Goal: Task Accomplishment & Management: Manage account settings

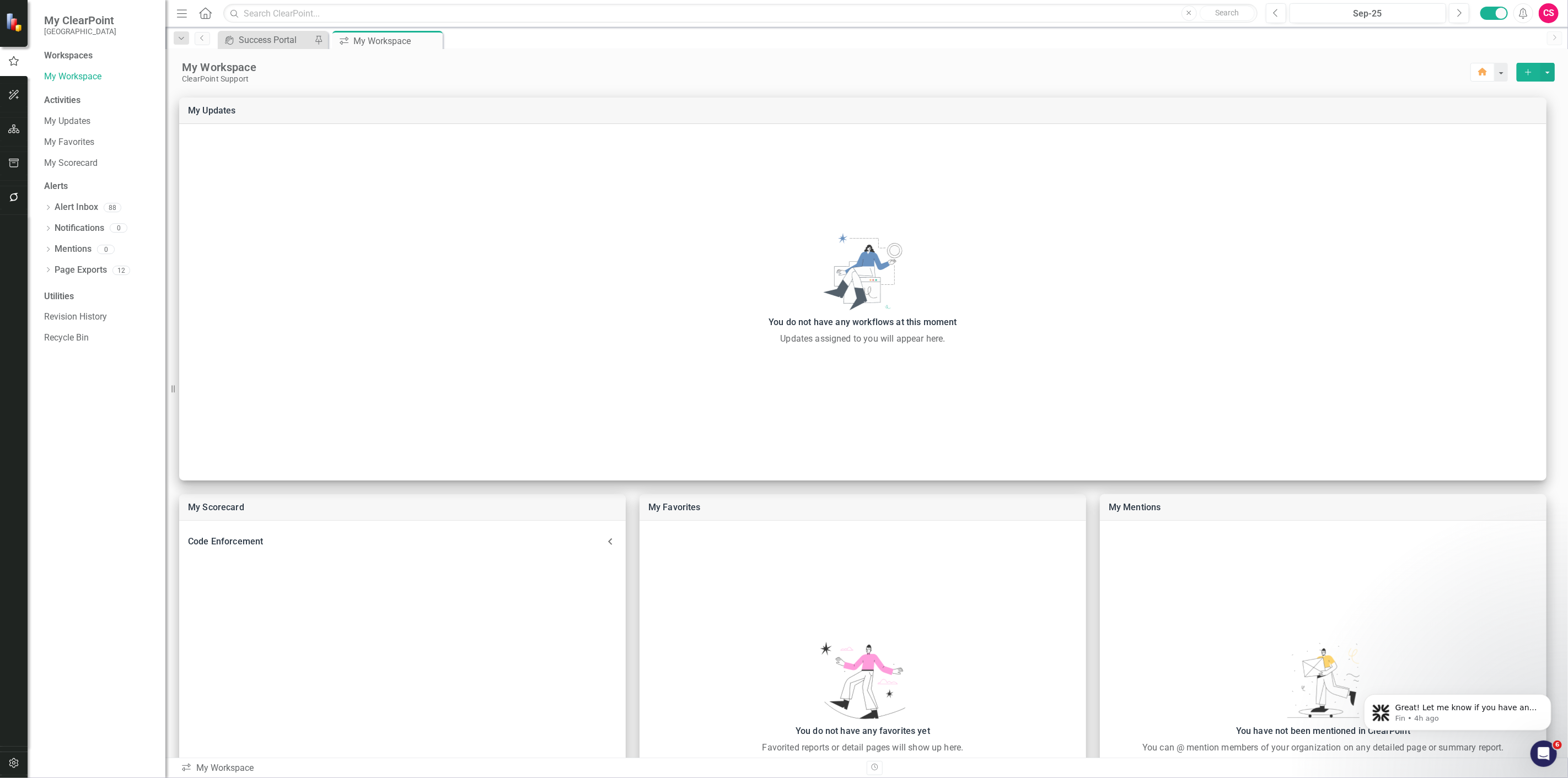
click at [20, 126] on button "button" at bounding box center [14, 129] width 25 height 23
click at [66, 158] on link "Reports" at bounding box center [69, 157] width 31 height 13
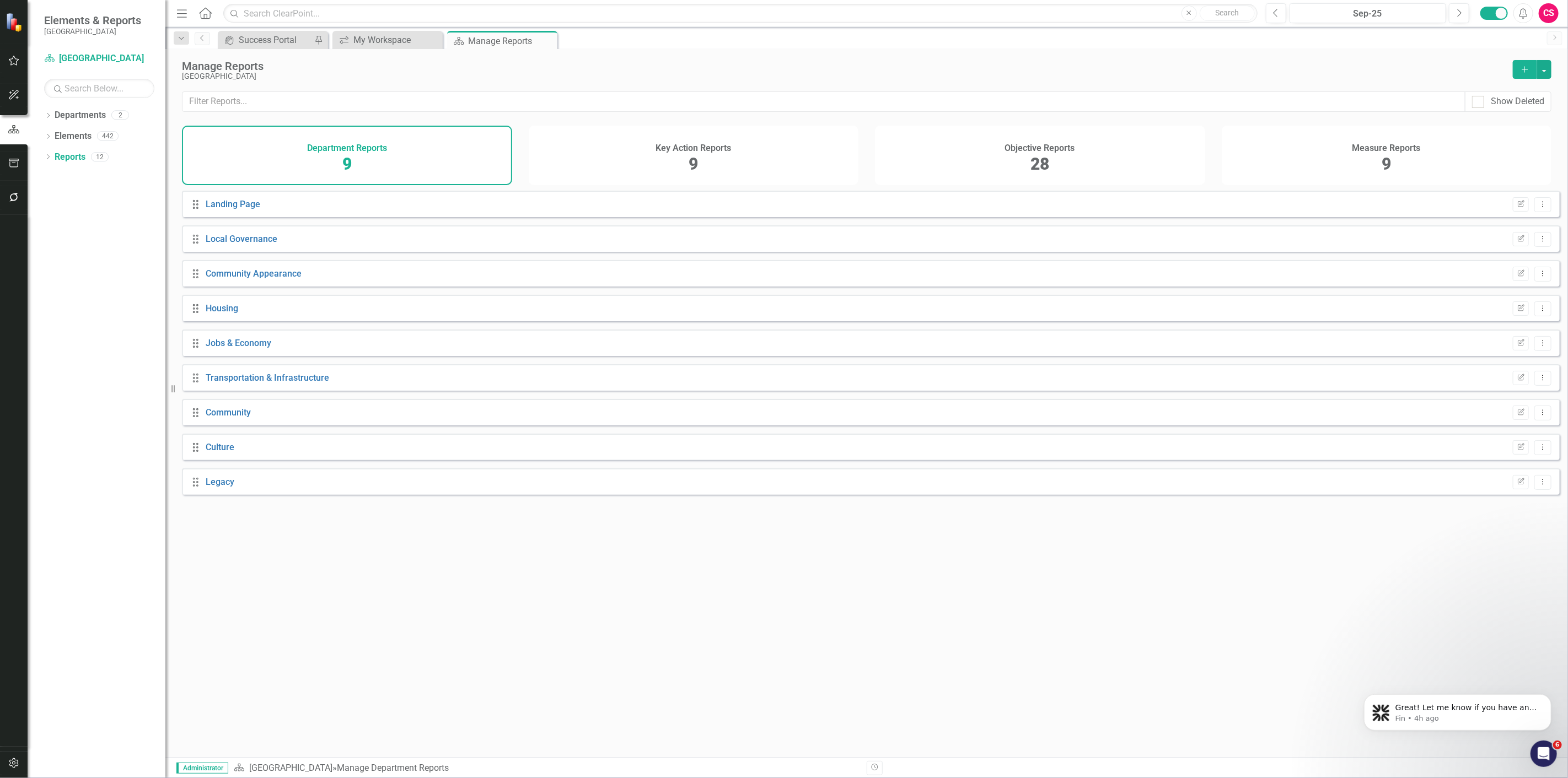
click at [996, 167] on div "Objective Reports 28" at bounding box center [1040, 156] width 330 height 60
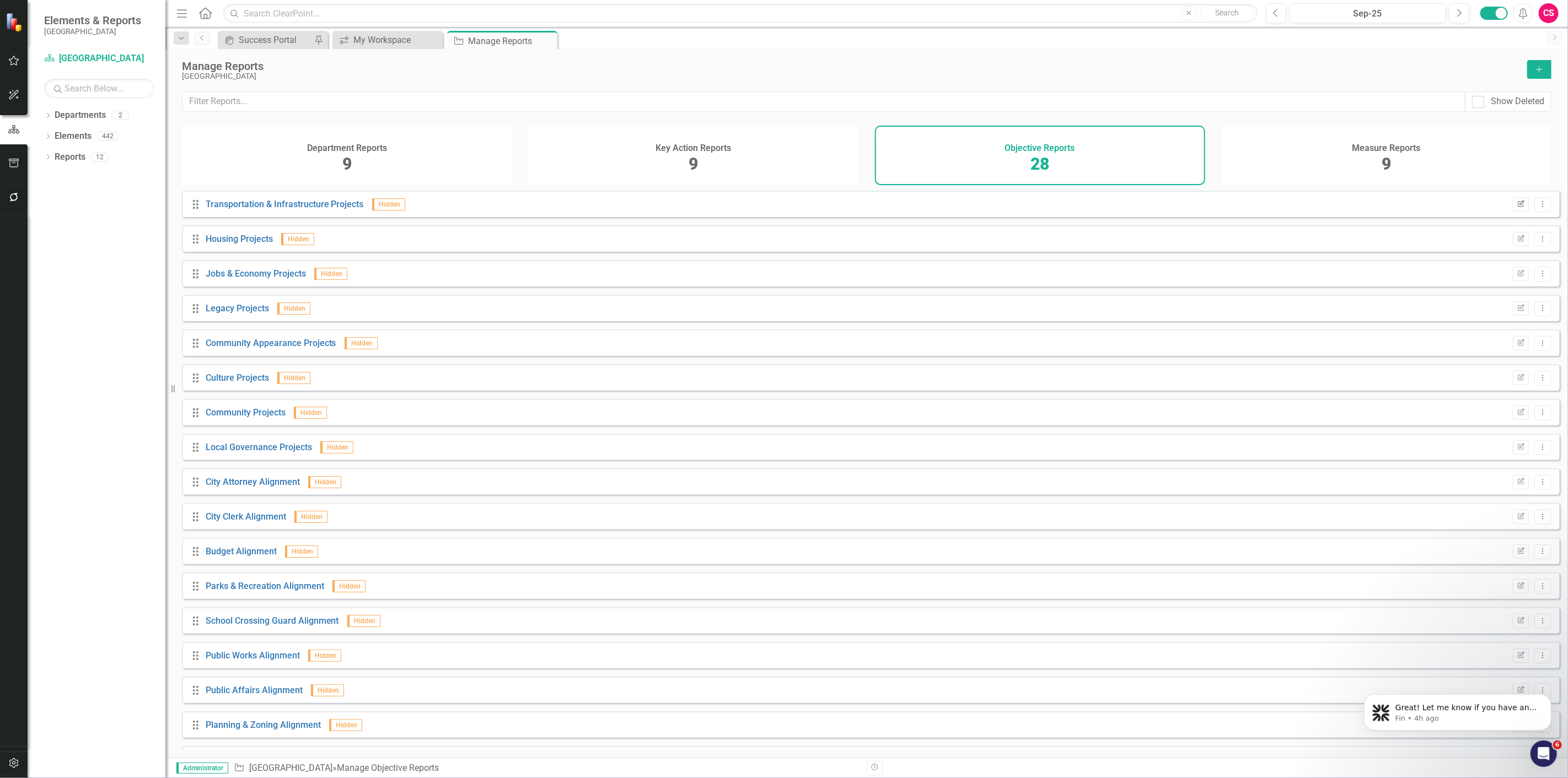
click at [1513, 211] on button "Edit Report" at bounding box center [1521, 204] width 16 height 14
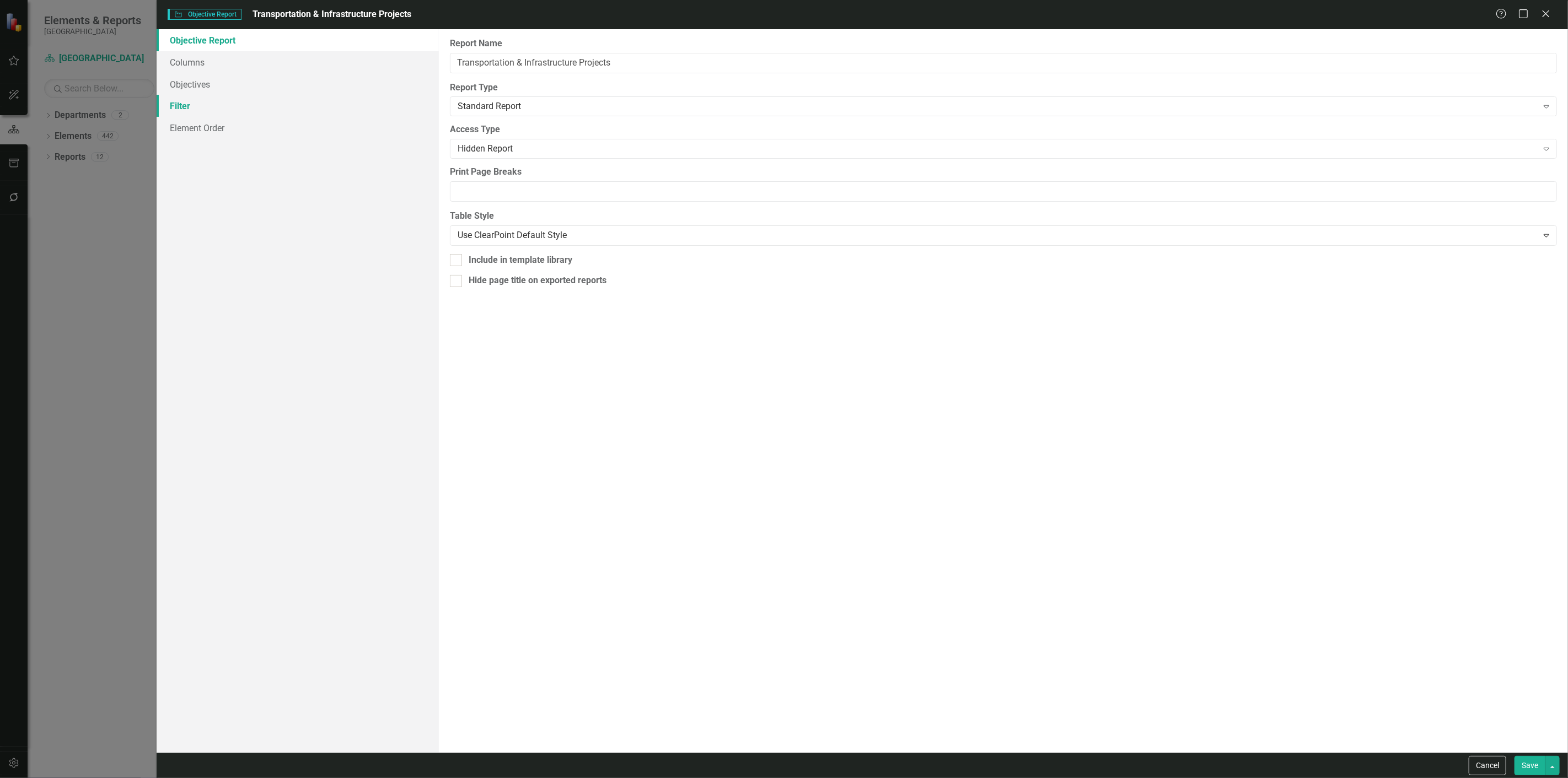
click at [243, 103] on link "Filter" at bounding box center [297, 106] width 282 height 22
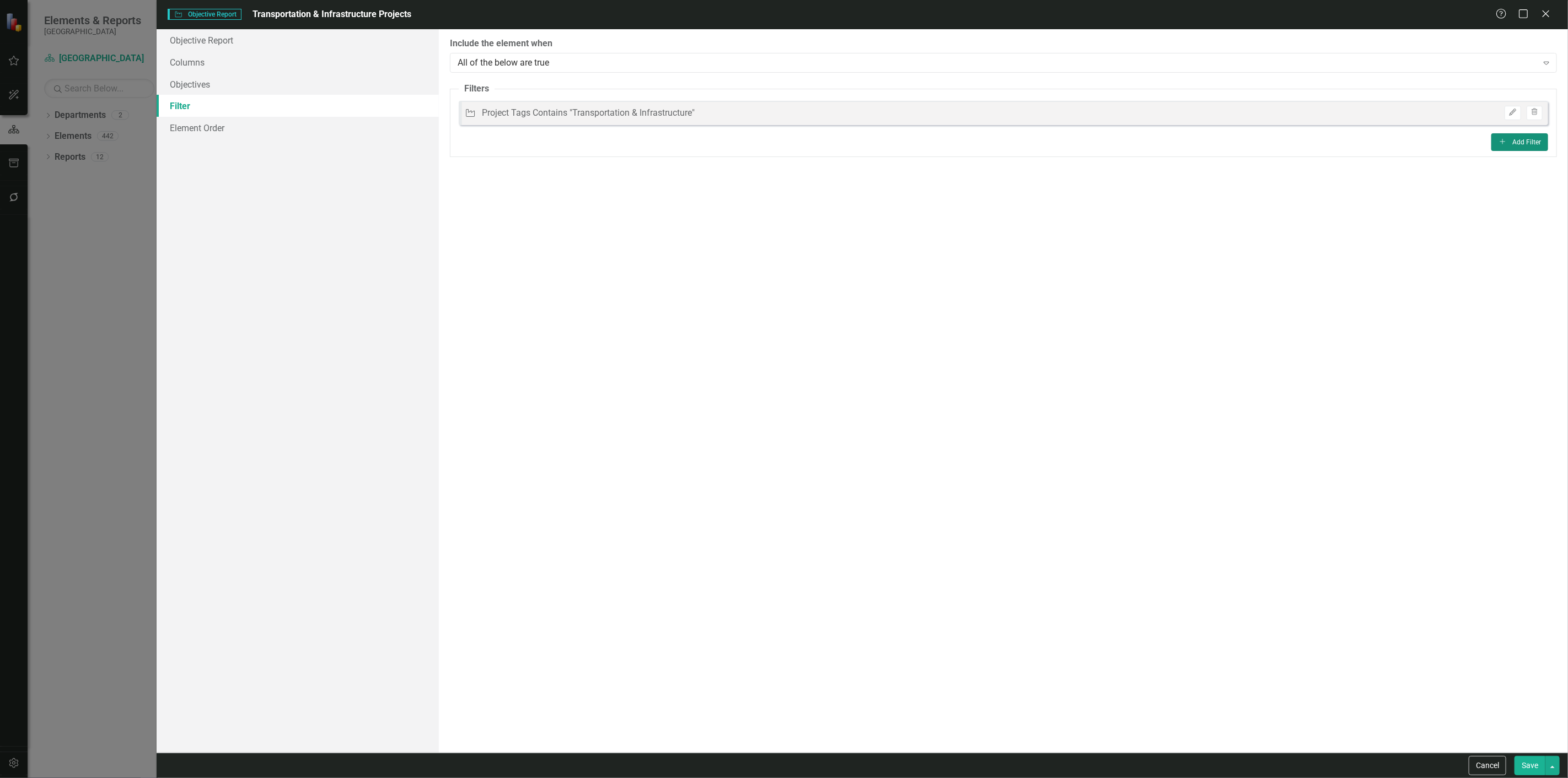
click at [1534, 139] on button "Add Add Filter" at bounding box center [1520, 142] width 57 height 17
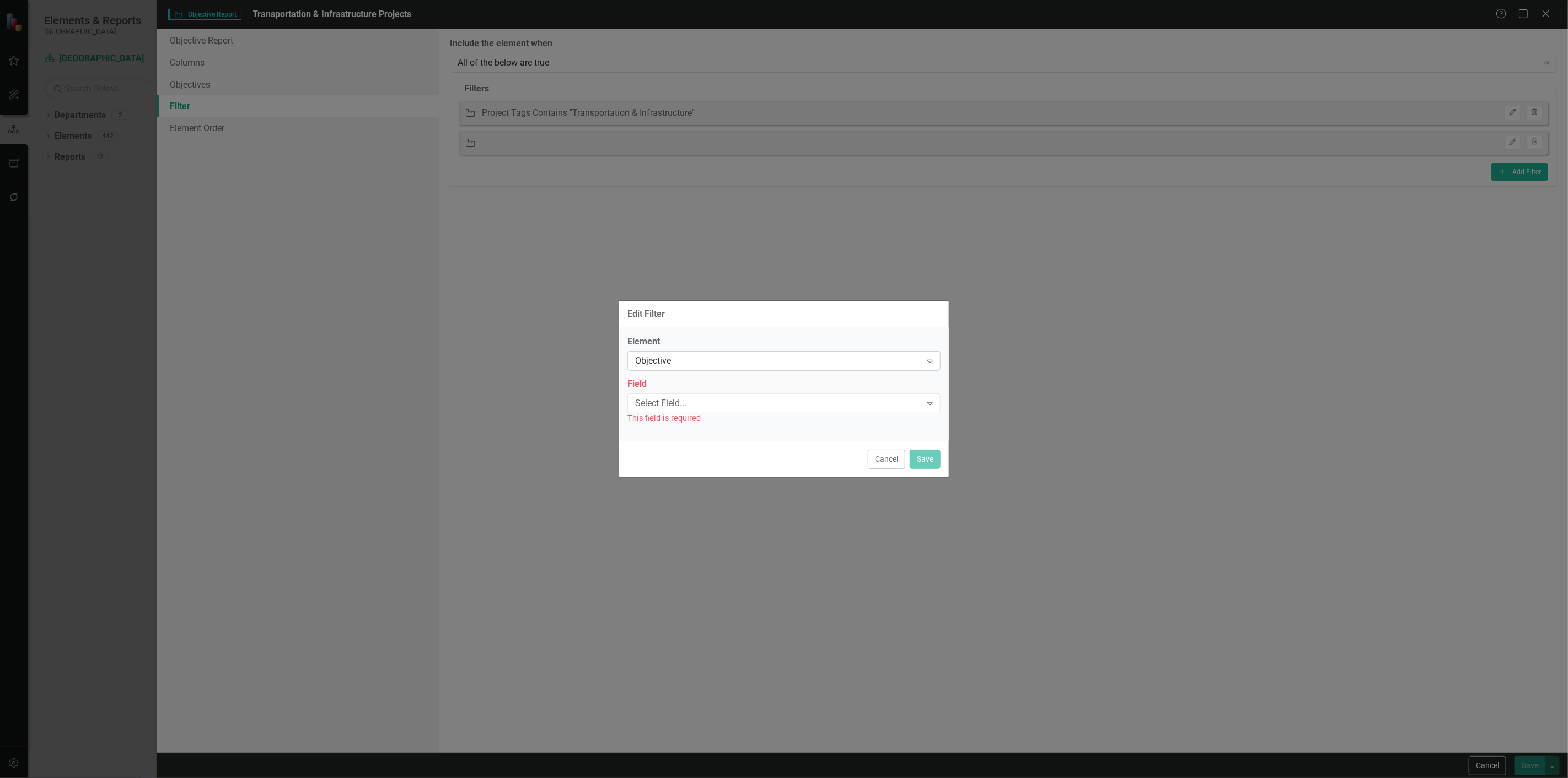
click at [691, 351] on div "Objective Expand" at bounding box center [784, 361] width 313 height 20
drag, startPoint x: 889, startPoint y: 460, endPoint x: 954, endPoint y: 392, distance: 94.1
click at [890, 459] on button "Cancel" at bounding box center [887, 459] width 38 height 20
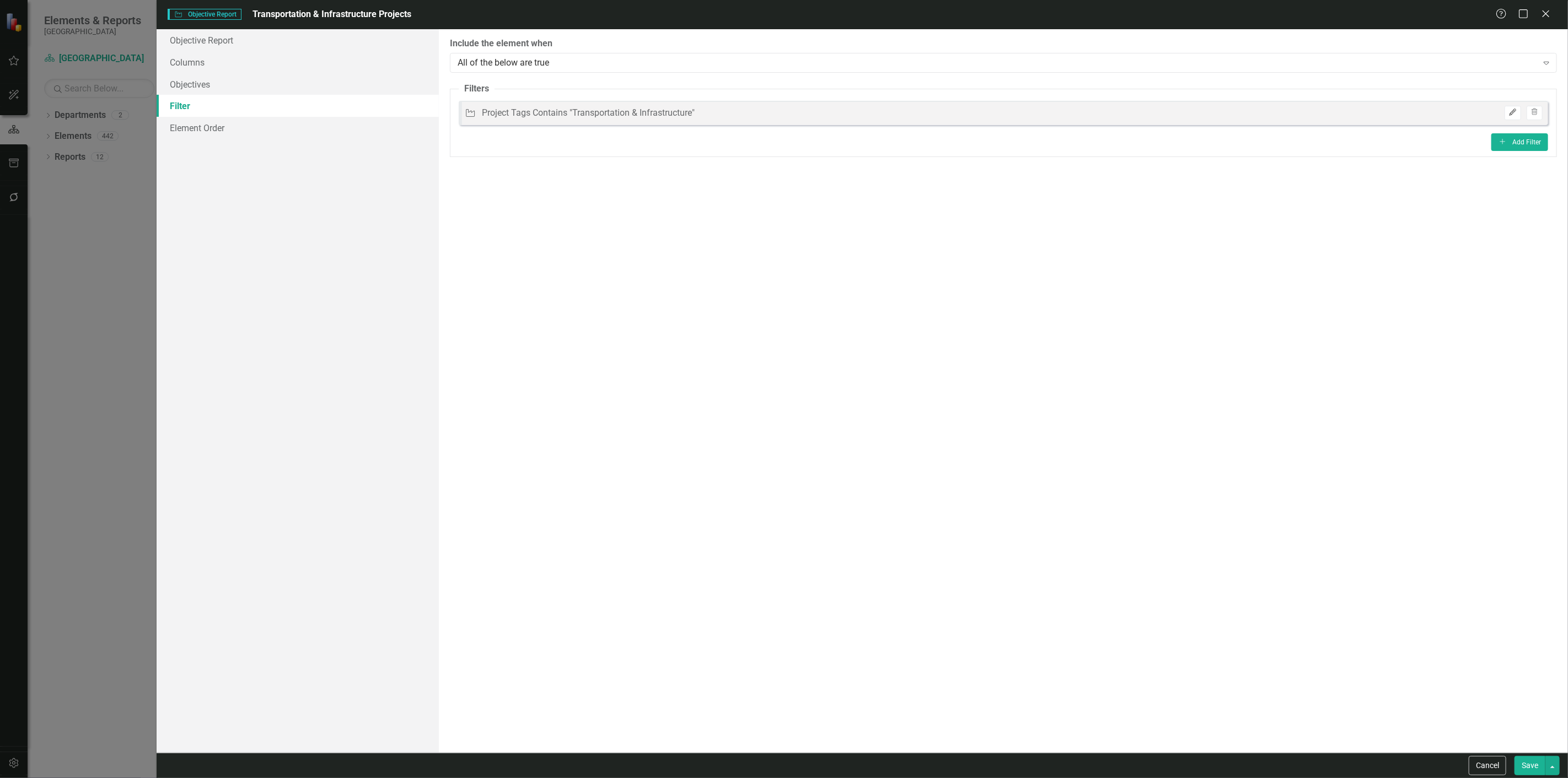
click at [1515, 112] on icon "Edit" at bounding box center [1512, 112] width 9 height 6
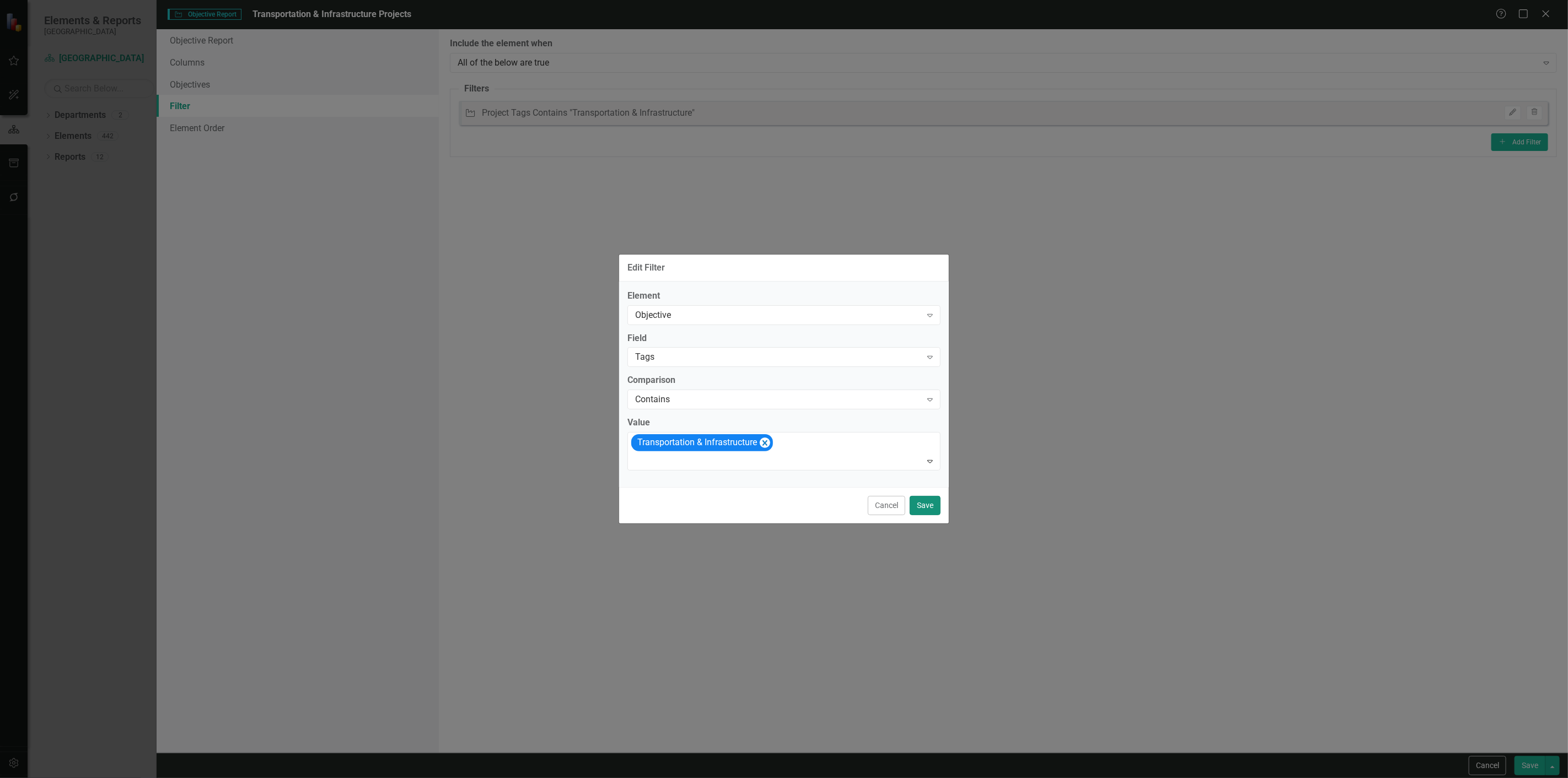
click at [922, 505] on button "Save" at bounding box center [925, 505] width 31 height 20
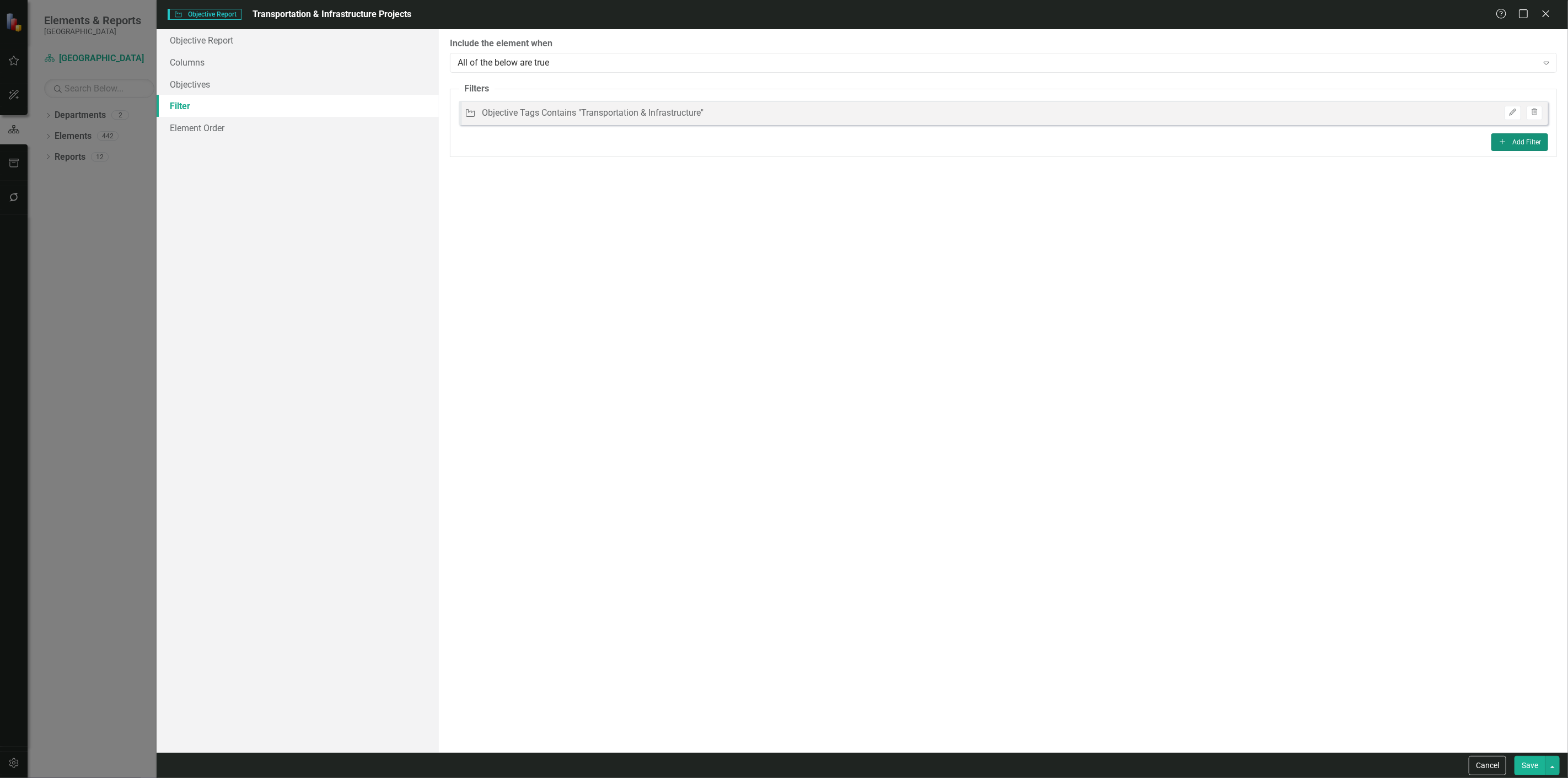
click at [1512, 138] on button "Add Add Filter" at bounding box center [1520, 142] width 57 height 17
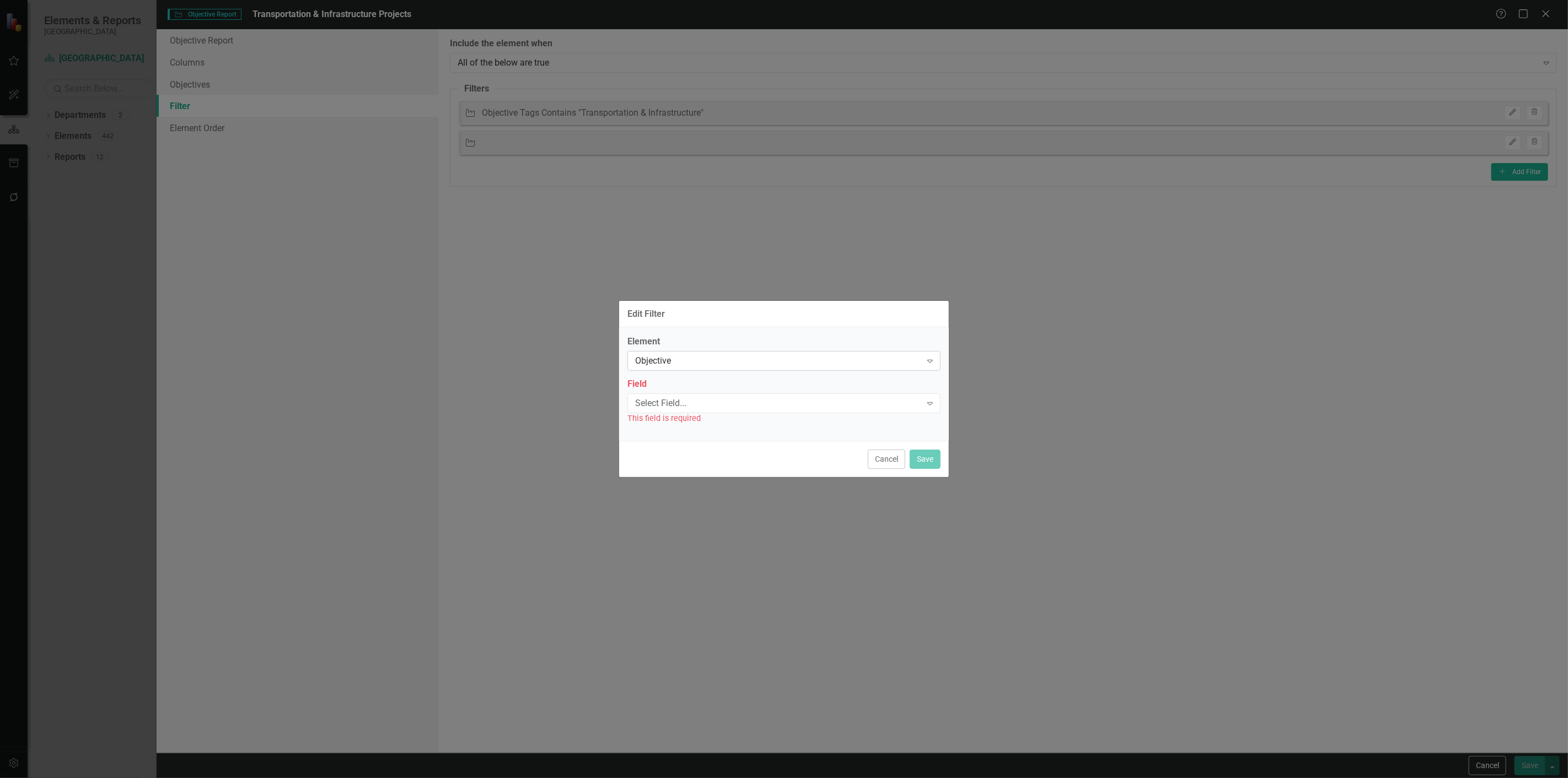
click at [715, 360] on div "Objective" at bounding box center [778, 361] width 286 height 13
click at [703, 335] on div "Element 3 results available. Use Up and Down to choose options, press Enter to …" at bounding box center [783, 384] width 329 height 116
click at [680, 406] on div "Select Field..." at bounding box center [778, 403] width 286 height 13
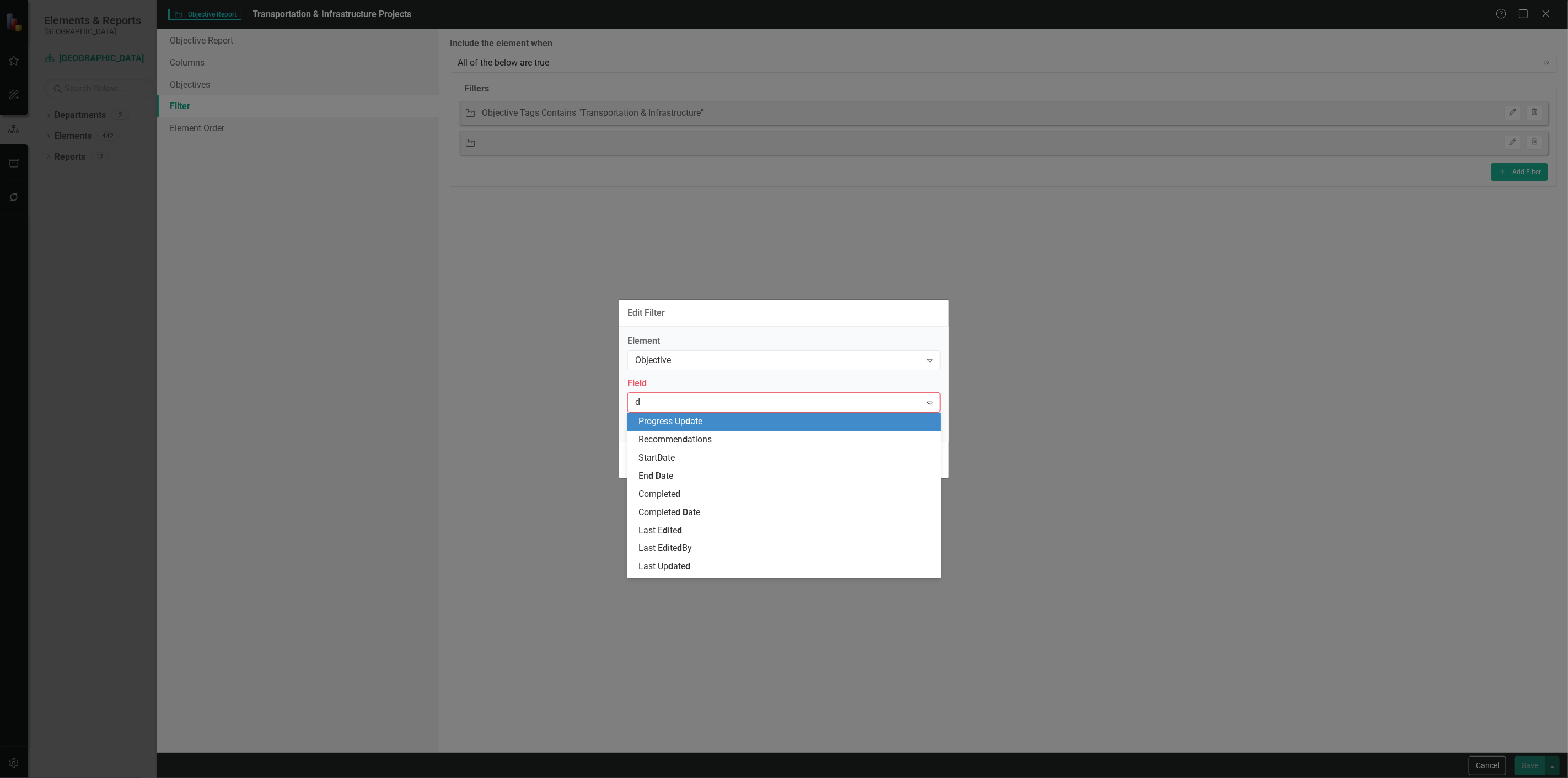
type input "de"
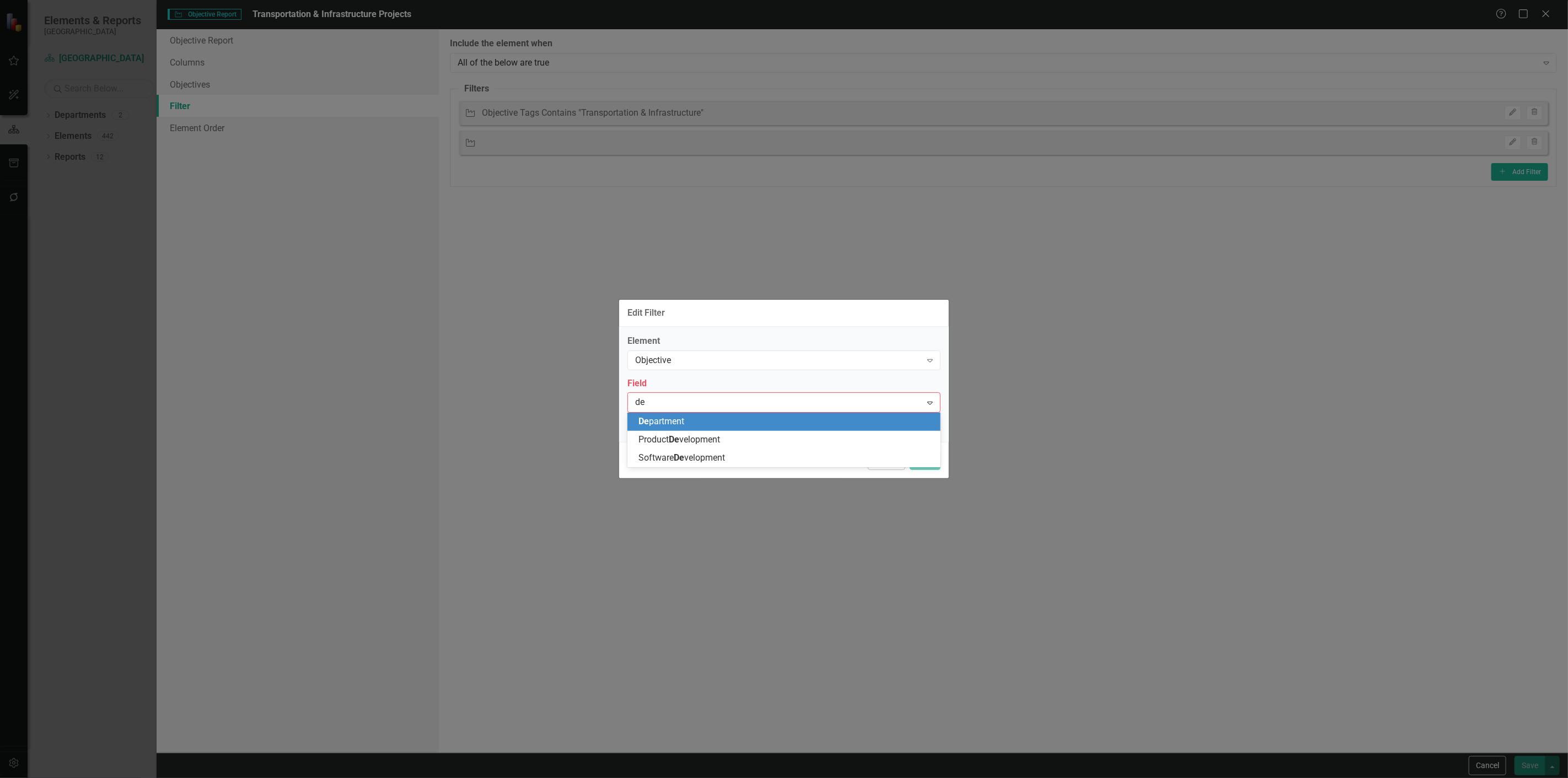
click at [709, 429] on div "De partment" at bounding box center [784, 421] width 313 height 18
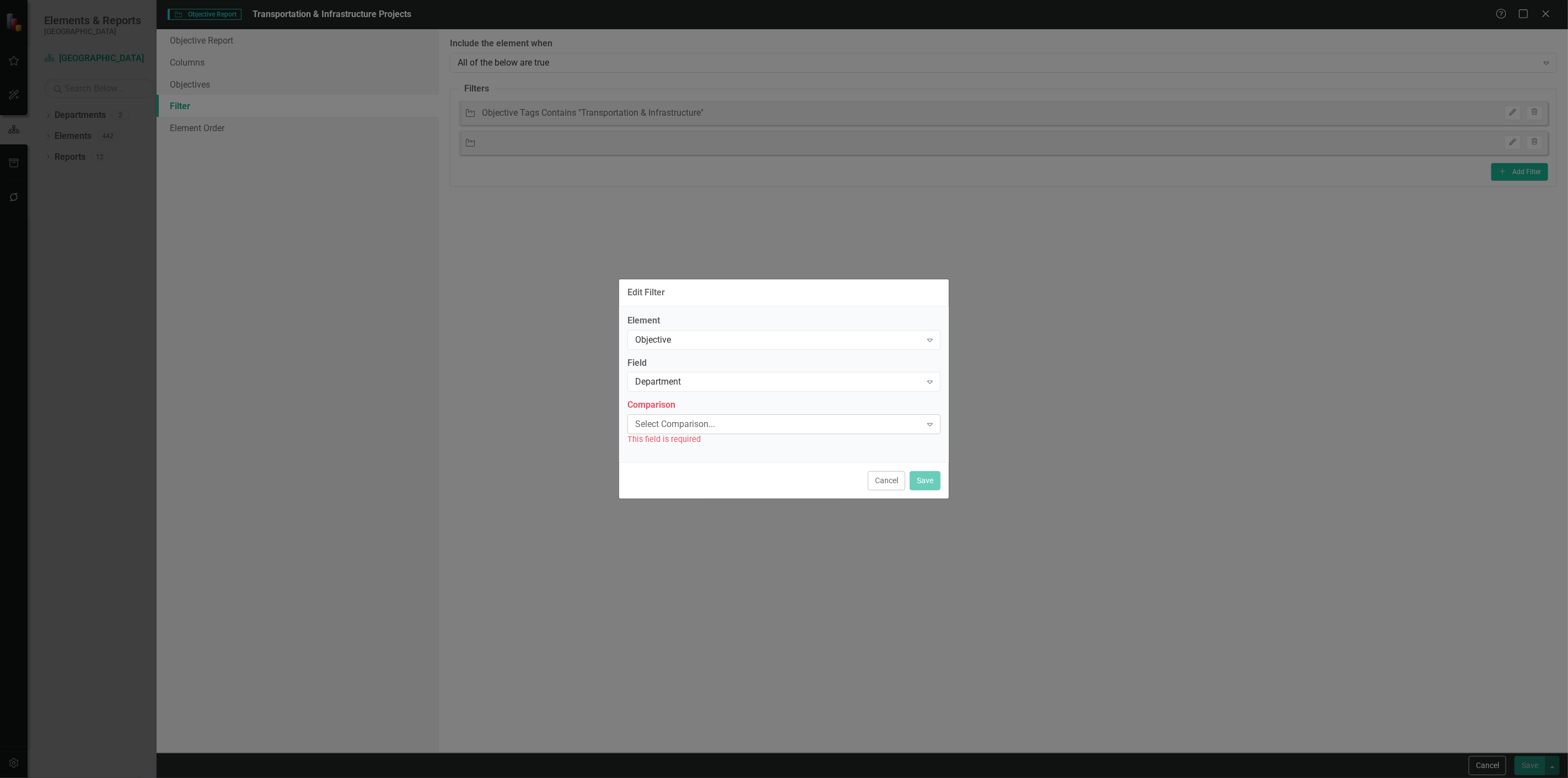
click at [709, 426] on div "Select Comparison..." at bounding box center [778, 424] width 286 height 13
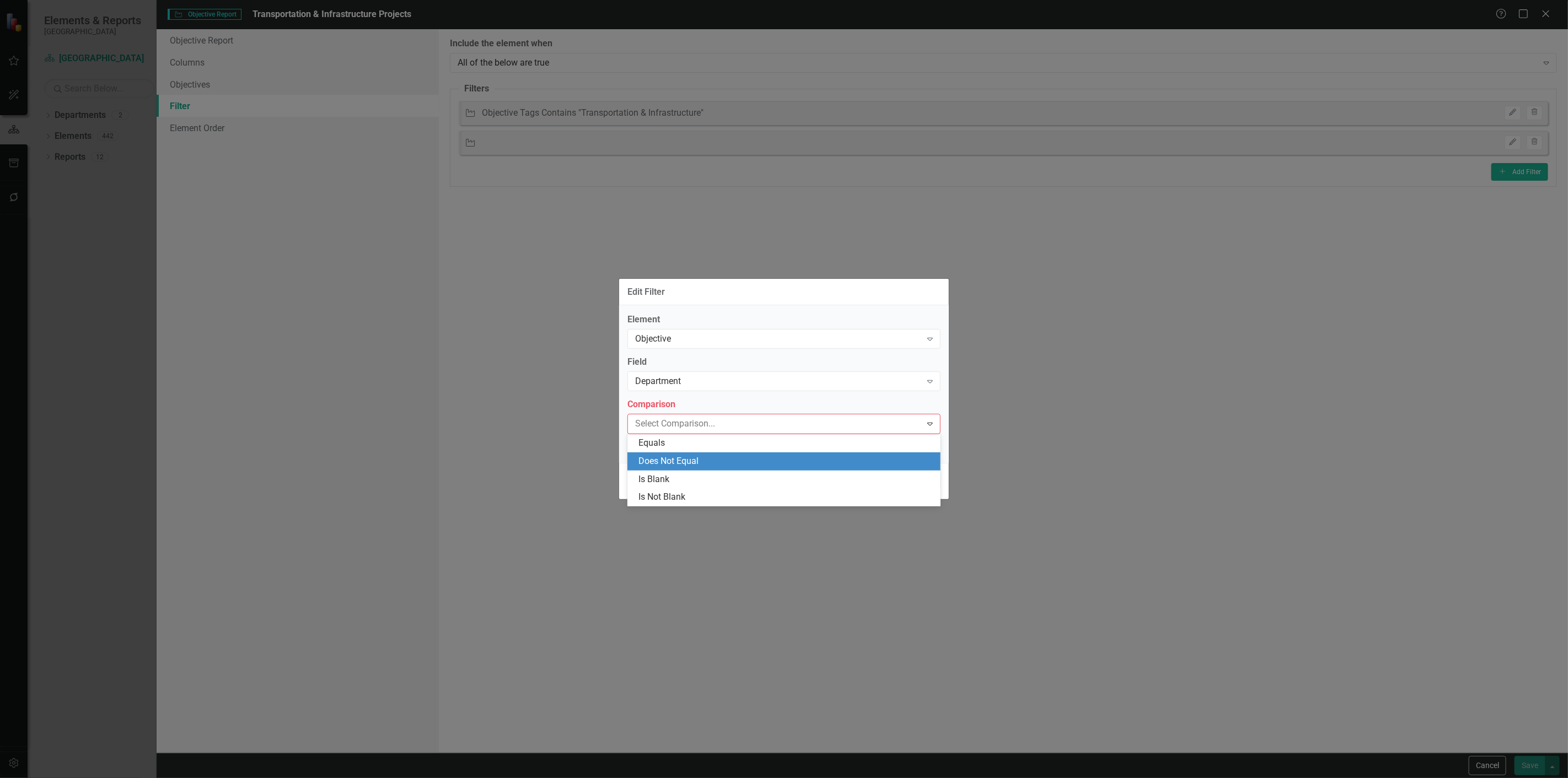
click at [676, 458] on div "Does Not Equal" at bounding box center [786, 461] width 296 height 13
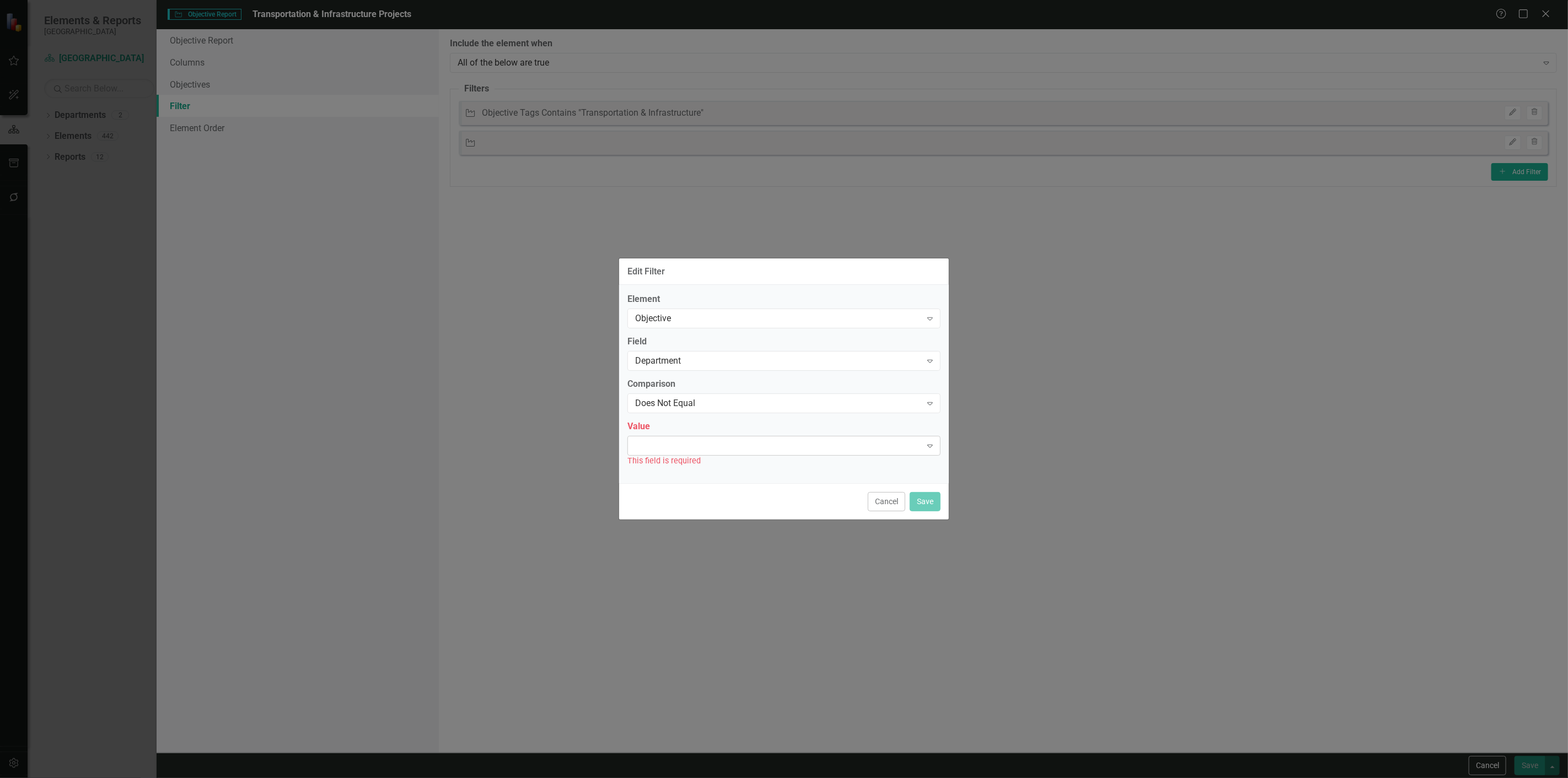
click at [676, 453] on div "Expand" at bounding box center [784, 446] width 313 height 20
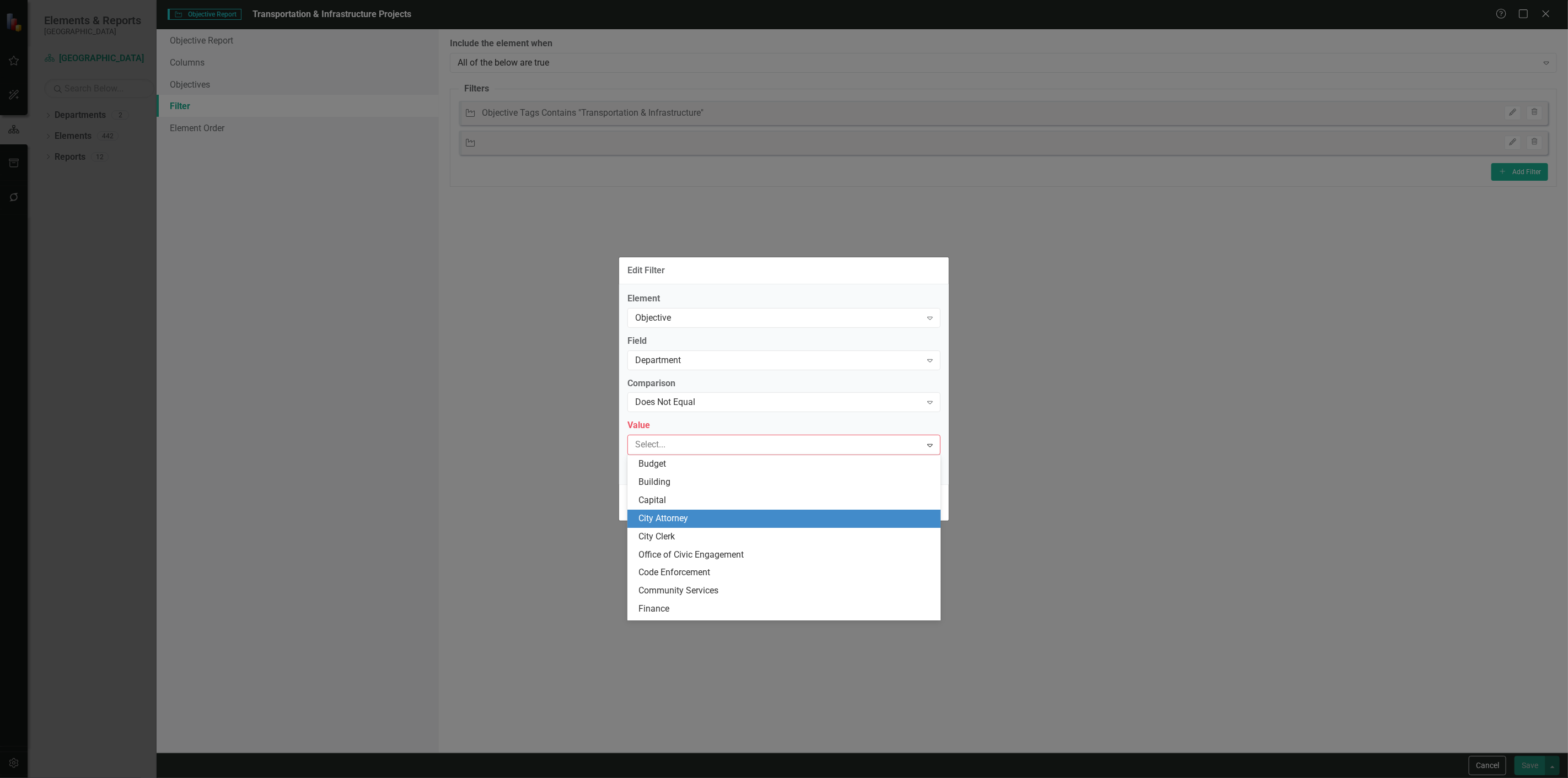
click at [671, 515] on div "City Attorney" at bounding box center [786, 519] width 296 height 13
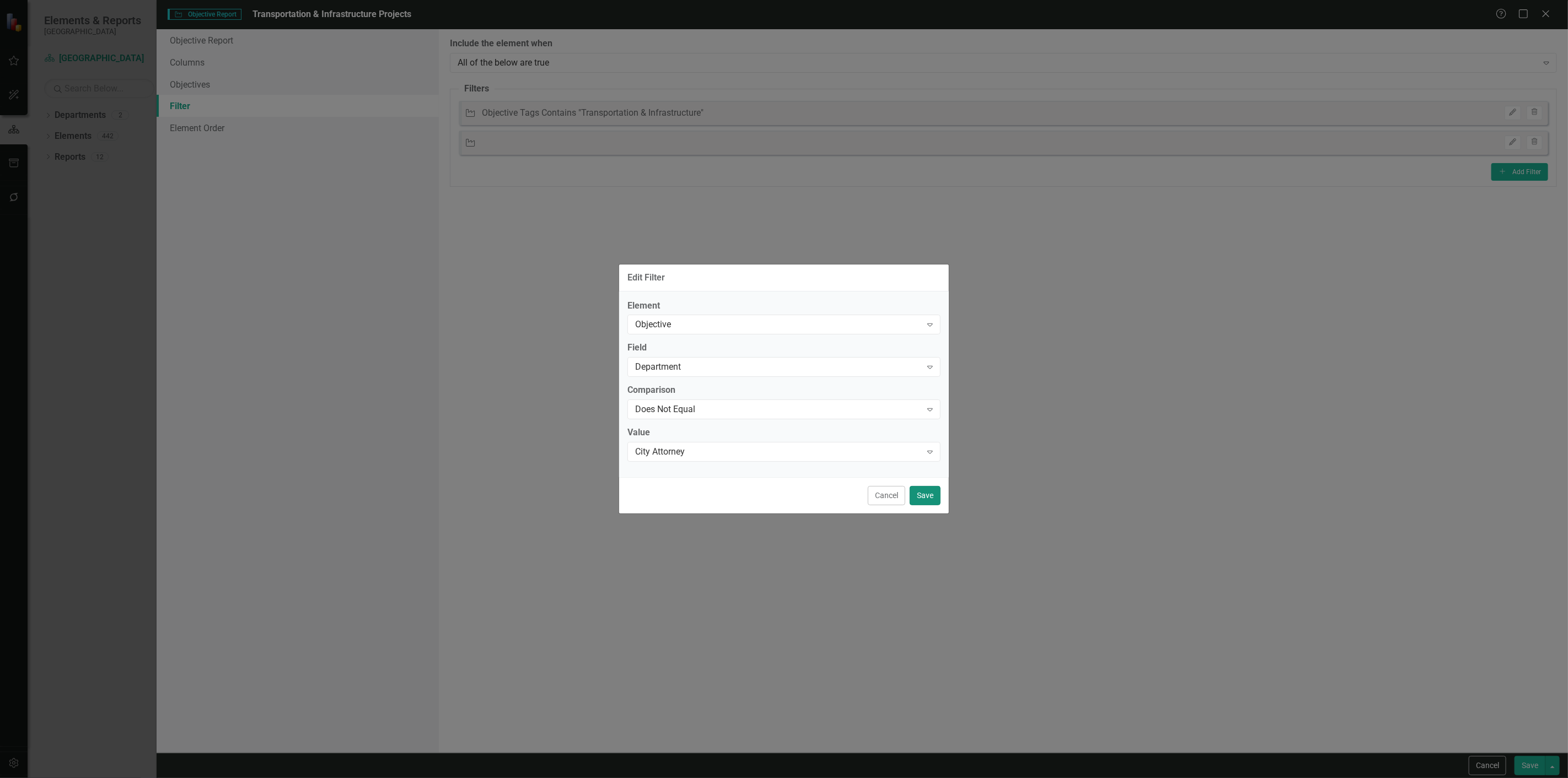
click at [926, 501] on button "Save" at bounding box center [925, 495] width 31 height 20
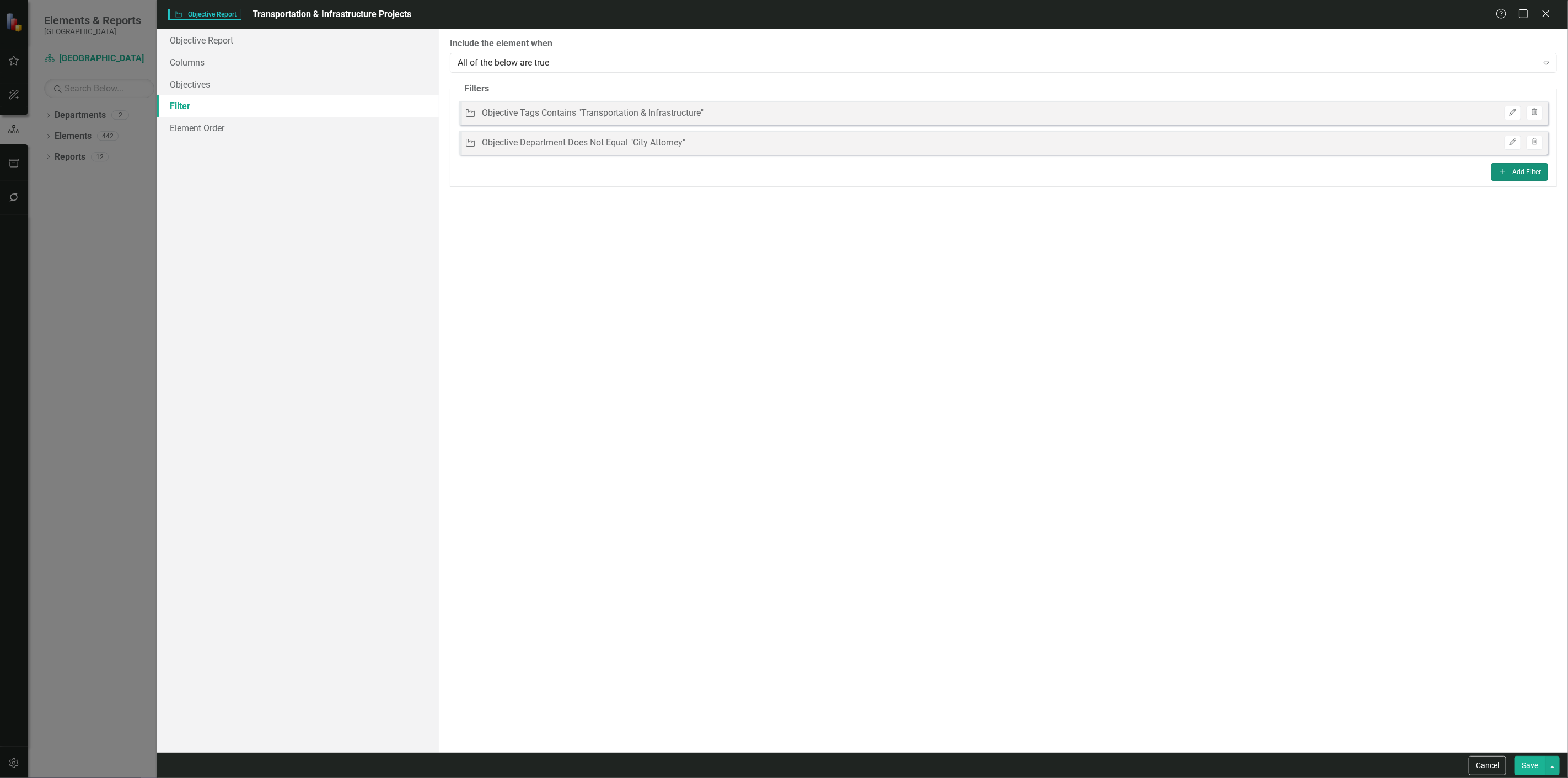
click at [1536, 174] on button "Add Add Filter" at bounding box center [1520, 172] width 57 height 17
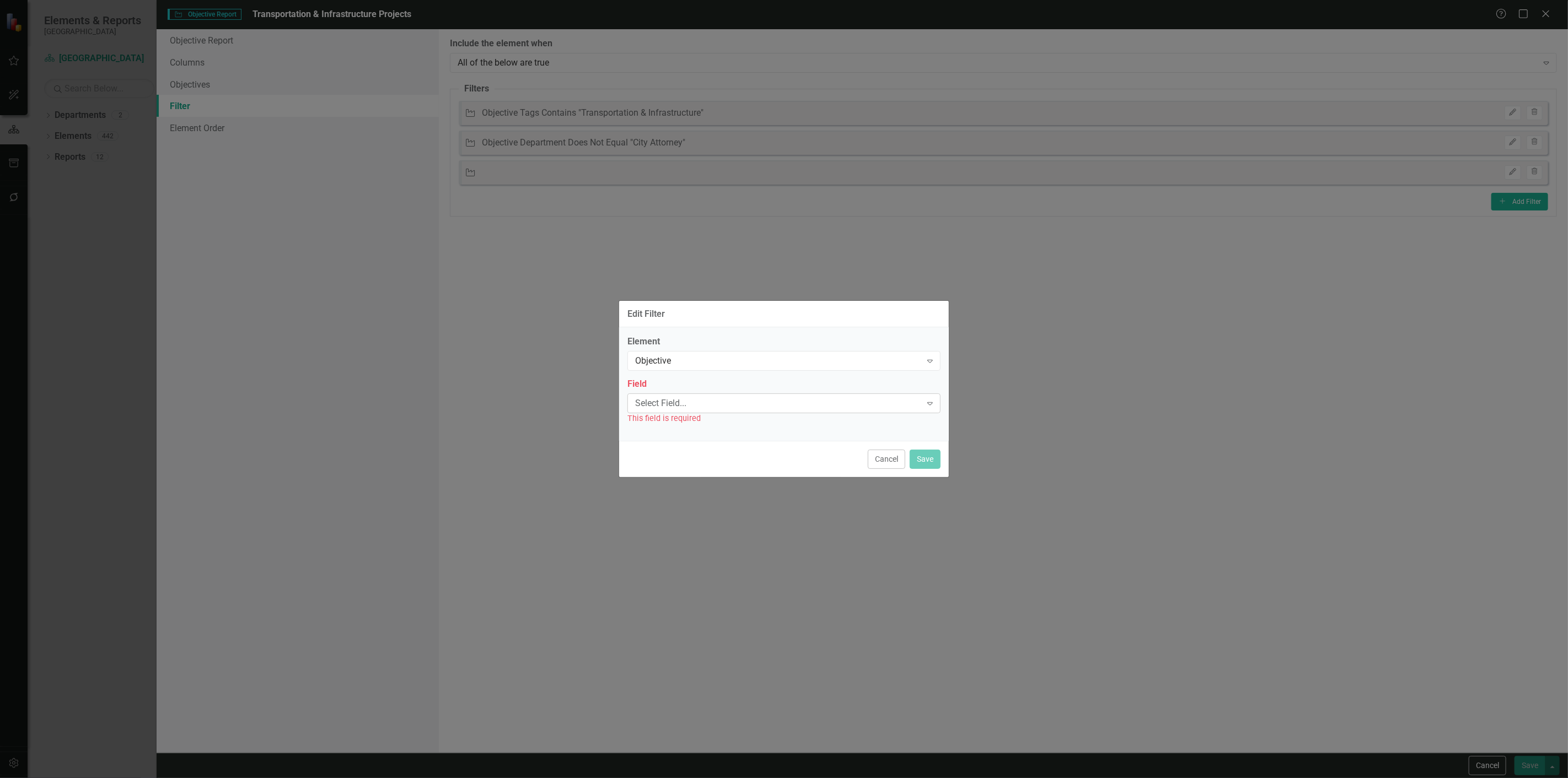
click at [694, 404] on div "Select Field..." at bounding box center [778, 403] width 286 height 13
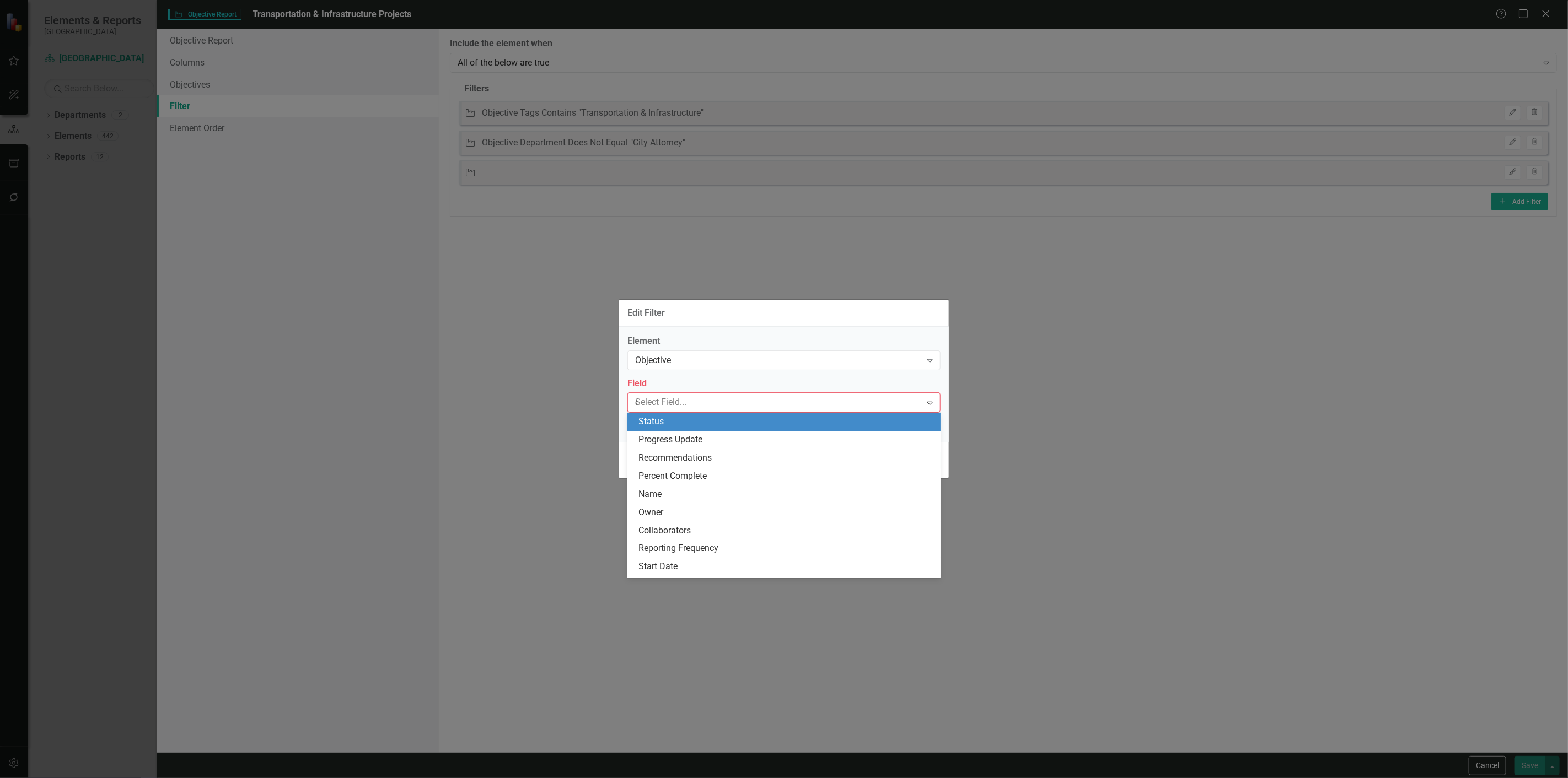
type input "de"
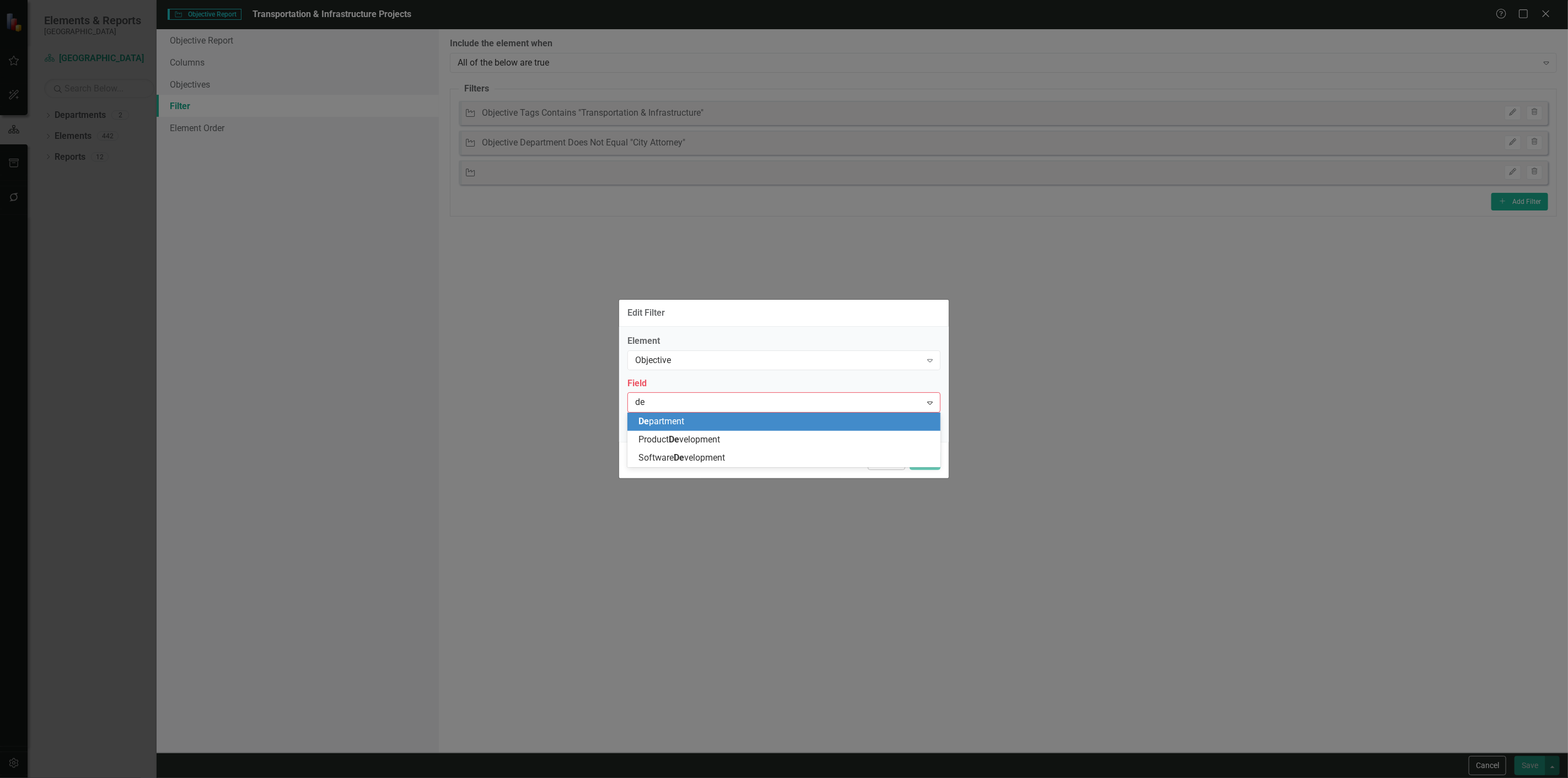
click at [687, 421] on div "De partment" at bounding box center [786, 422] width 296 height 13
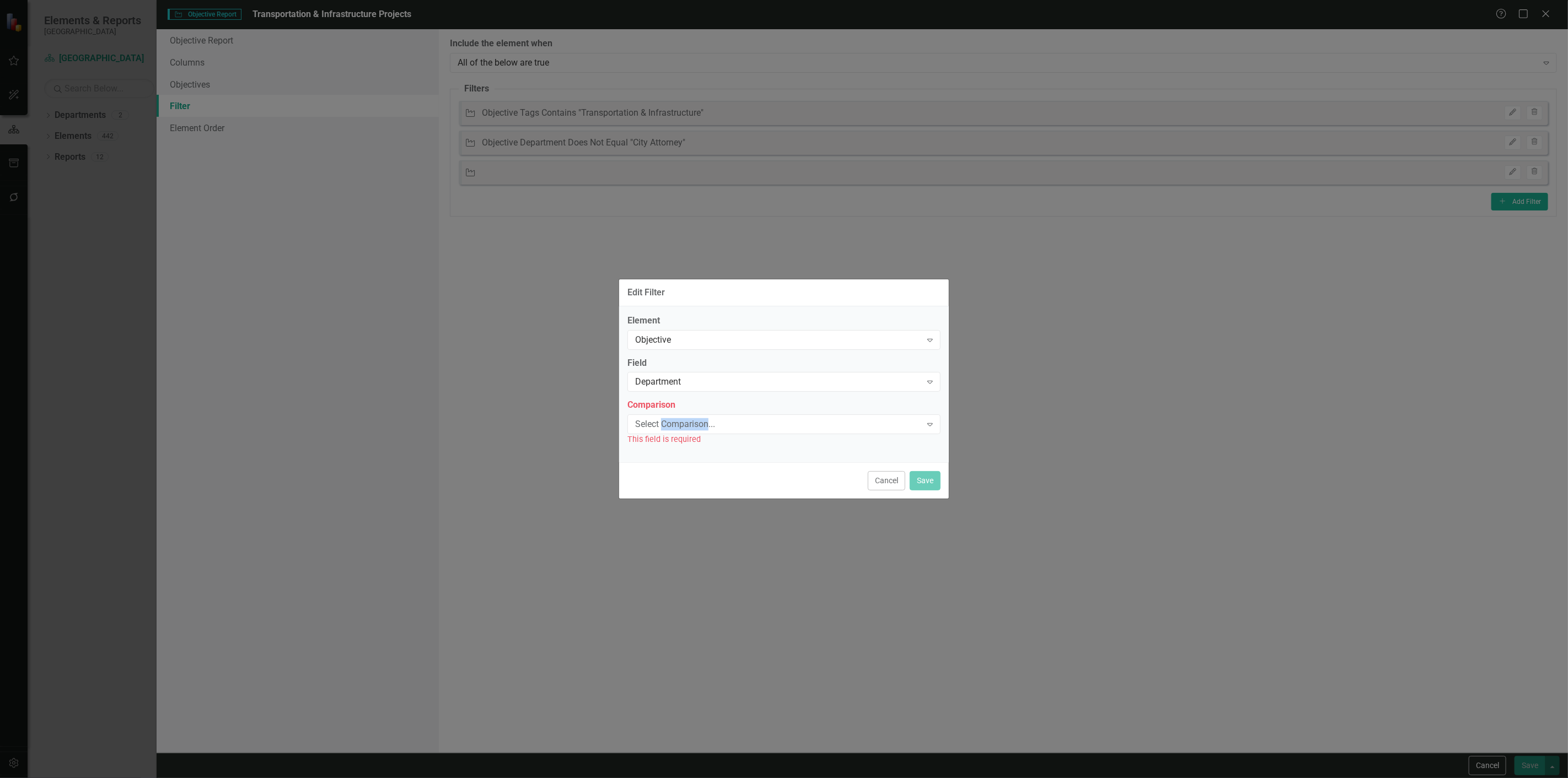
click at [687, 421] on div "Select Comparison..." at bounding box center [778, 424] width 286 height 13
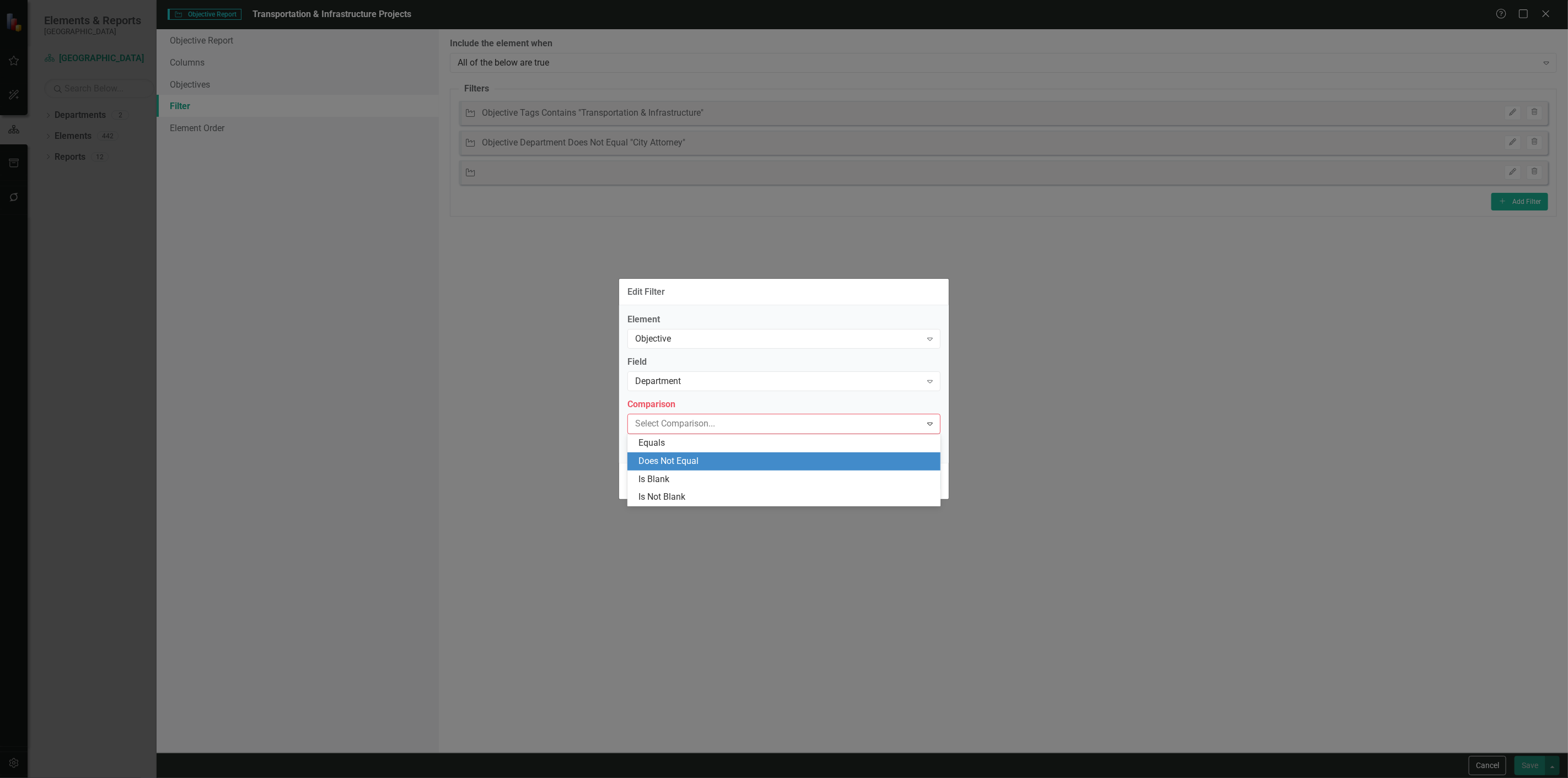
click at [675, 464] on div "Does Not Equal" at bounding box center [786, 461] width 296 height 13
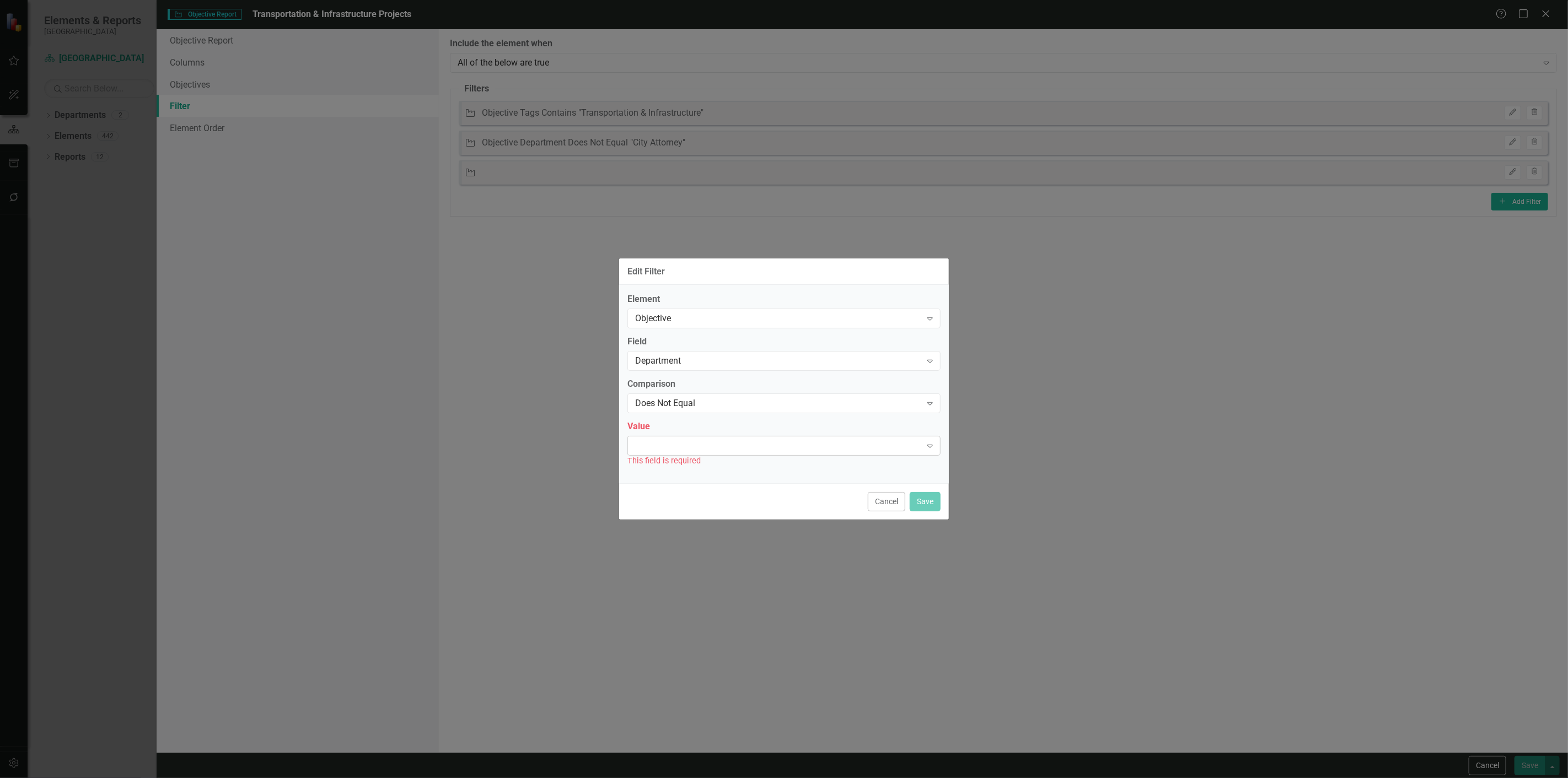
click at [673, 451] on div "Expand" at bounding box center [784, 446] width 313 height 20
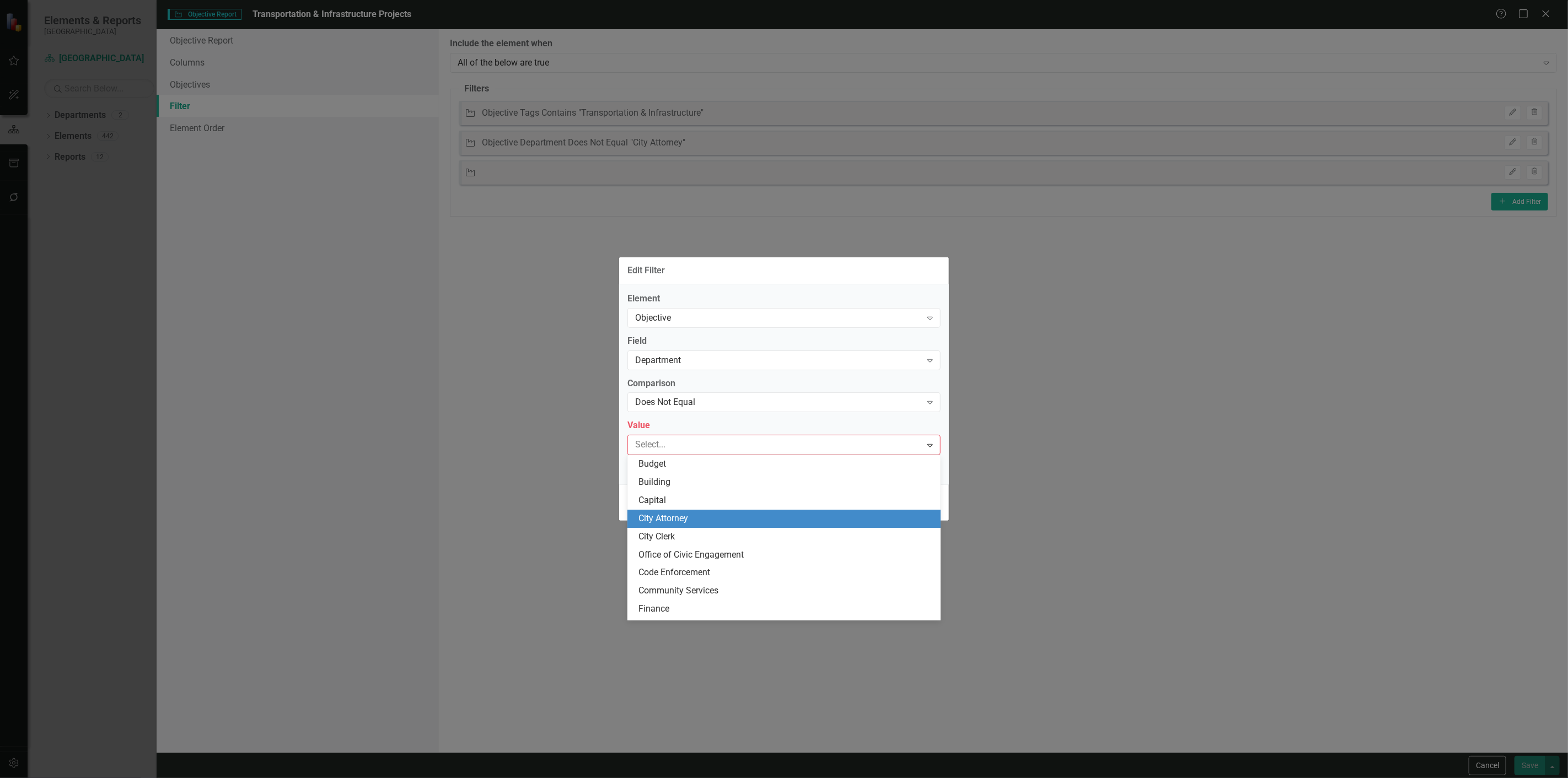
click at [671, 516] on div "City Attorney" at bounding box center [786, 519] width 296 height 13
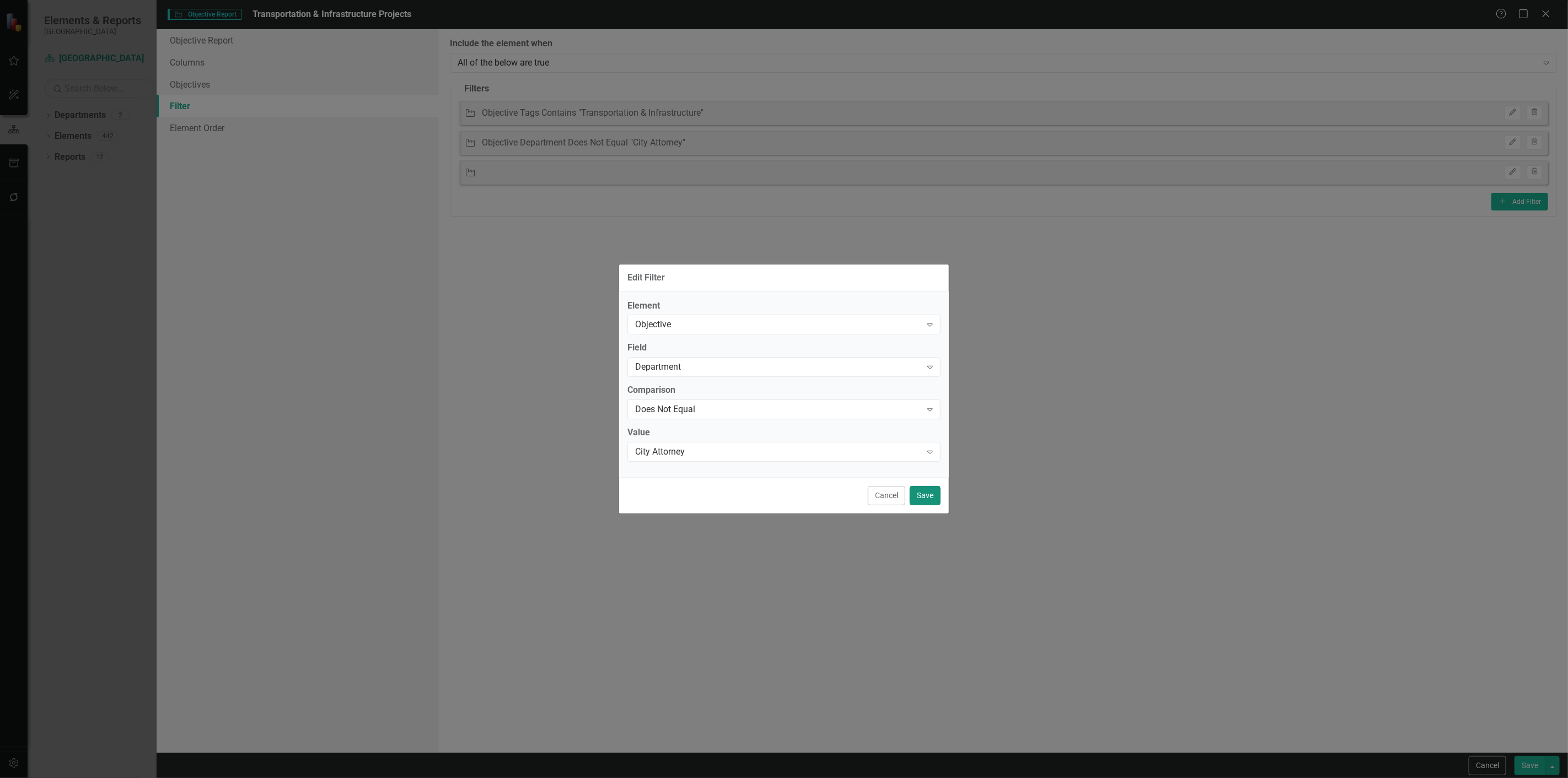
click at [920, 495] on button "Save" at bounding box center [925, 495] width 31 height 20
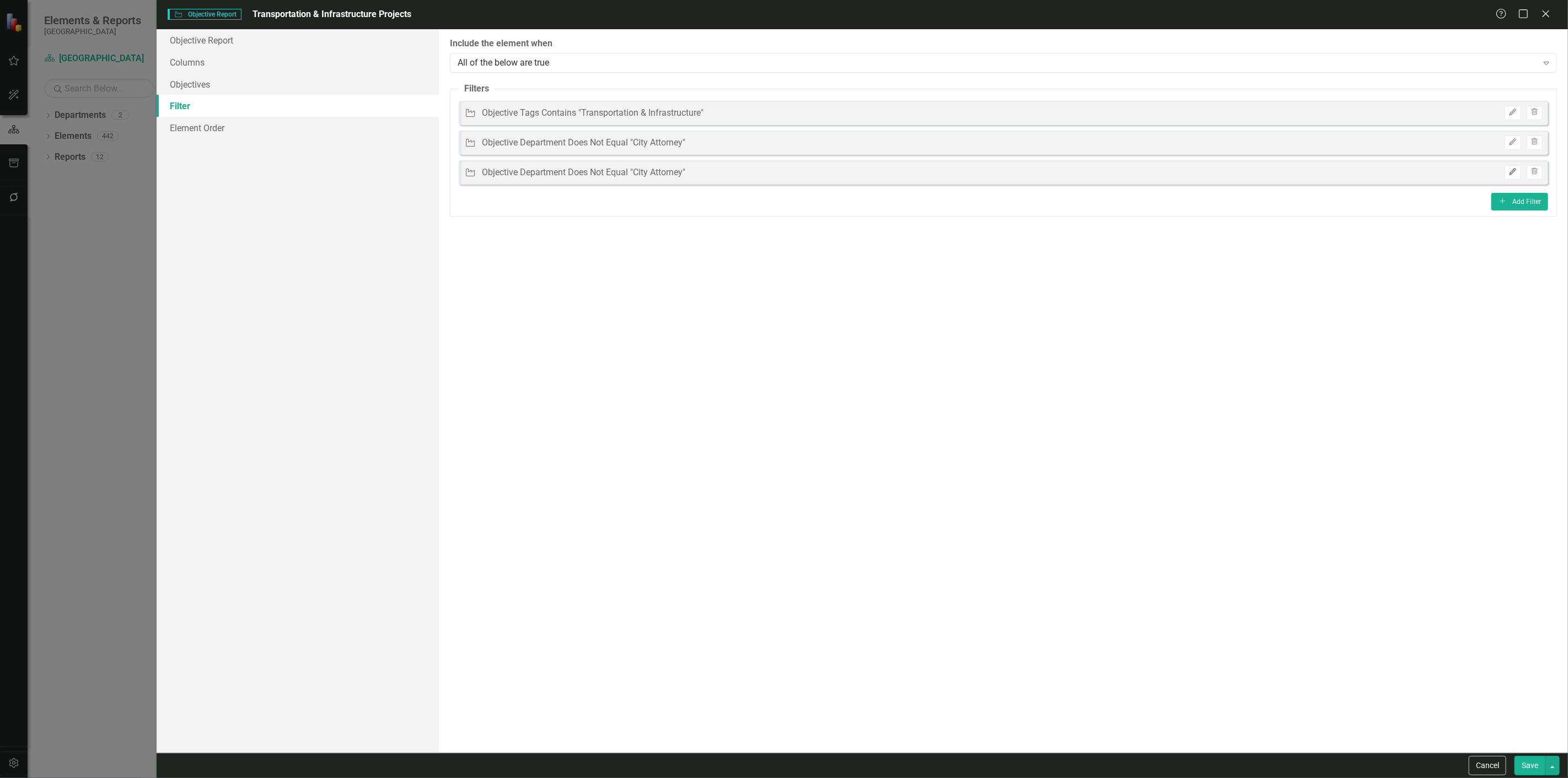
click at [1512, 169] on icon "Edit" at bounding box center [1512, 172] width 9 height 6
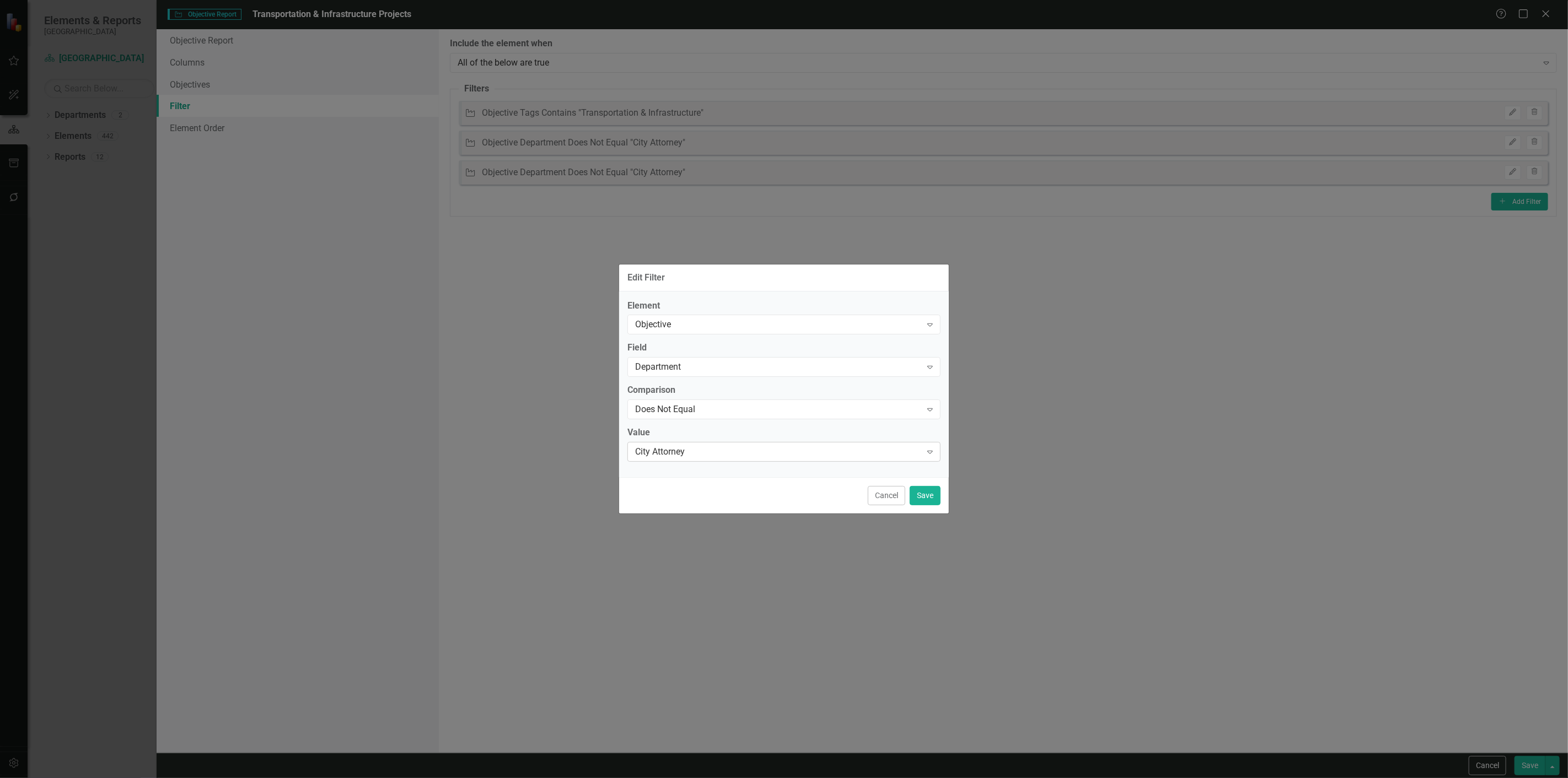
click at [702, 456] on div "City Attorney" at bounding box center [778, 452] width 286 height 13
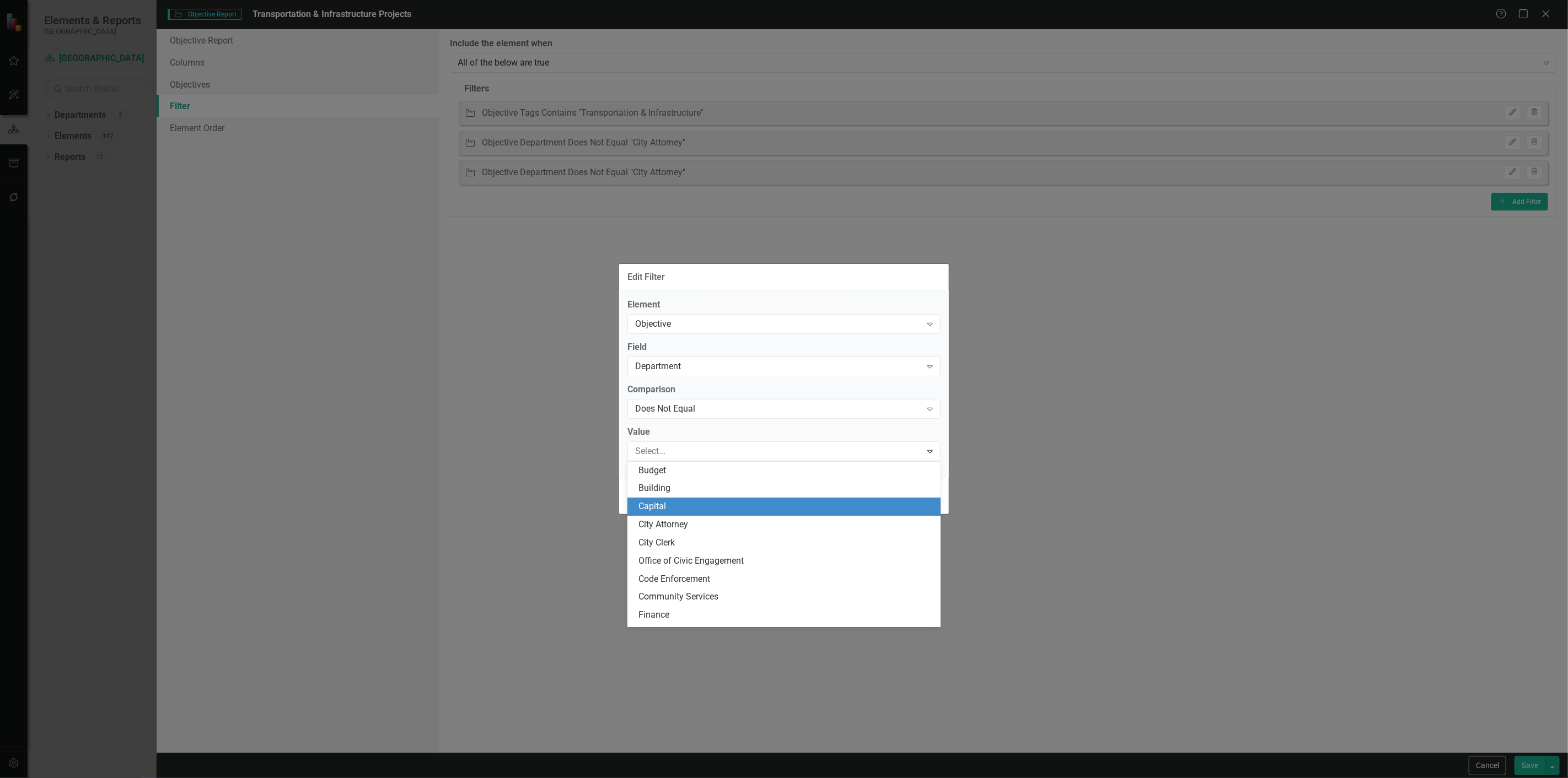
scroll to position [54, 0]
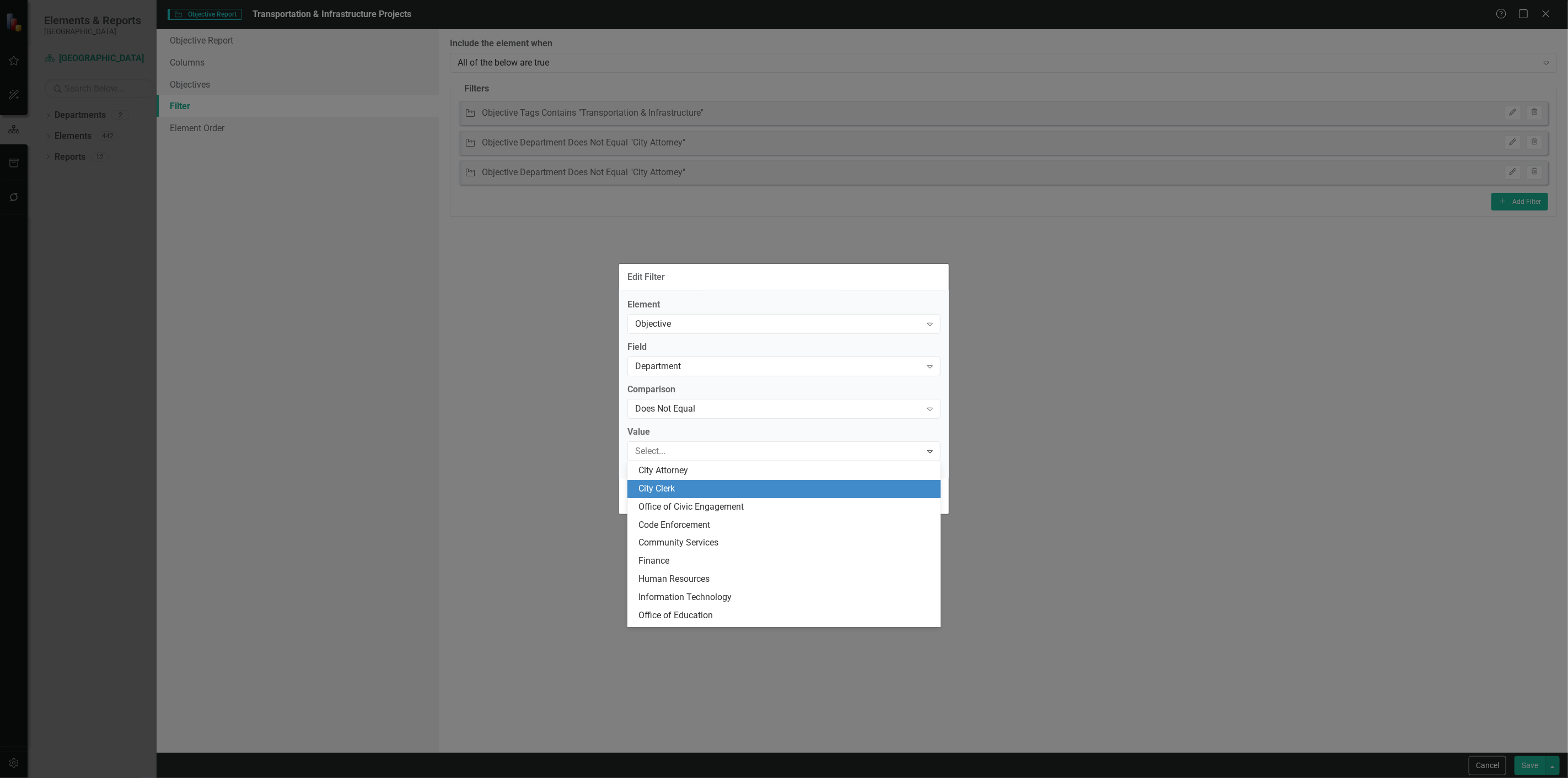
drag, startPoint x: 664, startPoint y: 491, endPoint x: 813, endPoint y: 525, distance: 152.8
click at [664, 491] on div "City Clerk" at bounding box center [786, 489] width 296 height 13
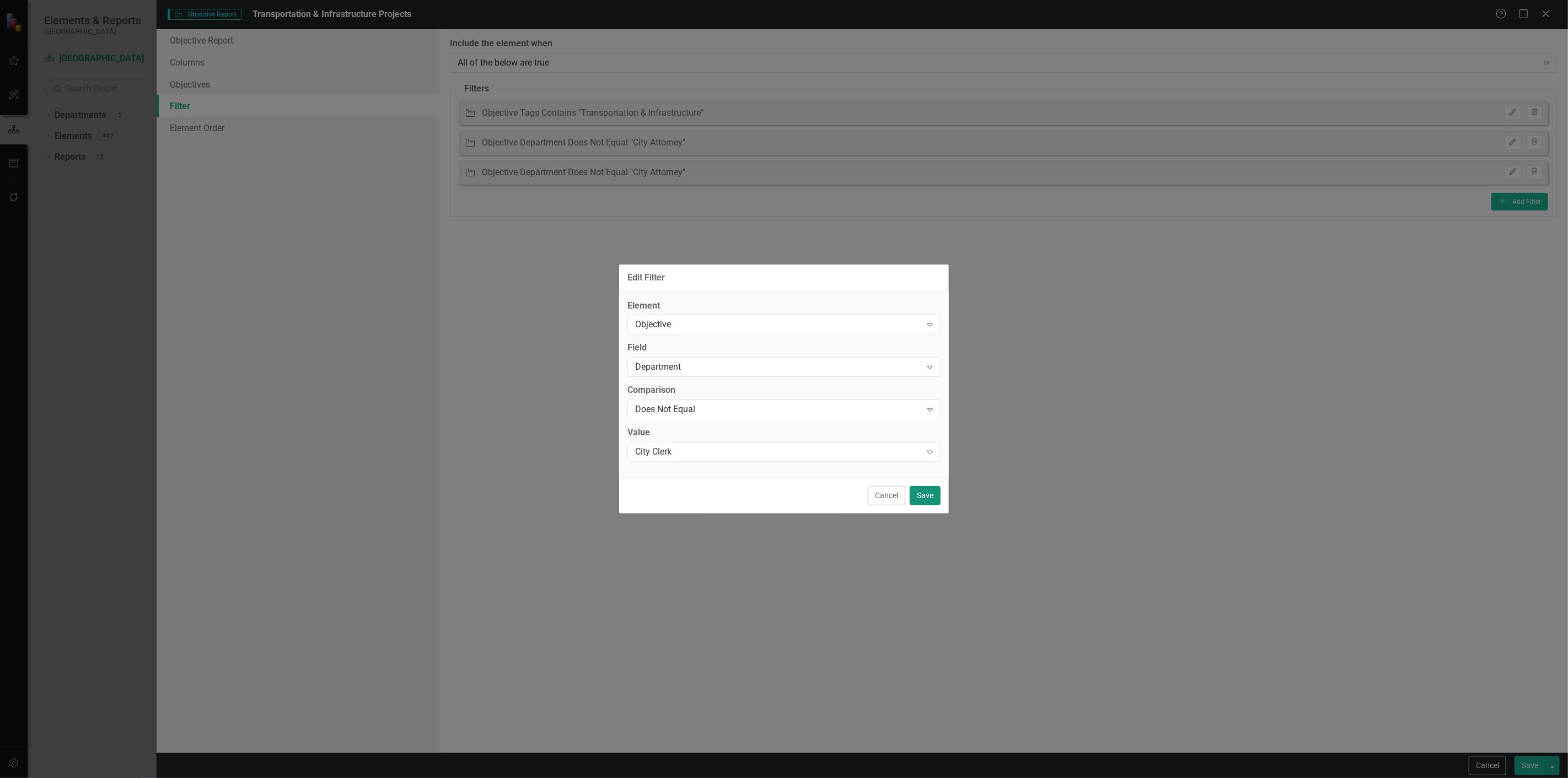
click at [918, 488] on button "Save" at bounding box center [925, 495] width 31 height 20
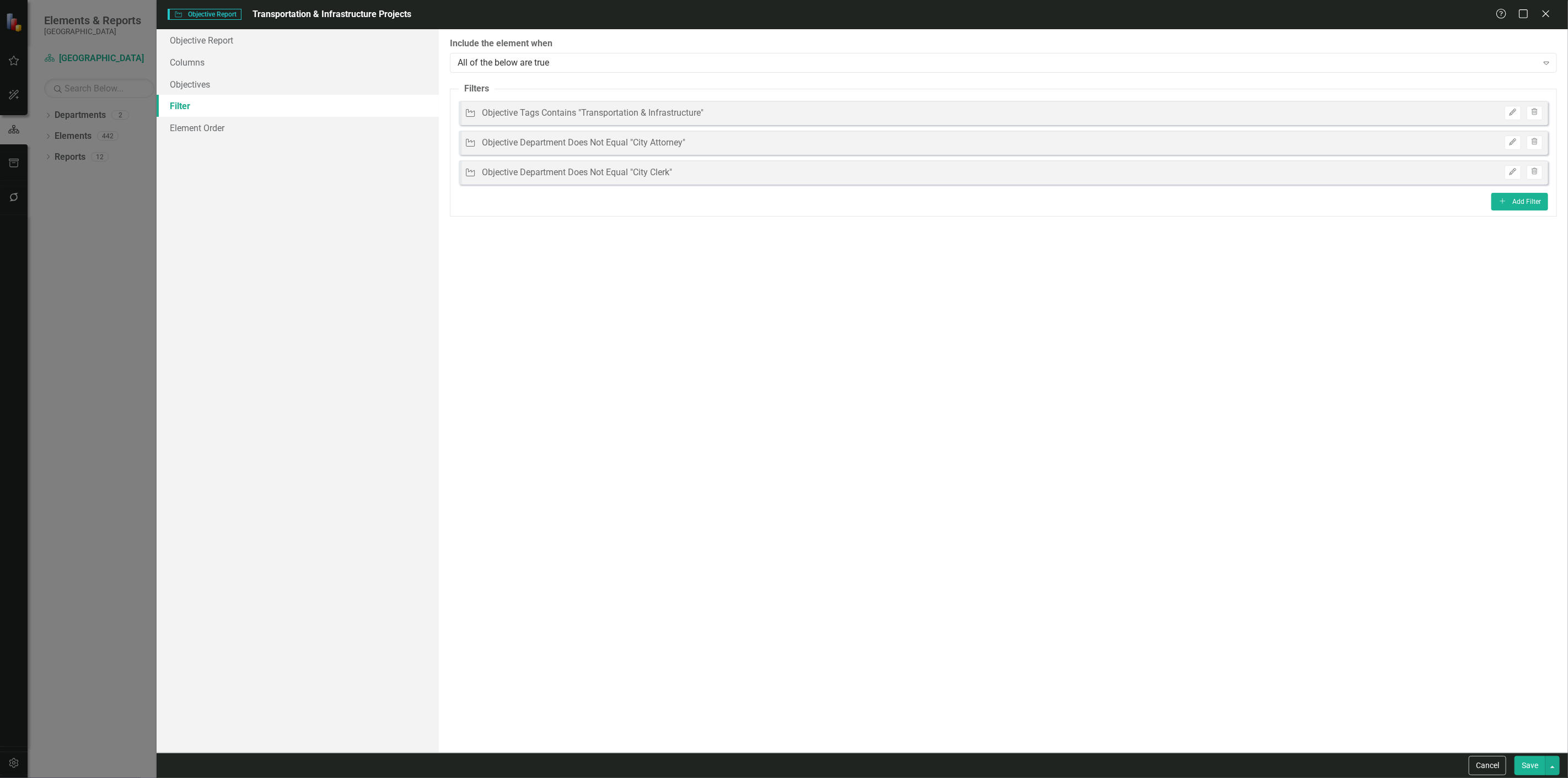
click at [1529, 757] on button "Save" at bounding box center [1529, 765] width 31 height 20
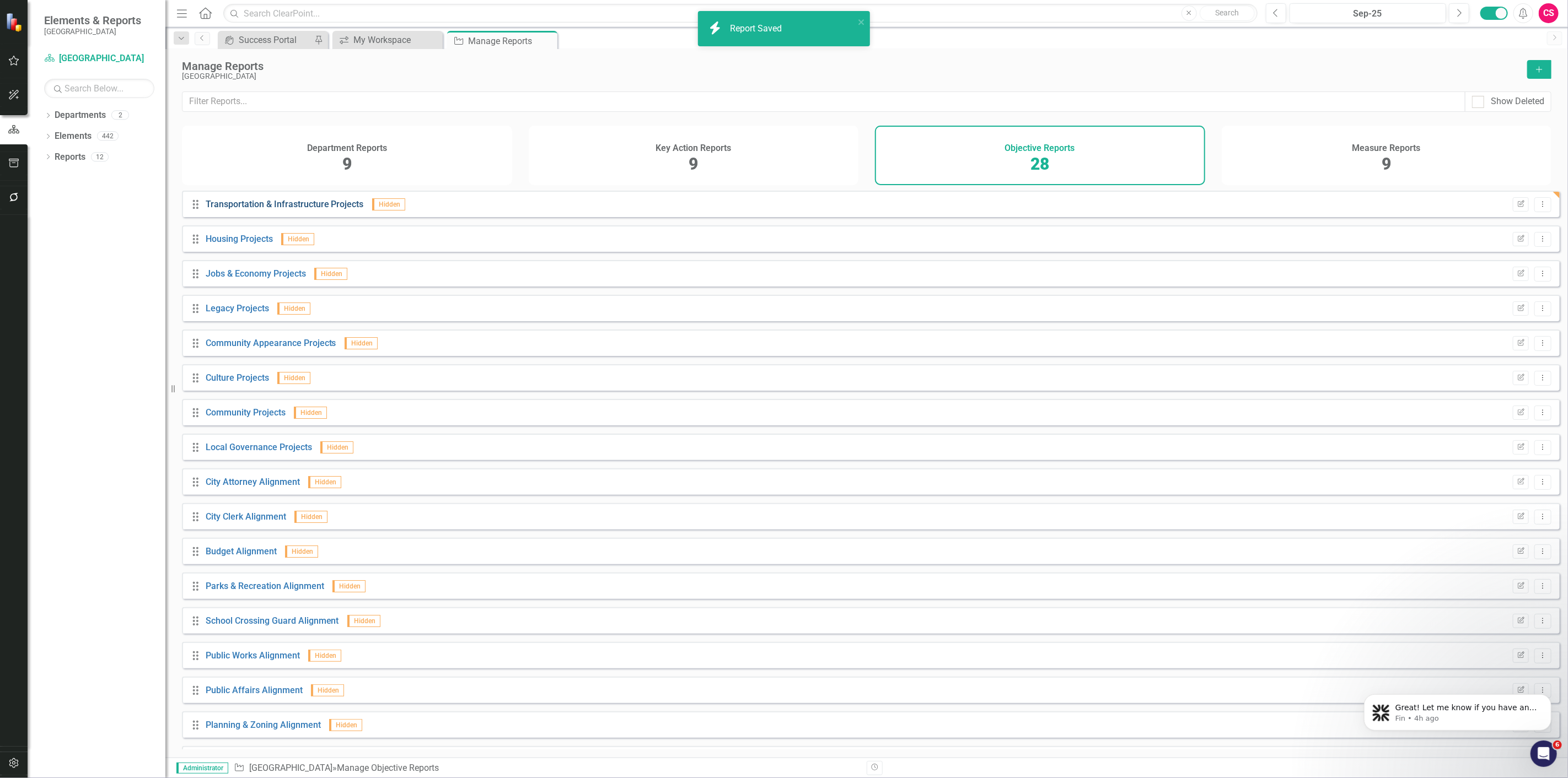
click at [307, 209] on link "Transportation & Infrastructure Projects" at bounding box center [285, 204] width 158 height 10
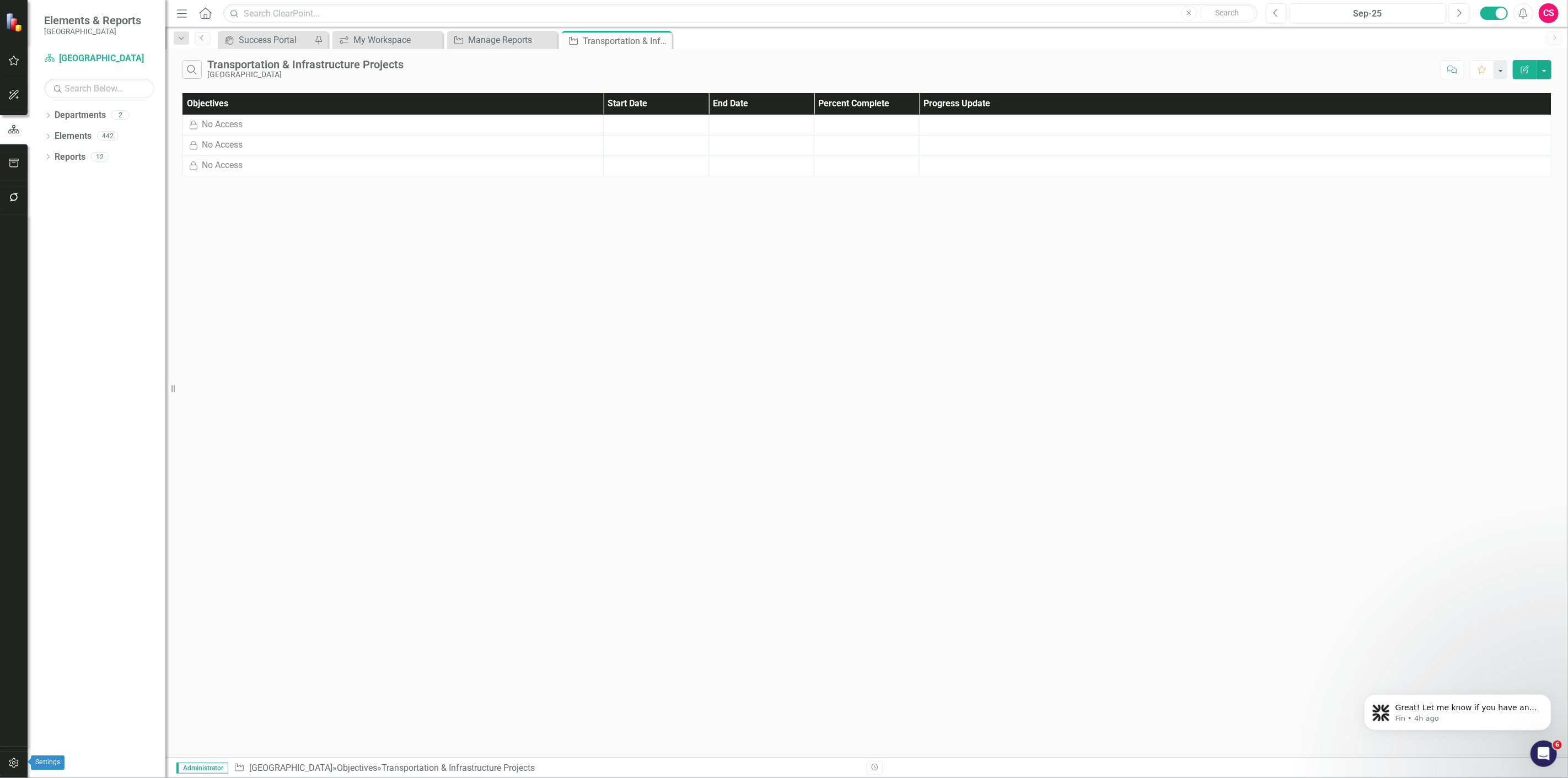
drag, startPoint x: 13, startPoint y: 757, endPoint x: 21, endPoint y: 744, distance: 15.3
click at [13, 757] on button "button" at bounding box center [14, 763] width 25 height 23
click at [58, 256] on link "System Setup" at bounding box center [99, 255] width 110 height 13
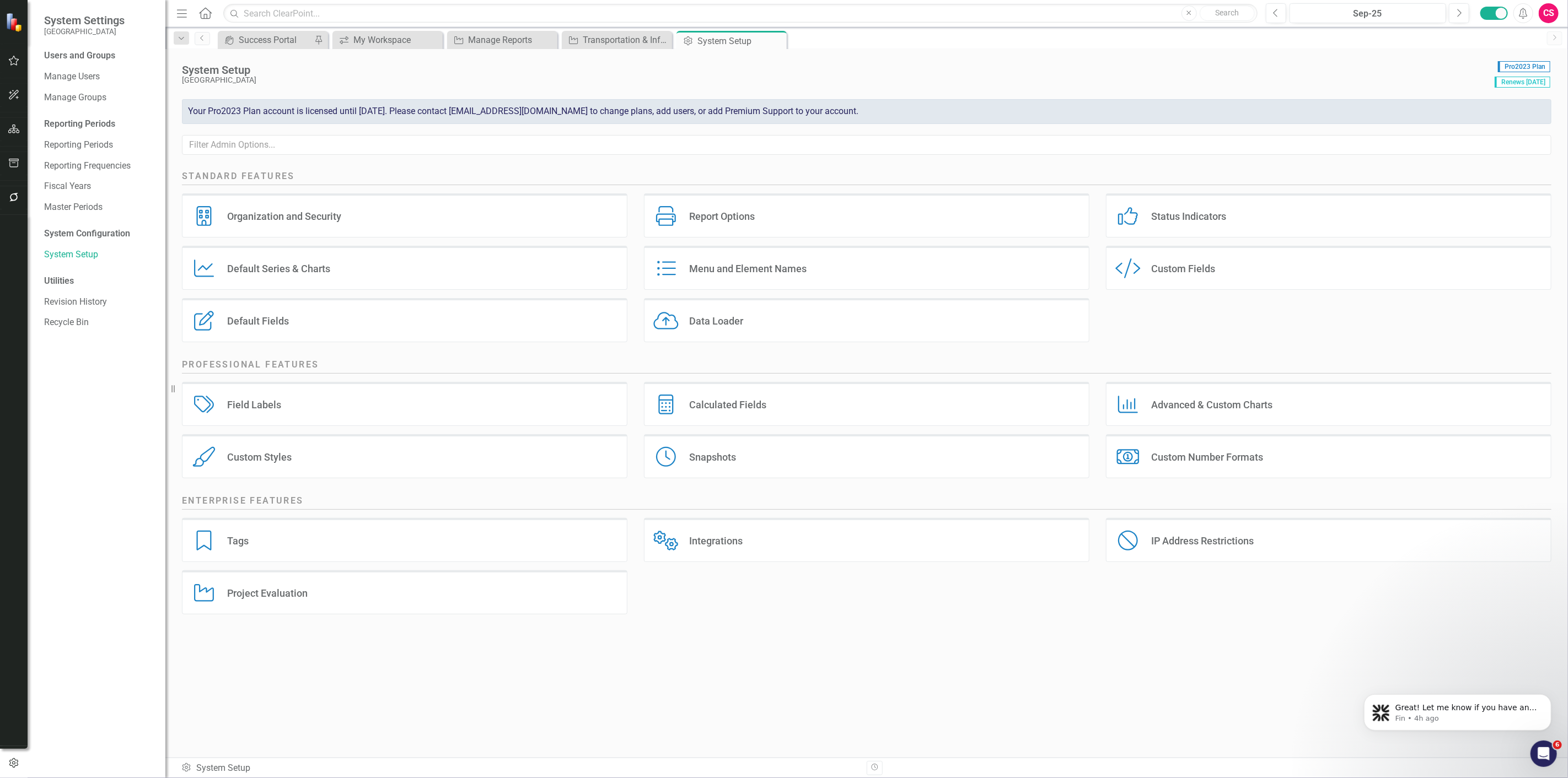
click at [1134, 270] on icon "Custom Style" at bounding box center [1128, 268] width 25 height 20
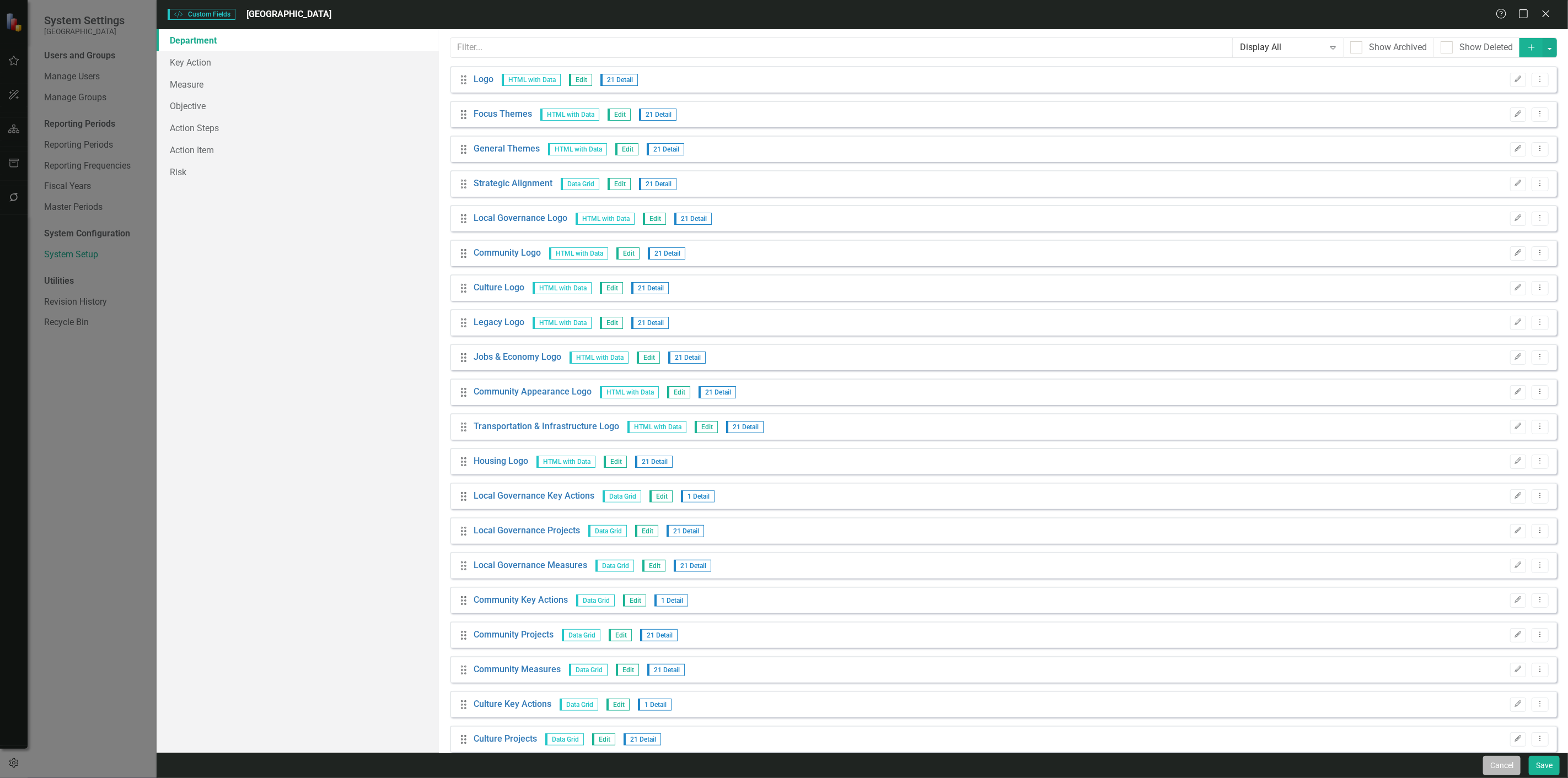
click at [1490, 764] on button "Cancel" at bounding box center [1502, 765] width 38 height 20
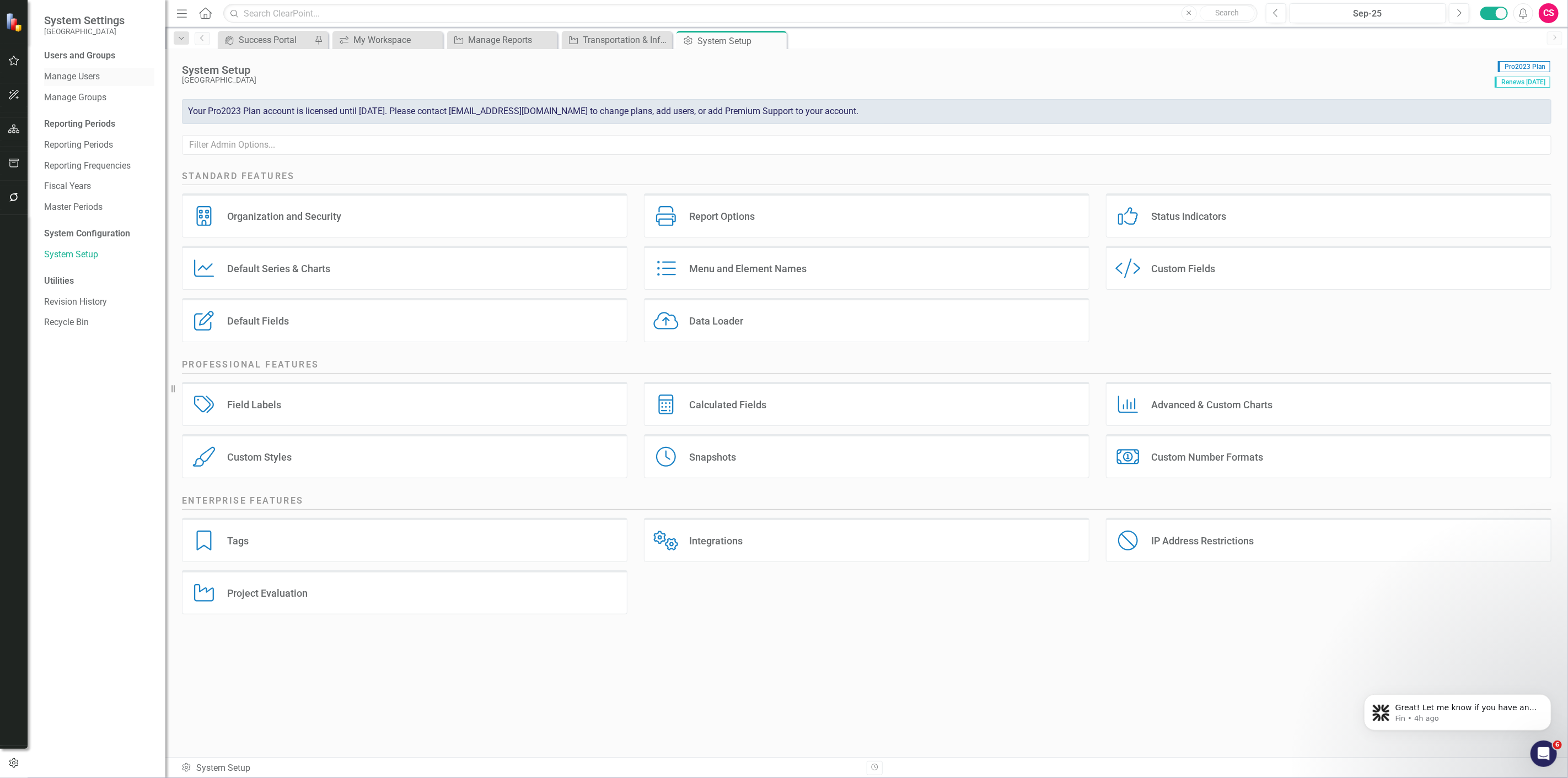
click at [92, 76] on link "Manage Users" at bounding box center [99, 77] width 110 height 13
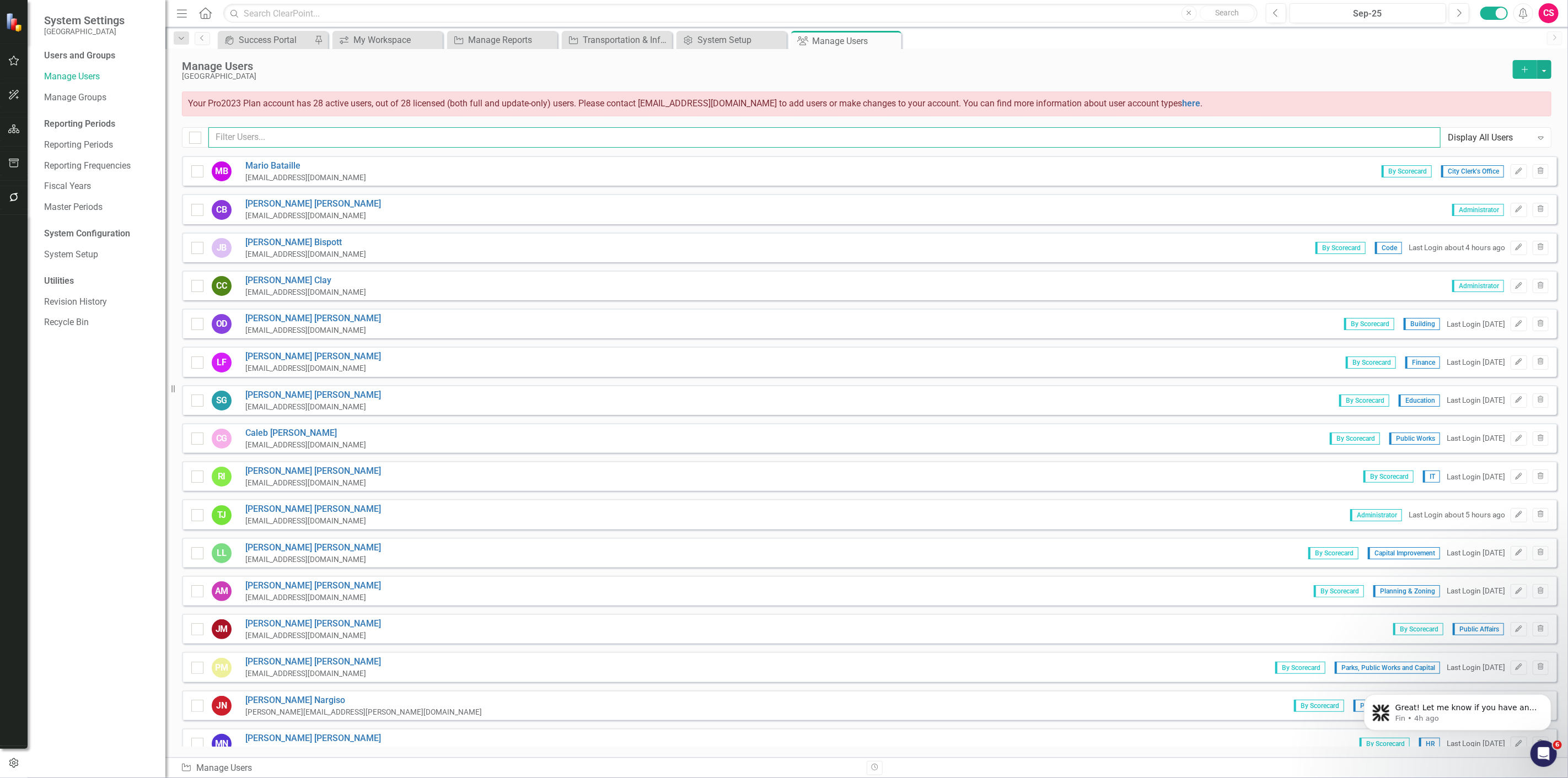
click at [357, 142] on input "text" at bounding box center [824, 138] width 1232 height 20
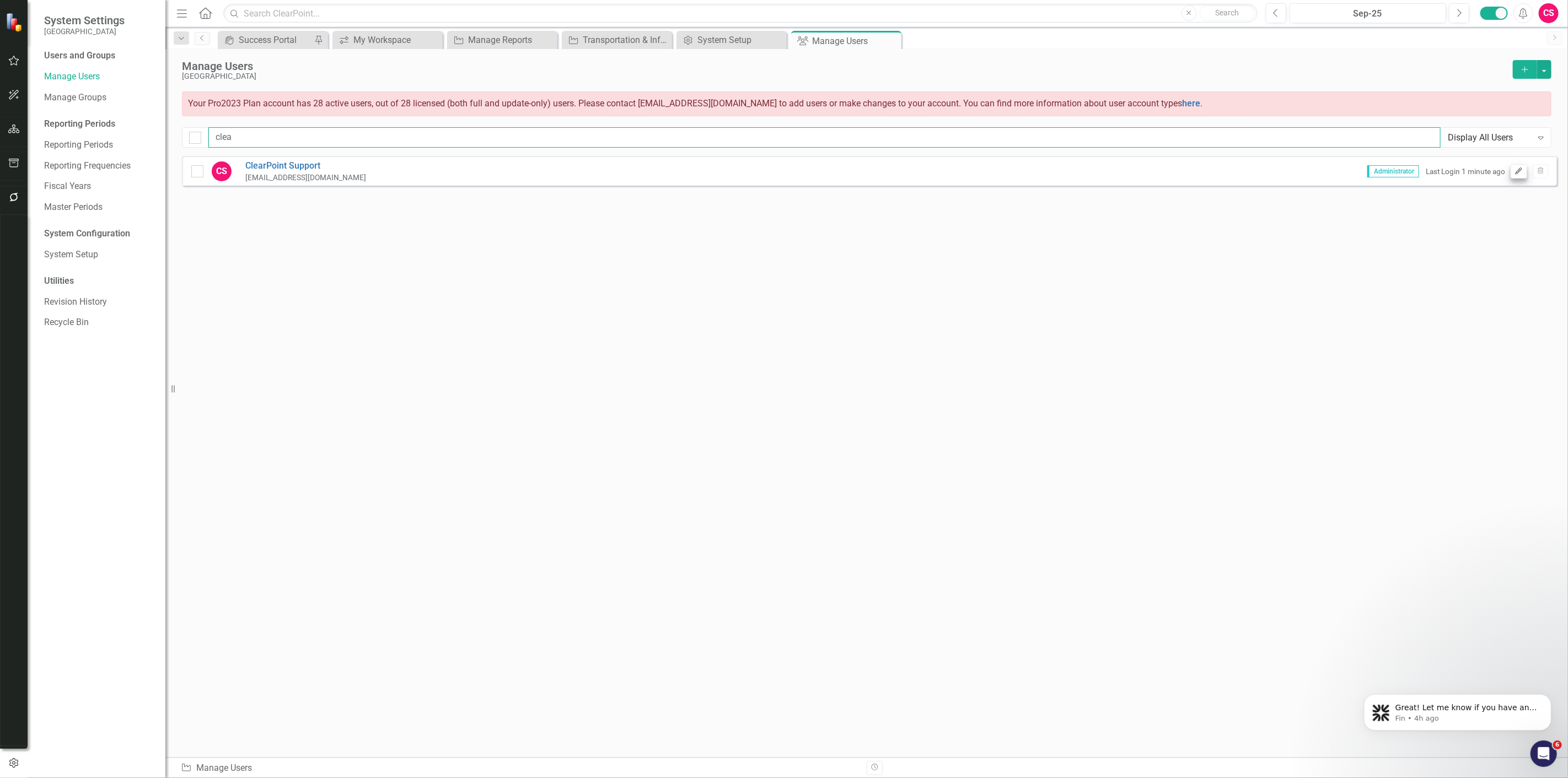
type input "clea"
click at [1515, 170] on icon "Edit" at bounding box center [1518, 171] width 9 height 6
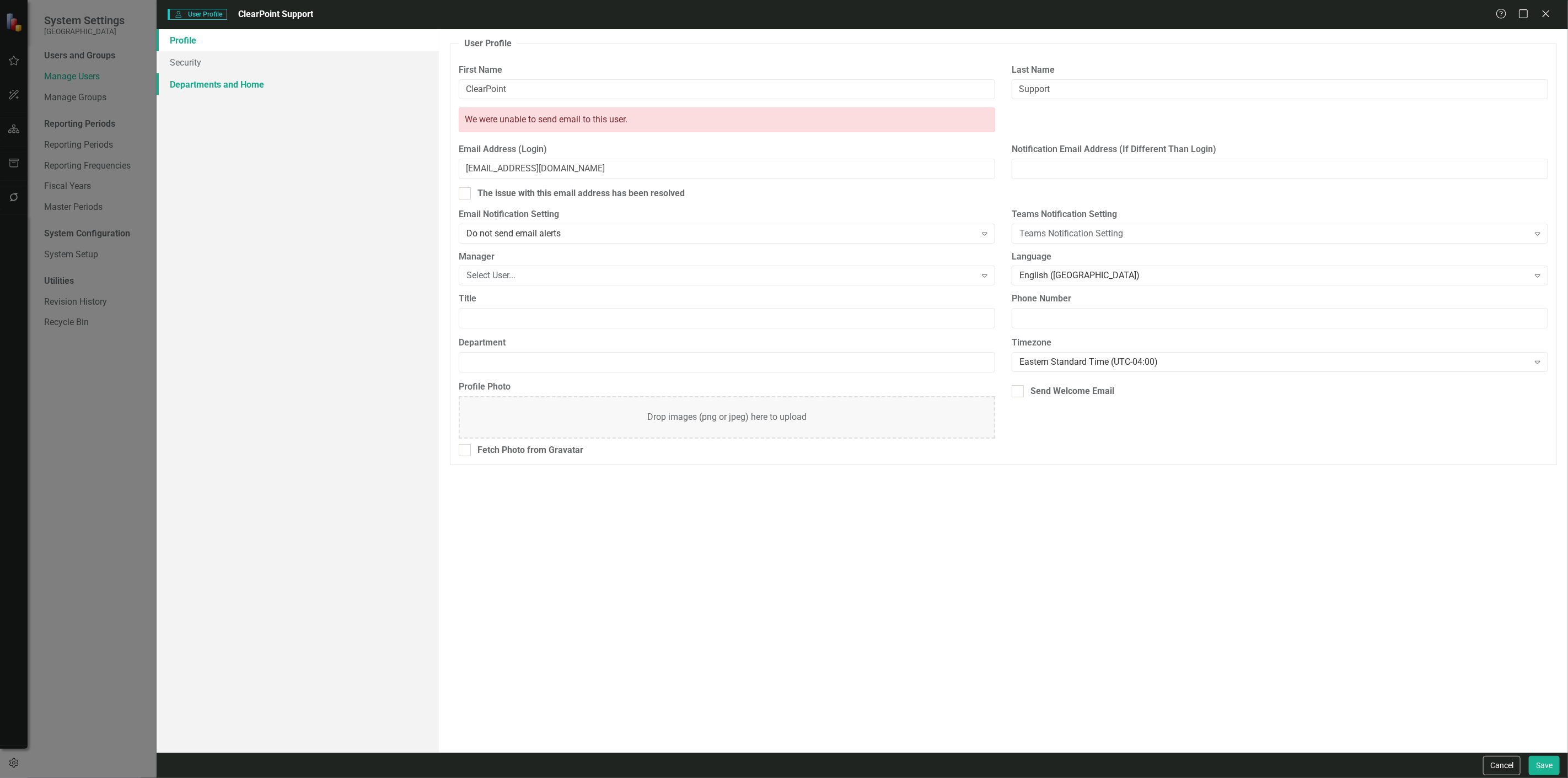
click at [239, 82] on link "Departments and Home" at bounding box center [297, 84] width 282 height 22
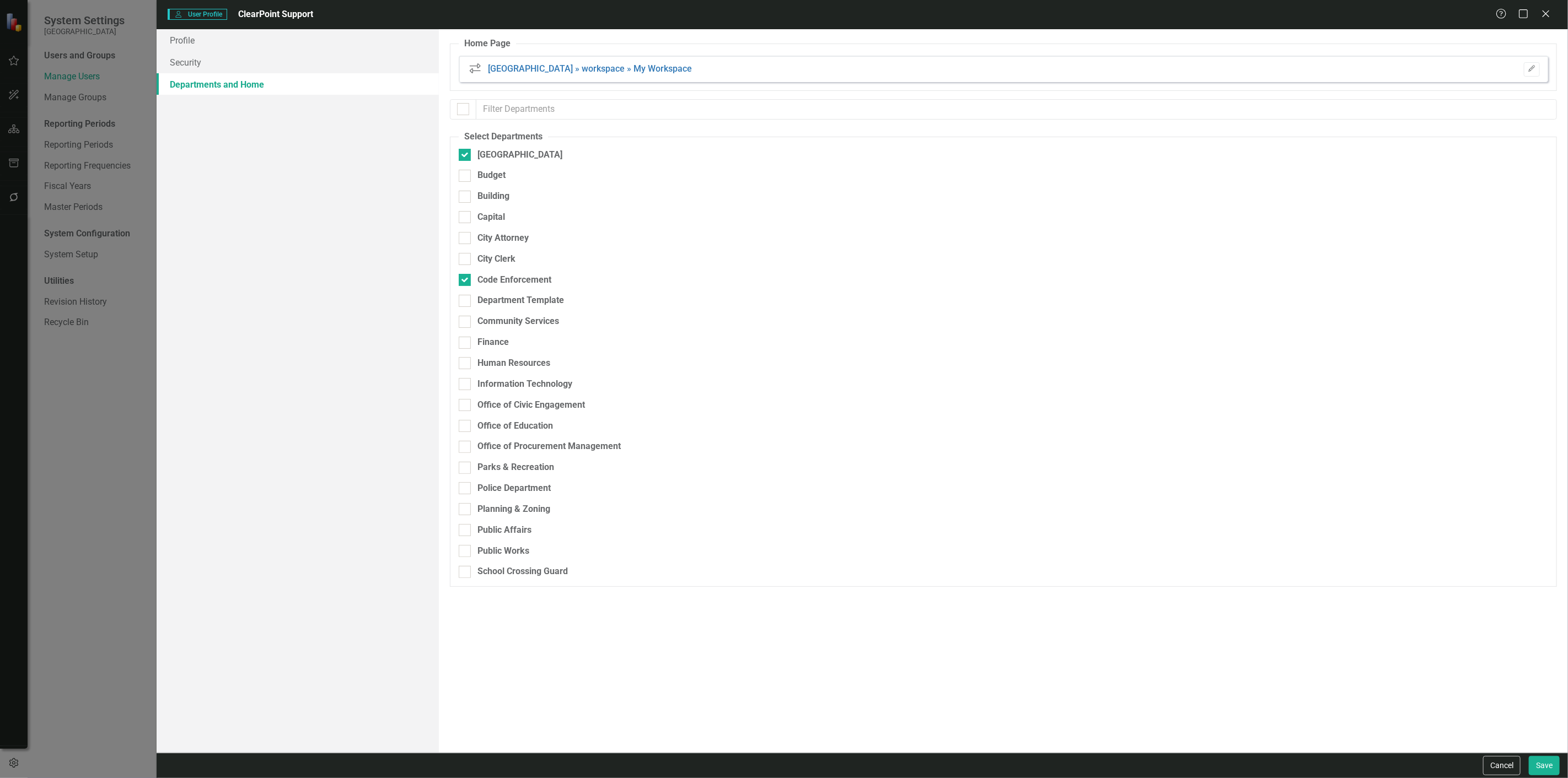
click at [466, 107] on div at bounding box center [462, 108] width 12 height 12
click at [464, 107] on input "checkbox" at bounding box center [460, 106] width 7 height 7
checkbox input "true"
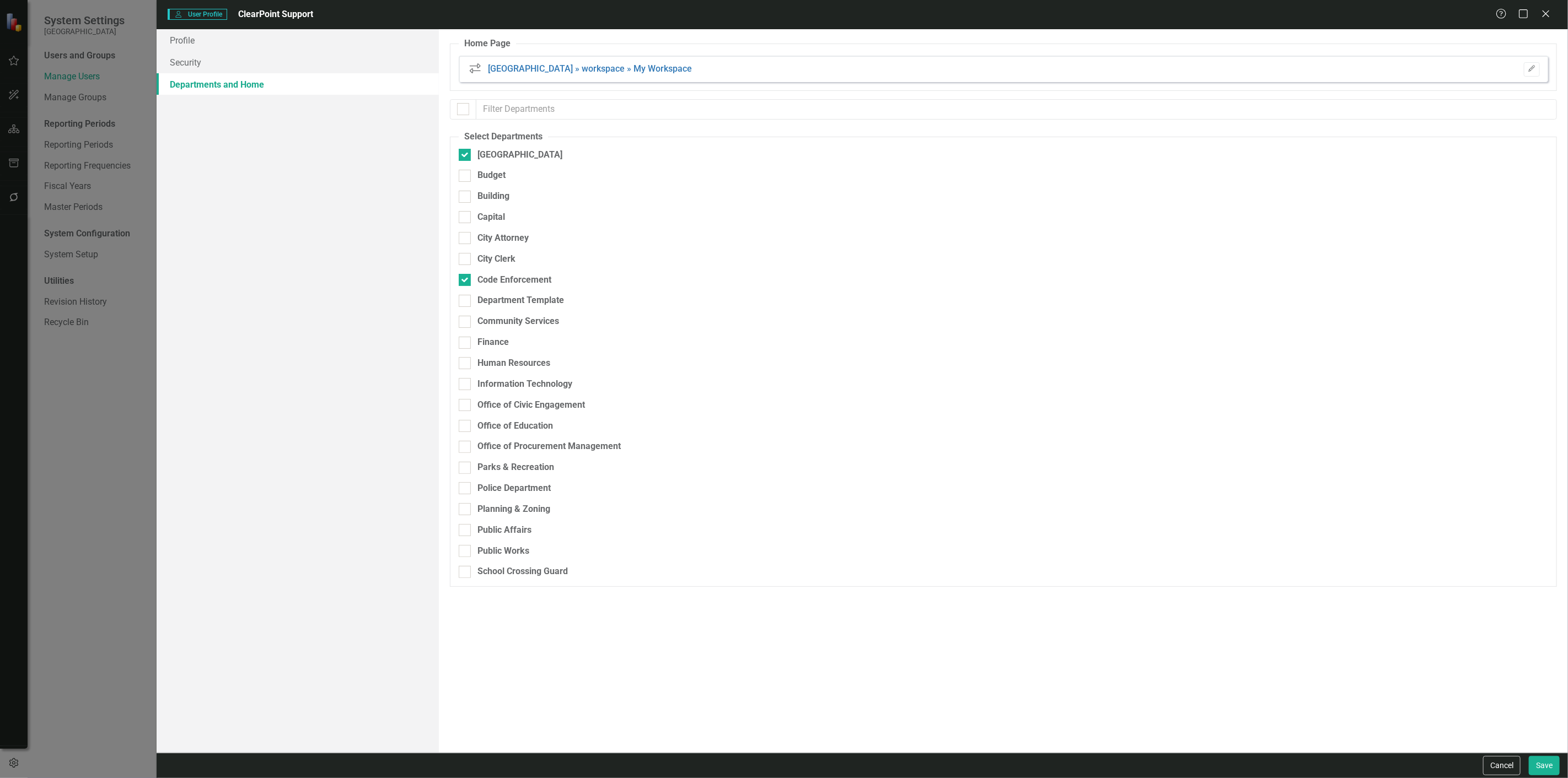
checkbox input "true"
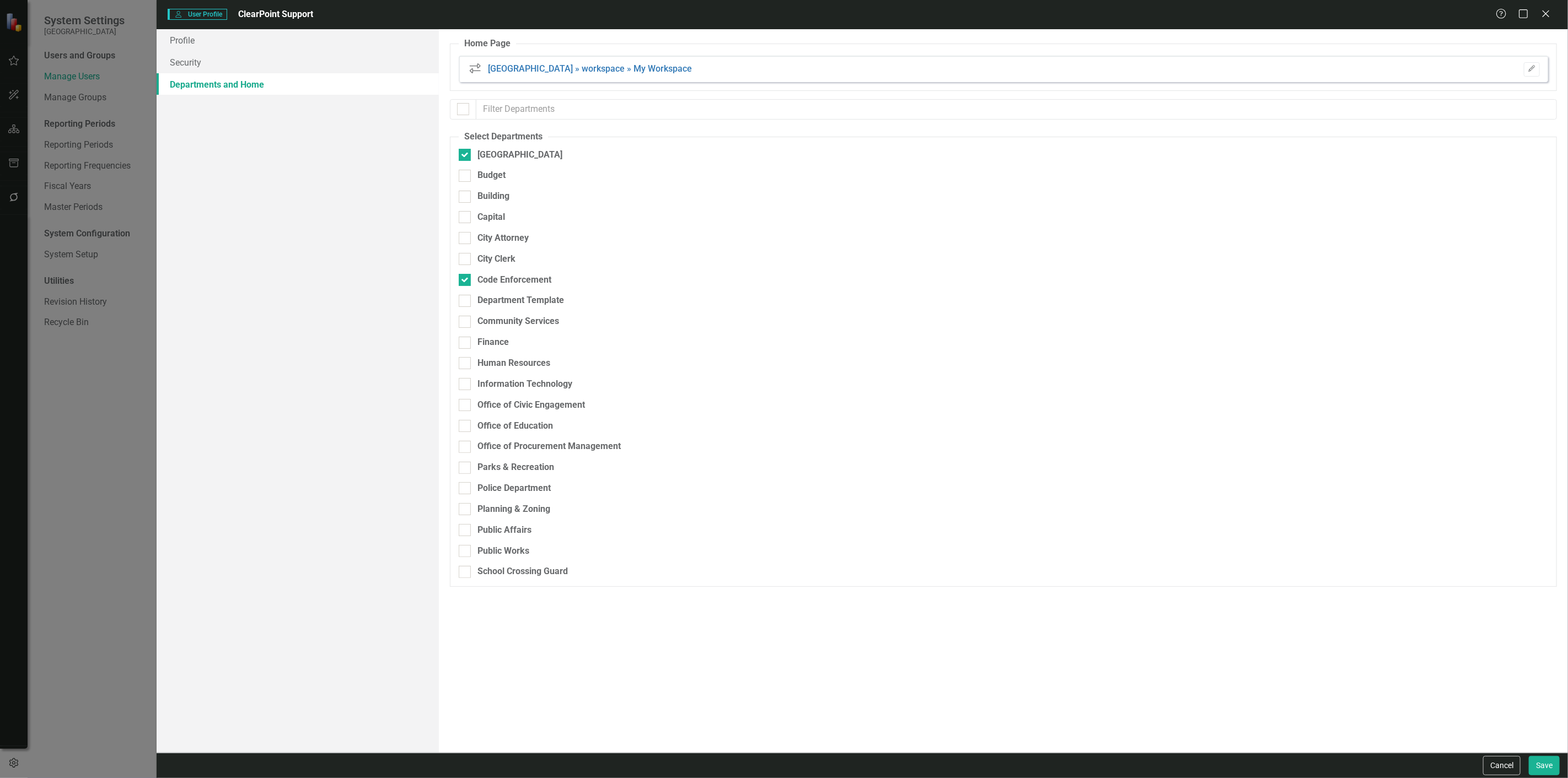
checkbox input "true"
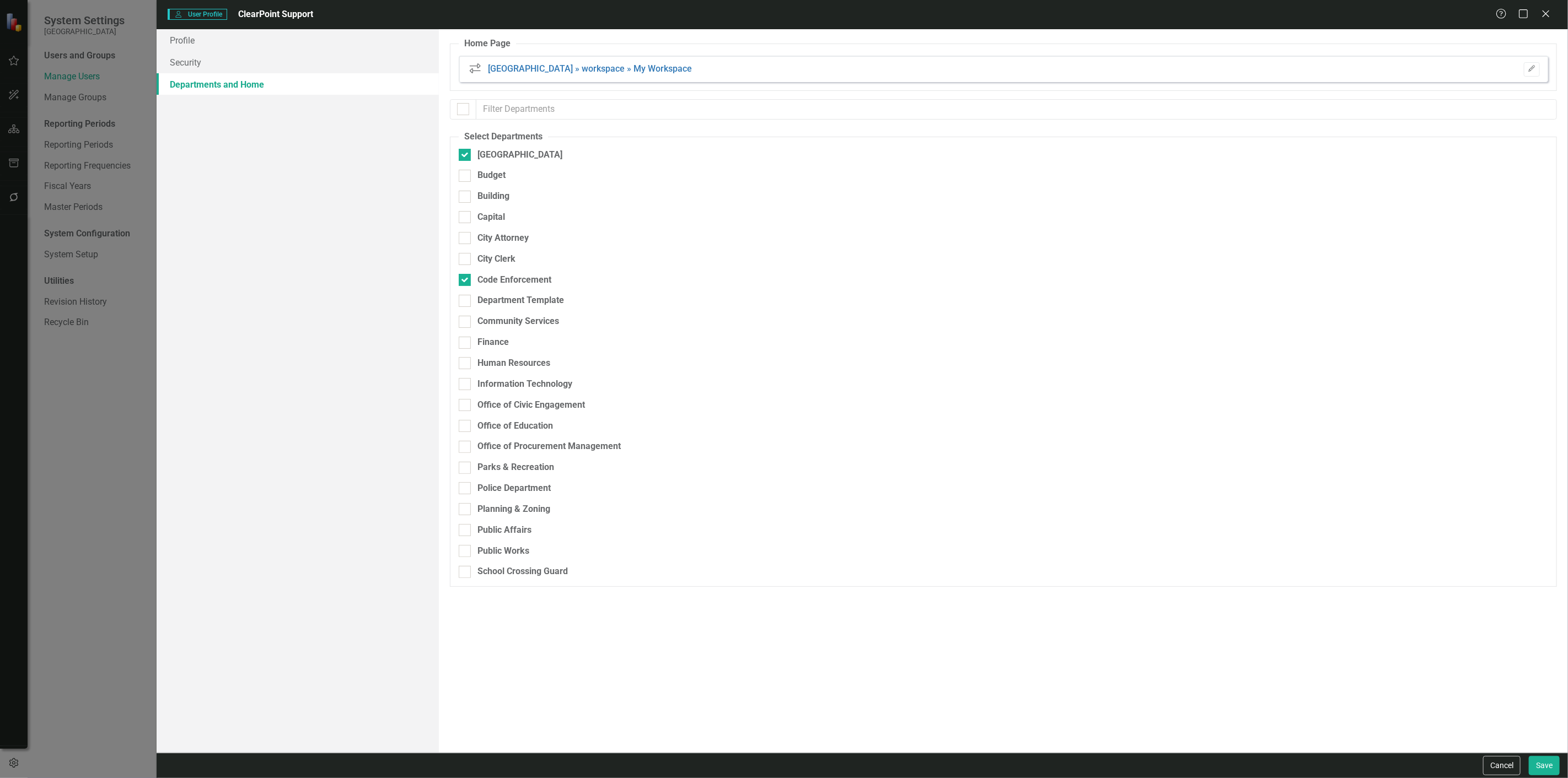
checkbox input "true"
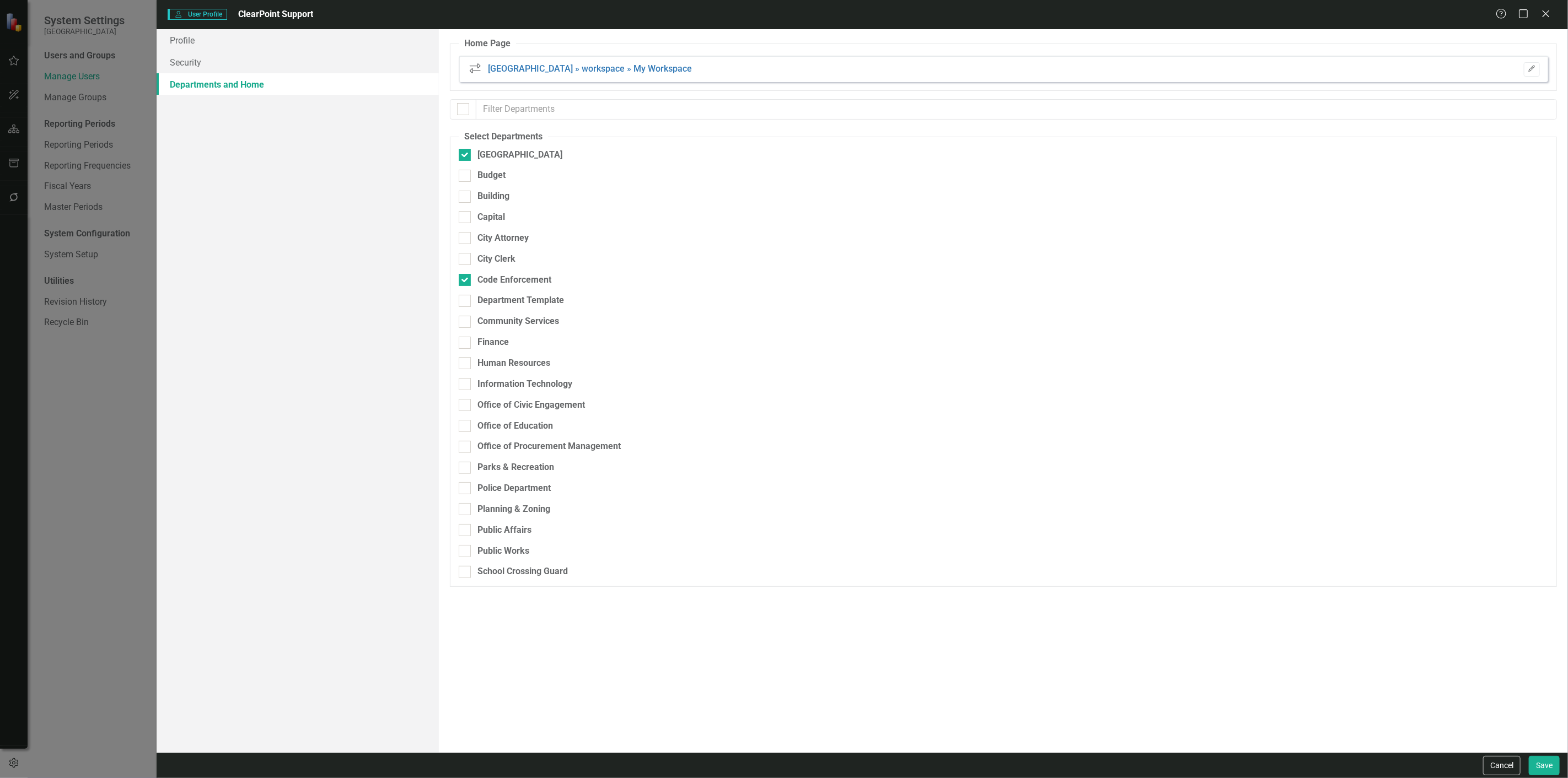
checkbox input "true"
click at [1534, 765] on button "Save" at bounding box center [1544, 765] width 31 height 20
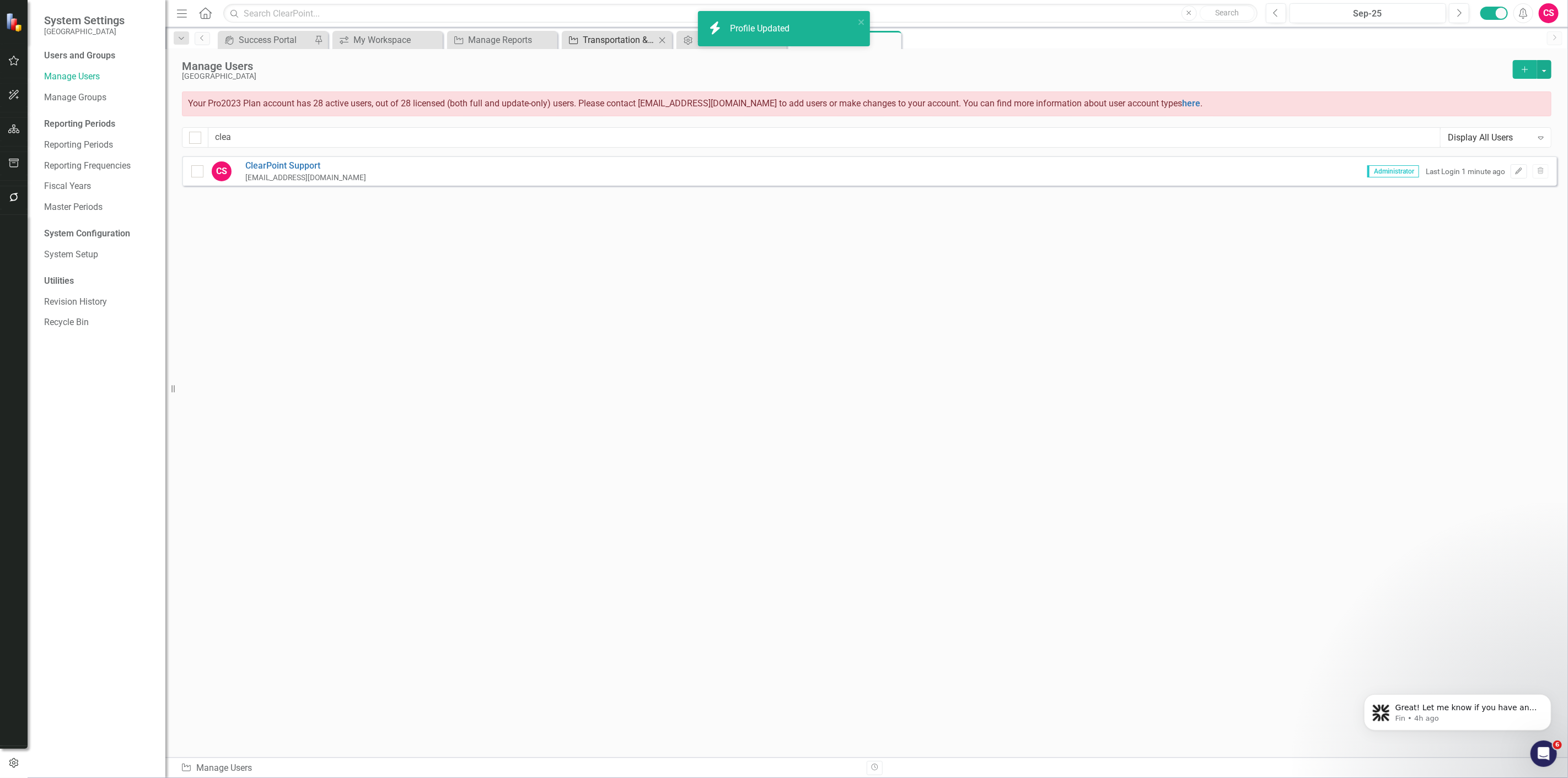
click at [628, 40] on div "Transportation & Infrastructure Projects" at bounding box center [619, 40] width 73 height 14
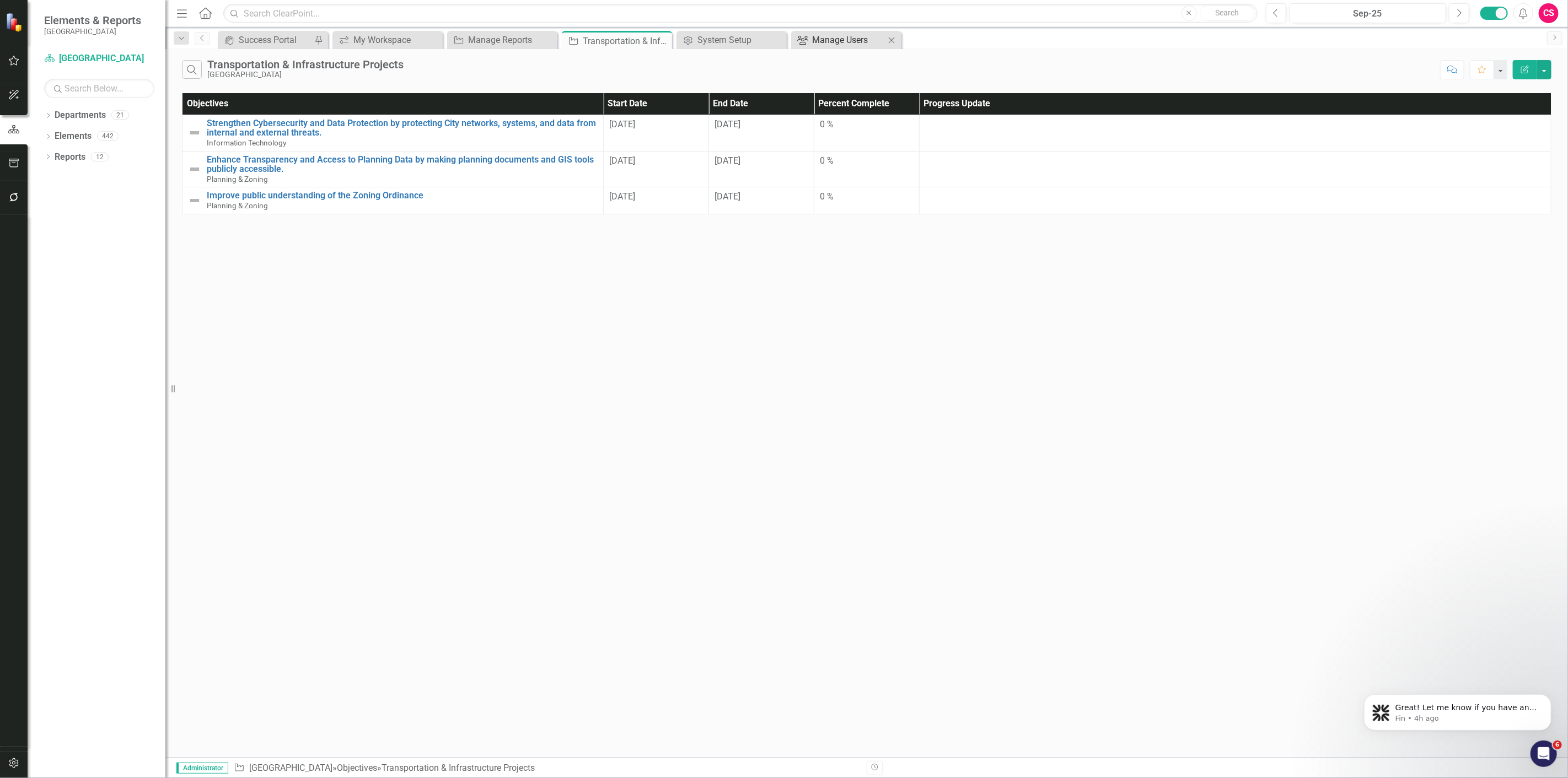
click at [833, 35] on div "Manage Users" at bounding box center [848, 40] width 73 height 14
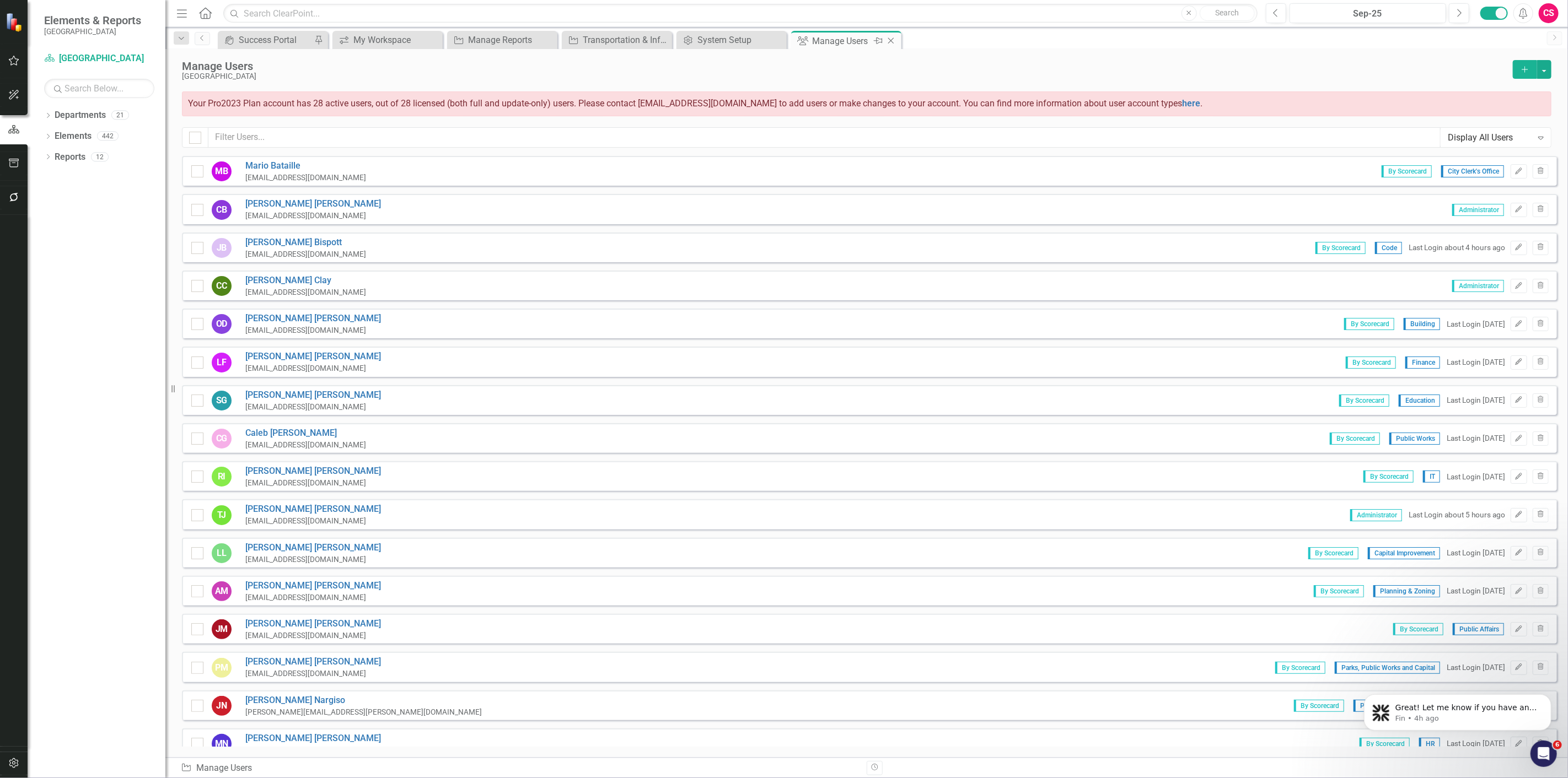
click at [891, 38] on icon "Close" at bounding box center [891, 40] width 11 height 9
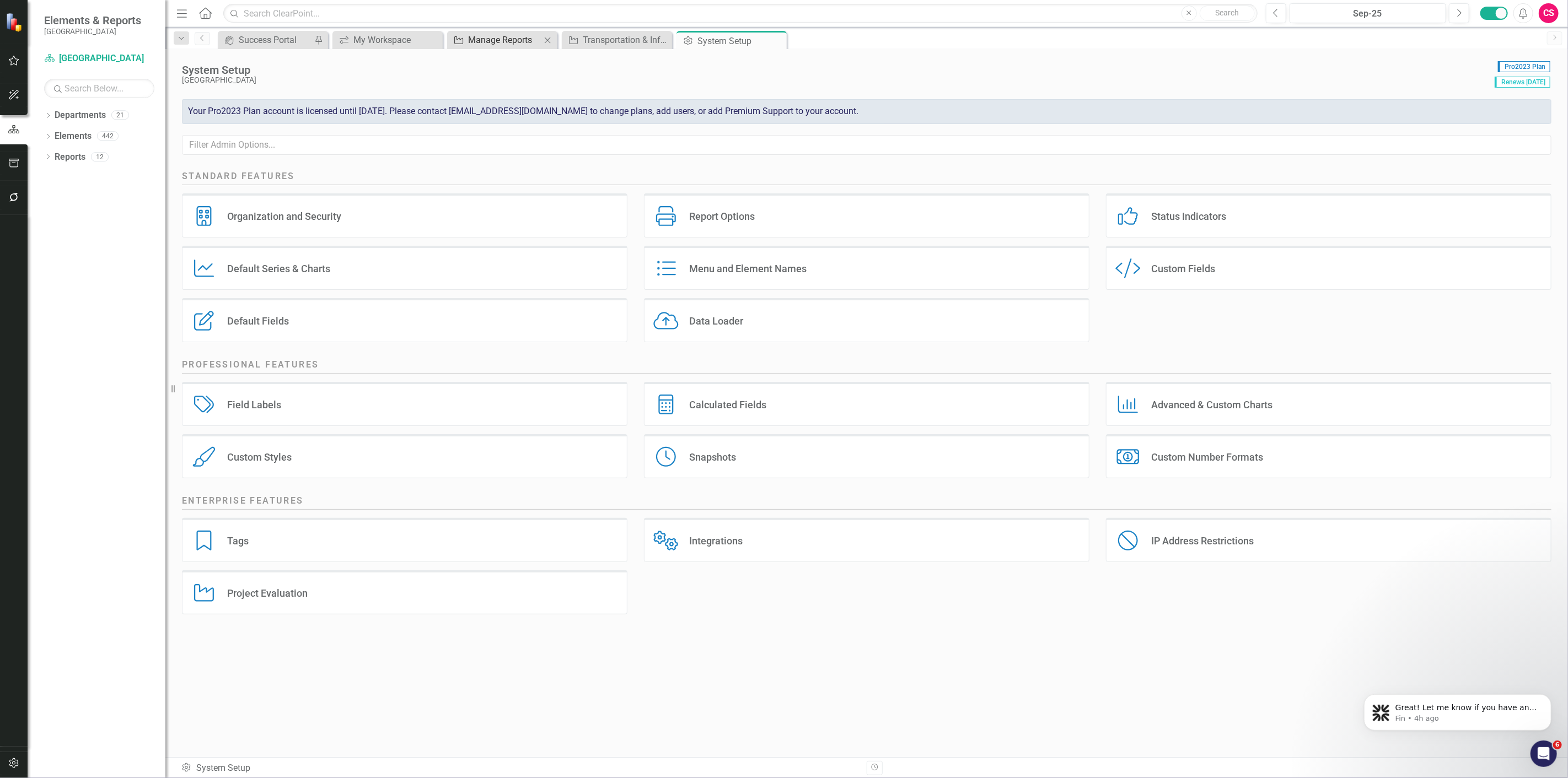
click at [531, 36] on div "Manage Reports" at bounding box center [504, 40] width 73 height 14
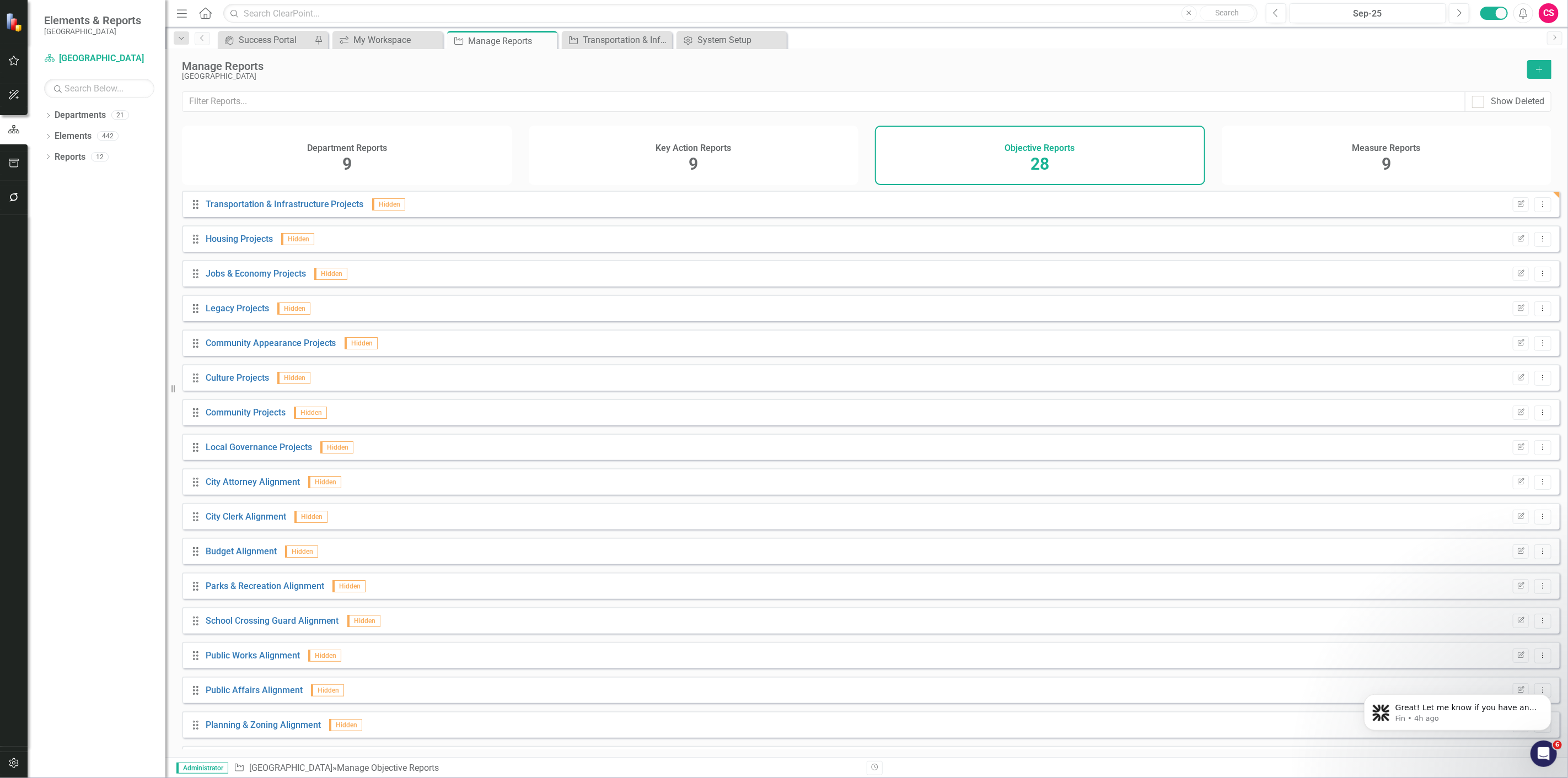
click at [1389, 136] on div "Measure Reports 9" at bounding box center [1387, 156] width 330 height 60
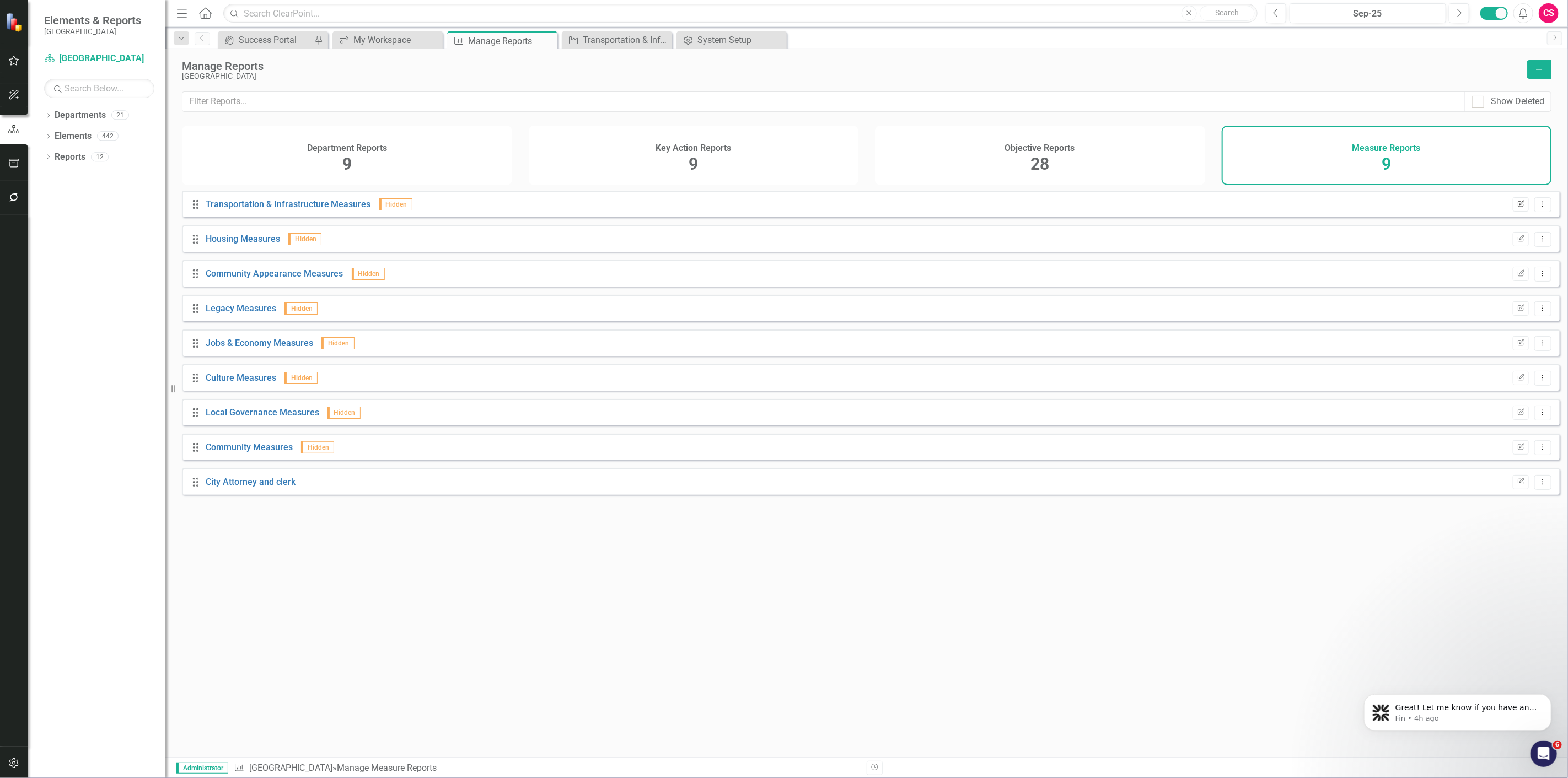
click at [1517, 207] on icon "Edit Report" at bounding box center [1521, 204] width 9 height 6
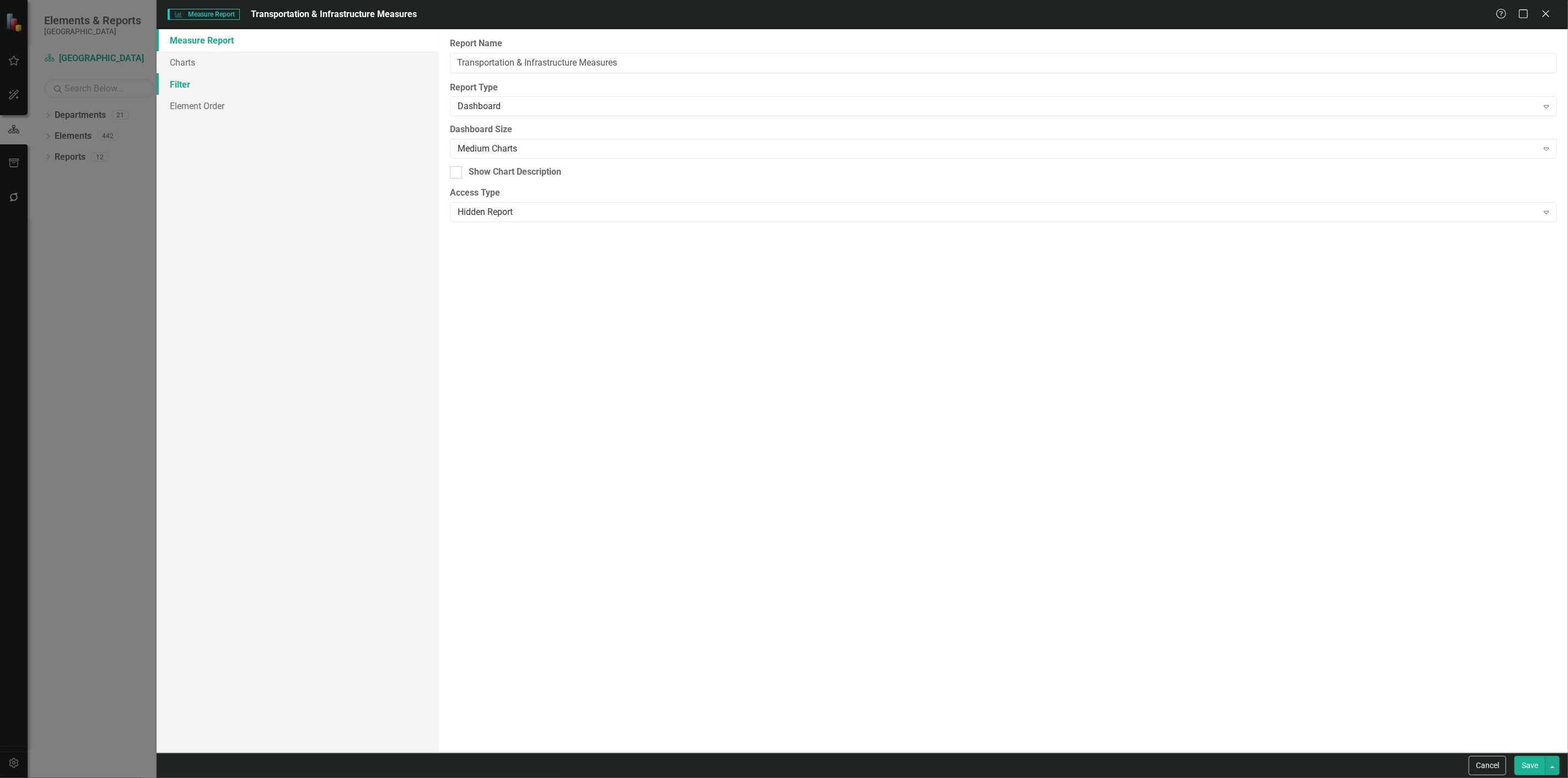
click at [241, 85] on link "Filter" at bounding box center [297, 84] width 282 height 22
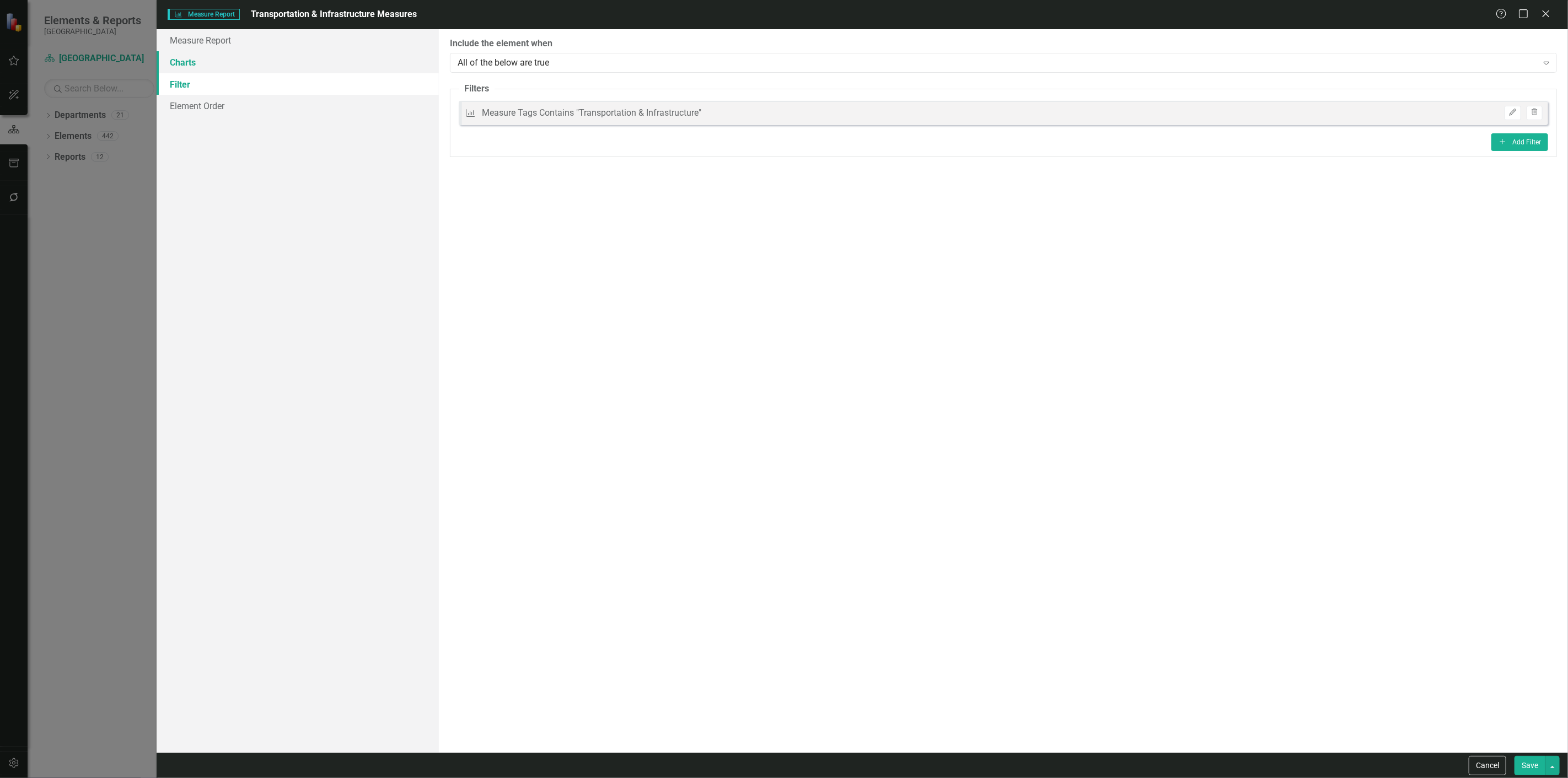
click at [229, 66] on link "Charts" at bounding box center [297, 62] width 282 height 22
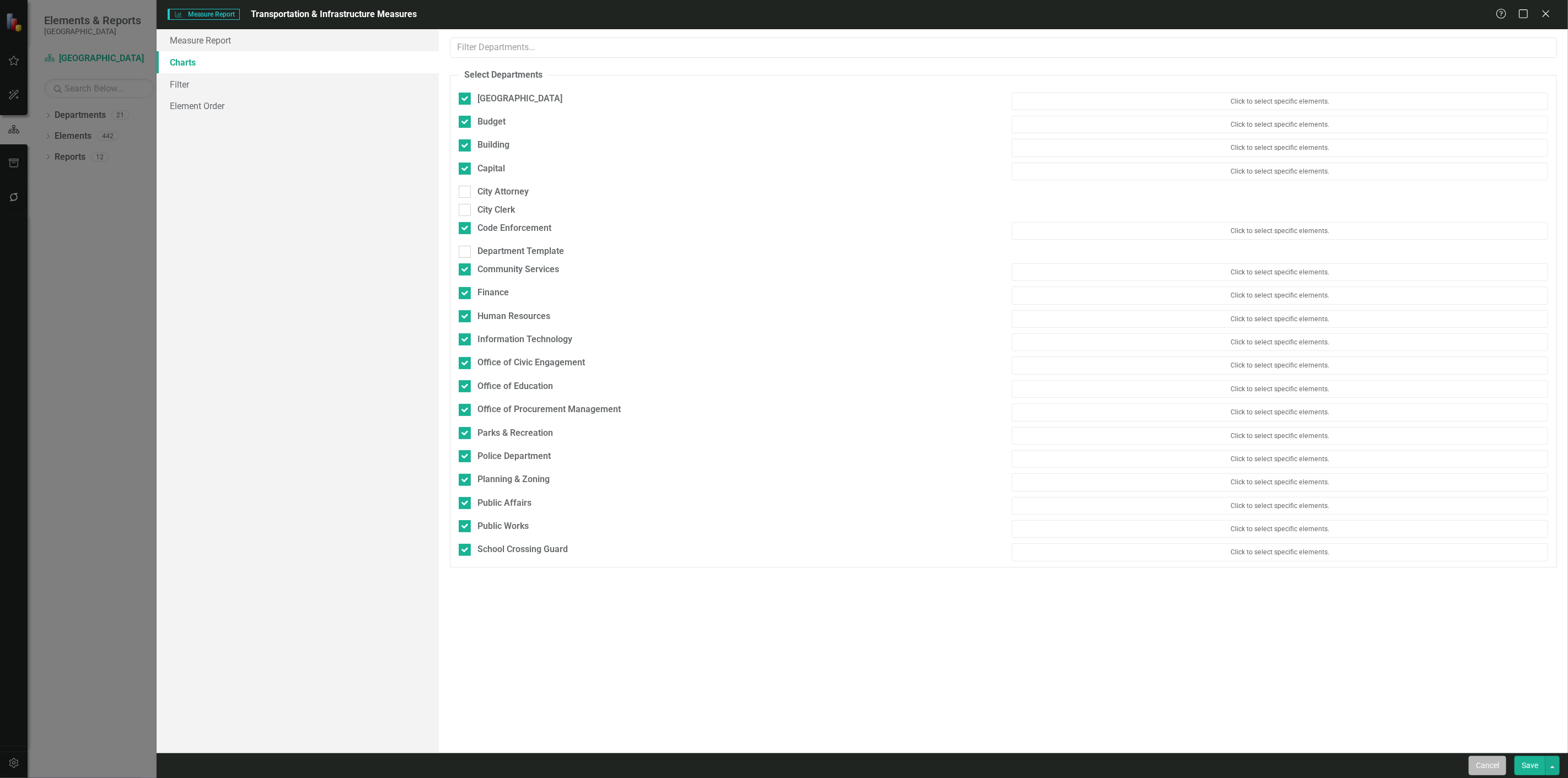
click at [1478, 769] on button "Cancel" at bounding box center [1488, 765] width 38 height 20
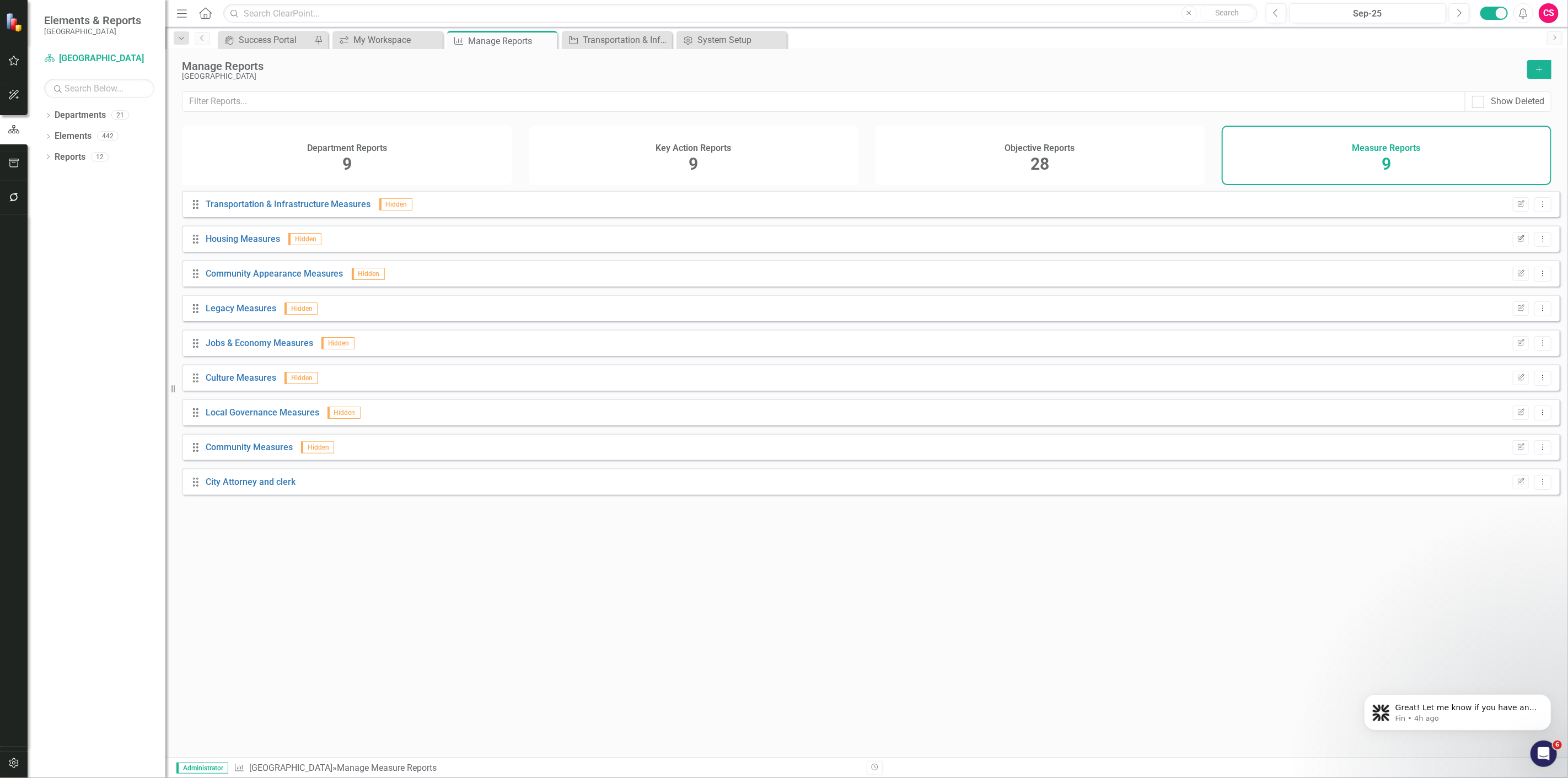
click at [1517, 243] on icon "Edit Report" at bounding box center [1521, 239] width 9 height 6
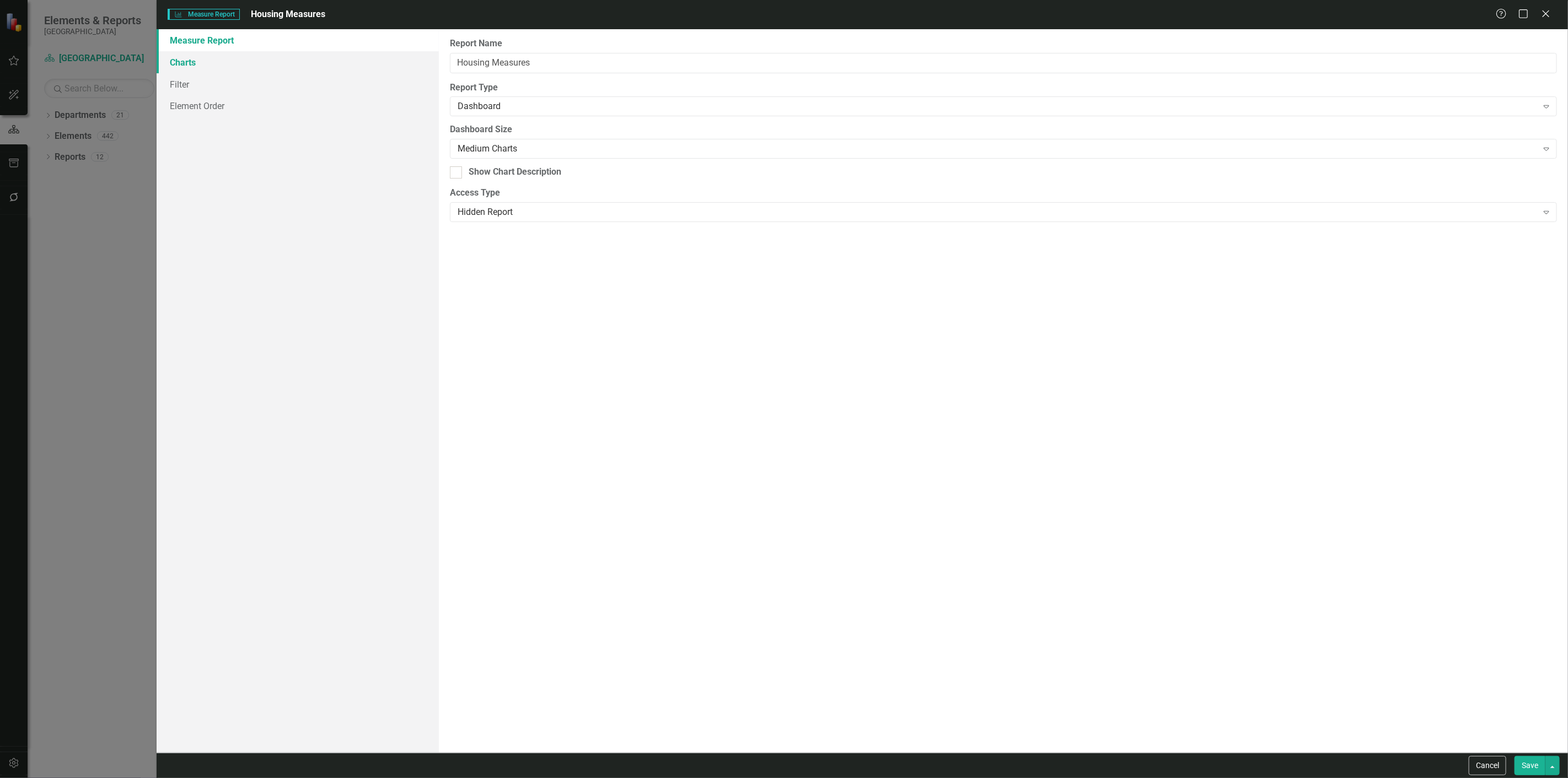
click at [193, 68] on link "Charts" at bounding box center [297, 62] width 282 height 22
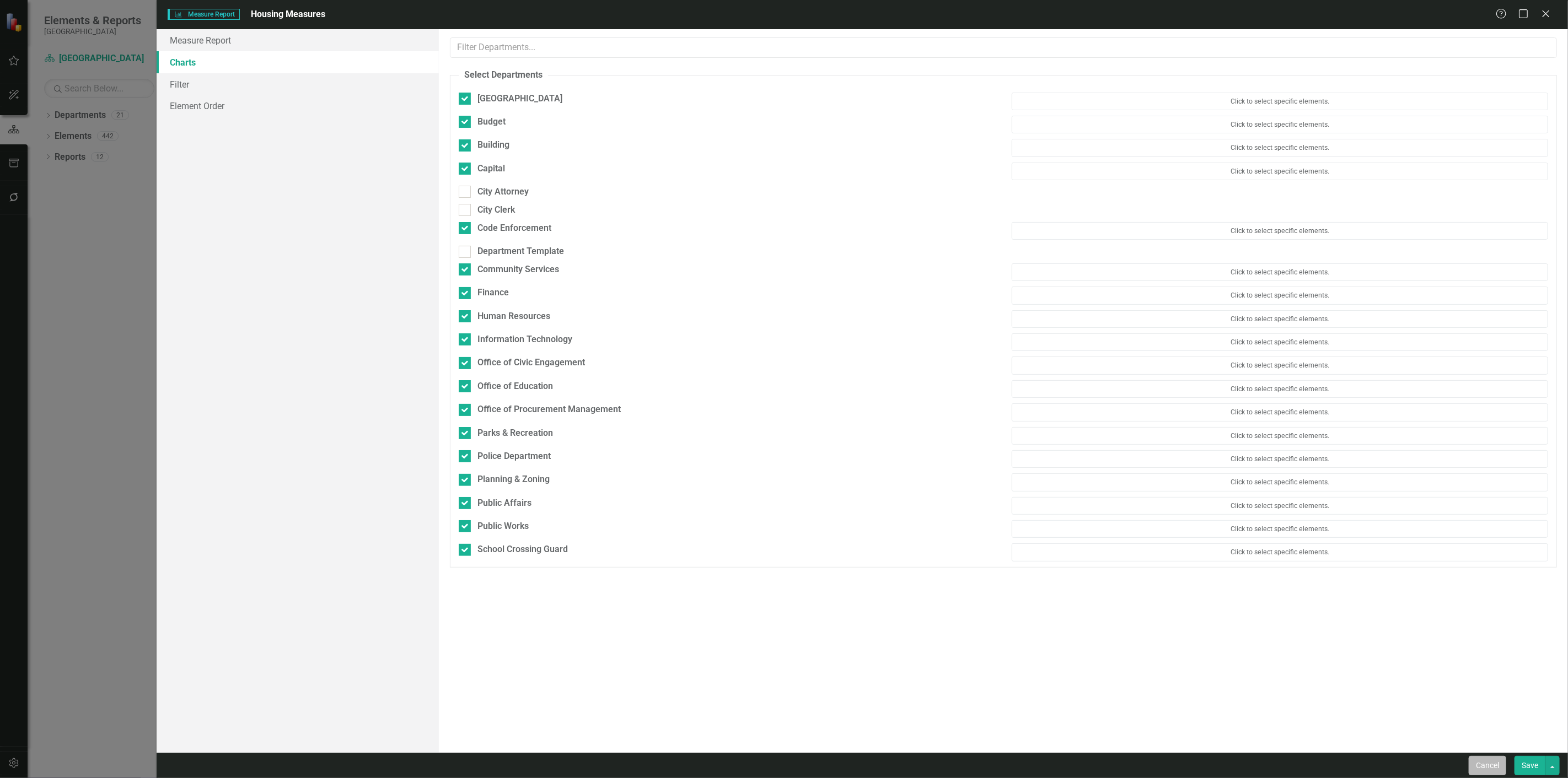
click at [1482, 761] on button "Cancel" at bounding box center [1488, 765] width 38 height 20
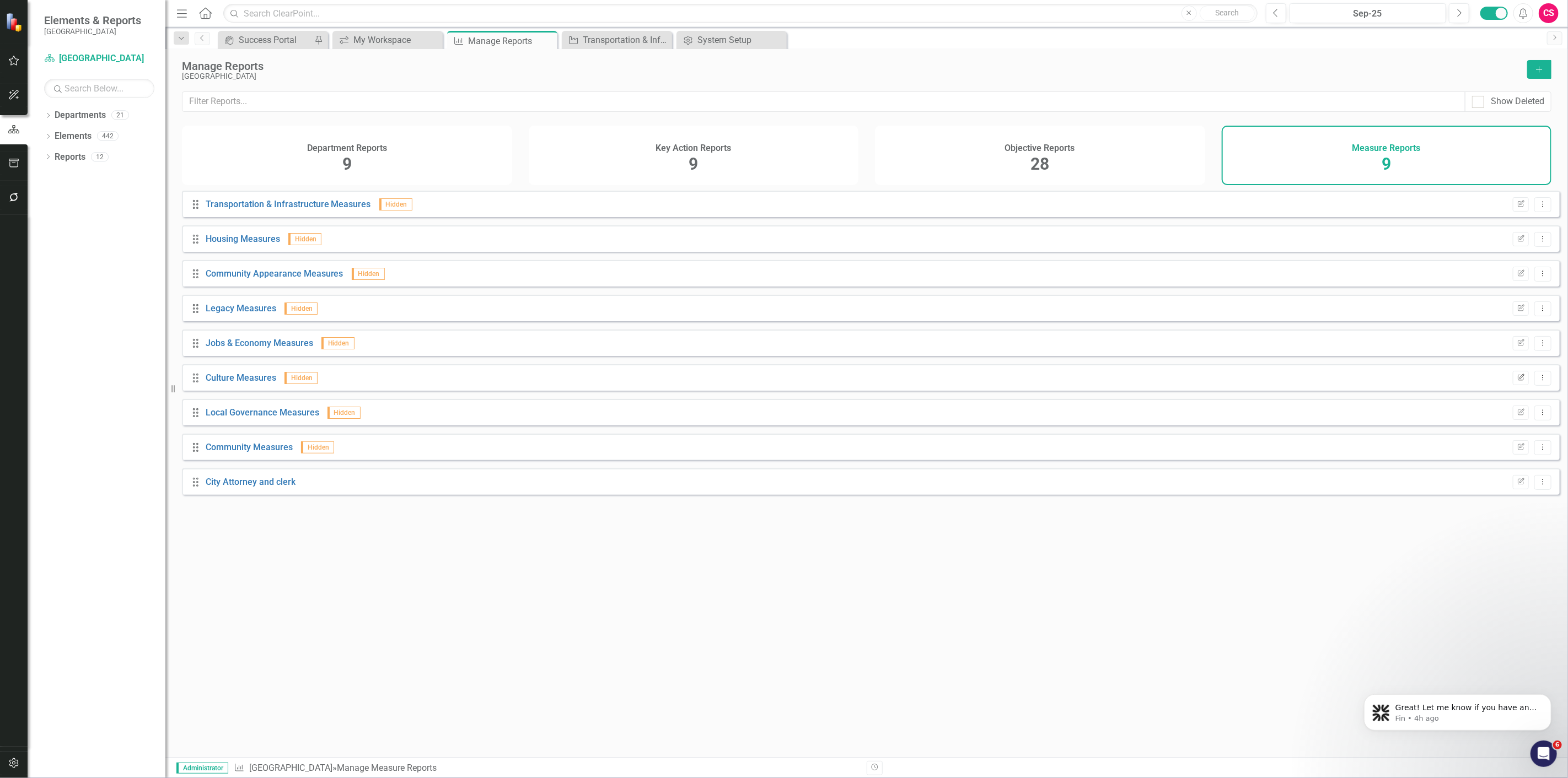
click at [1517, 381] on icon "Edit Report" at bounding box center [1521, 378] width 9 height 6
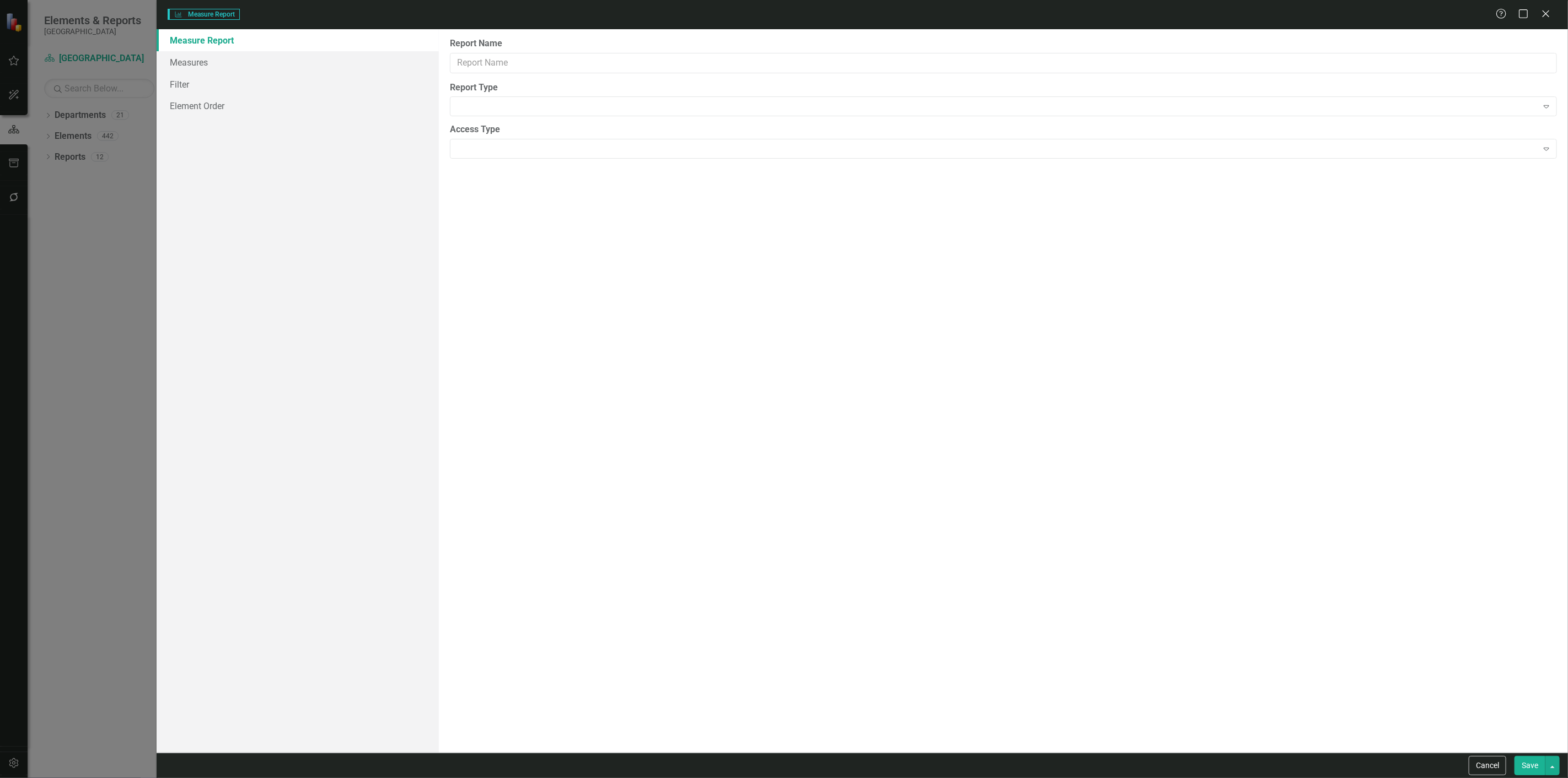
type input "Culture Measures"
click at [243, 64] on link "Charts" at bounding box center [297, 62] width 282 height 22
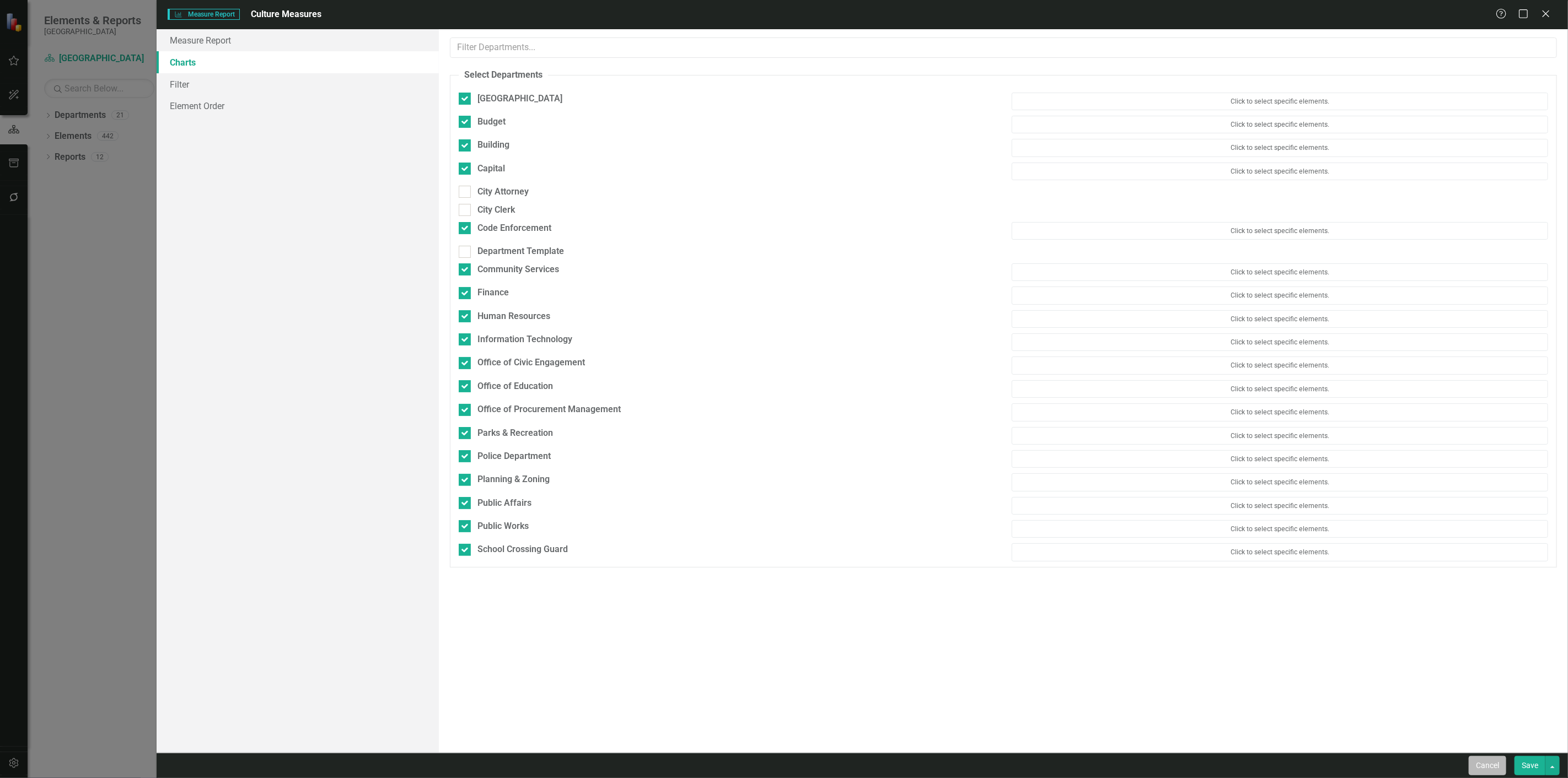
click at [1482, 763] on button "Cancel" at bounding box center [1488, 765] width 38 height 20
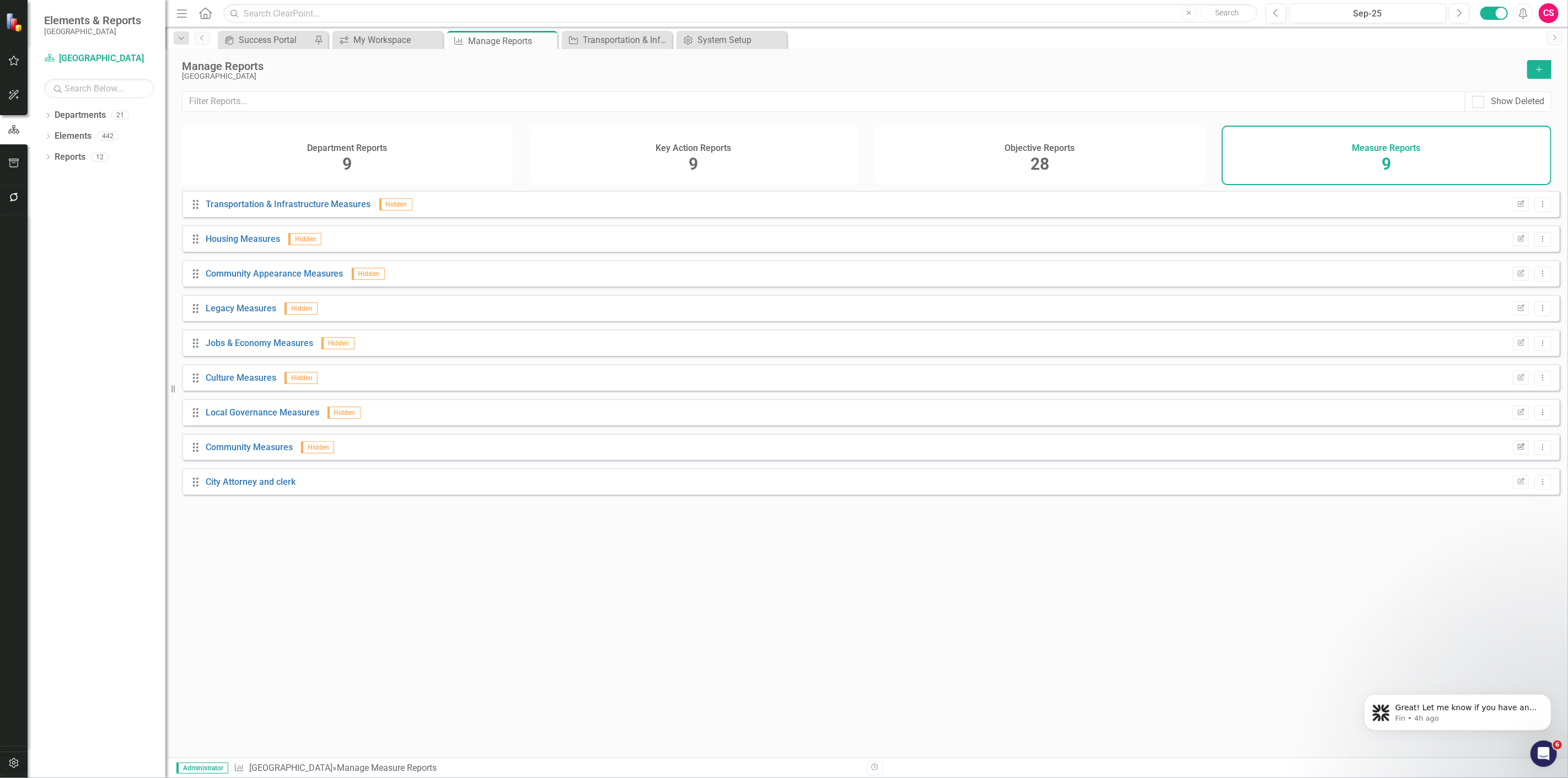
click at [1517, 451] on icon "Edit Report" at bounding box center [1521, 447] width 9 height 6
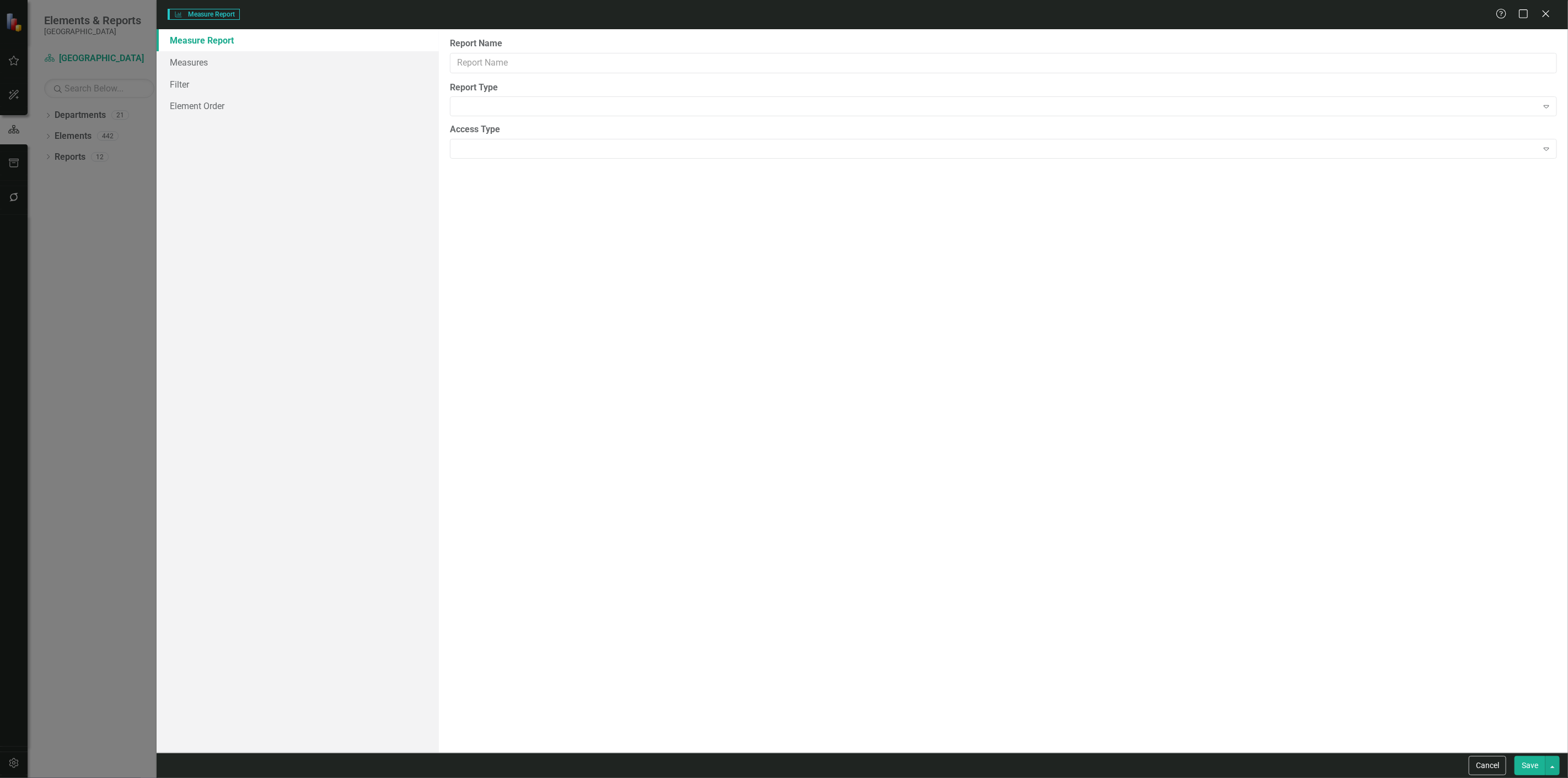
type input "Community Measures"
click at [245, 64] on link "Charts" at bounding box center [297, 62] width 282 height 22
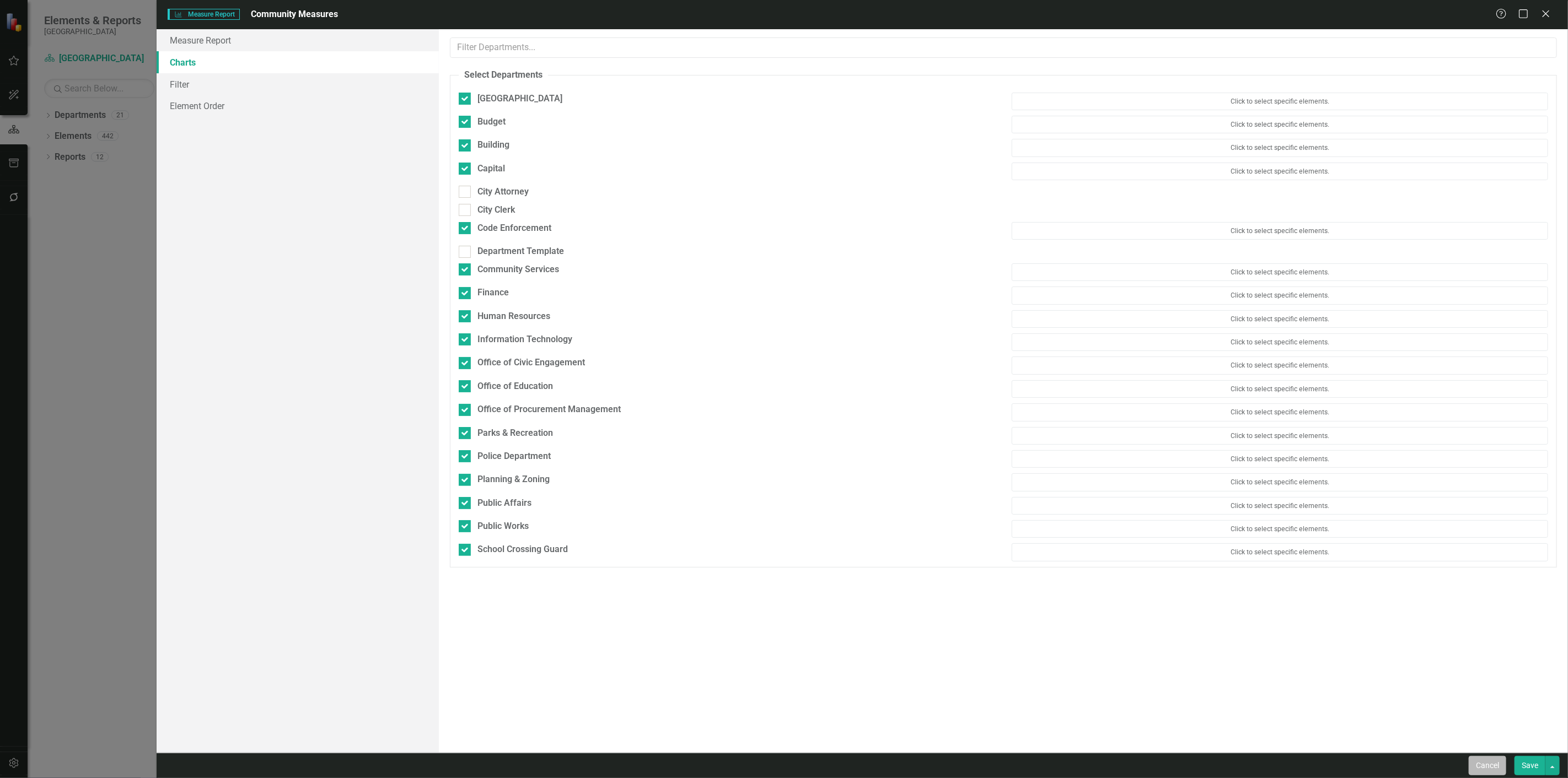
click at [1502, 763] on button "Cancel" at bounding box center [1488, 765] width 38 height 20
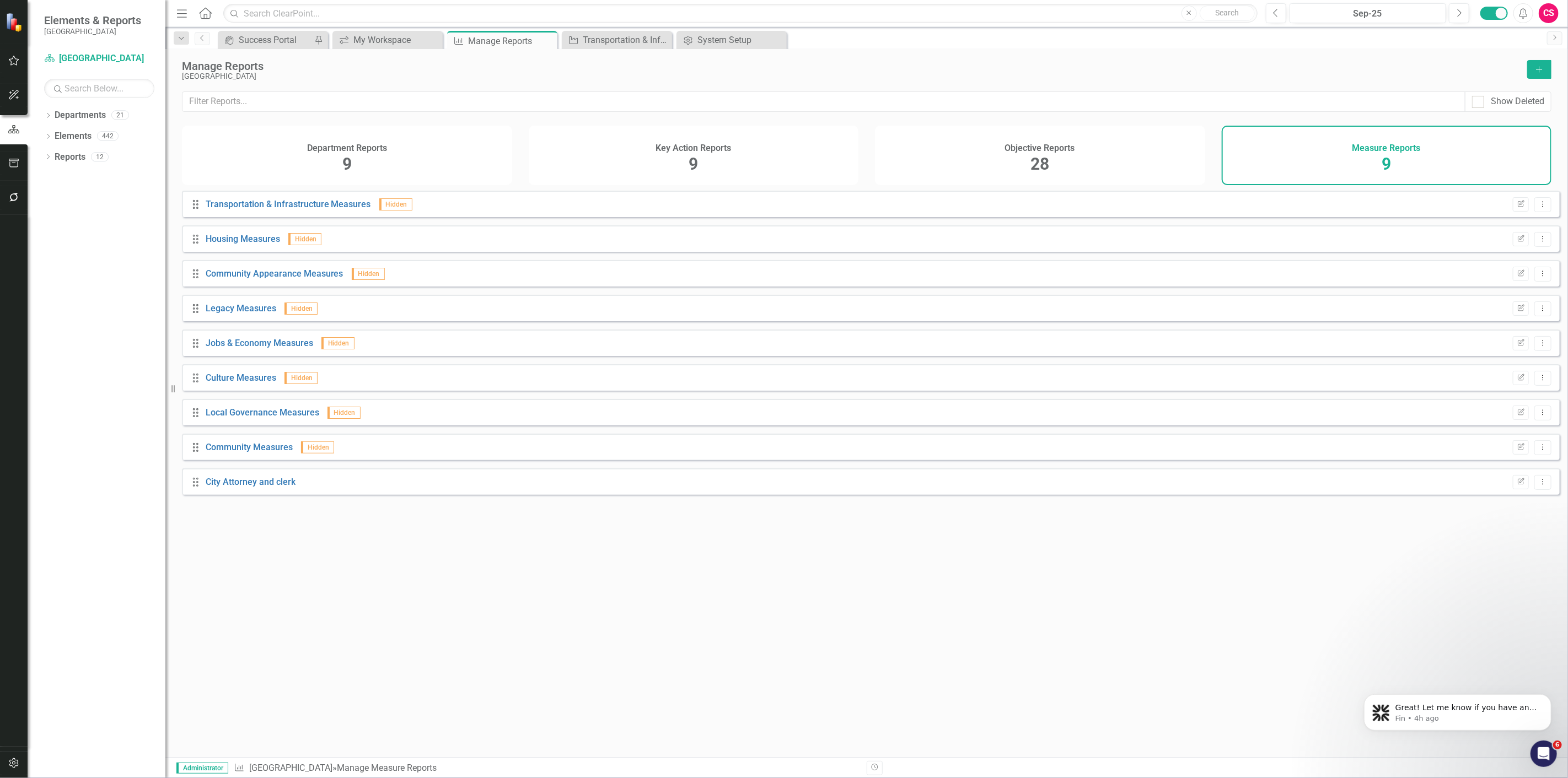
click at [996, 148] on div "Objective Reports 28" at bounding box center [1040, 156] width 330 height 60
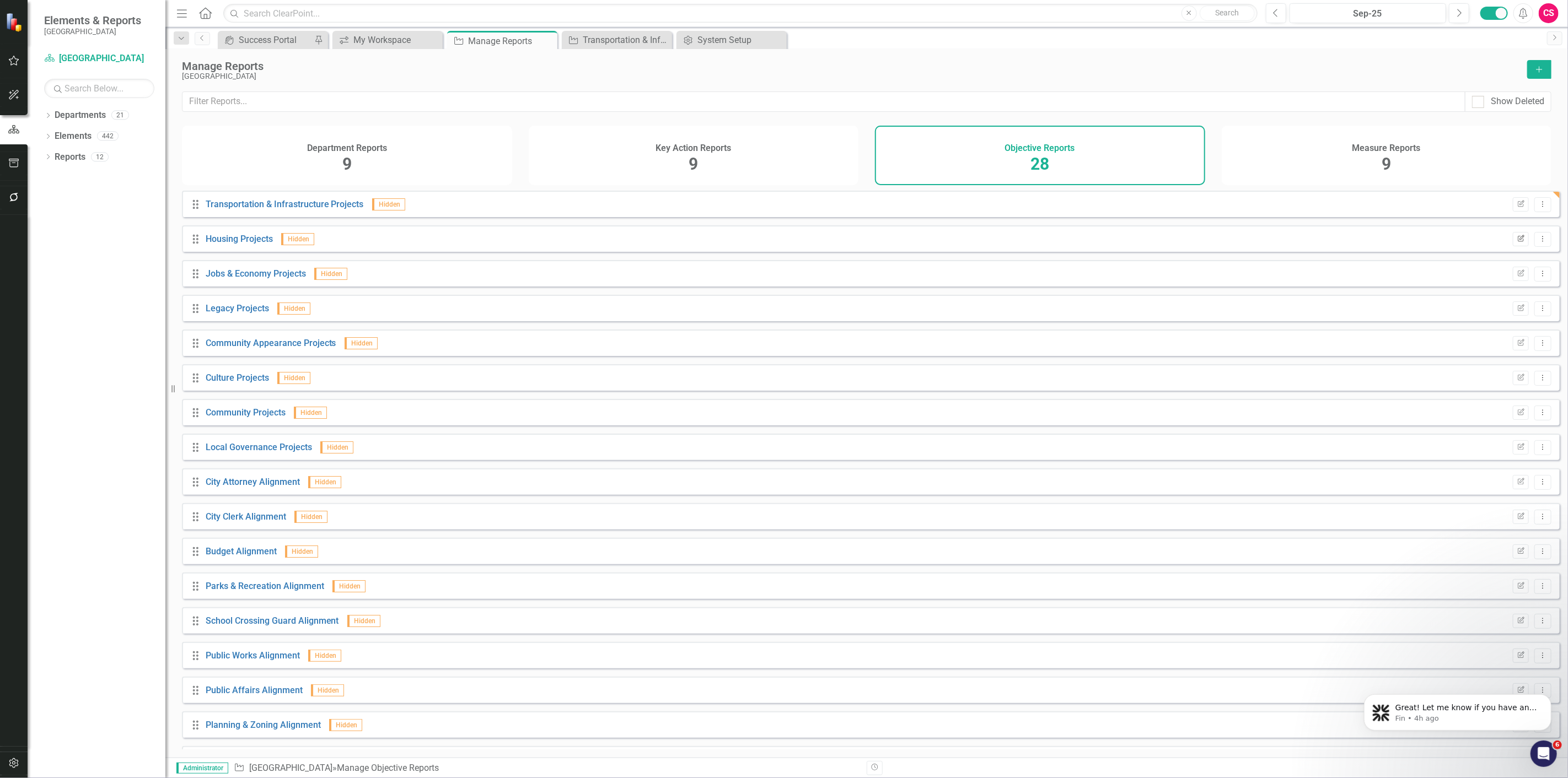
click at [1515, 240] on button "Edit Report" at bounding box center [1521, 239] width 16 height 14
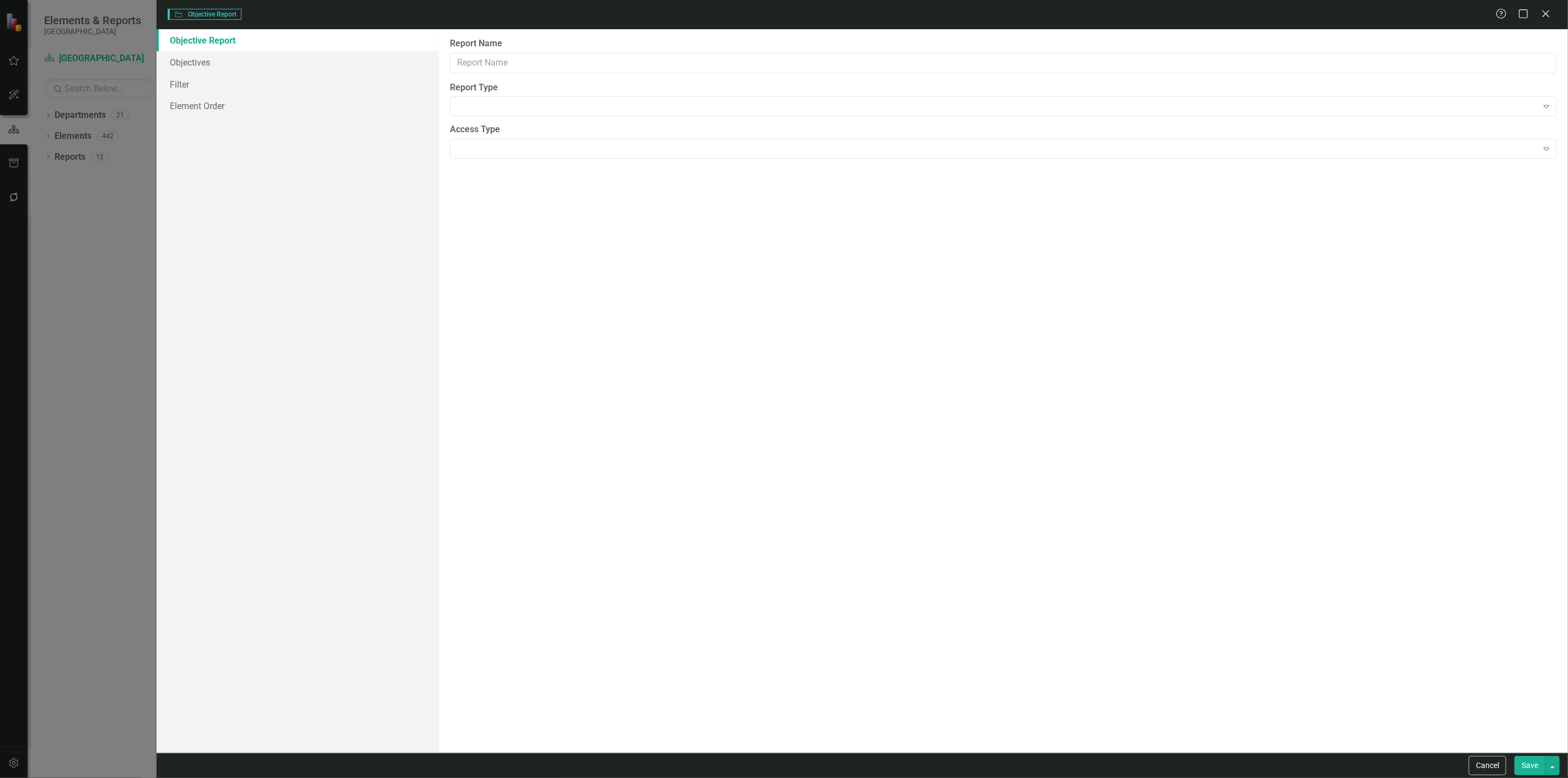
type input "Housing Projects"
click at [228, 103] on link "Filter" at bounding box center [297, 106] width 282 height 22
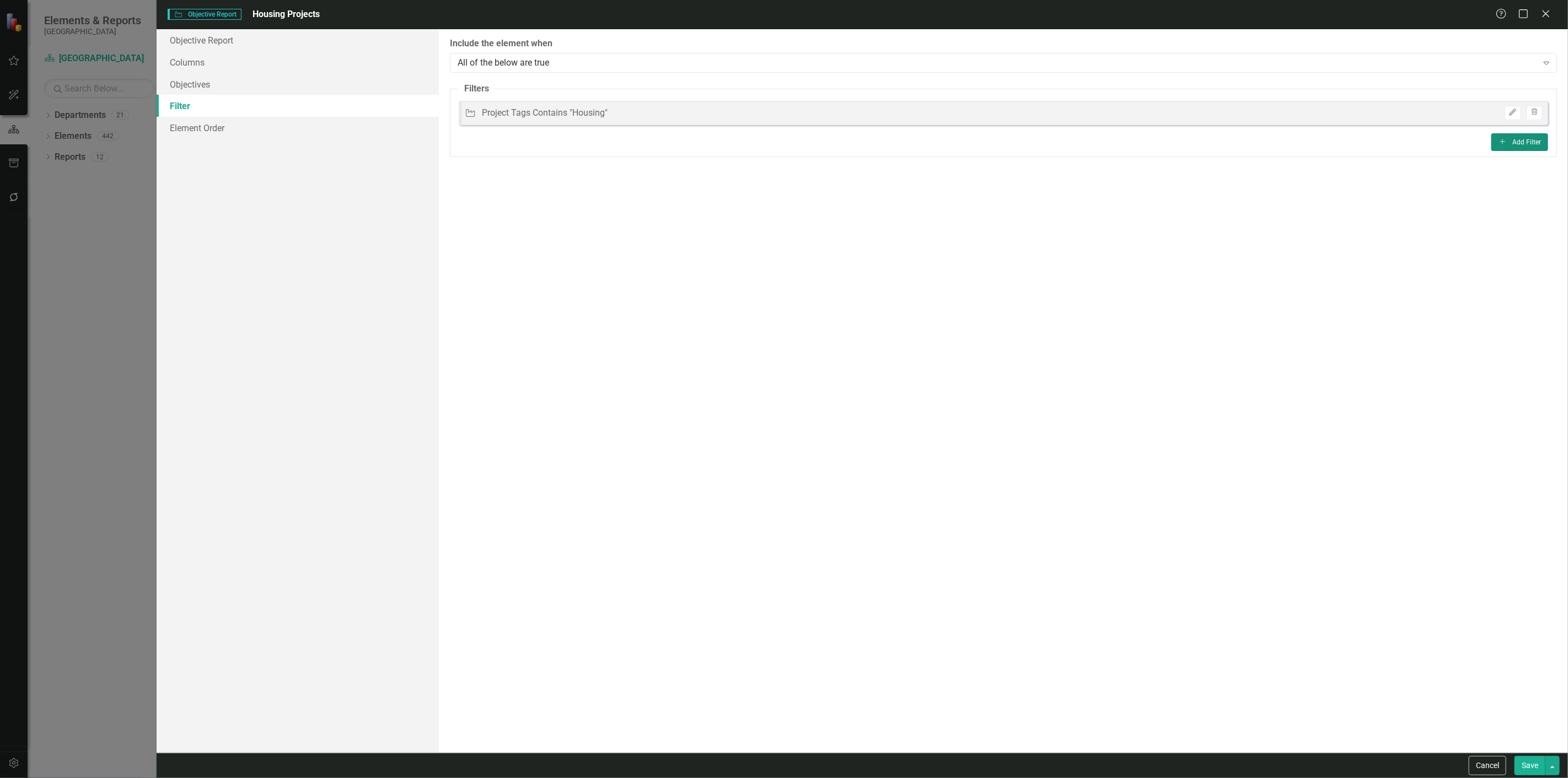
click at [1541, 150] on button "Add Add Filter" at bounding box center [1520, 142] width 57 height 17
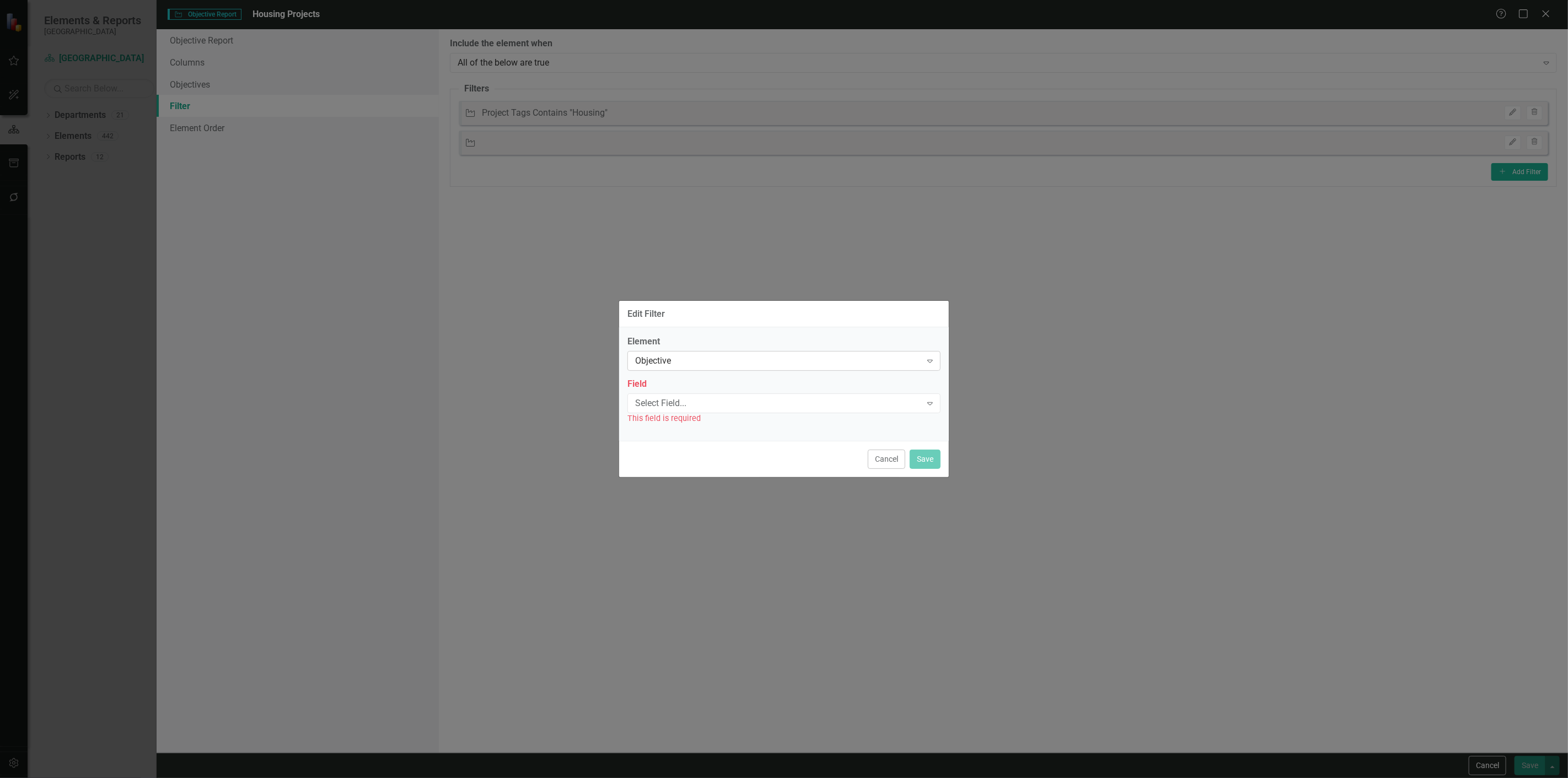
click at [701, 369] on div "Objective Expand" at bounding box center [784, 361] width 313 height 20
click at [705, 329] on div "Element Objective Expand Field Select Field... Expand This field is required" at bounding box center [783, 384] width 329 height 113
click at [709, 391] on div "Field Select Field... Expand This field is required" at bounding box center [784, 401] width 313 height 46
click at [704, 401] on div "Select Field..." at bounding box center [778, 403] width 286 height 13
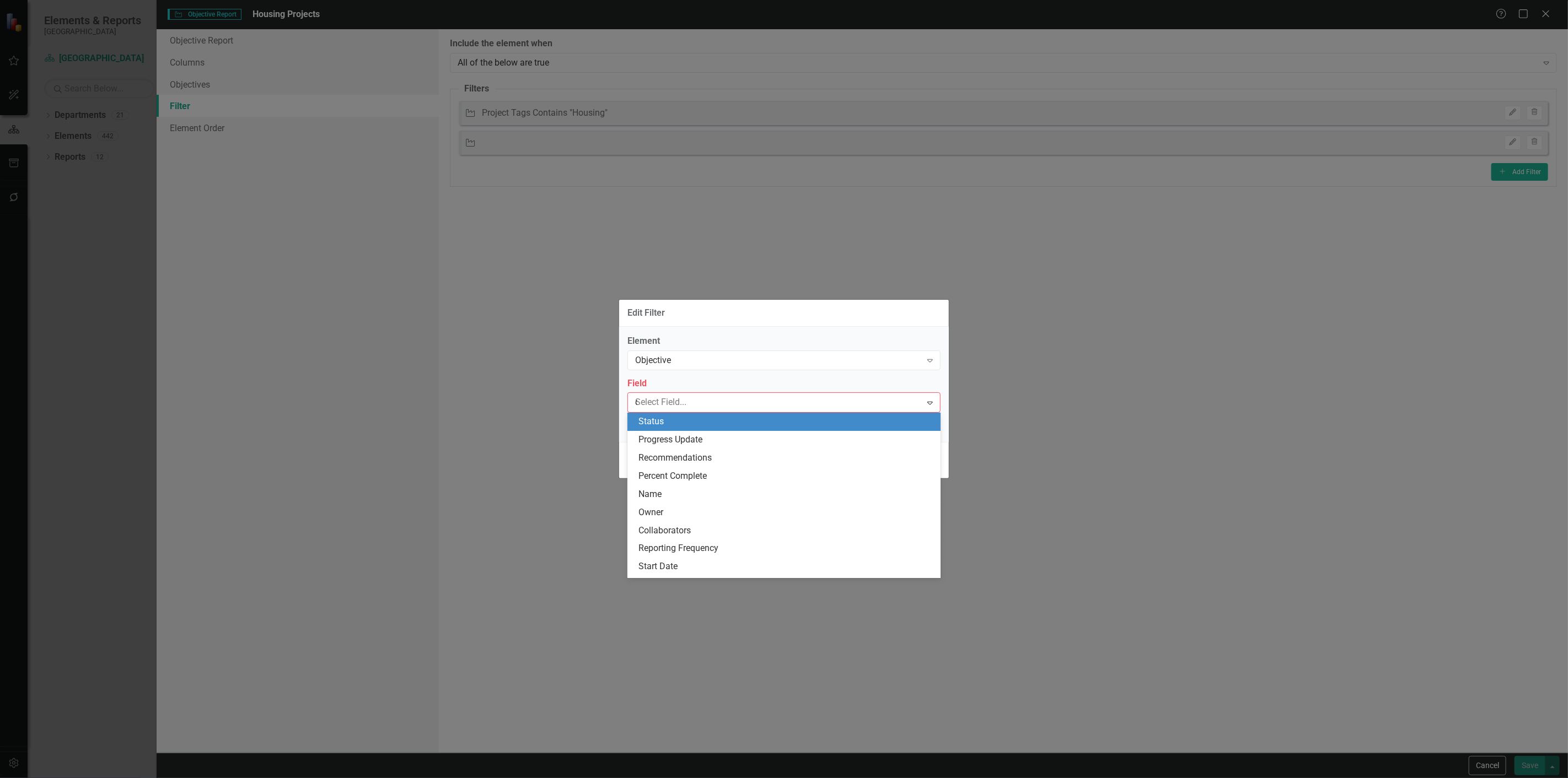
type input "de"
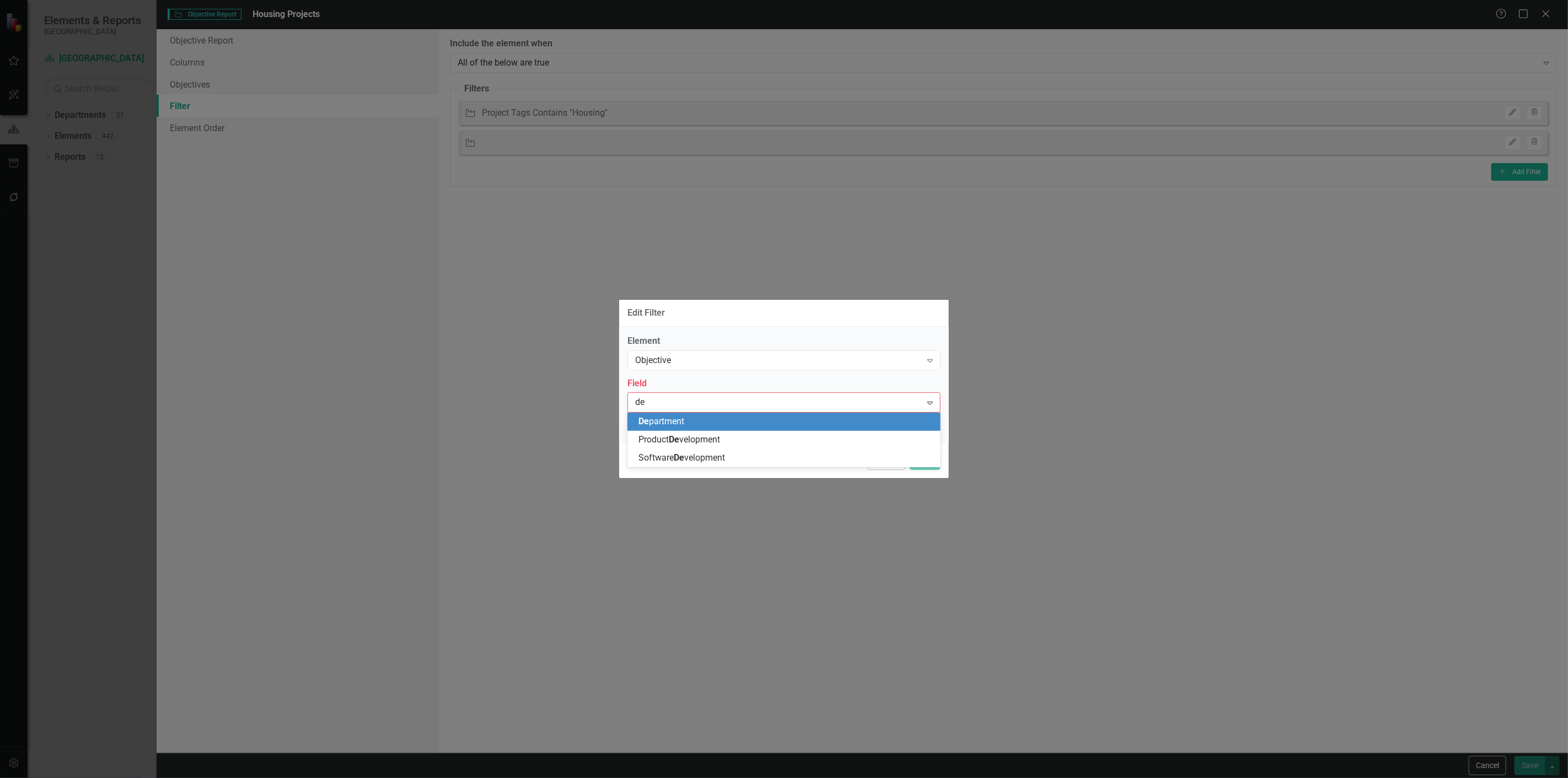
click at [697, 423] on div "De partment" at bounding box center [786, 422] width 296 height 13
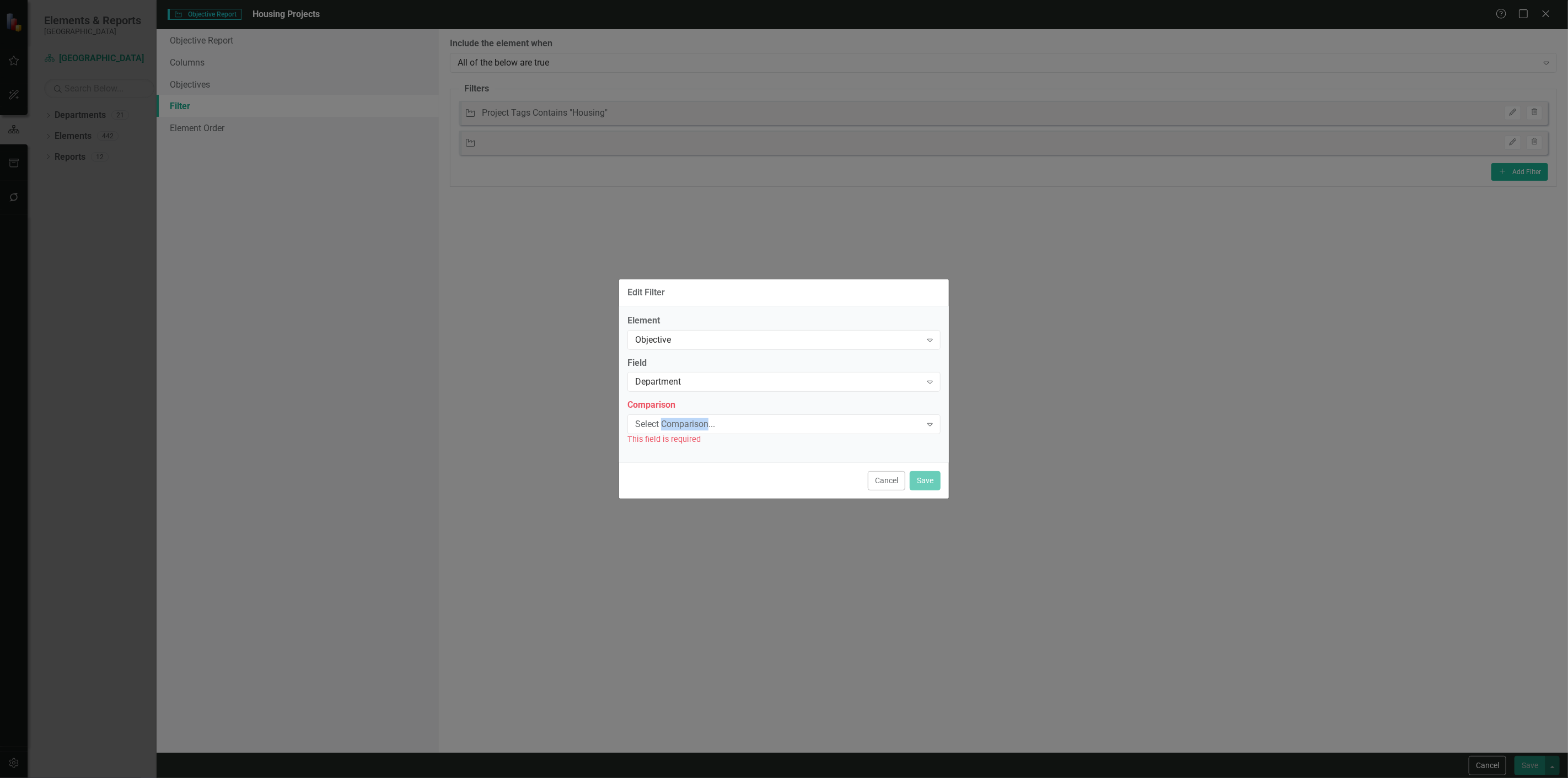
click at [697, 423] on div "Select Comparison..." at bounding box center [778, 424] width 286 height 13
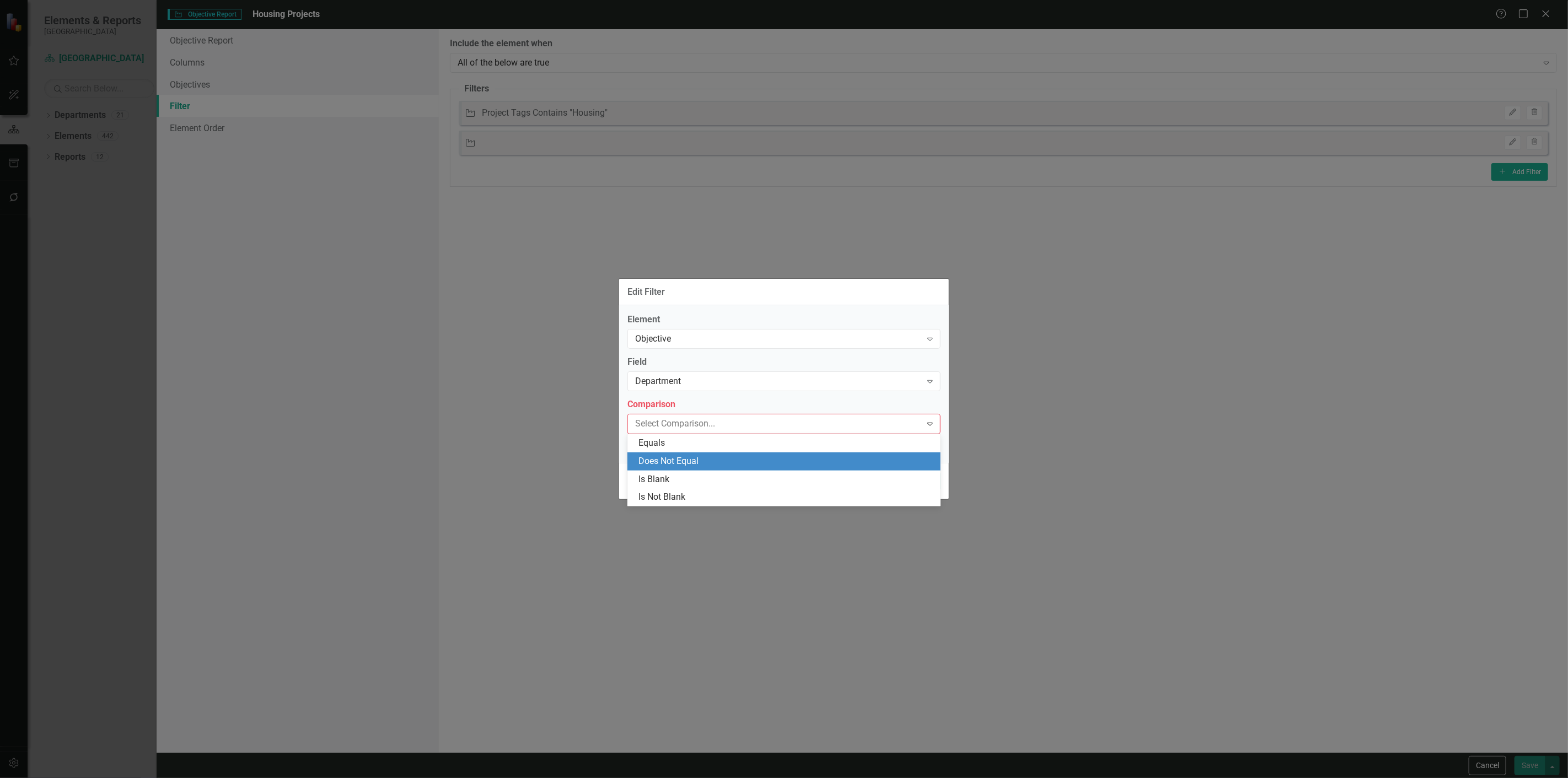
click at [675, 460] on div "Does Not Equal" at bounding box center [786, 461] width 296 height 13
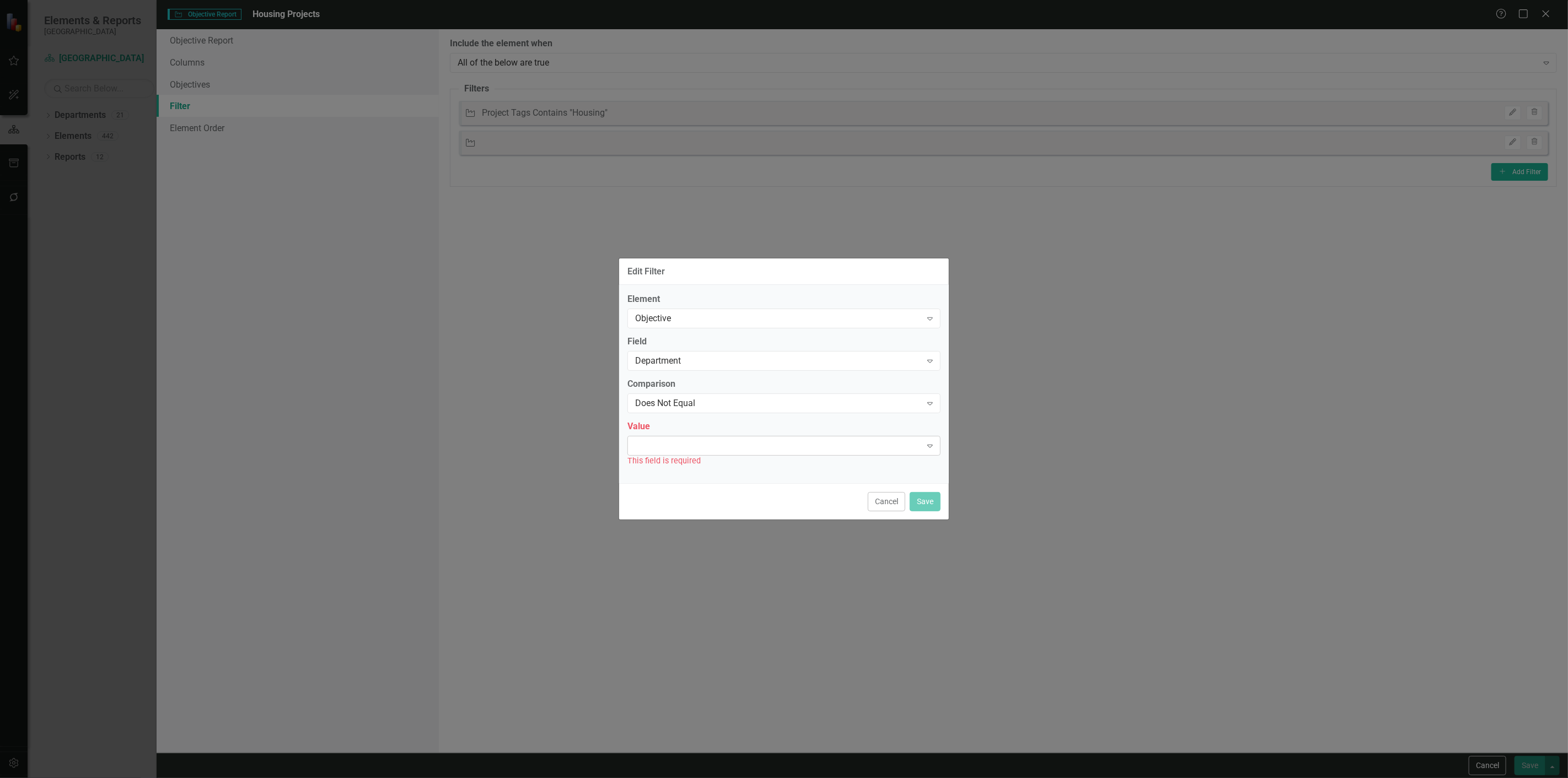
click at [808, 446] on div at bounding box center [775, 446] width 291 height 2
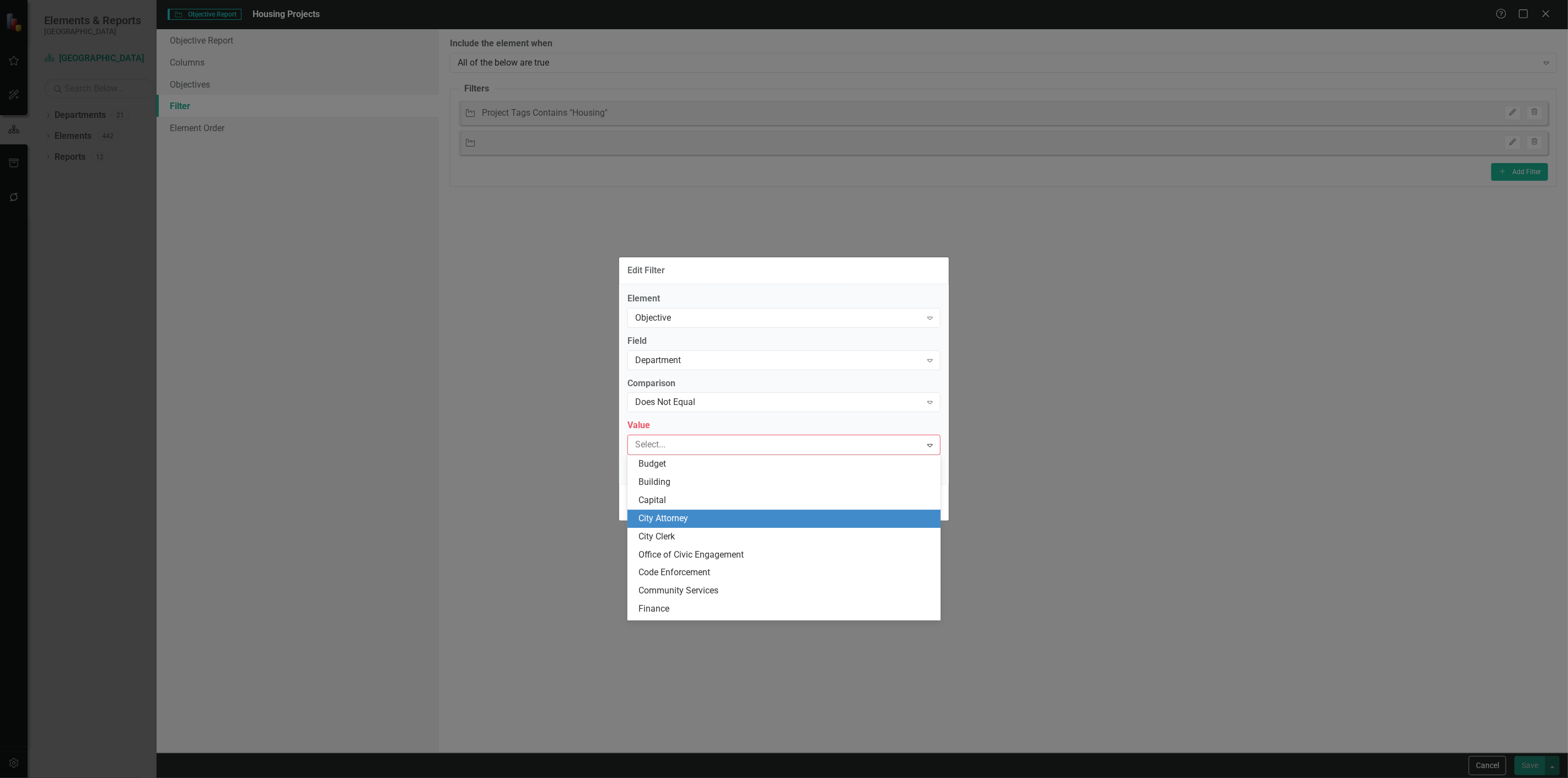
click at [742, 517] on div "City Attorney" at bounding box center [786, 519] width 296 height 13
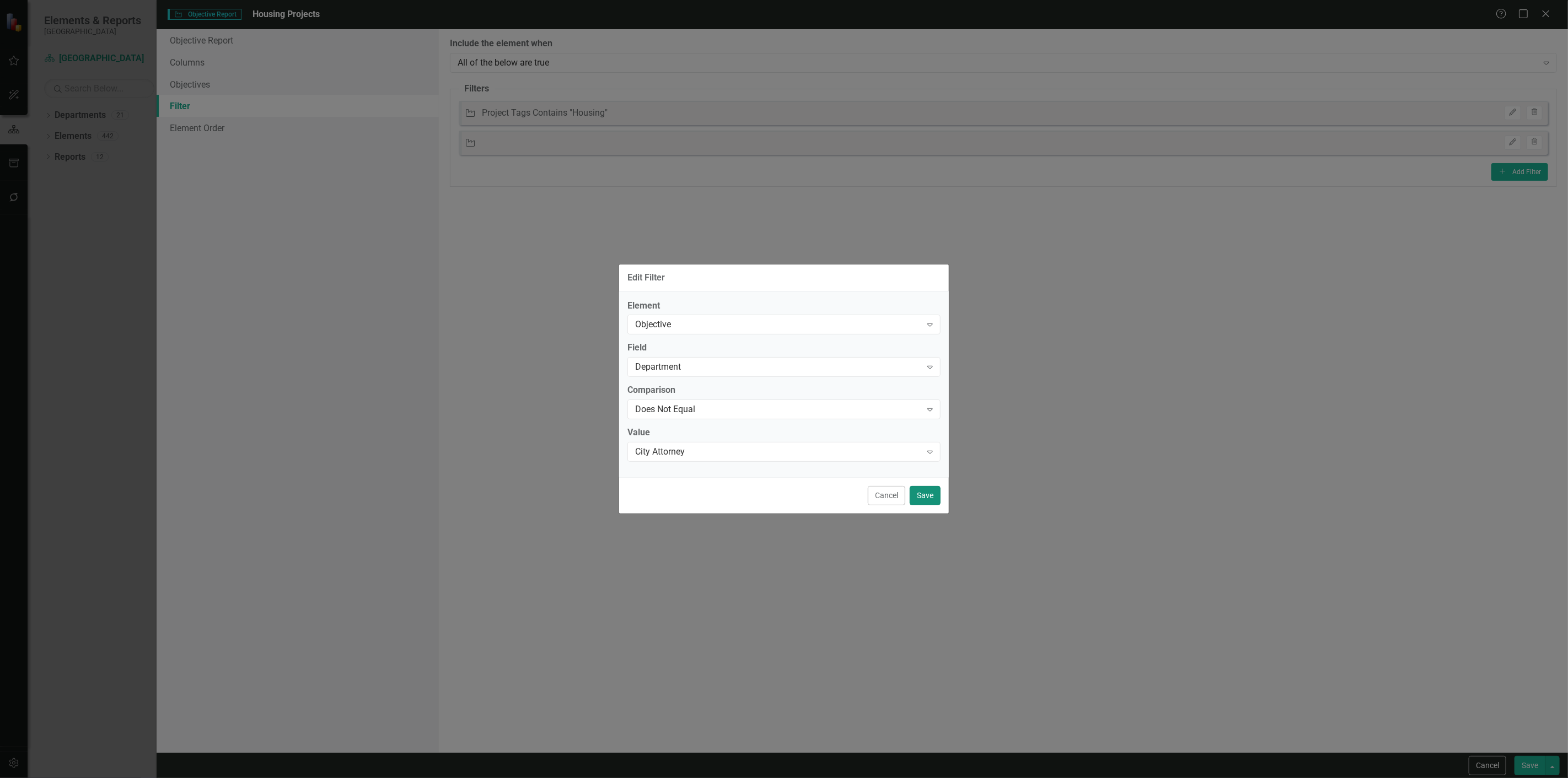
click at [916, 500] on button "Save" at bounding box center [925, 495] width 31 height 20
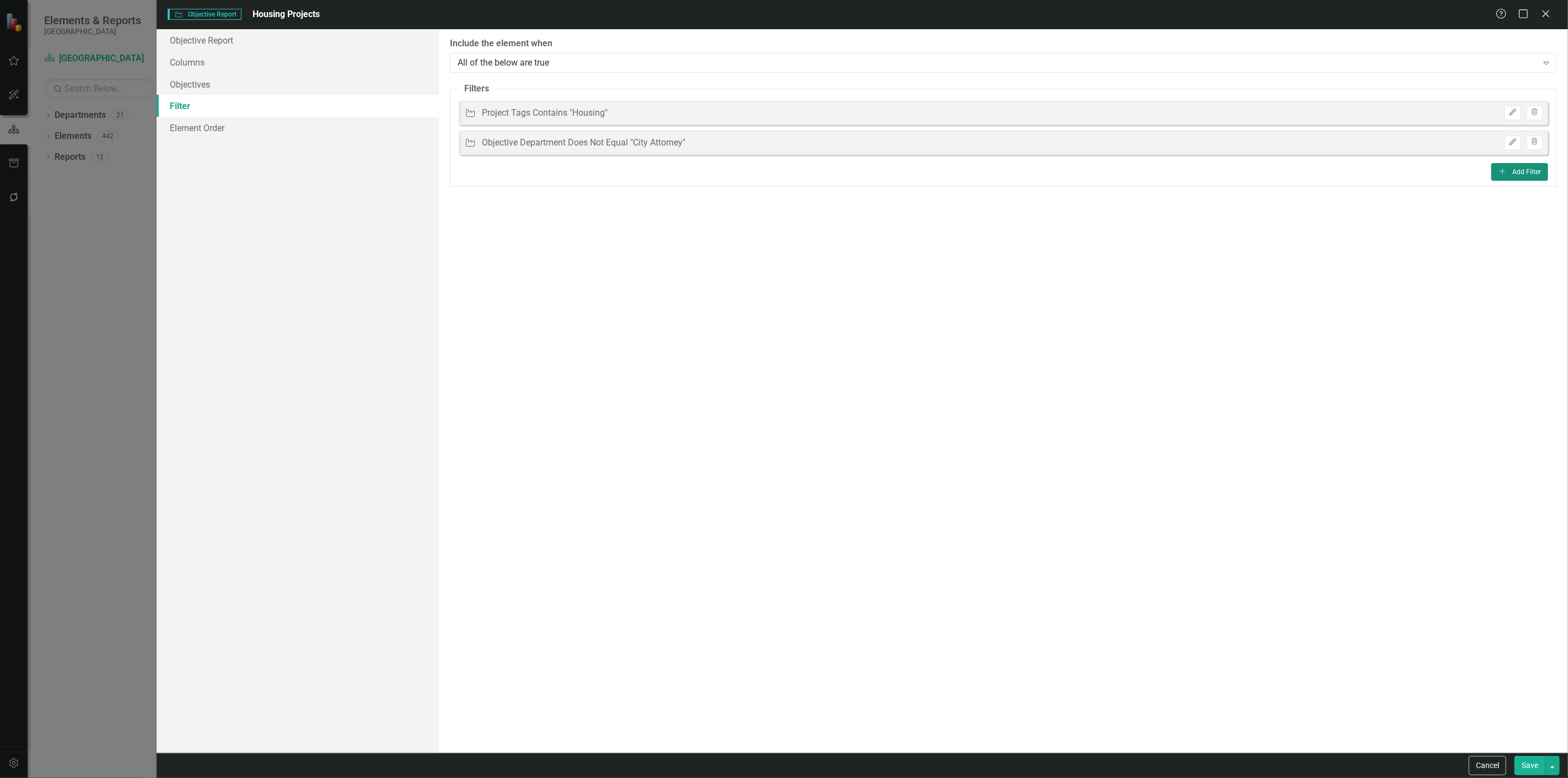
click at [1529, 179] on button "Add Add Filter" at bounding box center [1520, 172] width 57 height 17
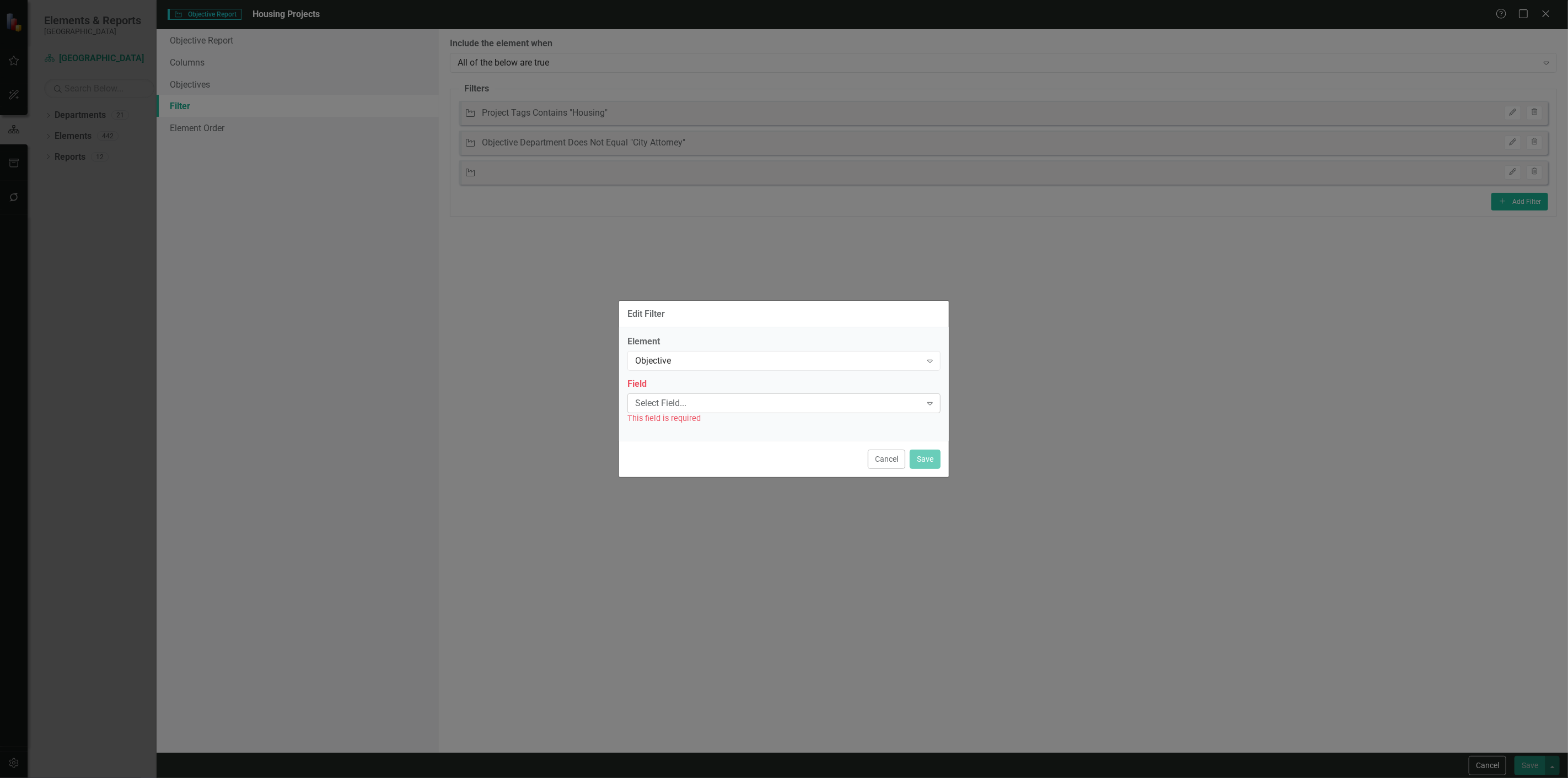
click at [712, 409] on div "Select Field... Expand" at bounding box center [784, 403] width 313 height 20
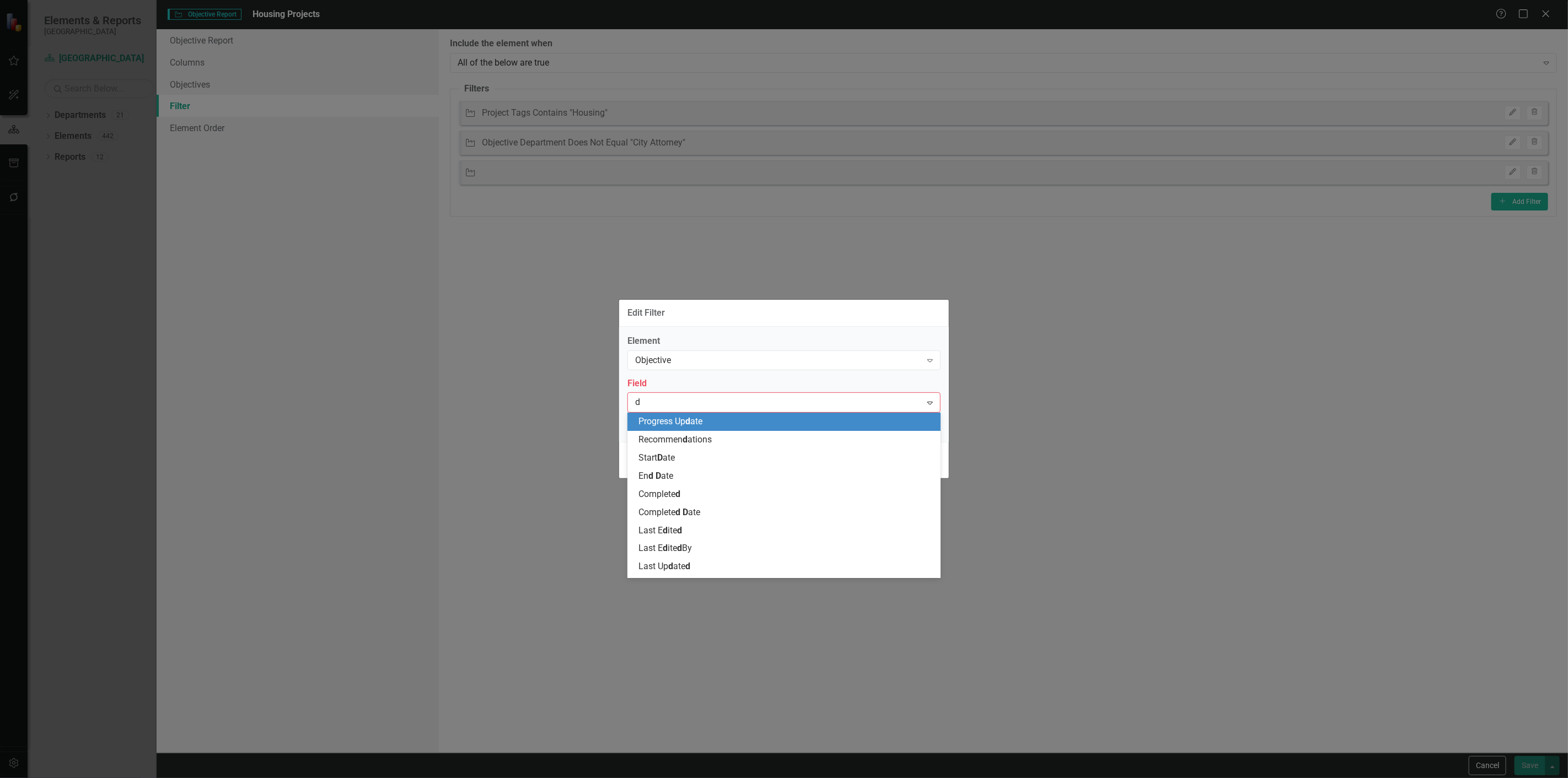
type input "de"
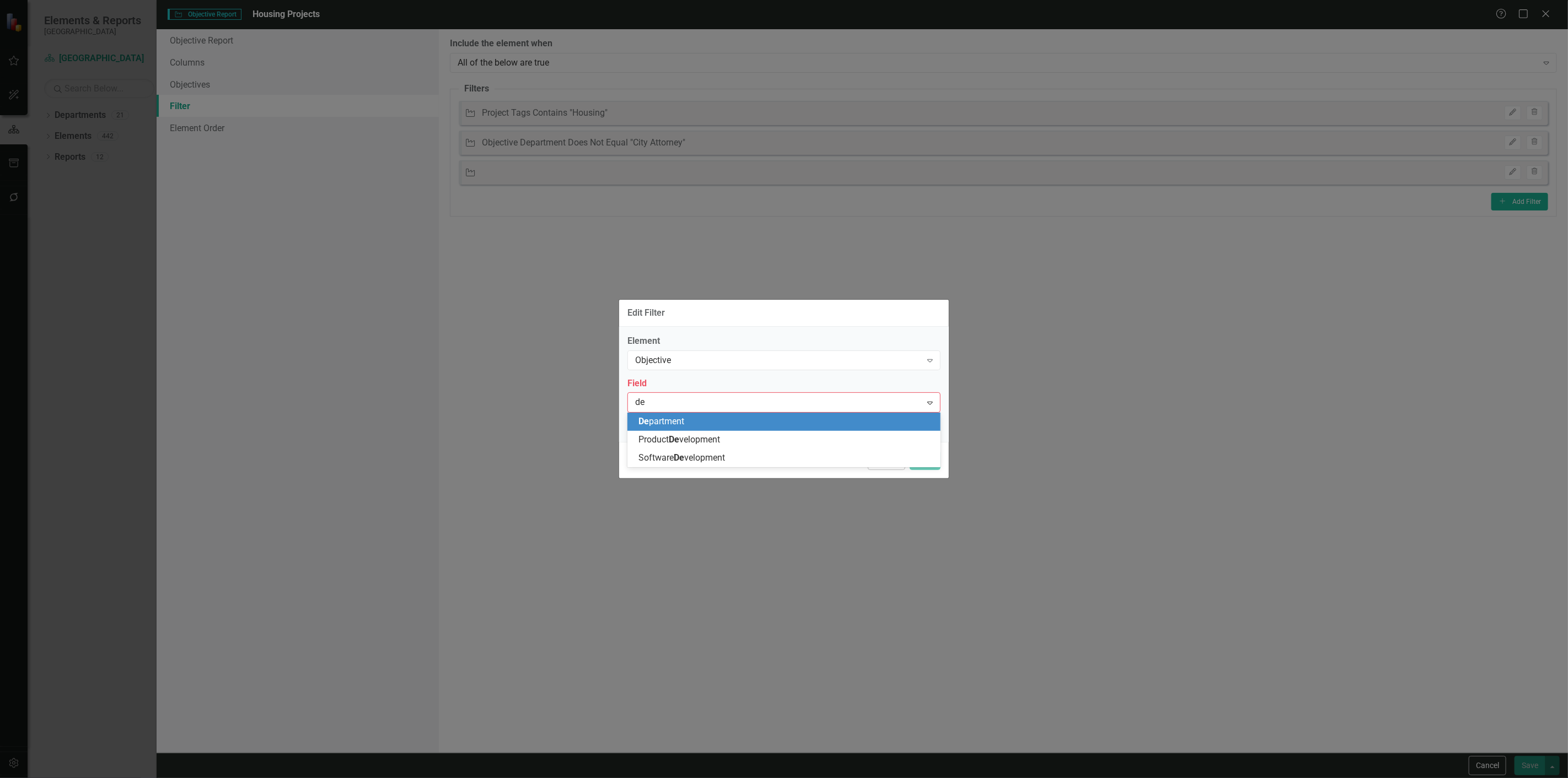
click at [705, 424] on div "De partment" at bounding box center [786, 422] width 296 height 13
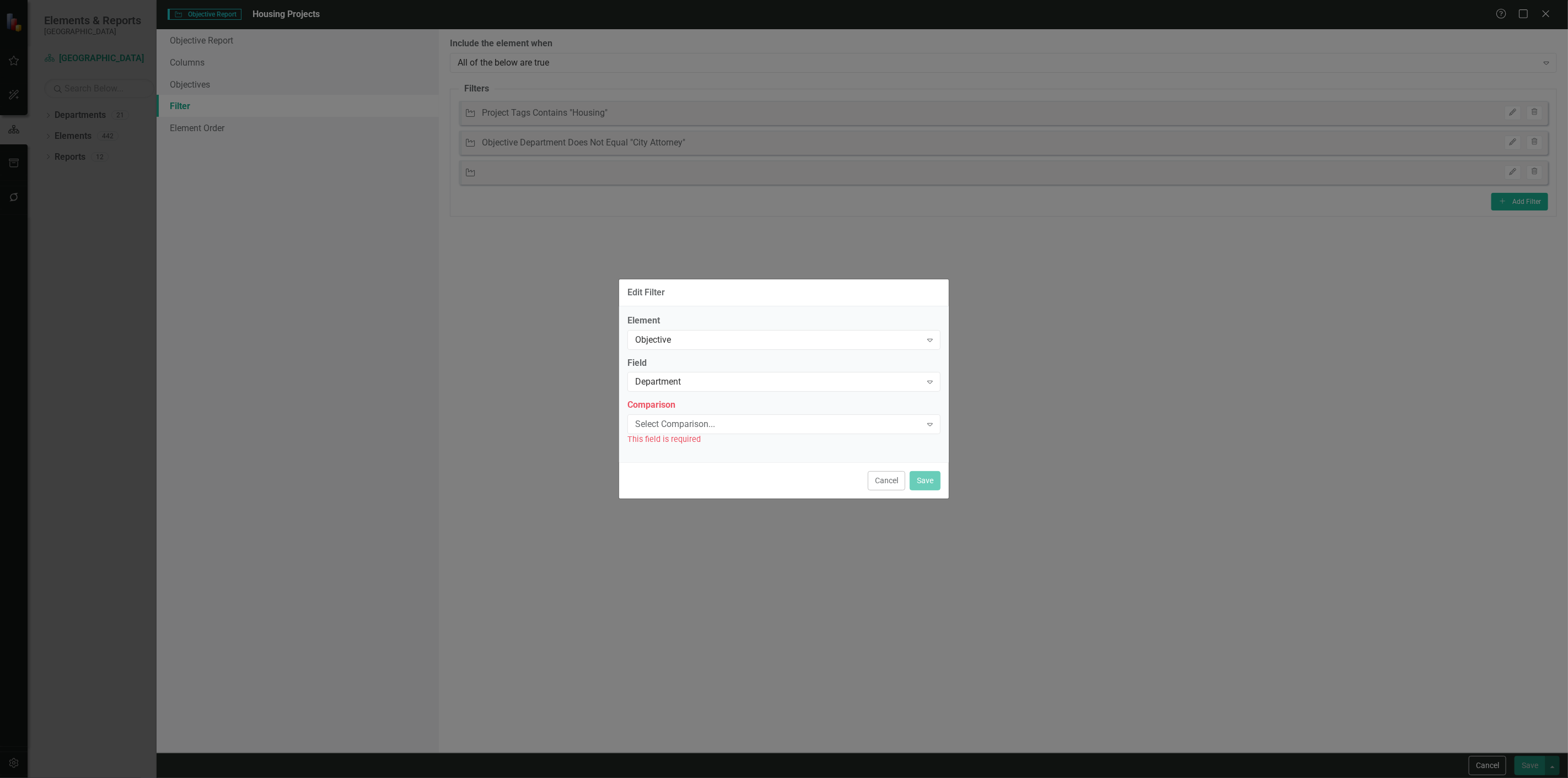
click at [737, 414] on div "Comparison Select Comparison... Expand This field is required" at bounding box center [784, 422] width 313 height 46
click at [728, 425] on div "Select Comparison..." at bounding box center [778, 424] width 286 height 13
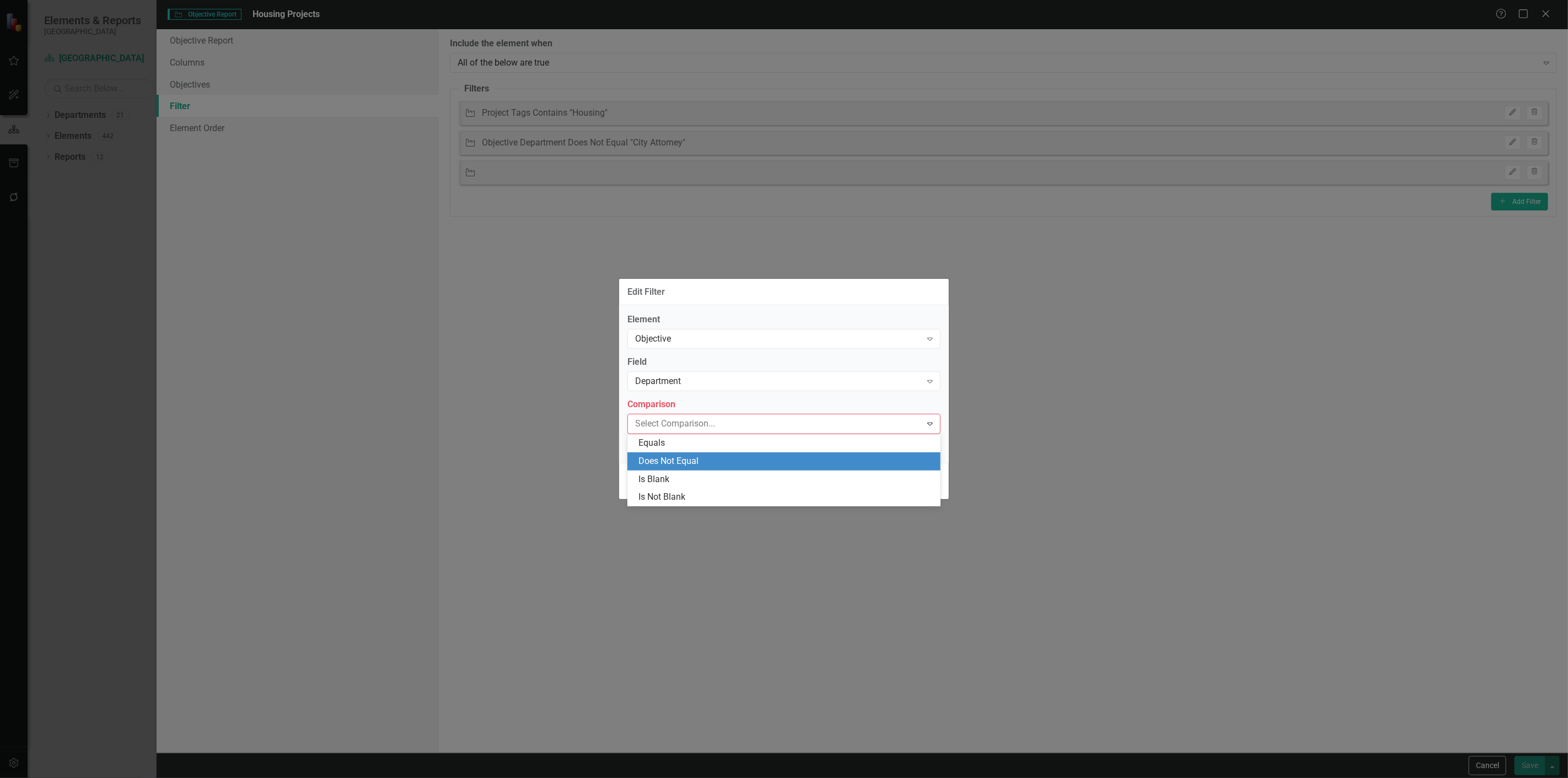
click at [712, 461] on div "Does Not Equal" at bounding box center [786, 461] width 296 height 13
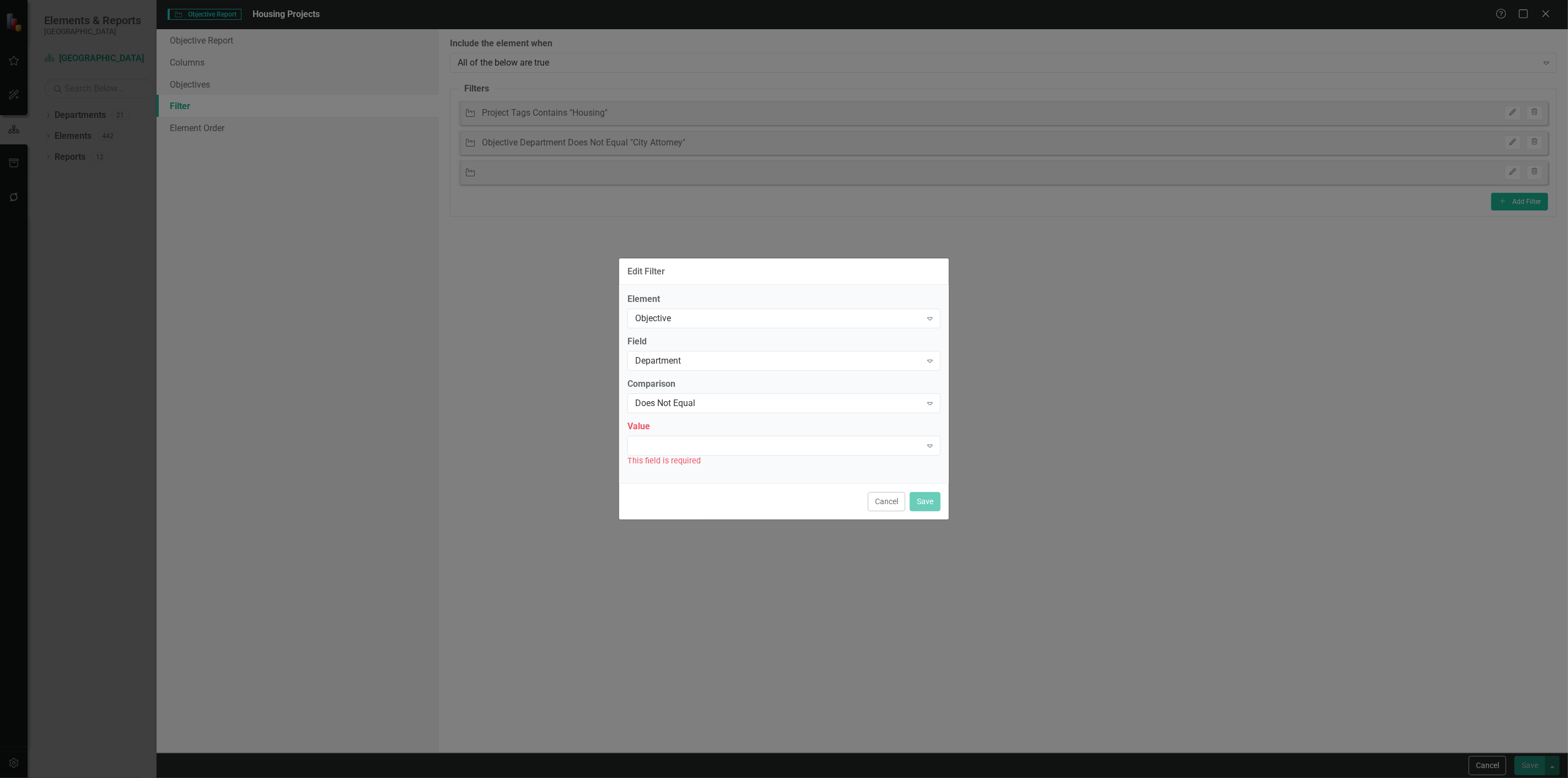
click at [705, 457] on div "This field is required" at bounding box center [784, 461] width 313 height 13
click at [701, 450] on div "Expand" at bounding box center [784, 446] width 313 height 20
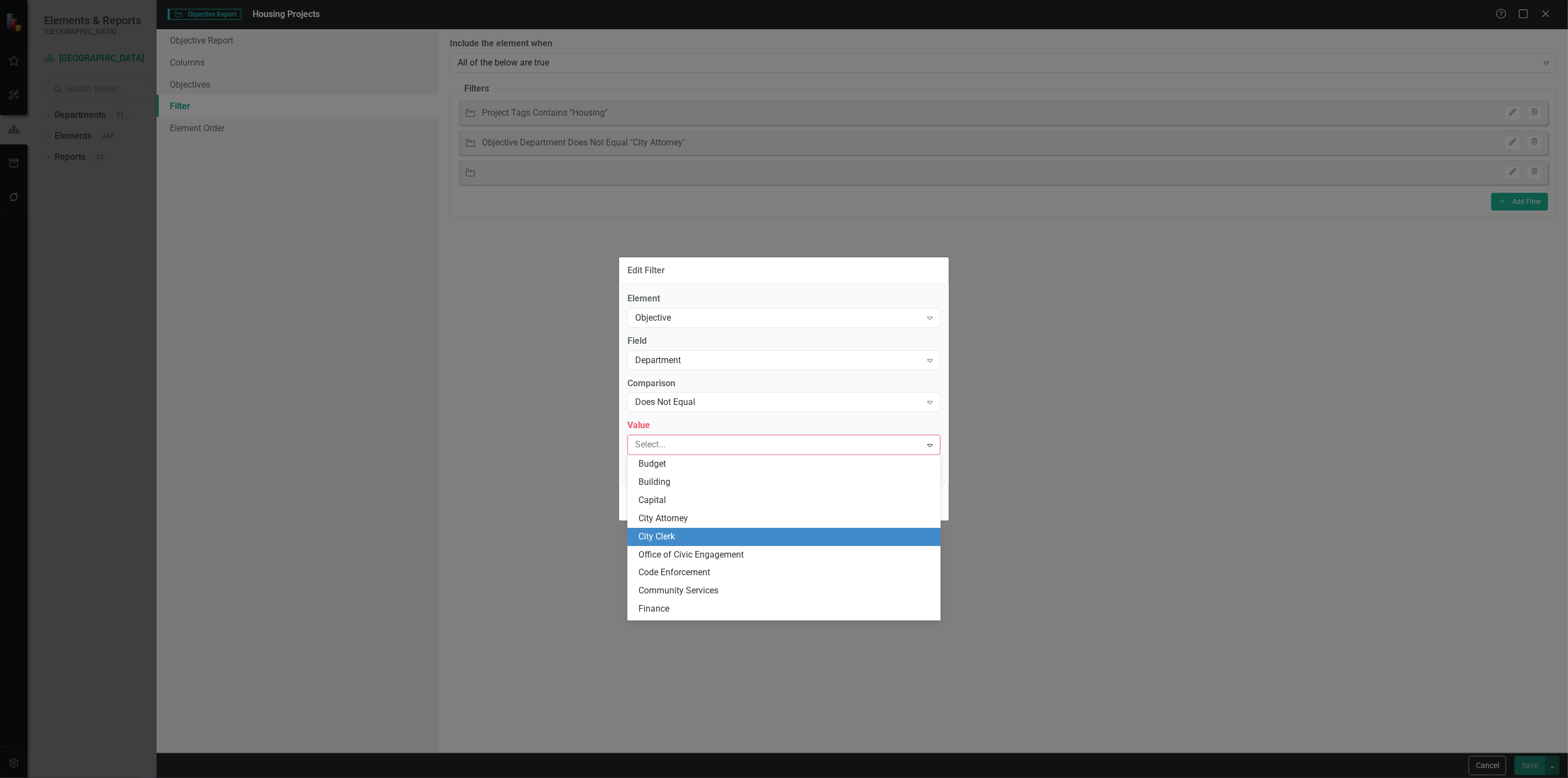
drag, startPoint x: 670, startPoint y: 533, endPoint x: 688, endPoint y: 524, distance: 20.1
click at [680, 528] on div "City Clerk" at bounding box center [784, 537] width 313 height 18
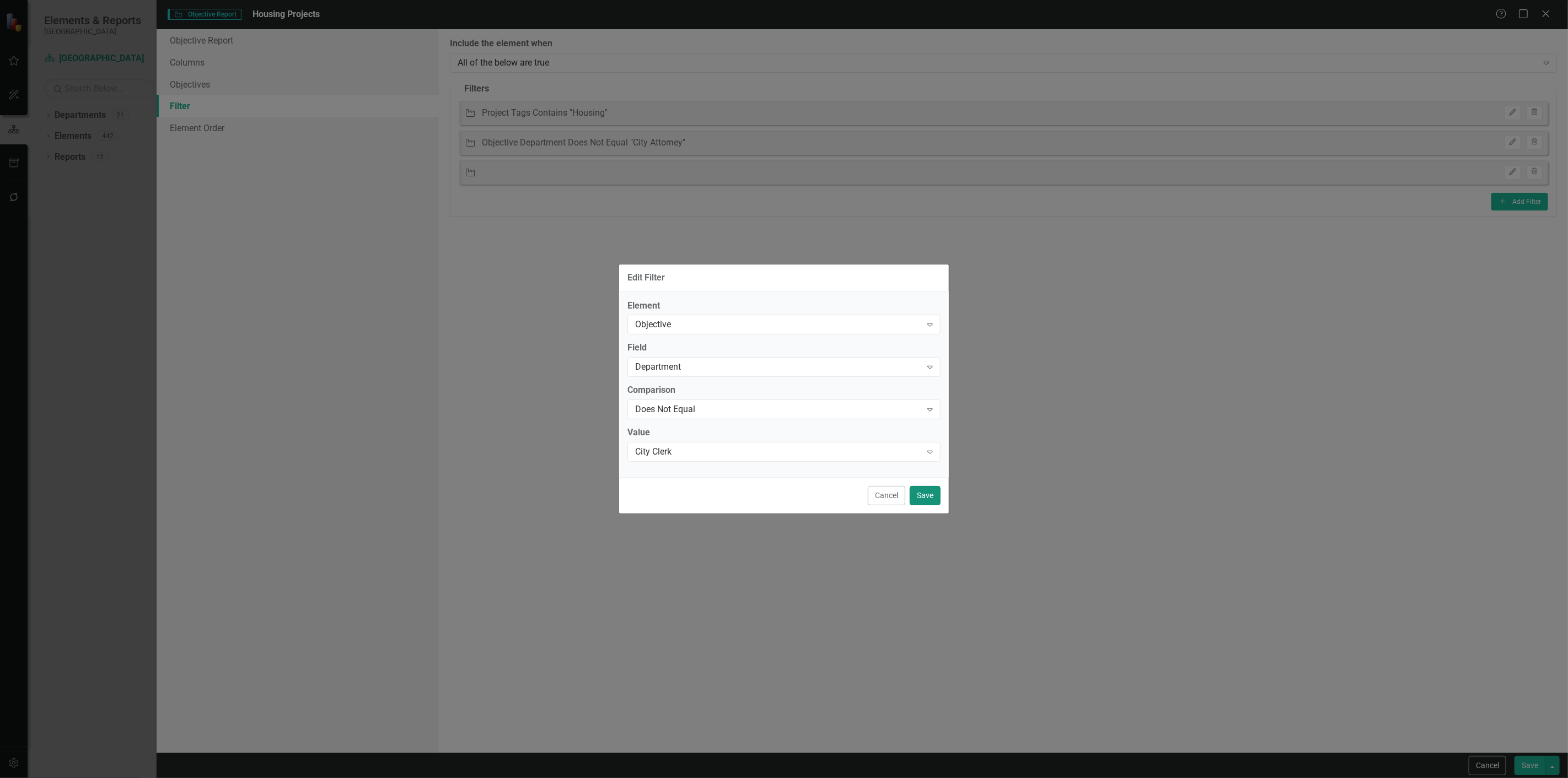
click at [922, 491] on button "Save" at bounding box center [925, 495] width 31 height 20
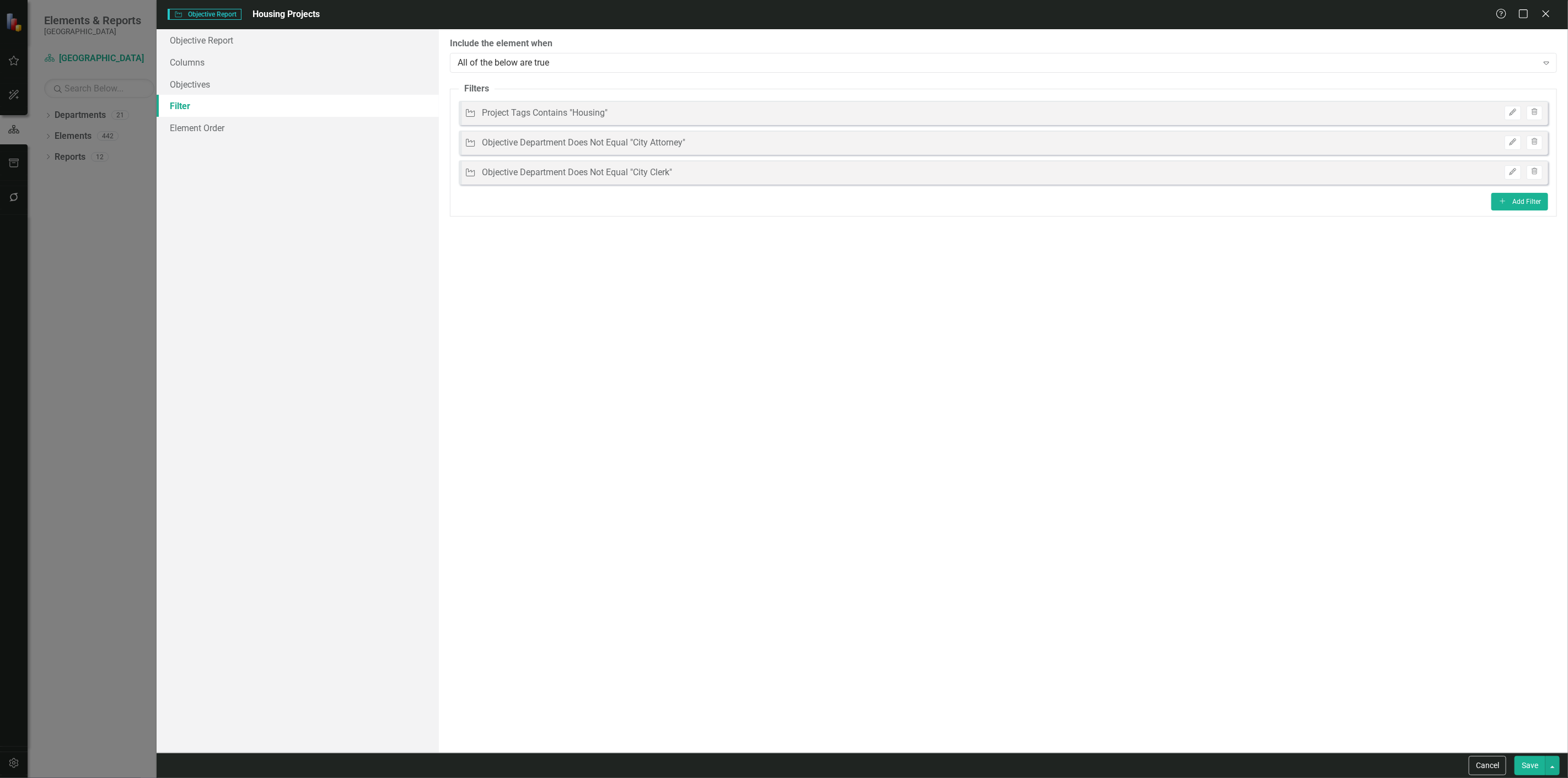
click at [1528, 769] on button "Save" at bounding box center [1529, 765] width 31 height 20
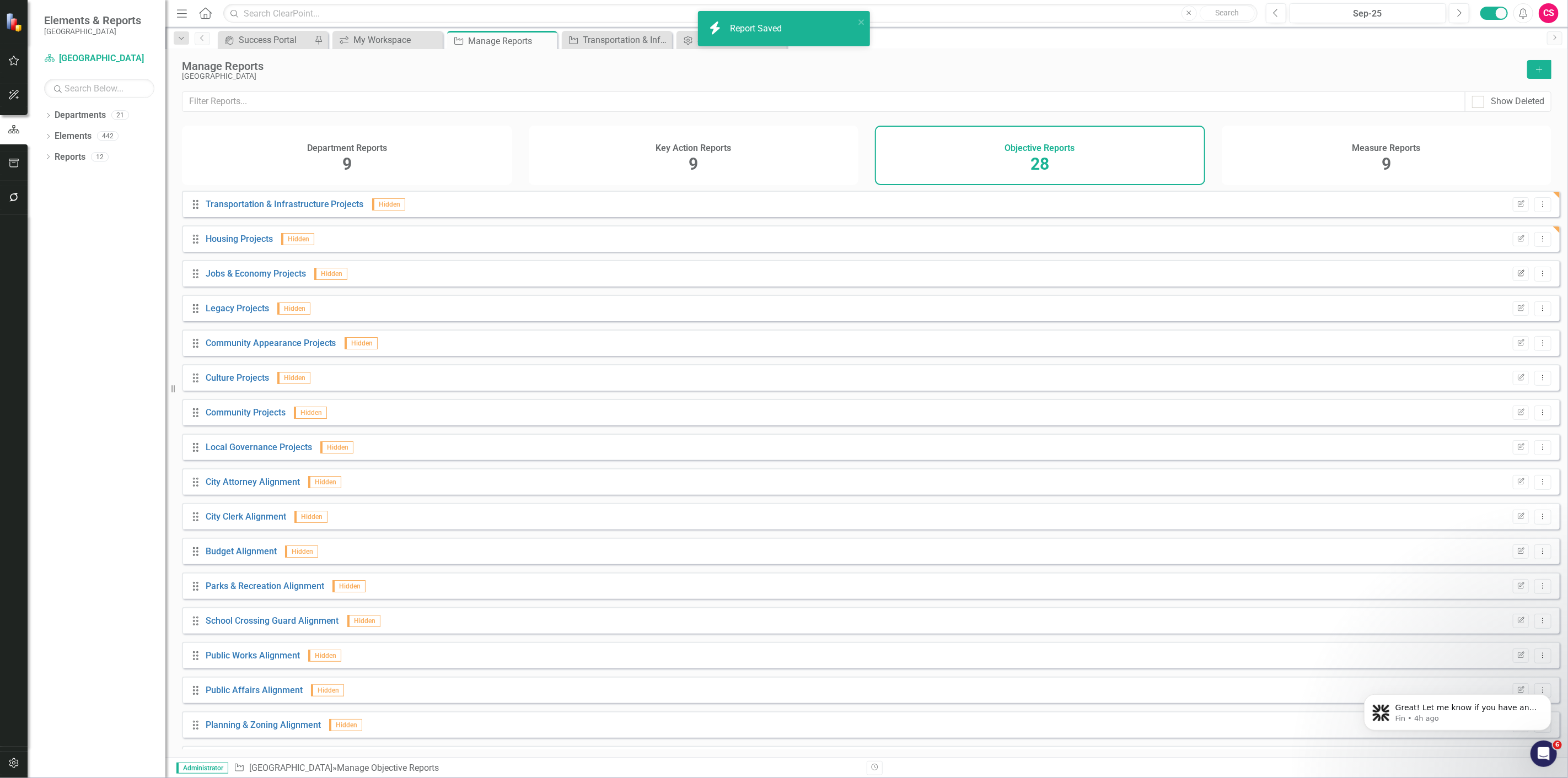
click at [1518, 277] on button "Edit Report" at bounding box center [1521, 273] width 16 height 14
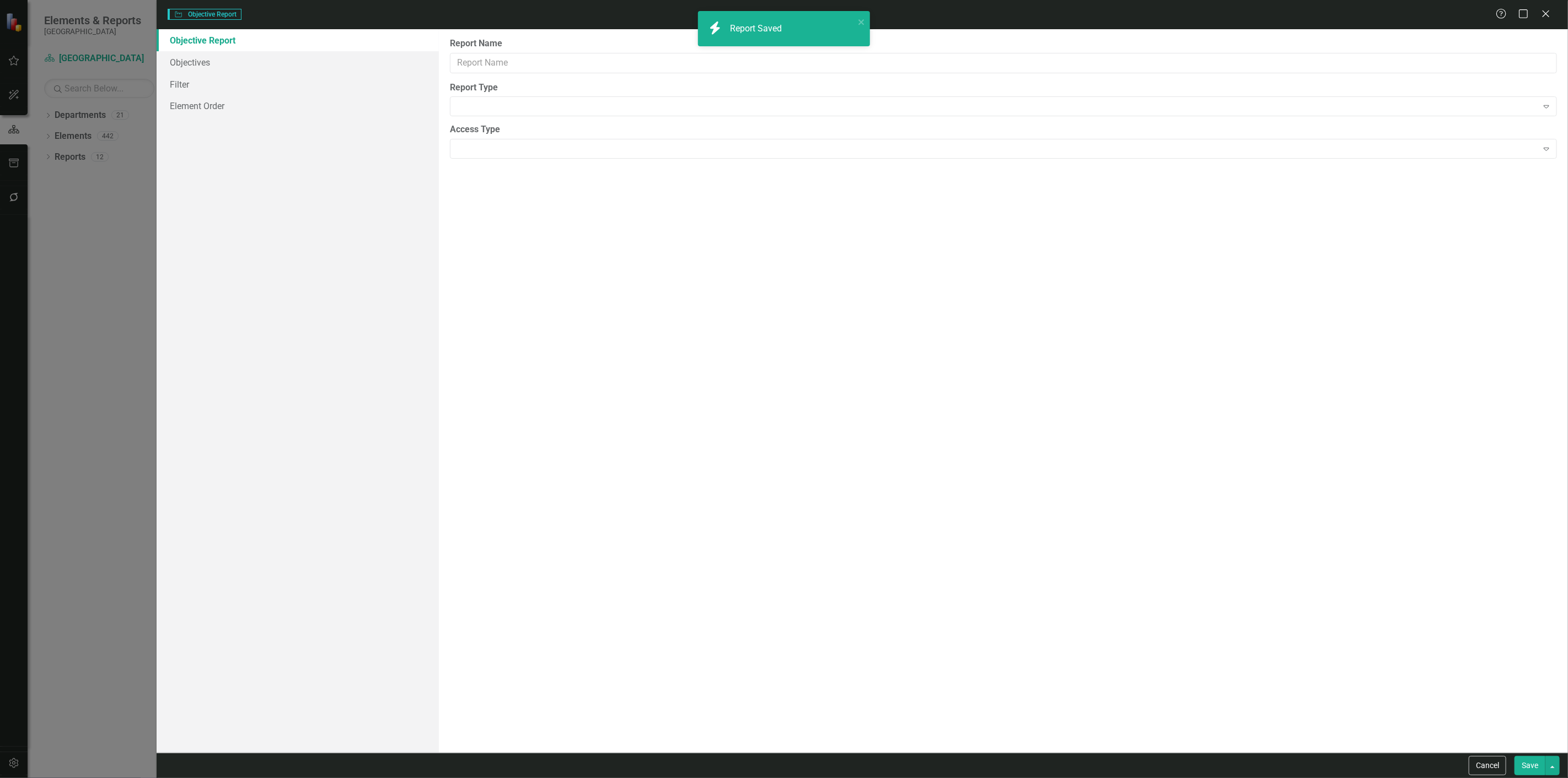
type input "Jobs & Economy Projects"
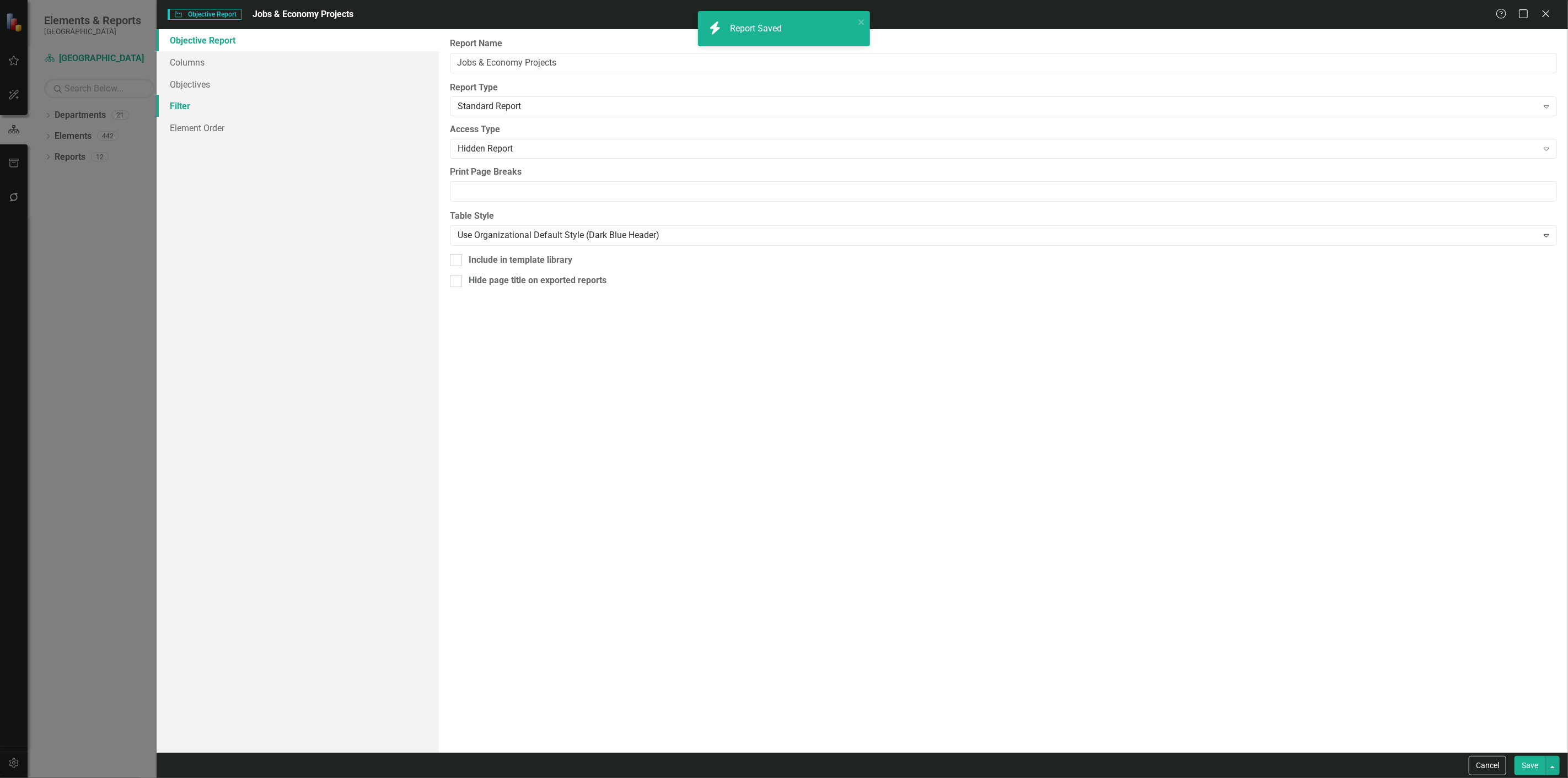
click at [256, 106] on link "Filter" at bounding box center [297, 106] width 282 height 22
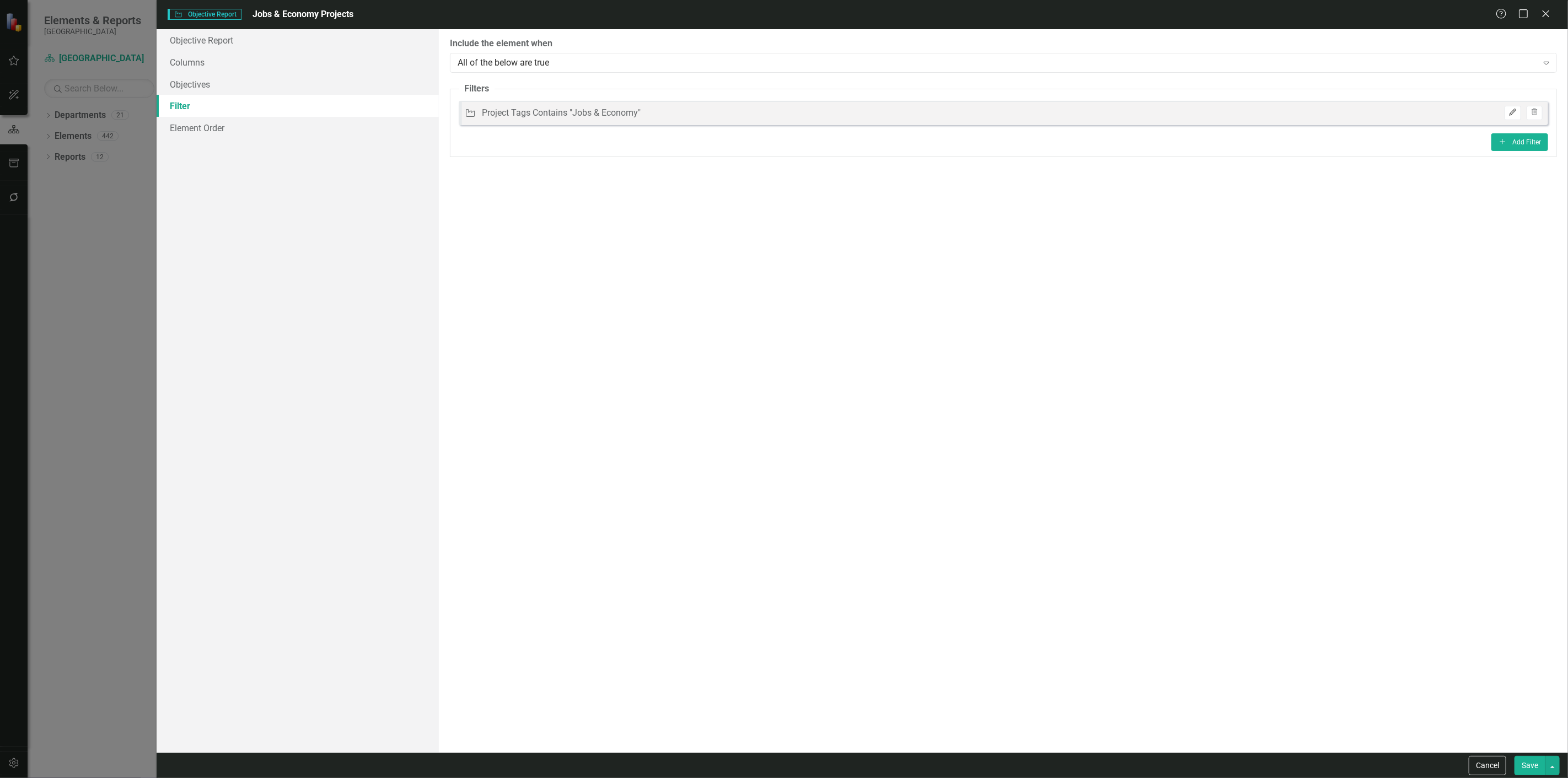
click at [1513, 110] on icon "Edit" at bounding box center [1512, 112] width 9 height 6
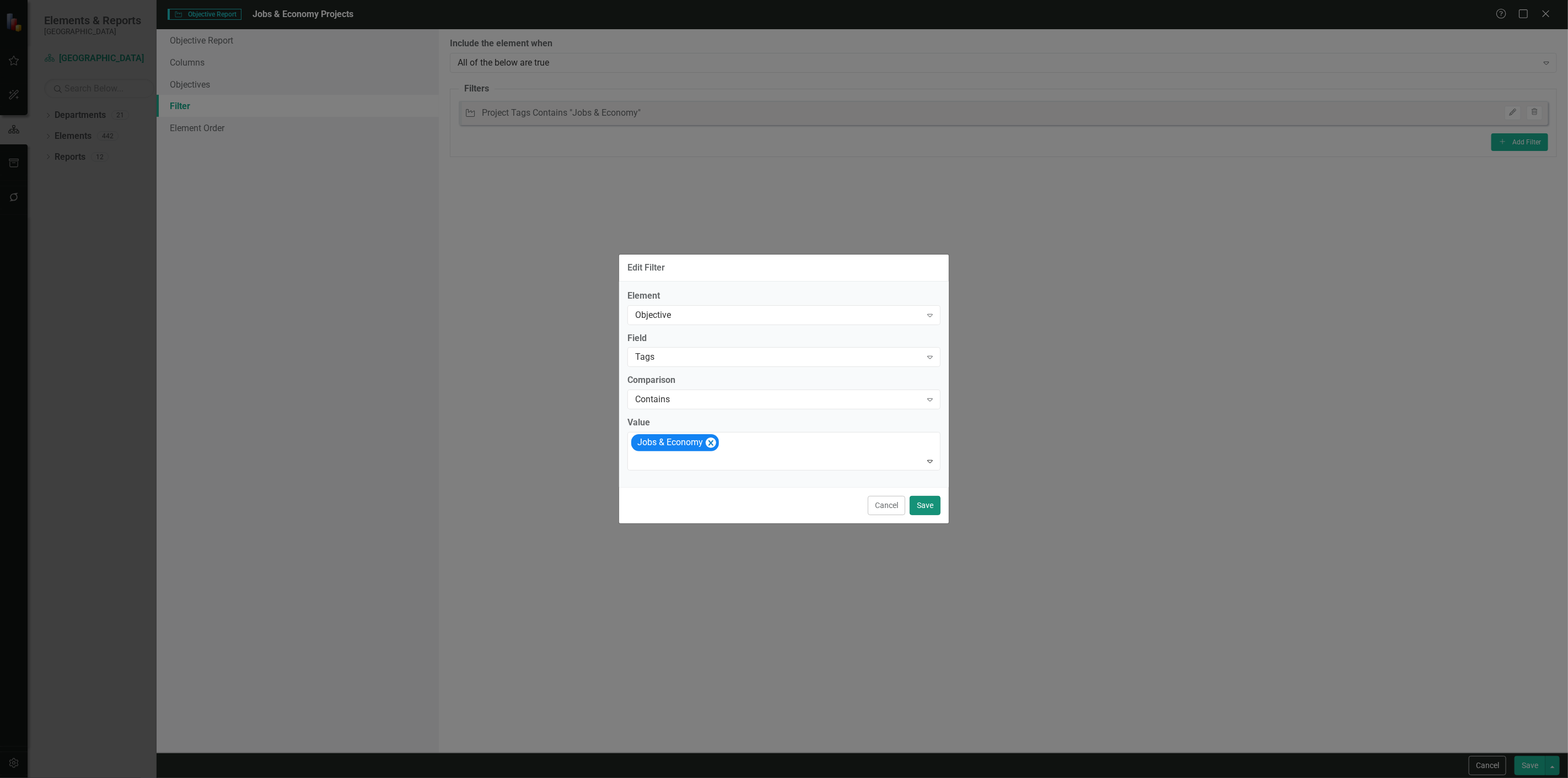
click at [925, 509] on button "Save" at bounding box center [925, 505] width 31 height 20
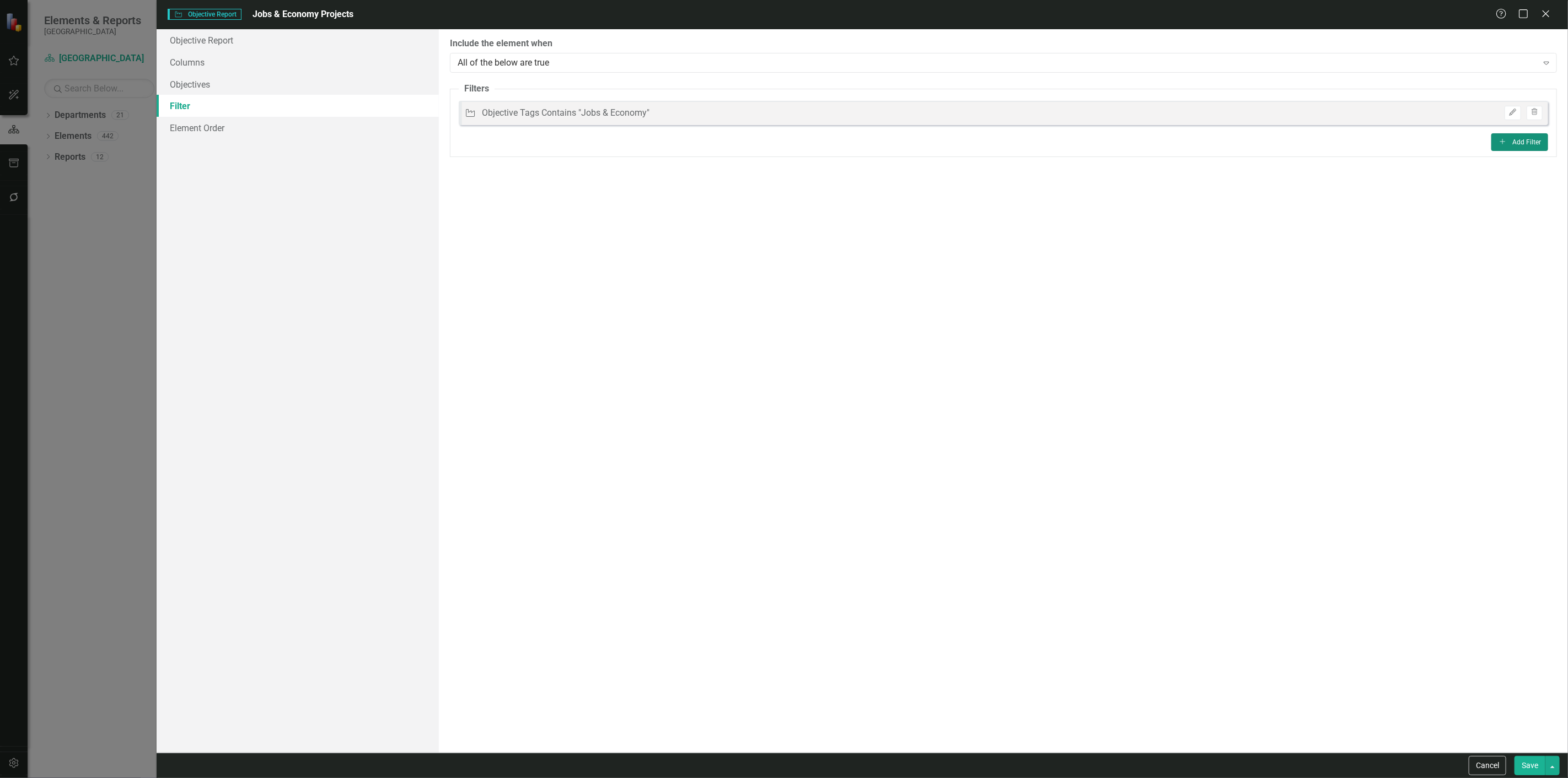
click at [1499, 143] on icon "Add" at bounding box center [1503, 141] width 9 height 6
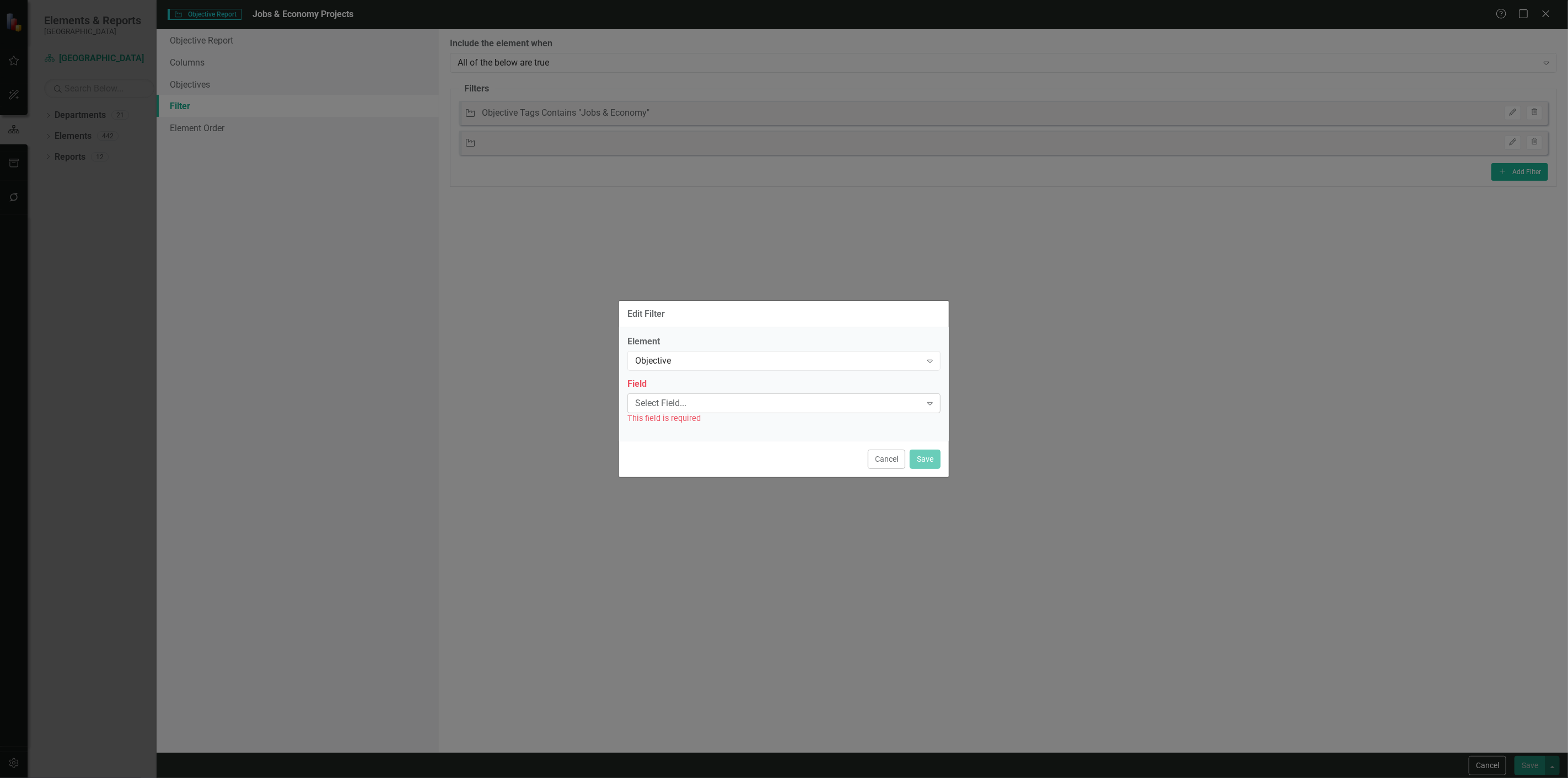
click at [656, 403] on div "Select Field..." at bounding box center [778, 403] width 286 height 13
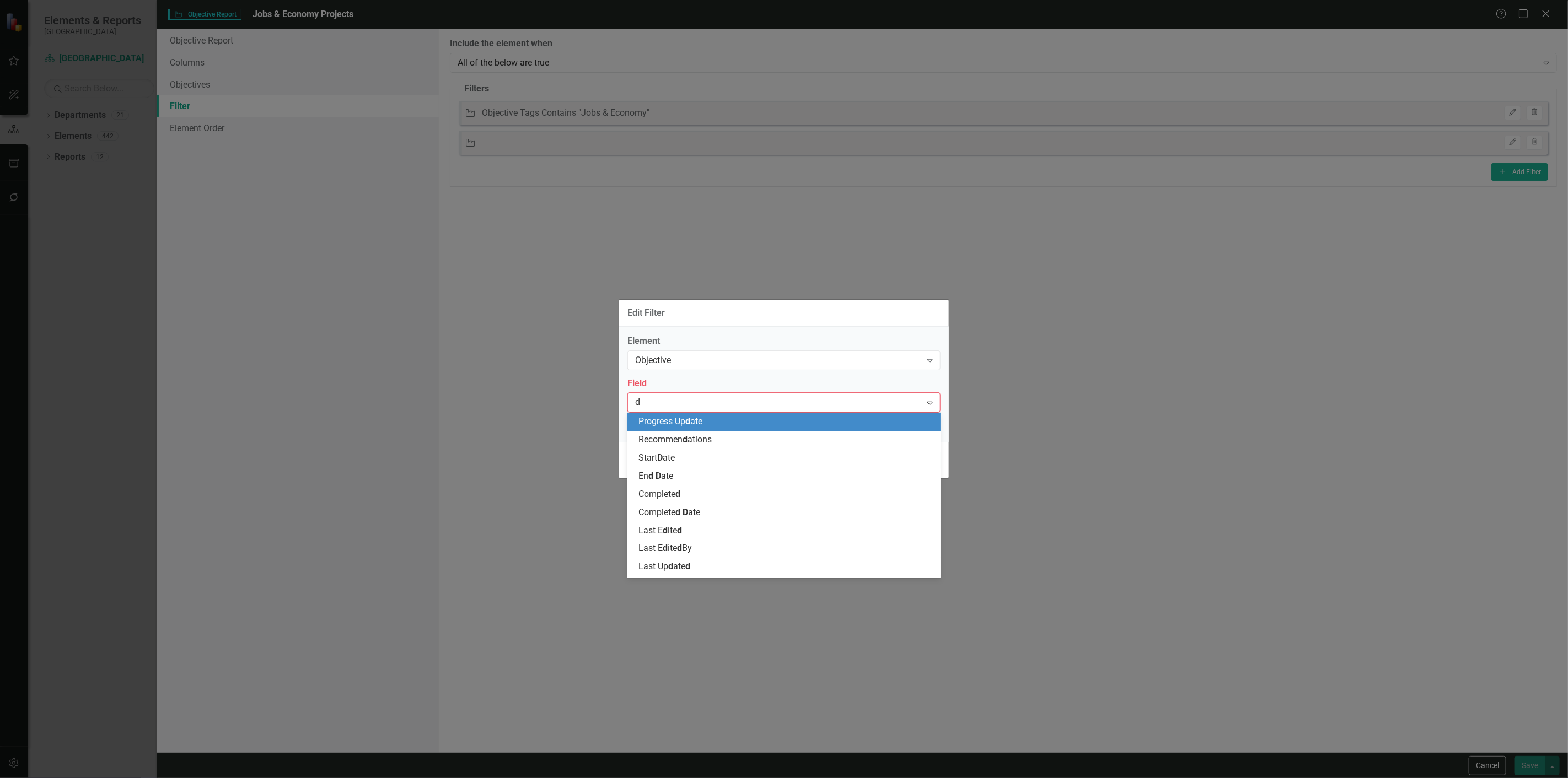
type input "de"
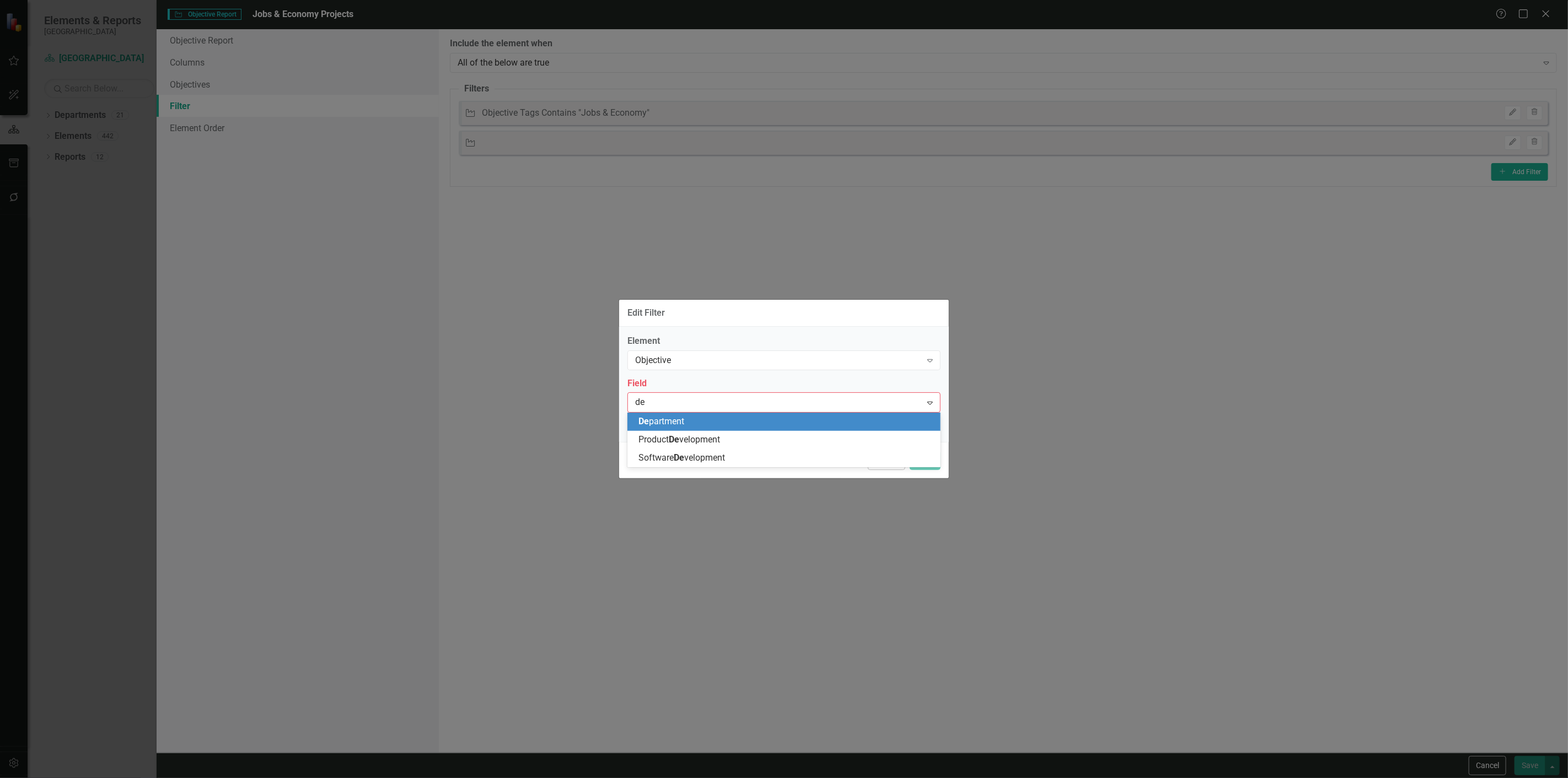
click at [657, 417] on span "De partment" at bounding box center [661, 420] width 46 height 10
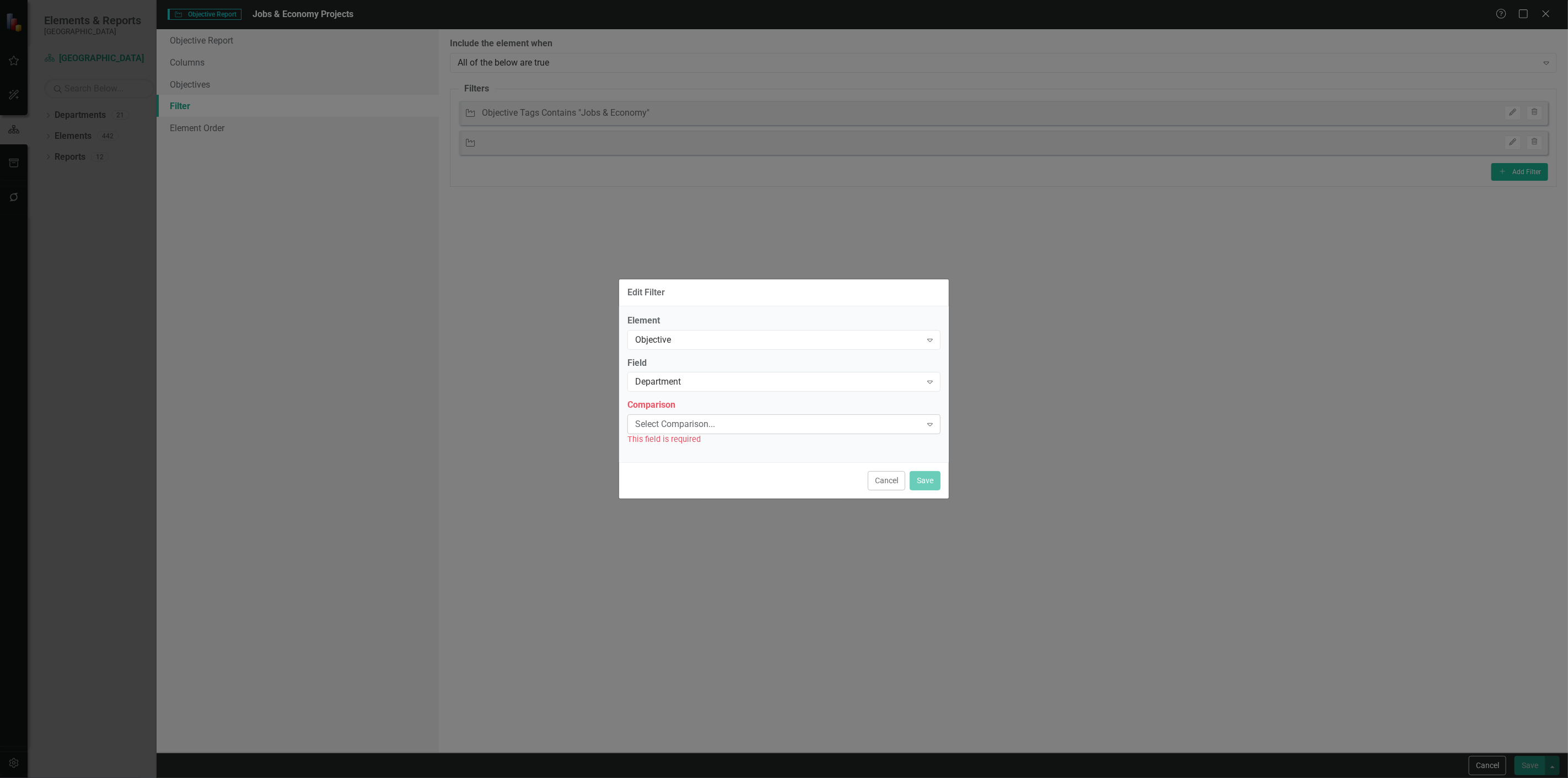
click at [653, 422] on div "Select Comparison..." at bounding box center [778, 424] width 286 height 13
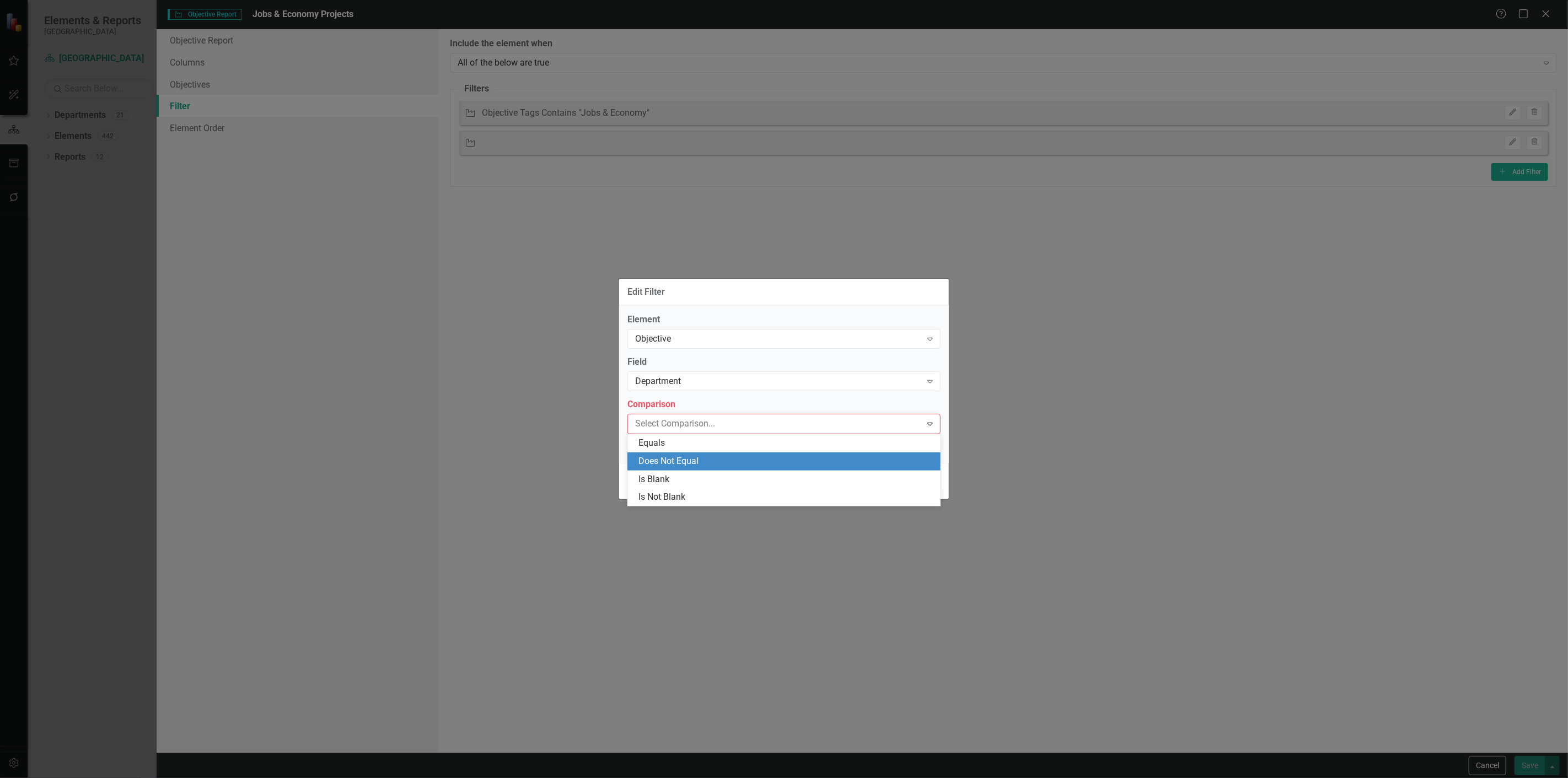
click at [650, 459] on div "Does Not Equal" at bounding box center [786, 461] width 296 height 13
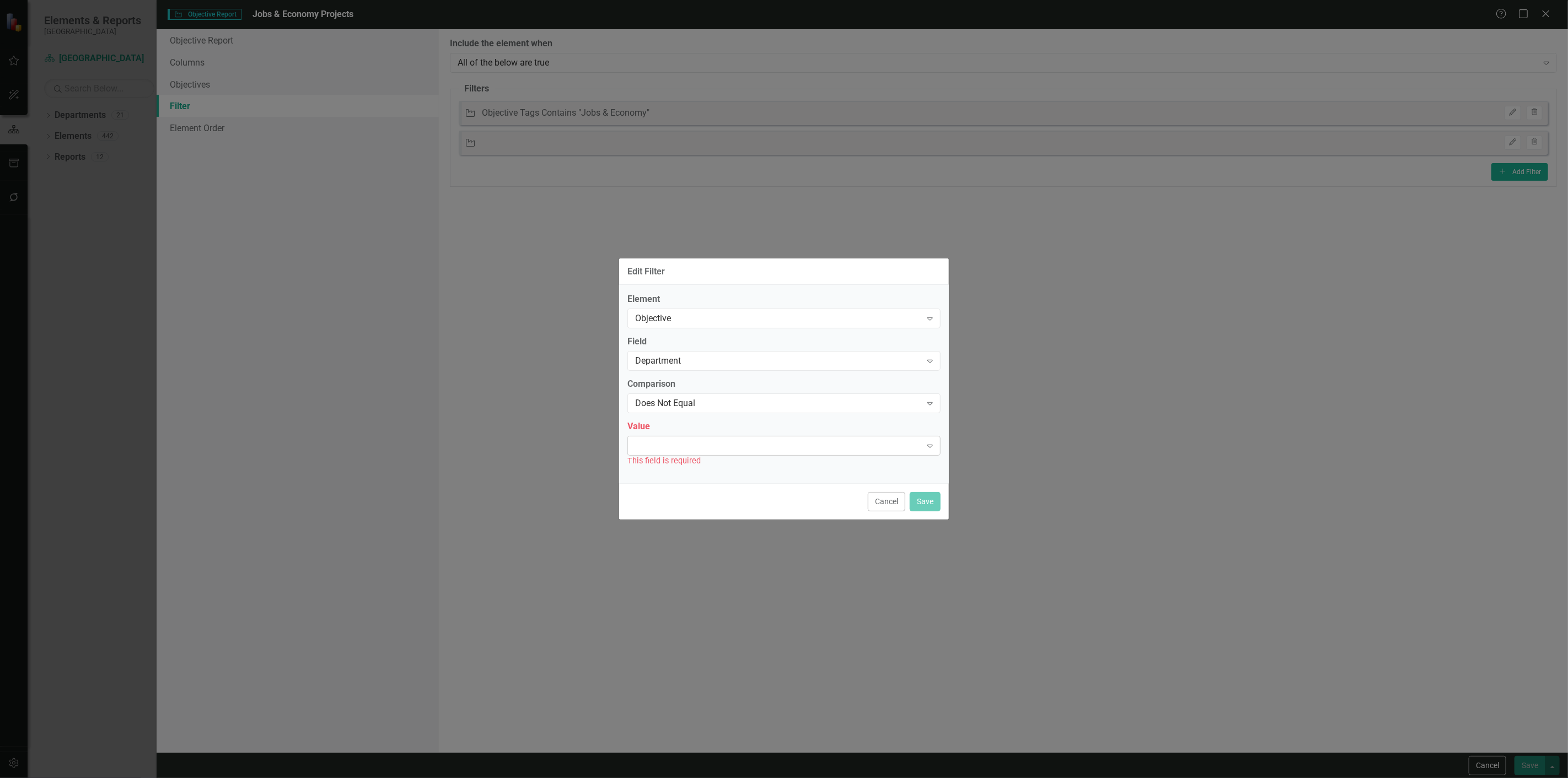
click at [649, 451] on div "Expand" at bounding box center [784, 446] width 313 height 20
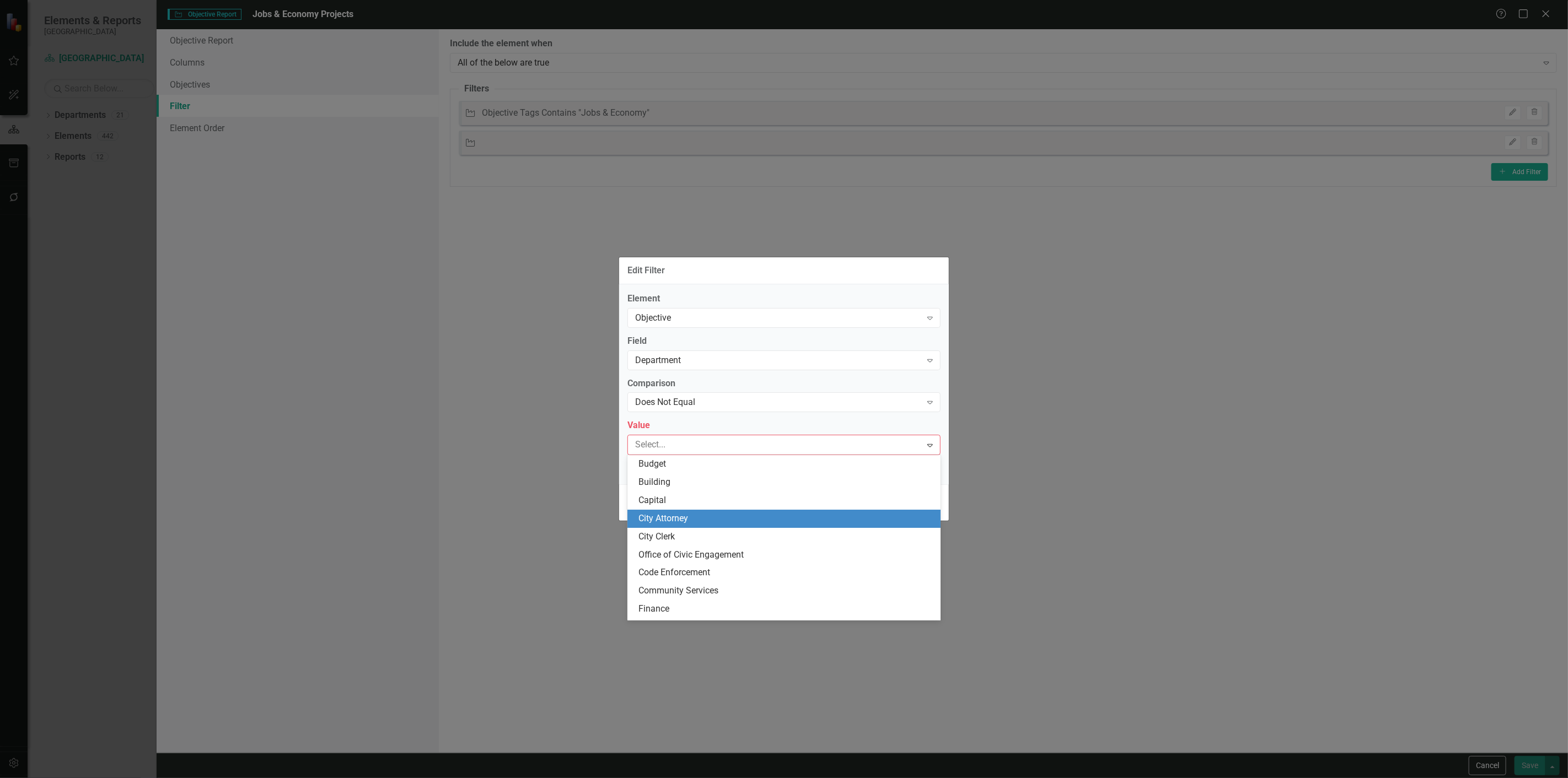
drag, startPoint x: 661, startPoint y: 522, endPoint x: 760, endPoint y: 510, distance: 99.7
click at [668, 519] on div "City Attorney" at bounding box center [786, 519] width 296 height 13
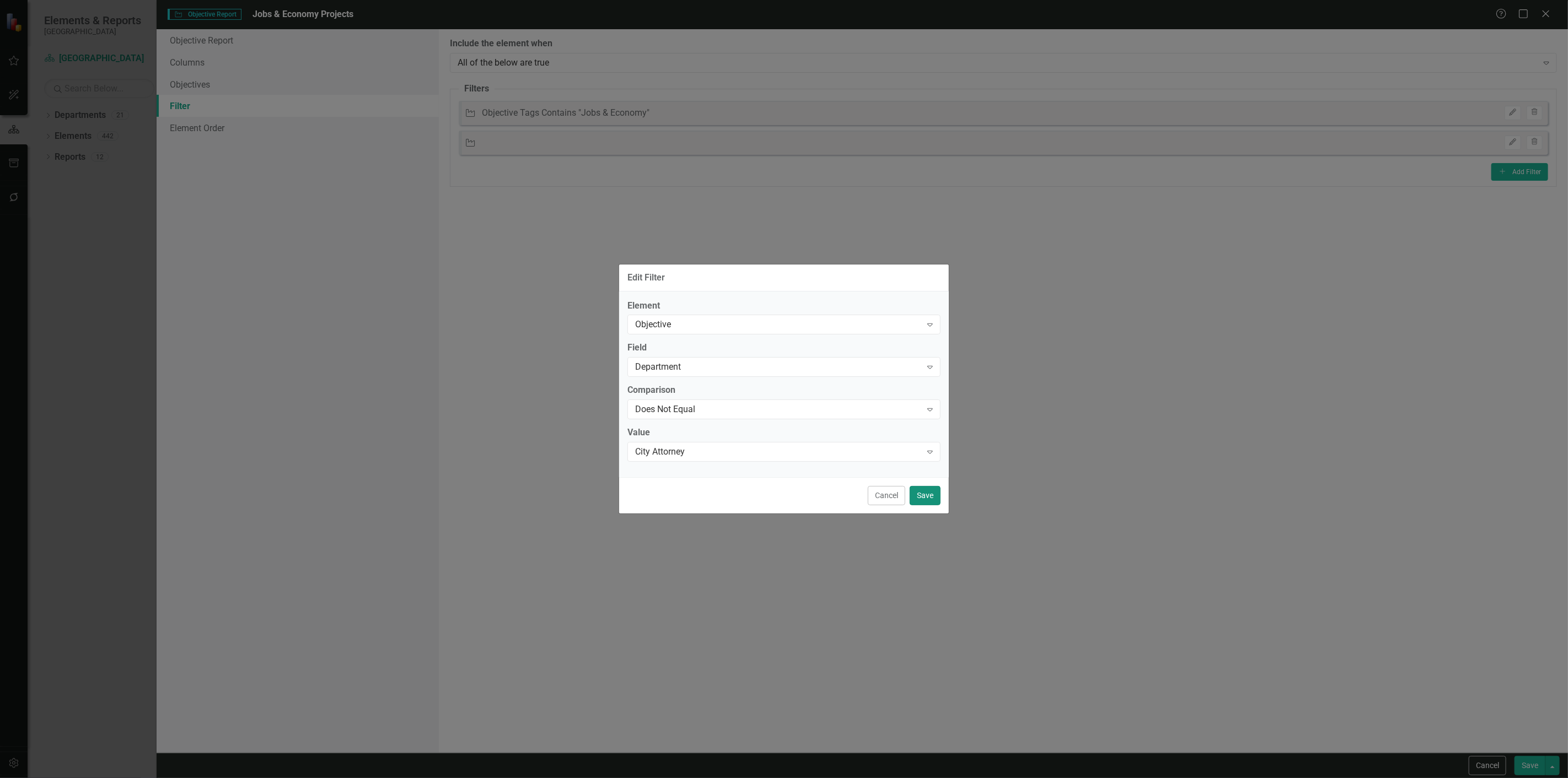
drag, startPoint x: 922, startPoint y: 497, endPoint x: 1246, endPoint y: 322, distance: 368.2
click at [930, 492] on button "Save" at bounding box center [925, 495] width 31 height 20
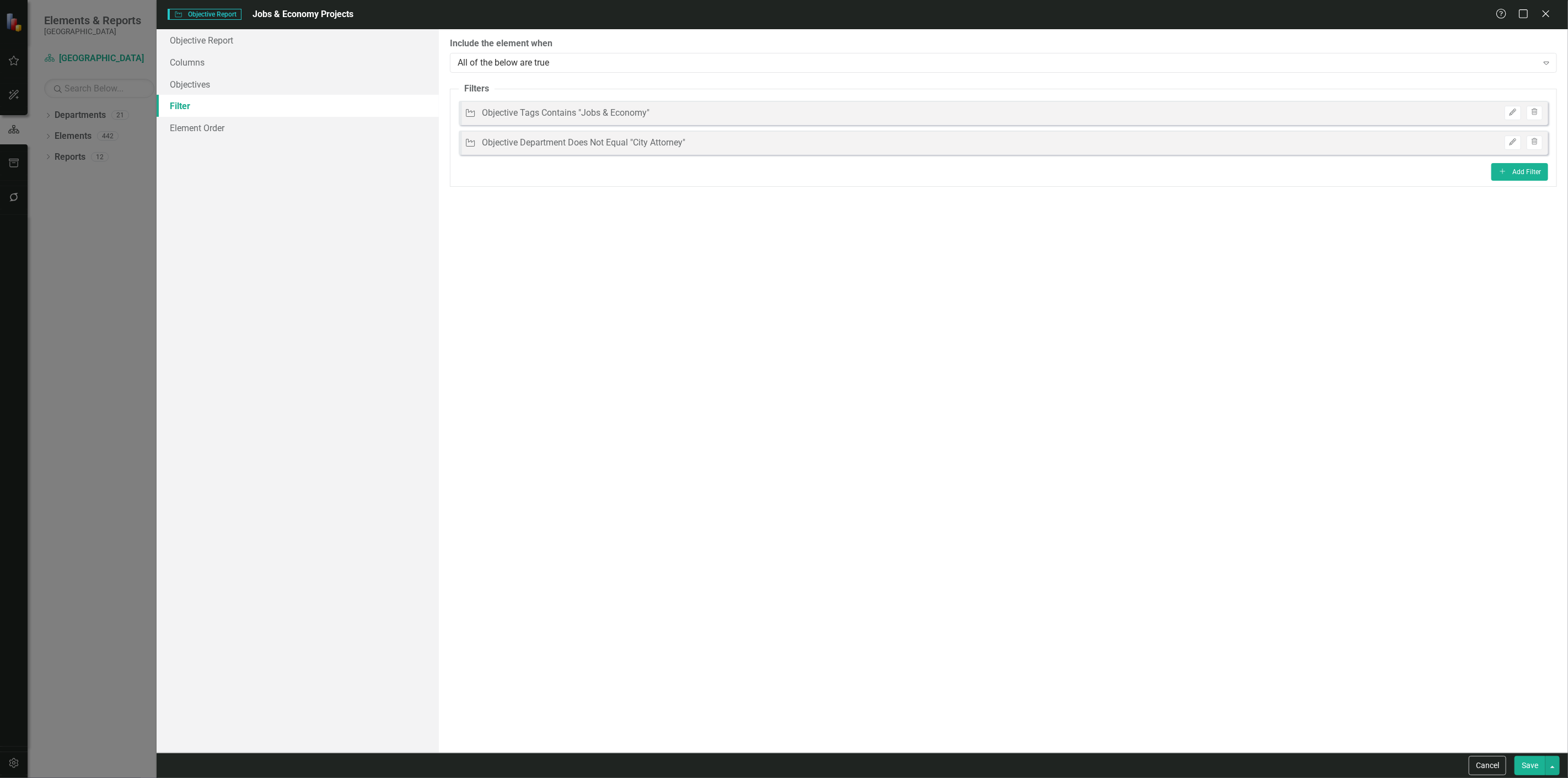
click at [1518, 180] on fieldset "Filters Objective Objective Tags Contains "Jobs & Economy" Edit Trash Objective…" at bounding box center [1003, 134] width 1107 height 105
click at [1501, 175] on button "Add Add Filter" at bounding box center [1520, 172] width 57 height 17
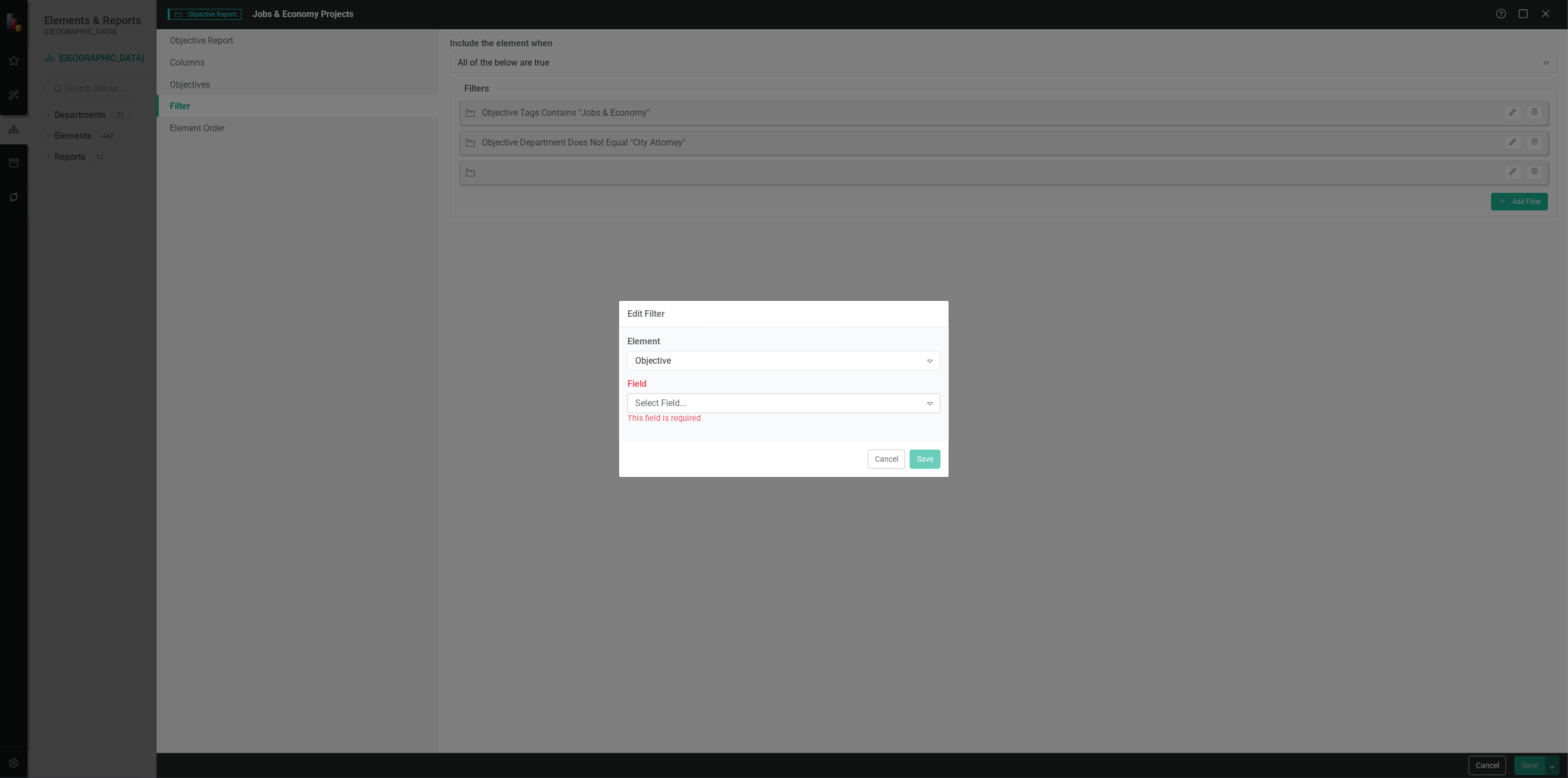
click at [698, 406] on div "Select Field..." at bounding box center [778, 403] width 286 height 13
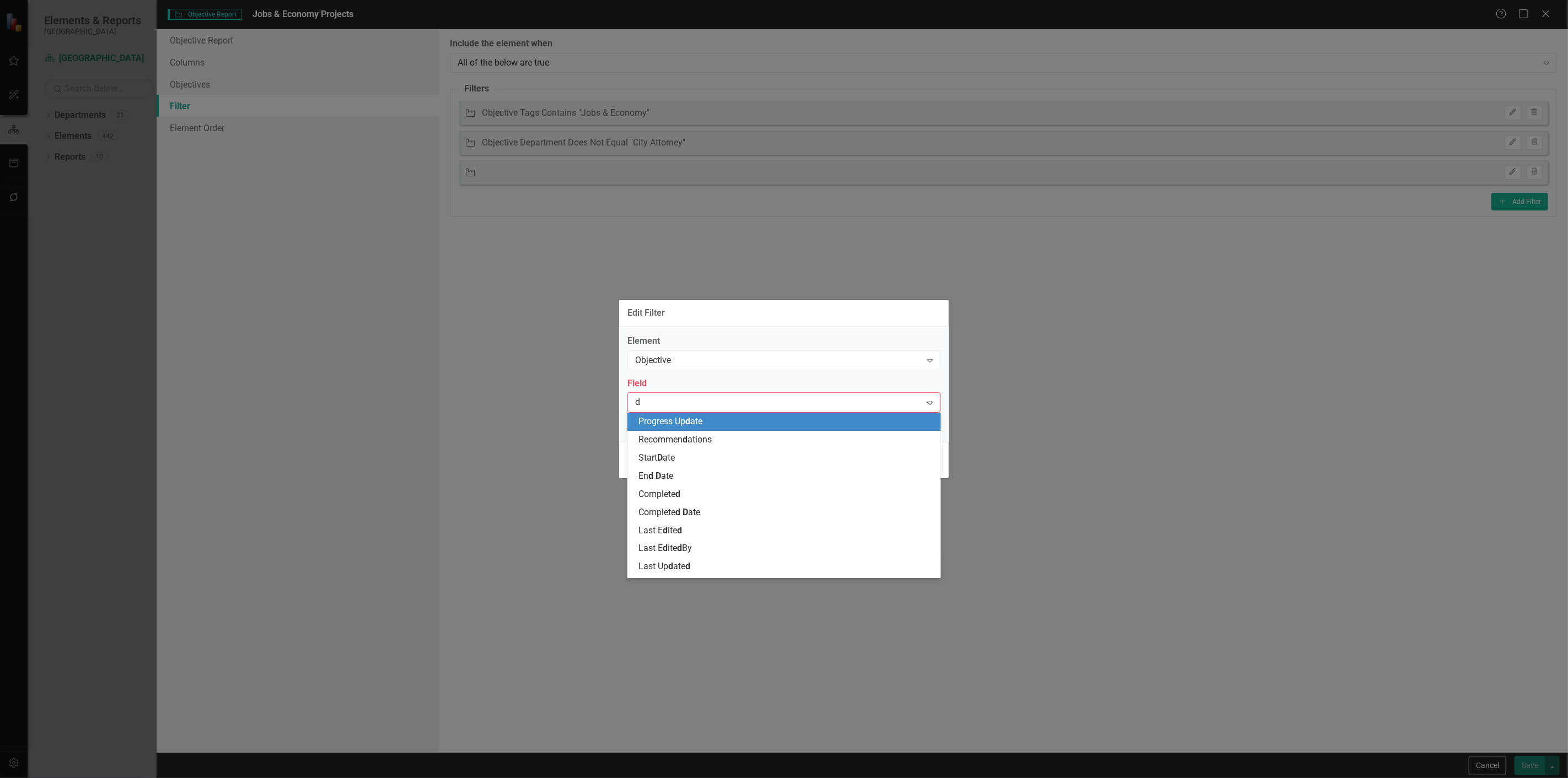
type input "de"
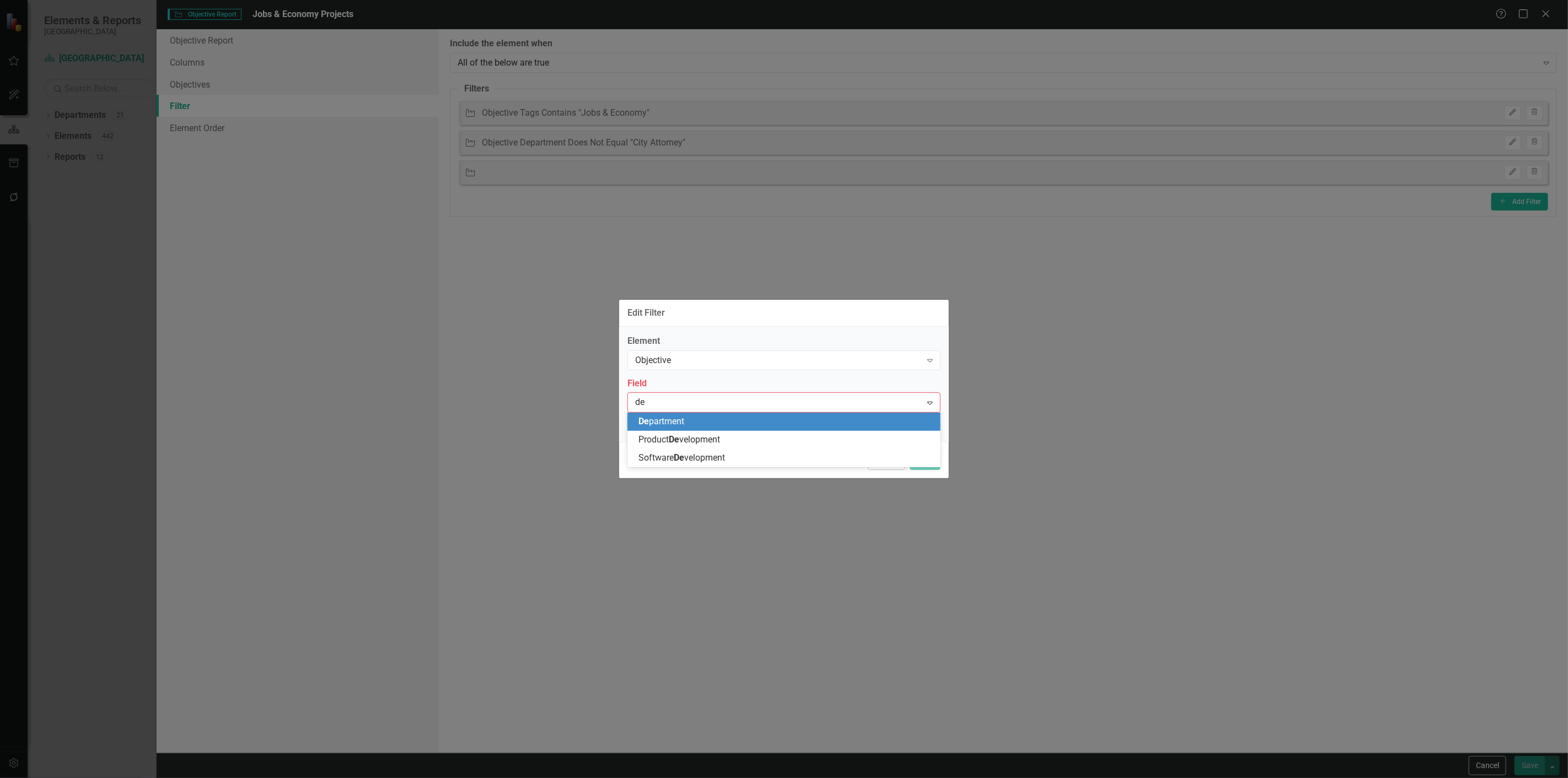
click at [683, 424] on span "De partment" at bounding box center [661, 420] width 46 height 10
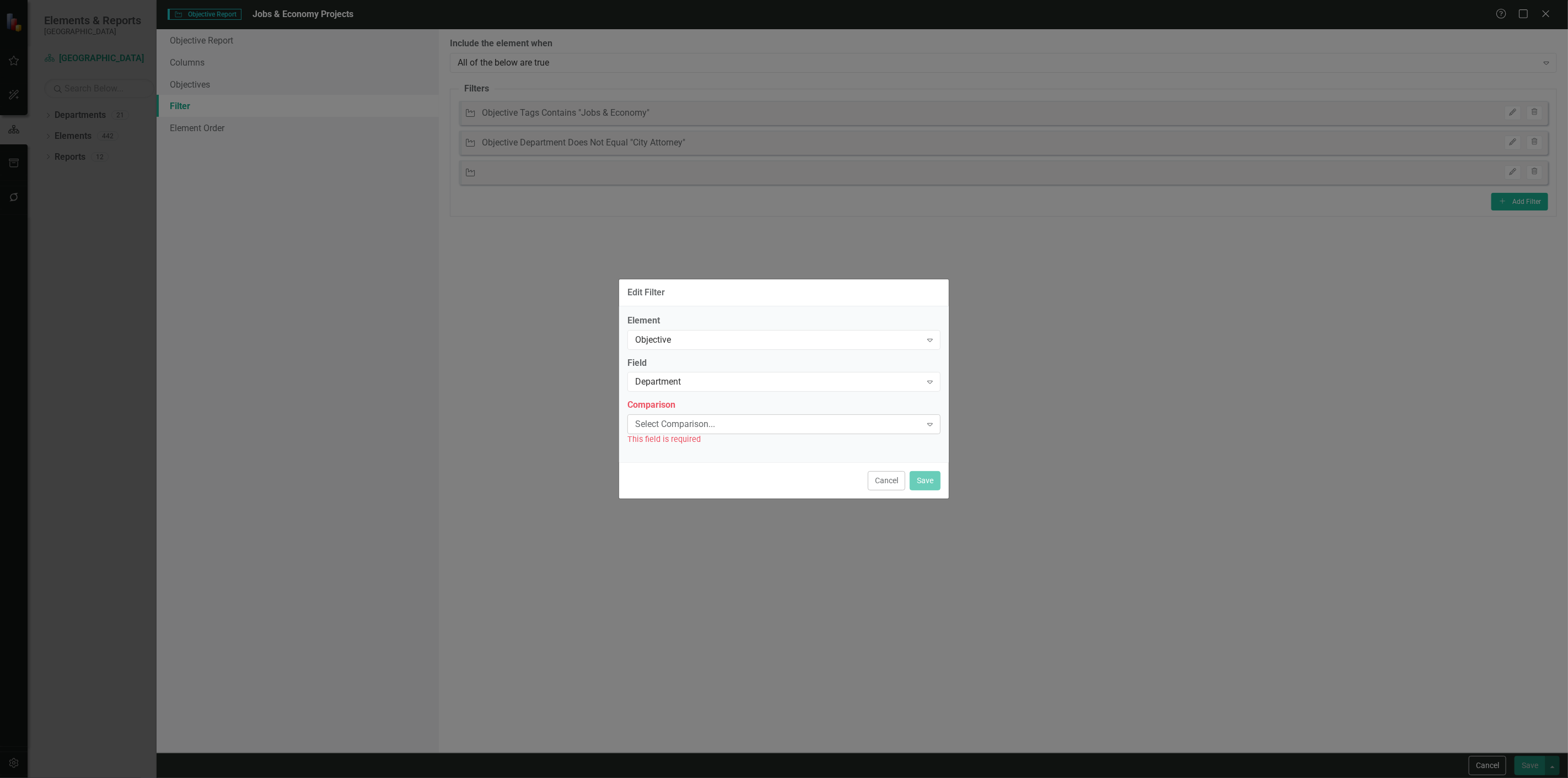
click at [677, 432] on div "Select Comparison... Expand" at bounding box center [784, 424] width 313 height 20
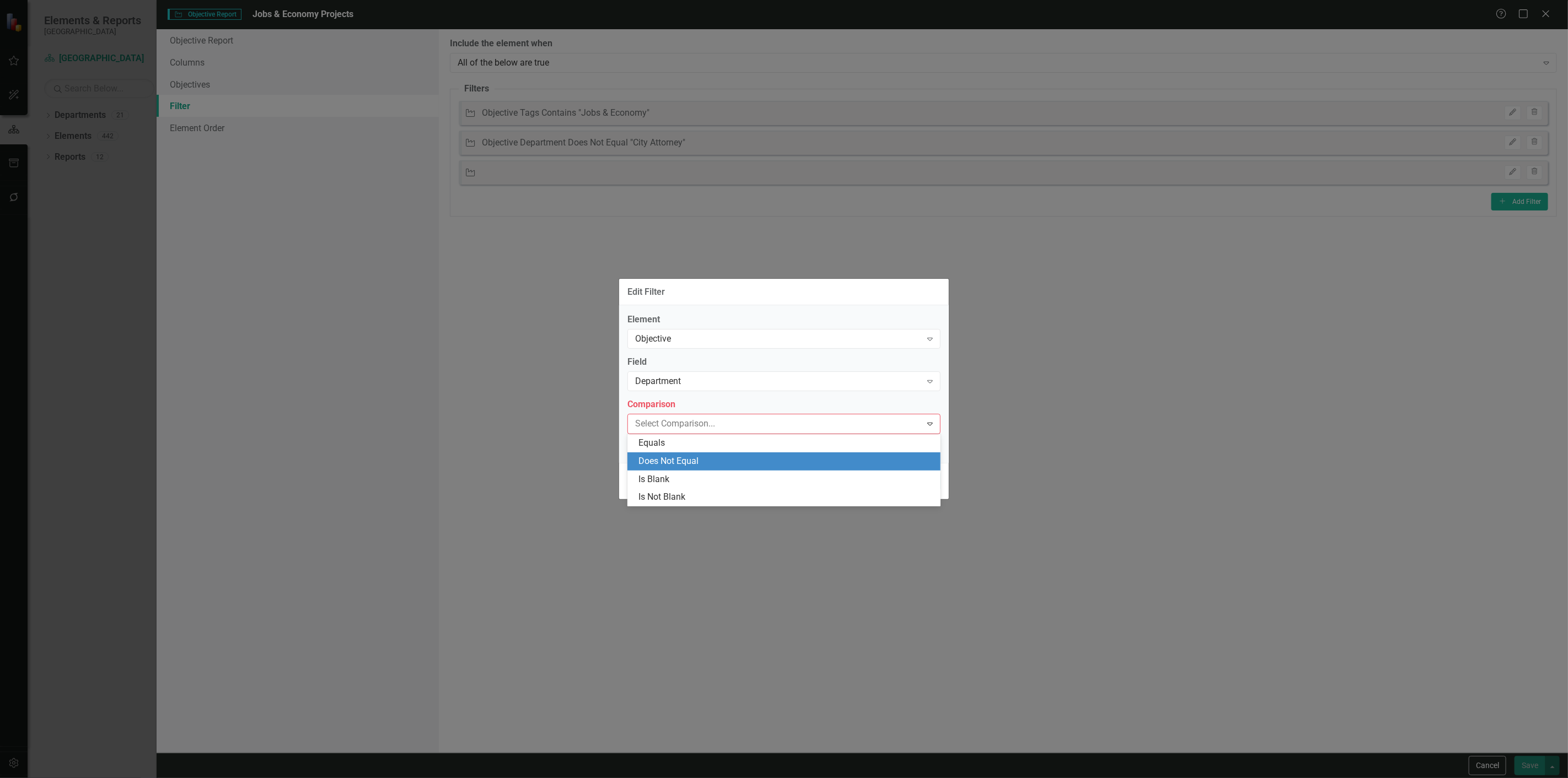
click at [658, 459] on div "Does Not Equal" at bounding box center [786, 461] width 296 height 13
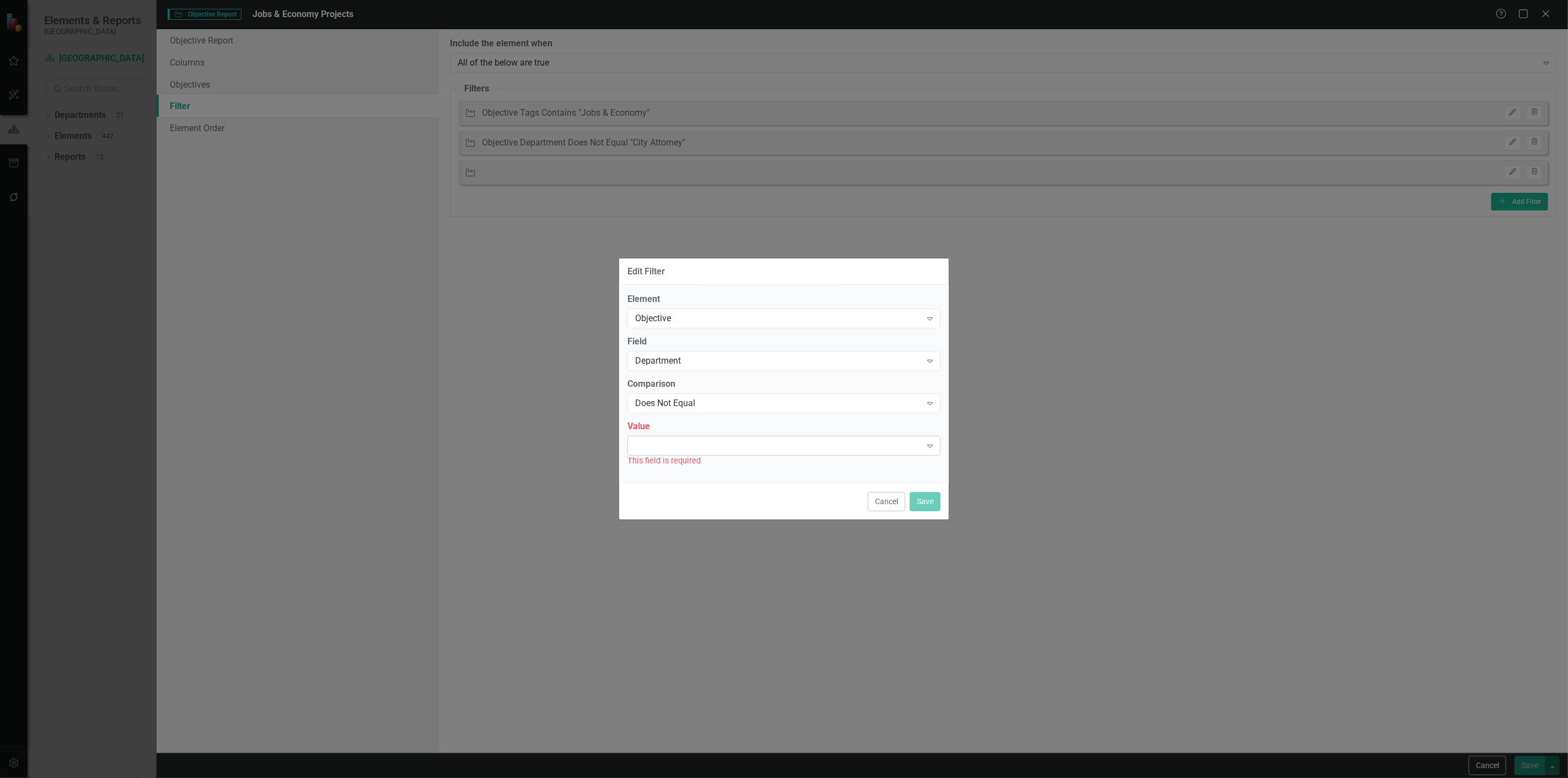
click at [663, 453] on div "Expand" at bounding box center [784, 446] width 313 height 20
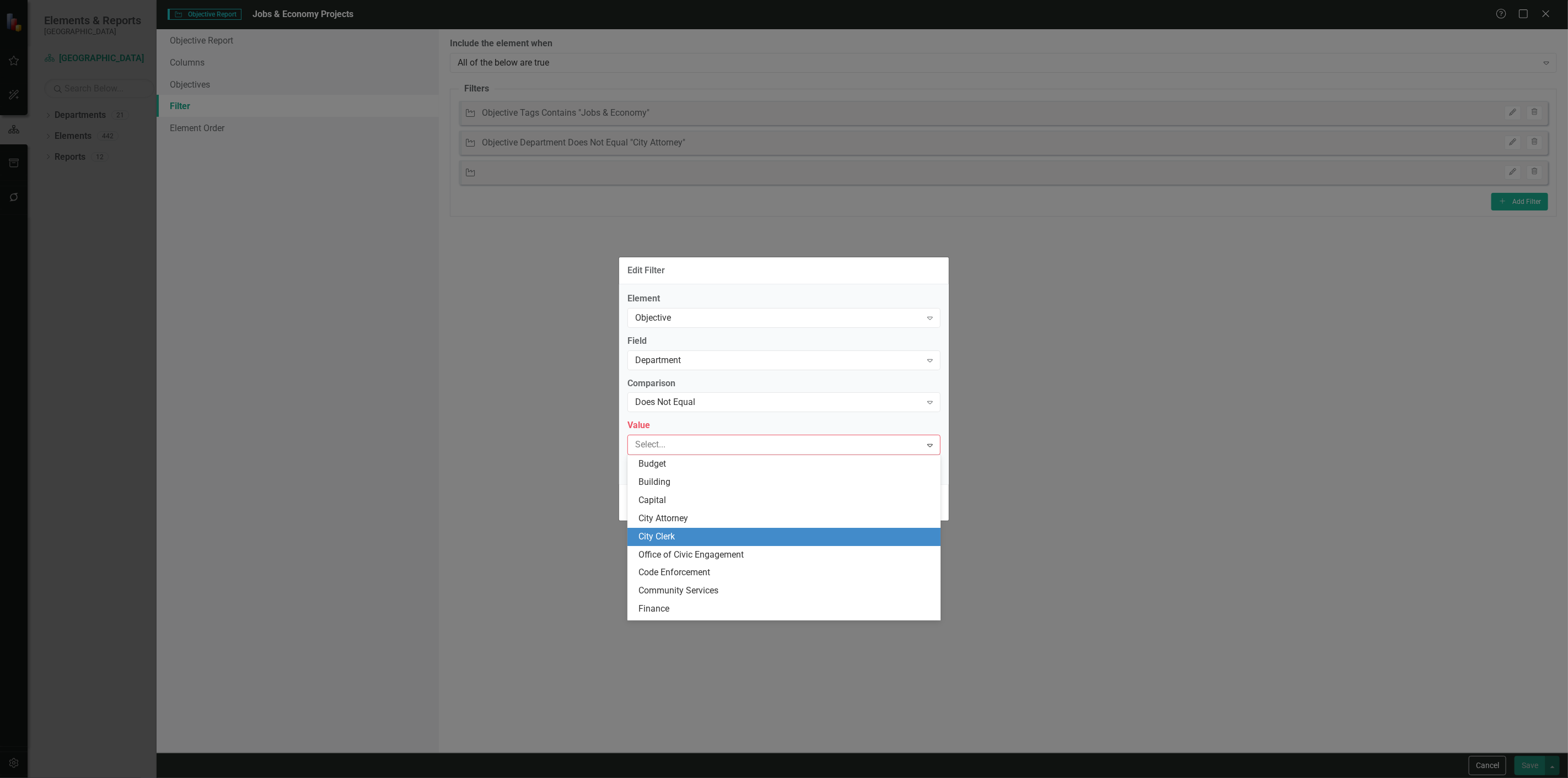
drag, startPoint x: 647, startPoint y: 538, endPoint x: 787, endPoint y: 519, distance: 141.3
click at [650, 536] on div "City Clerk" at bounding box center [786, 537] width 296 height 13
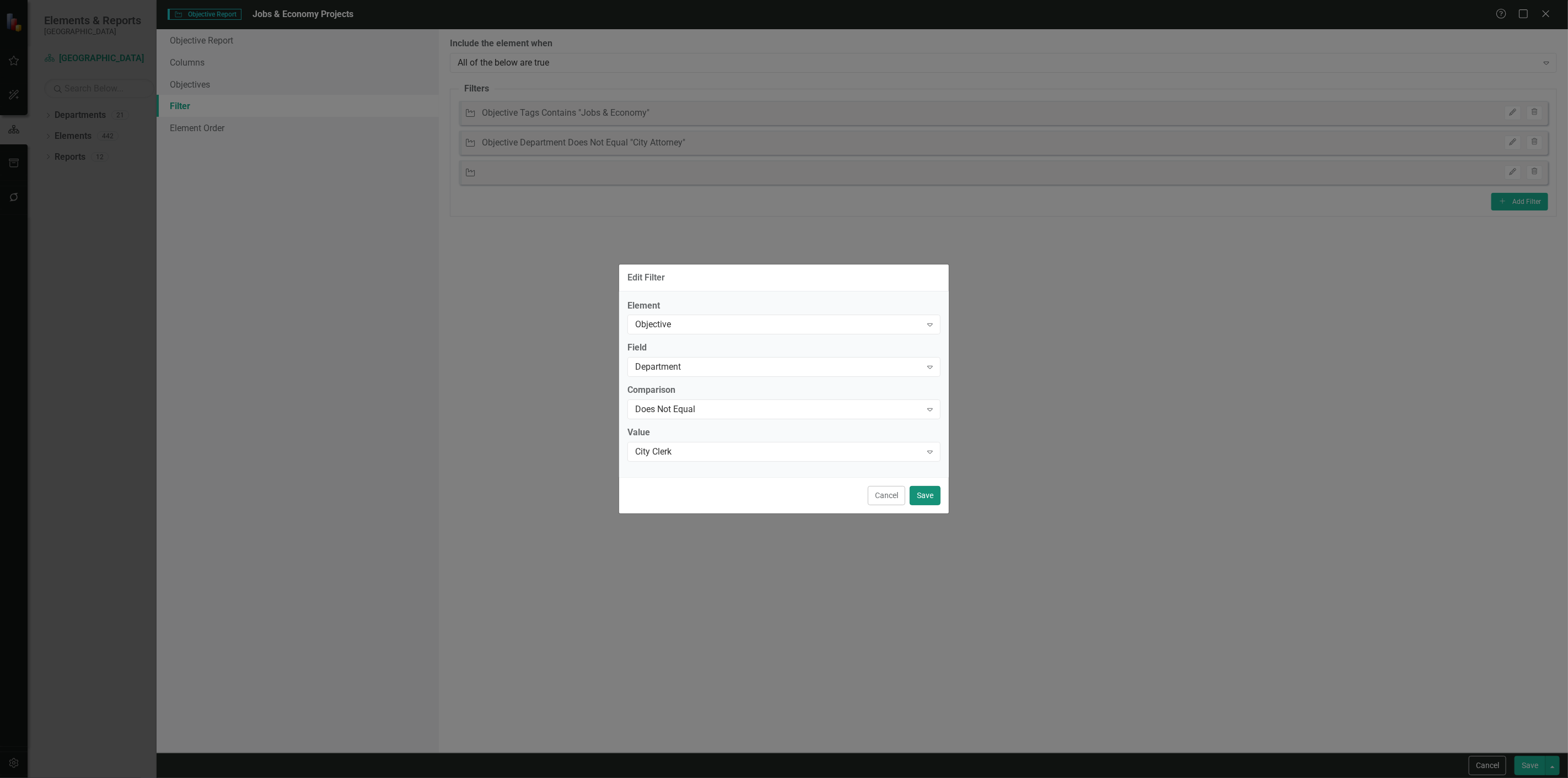
click at [920, 497] on button "Save" at bounding box center [925, 495] width 31 height 20
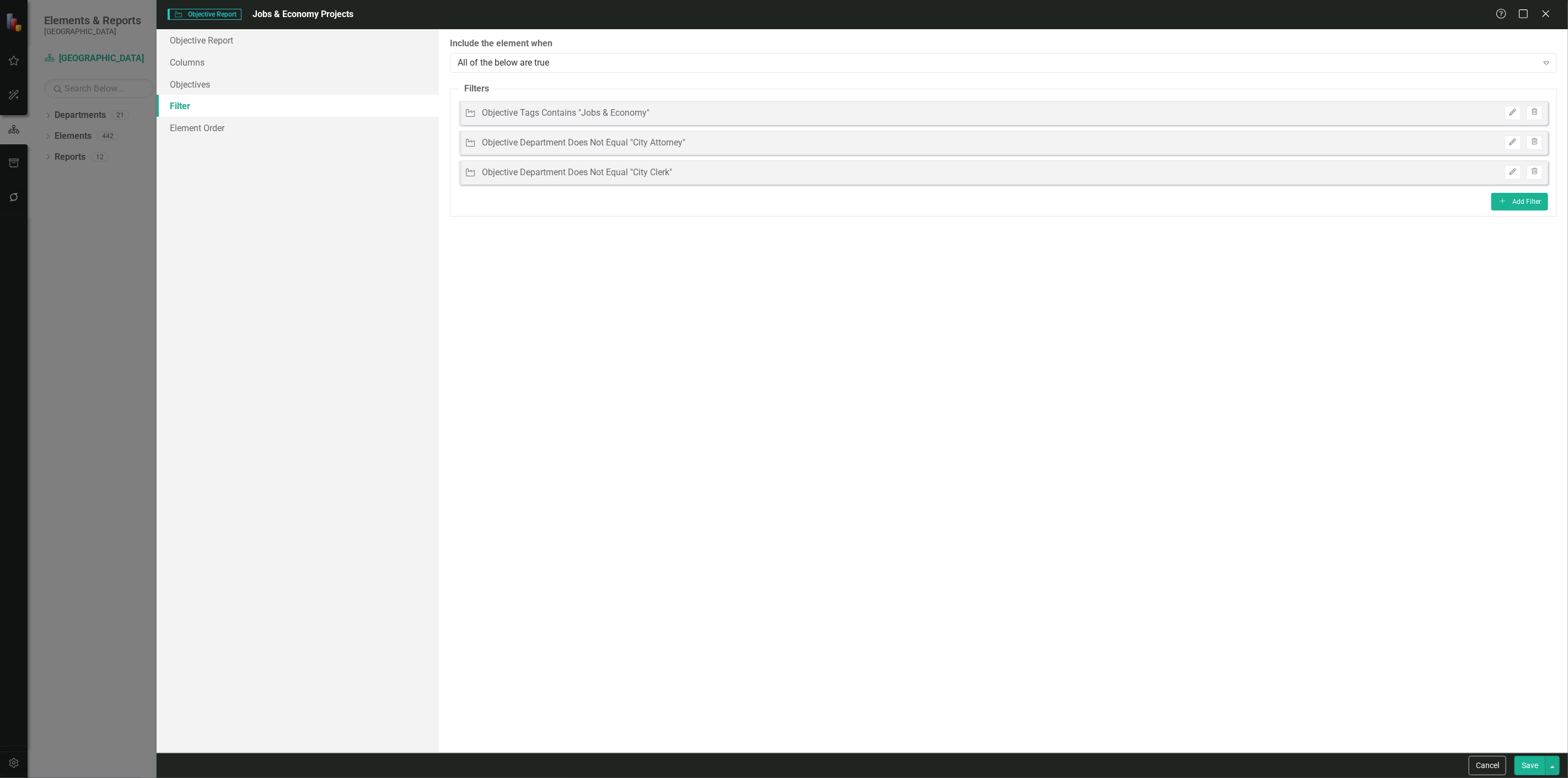
click at [1536, 772] on button "Save" at bounding box center [1529, 765] width 31 height 20
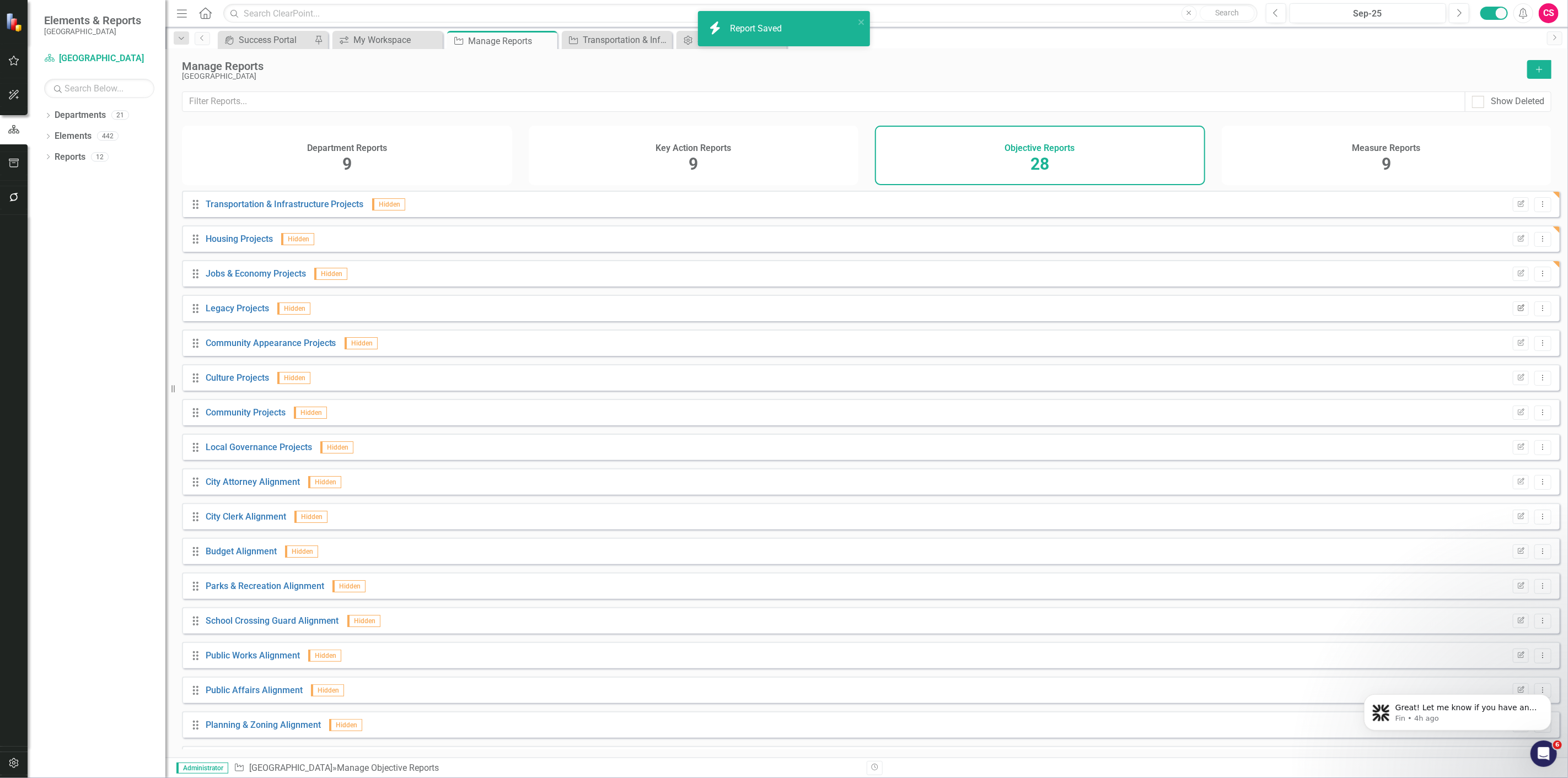
click at [1513, 316] on button "Edit Report" at bounding box center [1521, 309] width 16 height 14
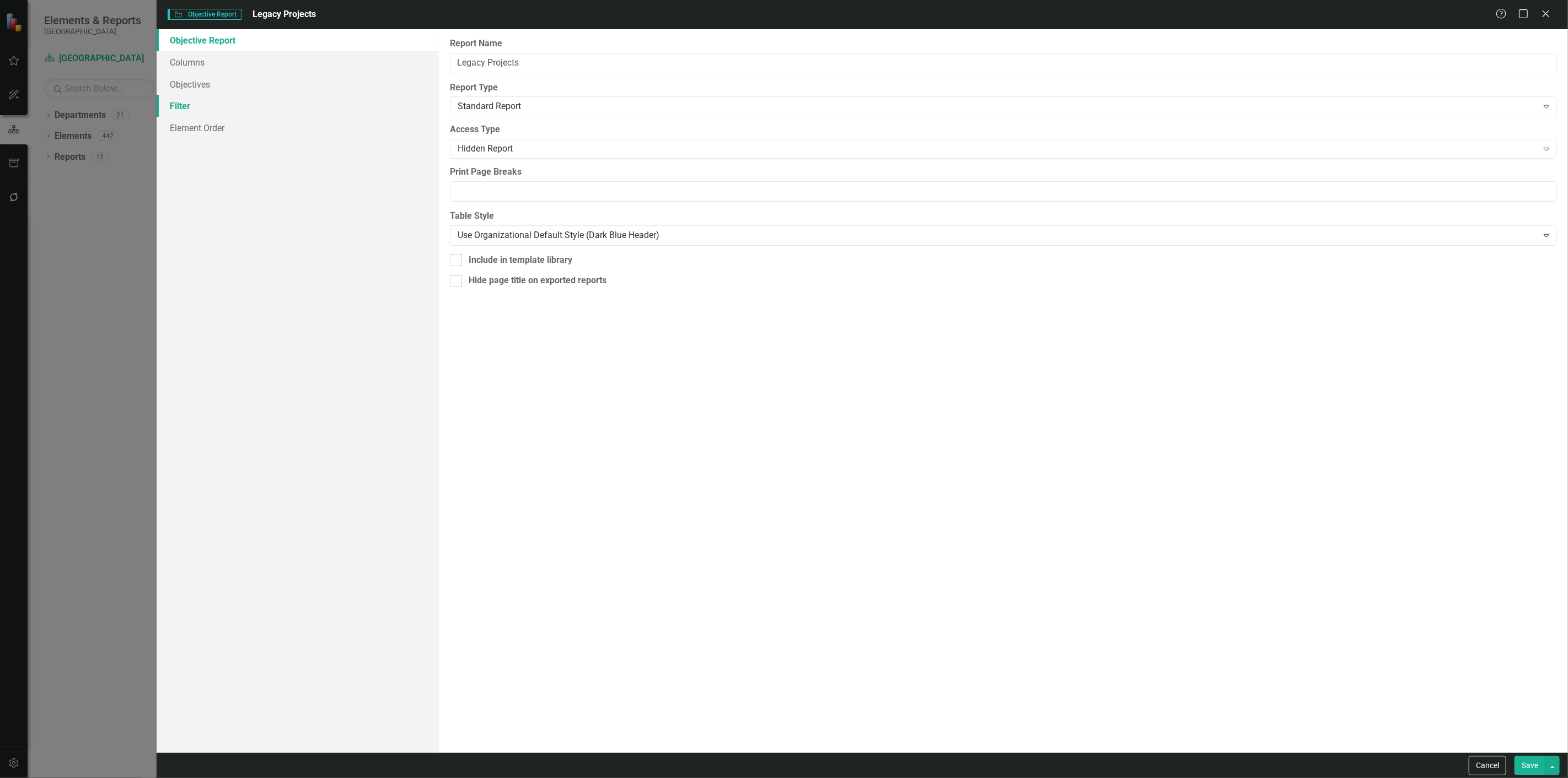
drag, startPoint x: 273, startPoint y: 99, endPoint x: 386, endPoint y: 116, distance: 114.3
click at [273, 99] on link "Filter" at bounding box center [297, 106] width 282 height 22
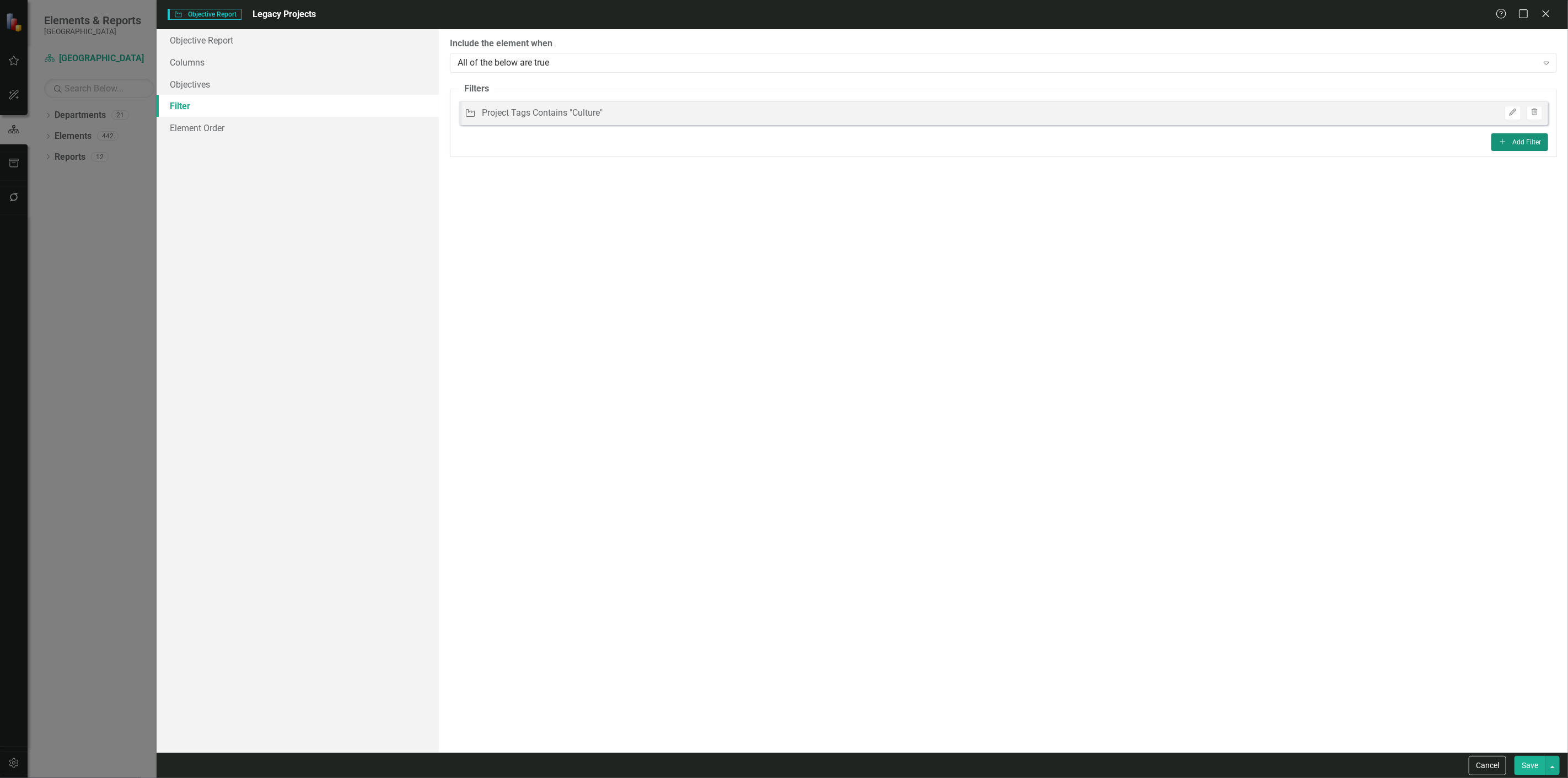
click at [1531, 140] on button "Add Add Filter" at bounding box center [1520, 142] width 57 height 17
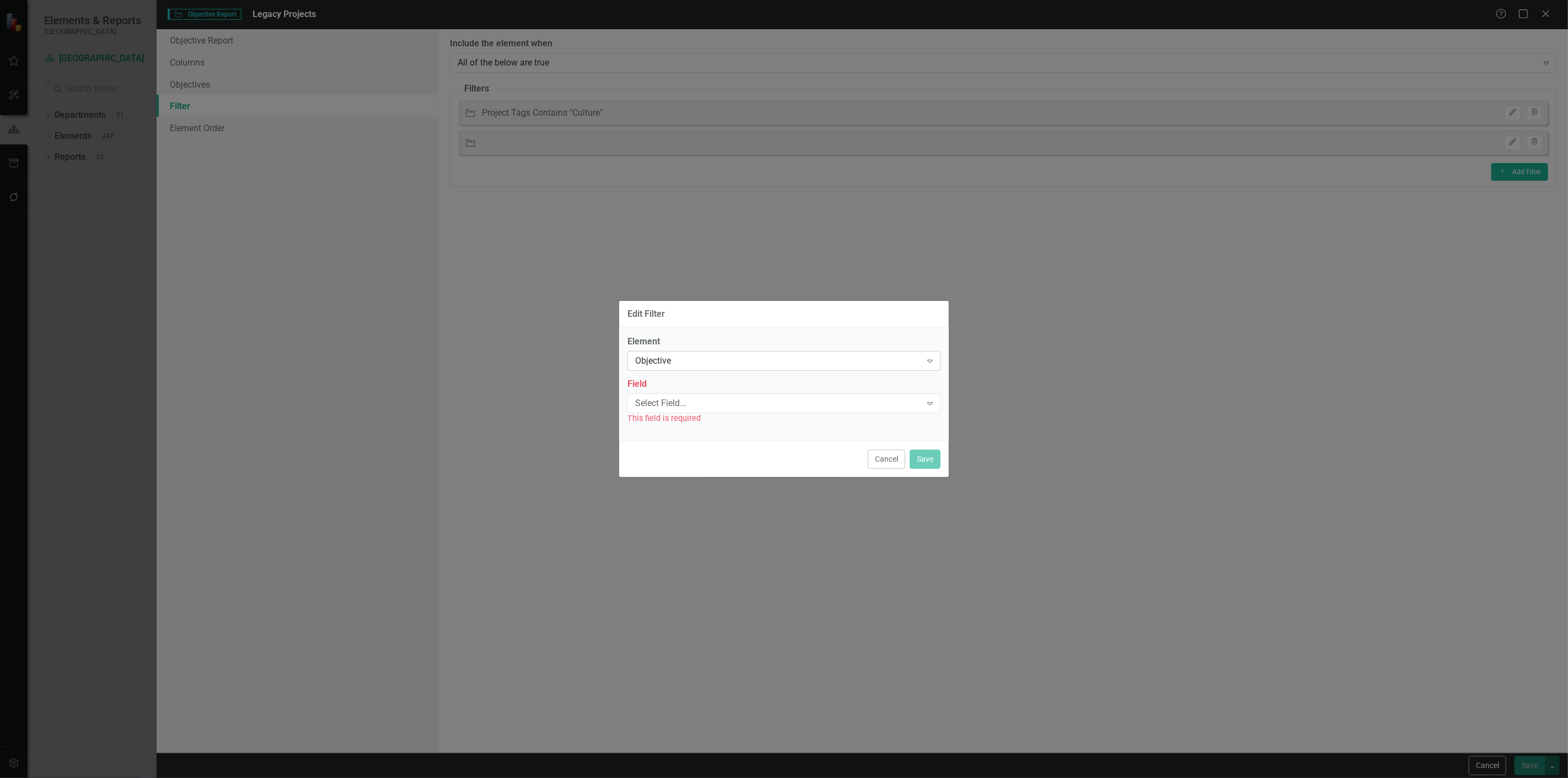
click at [682, 365] on div "Objective" at bounding box center [778, 361] width 286 height 13
click at [659, 377] on div "Objective" at bounding box center [786, 380] width 296 height 13
click at [665, 391] on div "Field Select Field... Expand This field is required" at bounding box center [784, 401] width 313 height 46
click at [661, 406] on div "Select Field..." at bounding box center [778, 403] width 286 height 13
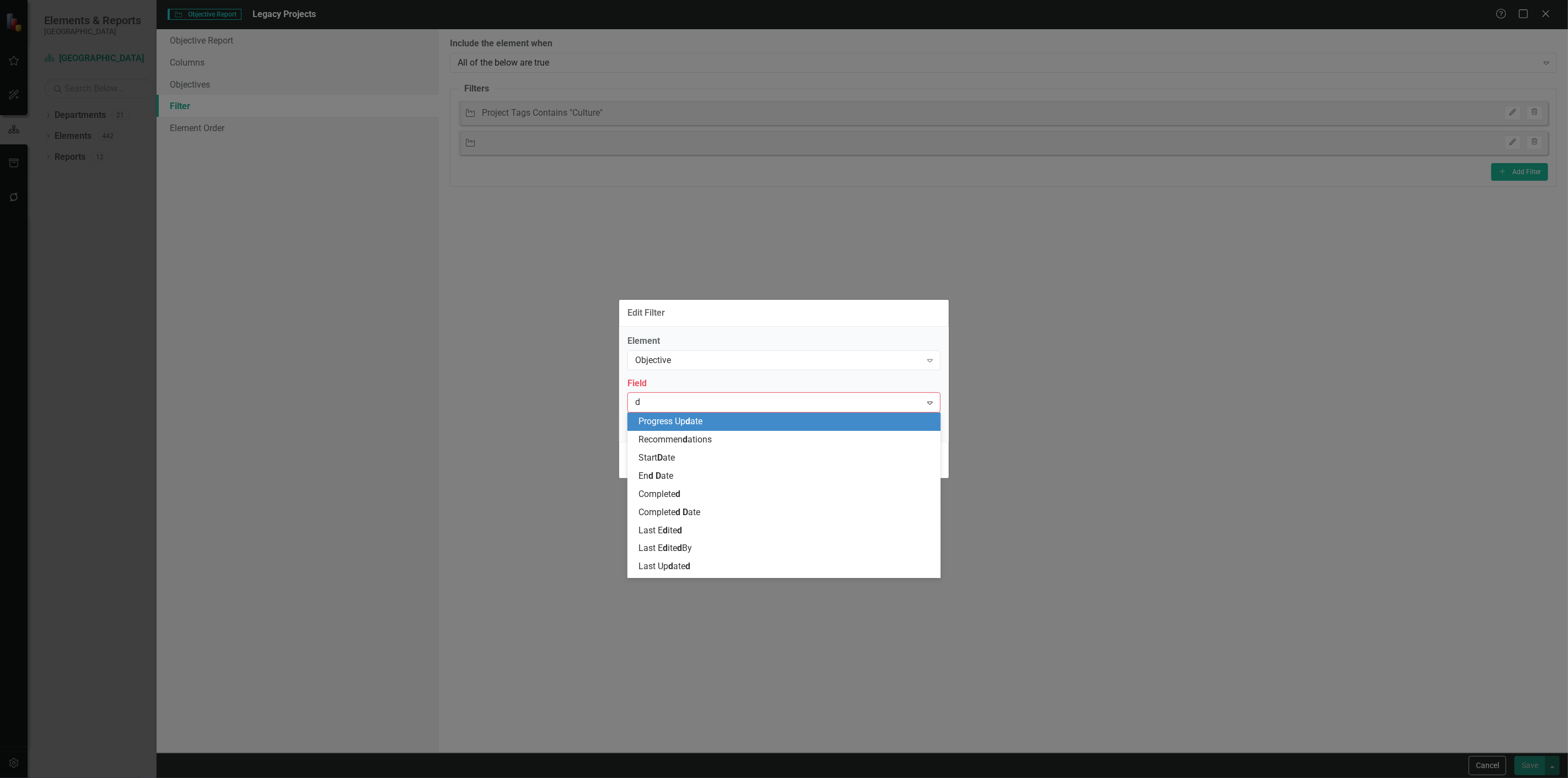
type input "de"
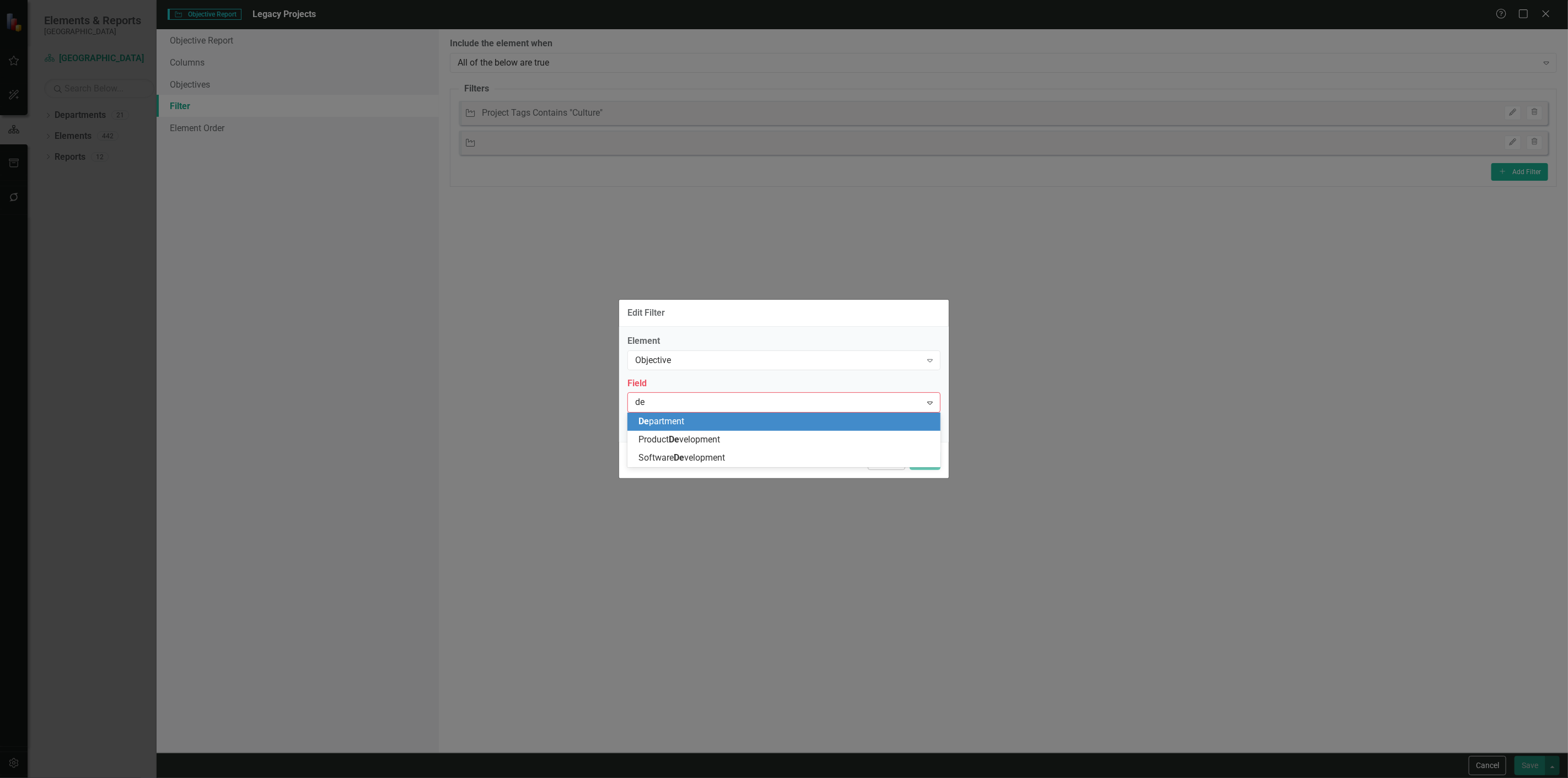
click at [660, 423] on span "De partment" at bounding box center [661, 420] width 46 height 10
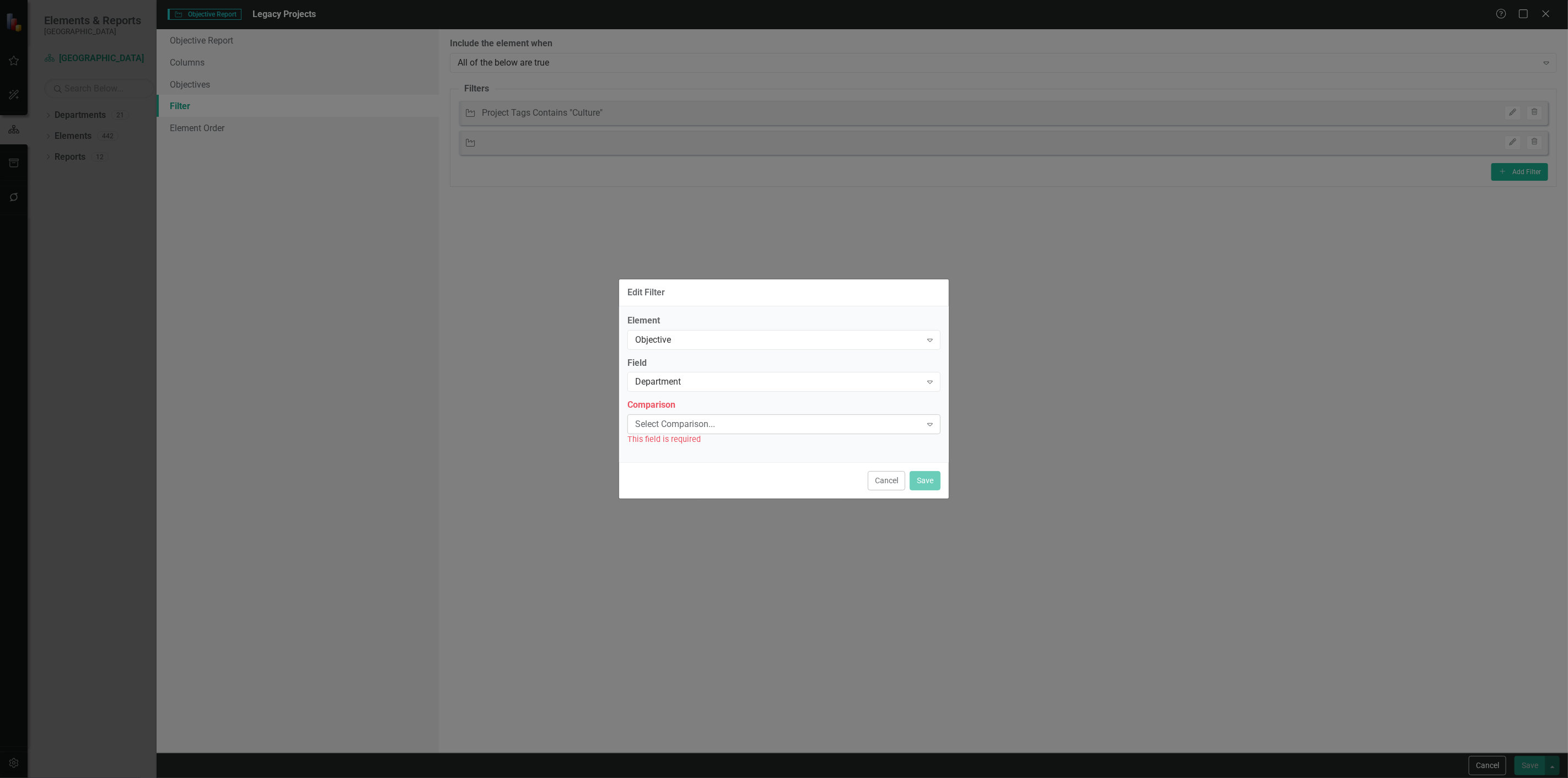
click at [657, 433] on div "Select Comparison... Expand" at bounding box center [784, 424] width 313 height 20
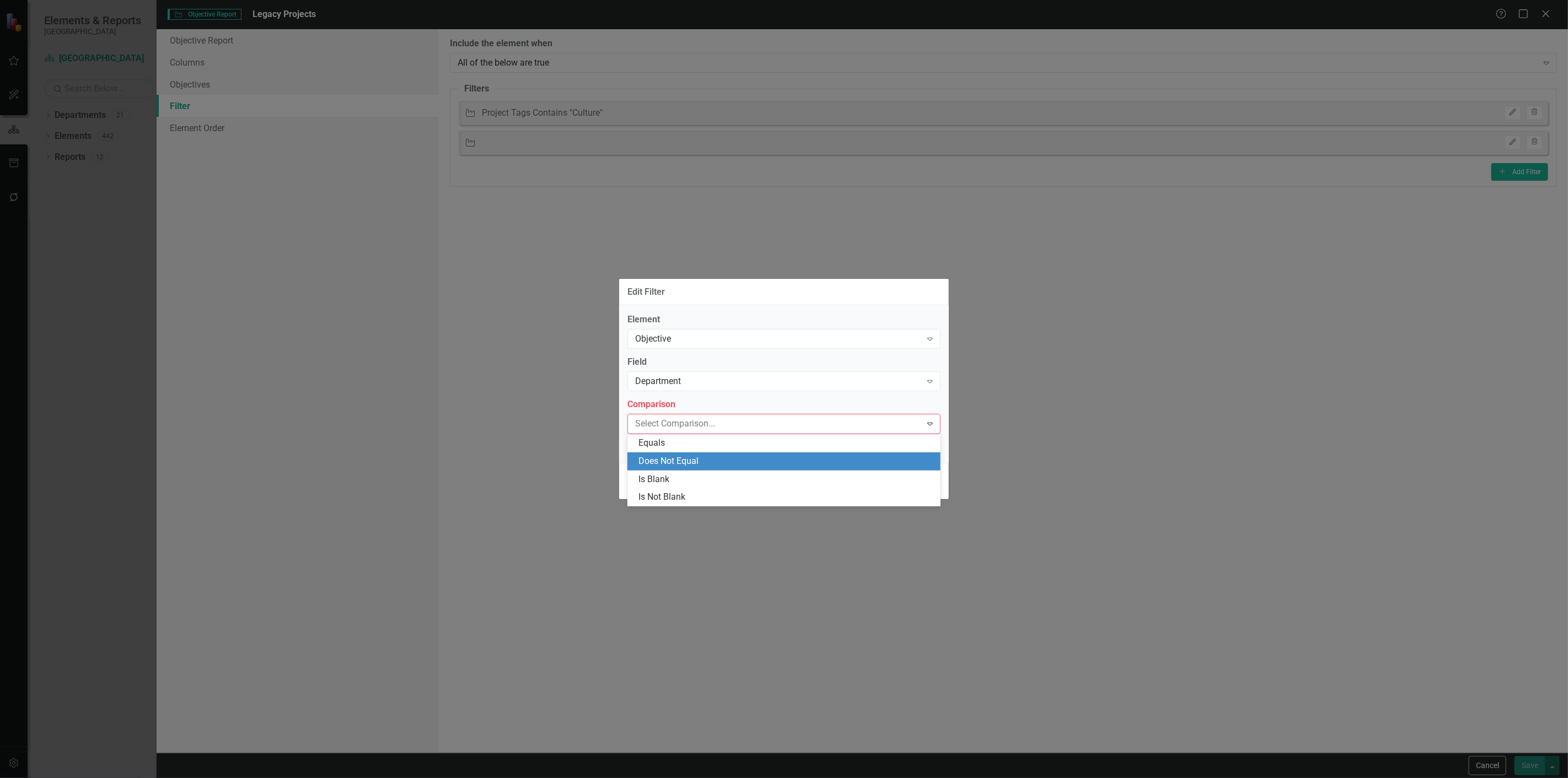
click at [646, 464] on div "Does Not Equal" at bounding box center [786, 461] width 296 height 13
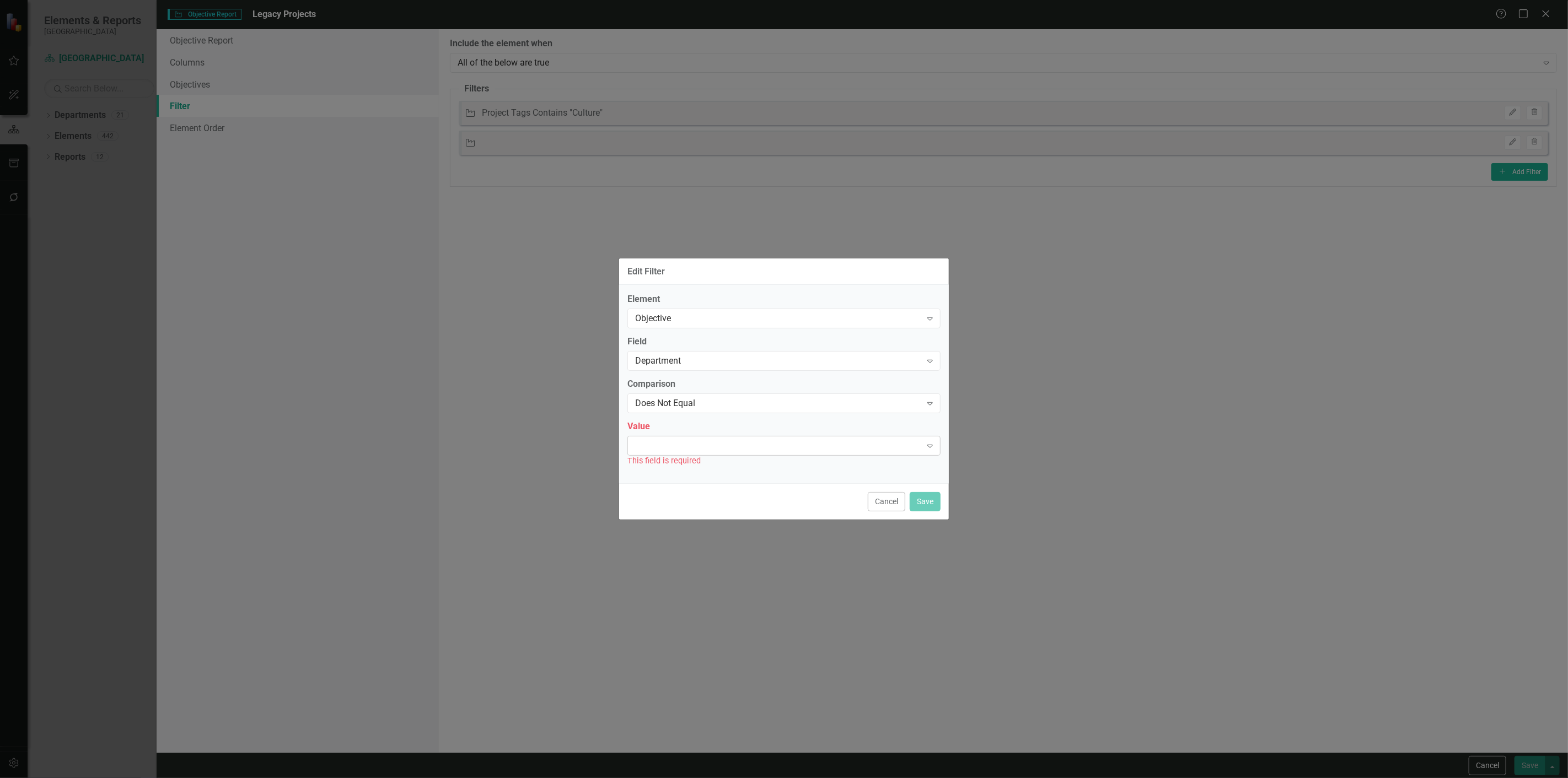
click at [651, 448] on div "Expand" at bounding box center [784, 446] width 313 height 20
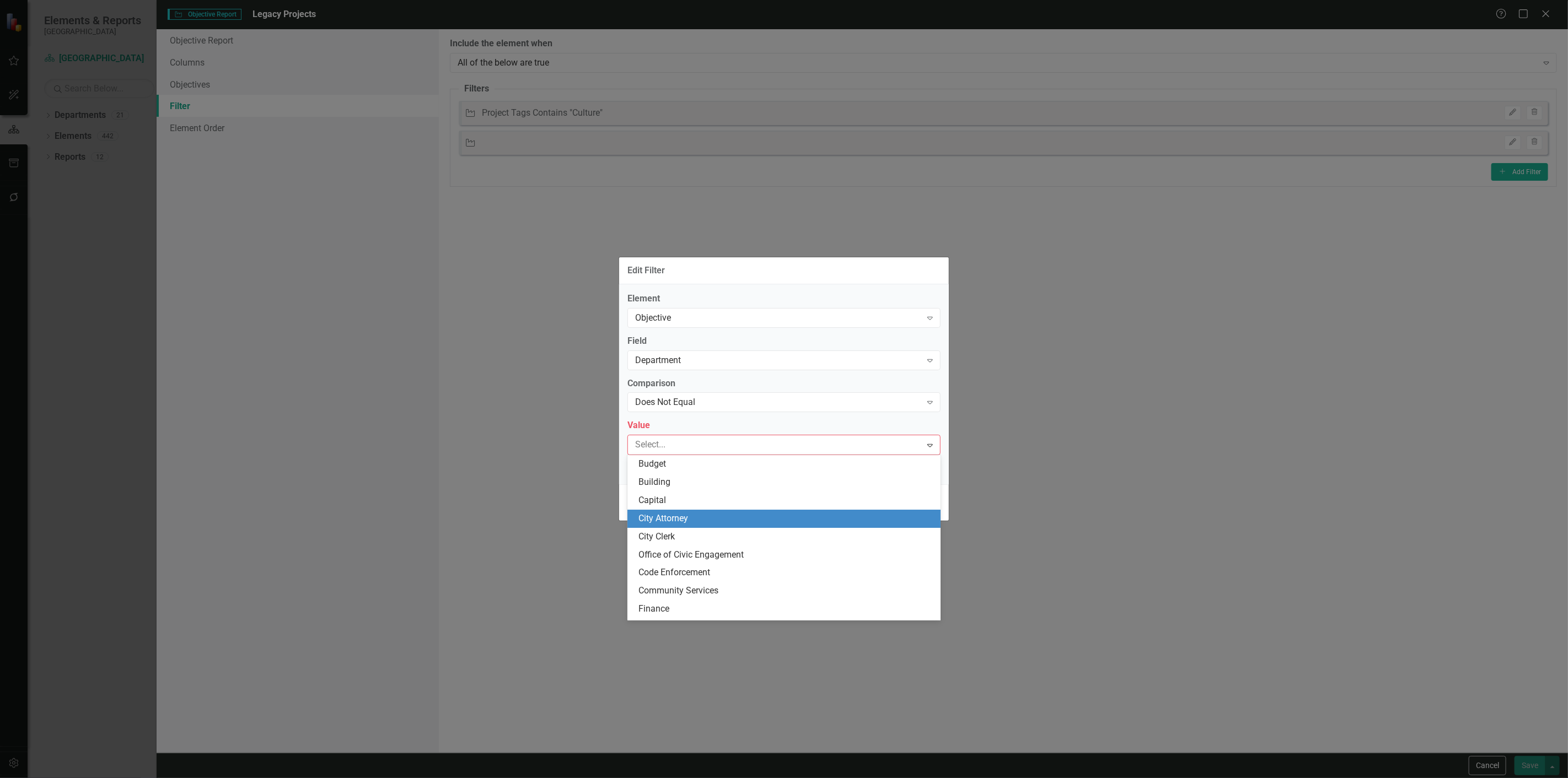
click at [669, 521] on div "City Attorney" at bounding box center [786, 519] width 296 height 13
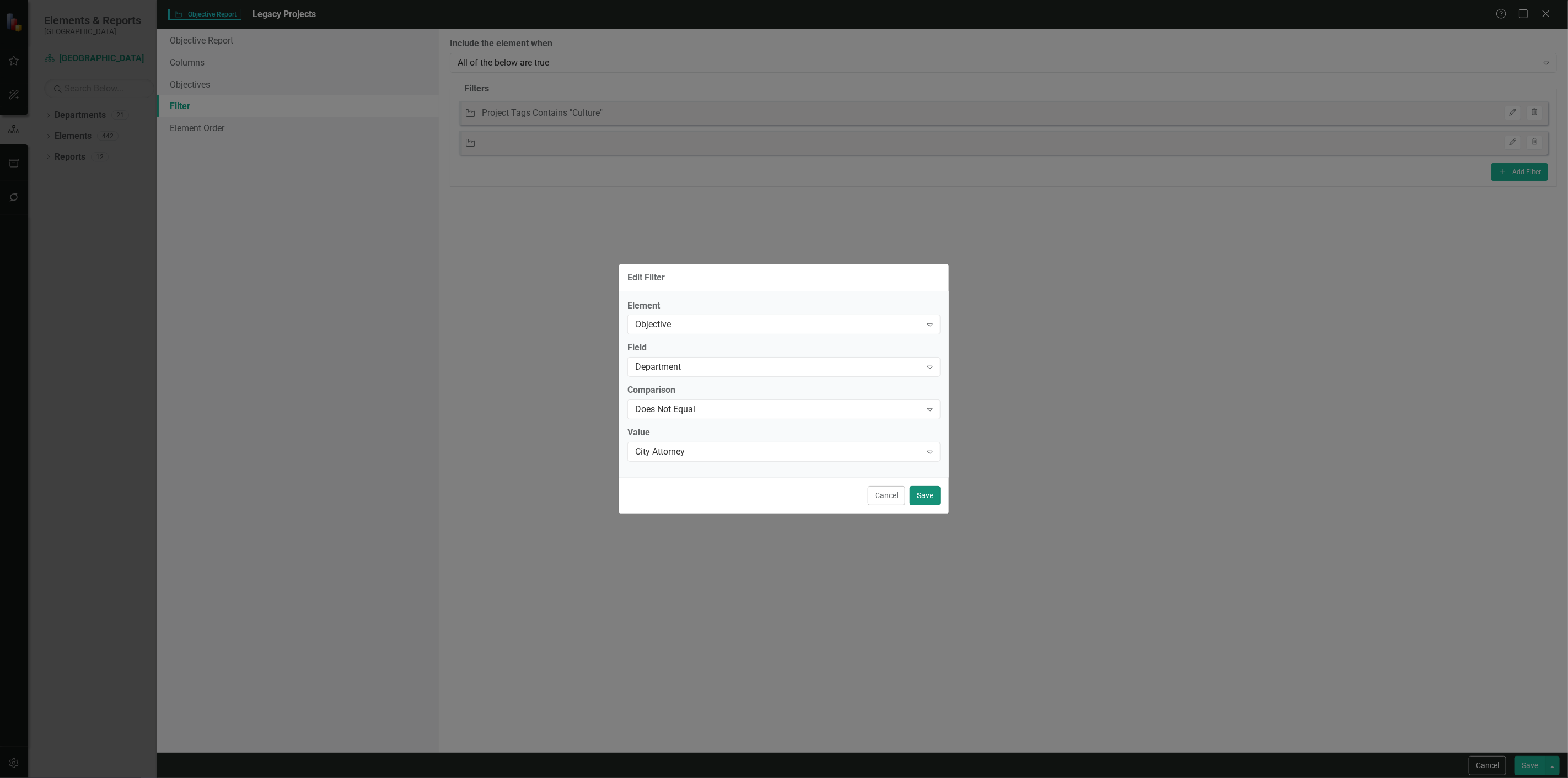
drag, startPoint x: 927, startPoint y: 488, endPoint x: 1044, endPoint y: 437, distance: 127.6
click at [928, 487] on button "Save" at bounding box center [925, 495] width 31 height 20
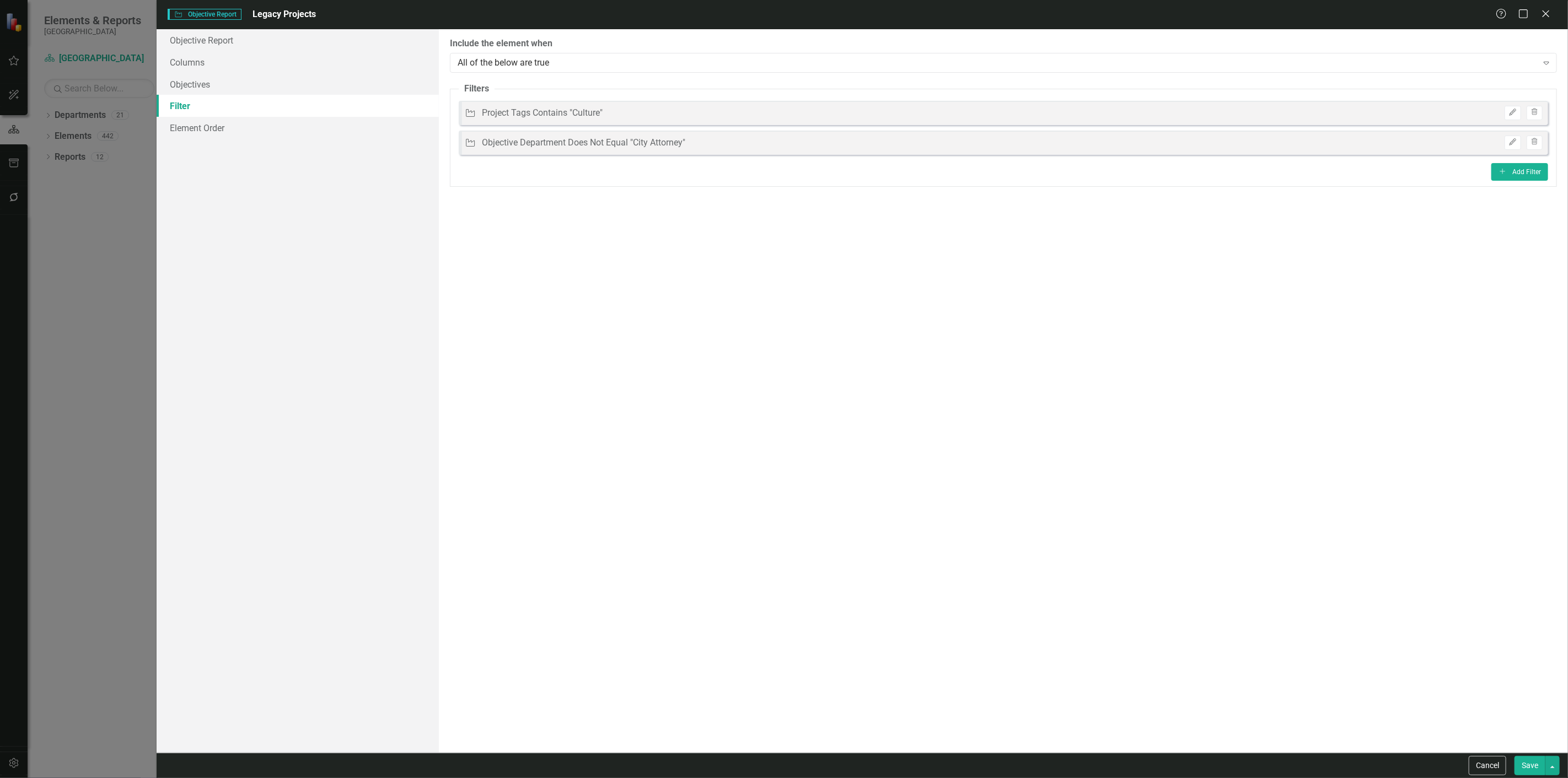
click at [1551, 172] on fieldset "Filters Objective Project Tags Contains "Culture" Edit Trash Objective Objectiv…" at bounding box center [1003, 134] width 1107 height 105
click at [1542, 172] on button "Add Add Filter" at bounding box center [1520, 172] width 57 height 17
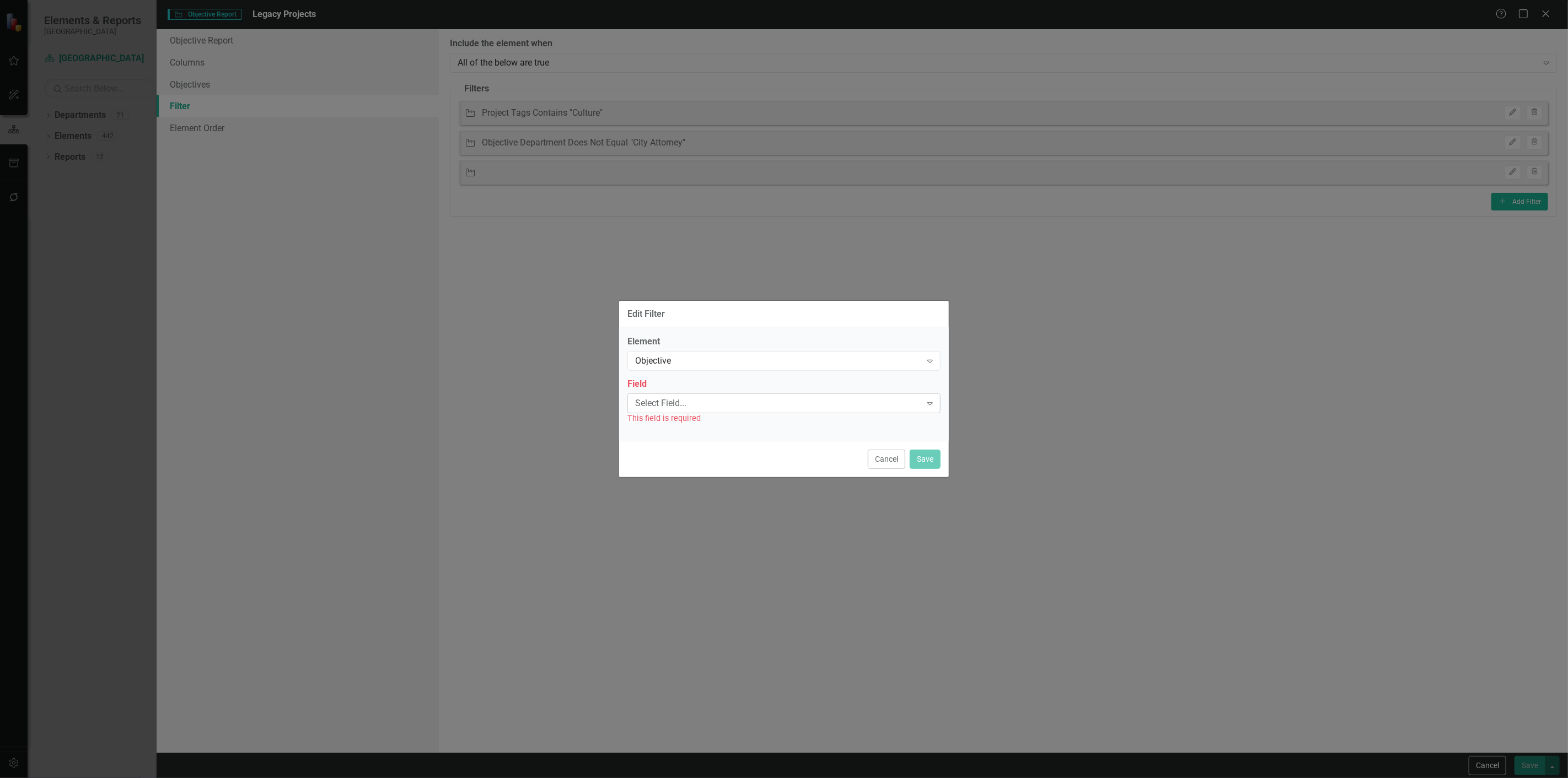
click at [687, 412] on div "Select Field... Expand" at bounding box center [784, 403] width 313 height 20
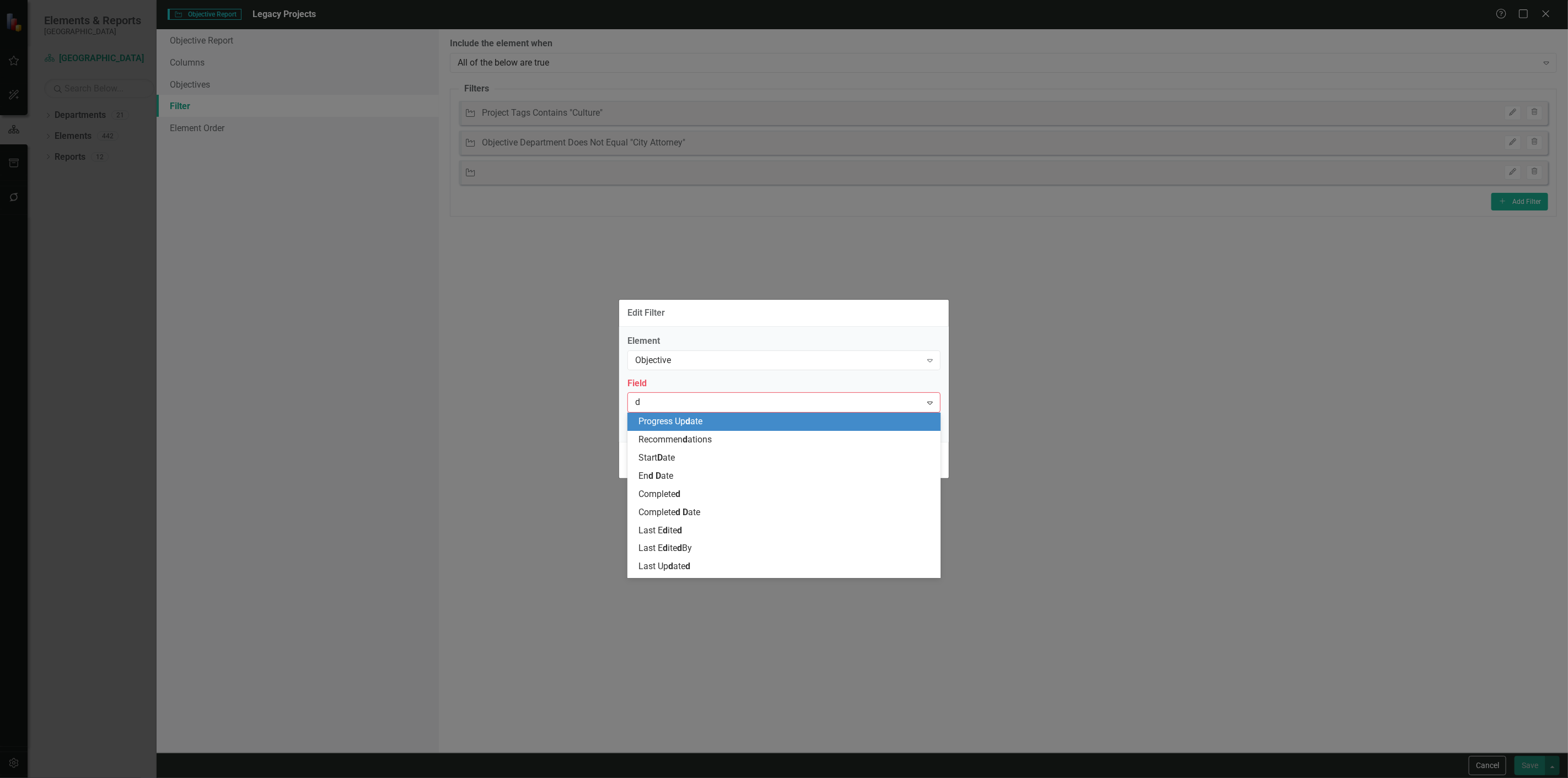
type input "de"
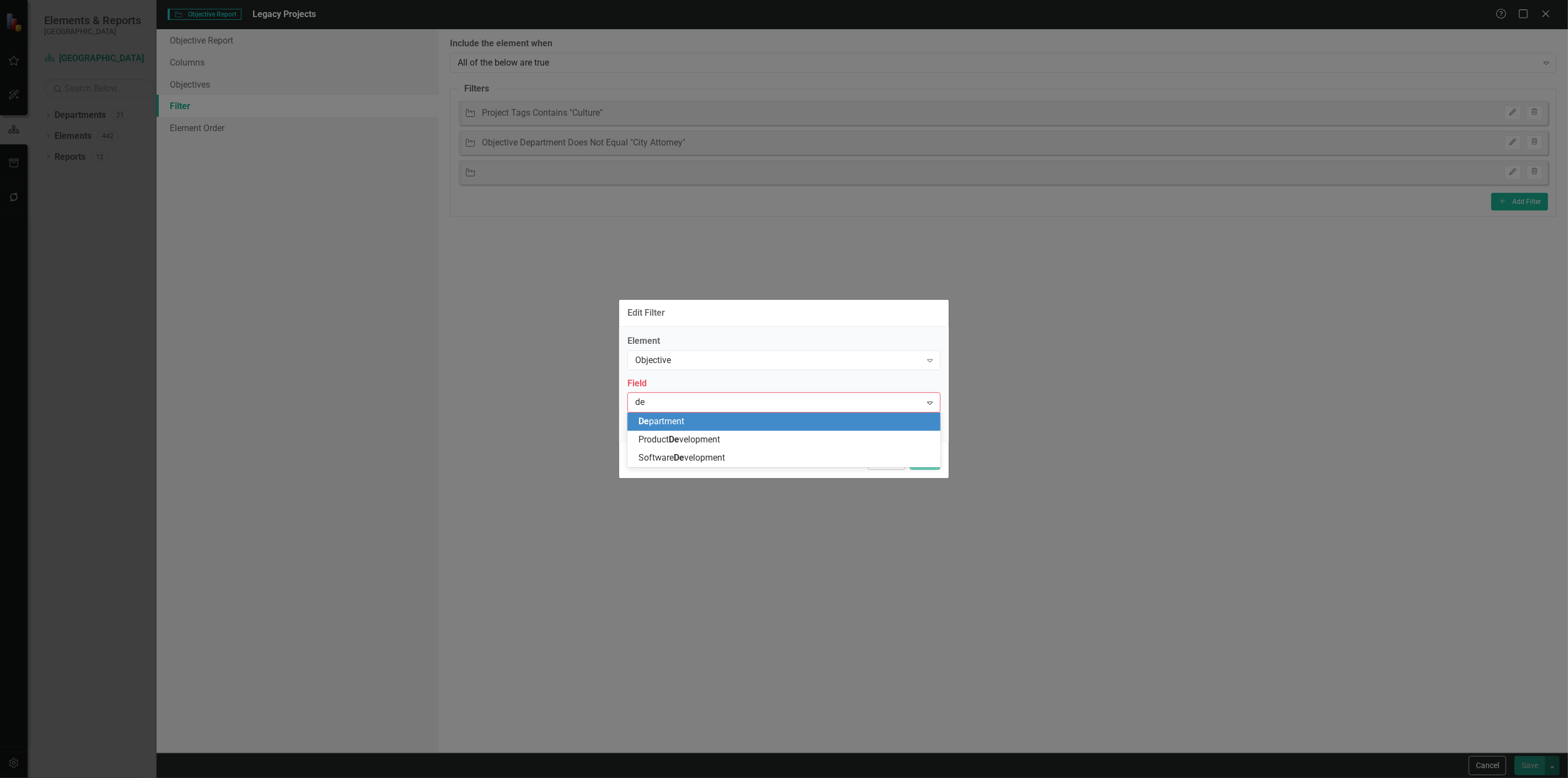
click at [678, 420] on span "De partment" at bounding box center [661, 420] width 46 height 10
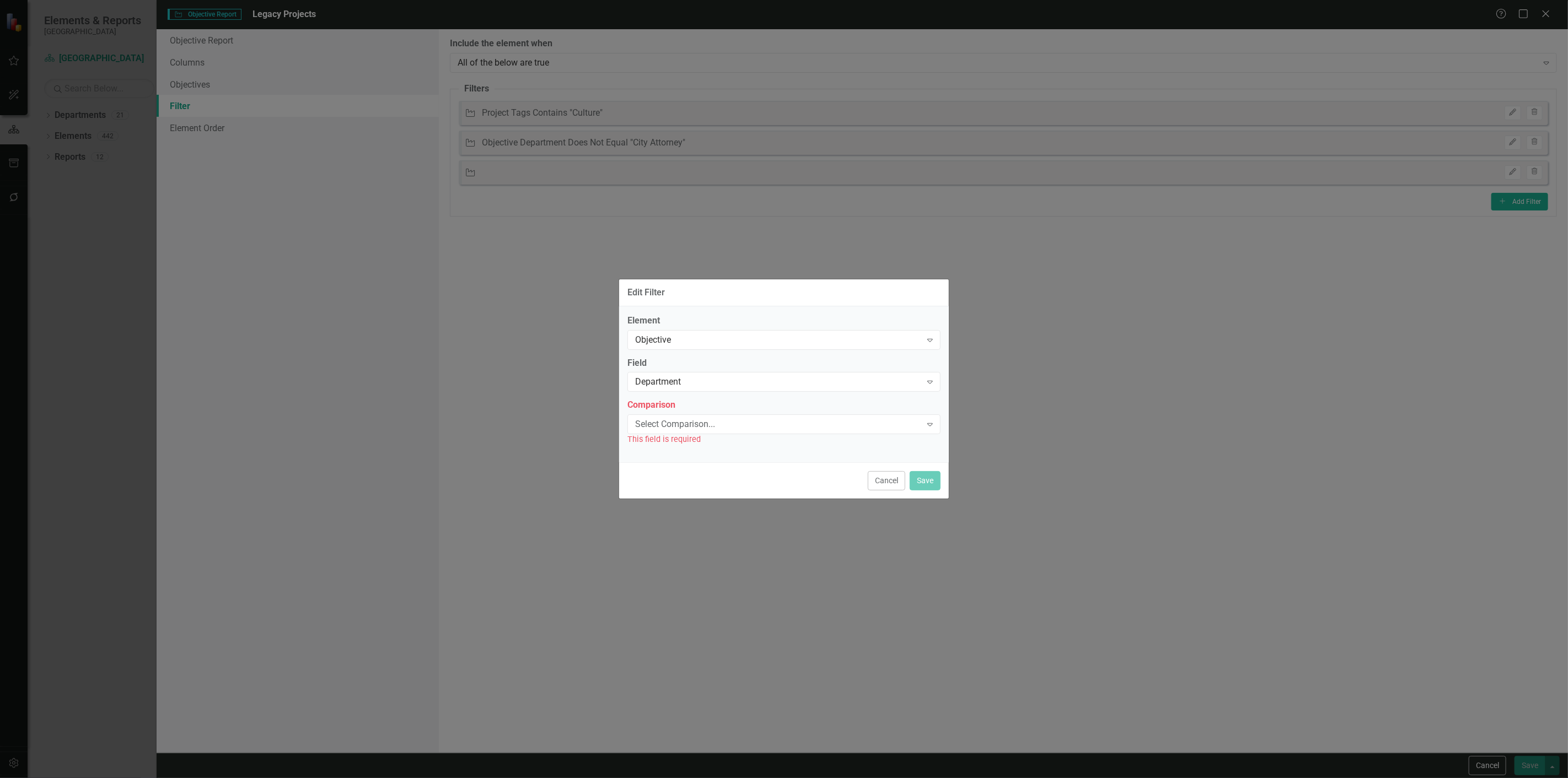
click at [683, 432] on div "Select Comparison... Expand" at bounding box center [784, 424] width 313 height 20
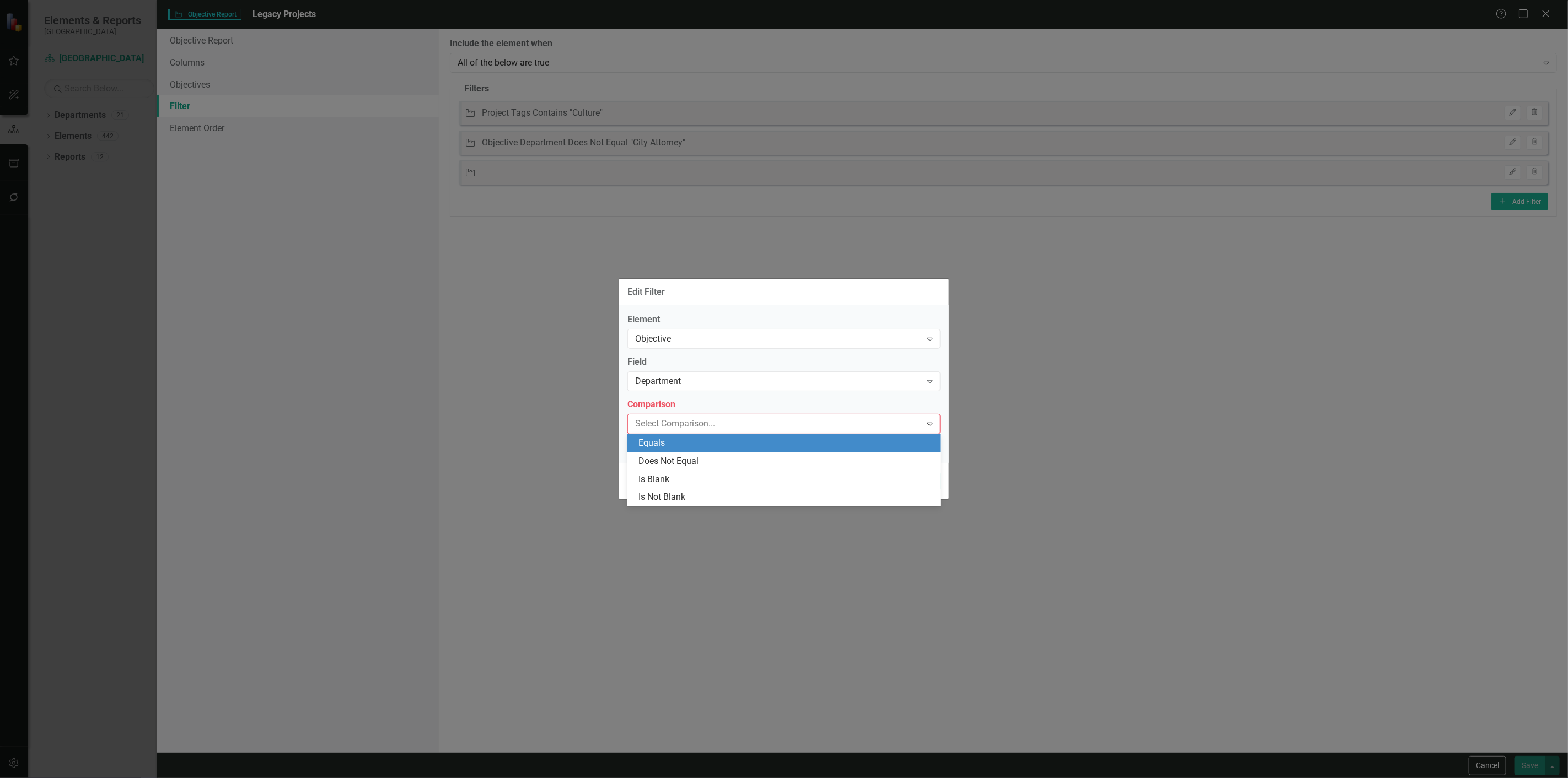
click at [671, 456] on div "Does Not Equal" at bounding box center [786, 461] width 296 height 13
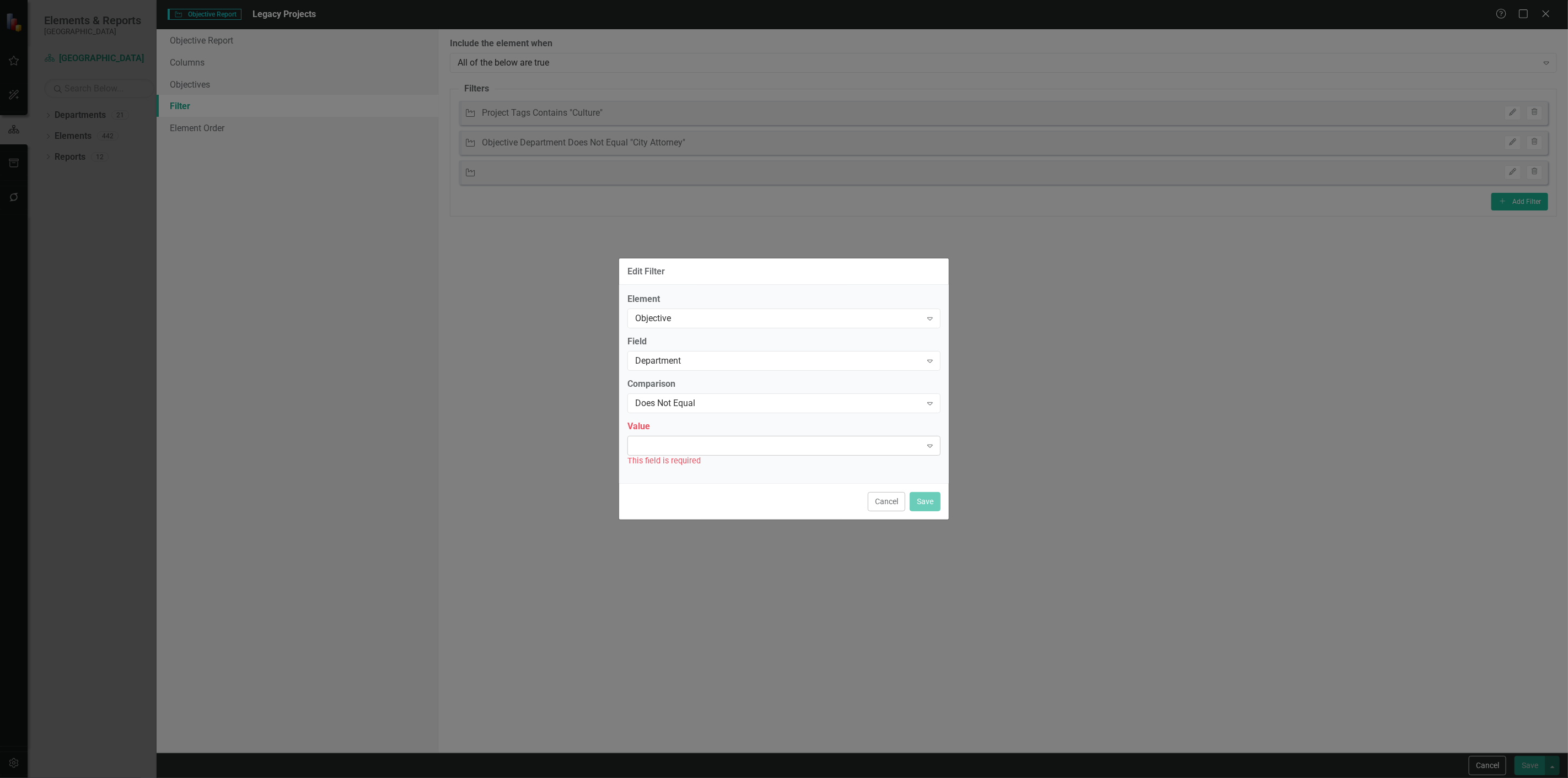
click at [671, 454] on div "Expand" at bounding box center [784, 446] width 313 height 20
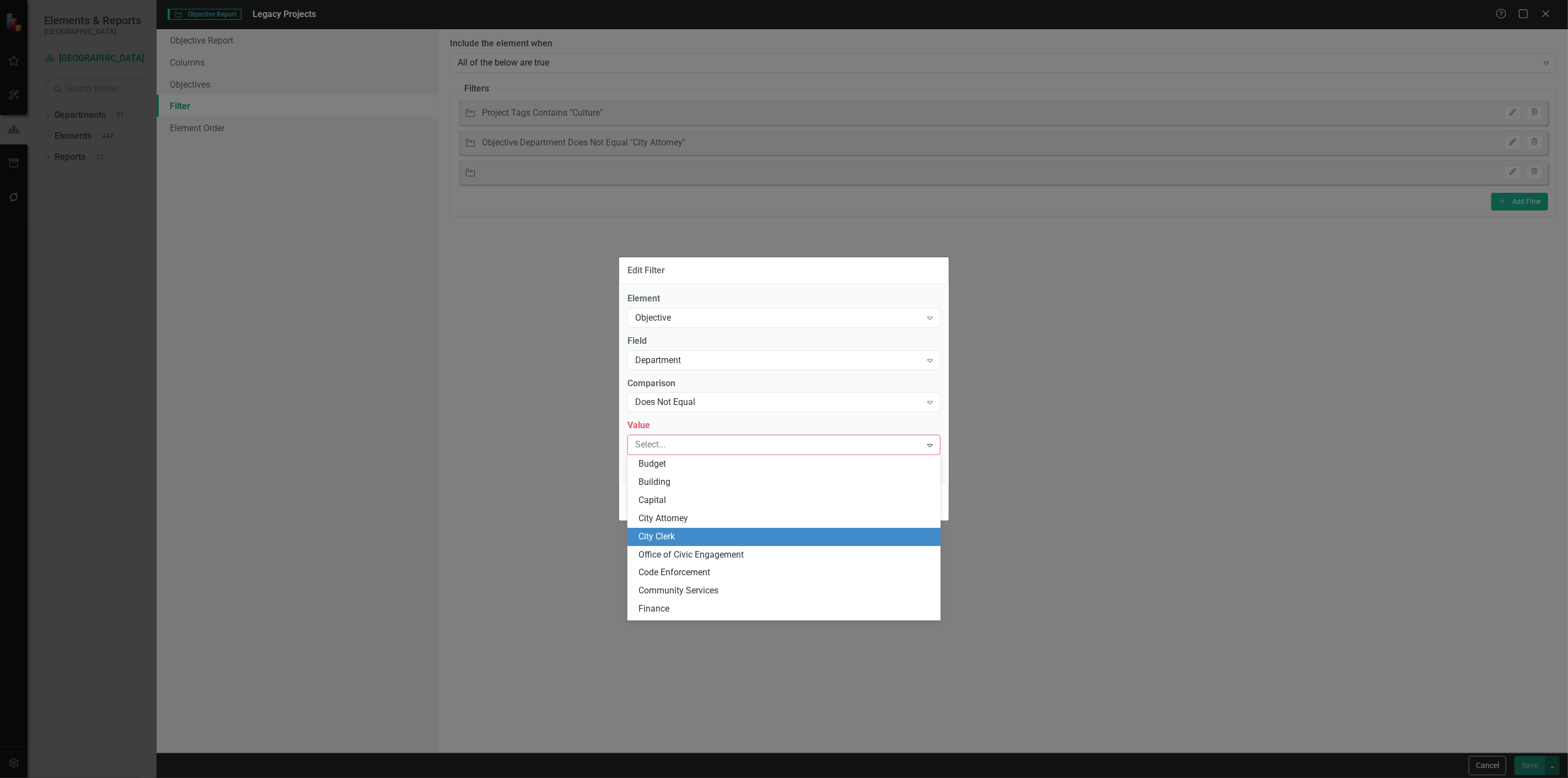
drag, startPoint x: 661, startPoint y: 532, endPoint x: 715, endPoint y: 525, distance: 54.5
click at [661, 531] on div "City Clerk" at bounding box center [786, 537] width 296 height 13
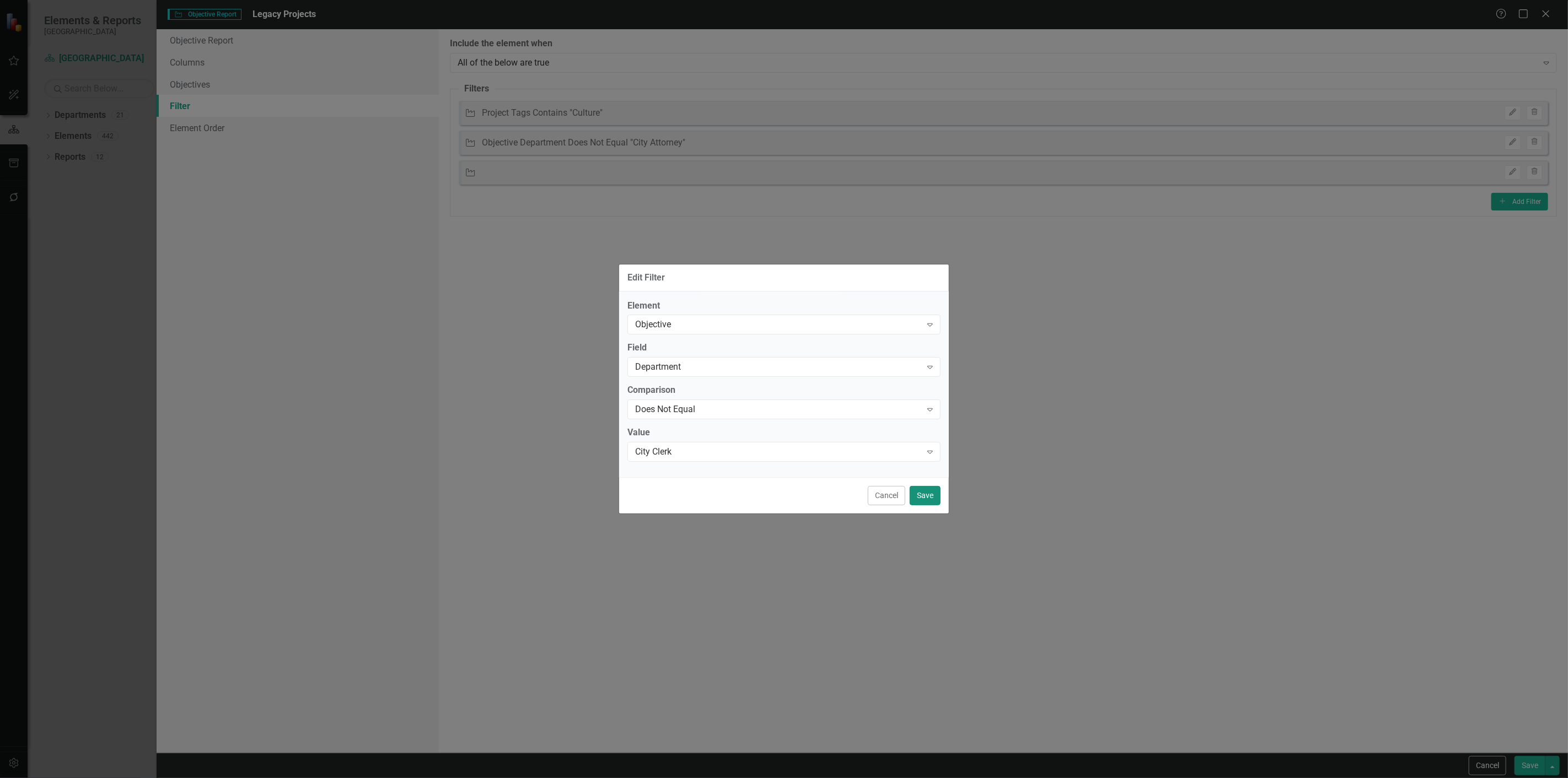
drag, startPoint x: 916, startPoint y: 488, endPoint x: 931, endPoint y: 495, distance: 16.6
click at [918, 489] on button "Save" at bounding box center [925, 495] width 31 height 20
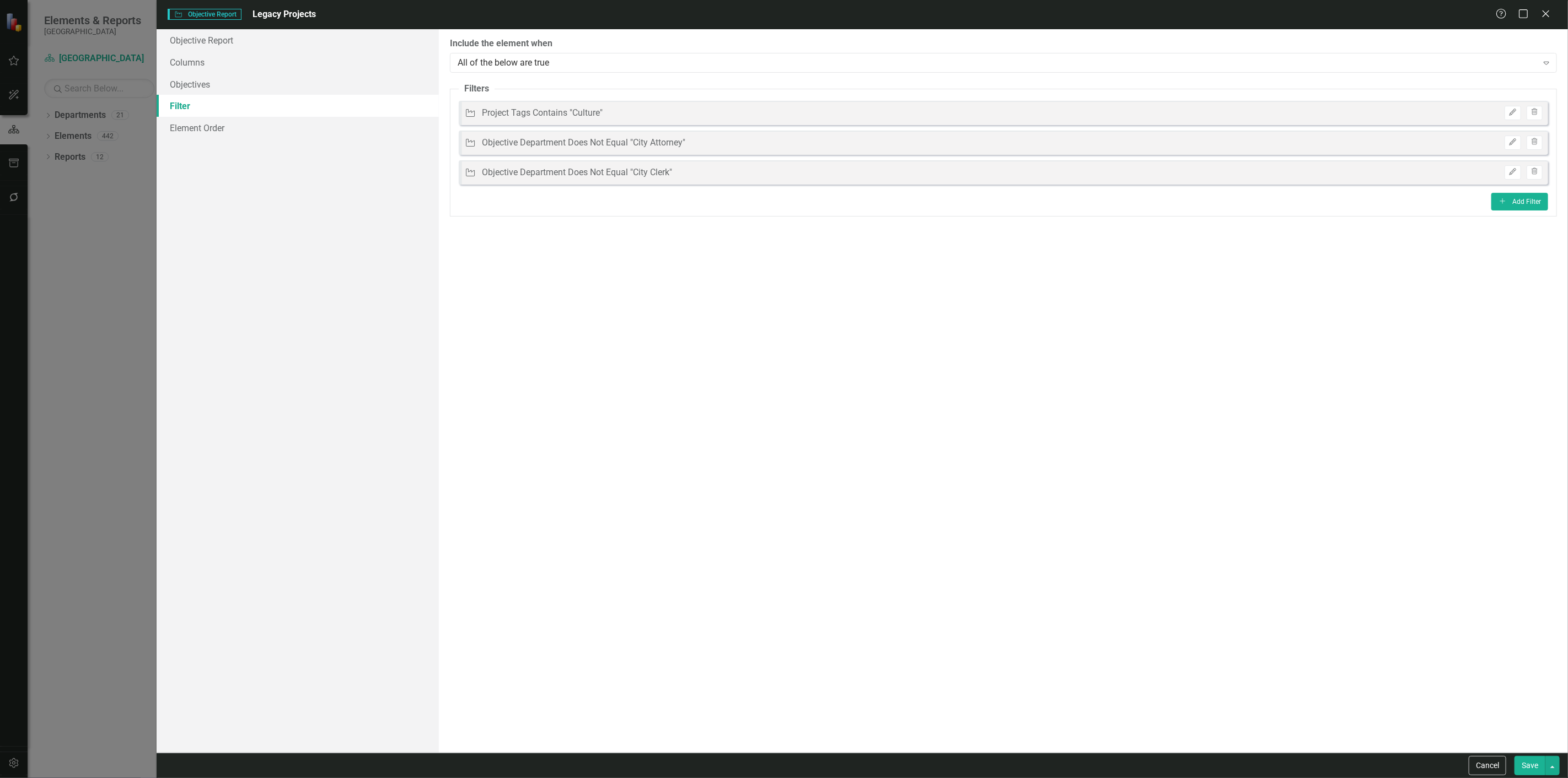
click at [1542, 759] on button "Save" at bounding box center [1529, 765] width 31 height 20
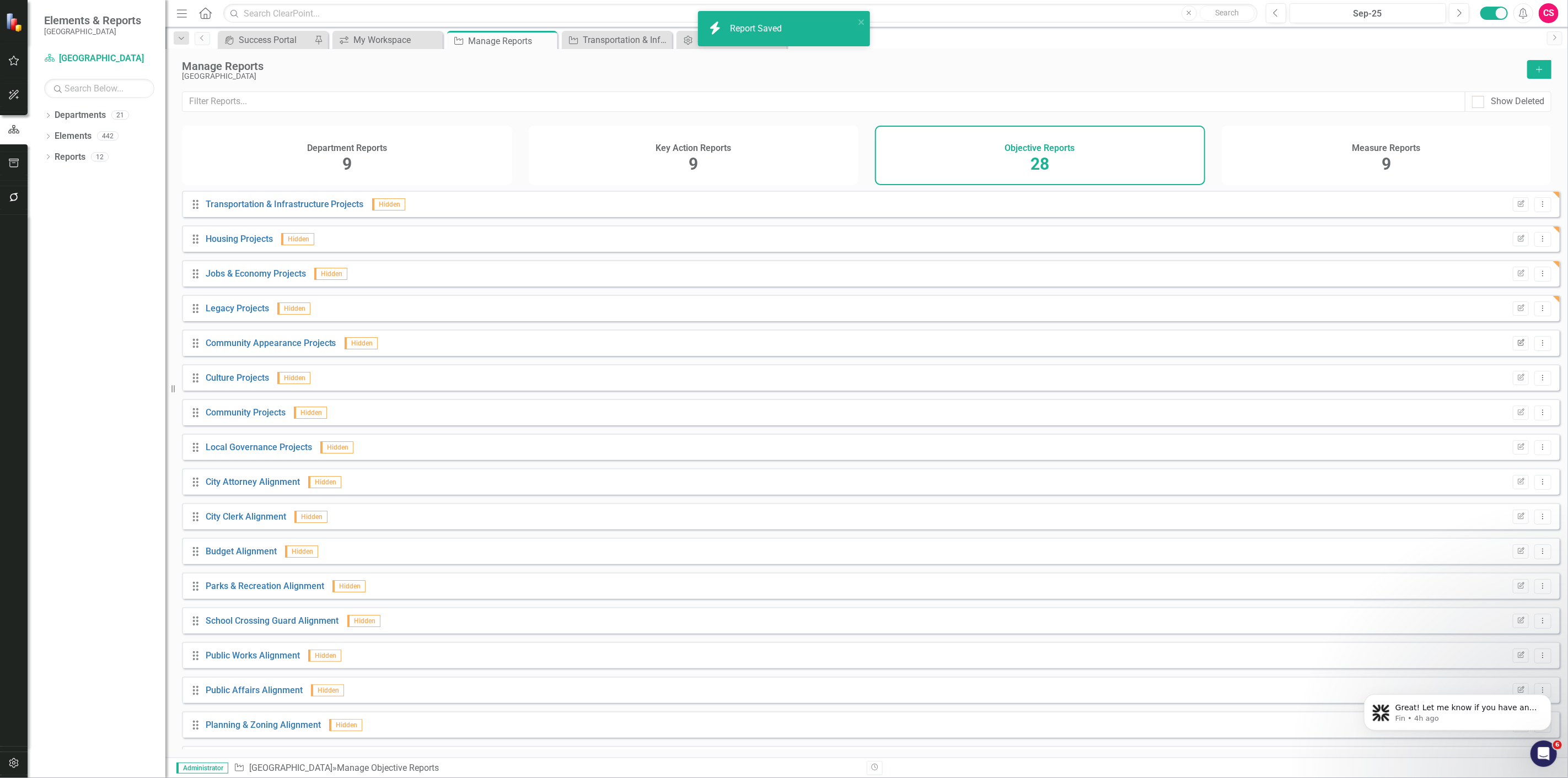
click at [1520, 350] on button "Edit Report" at bounding box center [1521, 343] width 16 height 14
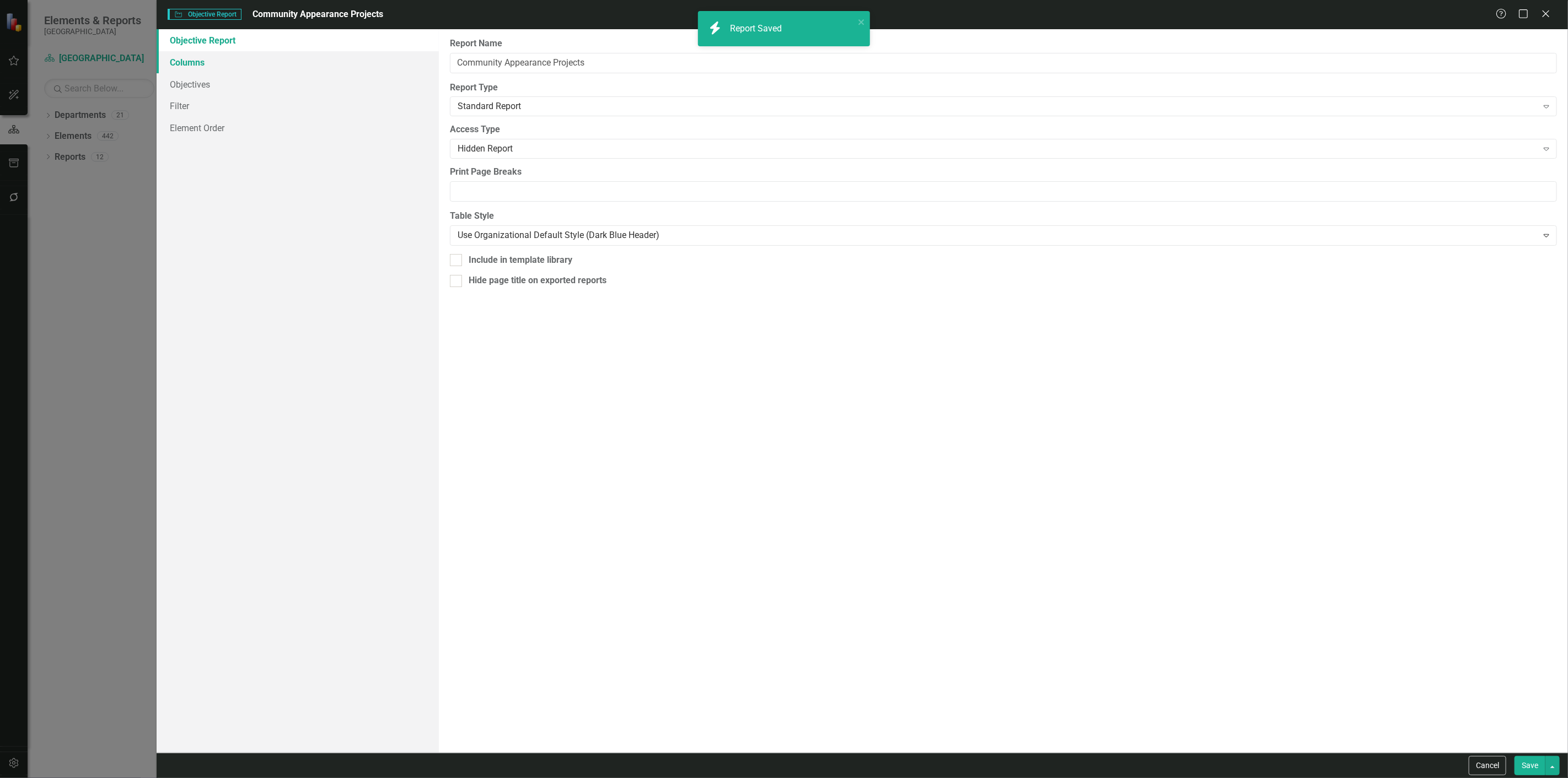
click at [265, 57] on link "Columns" at bounding box center [297, 62] width 282 height 22
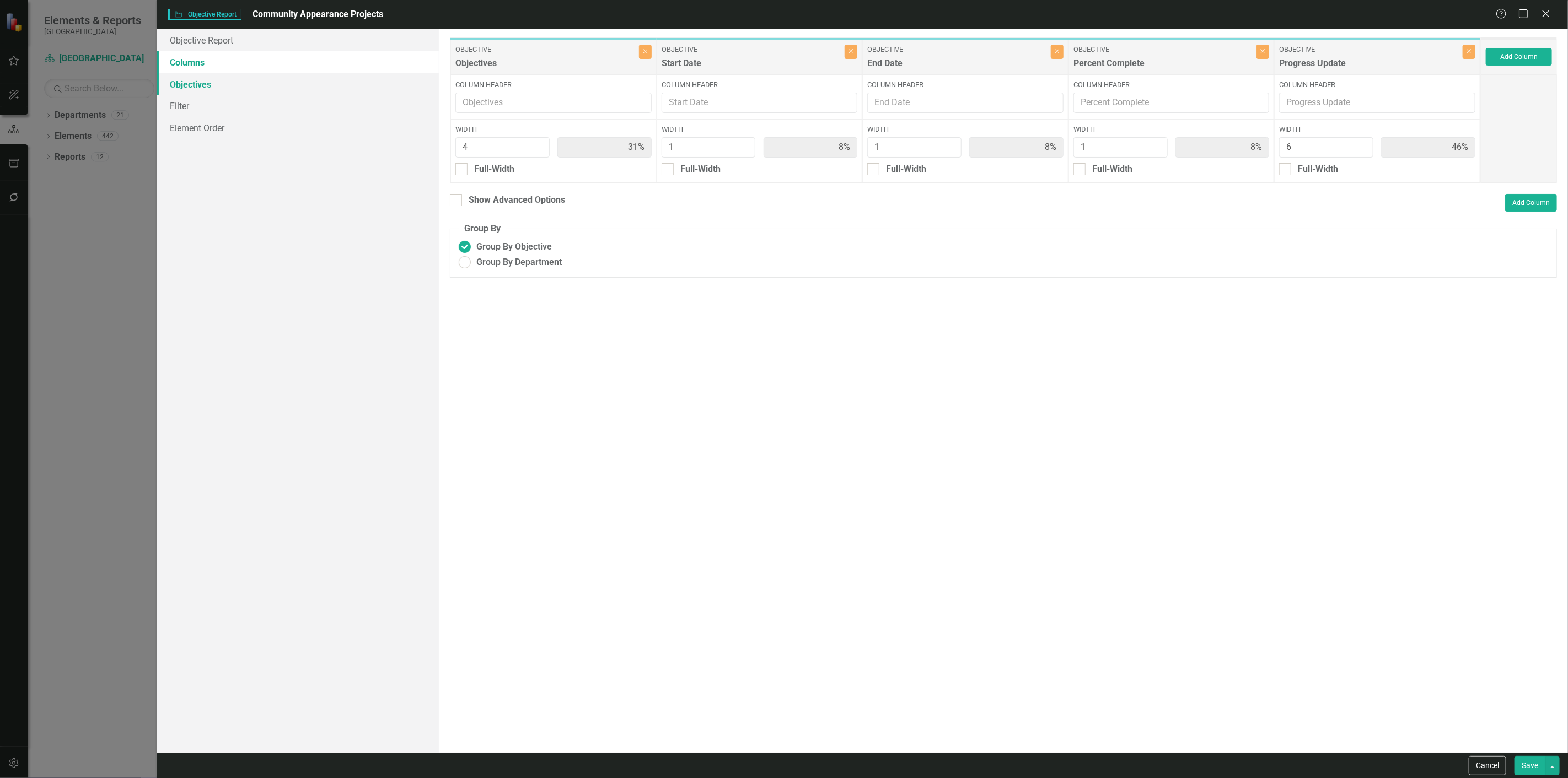
click at [285, 82] on link "Objectives" at bounding box center [297, 84] width 282 height 22
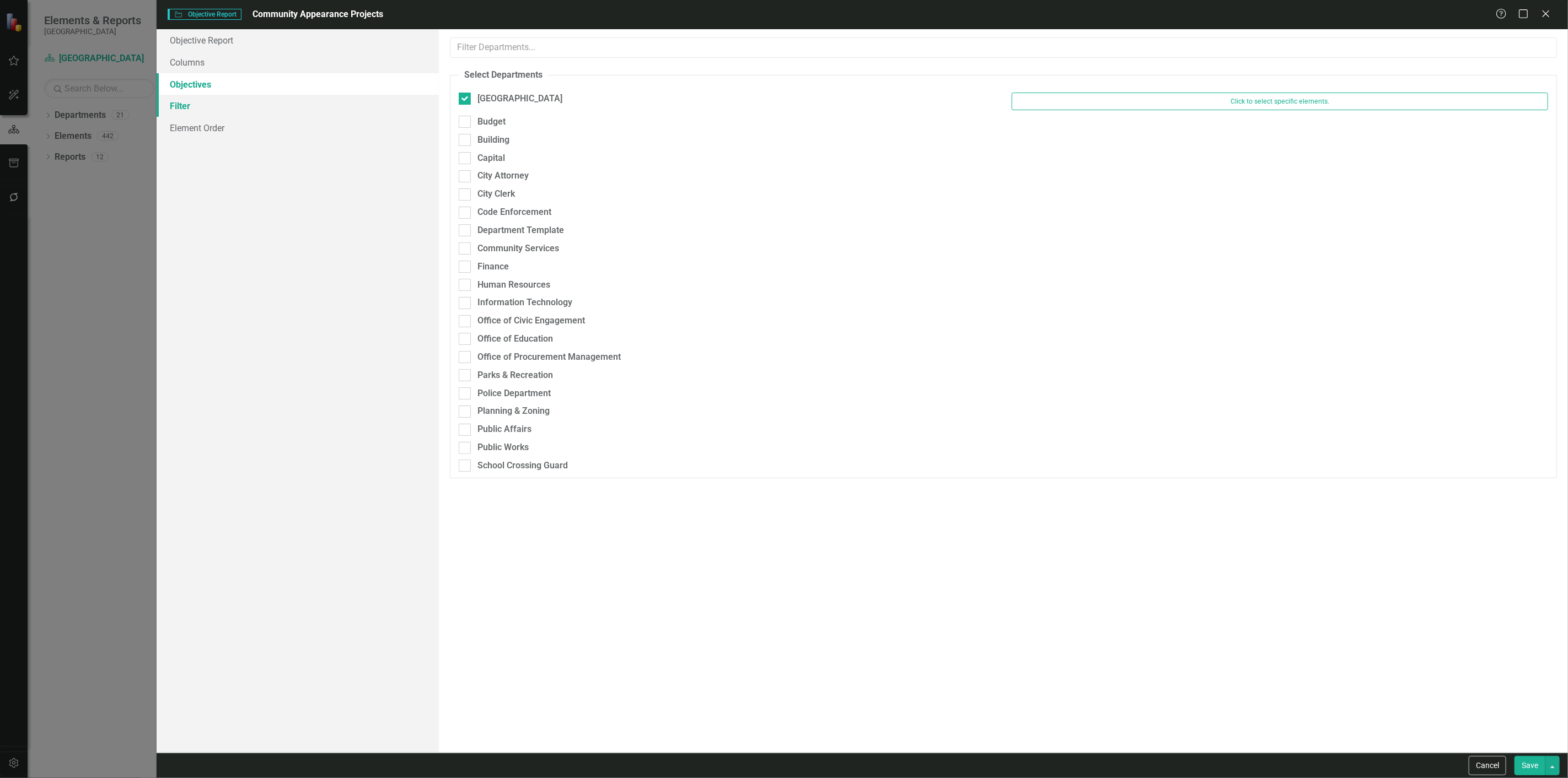
click at [280, 106] on link "Filter" at bounding box center [297, 106] width 282 height 22
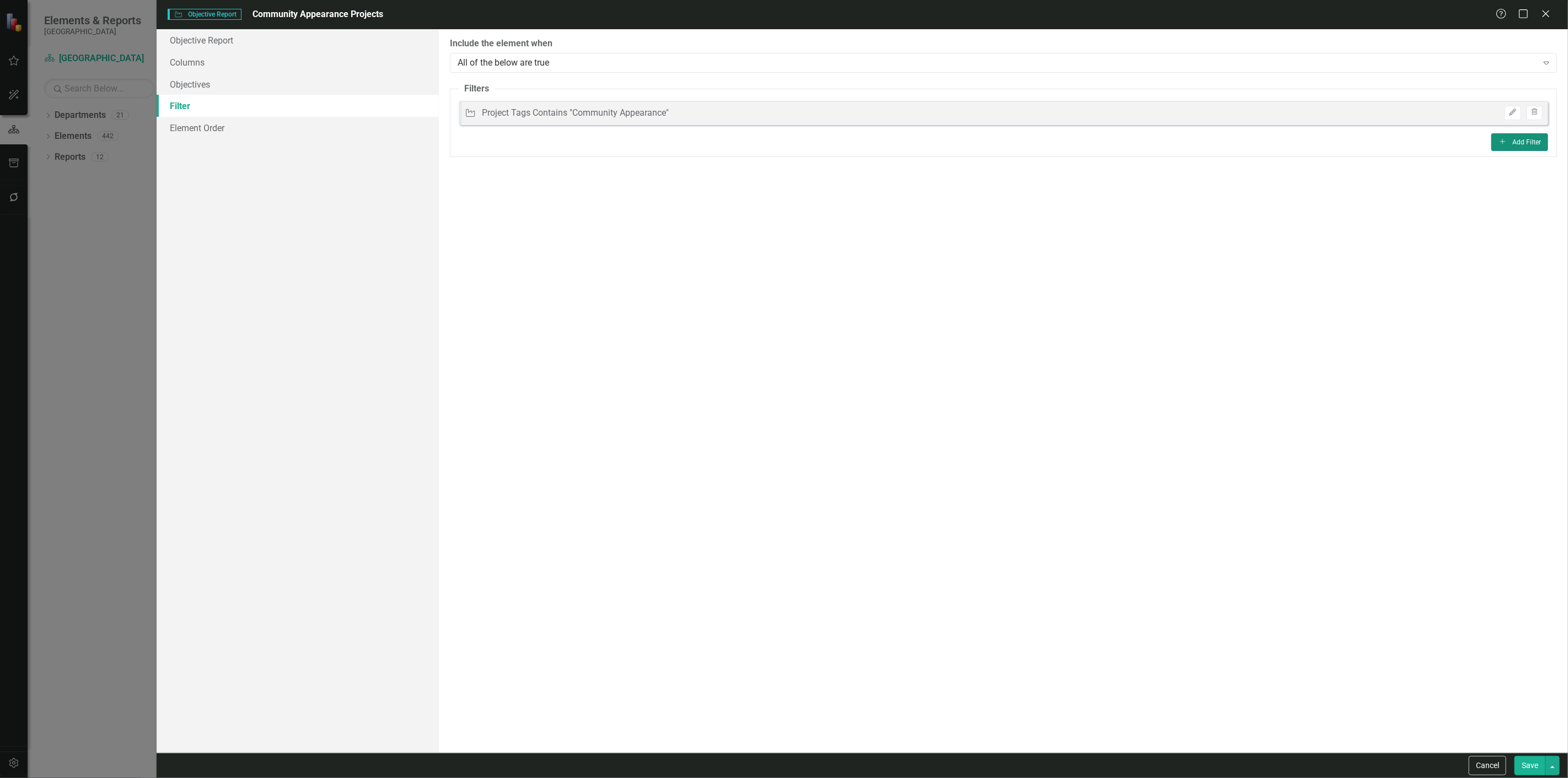
click at [1511, 142] on button "Add Add Filter" at bounding box center [1520, 142] width 57 height 17
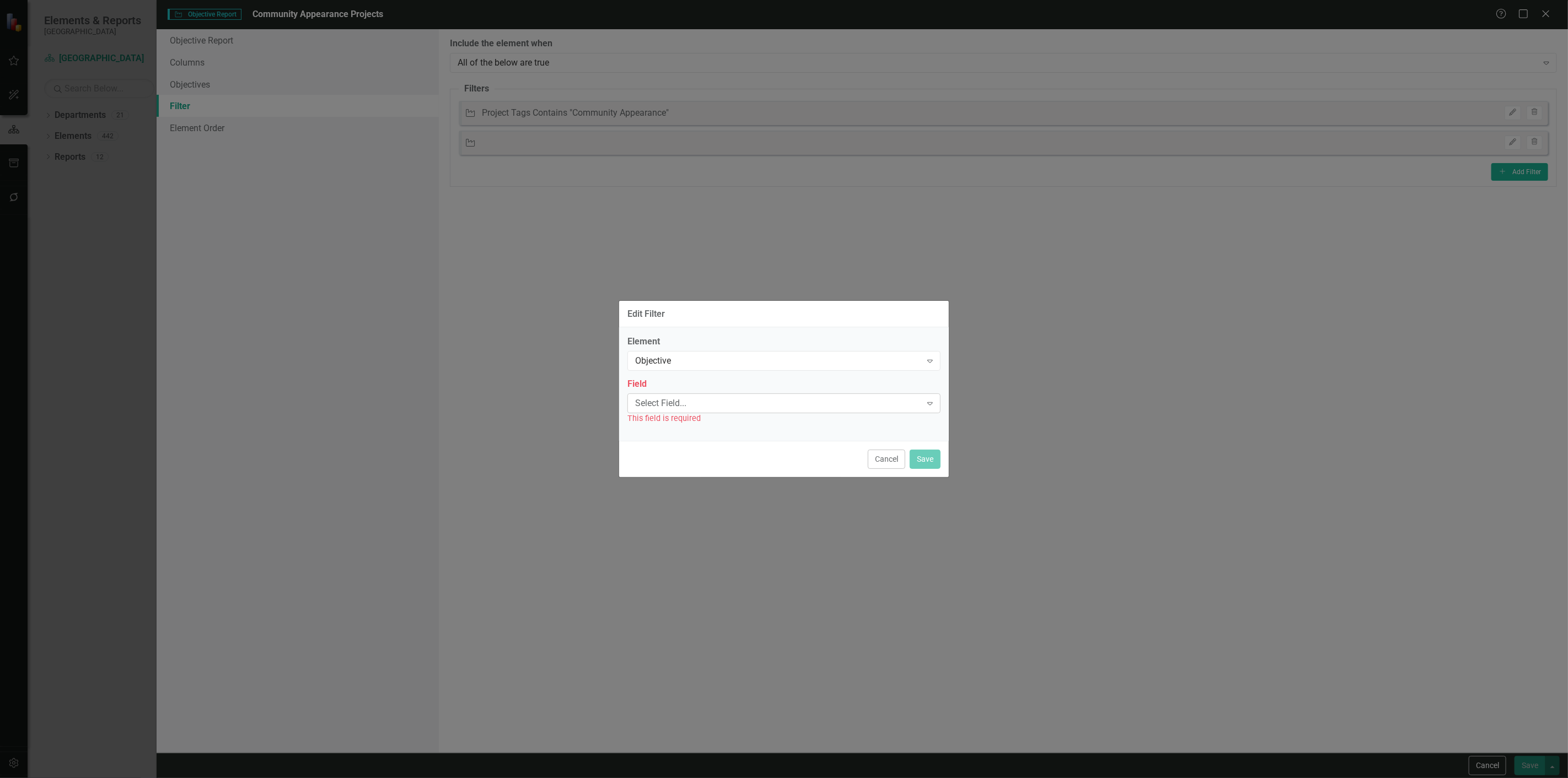
click at [661, 410] on div "Select Field... Expand" at bounding box center [784, 403] width 313 height 20
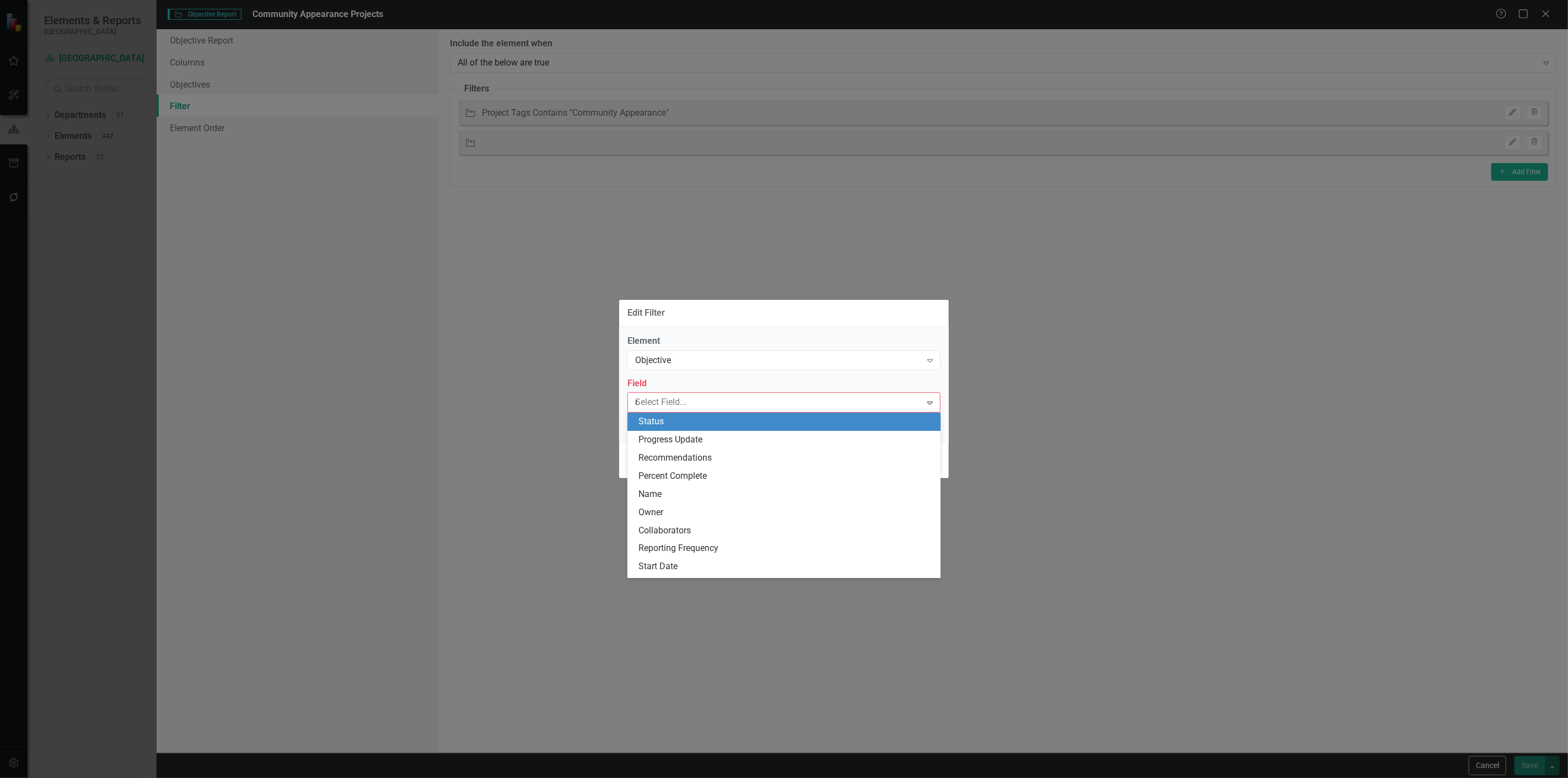
type input "de"
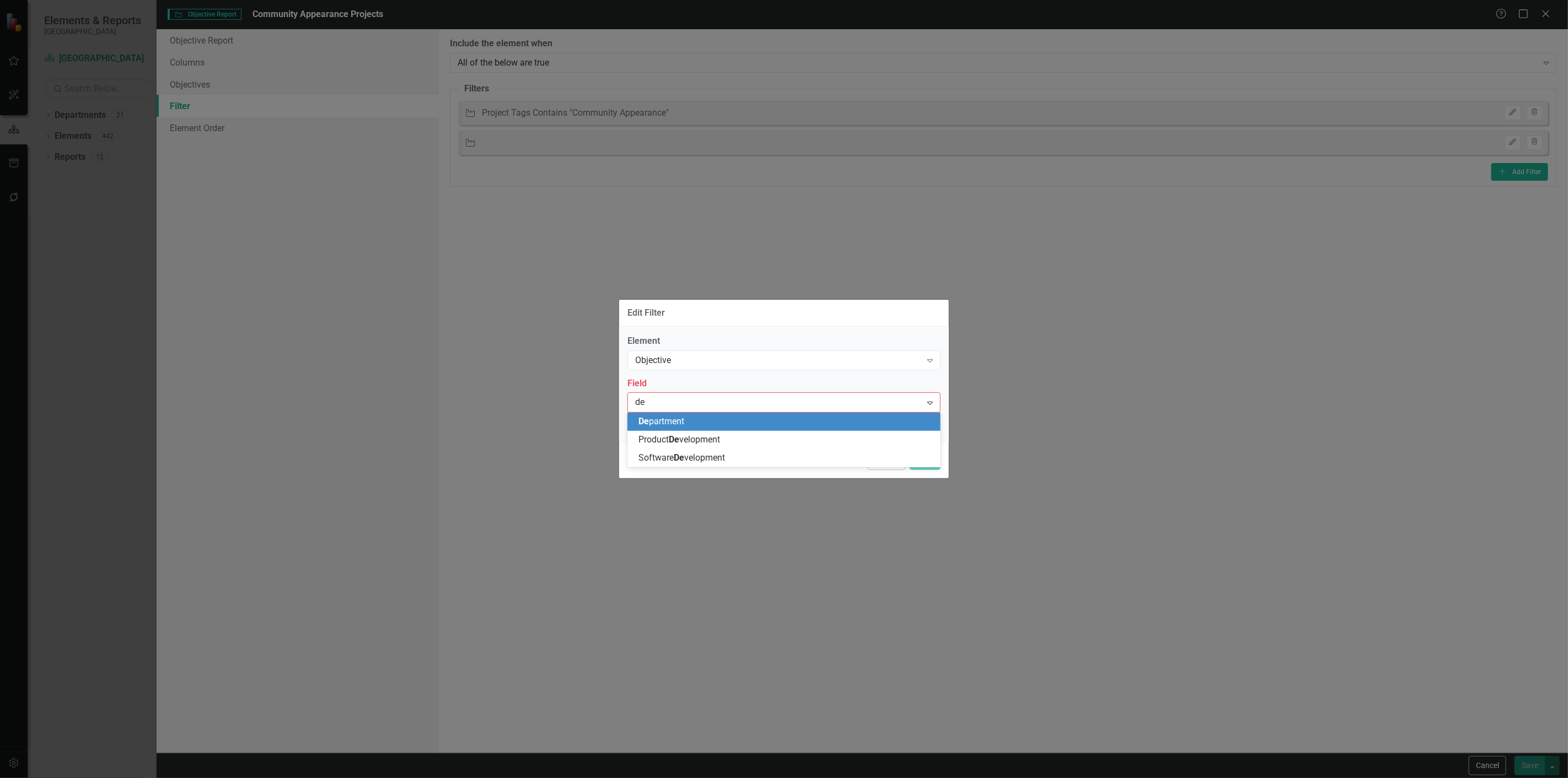
click at [665, 427] on span "De partment" at bounding box center [661, 420] width 46 height 10
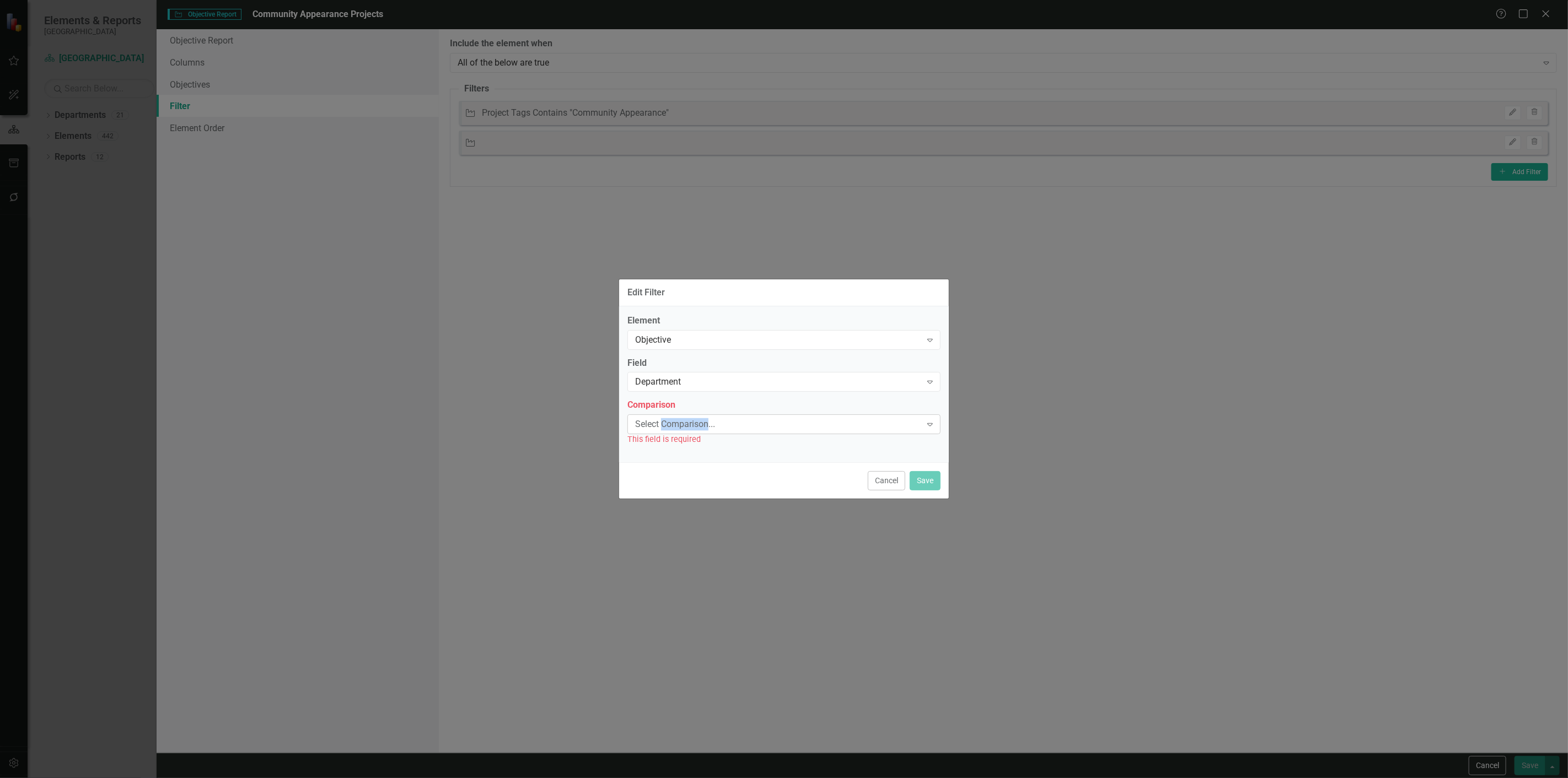
click at [664, 427] on div "Select Comparison..." at bounding box center [778, 424] width 286 height 13
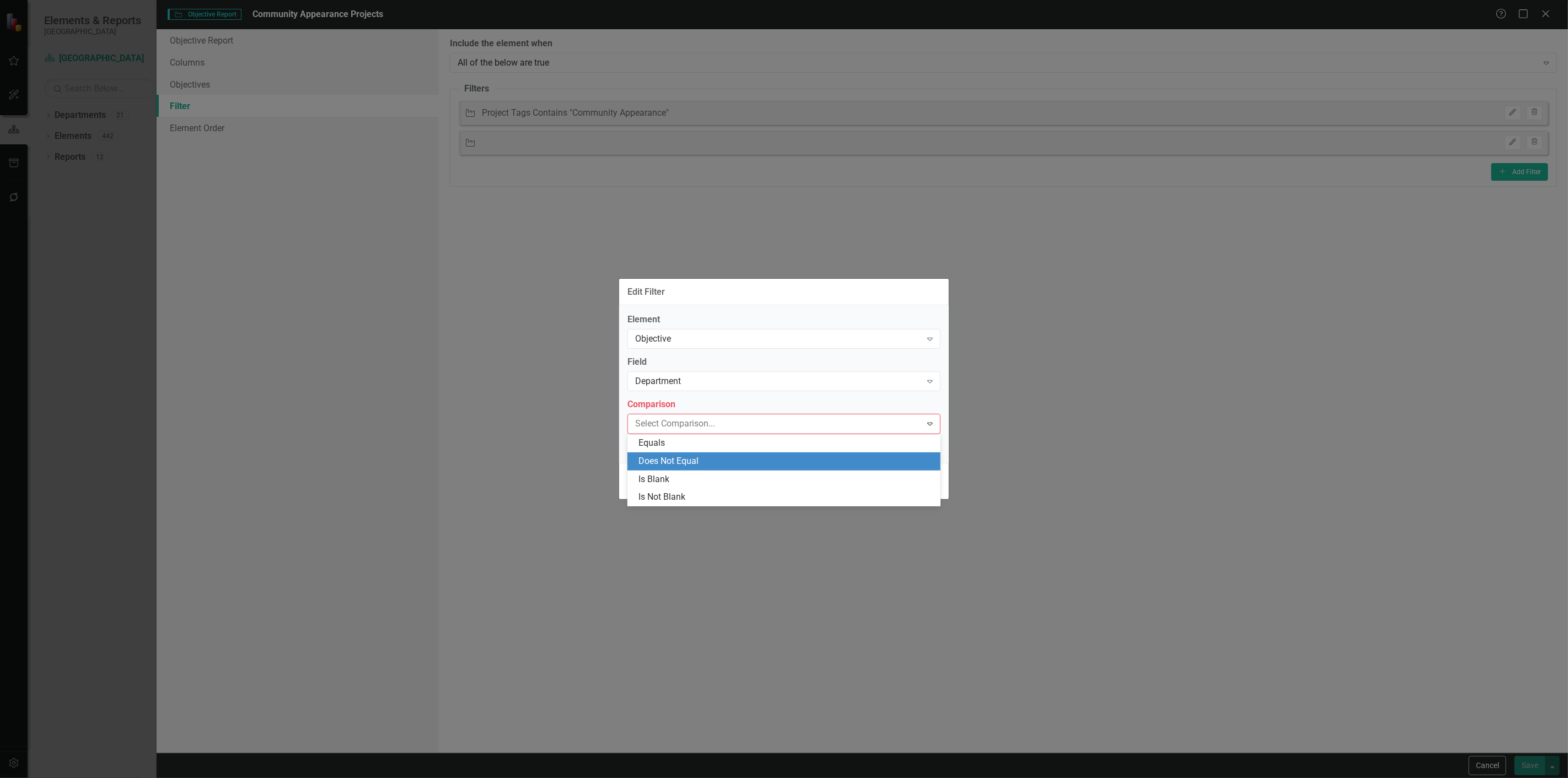
click at [646, 466] on div "Does Not Equal" at bounding box center [786, 461] width 296 height 13
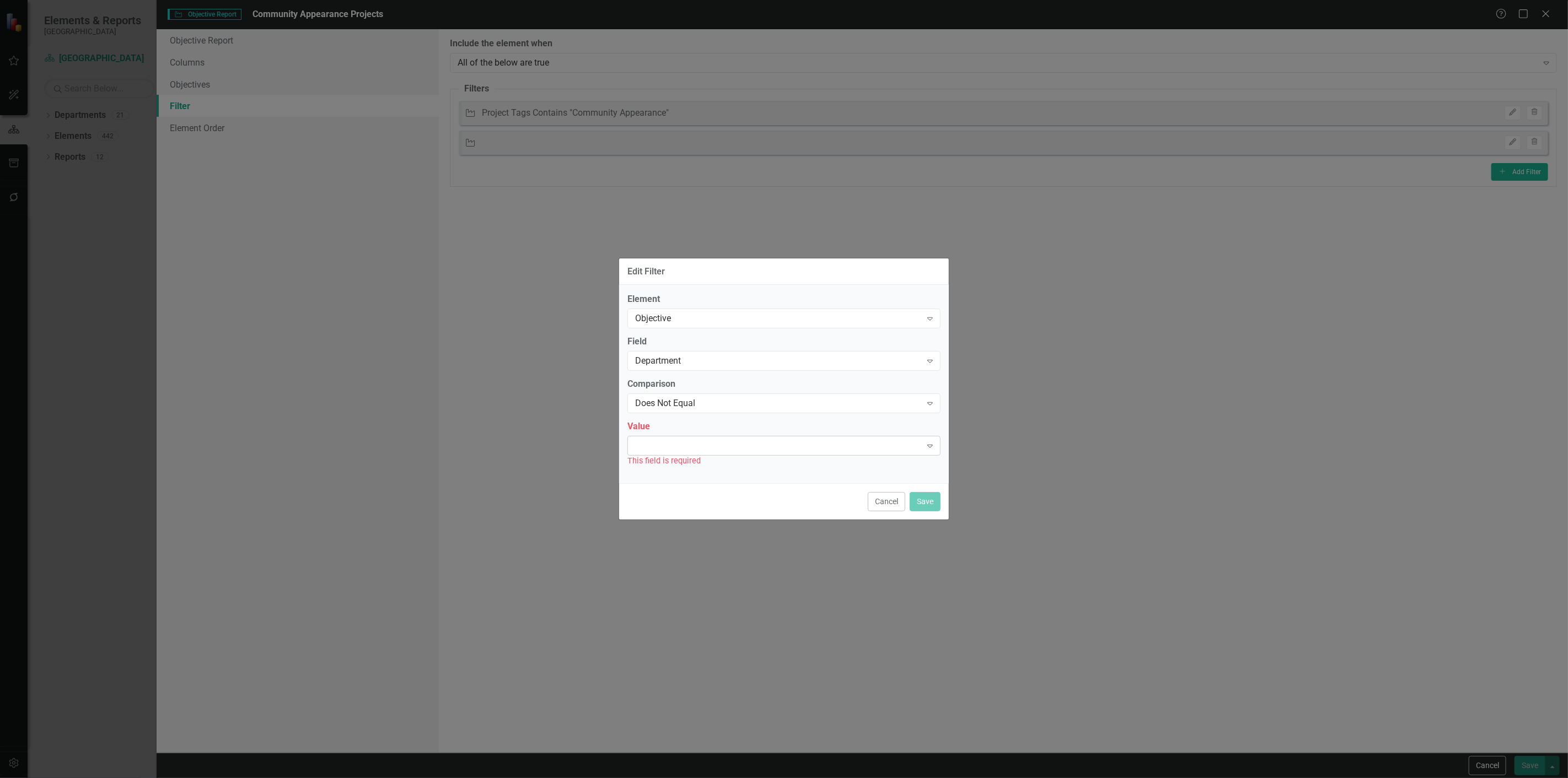
click at [654, 449] on div "Expand" at bounding box center [784, 446] width 313 height 20
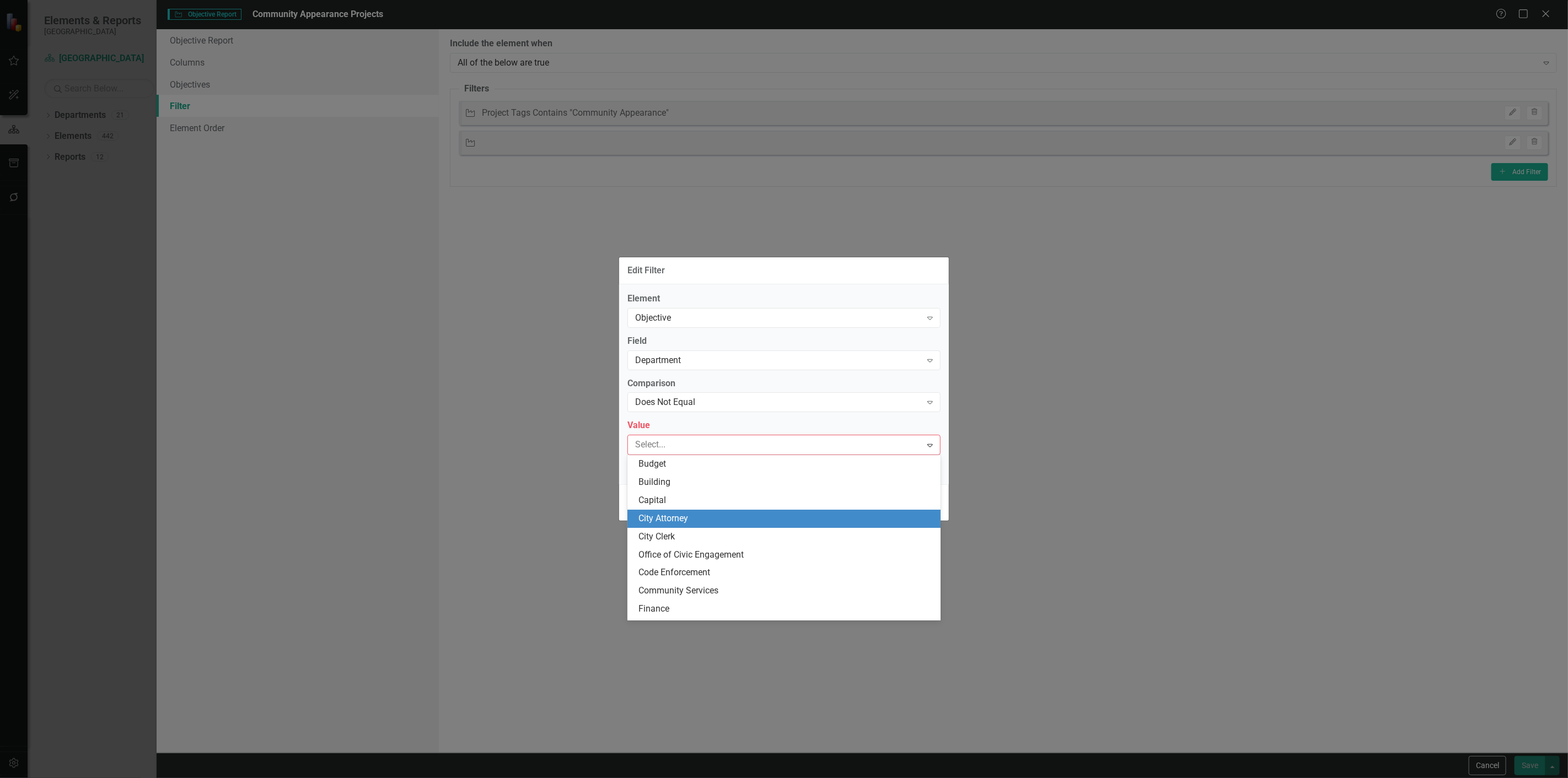
click at [660, 516] on div "City Attorney" at bounding box center [786, 519] width 296 height 13
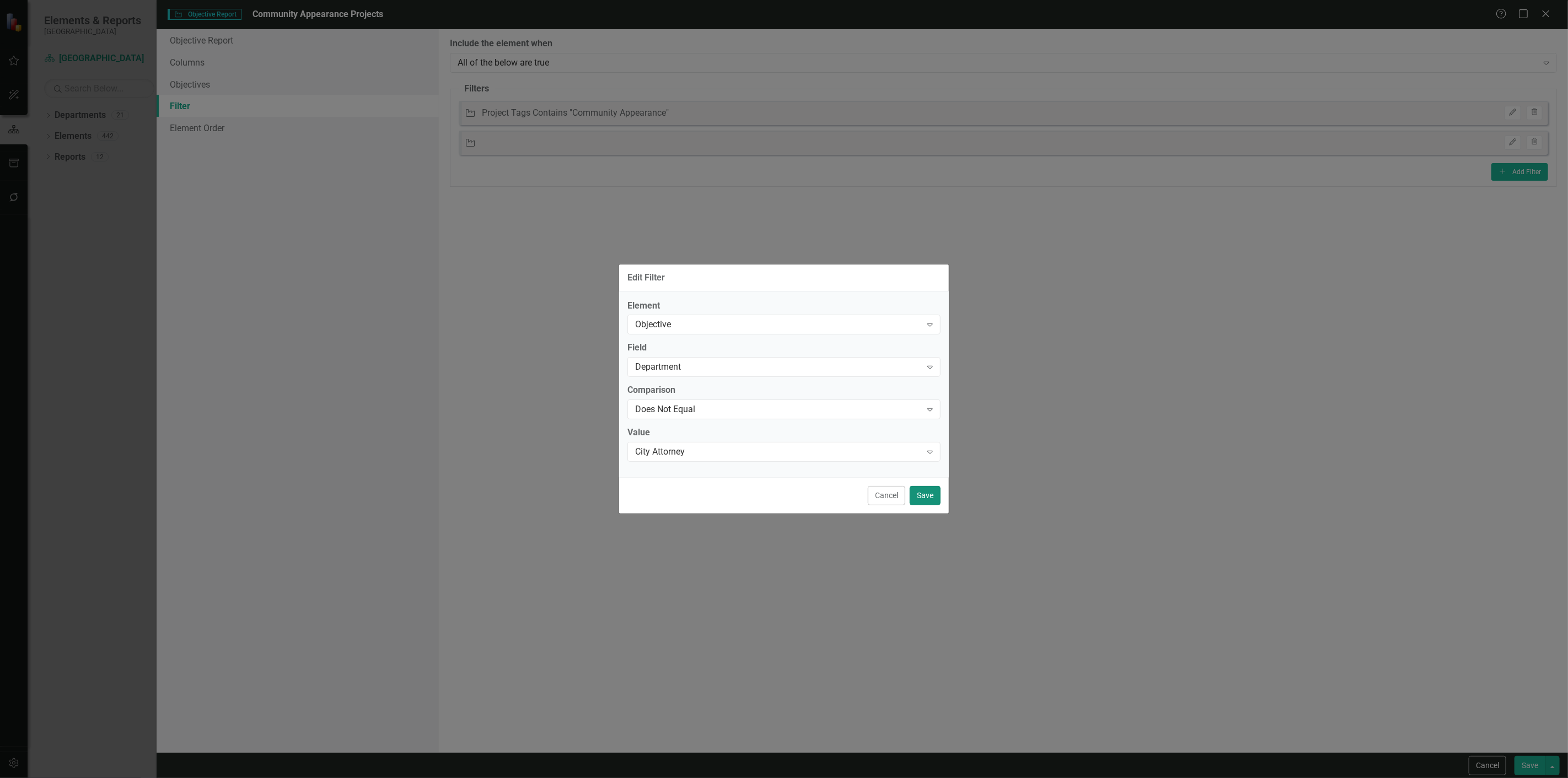
click at [924, 497] on button "Save" at bounding box center [925, 495] width 31 height 20
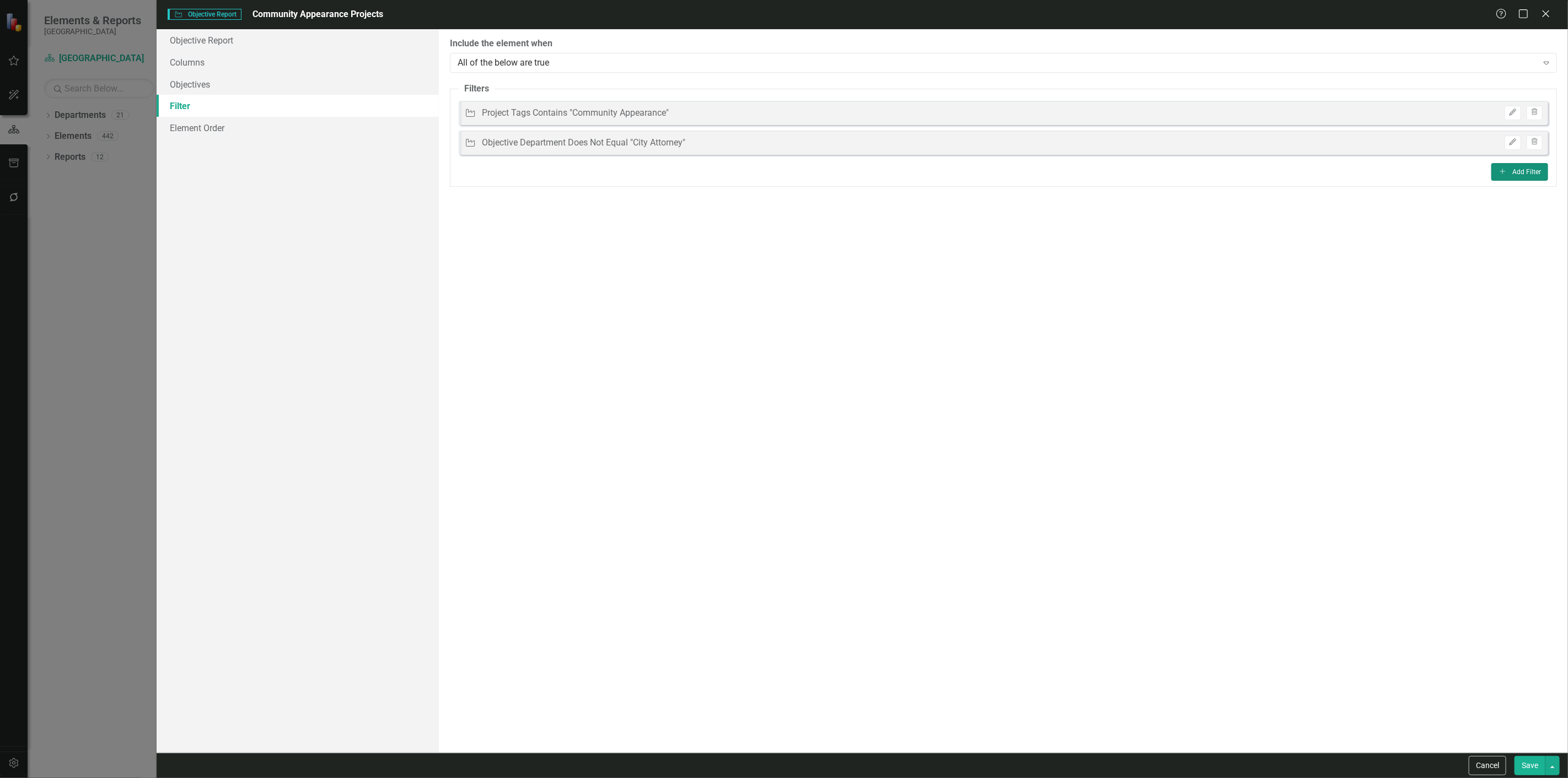
click at [1503, 177] on button "Add Add Filter" at bounding box center [1520, 172] width 57 height 17
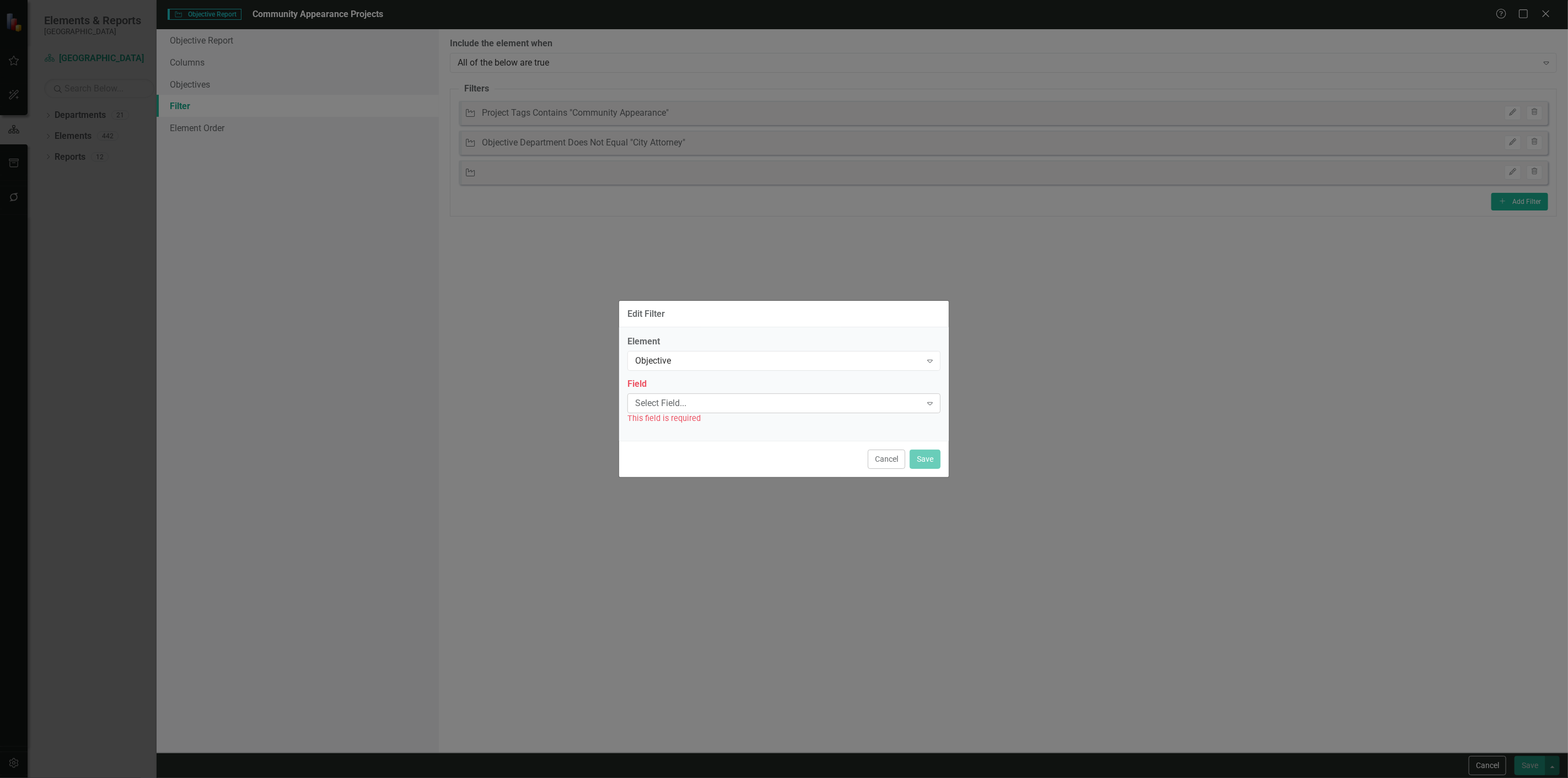
click at [679, 406] on div "Select Field..." at bounding box center [778, 403] width 286 height 13
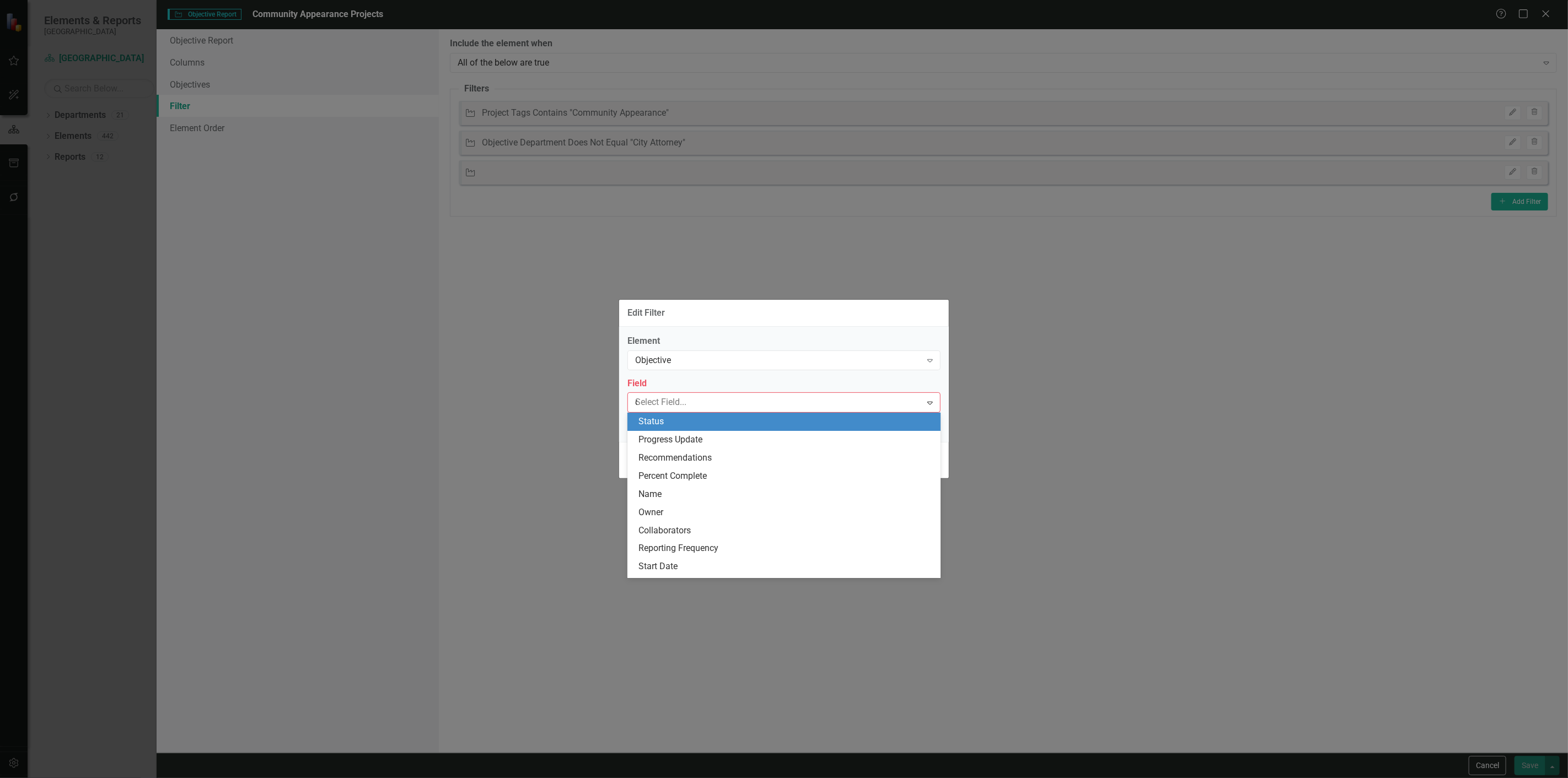
type input "de"
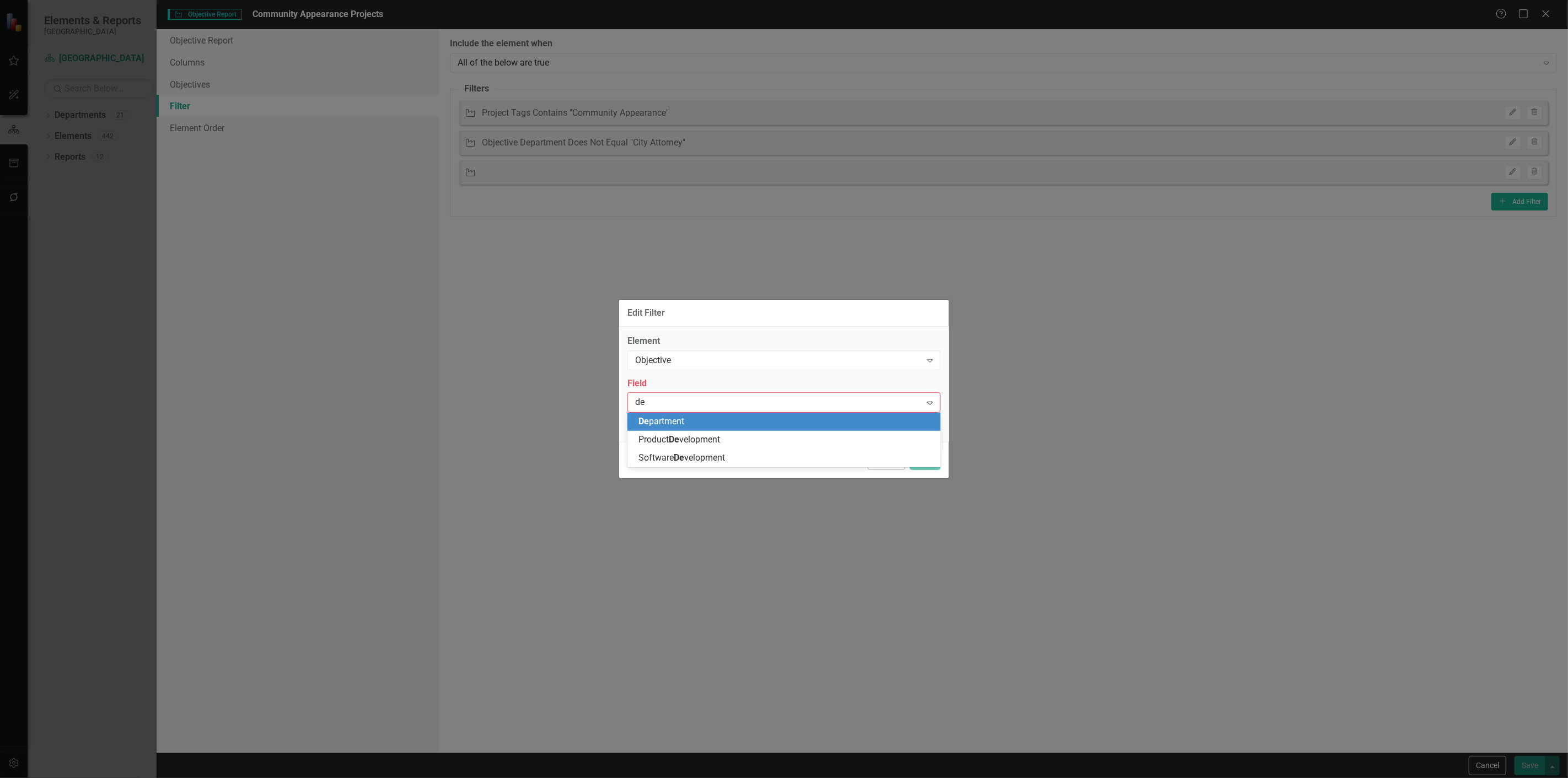
click at [664, 426] on span "De partment" at bounding box center [661, 420] width 46 height 10
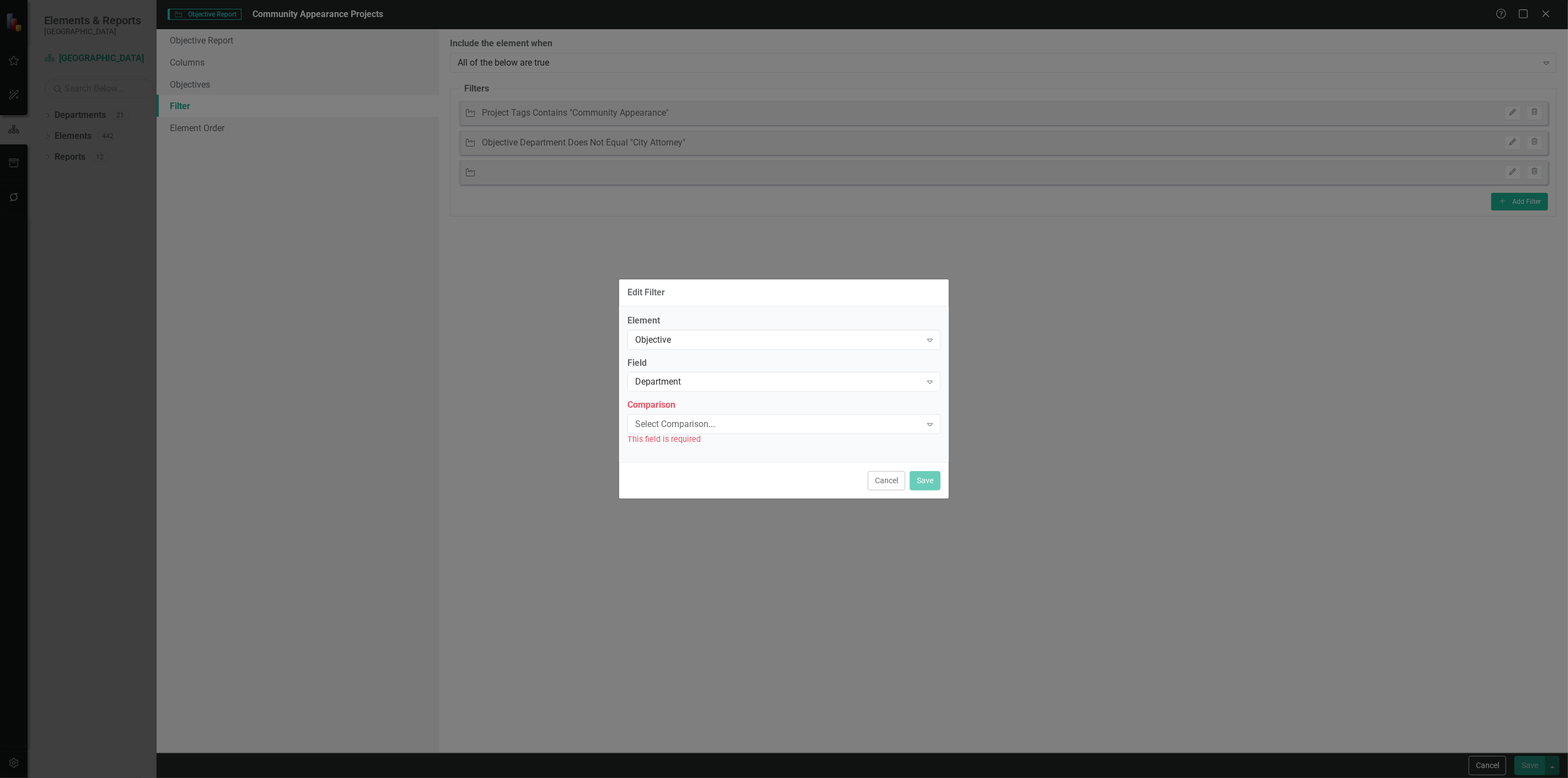
click at [663, 436] on div "This field is required" at bounding box center [784, 439] width 313 height 13
click at [663, 428] on div "Select Comparison..." at bounding box center [778, 424] width 286 height 13
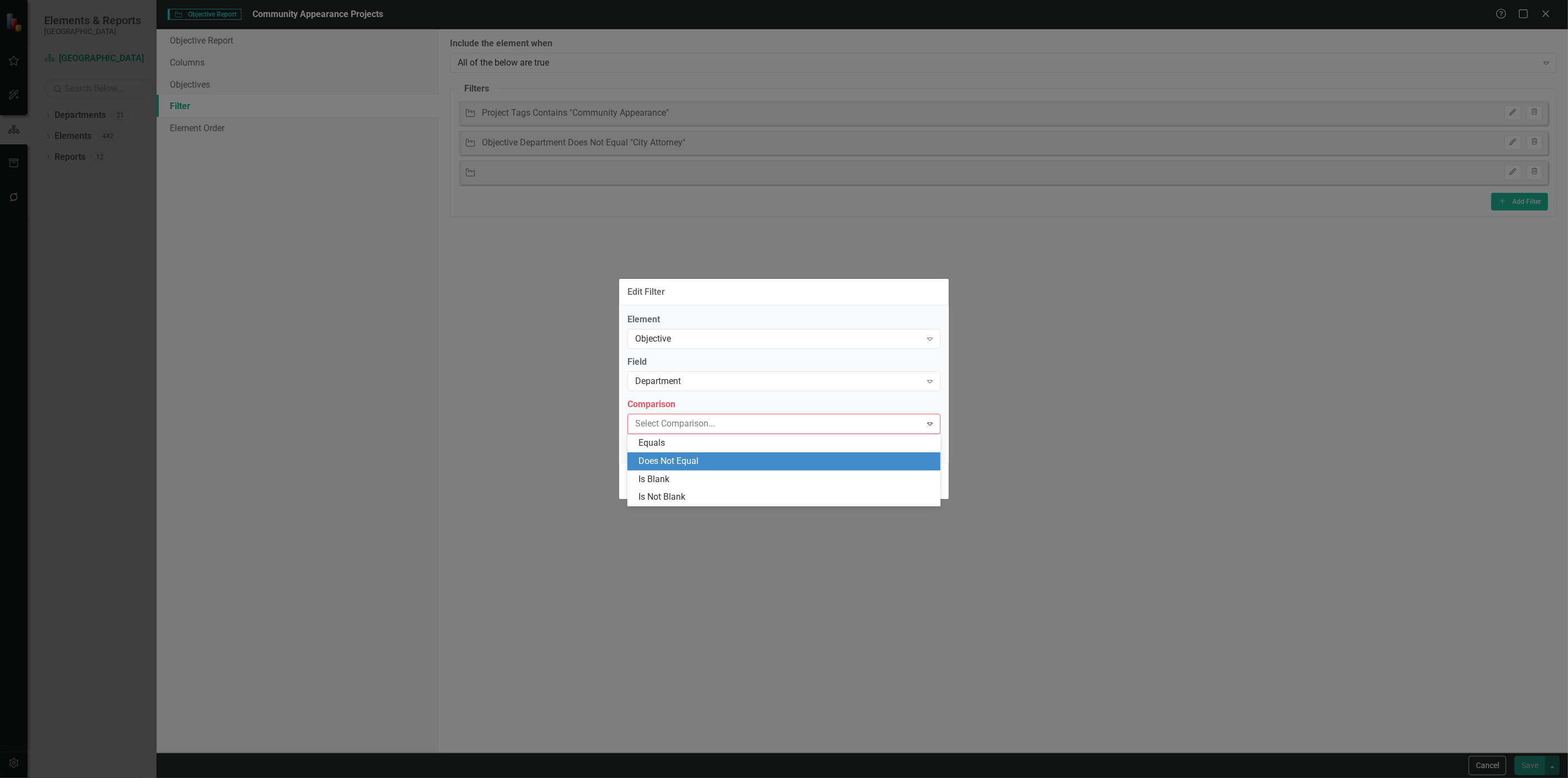
click at [653, 460] on div "Does Not Equal" at bounding box center [786, 461] width 296 height 13
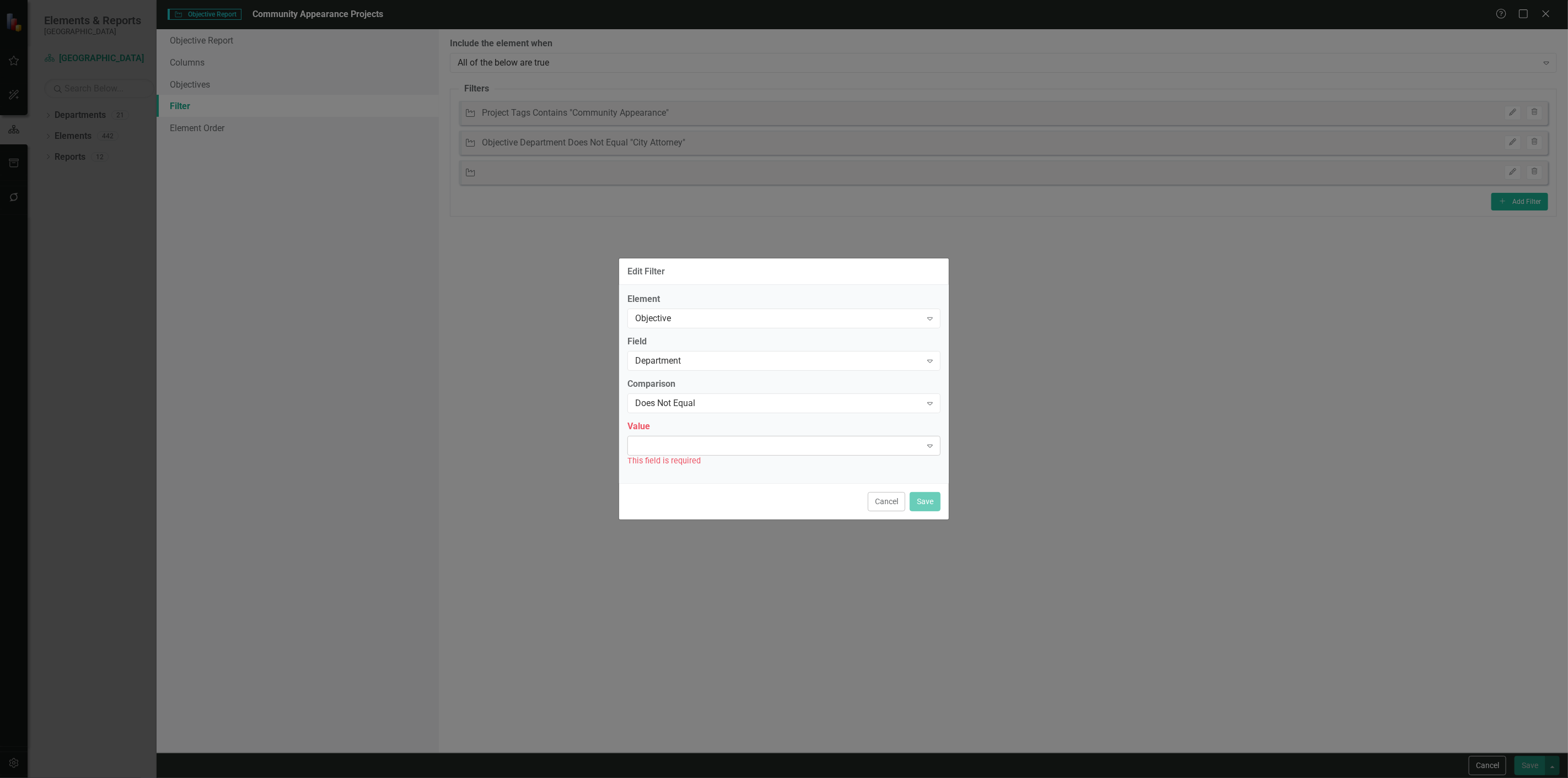
click at [656, 451] on div "Expand" at bounding box center [784, 446] width 313 height 20
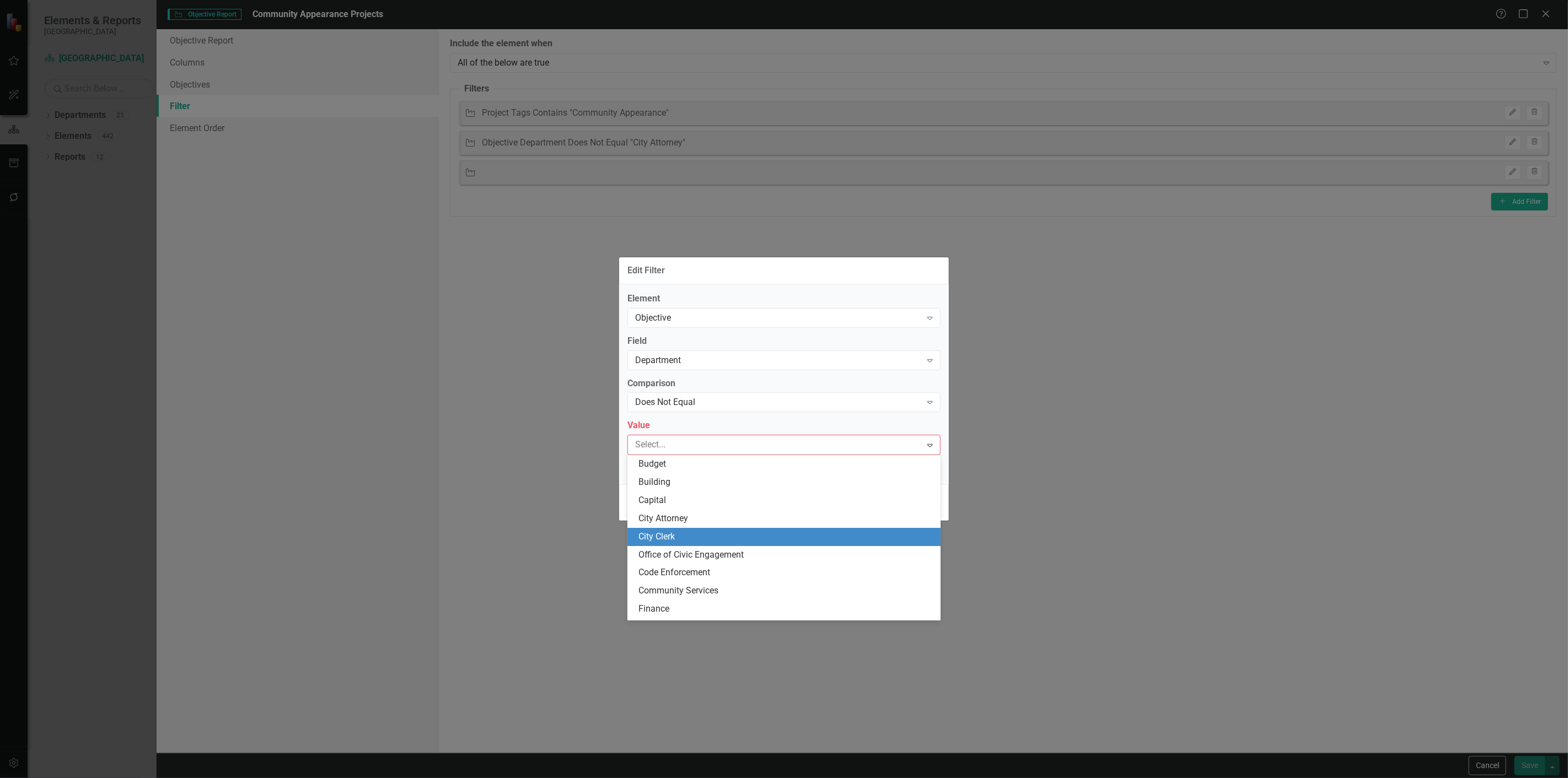
click at [650, 534] on div "City Clerk" at bounding box center [786, 537] width 296 height 13
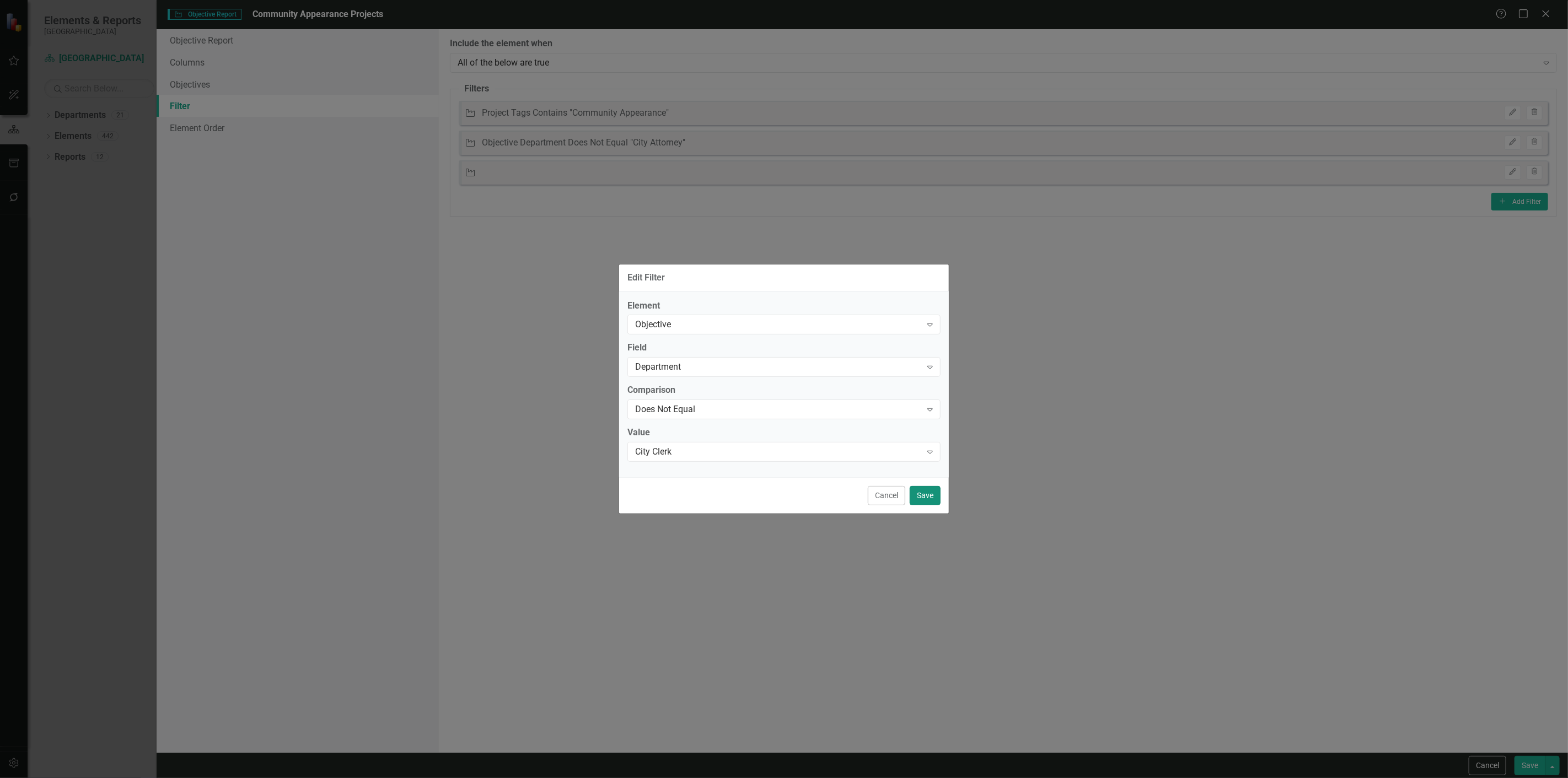
click at [916, 488] on button "Save" at bounding box center [925, 495] width 31 height 20
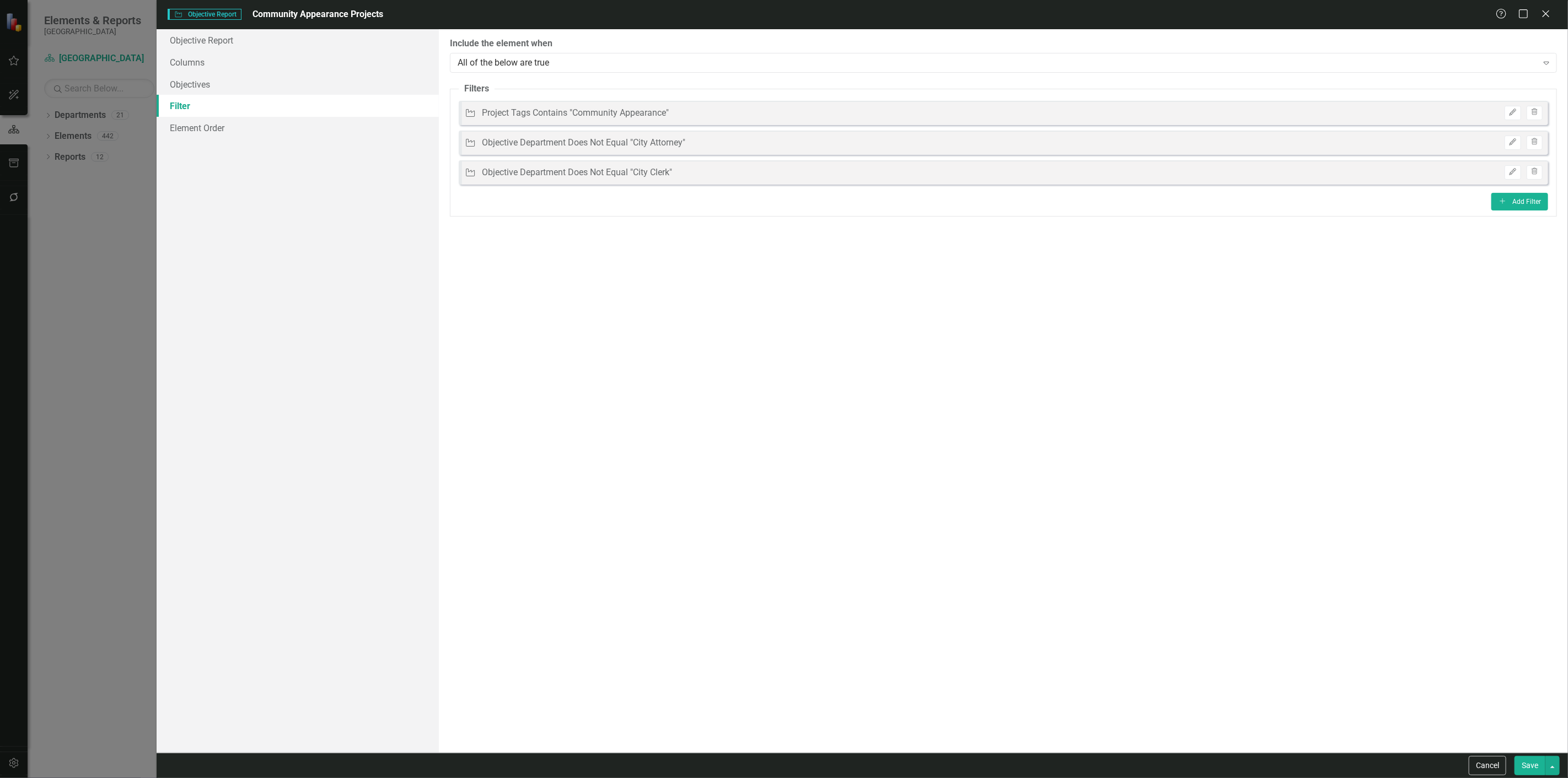
click at [1537, 769] on button "Save" at bounding box center [1529, 765] width 31 height 20
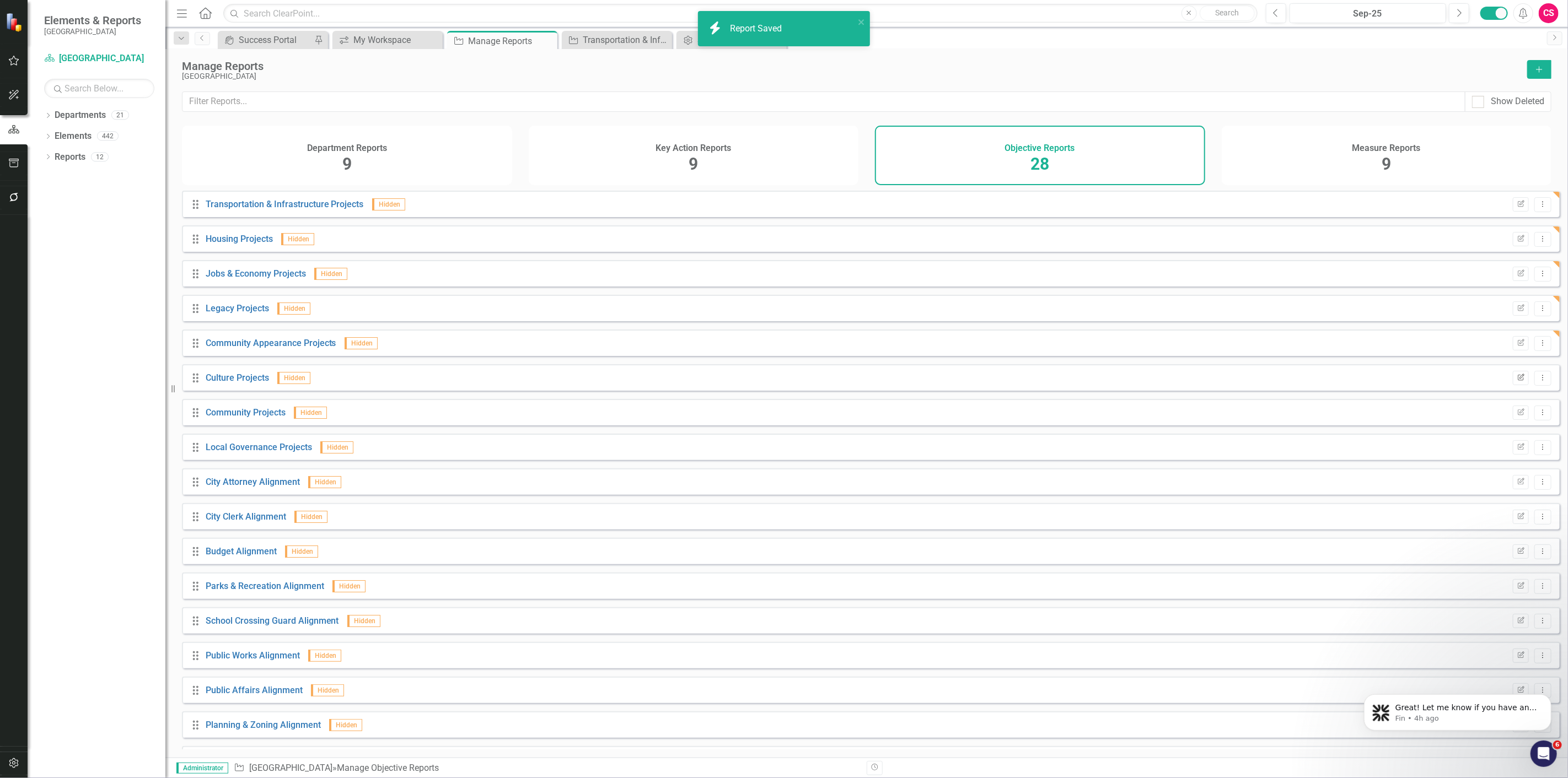
click at [1515, 381] on button "Edit Report" at bounding box center [1521, 378] width 16 height 14
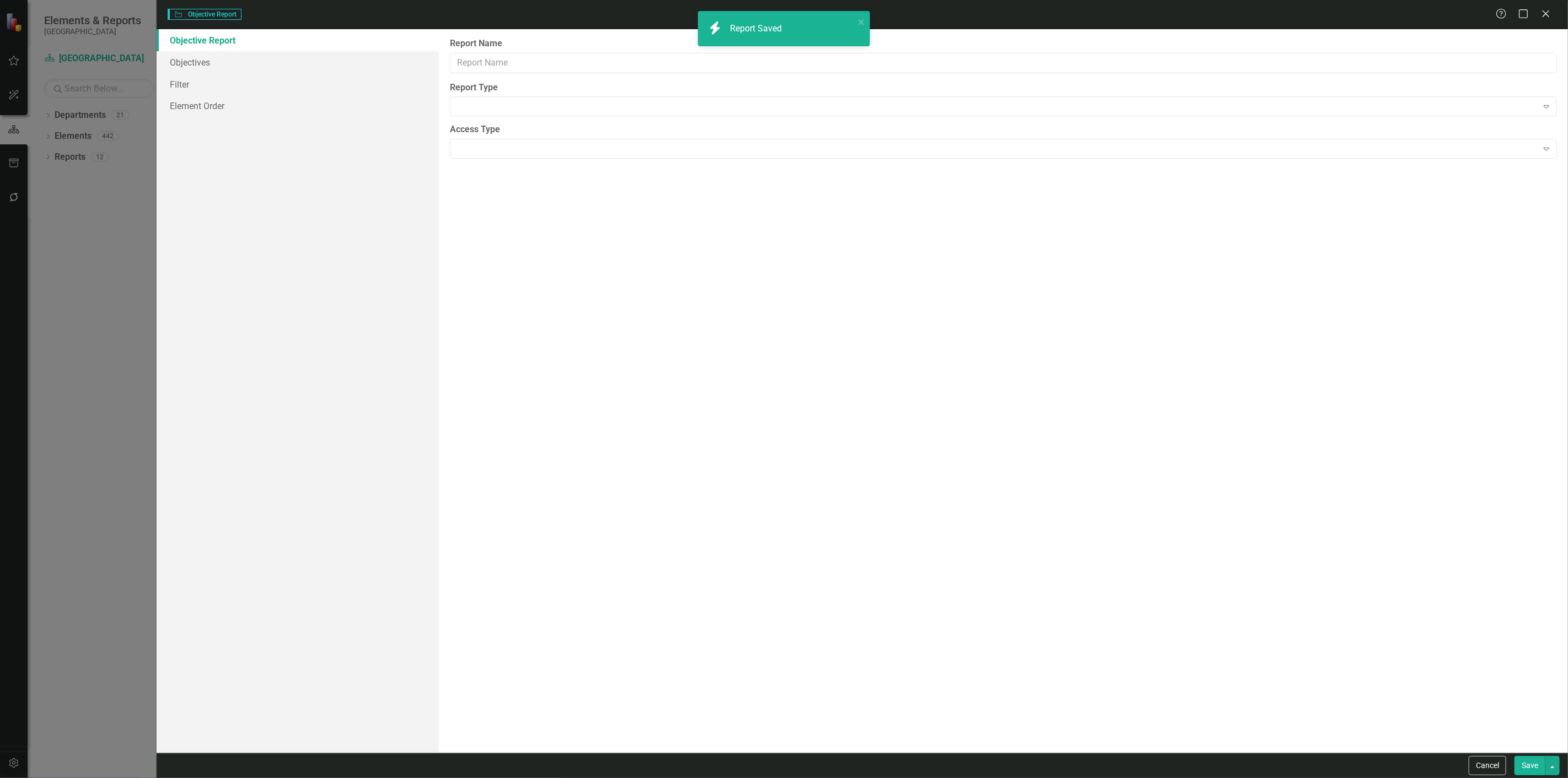
type input "Culture Projects"
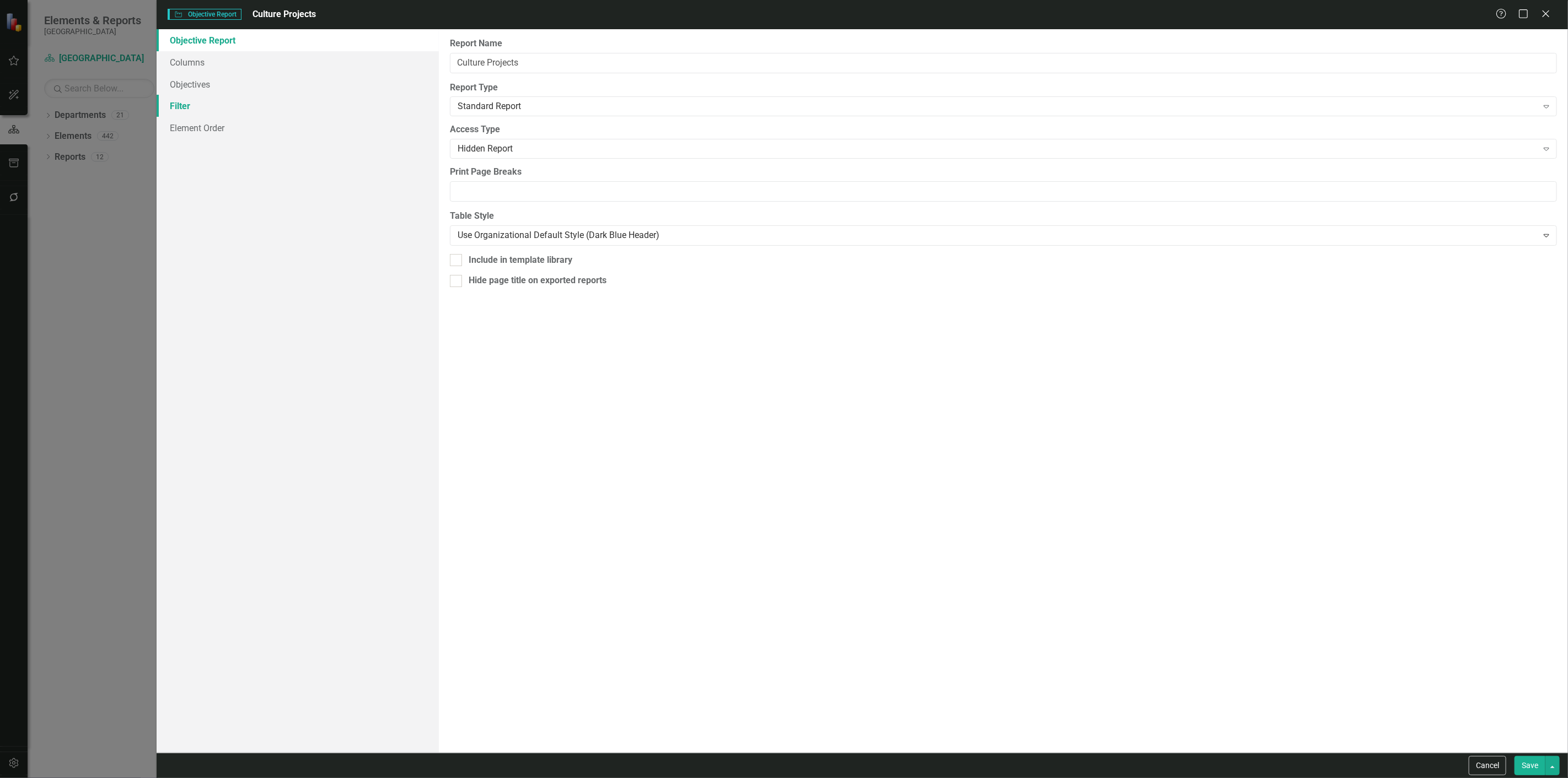
drag, startPoint x: 296, startPoint y: 106, endPoint x: 335, endPoint y: 106, distance: 39.0
click at [296, 106] on link "Filter" at bounding box center [297, 106] width 282 height 22
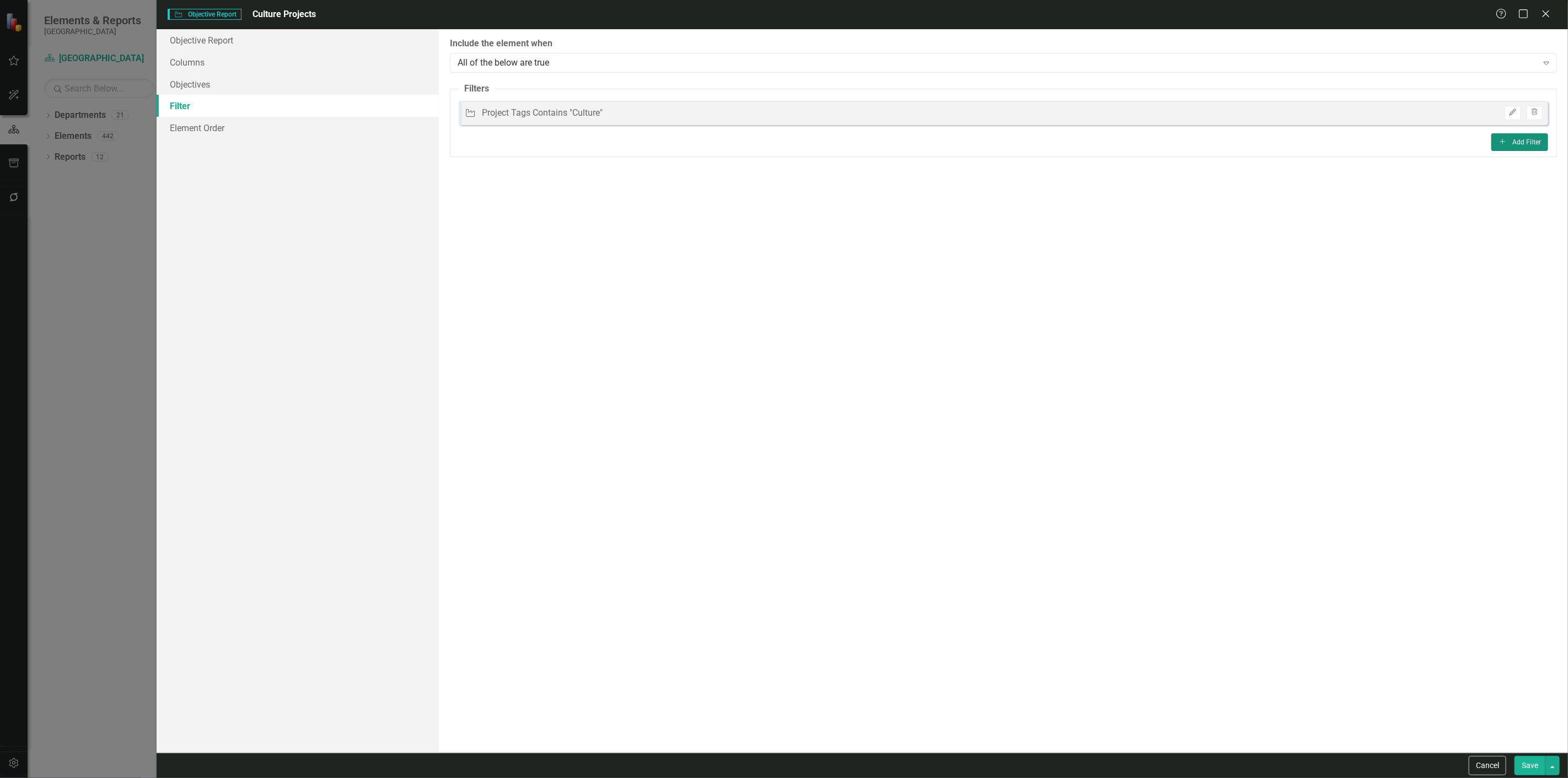
click at [1531, 142] on button "Add Add Filter" at bounding box center [1520, 142] width 57 height 17
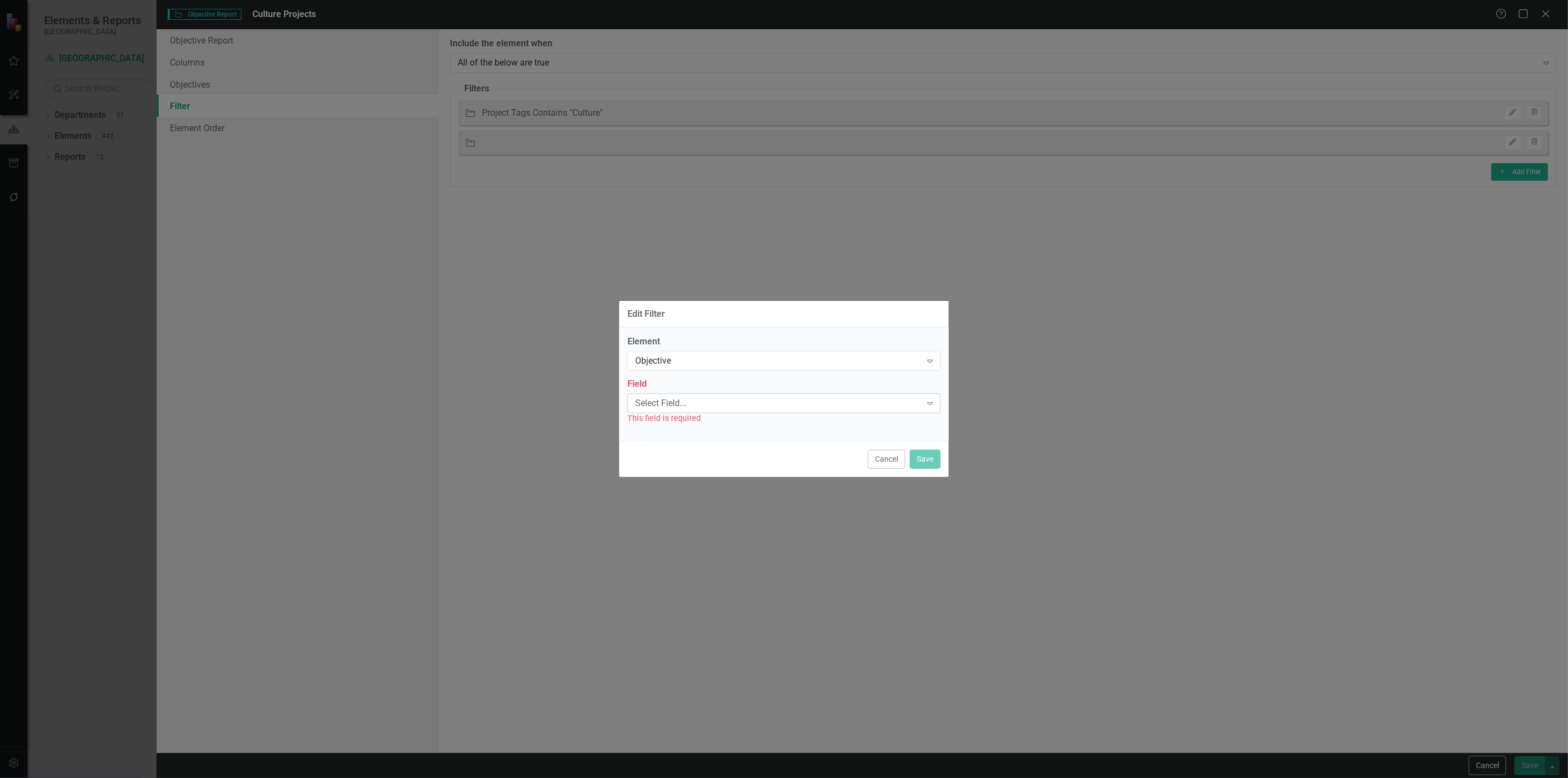
click at [702, 406] on div "Select Field..." at bounding box center [778, 403] width 286 height 13
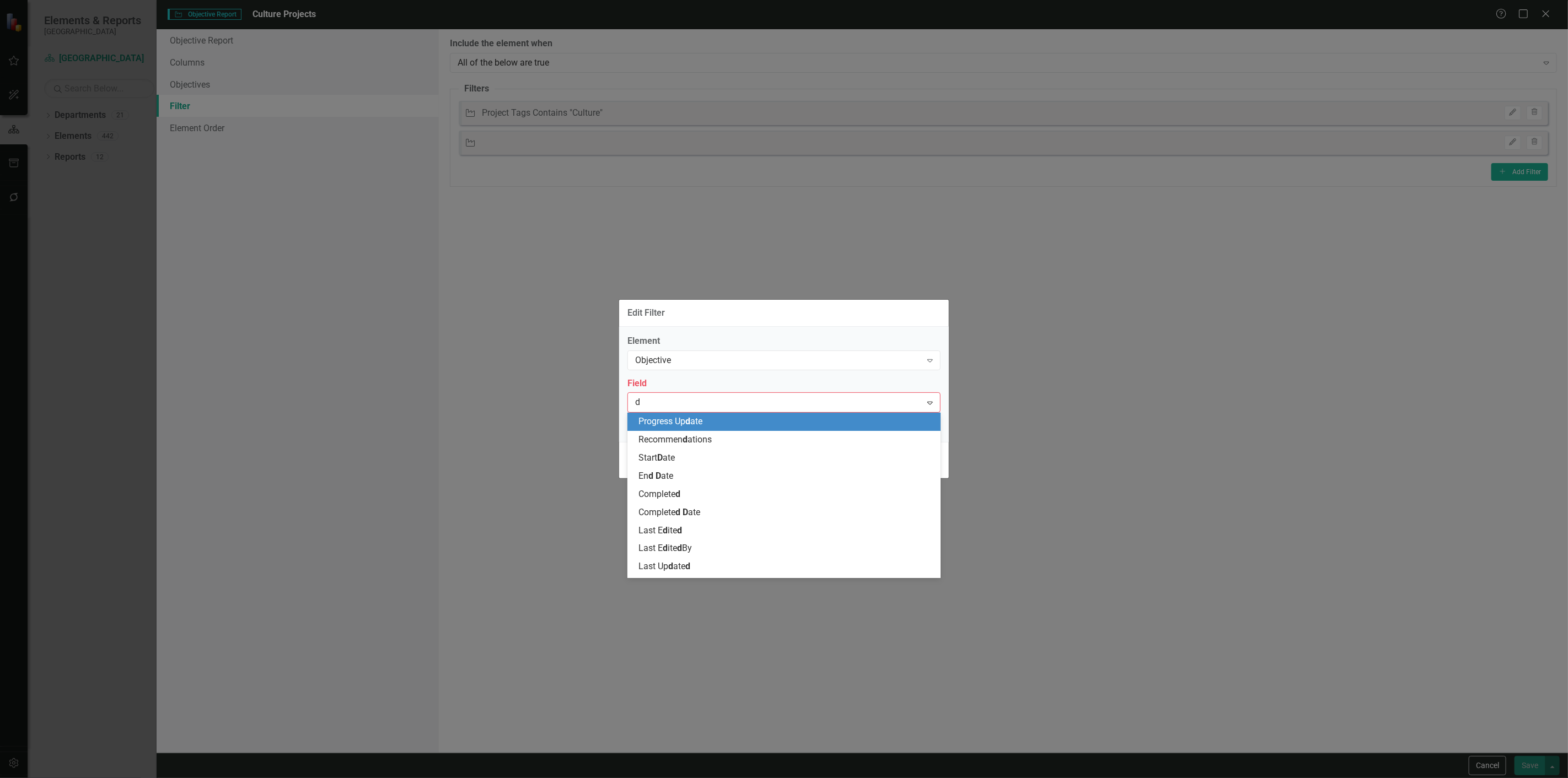
type input "de"
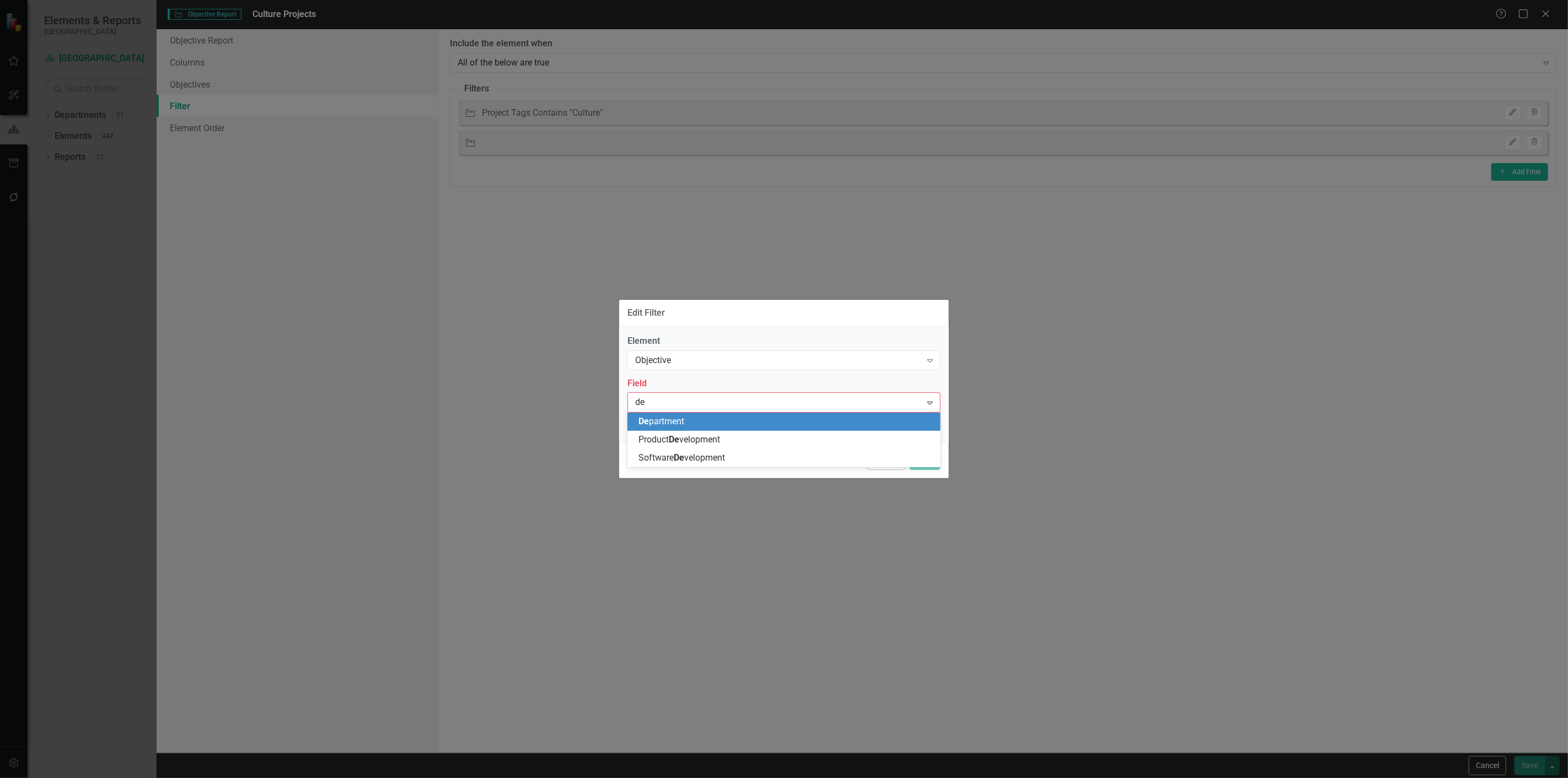
click at [683, 420] on span "De partment" at bounding box center [661, 420] width 46 height 10
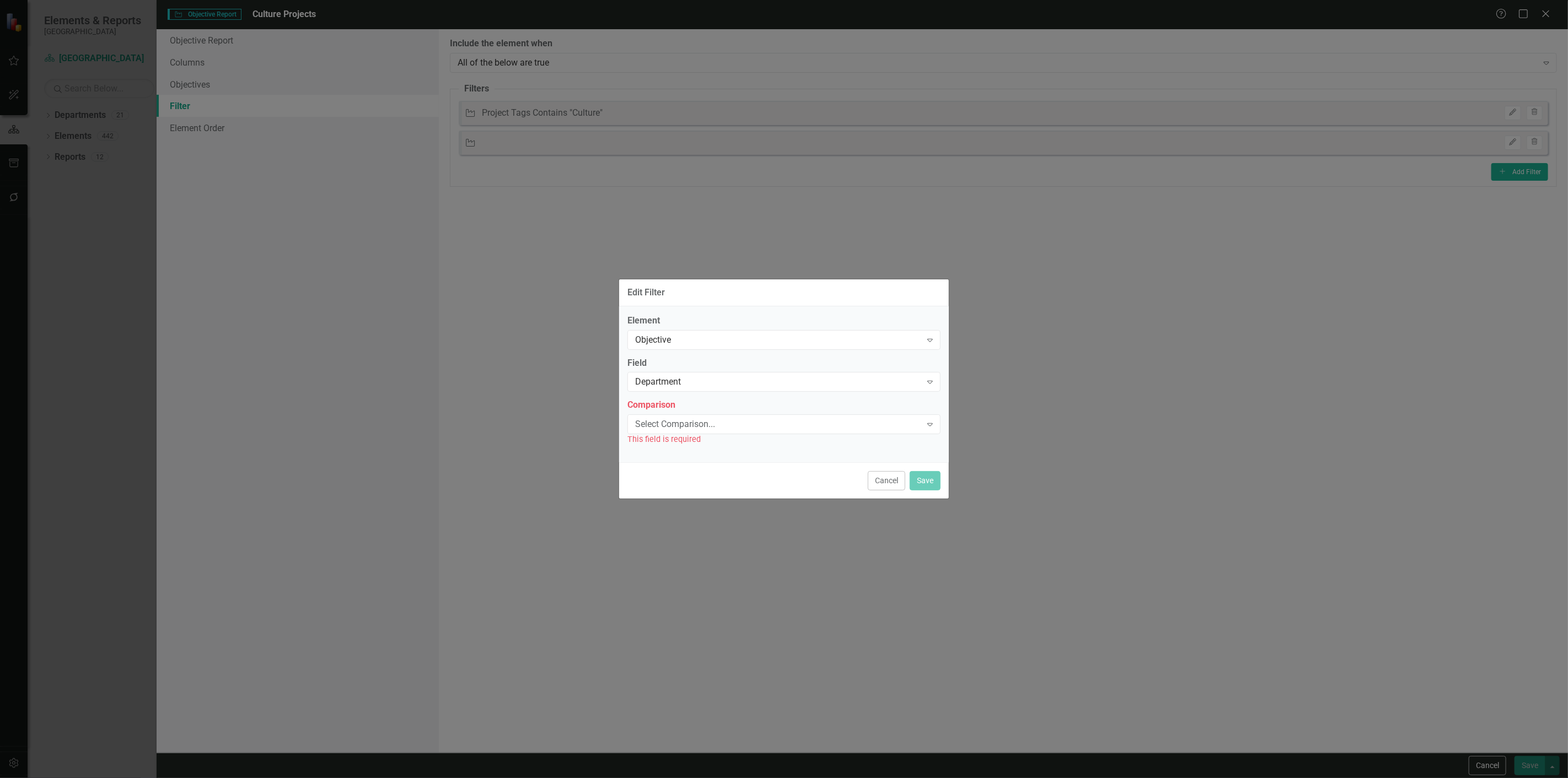
click at [688, 424] on div "Select Comparison..." at bounding box center [778, 424] width 286 height 13
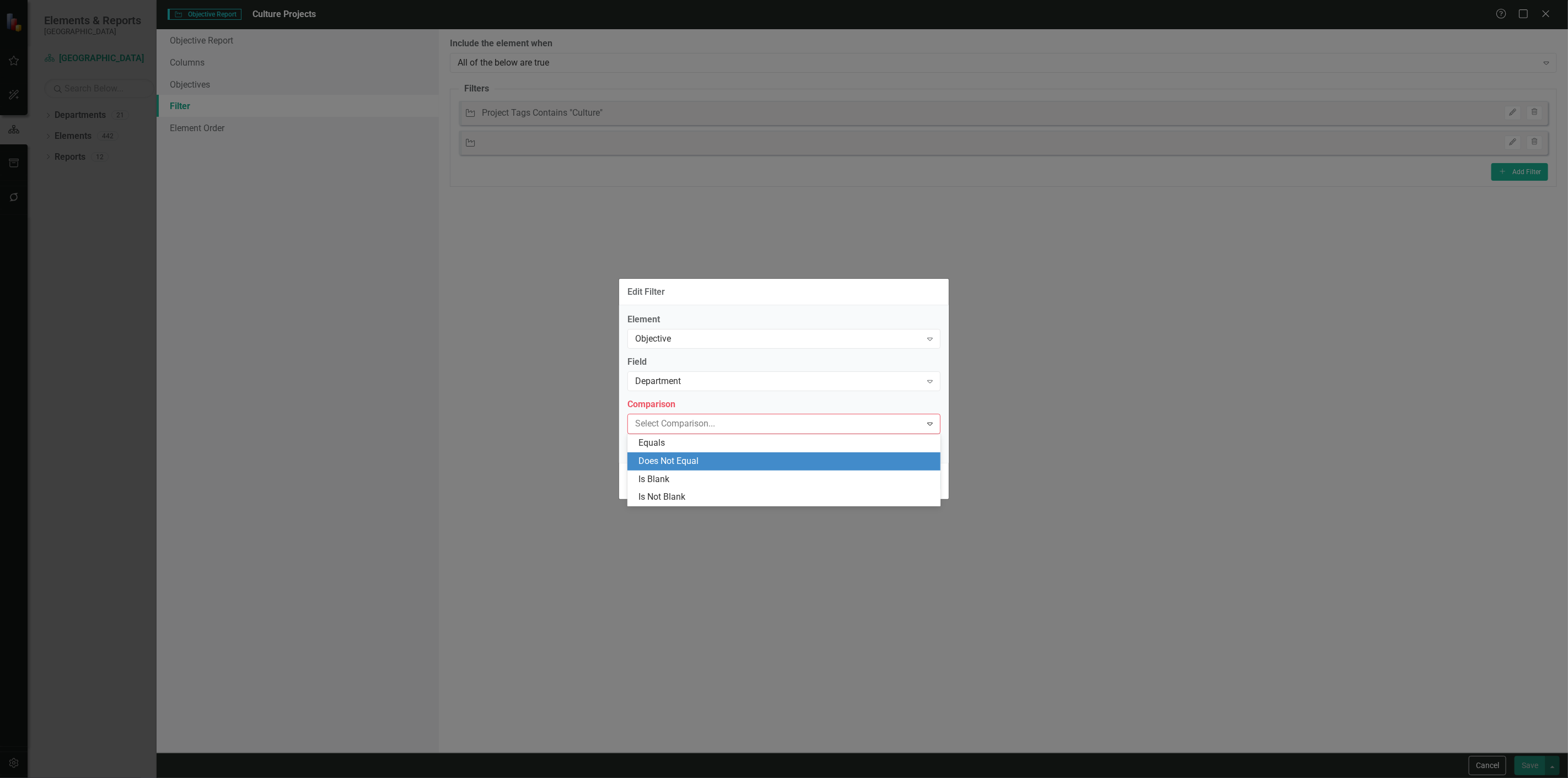
click at [658, 459] on div "Does Not Equal" at bounding box center [786, 461] width 296 height 13
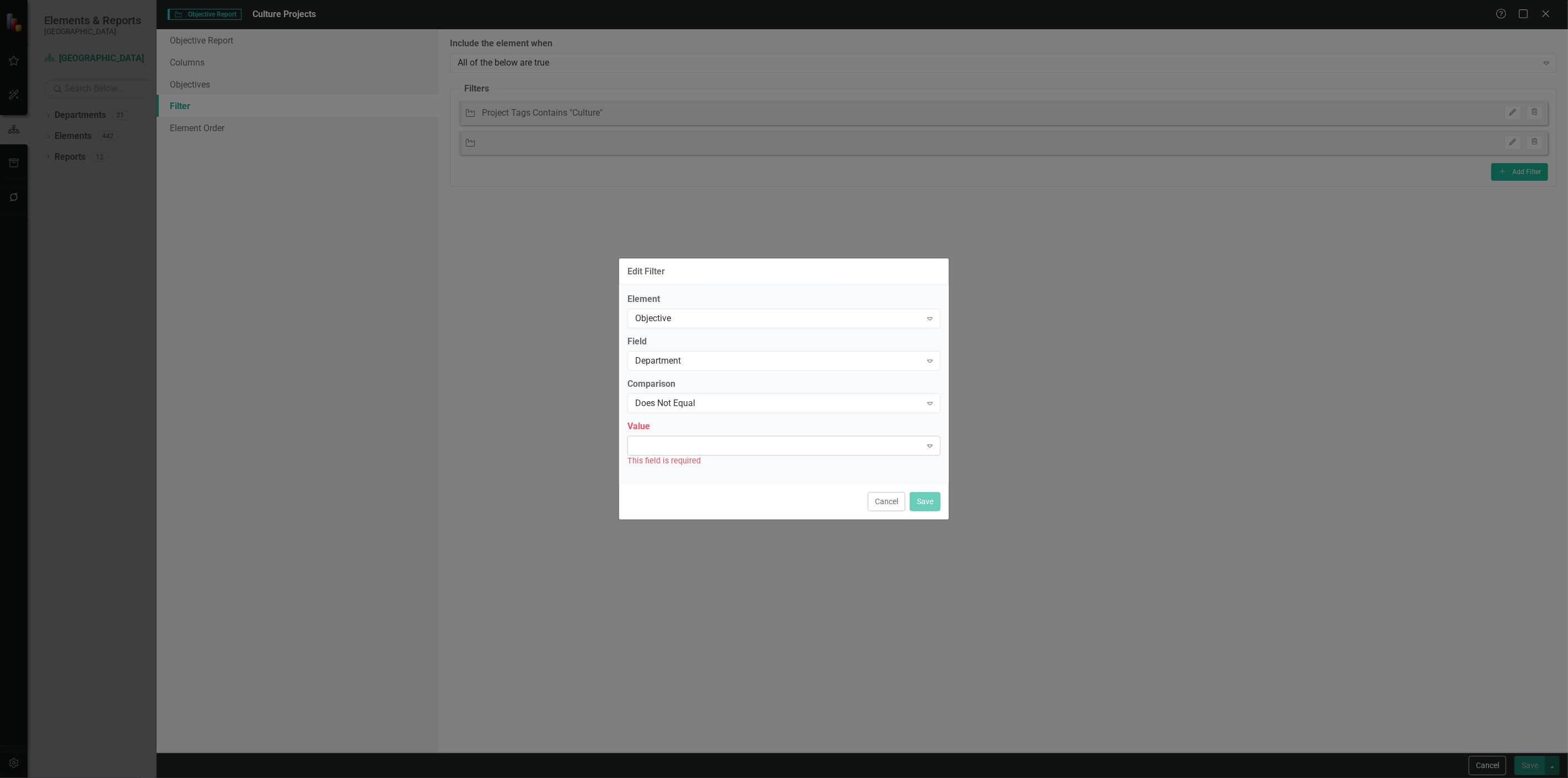
click at [660, 442] on div "Expand" at bounding box center [784, 446] width 313 height 20
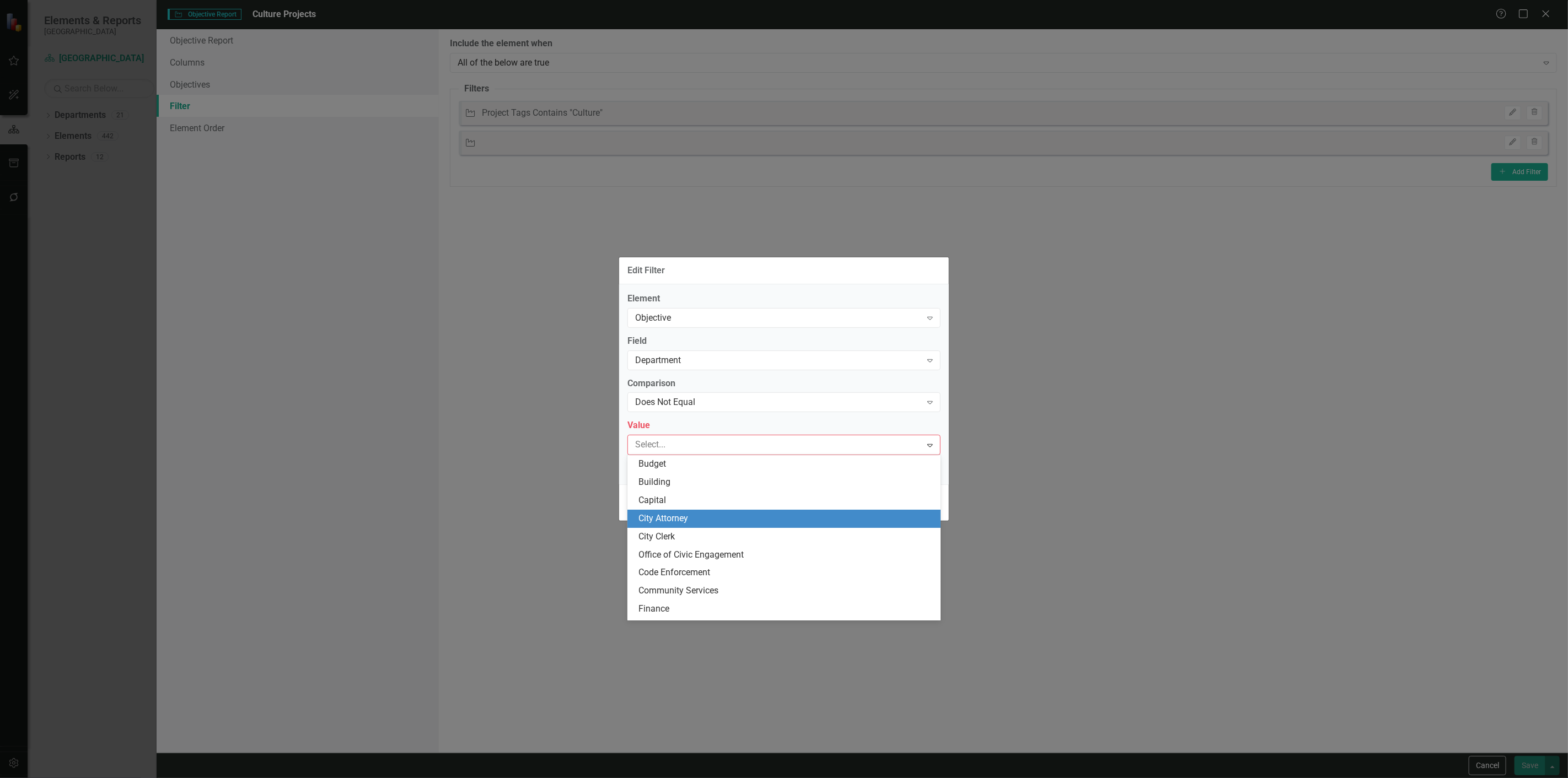
drag, startPoint x: 658, startPoint y: 514, endPoint x: 724, endPoint y: 505, distance: 66.6
click at [658, 516] on div "City Attorney" at bounding box center [786, 519] width 296 height 13
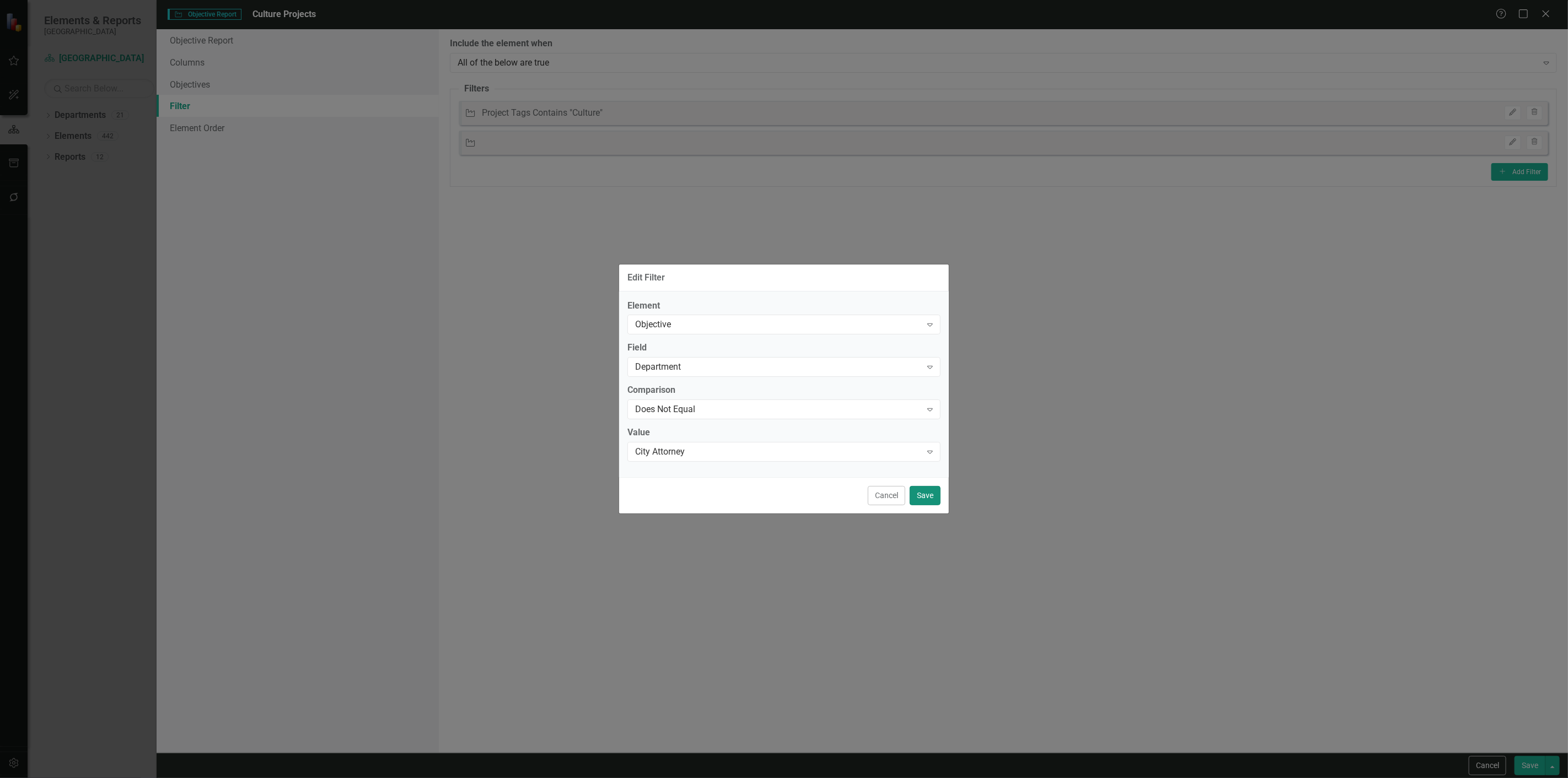
drag, startPoint x: 933, startPoint y: 491, endPoint x: 1029, endPoint y: 454, distance: 102.9
click at [933, 491] on button "Save" at bounding box center [925, 495] width 31 height 20
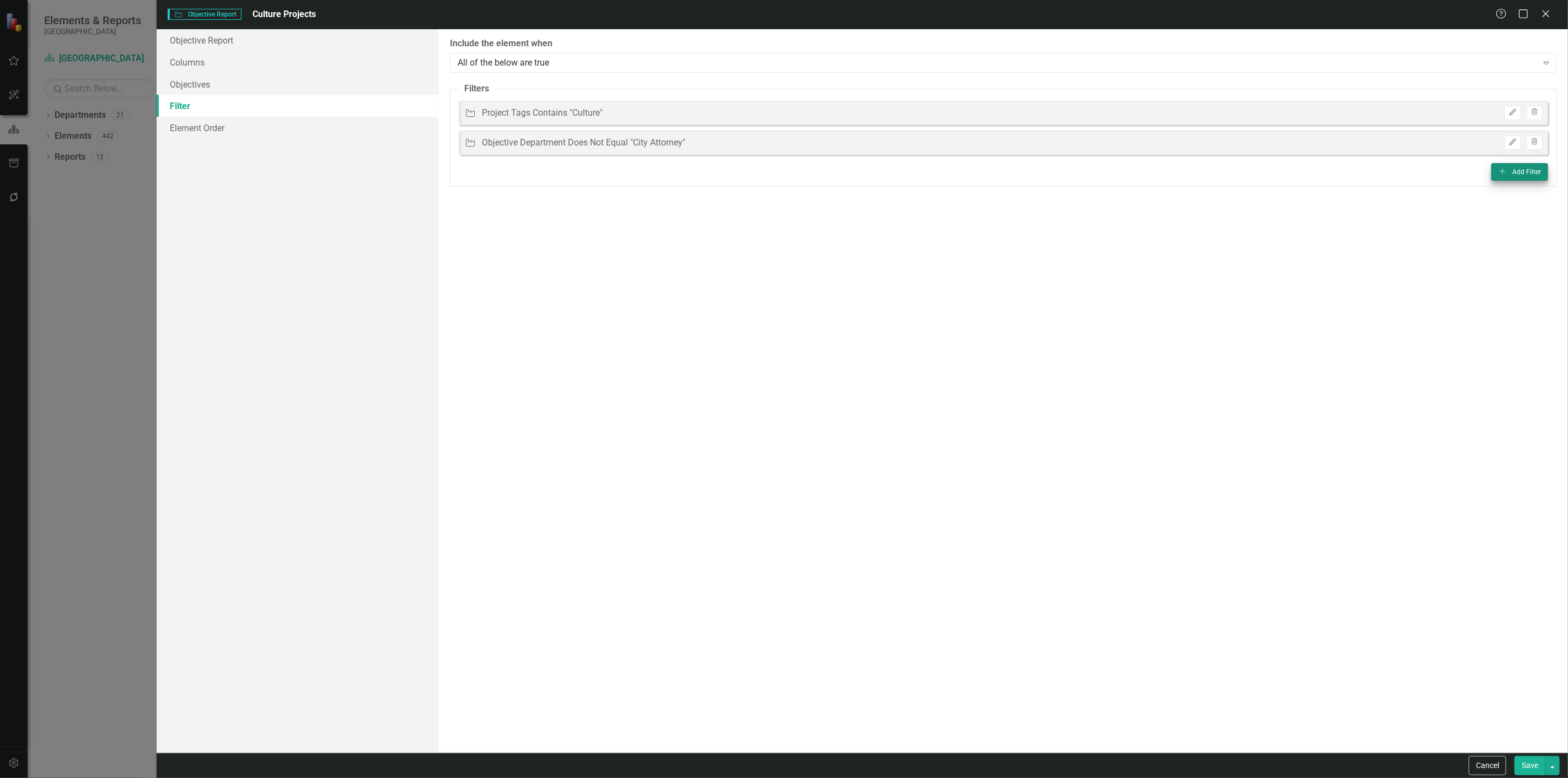
drag, startPoint x: 1508, startPoint y: 156, endPoint x: 1509, endPoint y: 174, distance: 18.0
click at [1509, 174] on fieldset "Filters Objective Project Tags Contains "Culture" Edit Trash Objective Objectiv…" at bounding box center [1003, 134] width 1107 height 105
click at [1509, 174] on button "Add Add Filter" at bounding box center [1520, 172] width 57 height 17
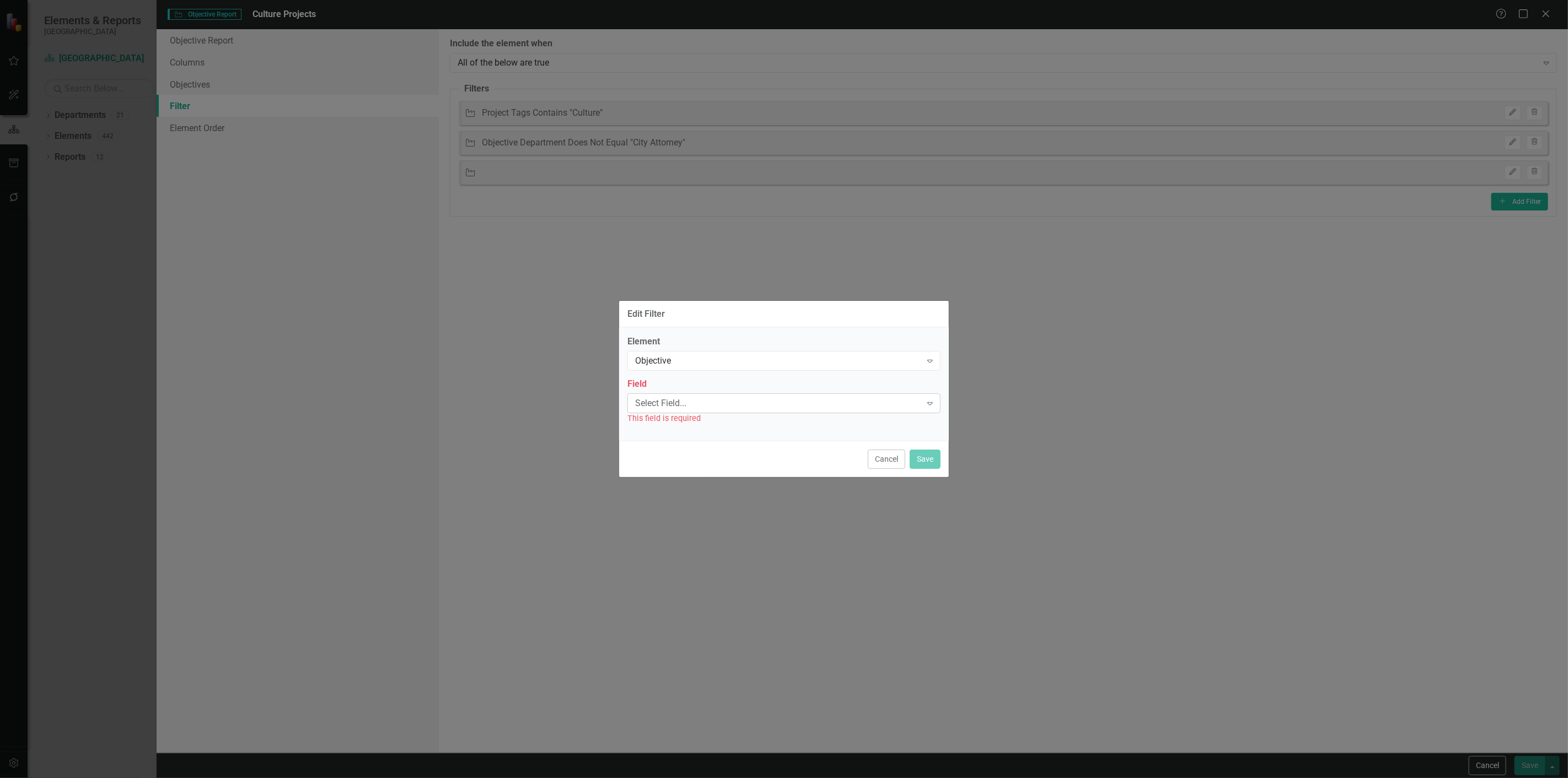
click at [717, 406] on div "Select Field..." at bounding box center [778, 403] width 286 height 13
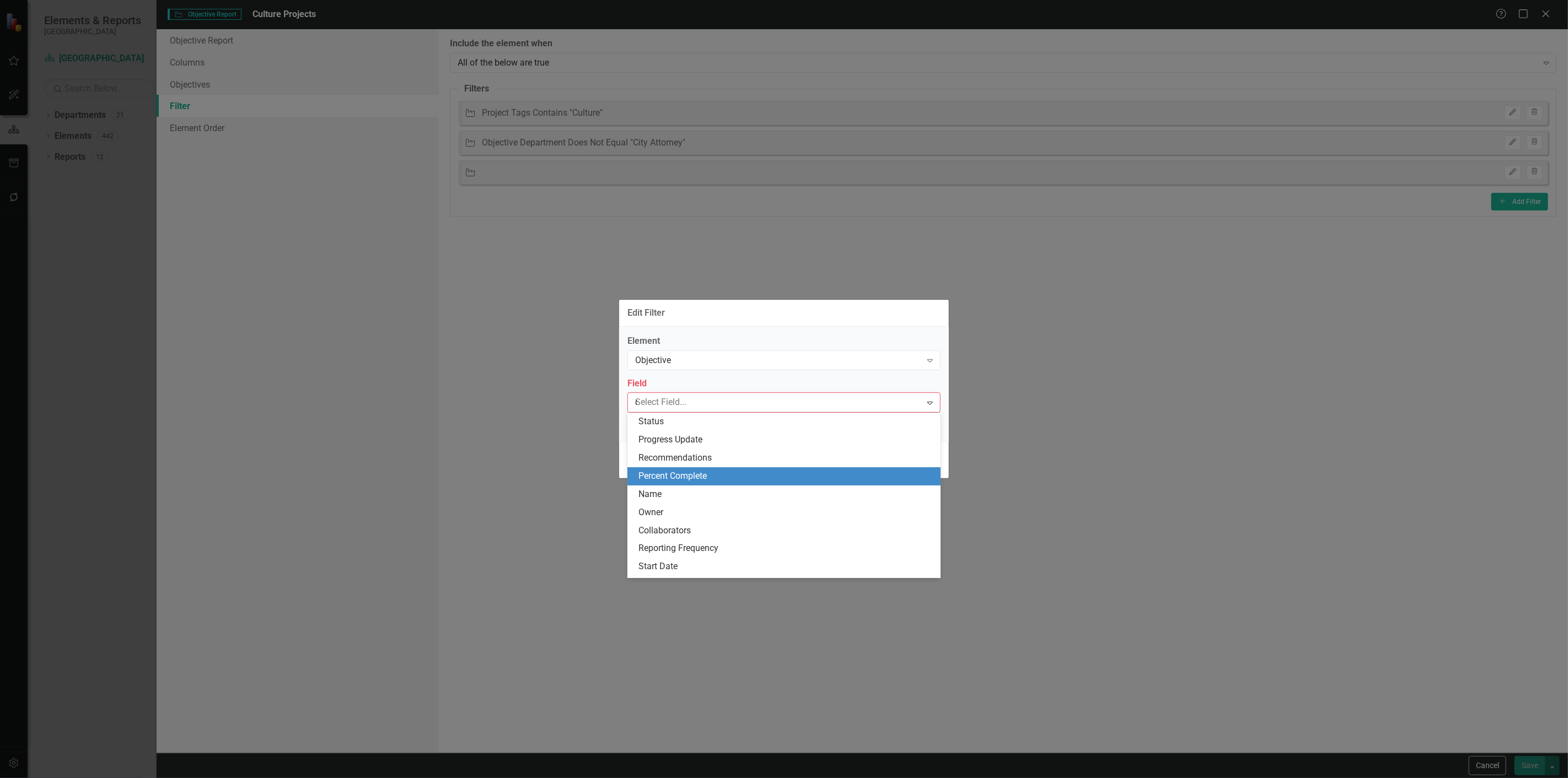
type input "de"
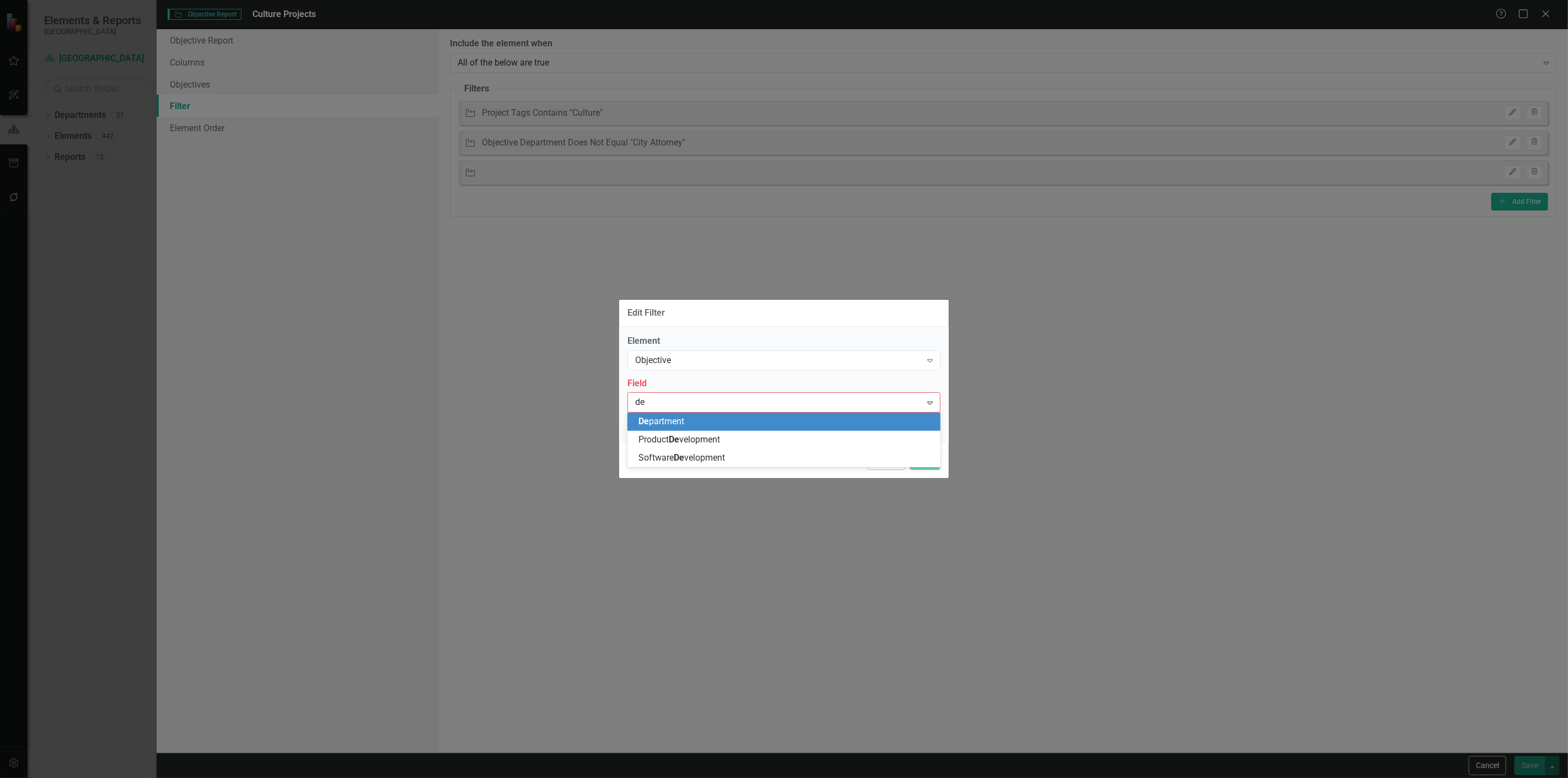
click at [665, 429] on div "De partment" at bounding box center [784, 421] width 313 height 18
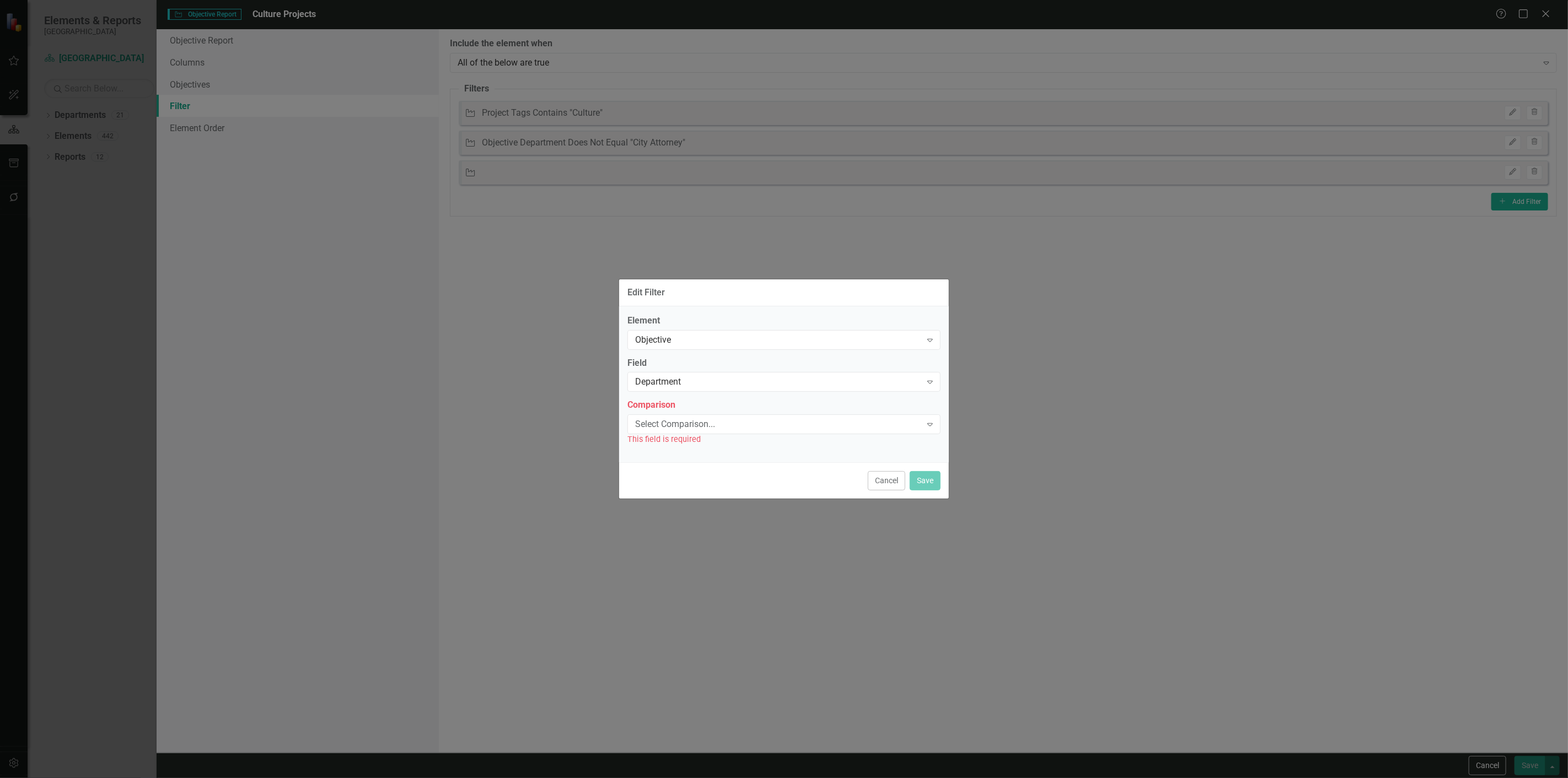
click at [665, 440] on div "This field is required" at bounding box center [784, 439] width 313 height 13
click at [667, 431] on div "Select Comparison... Expand" at bounding box center [784, 424] width 313 height 20
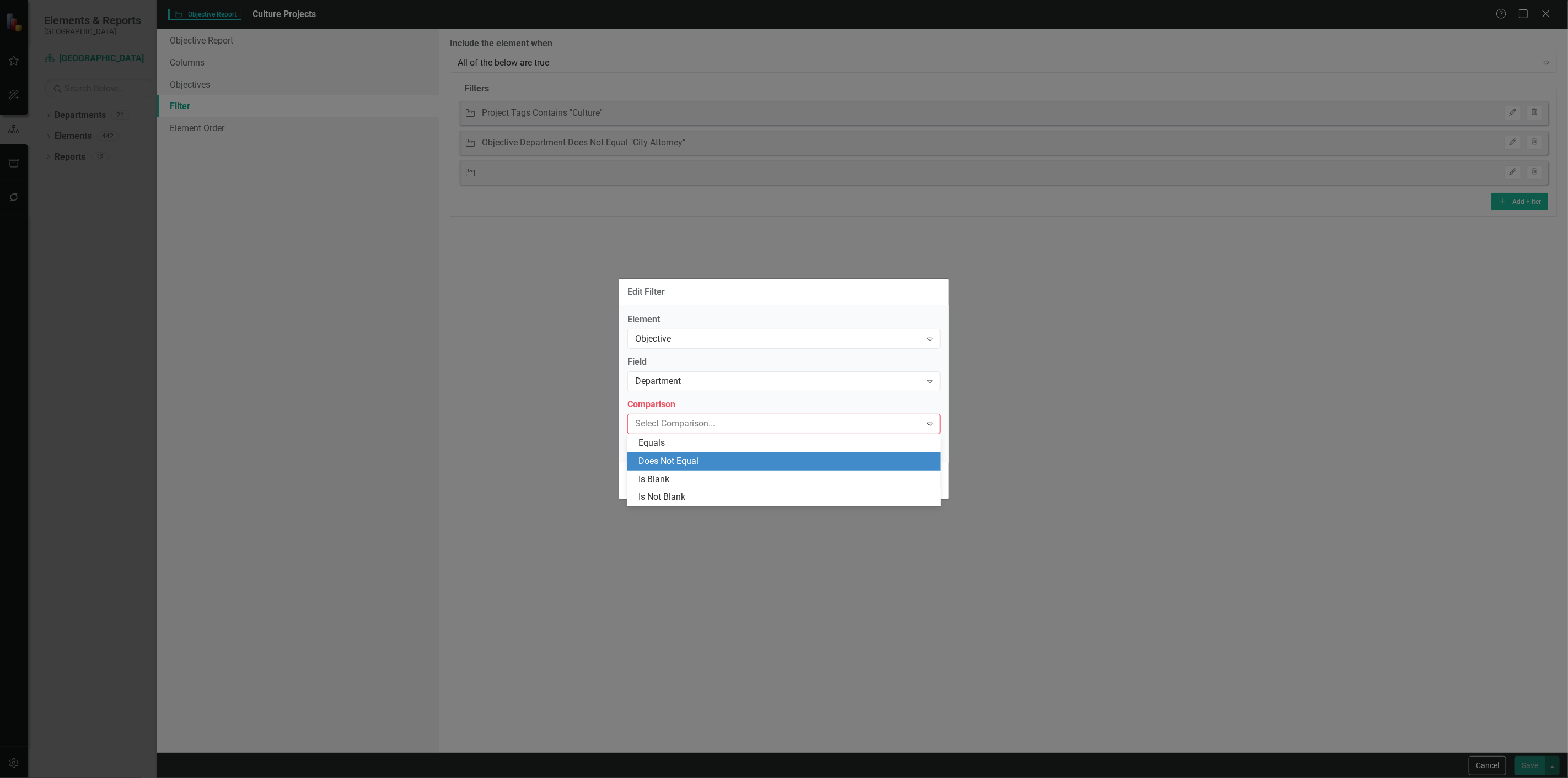
click at [658, 464] on div "Does Not Equal" at bounding box center [786, 461] width 296 height 13
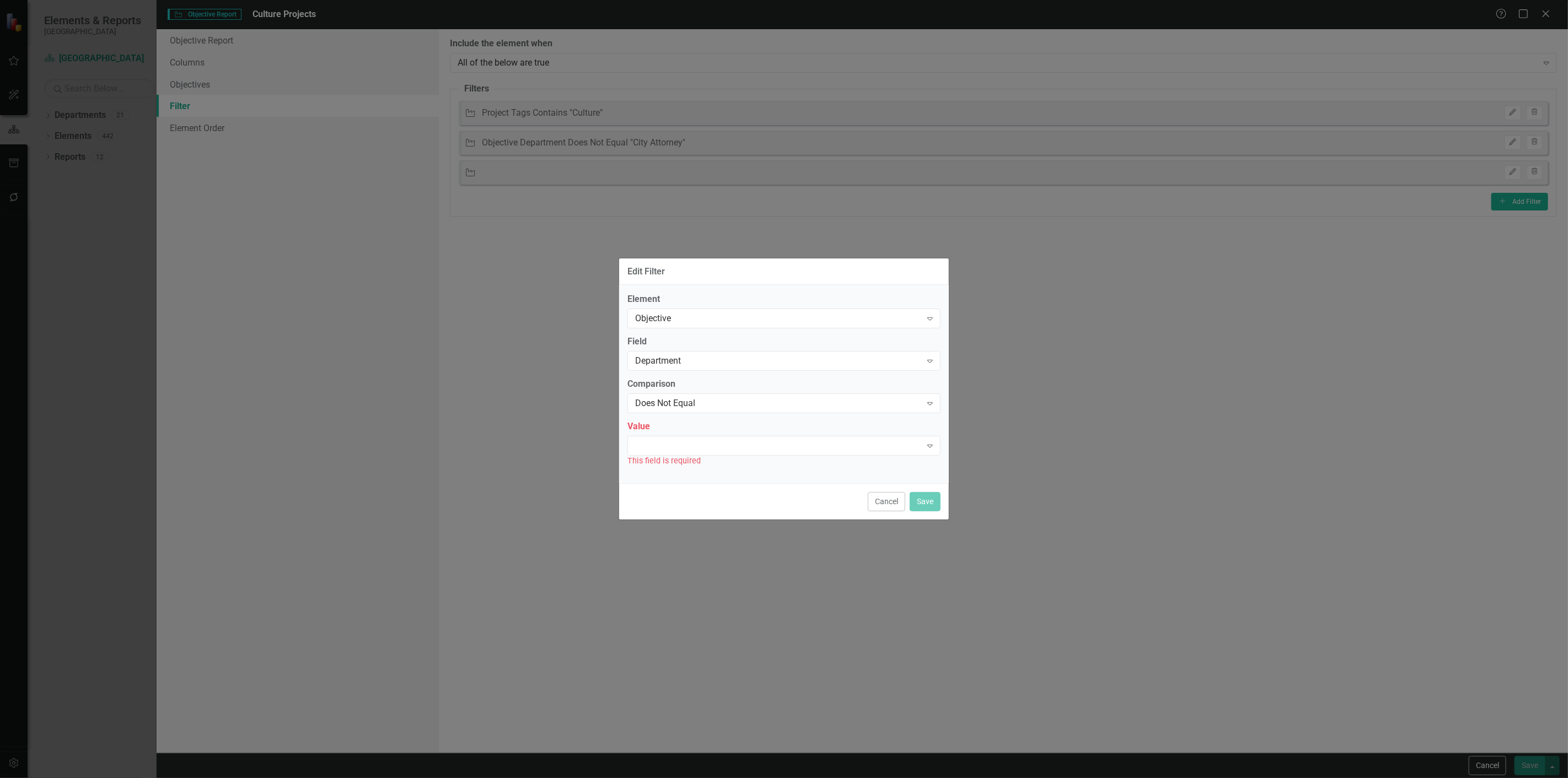
click at [660, 455] on div "This field is required" at bounding box center [784, 461] width 313 height 13
click at [667, 446] on div "Expand" at bounding box center [784, 446] width 313 height 20
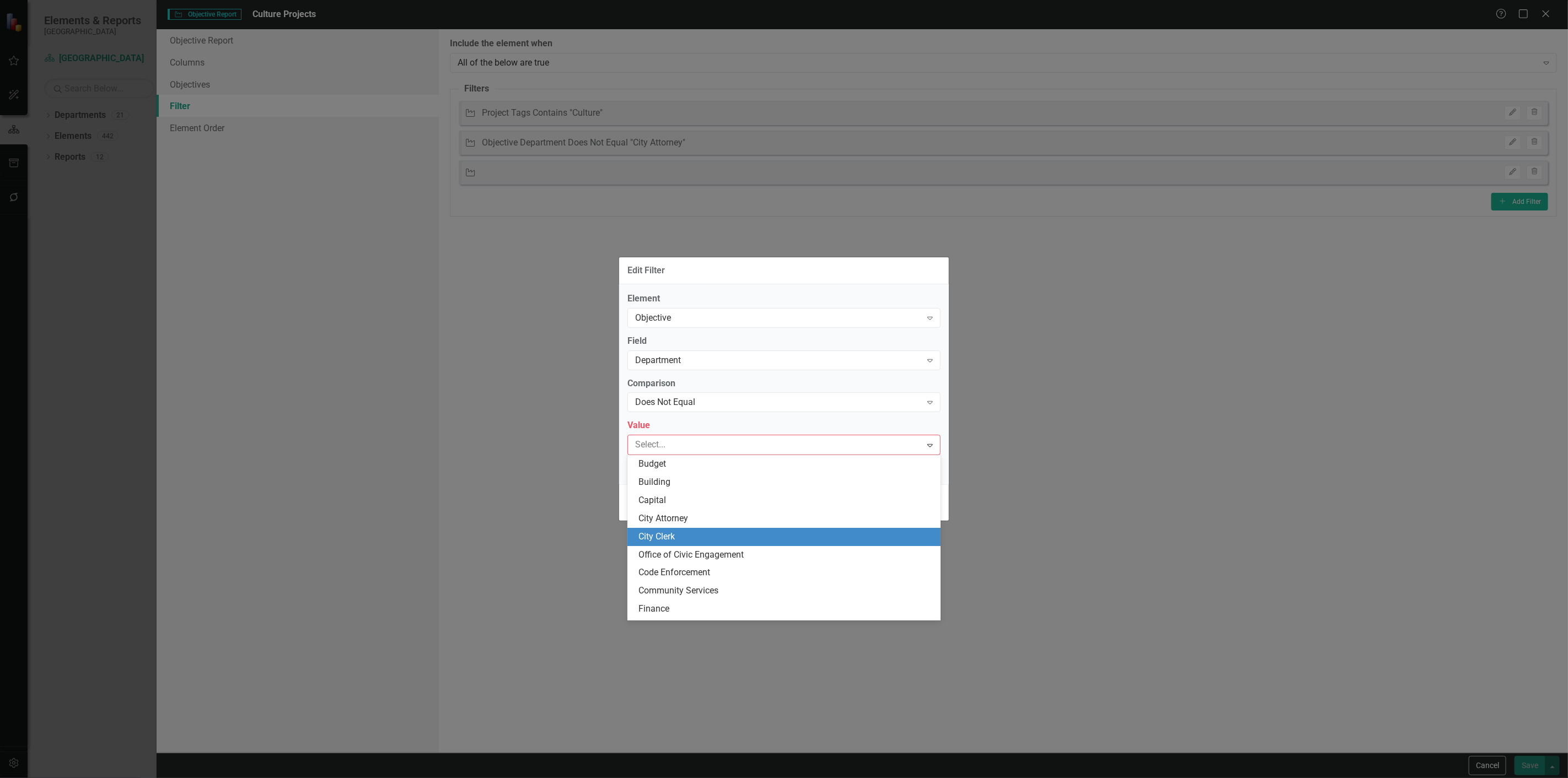
drag, startPoint x: 653, startPoint y: 529, endPoint x: 791, endPoint y: 522, distance: 138.2
click at [653, 528] on div "City Clerk" at bounding box center [784, 537] width 313 height 18
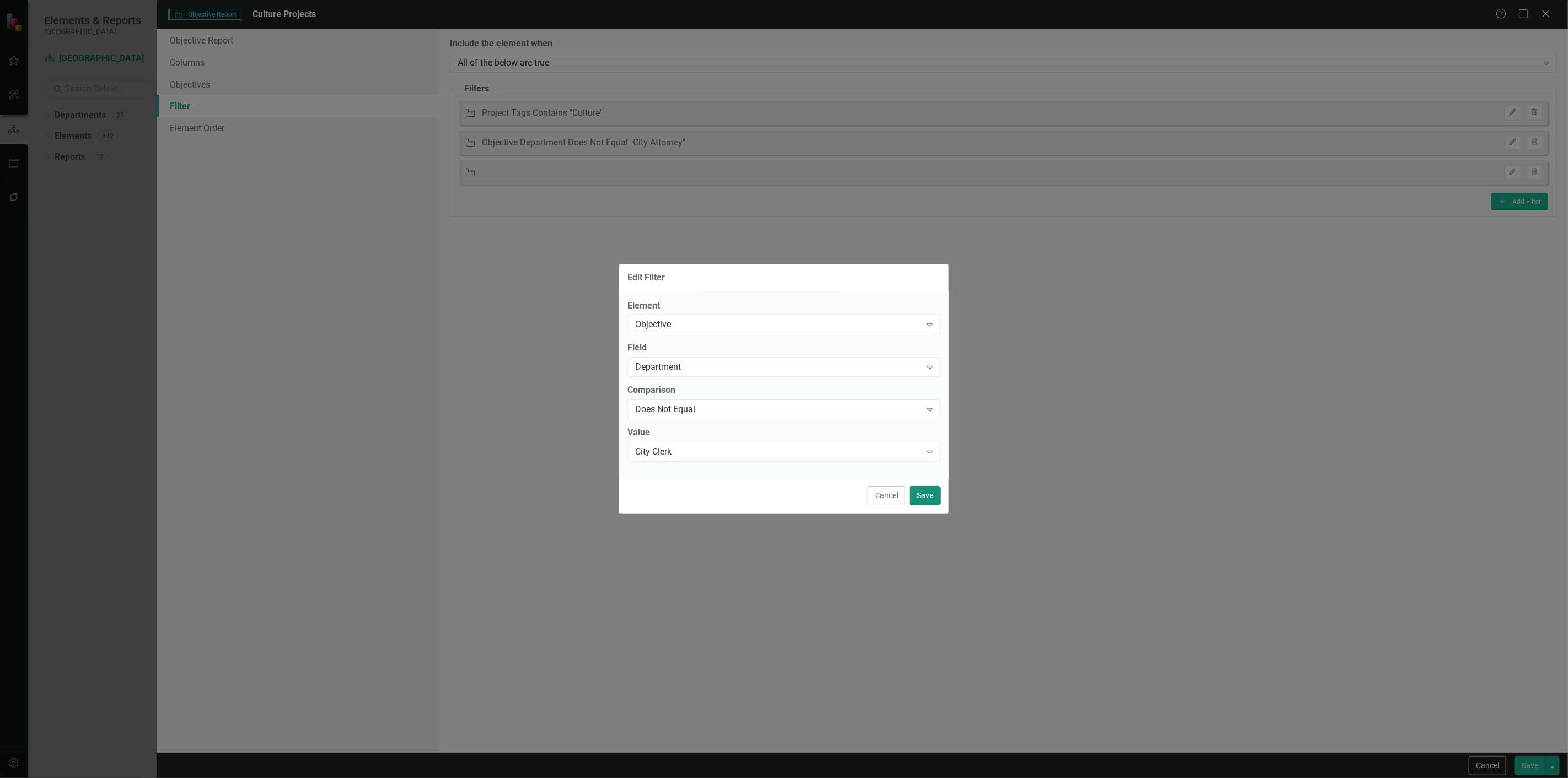
click at [933, 489] on button "Save" at bounding box center [925, 495] width 31 height 20
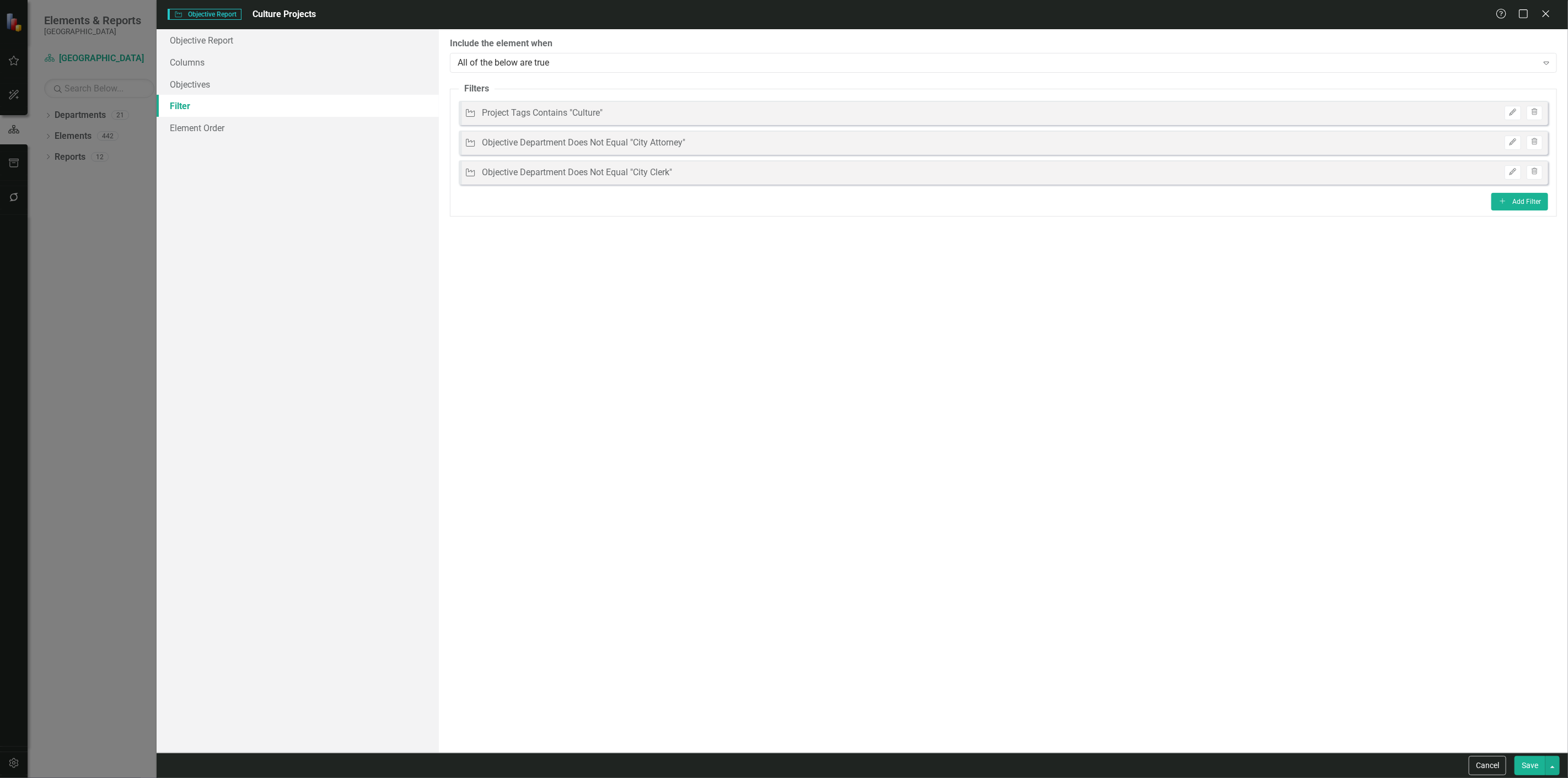
click at [1522, 772] on button "Save" at bounding box center [1529, 765] width 31 height 20
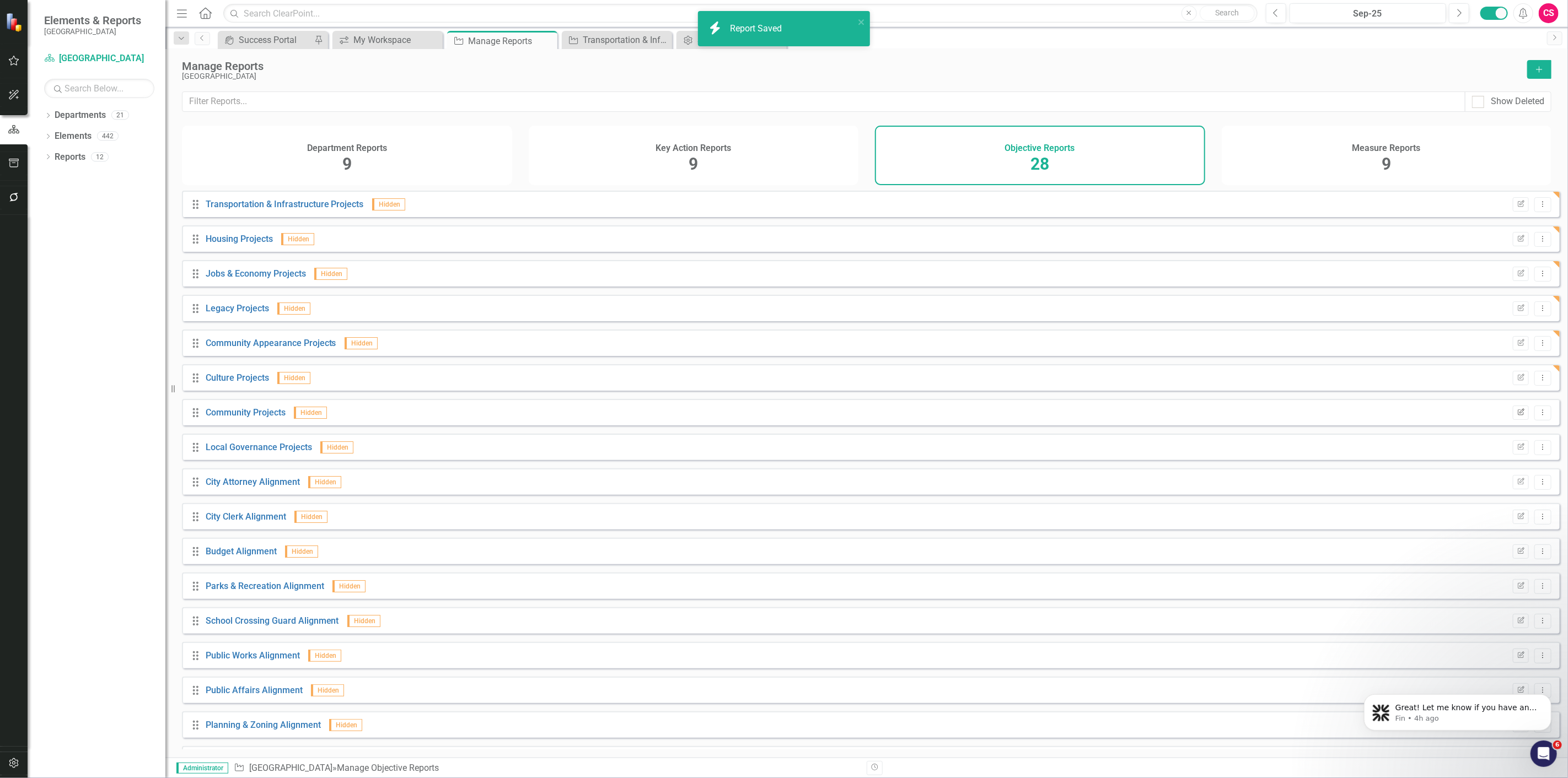
click at [1518, 415] on icon "button" at bounding box center [1521, 412] width 6 height 6
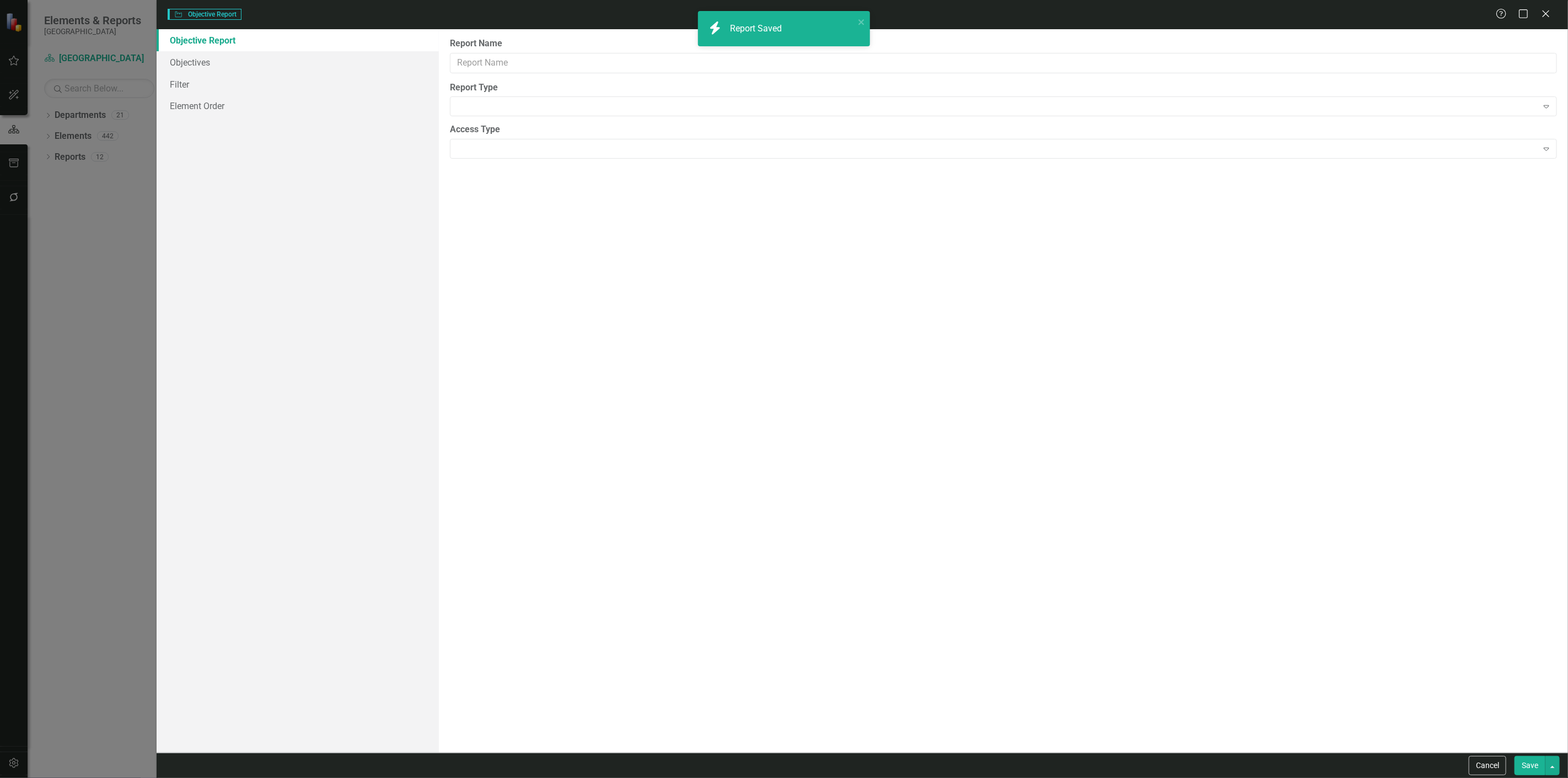
type input "Community Projects"
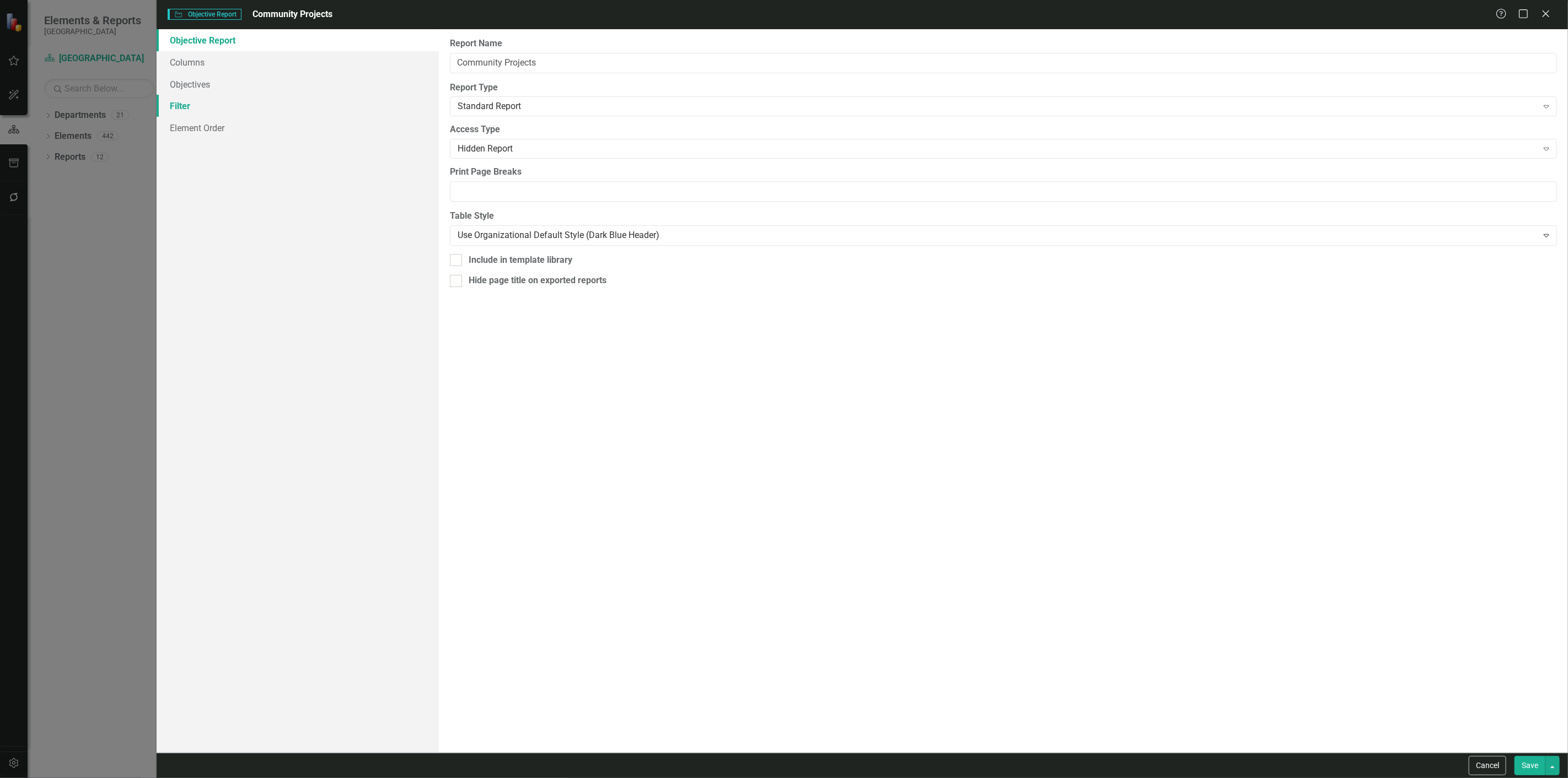
click at [179, 112] on link "Filter" at bounding box center [297, 106] width 282 height 22
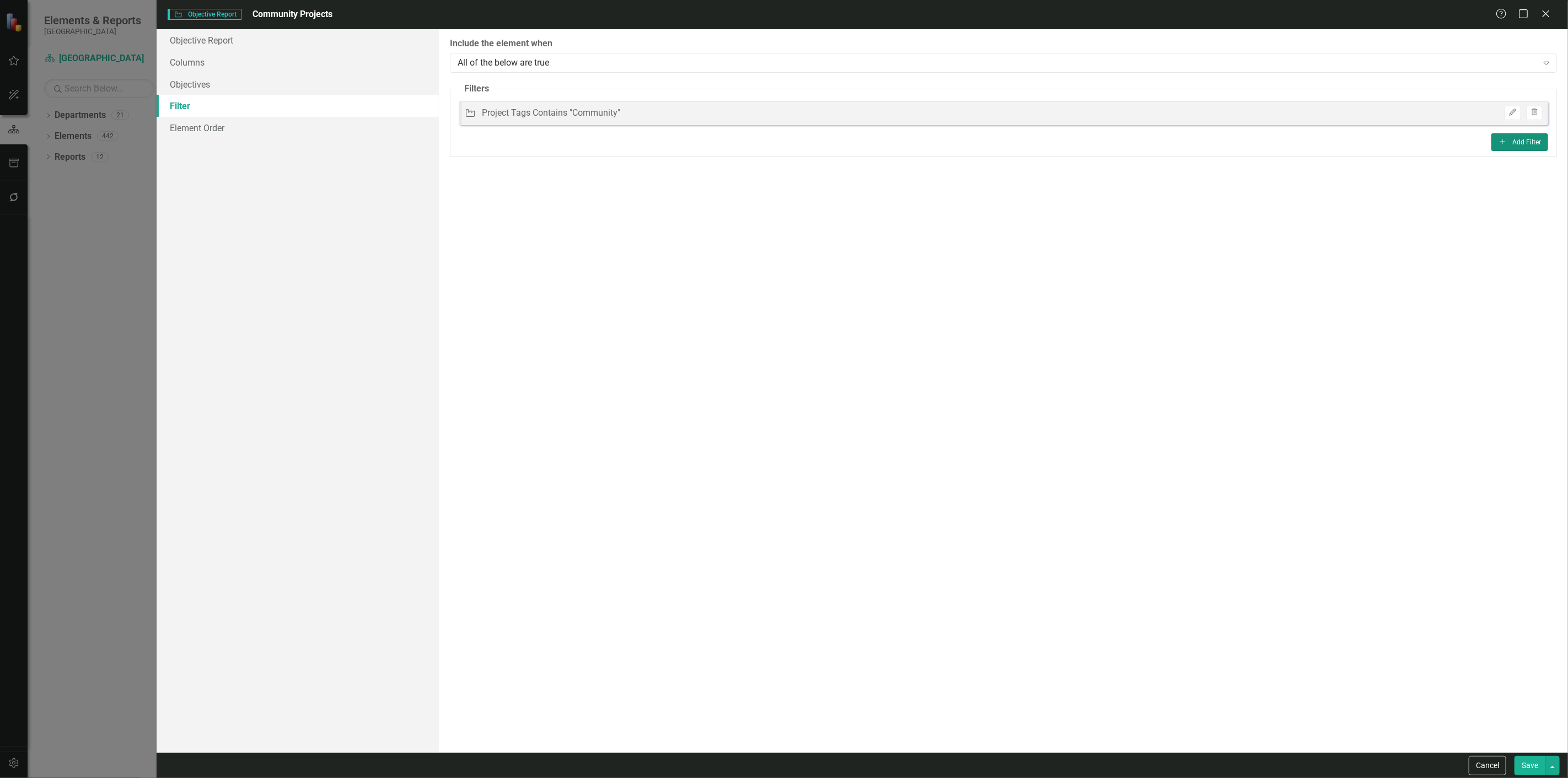
click at [1528, 147] on button "Add Add Filter" at bounding box center [1520, 142] width 57 height 17
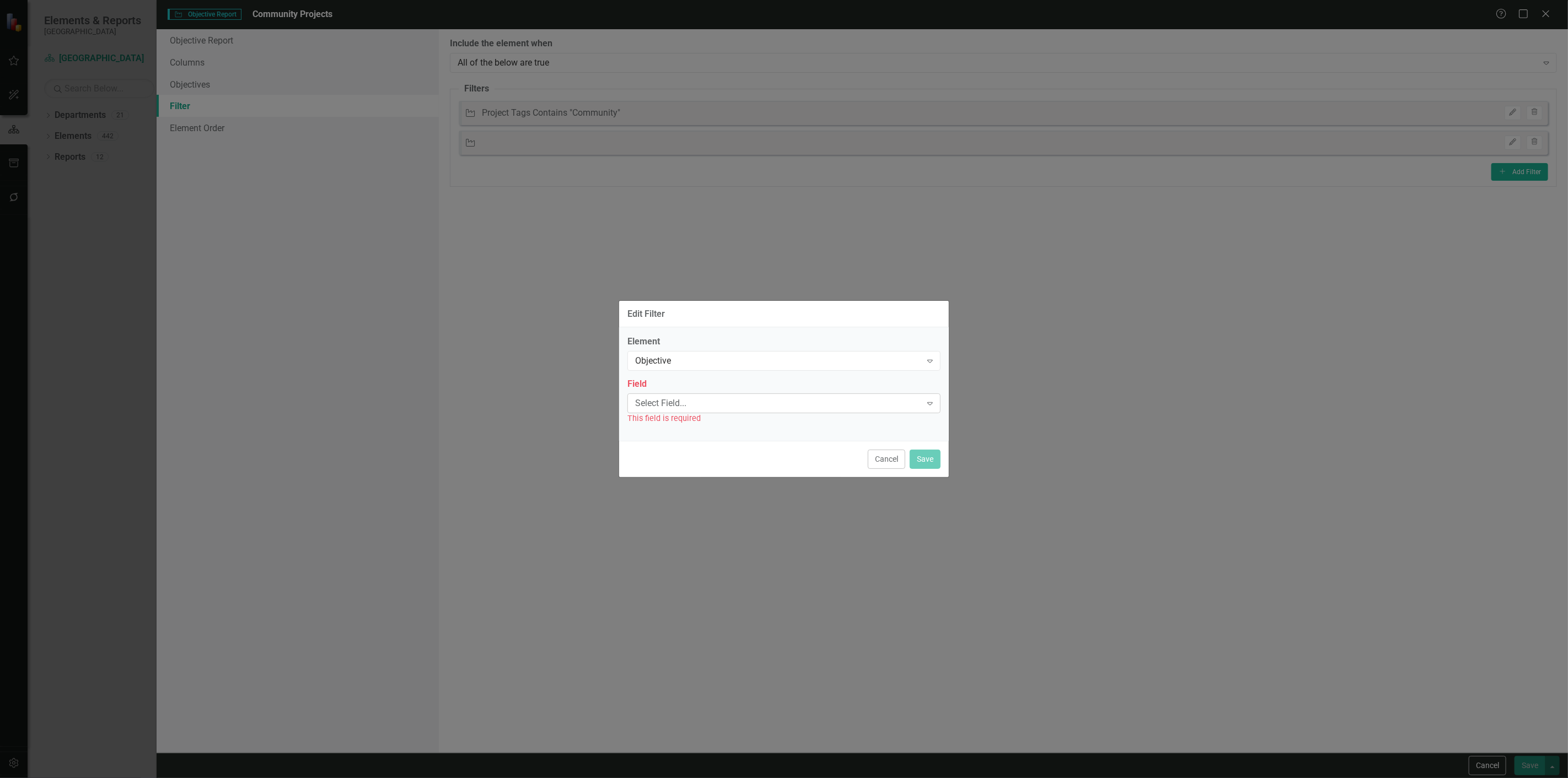
click at [664, 409] on div "Select Field..." at bounding box center [778, 403] width 286 height 13
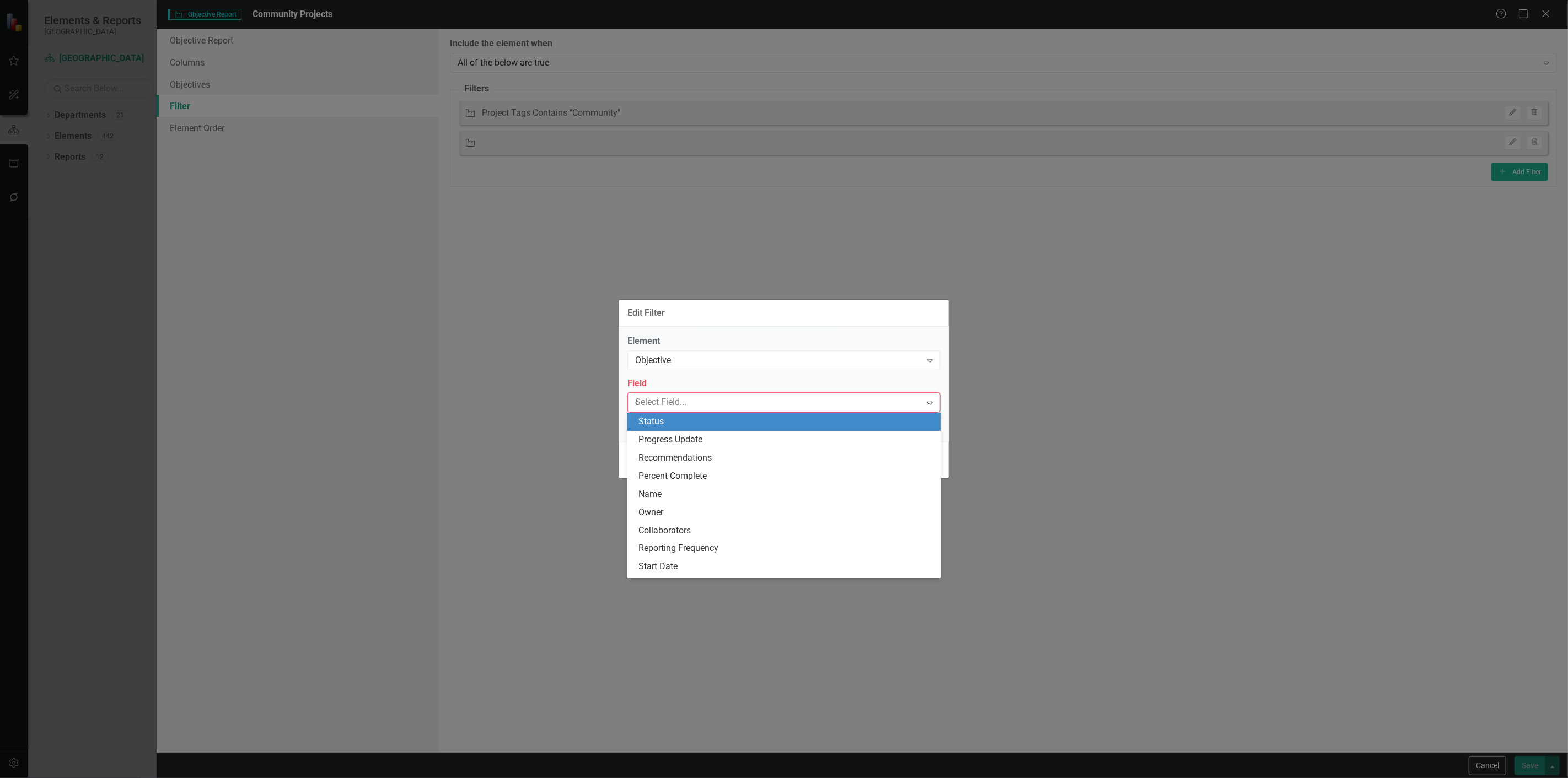
type input "de"
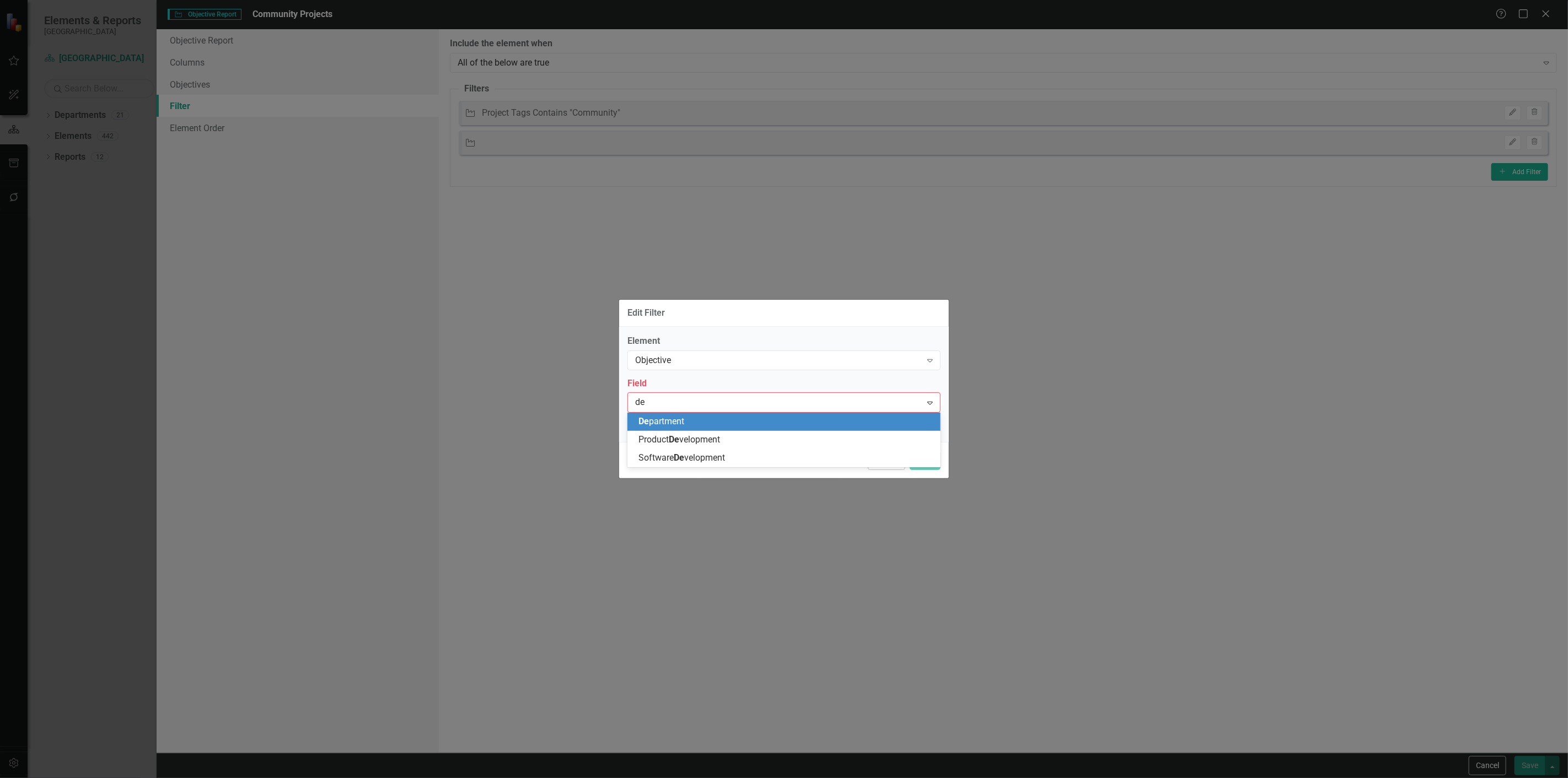
click at [663, 417] on span "De partment" at bounding box center [661, 420] width 46 height 10
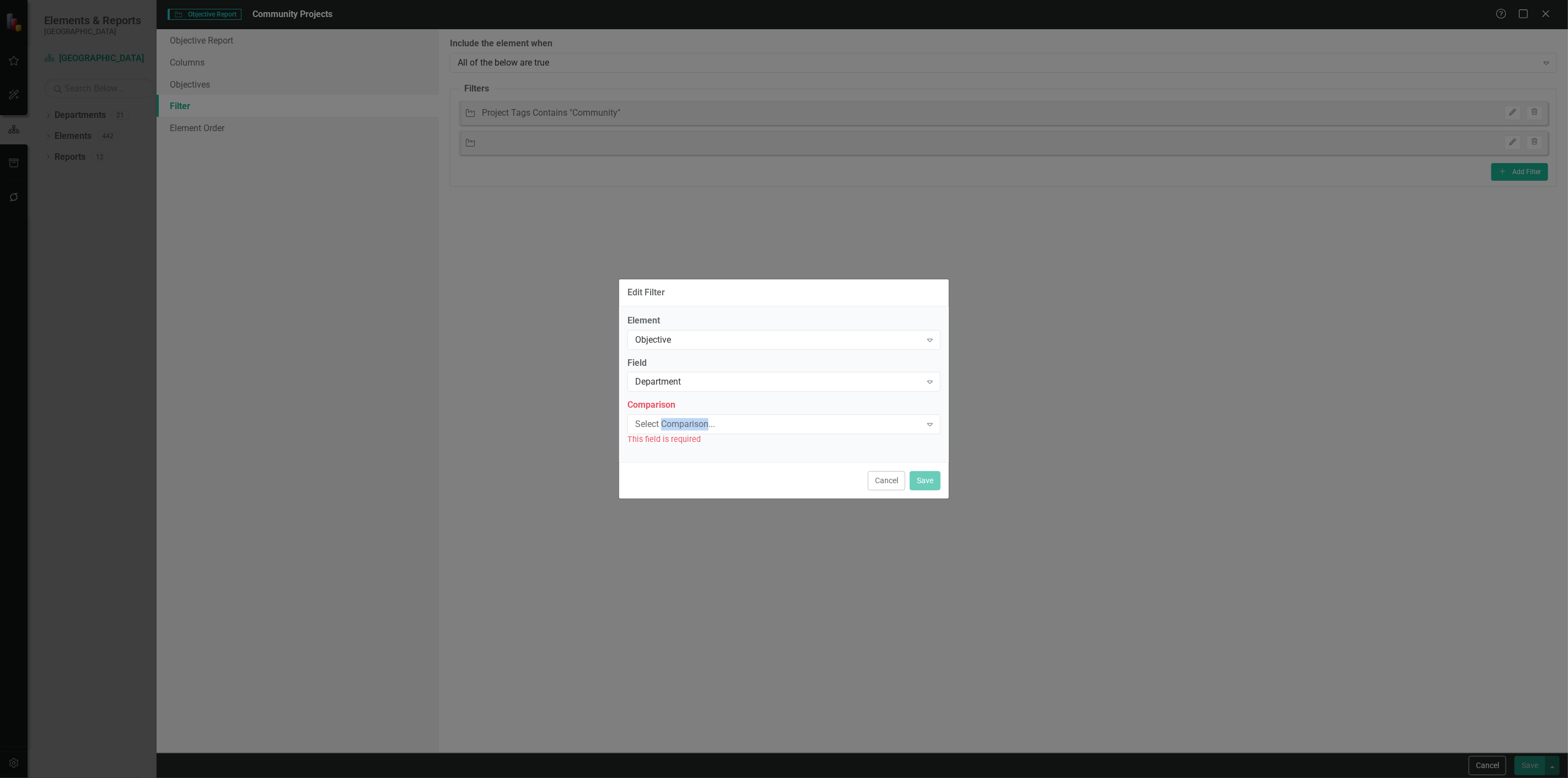
click at [663, 417] on div "Select Comparison... Expand" at bounding box center [784, 424] width 313 height 20
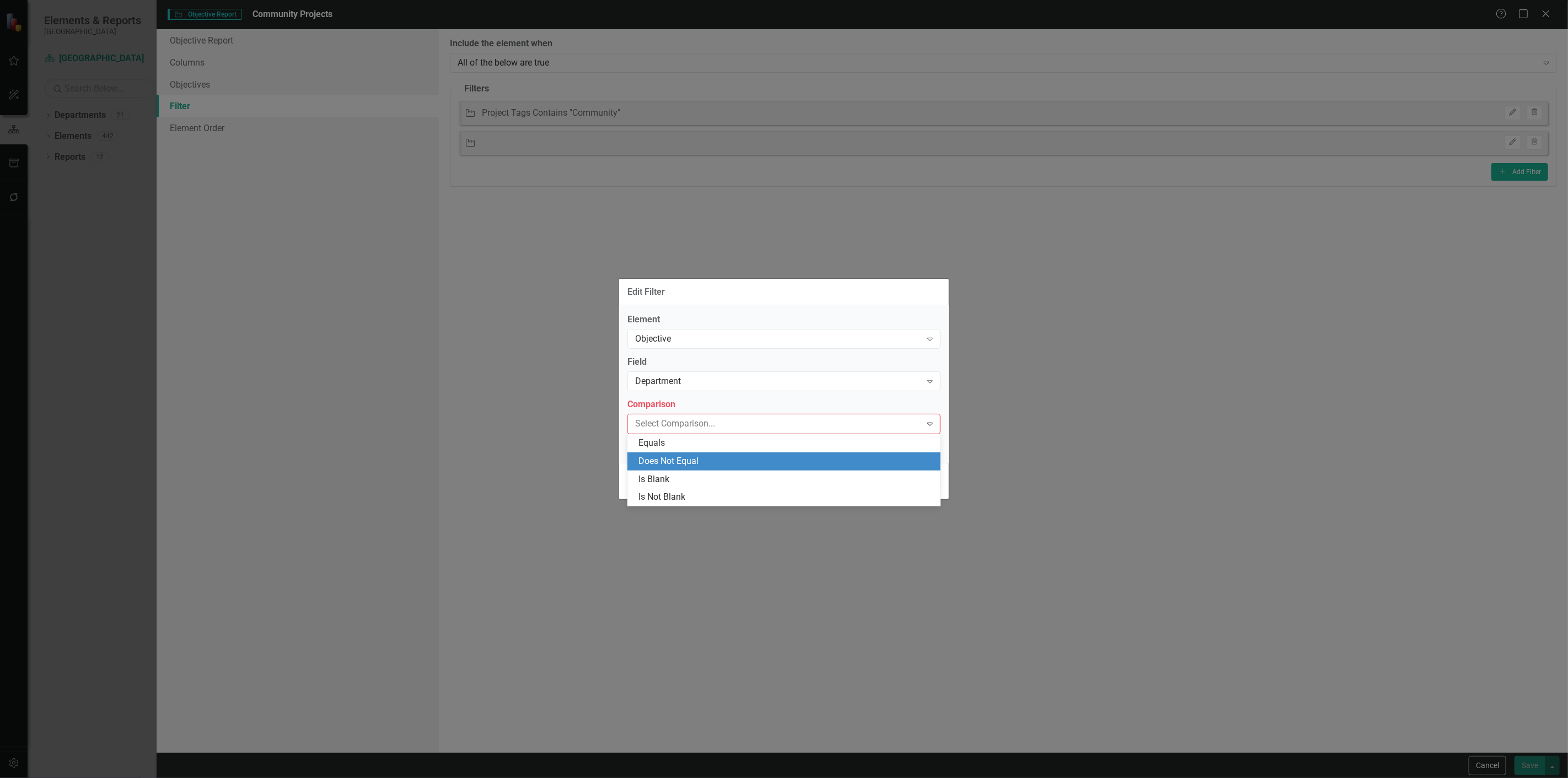
click at [652, 455] on div "Does Not Equal" at bounding box center [786, 461] width 296 height 13
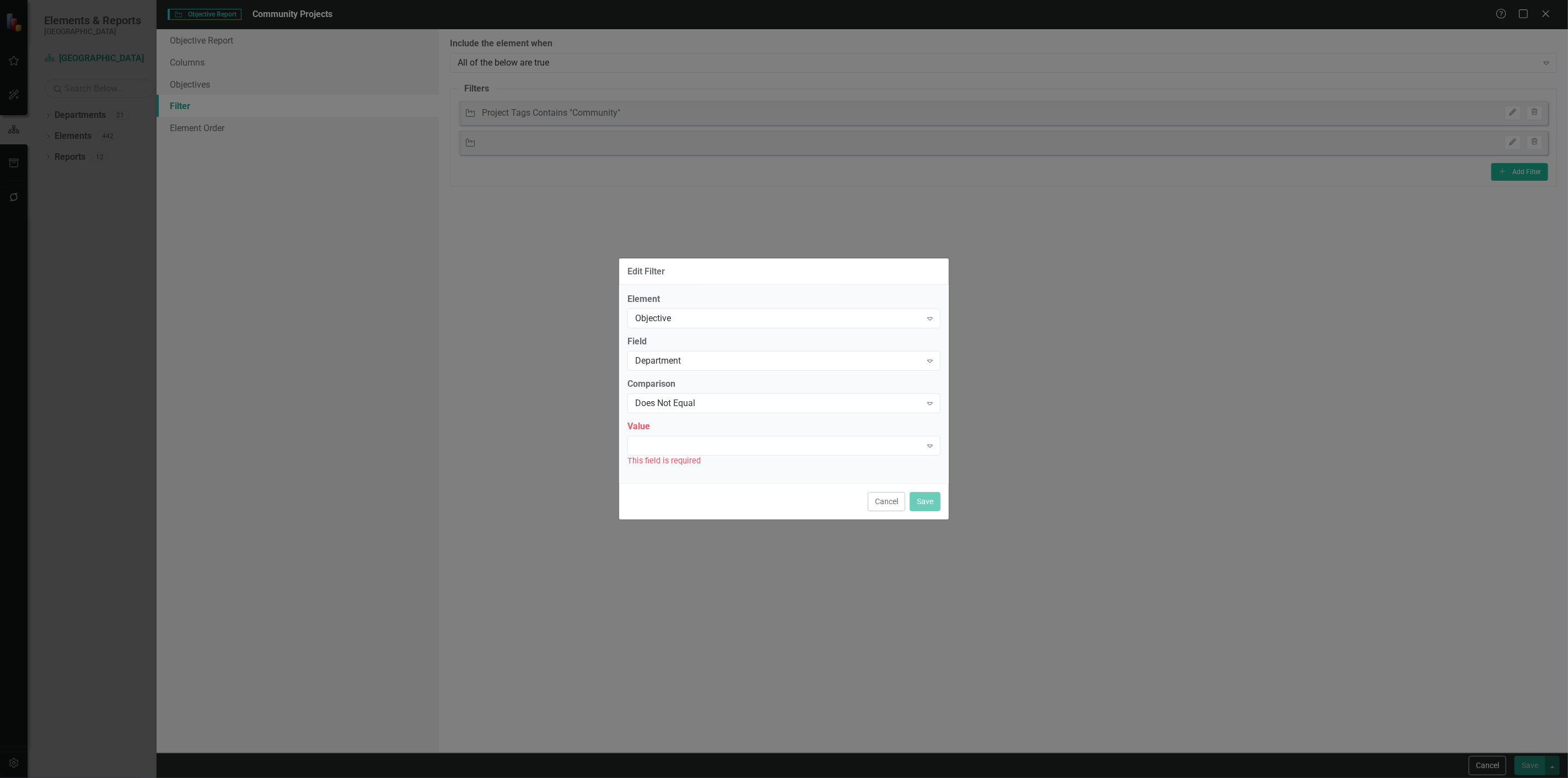
click at [658, 433] on div "Value Expand This field is required" at bounding box center [784, 443] width 313 height 46
click at [655, 439] on div "Expand" at bounding box center [784, 446] width 313 height 20
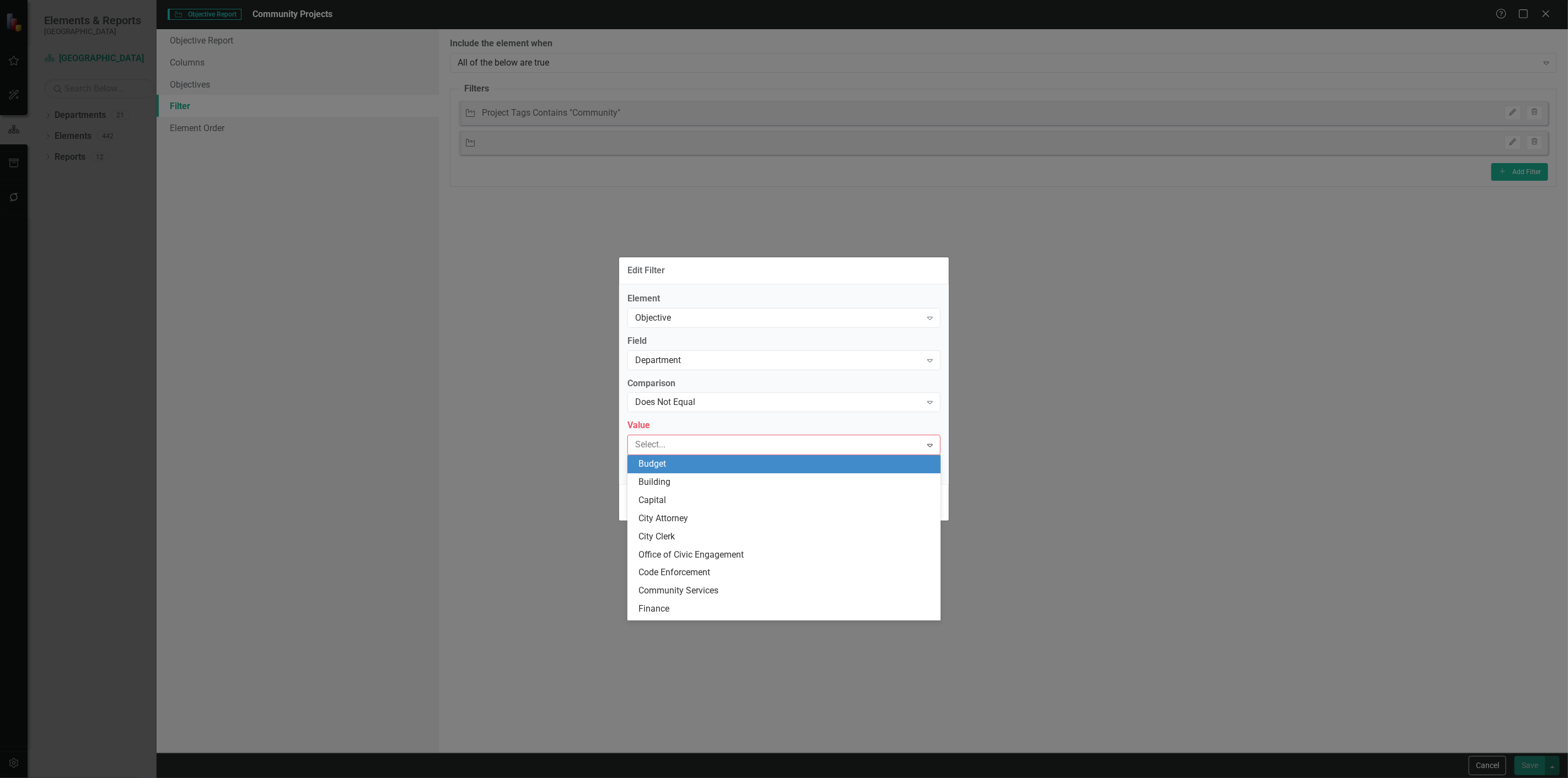
type input "d"
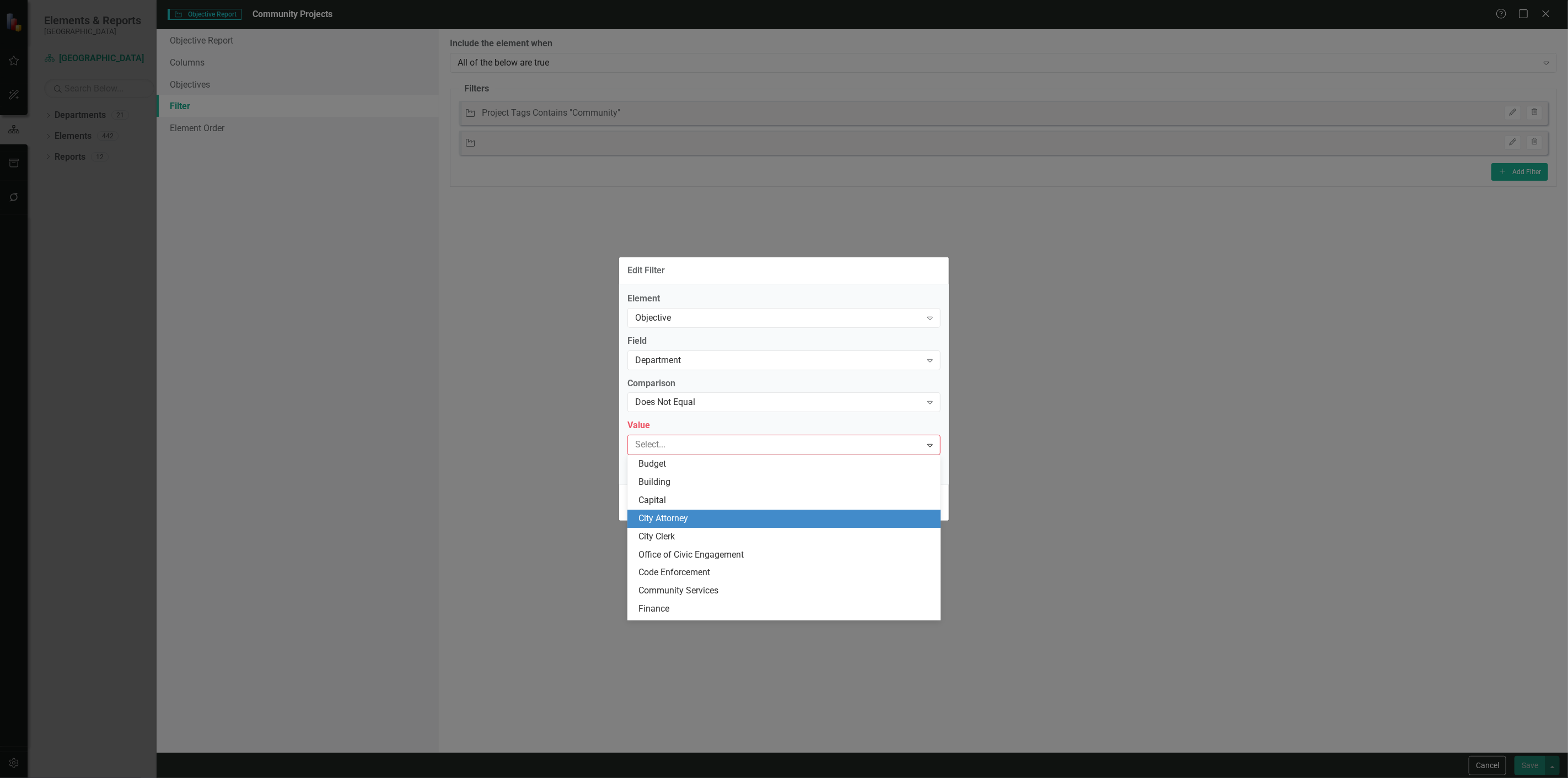
drag, startPoint x: 691, startPoint y: 515, endPoint x: 826, endPoint y: 519, distance: 135.1
click at [691, 514] on div "City Attorney" at bounding box center [786, 519] width 296 height 13
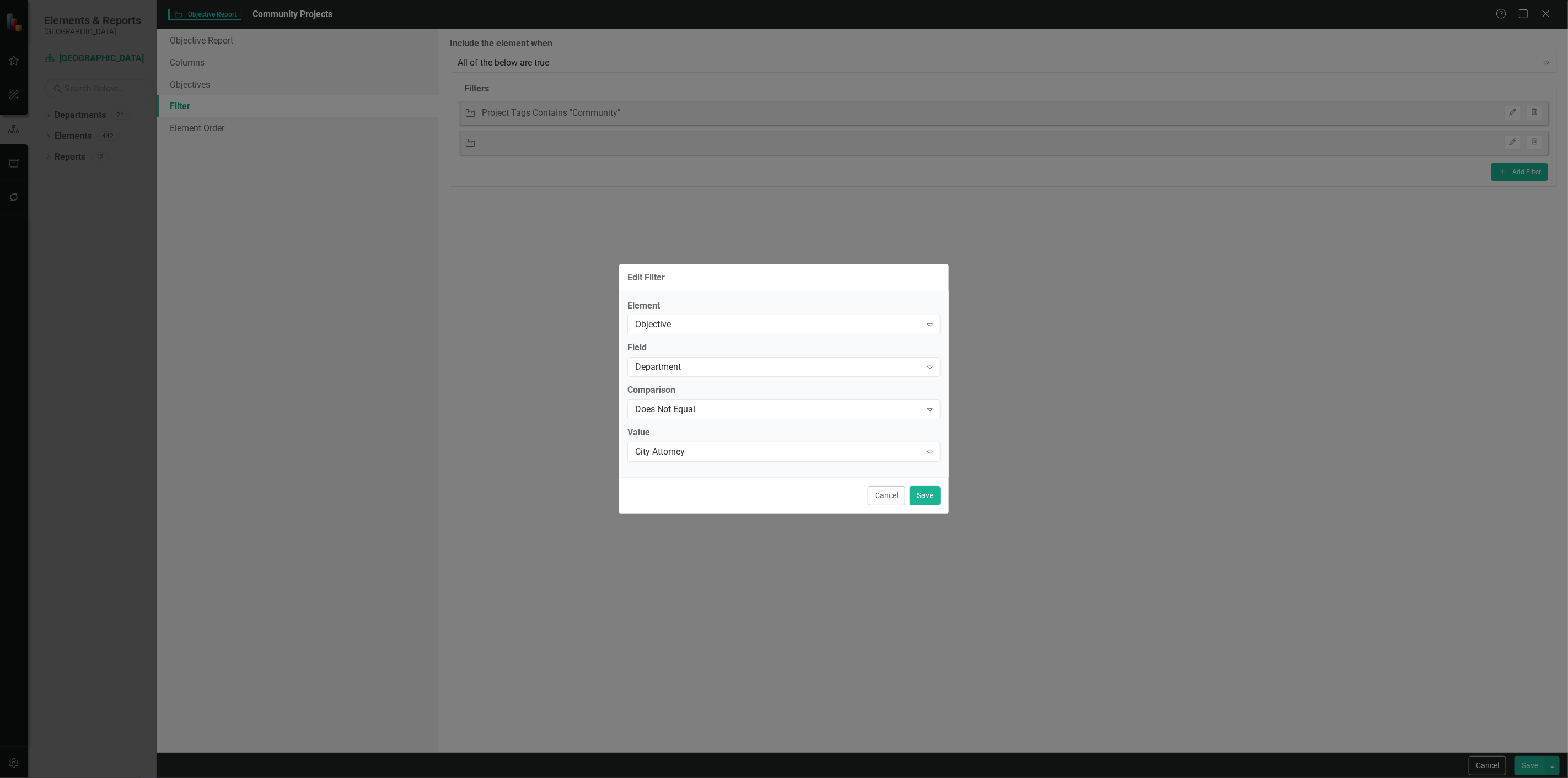
click at [907, 501] on div "Cancel Save" at bounding box center [783, 495] width 329 height 36
click at [914, 499] on button "Save" at bounding box center [925, 495] width 31 height 20
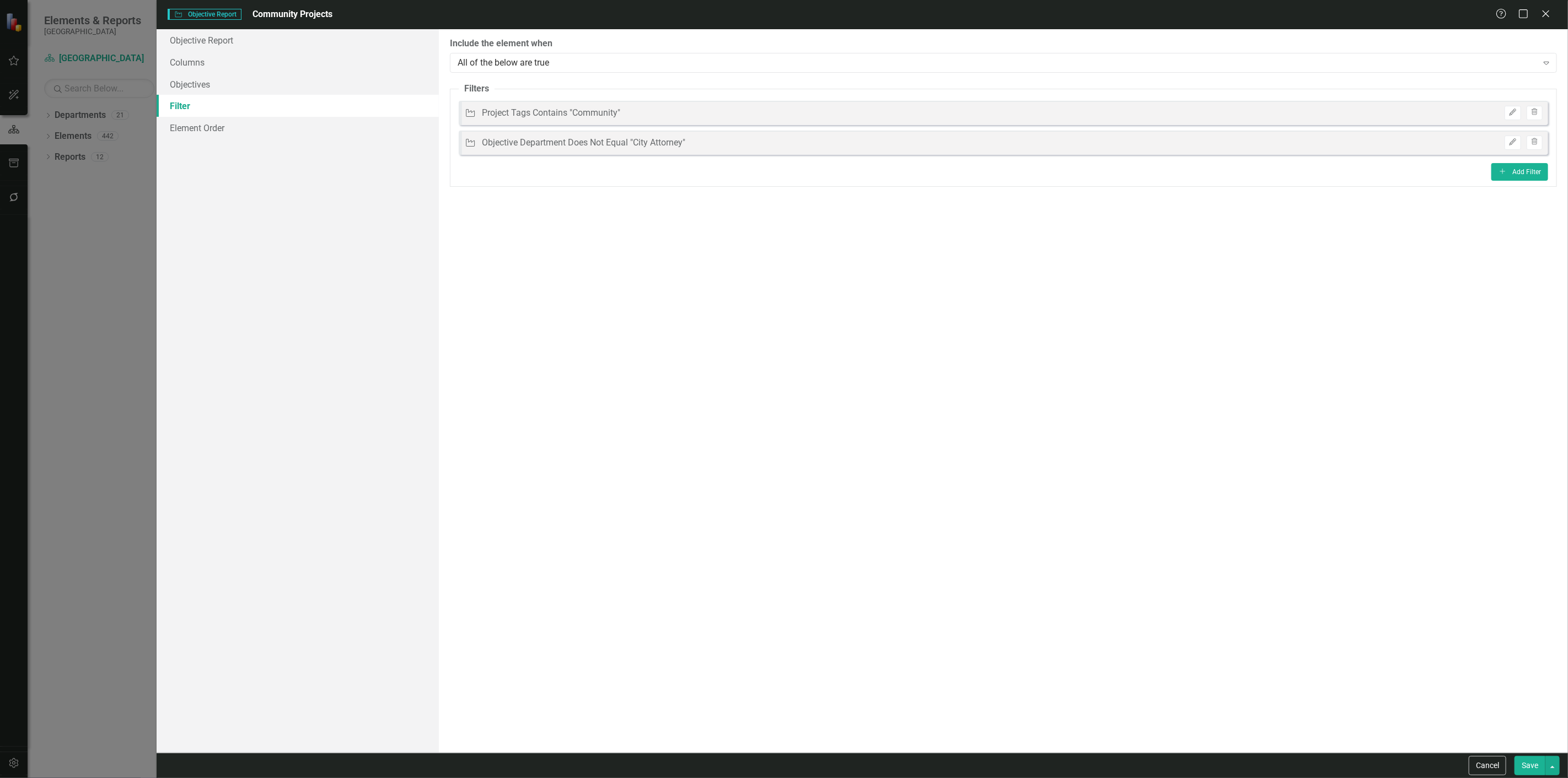
click at [1512, 161] on fieldset "Filters Objective Project Tags Contains "Community" Edit Trash Objective Object…" at bounding box center [1003, 134] width 1107 height 105
click at [1511, 167] on button "Add Add Filter" at bounding box center [1520, 172] width 57 height 17
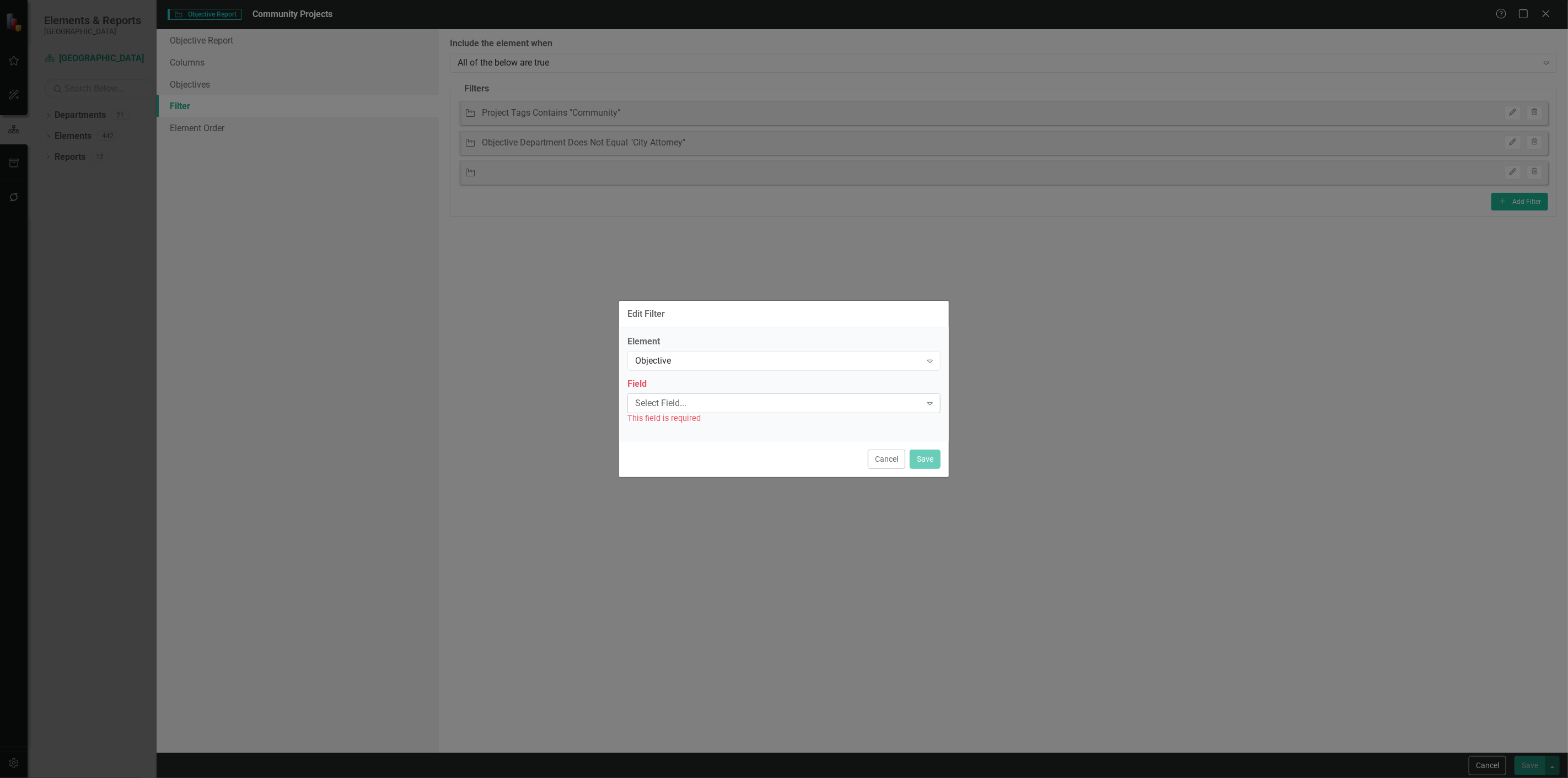
click at [714, 406] on div "Select Field..." at bounding box center [778, 403] width 286 height 13
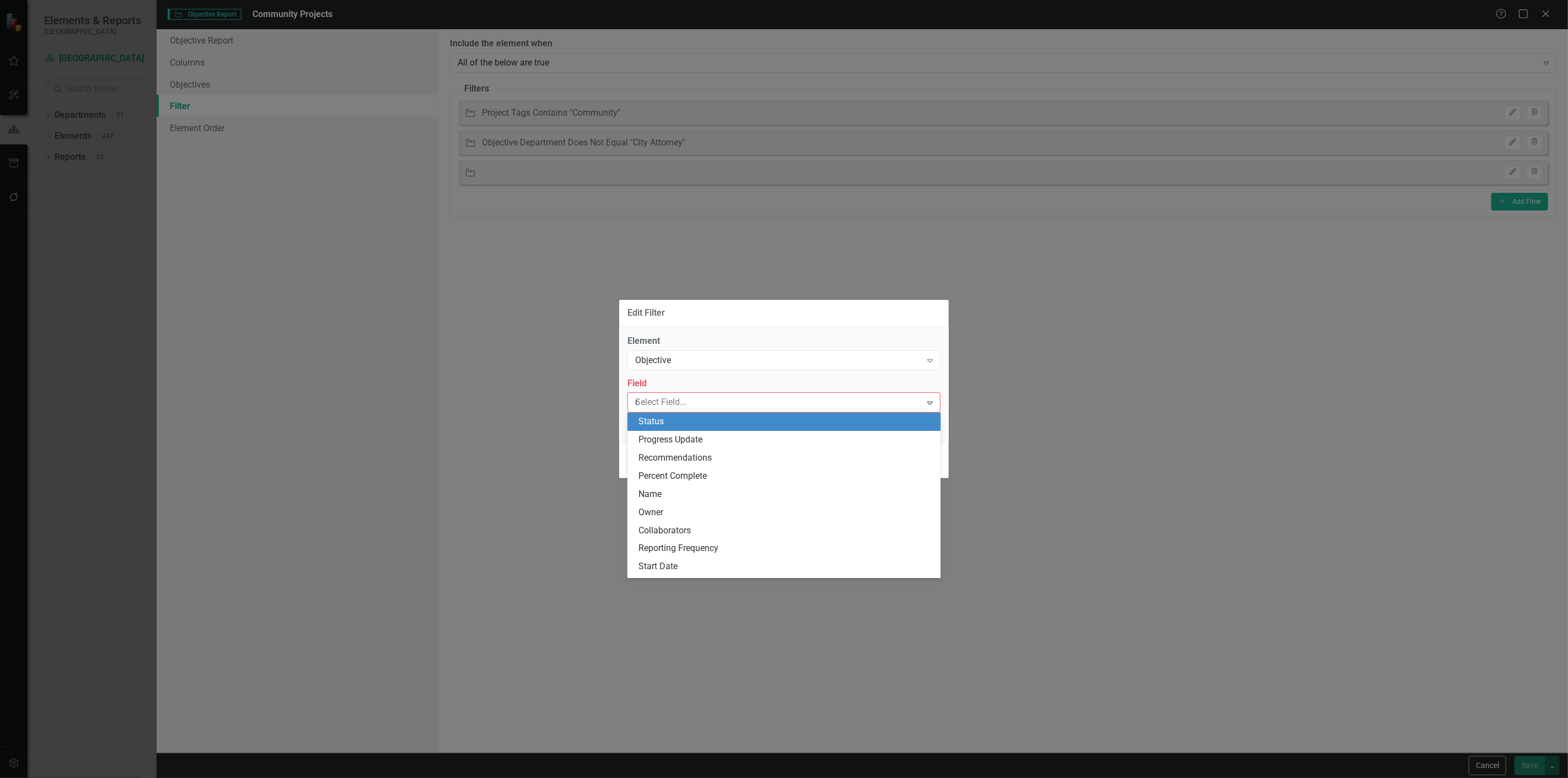
type input "de"
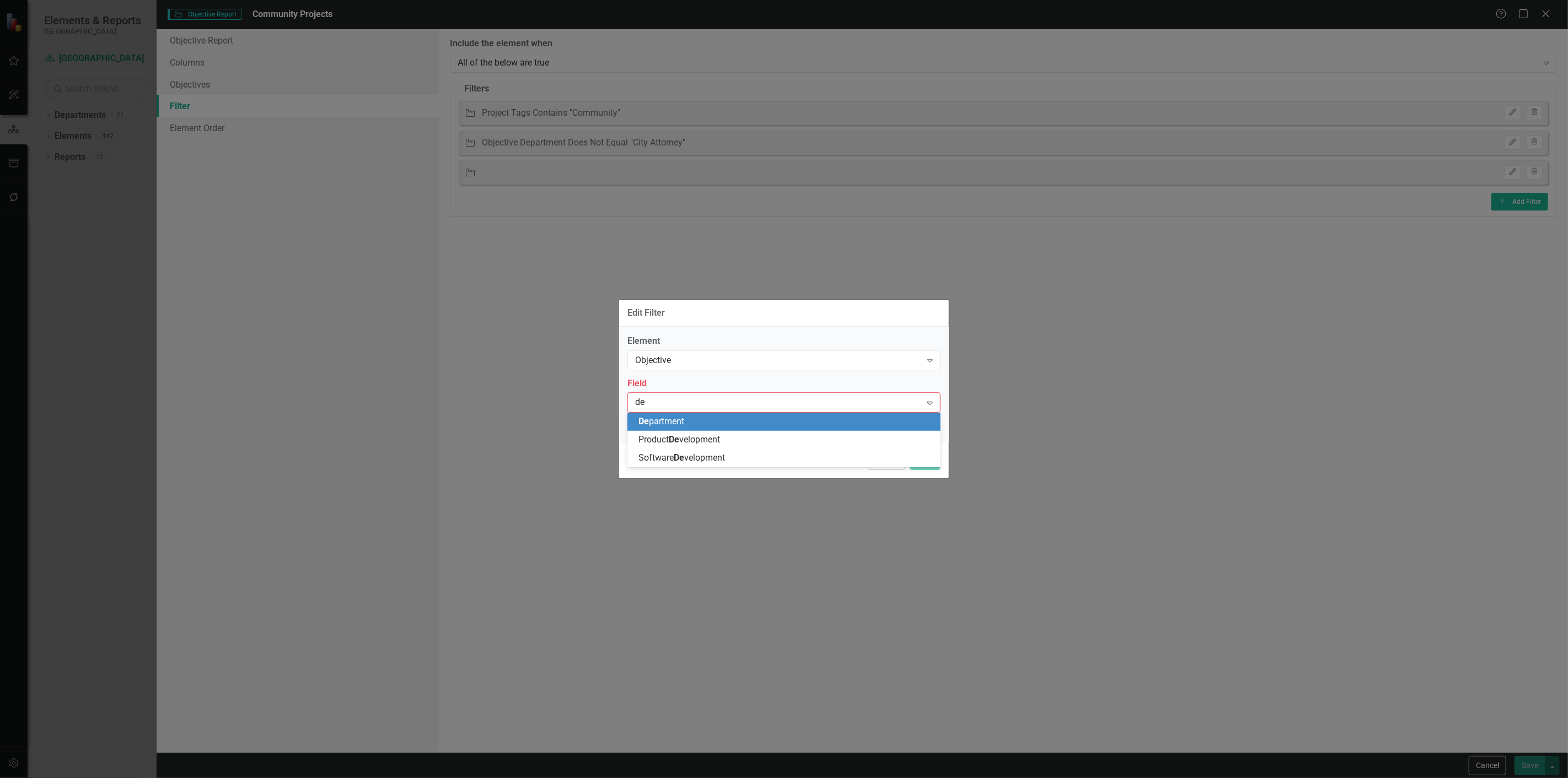
click at [701, 420] on div "De partment" at bounding box center [786, 422] width 296 height 13
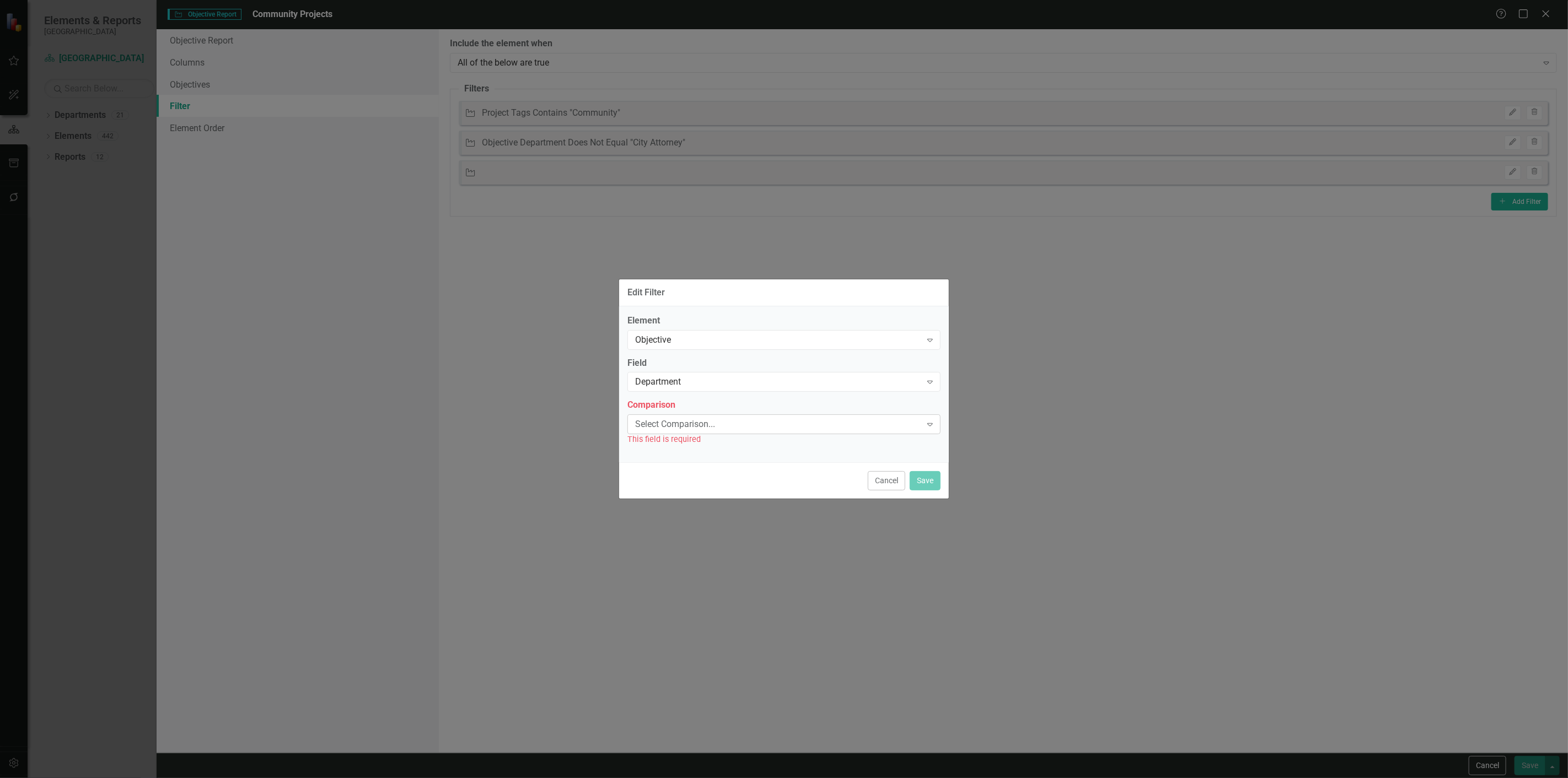
click at [697, 427] on div "Select Comparison..." at bounding box center [778, 424] width 286 height 13
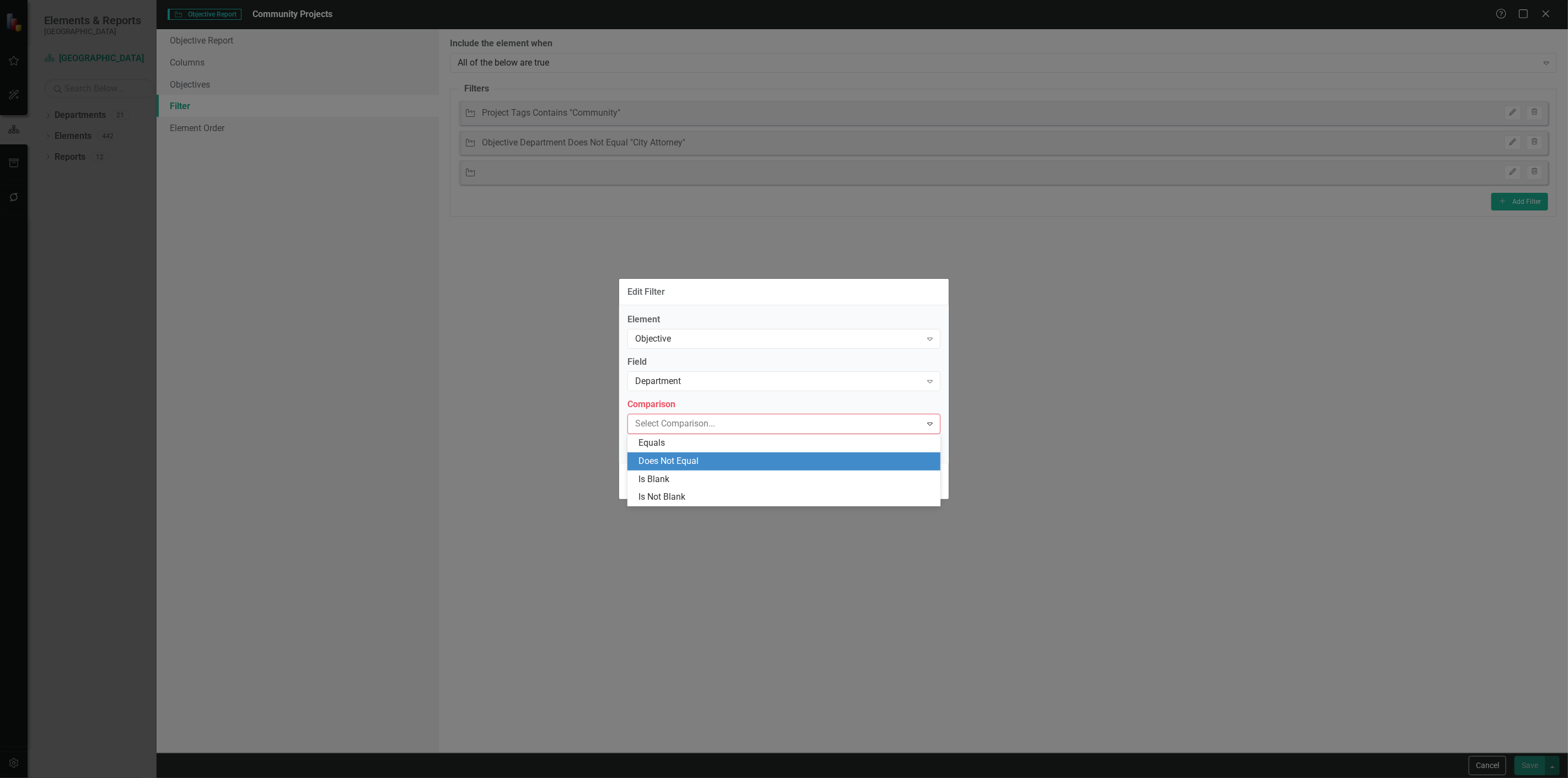
click at [683, 468] on div "Does Not Equal" at bounding box center [784, 461] width 313 height 18
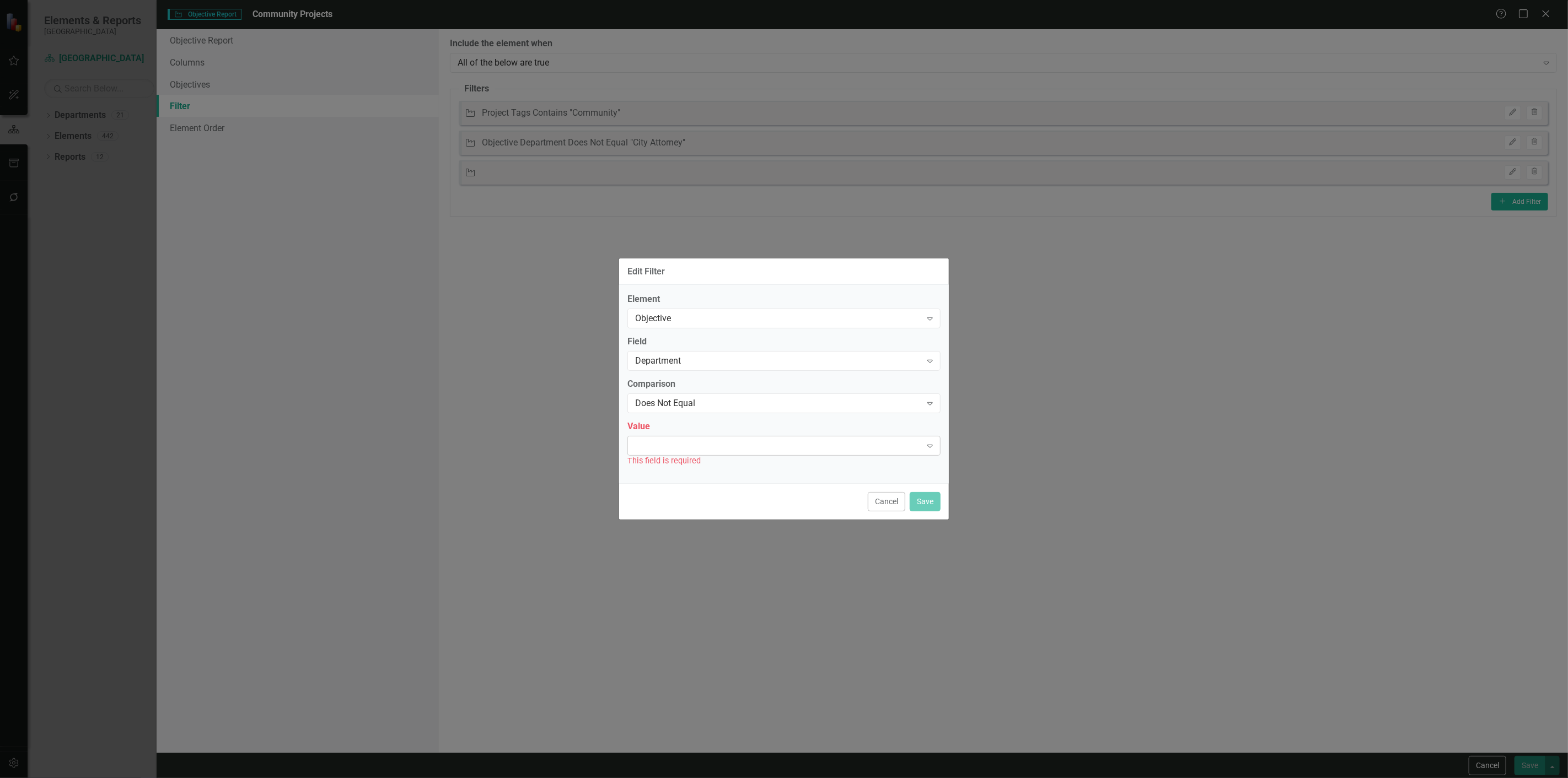
click at [680, 453] on div "Expand" at bounding box center [784, 446] width 313 height 20
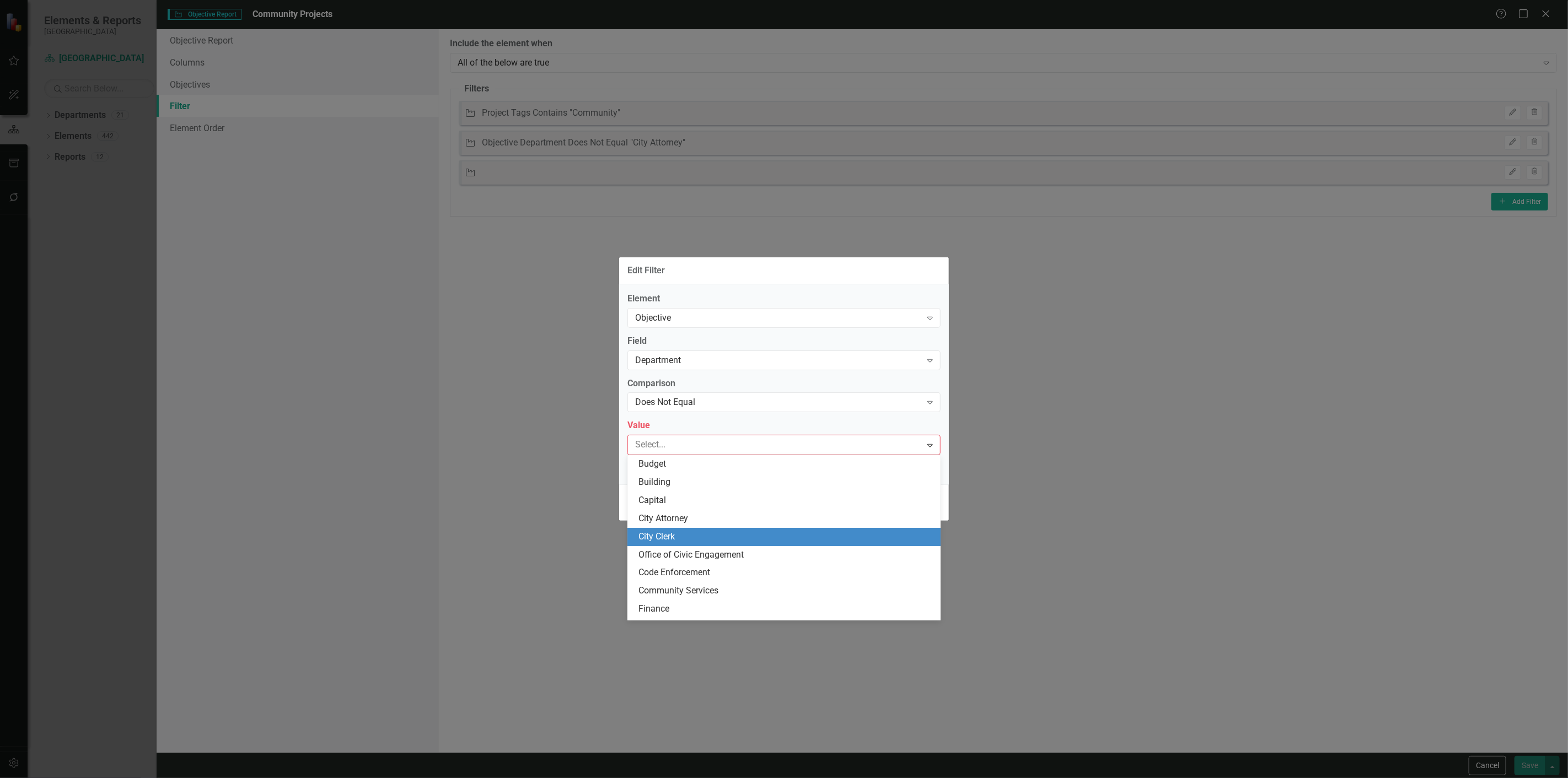
click at [664, 532] on div "City Clerk" at bounding box center [786, 537] width 296 height 13
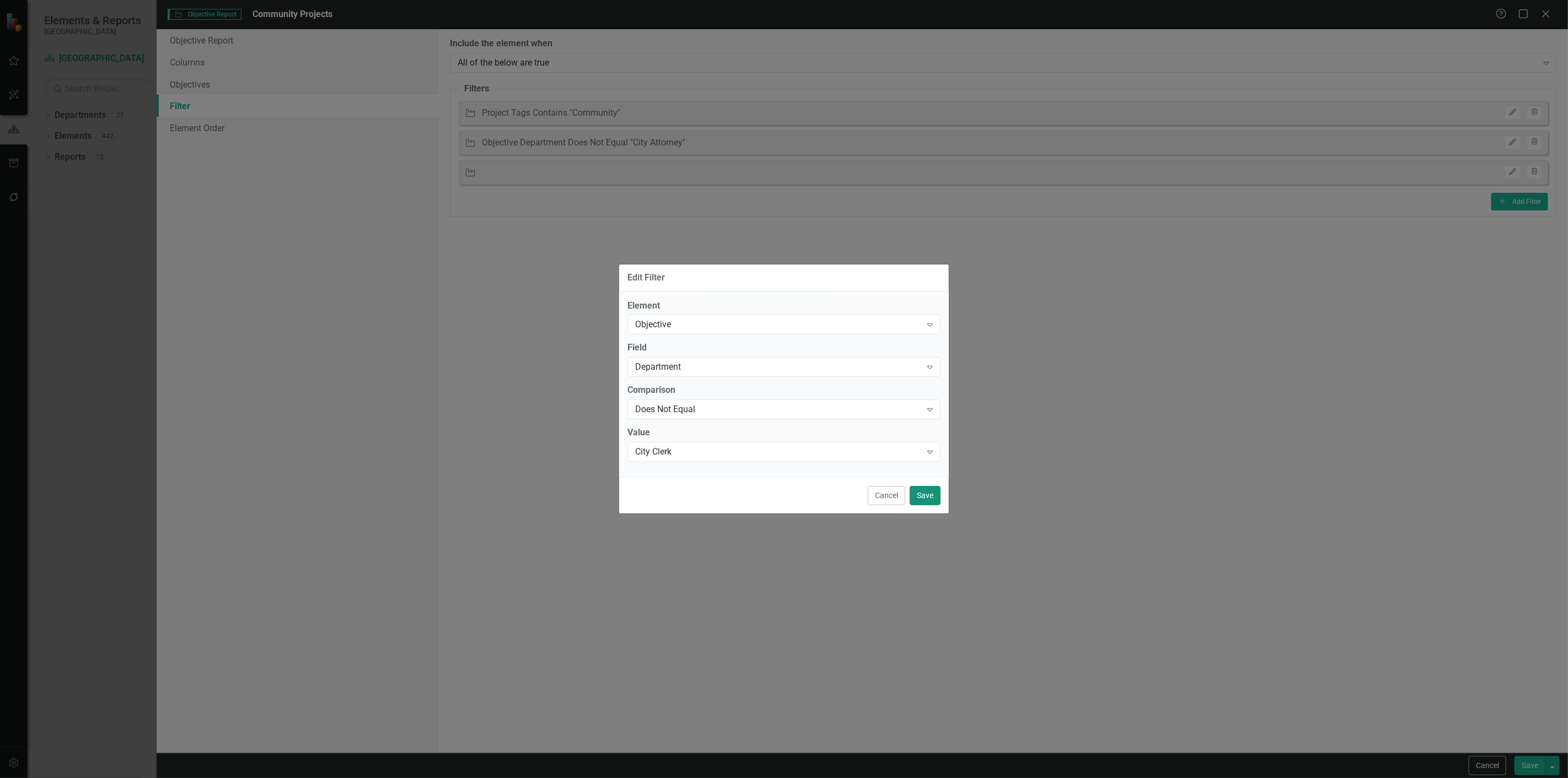
click at [915, 495] on button "Save" at bounding box center [925, 495] width 31 height 20
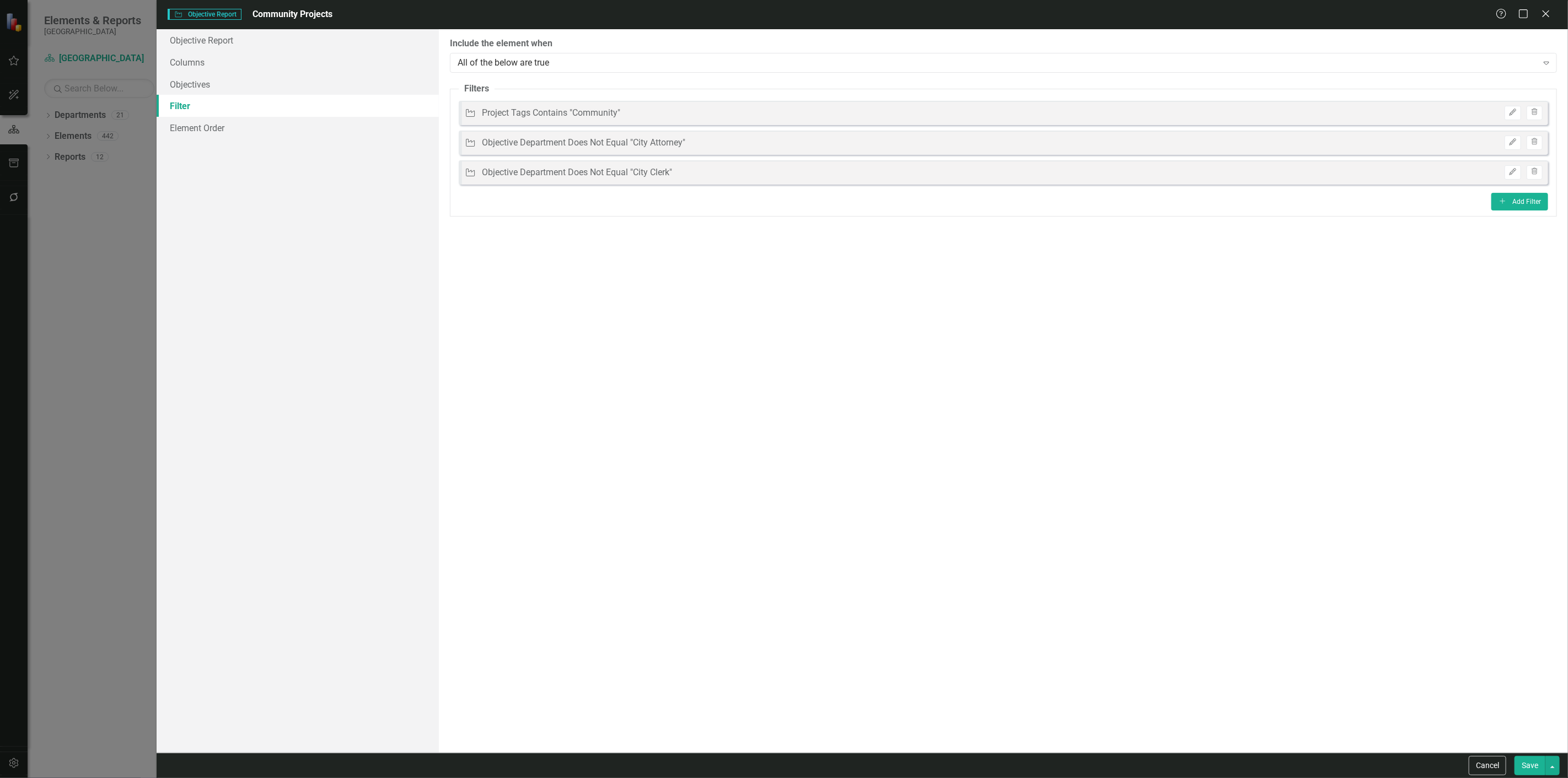
click at [1518, 755] on div "Cancel Save" at bounding box center [862, 765] width 1412 height 25
click at [1522, 759] on button "Save" at bounding box center [1529, 765] width 31 height 20
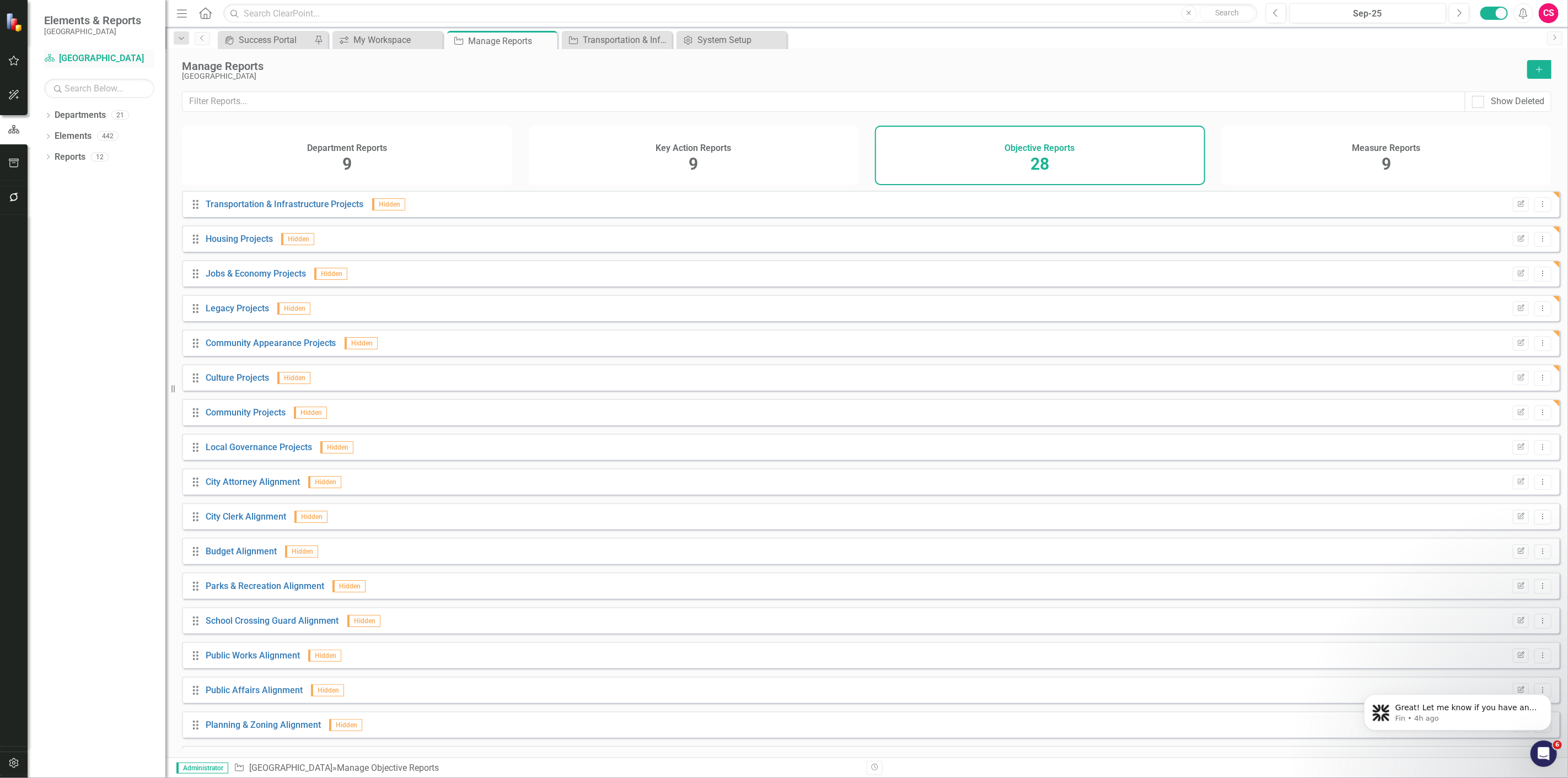
click at [86, 62] on link "Department [GEOGRAPHIC_DATA]" at bounding box center [99, 59] width 110 height 13
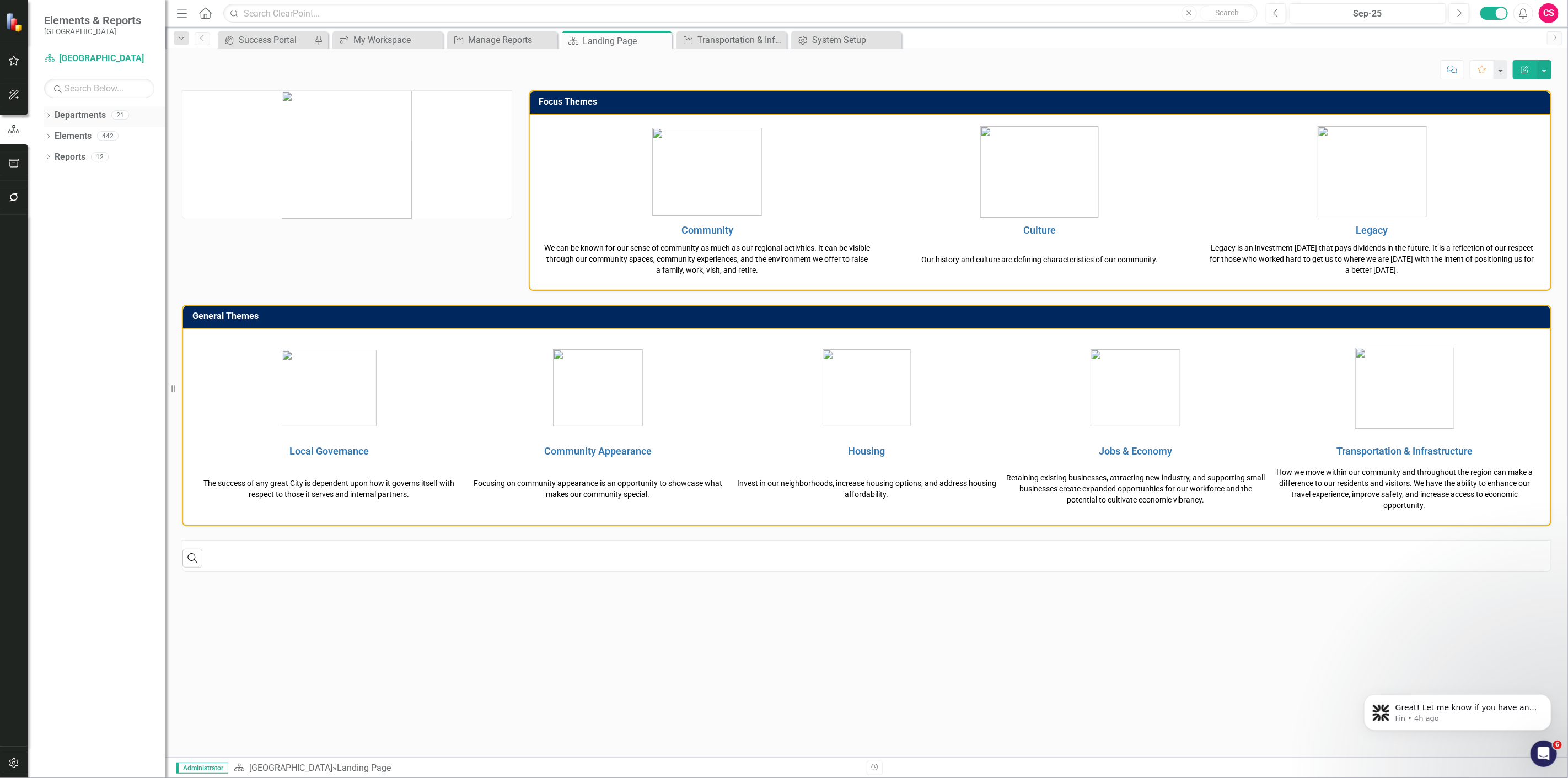
click at [52, 119] on div "Dropdown Departments 21" at bounding box center [105, 116] width 121 height 21
click at [48, 116] on icon "Dropdown" at bounding box center [48, 116] width 8 height 6
click at [54, 134] on icon "Dropdown" at bounding box center [53, 135] width 9 height 6
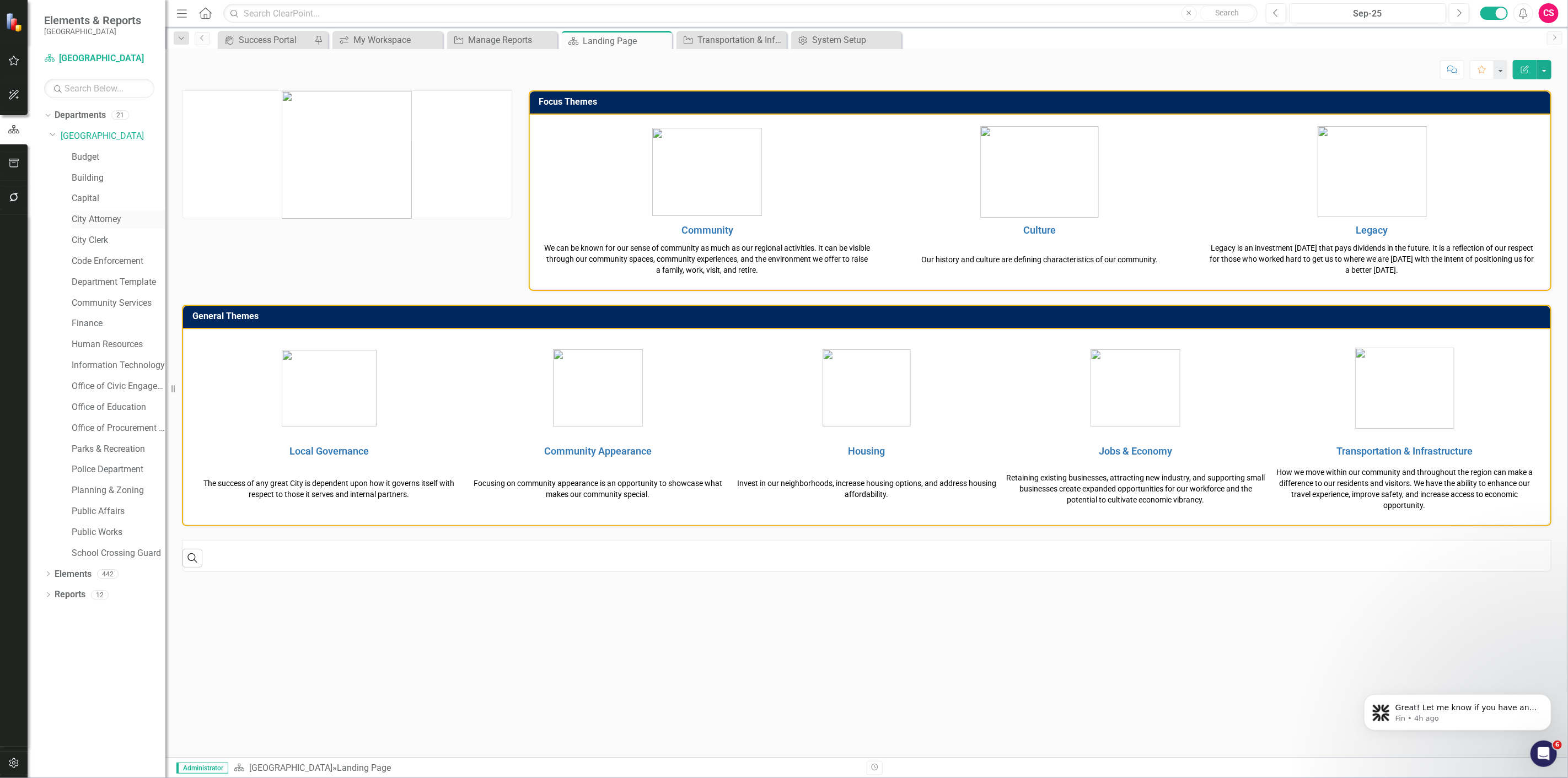
click at [97, 217] on link "City Attorney" at bounding box center [118, 219] width 94 height 13
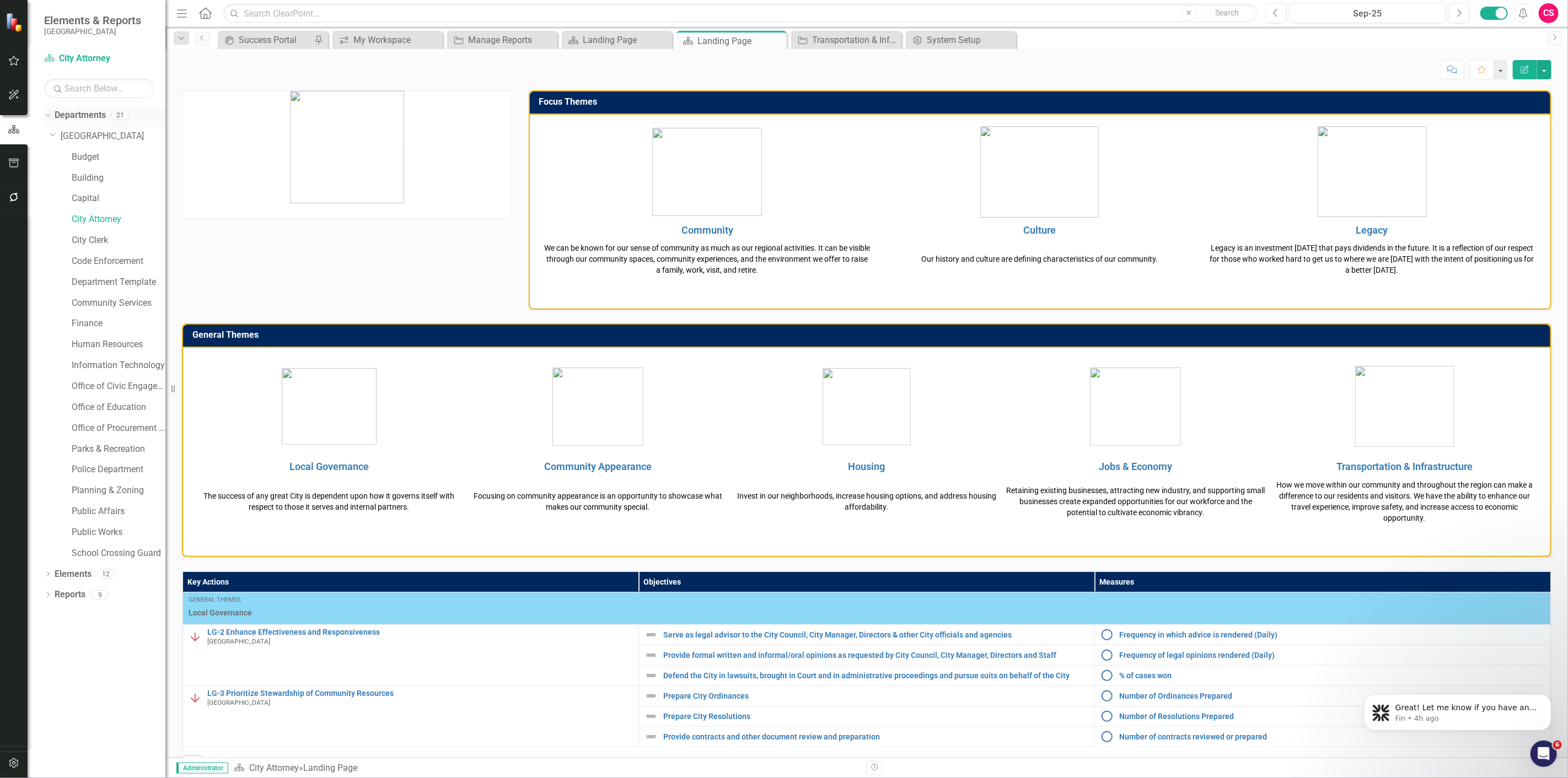
click at [50, 117] on div "Dropdown" at bounding box center [46, 115] width 9 height 8
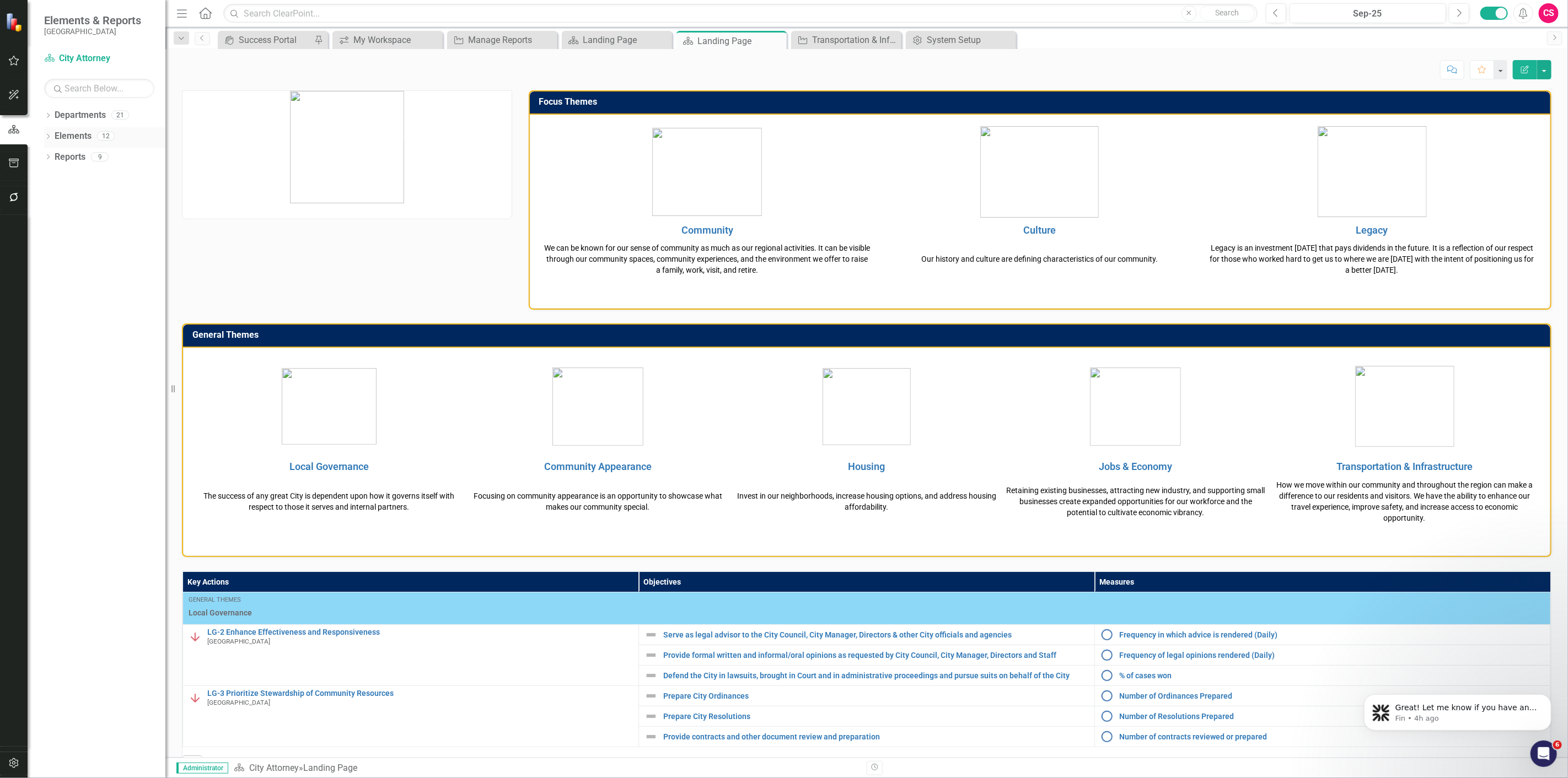
click at [85, 139] on link "Elements" at bounding box center [72, 136] width 37 height 13
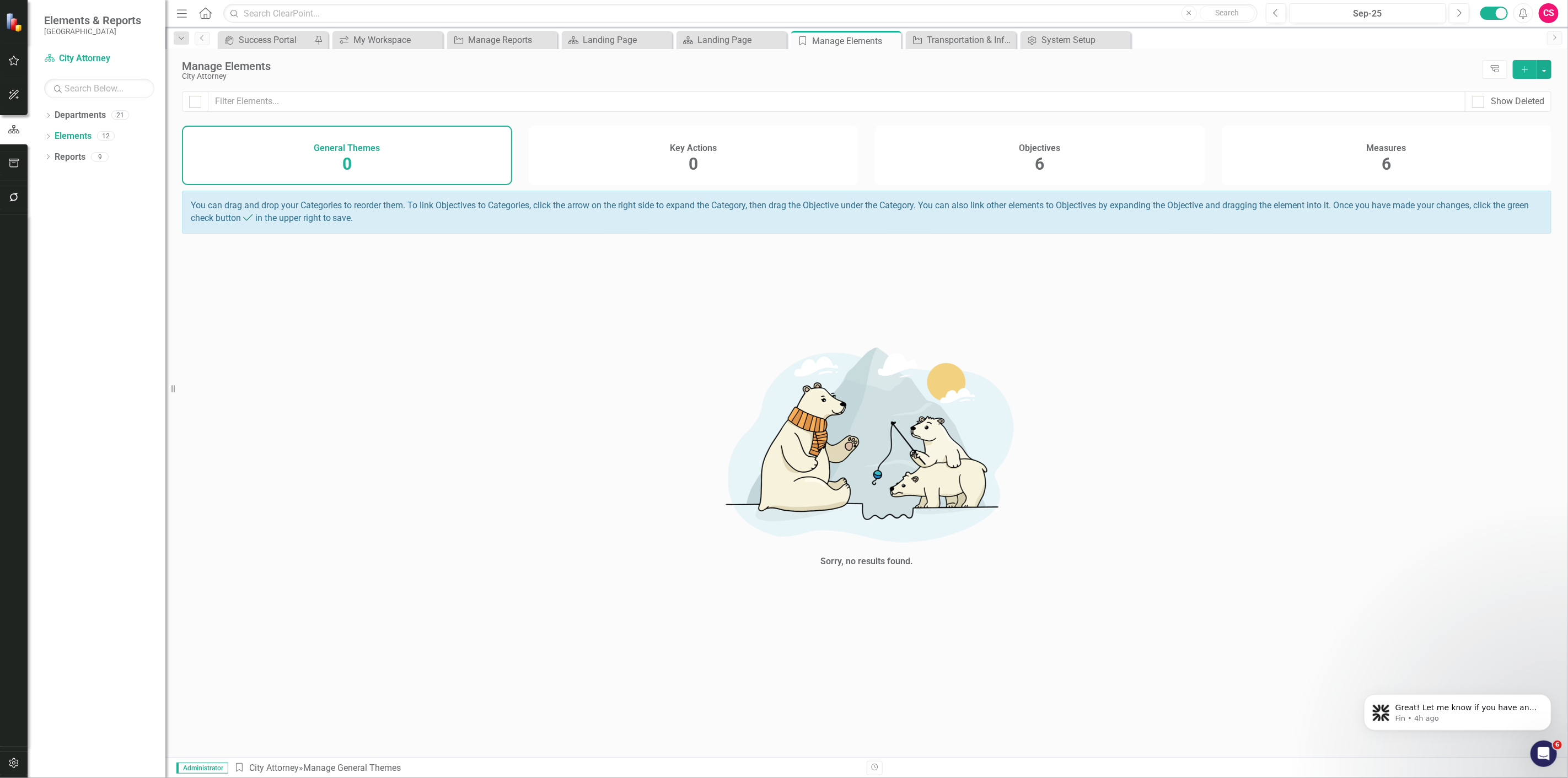
click at [1073, 158] on div "Objectives 6" at bounding box center [1040, 156] width 330 height 60
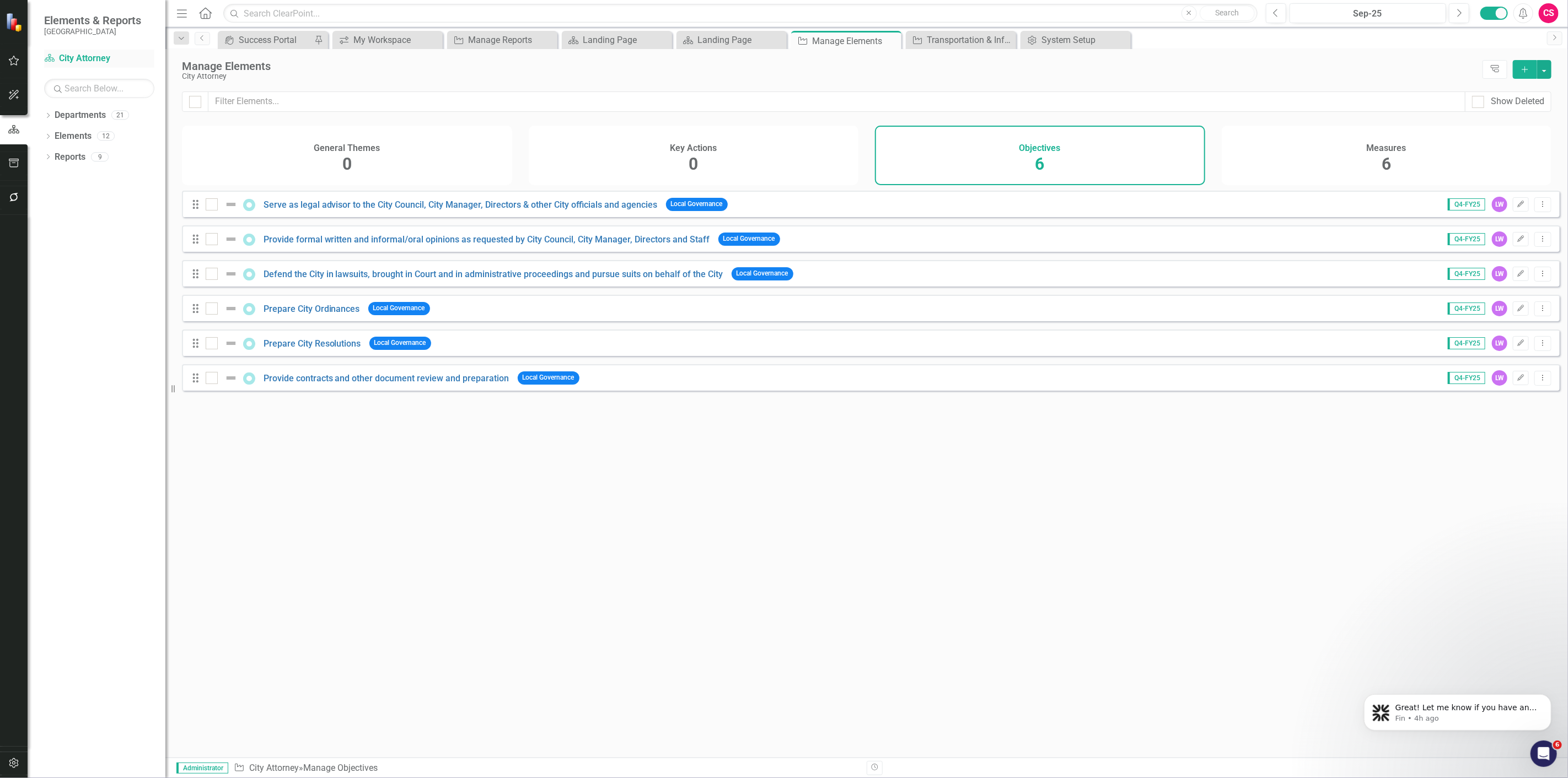
click at [96, 53] on link "Department City Attorney" at bounding box center [99, 59] width 110 height 13
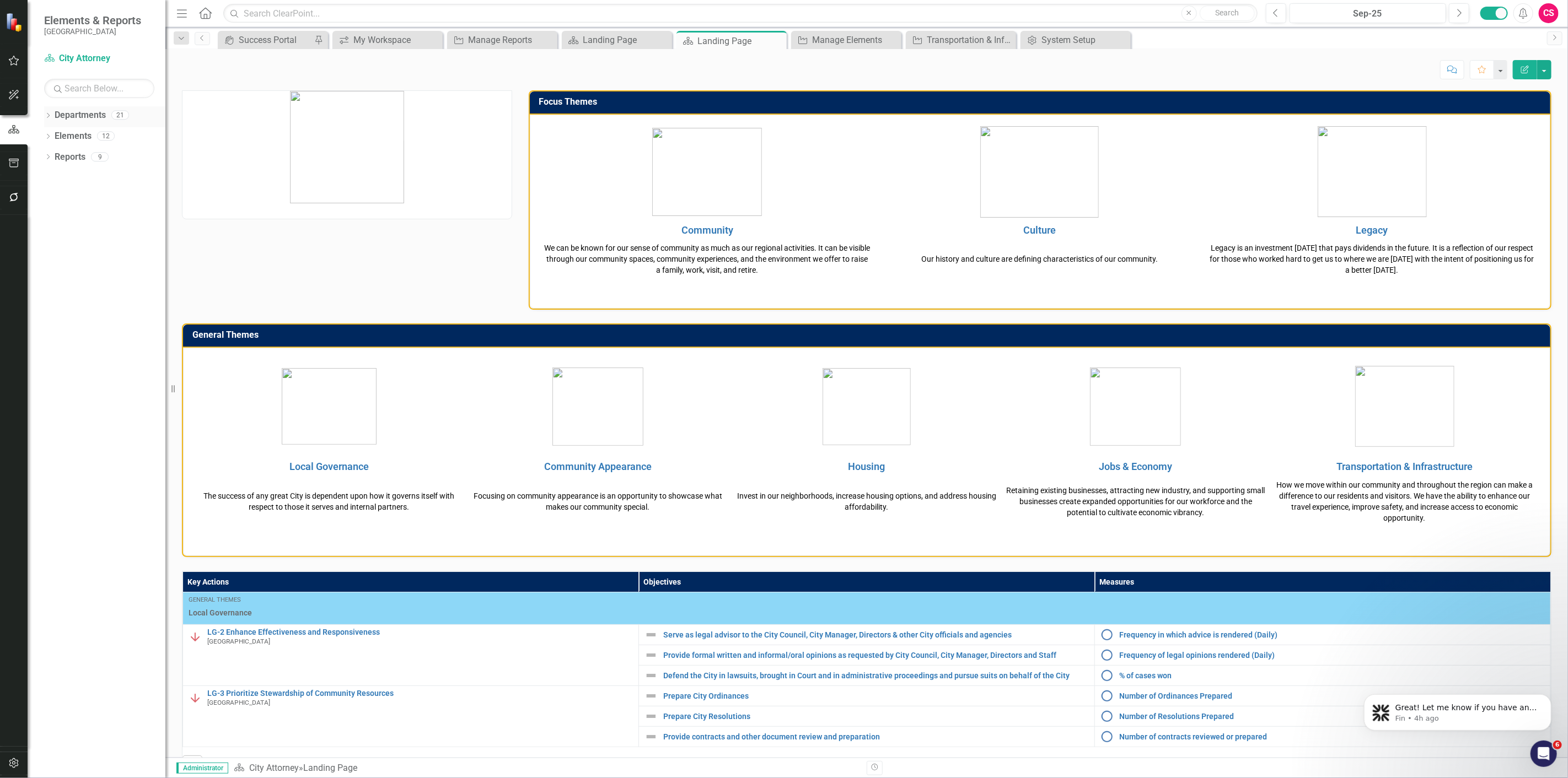
click at [48, 113] on icon "Dropdown" at bounding box center [48, 116] width 8 height 6
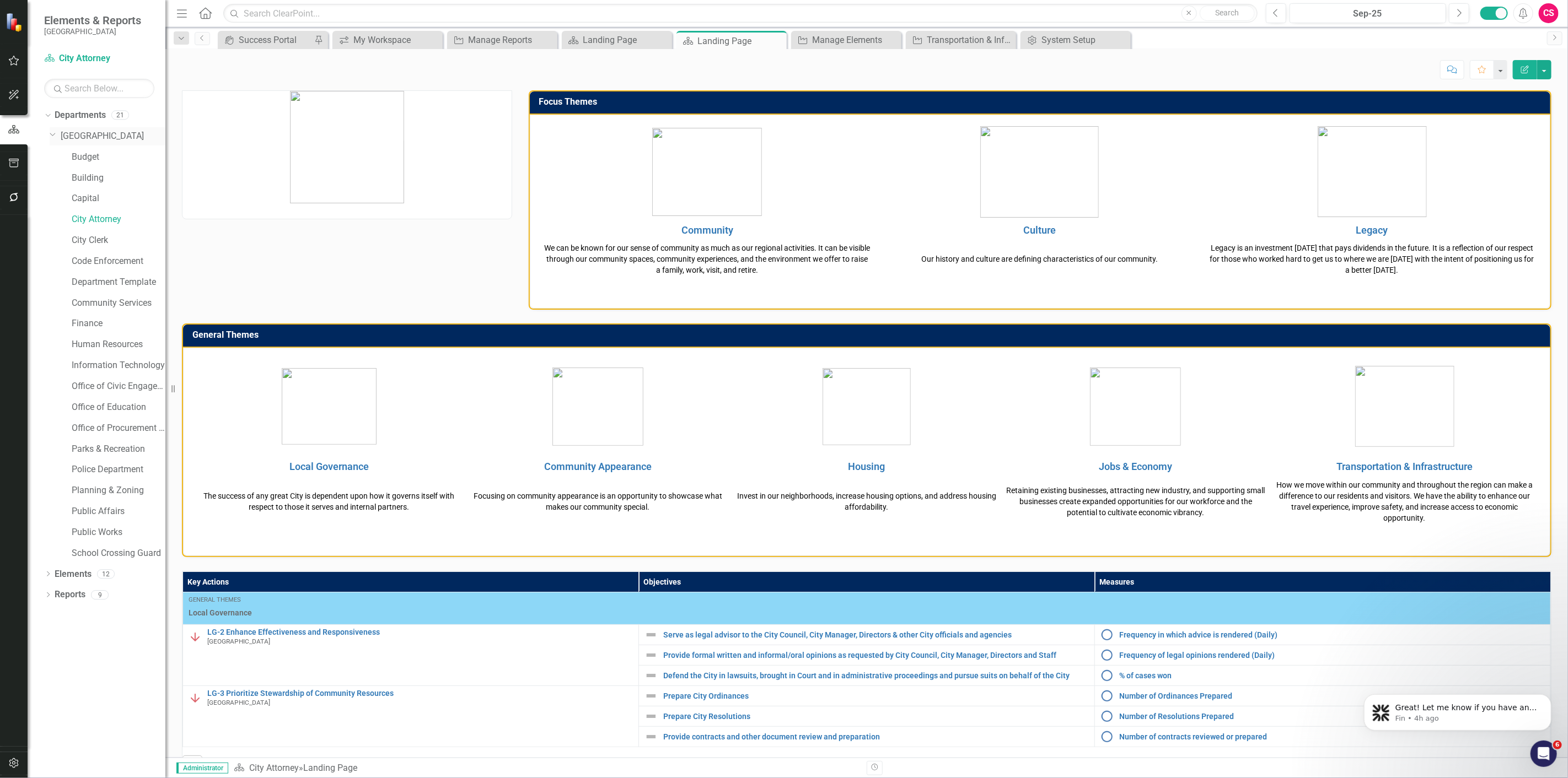
click at [77, 141] on link "[GEOGRAPHIC_DATA]" at bounding box center [112, 136] width 105 height 13
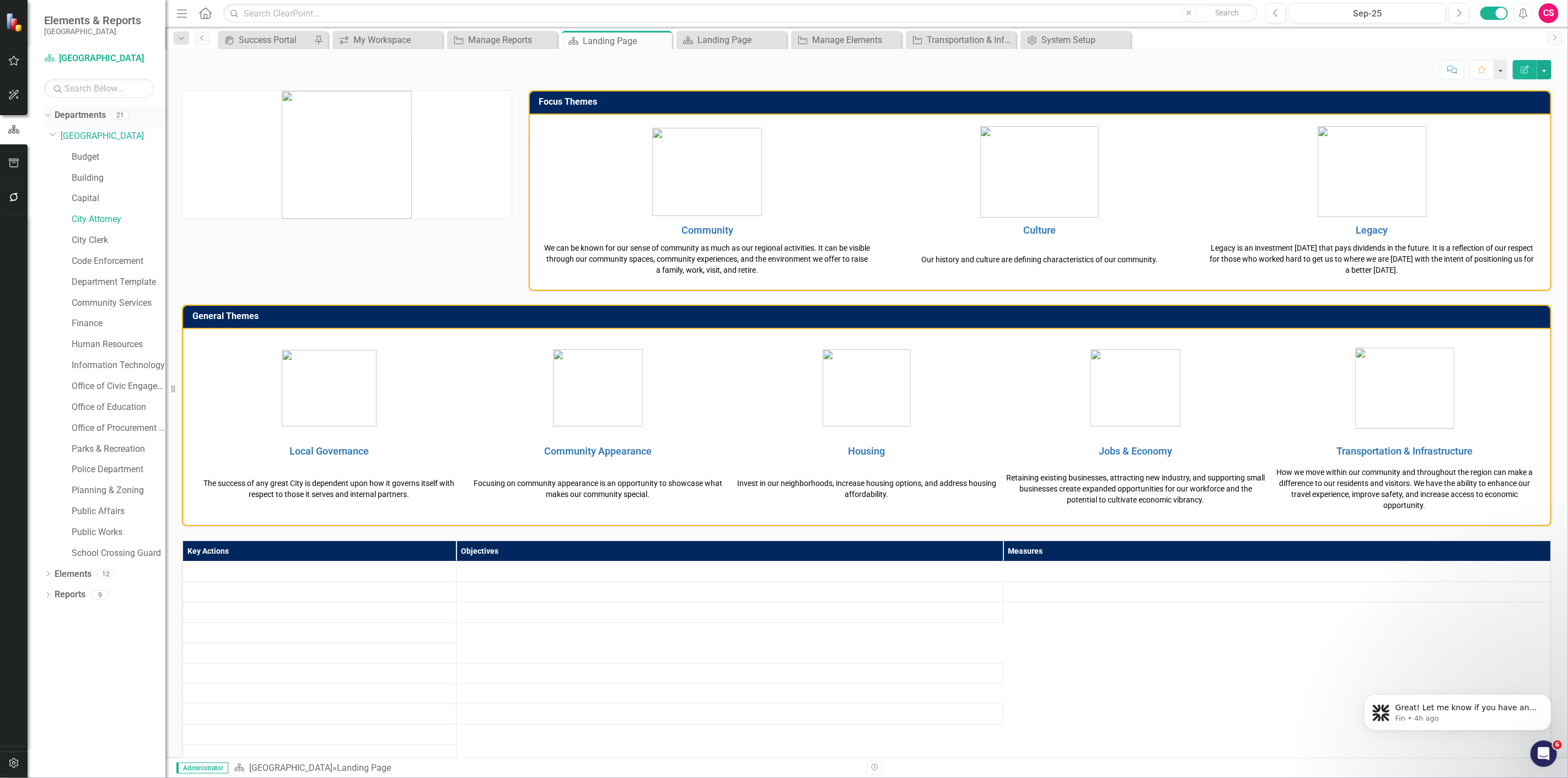
click at [53, 112] on div "Dropdown Departments 21" at bounding box center [105, 116] width 121 height 21
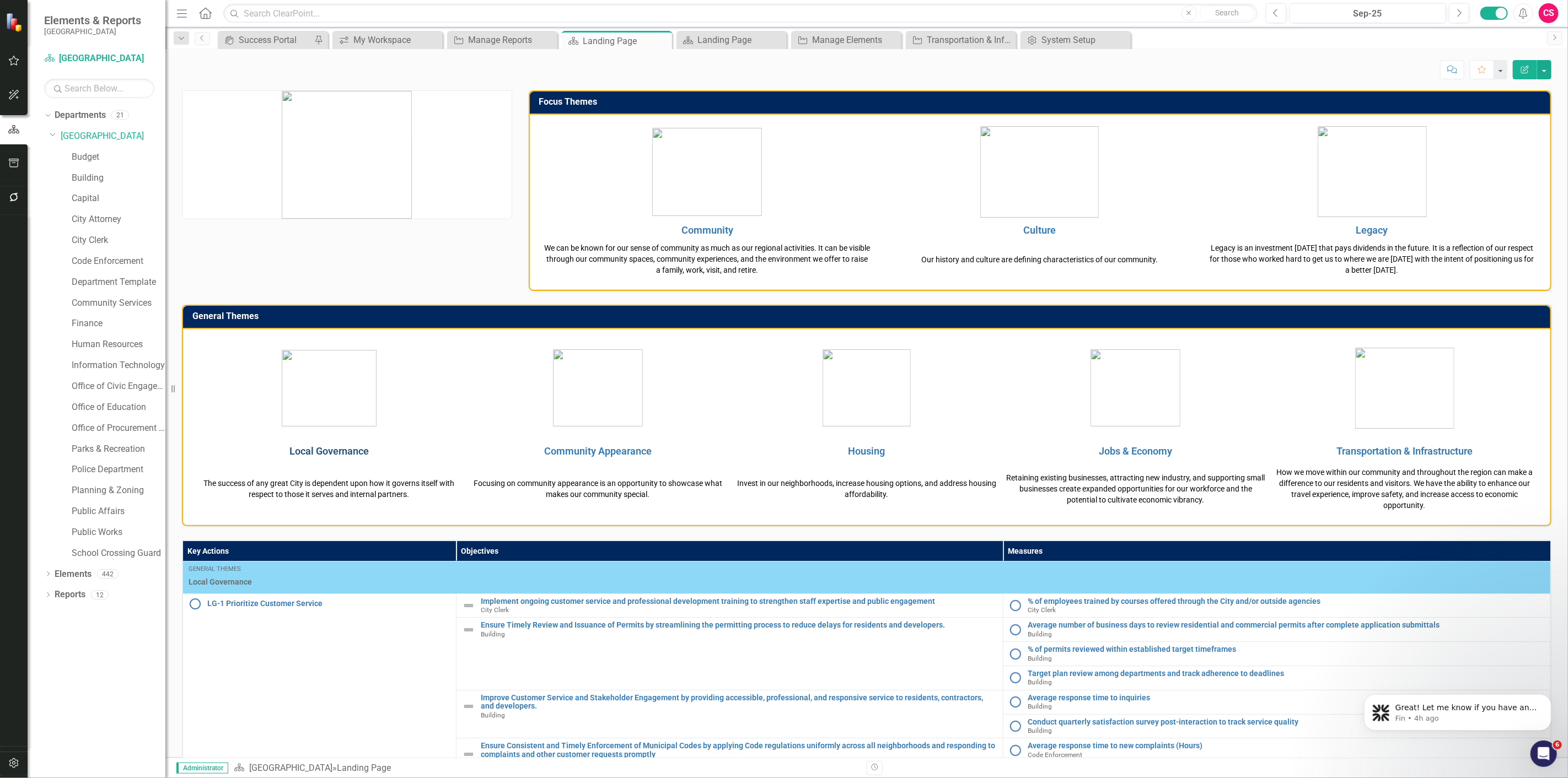
click at [329, 446] on link "Local Governance" at bounding box center [329, 451] width 79 height 12
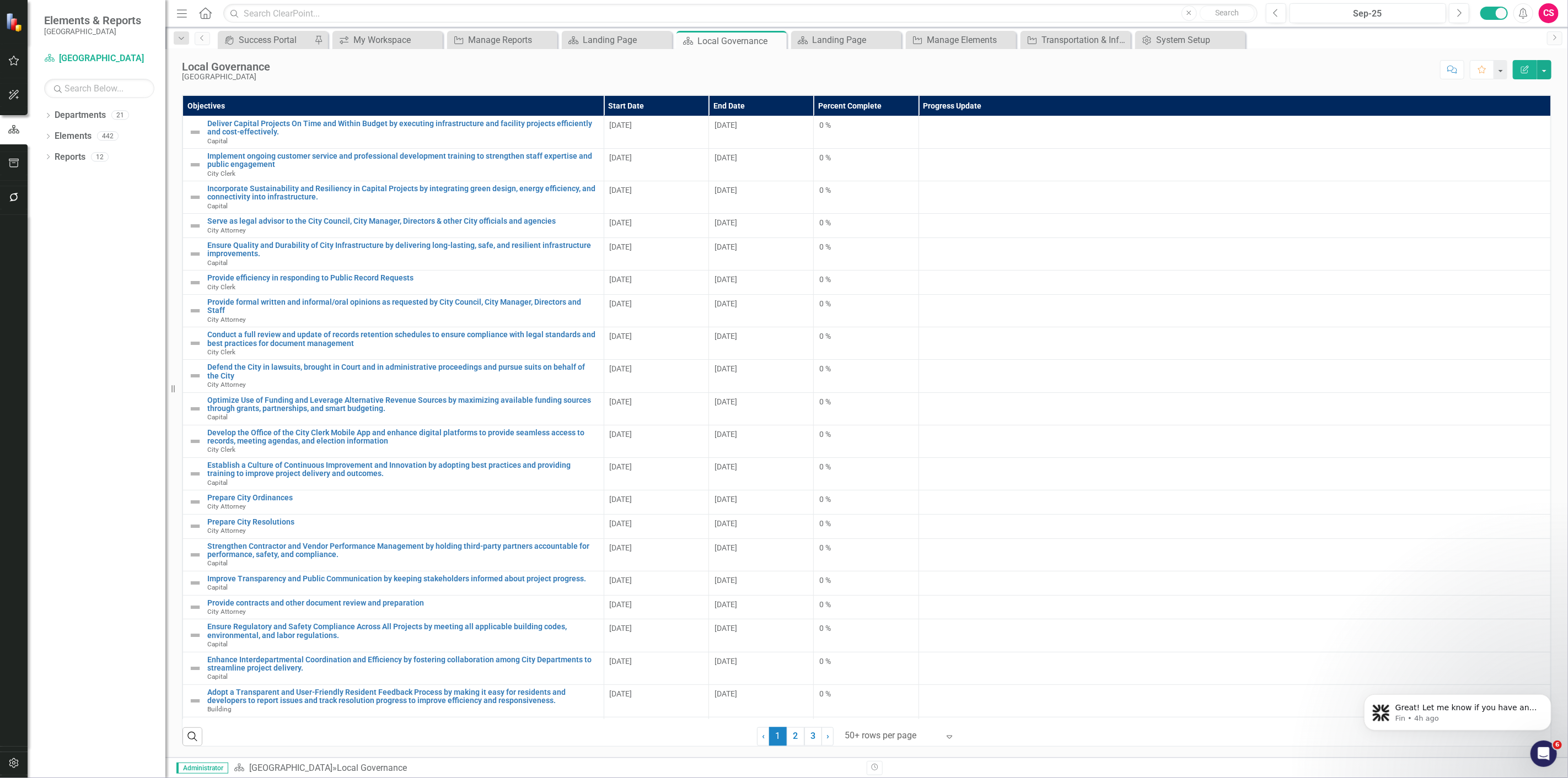
scroll to position [1164, 0]
click at [1157, 728] on div "Search ‹ Previous 1 (current) 2 3 › Next 50+ rows per page Expand" at bounding box center [867, 732] width 1368 height 27
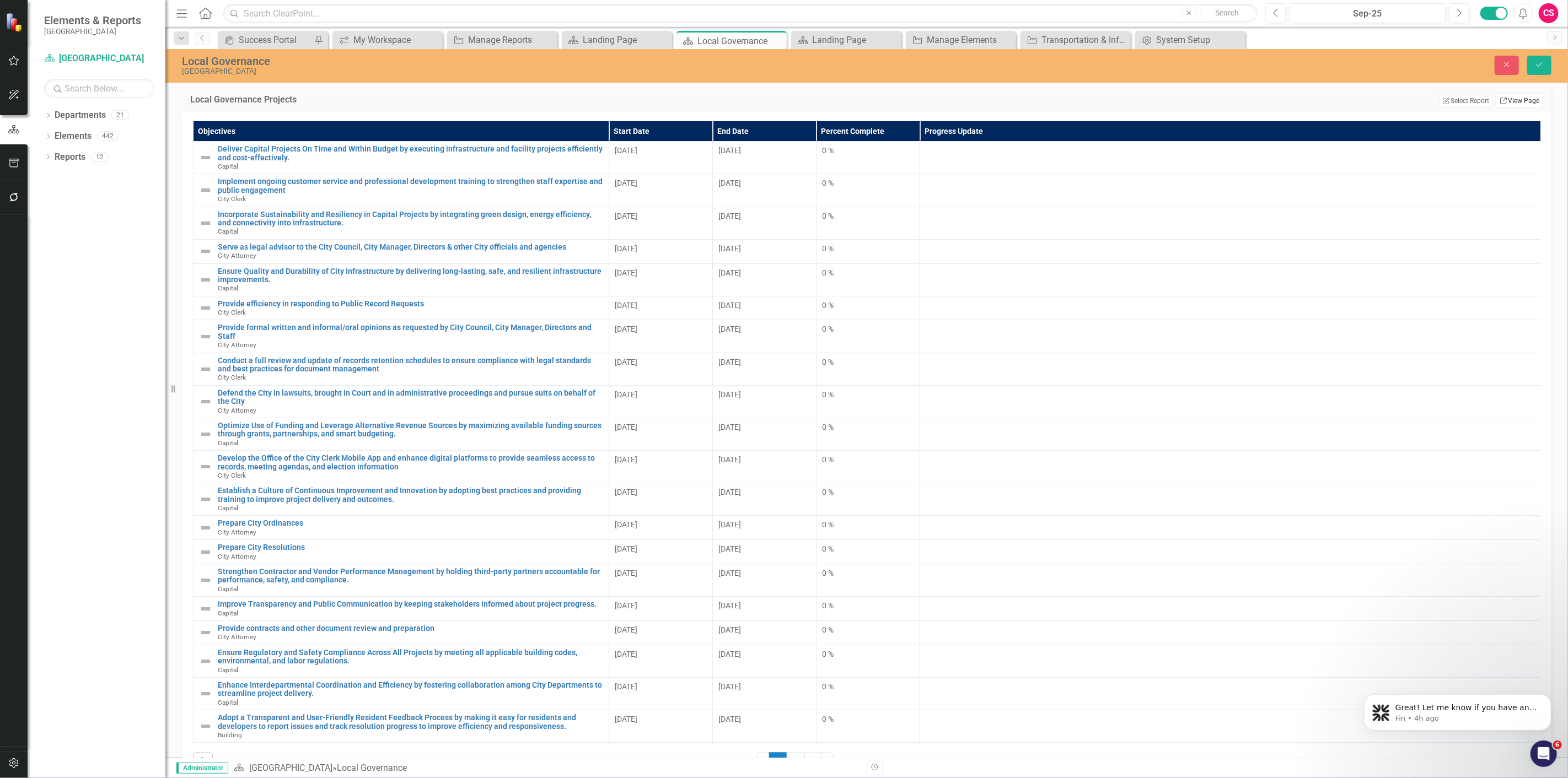
click at [1527, 108] on link "Link View Page" at bounding box center [1519, 101] width 47 height 14
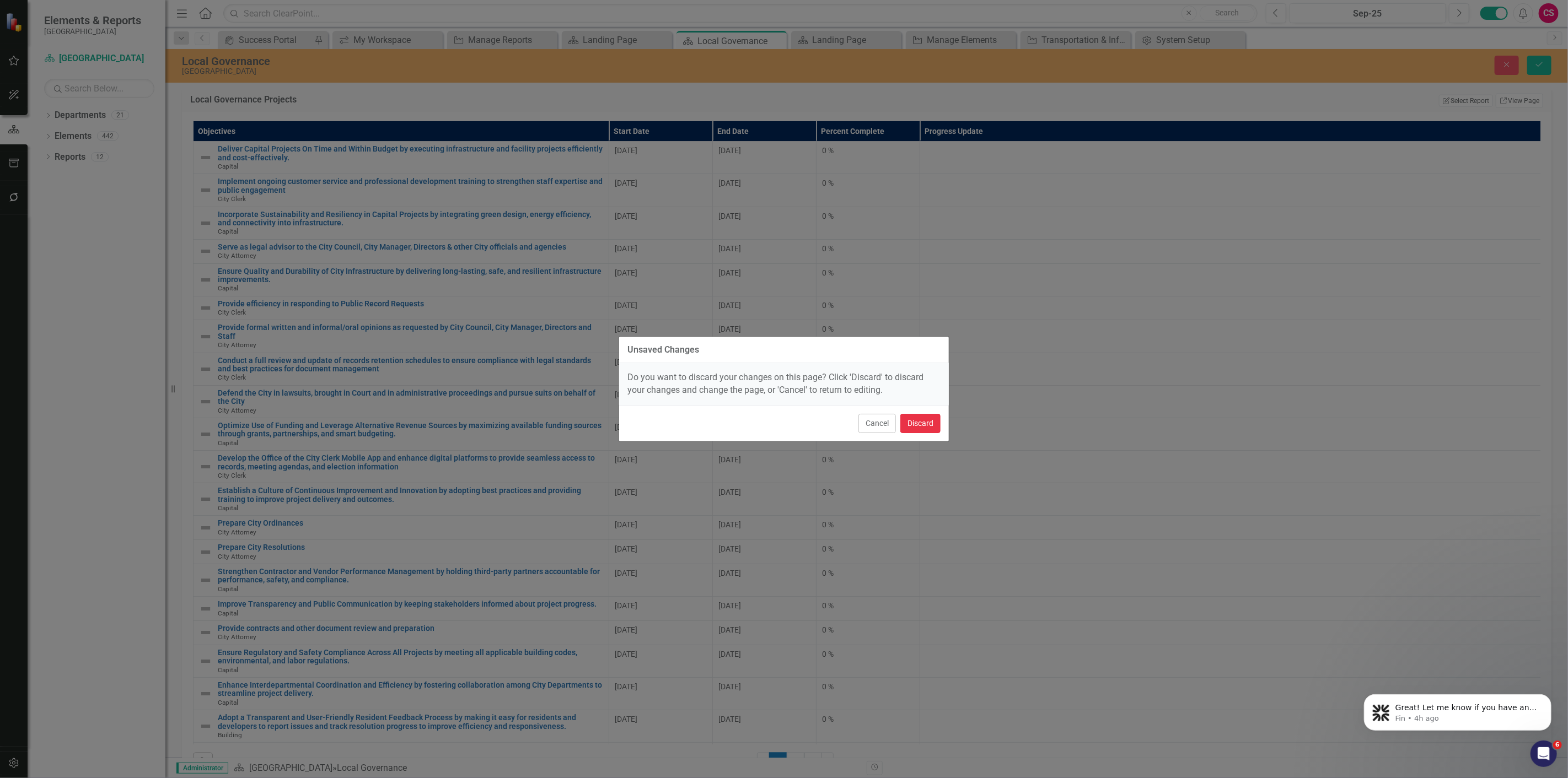
click at [920, 422] on button "Discard" at bounding box center [920, 424] width 40 height 20
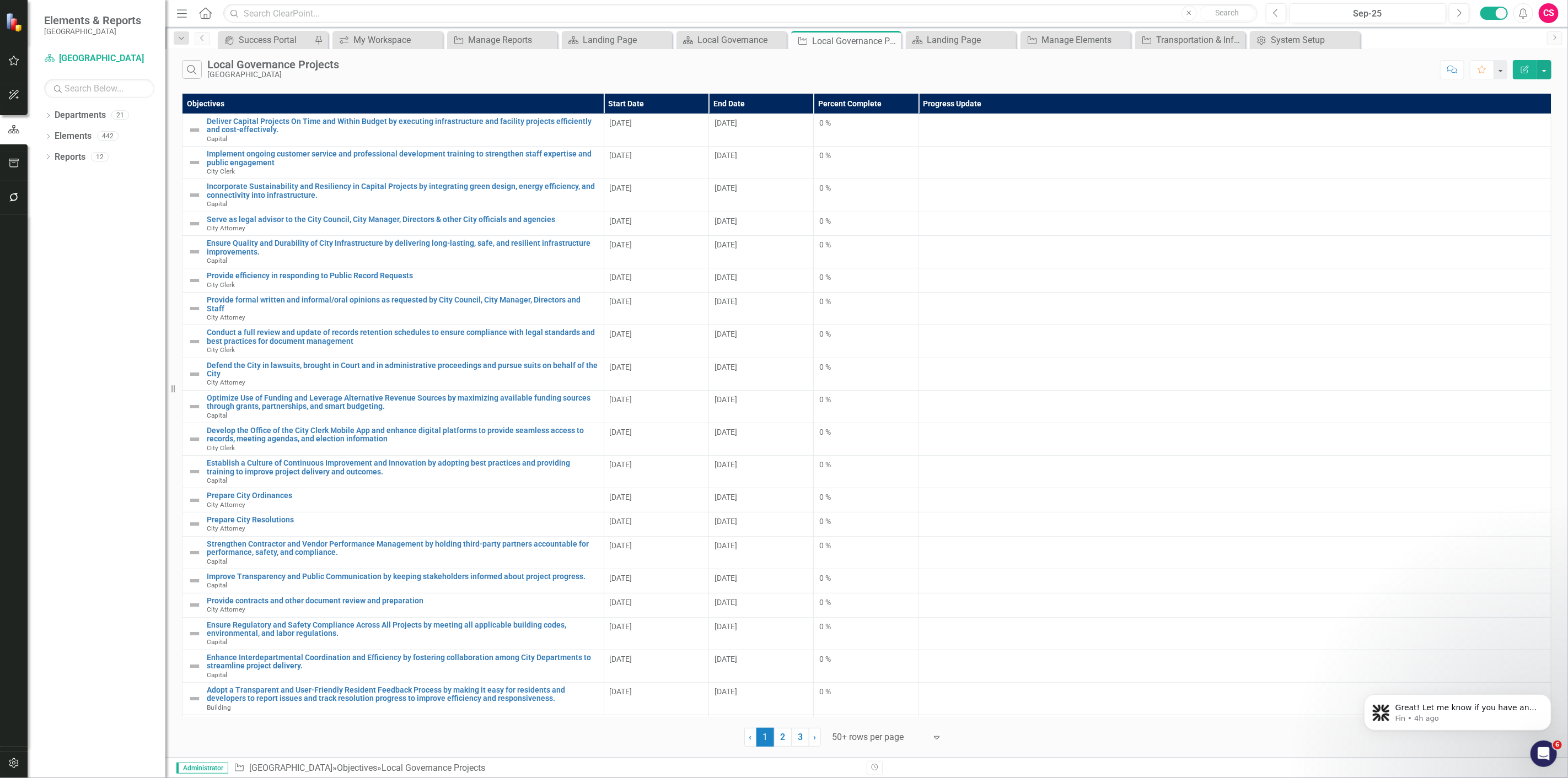
click at [1523, 76] on button "Edit Report" at bounding box center [1525, 69] width 24 height 20
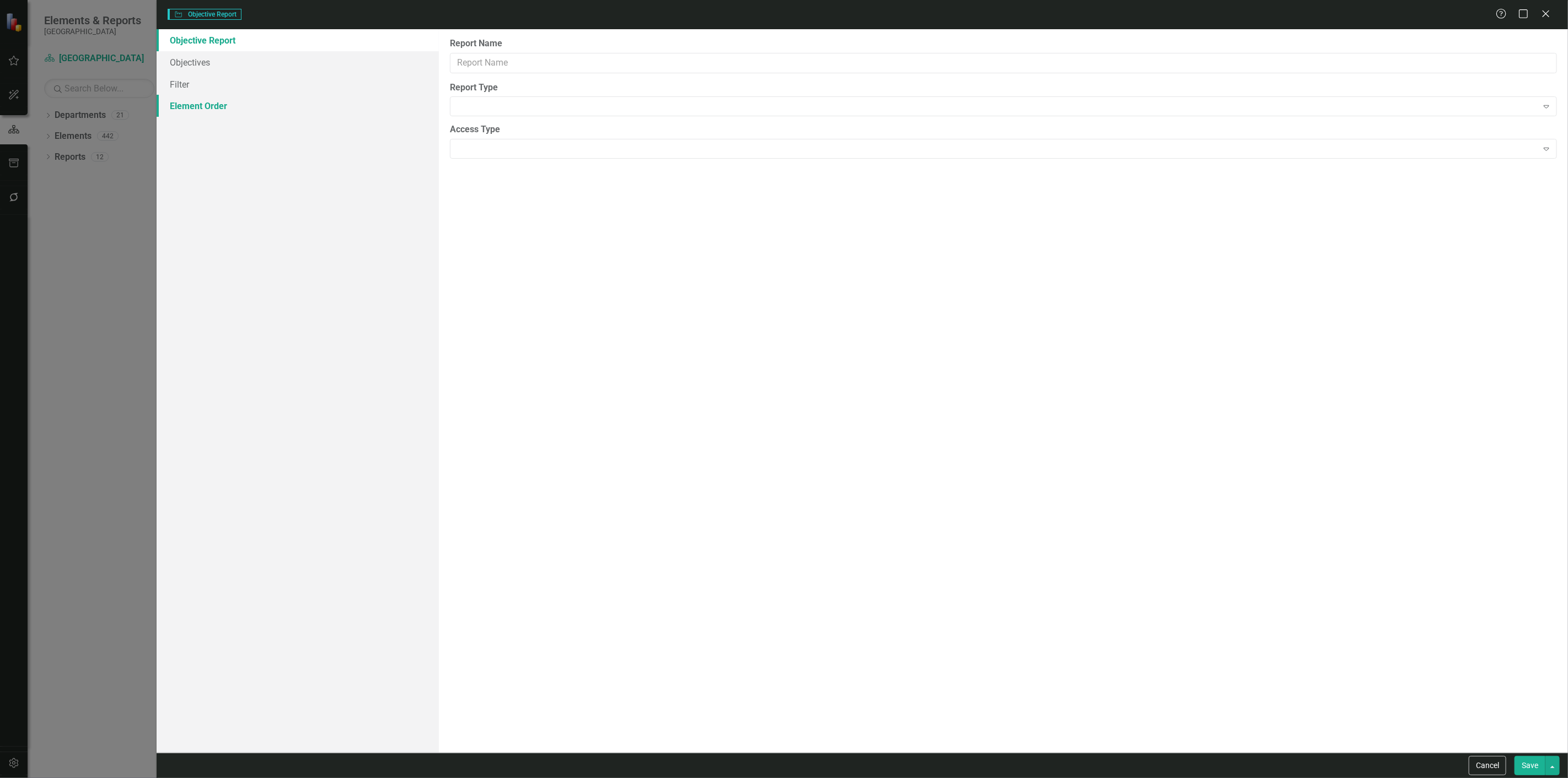
type input "Local Governance Projects"
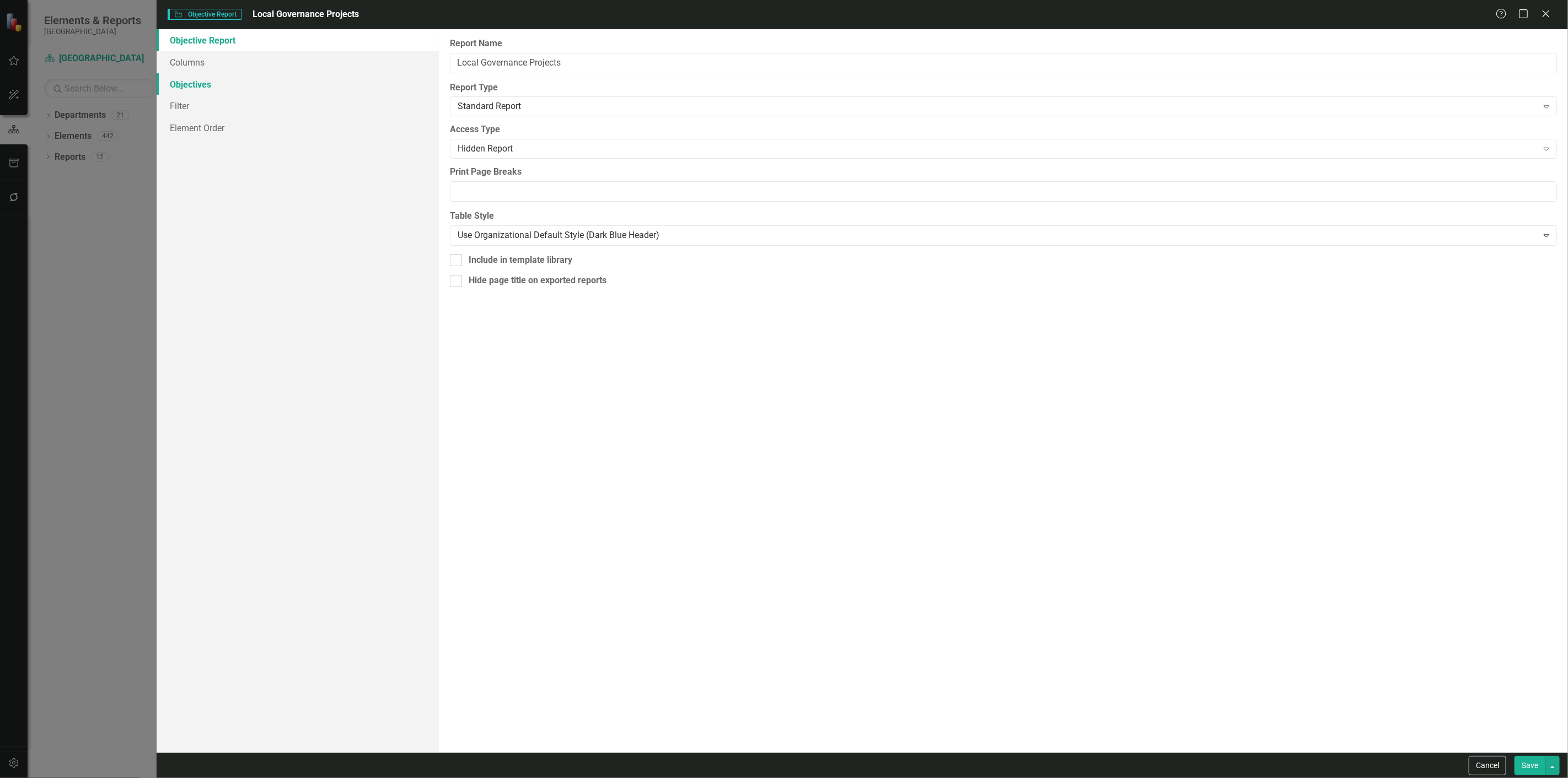
click at [226, 87] on link "Objectives" at bounding box center [297, 84] width 282 height 22
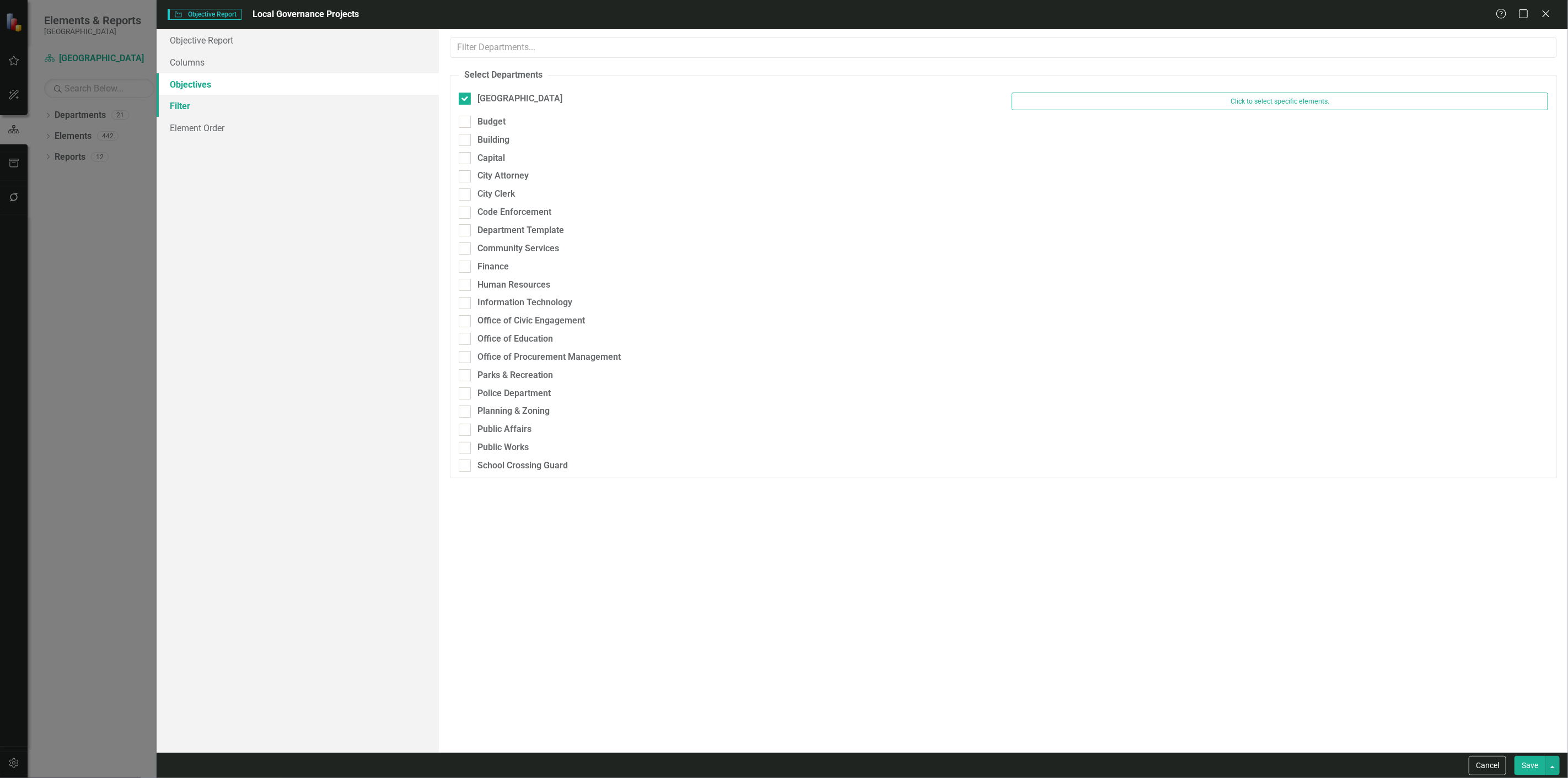
click at [220, 100] on link "Filter" at bounding box center [297, 106] width 282 height 22
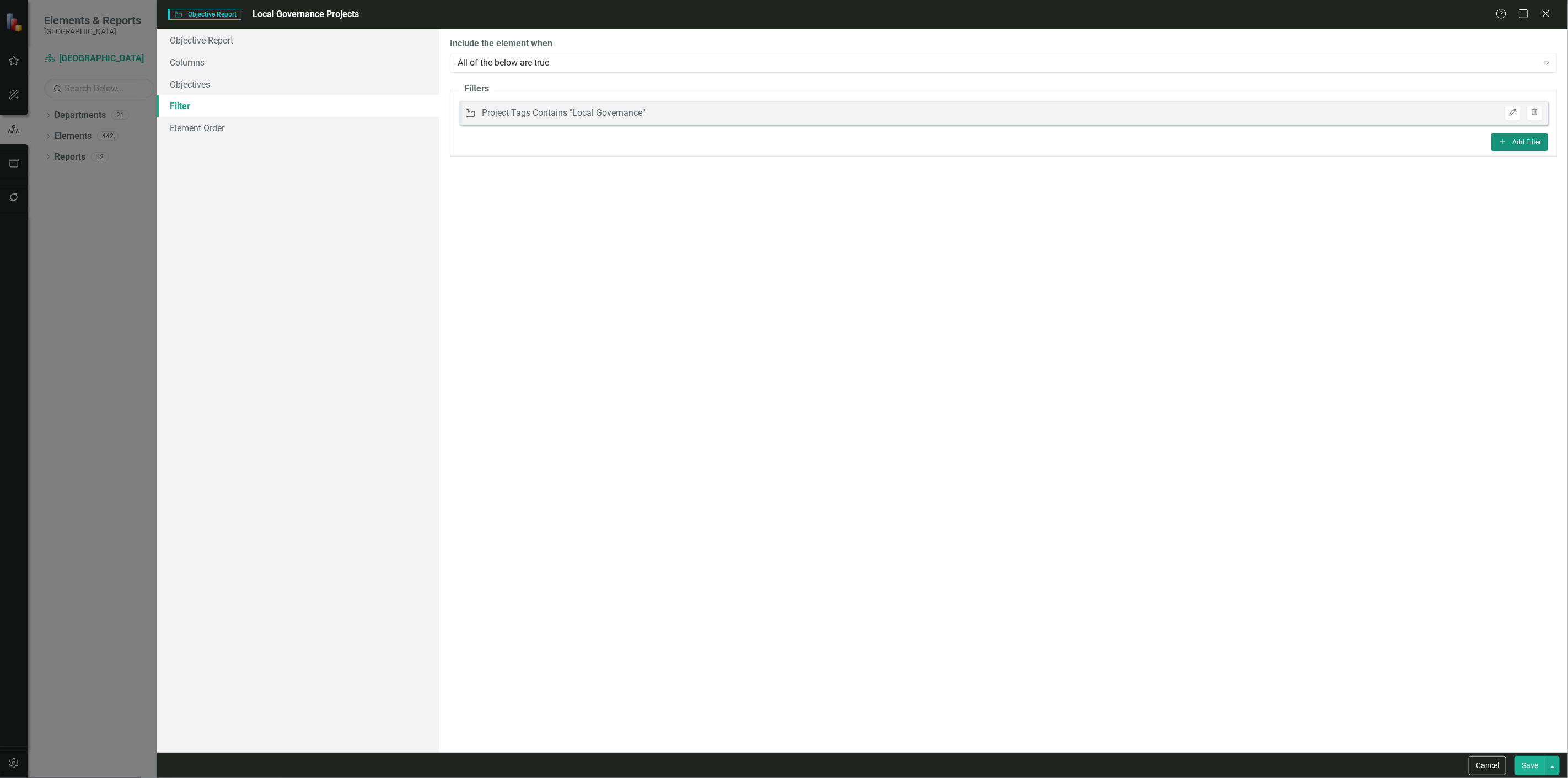
click at [1508, 146] on button "Add Add Filter" at bounding box center [1520, 142] width 57 height 17
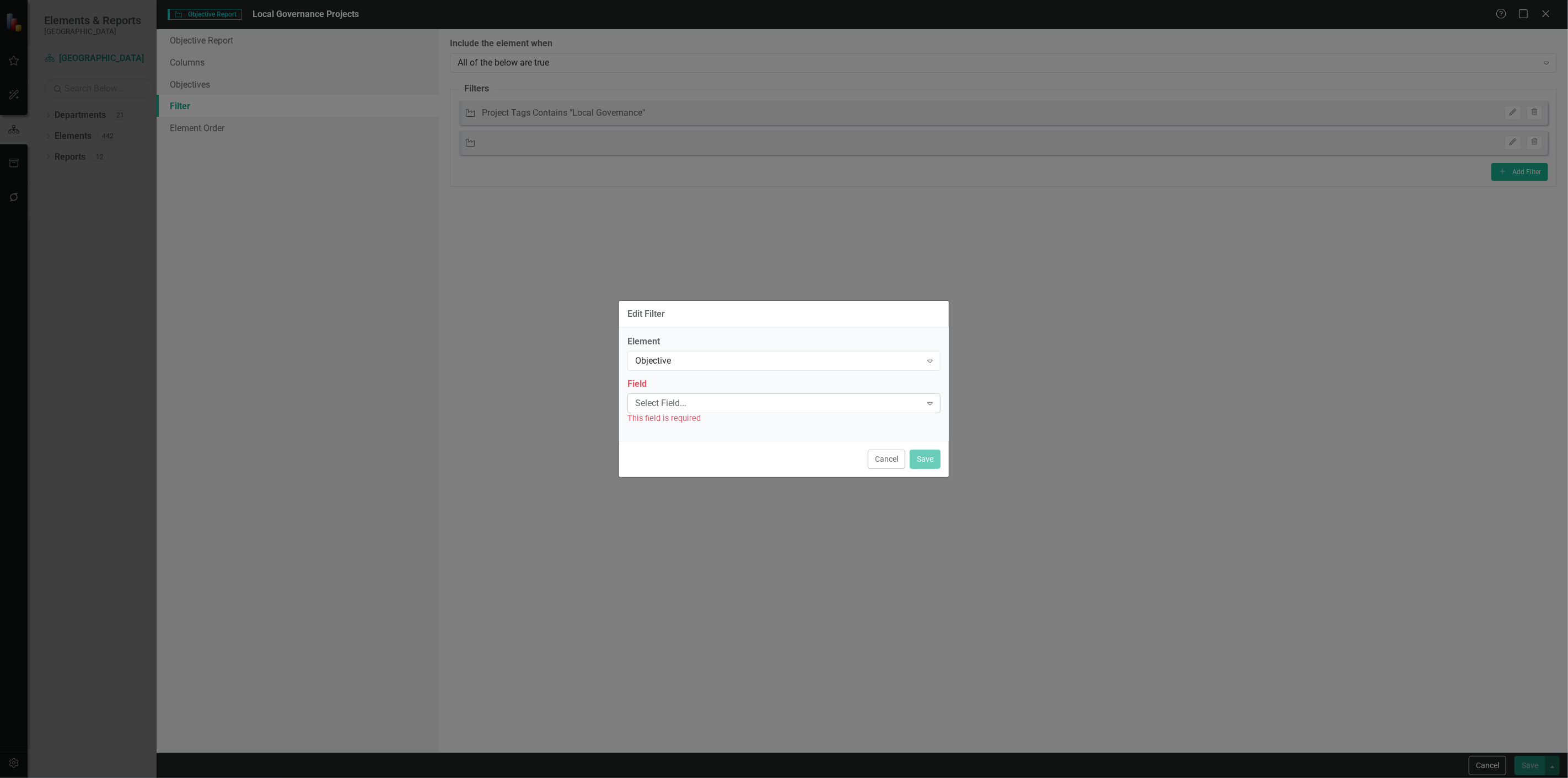
click at [675, 409] on div "Select Field..." at bounding box center [778, 403] width 286 height 13
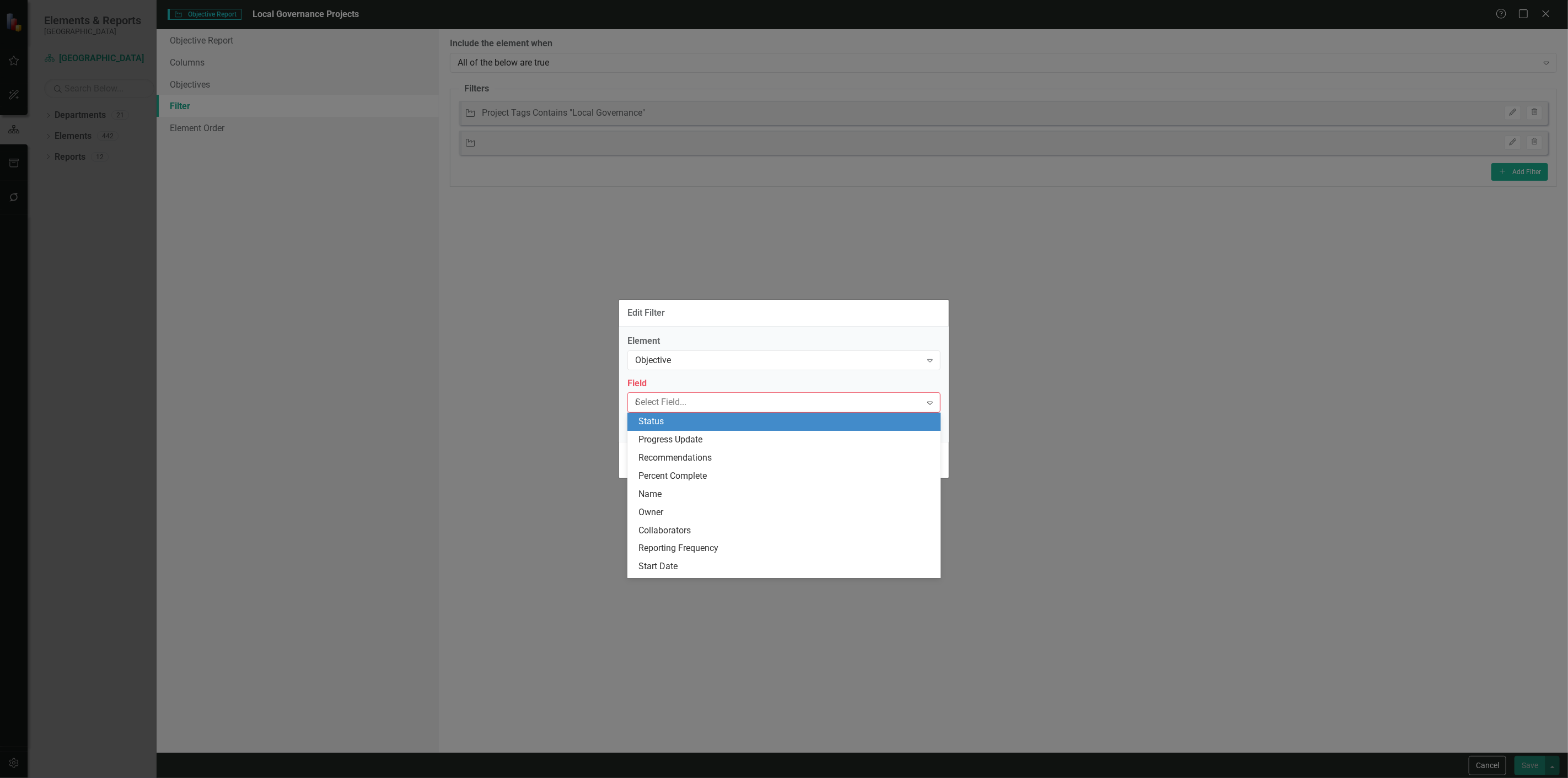
type input "de"
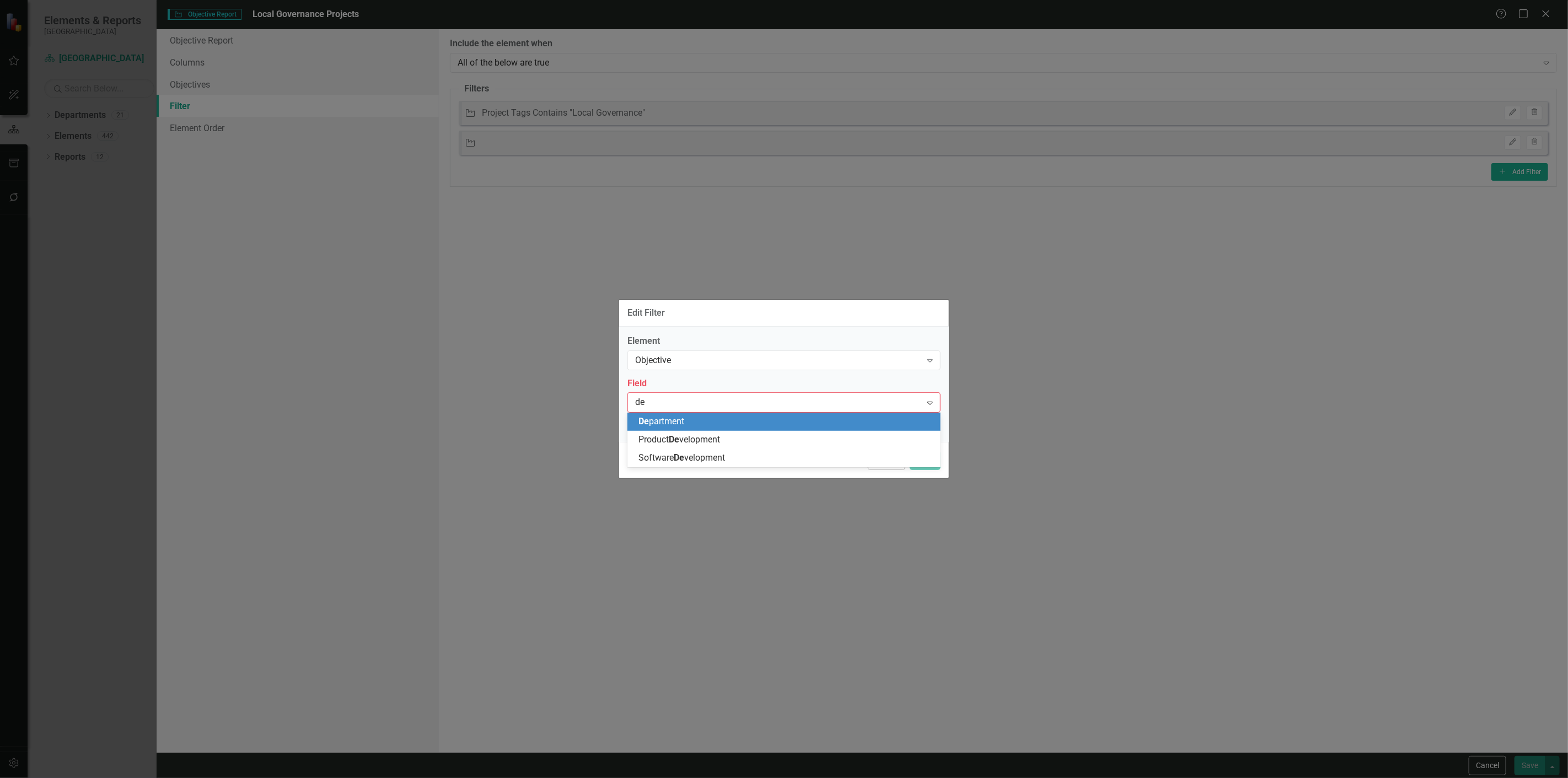
click at [658, 427] on span "De partment" at bounding box center [661, 420] width 46 height 10
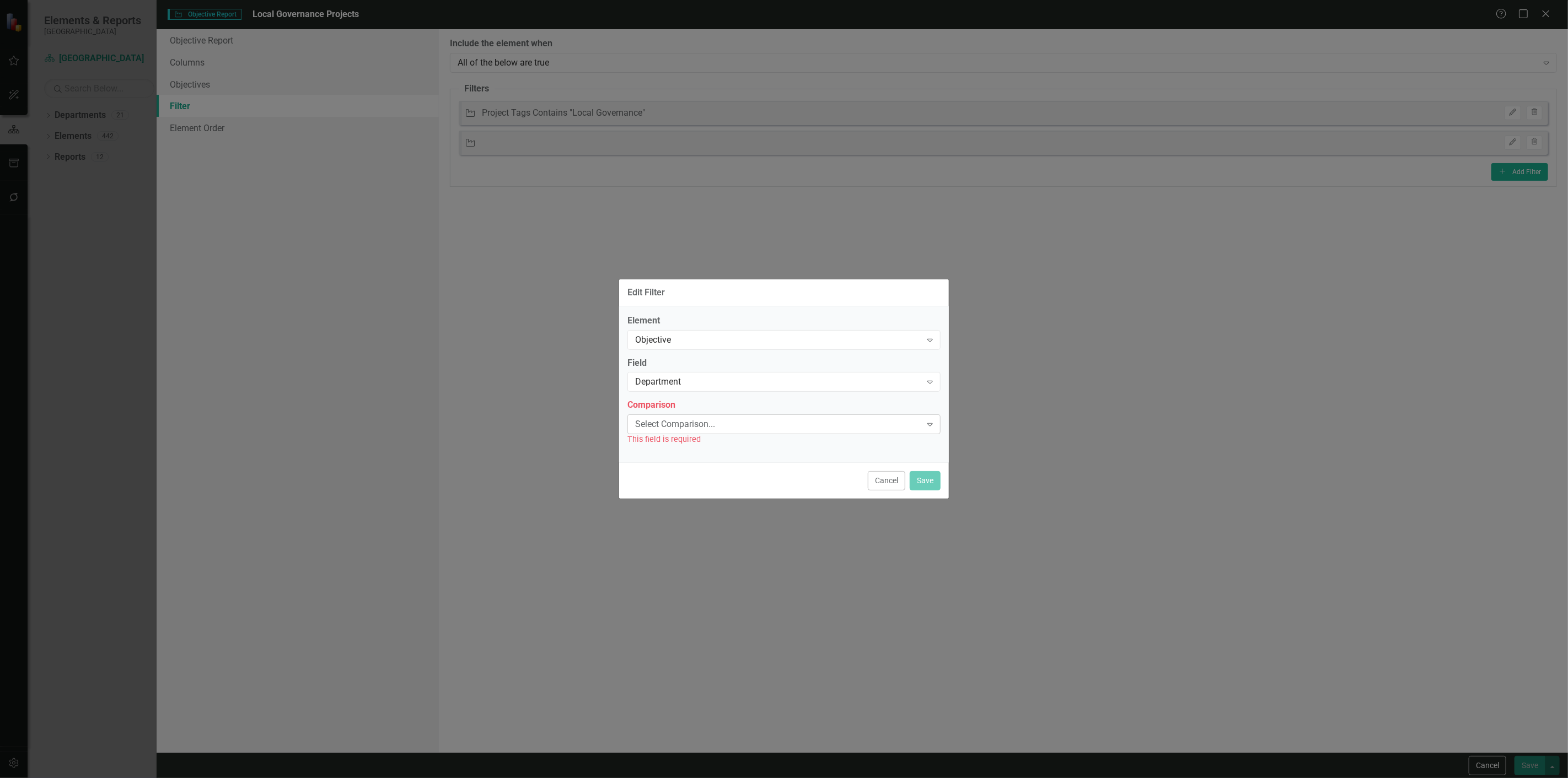
click at [655, 428] on div "Select Comparison..." at bounding box center [778, 424] width 286 height 13
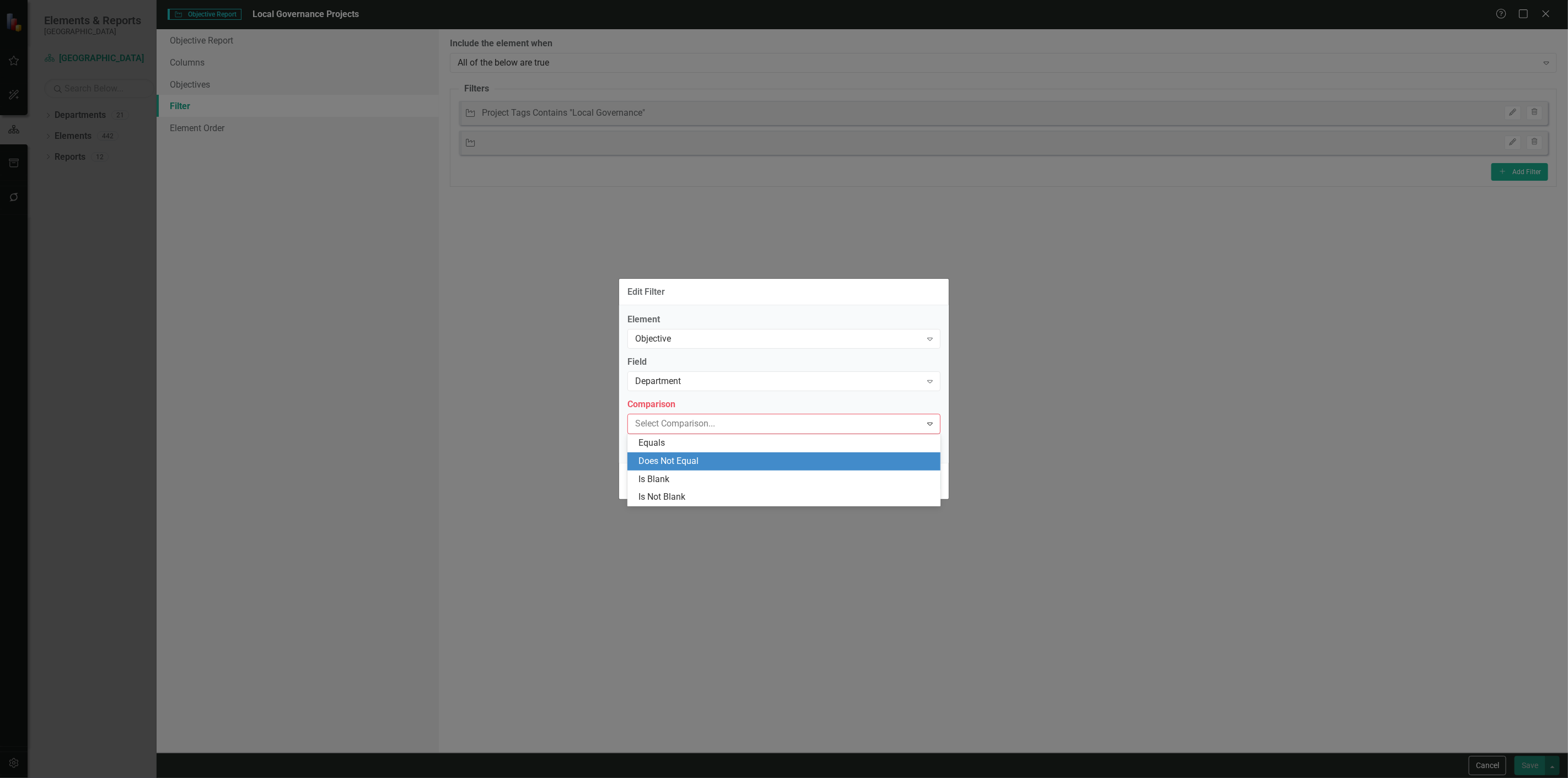
click at [647, 459] on div "Does Not Equal" at bounding box center [786, 461] width 296 height 13
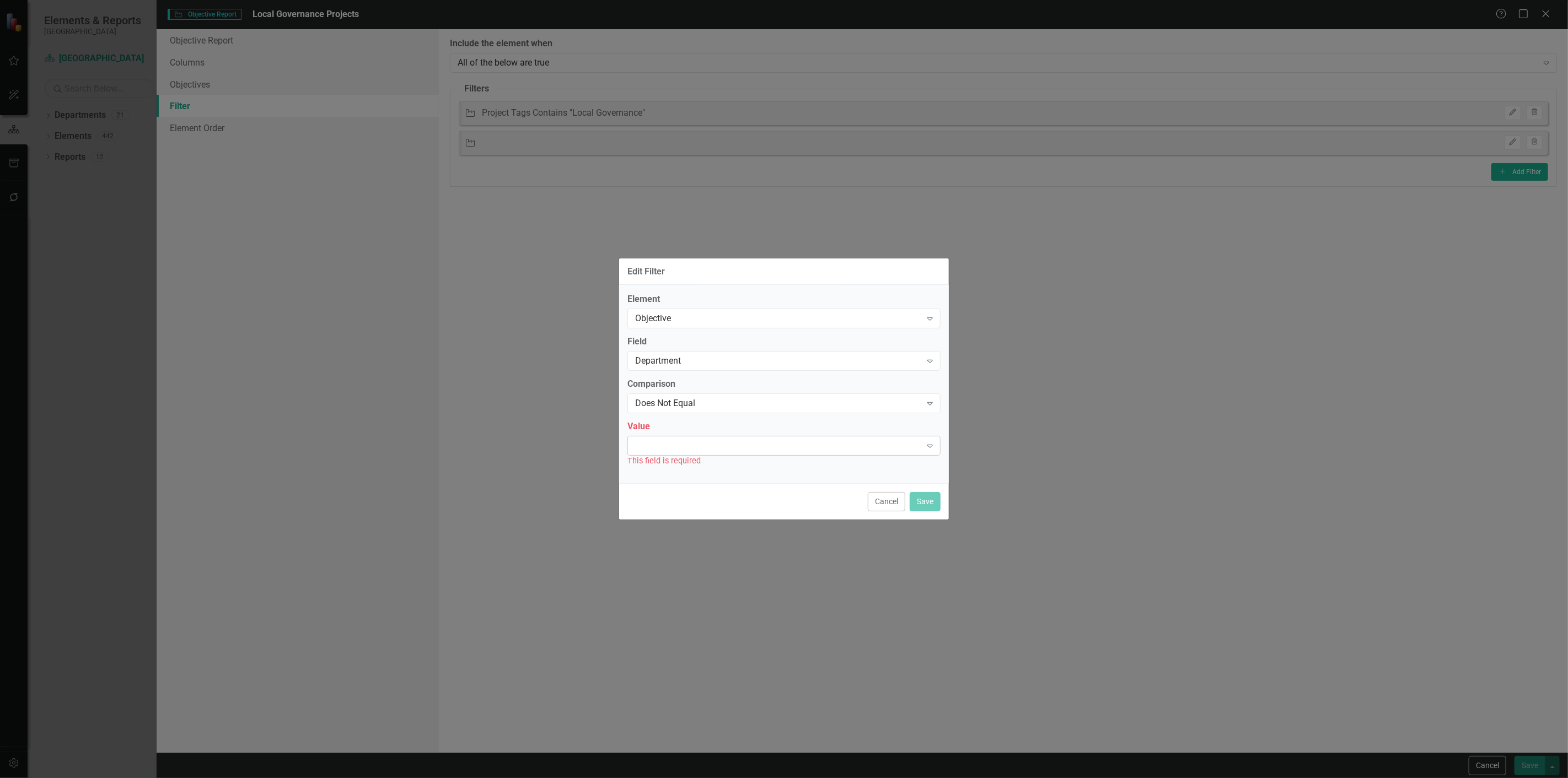
click at [648, 450] on div "Expand" at bounding box center [784, 446] width 313 height 20
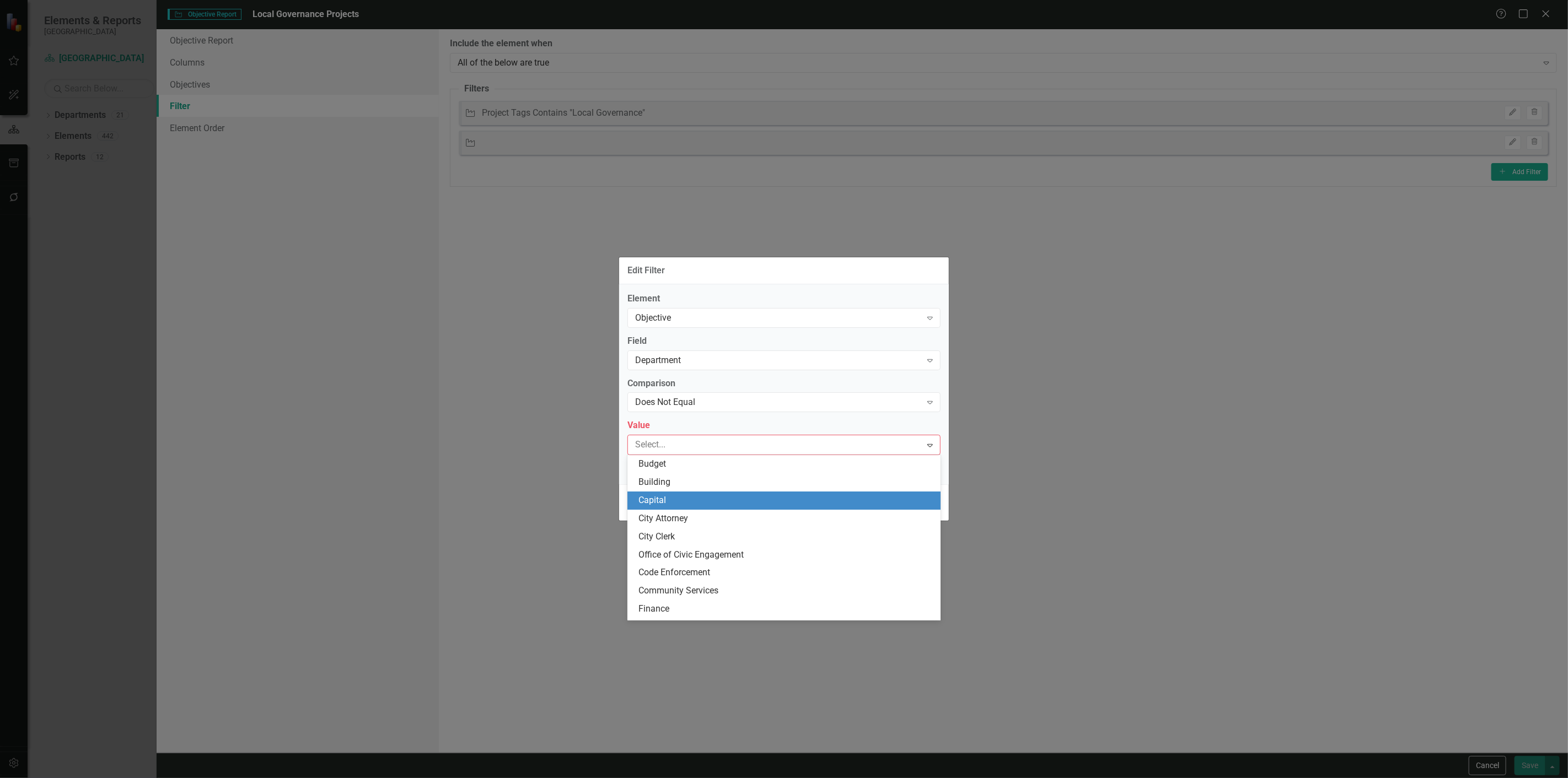
click at [663, 510] on div "City Attorney" at bounding box center [784, 519] width 313 height 18
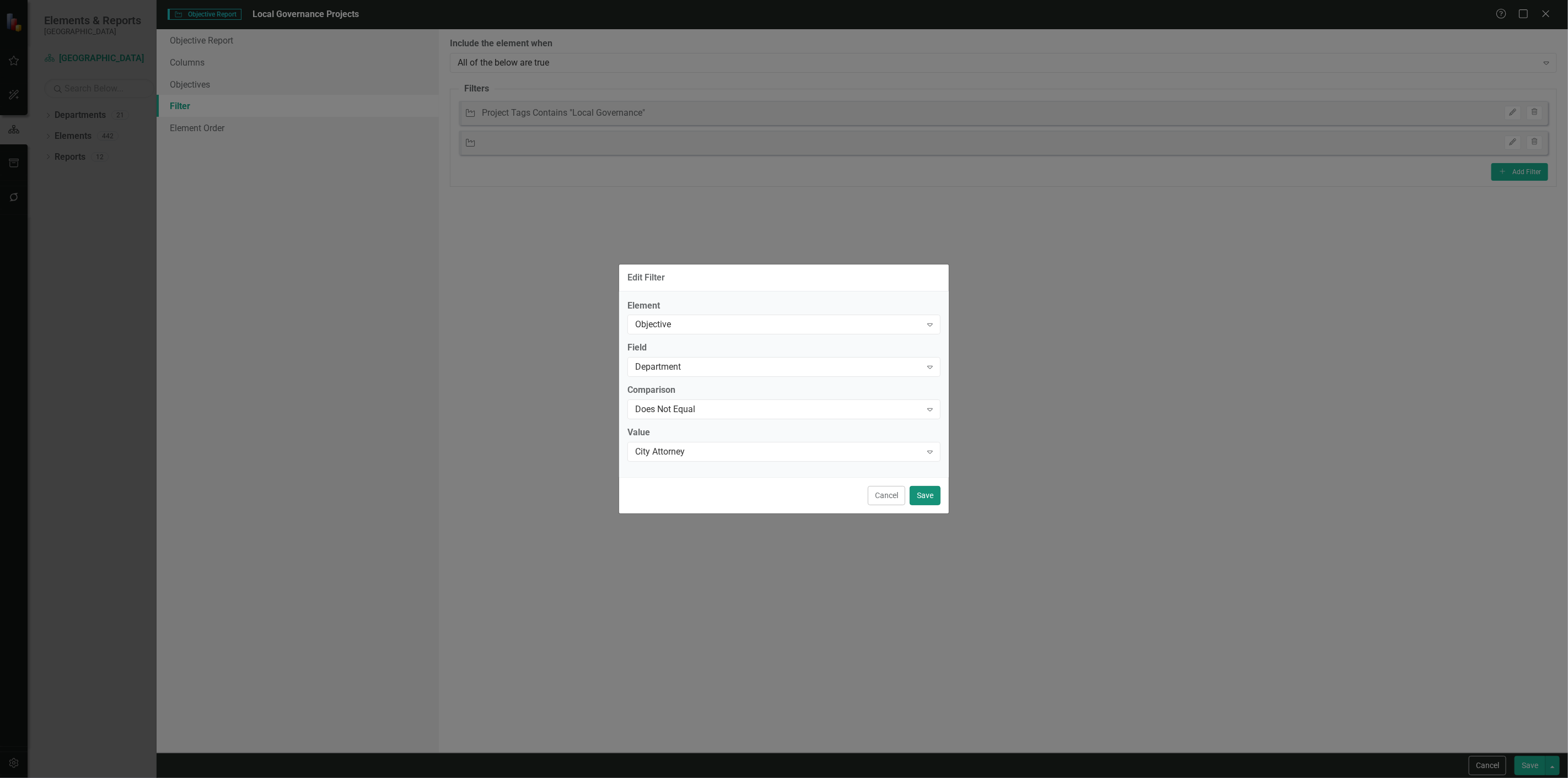
click at [933, 496] on button "Save" at bounding box center [925, 495] width 31 height 20
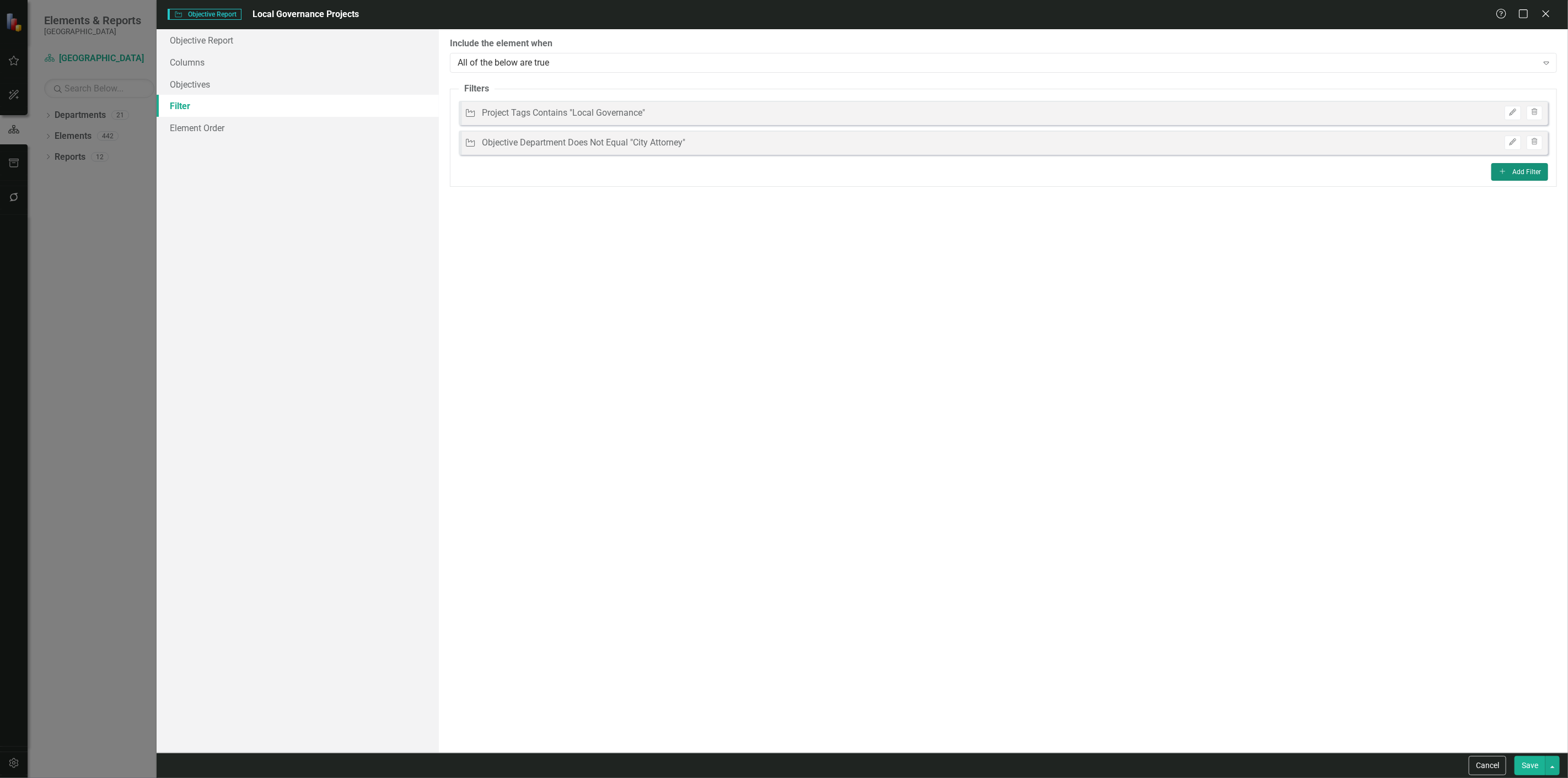
click at [1528, 164] on button "Add Add Filter" at bounding box center [1520, 172] width 57 height 17
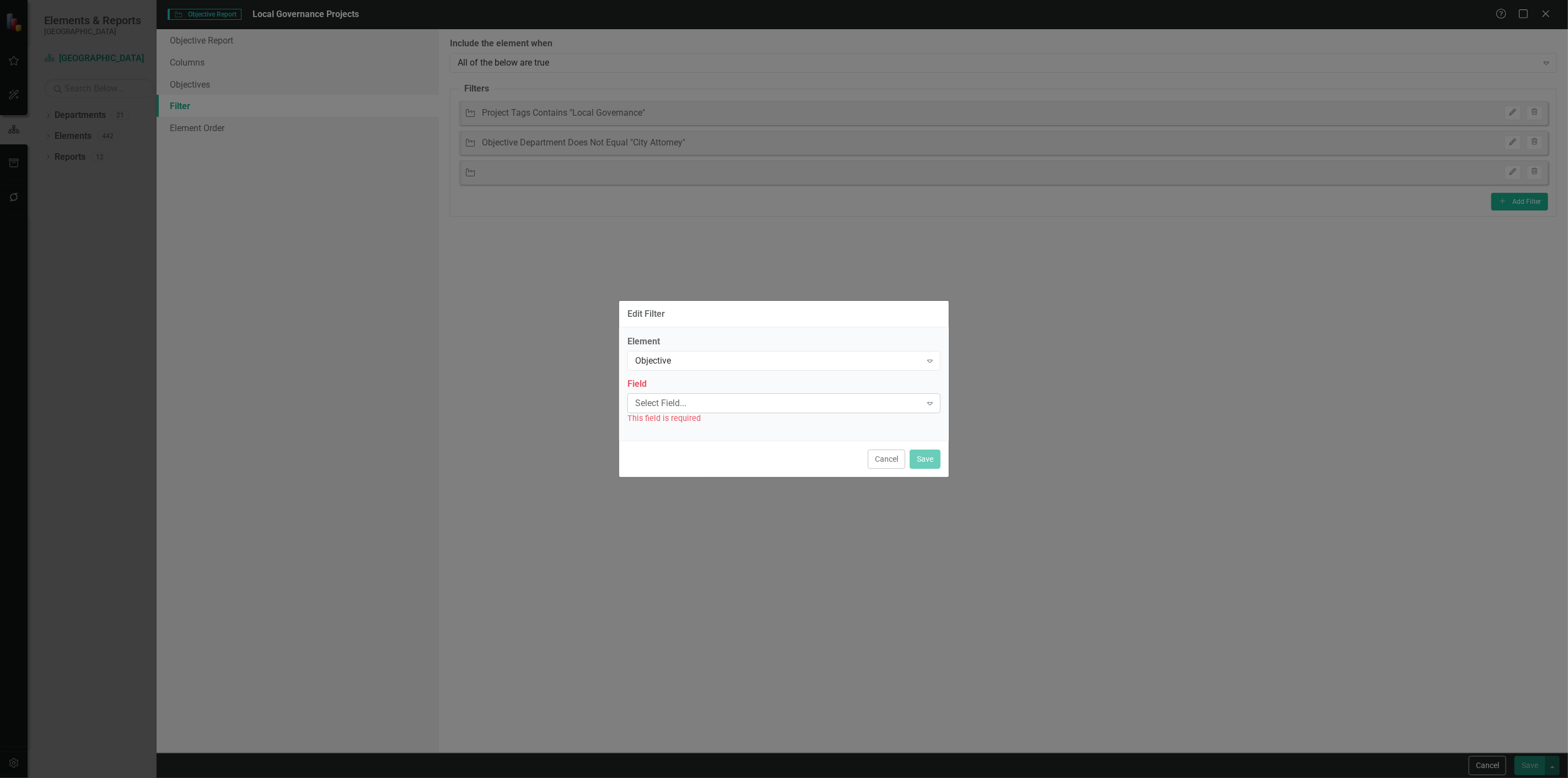
click at [701, 405] on div "Select Field..." at bounding box center [778, 403] width 286 height 13
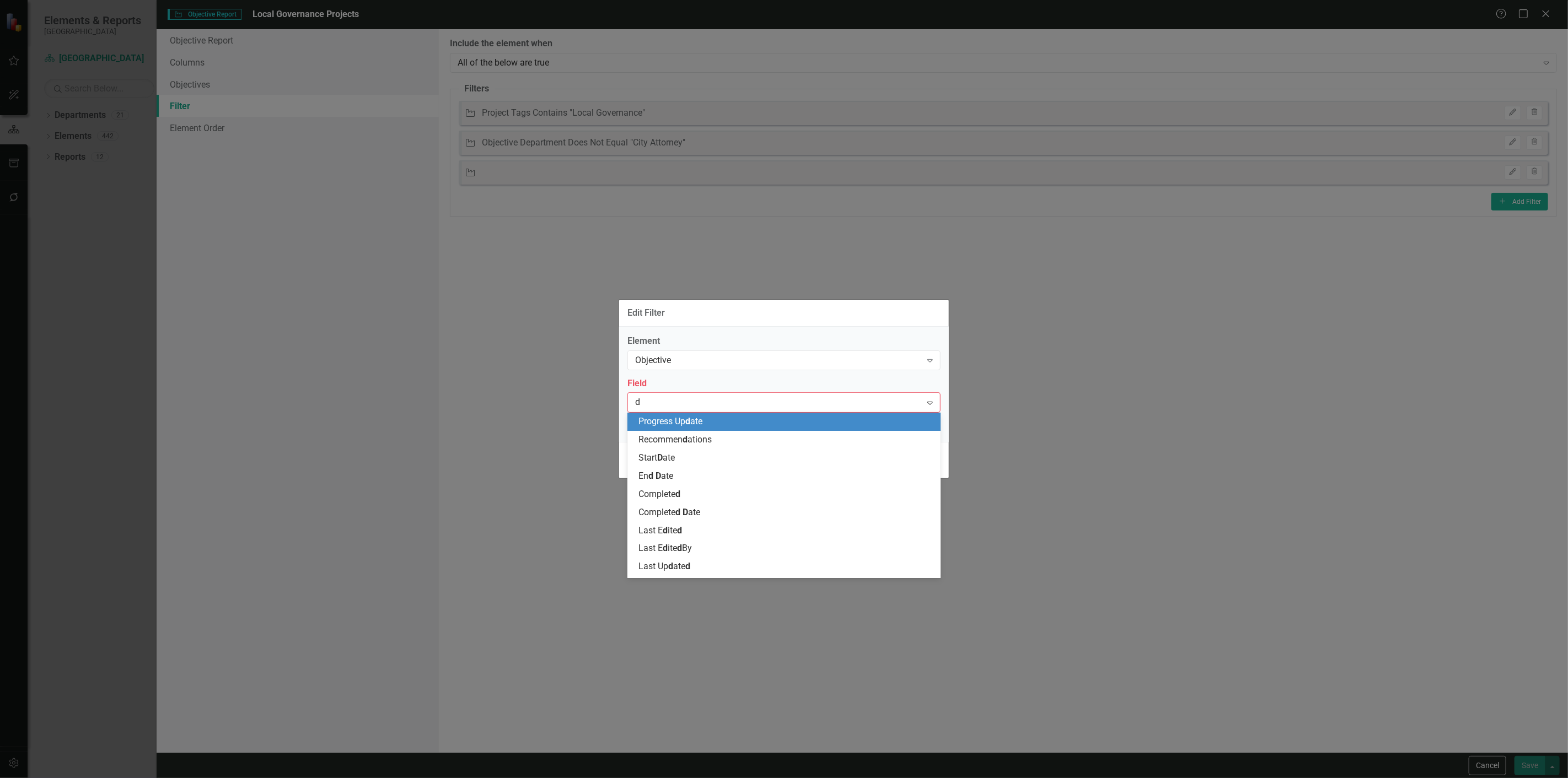
type input "de"
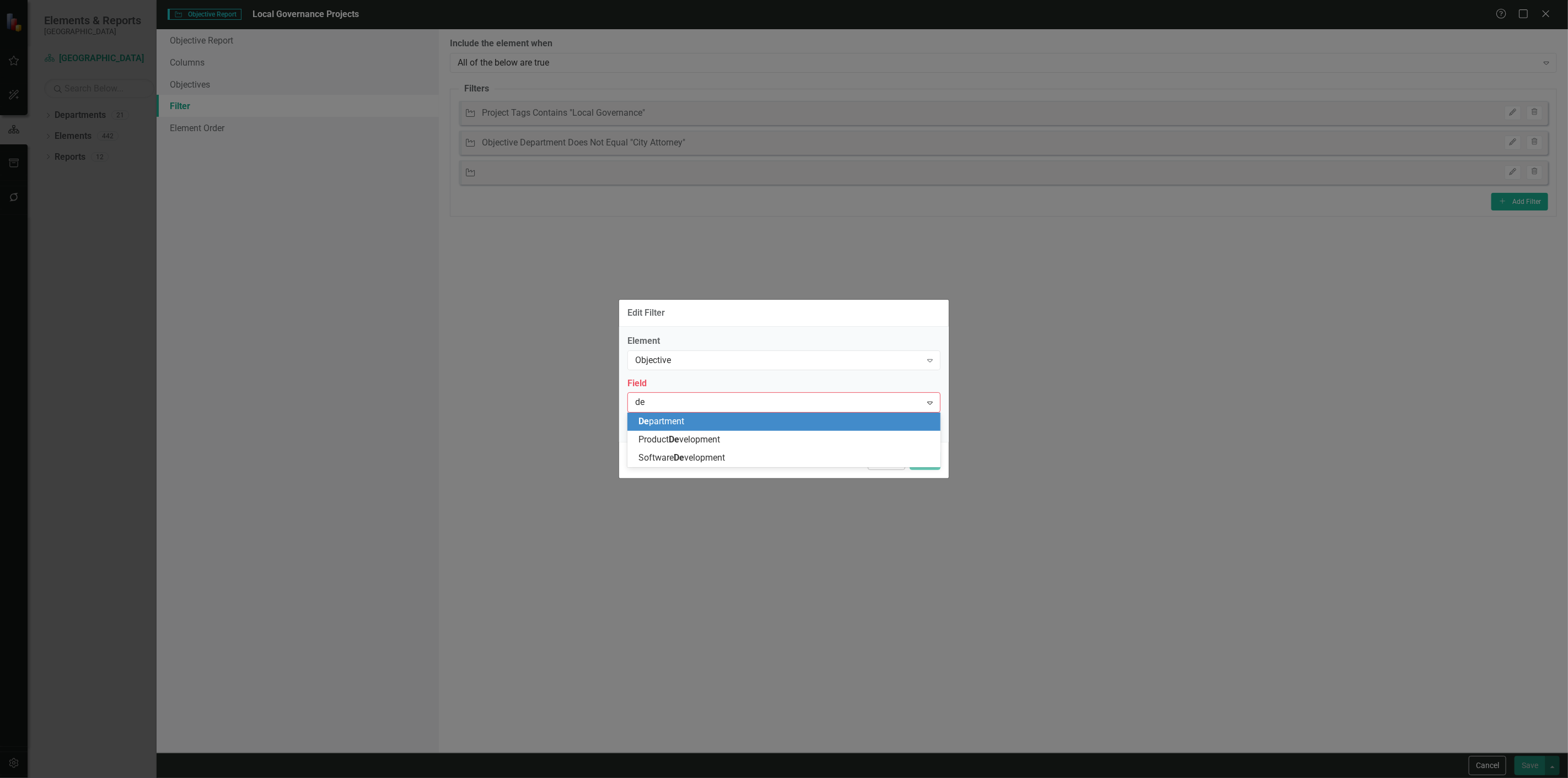
click at [636, 425] on div "De partment" at bounding box center [784, 421] width 313 height 18
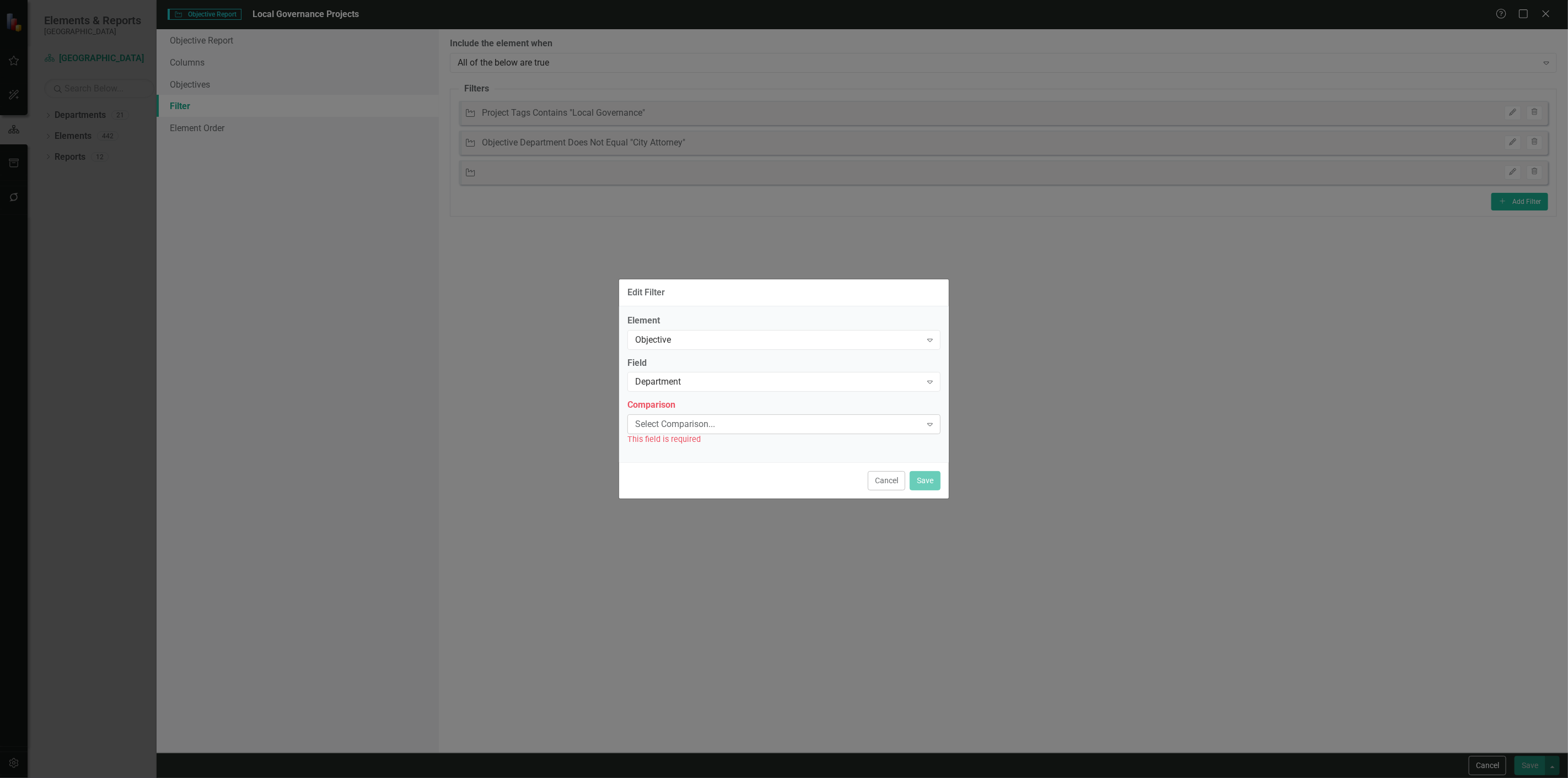
click at [641, 429] on div "Select Comparison..." at bounding box center [778, 424] width 286 height 13
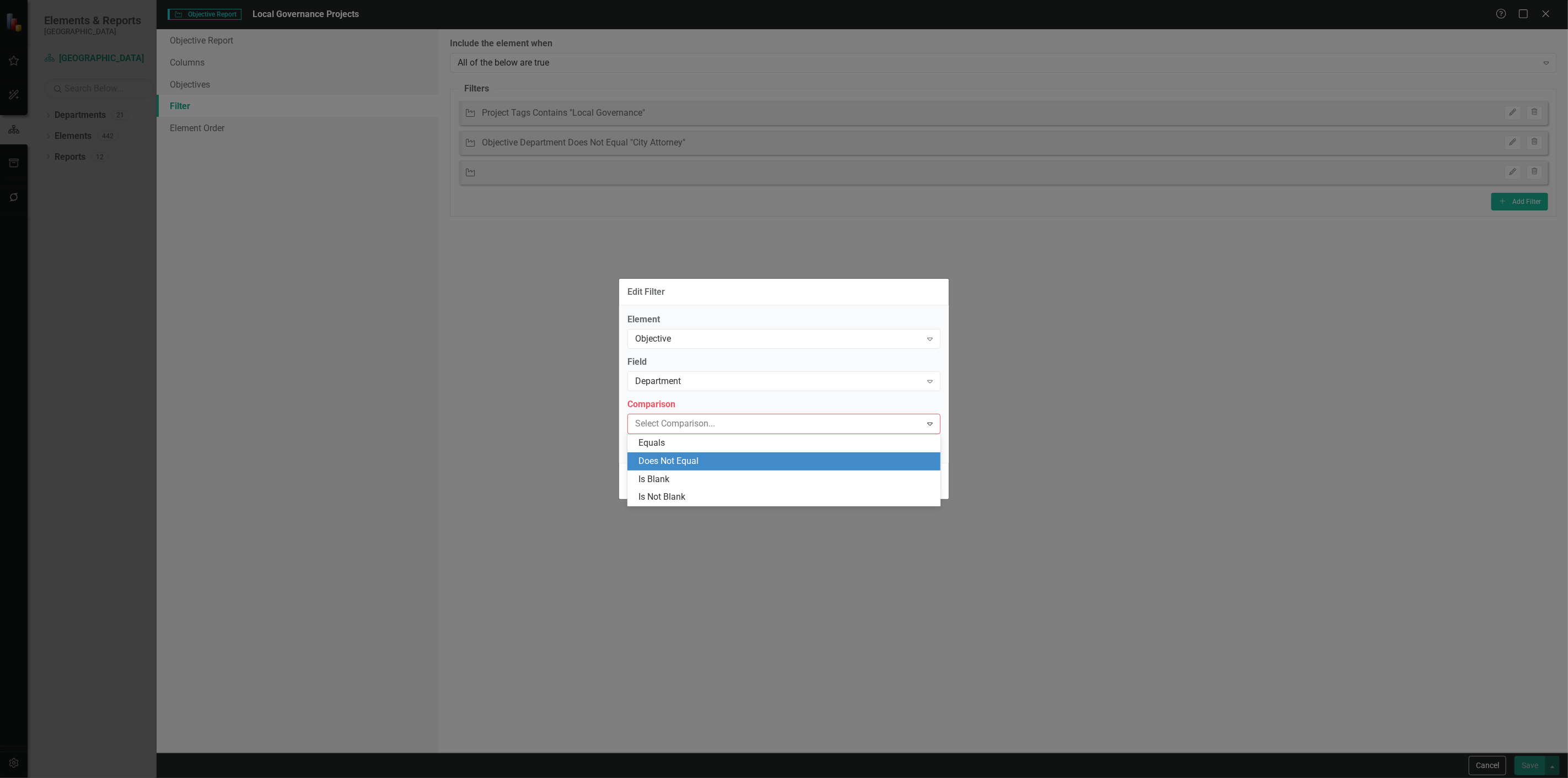
click at [646, 459] on div "Does Not Equal" at bounding box center [786, 461] width 296 height 13
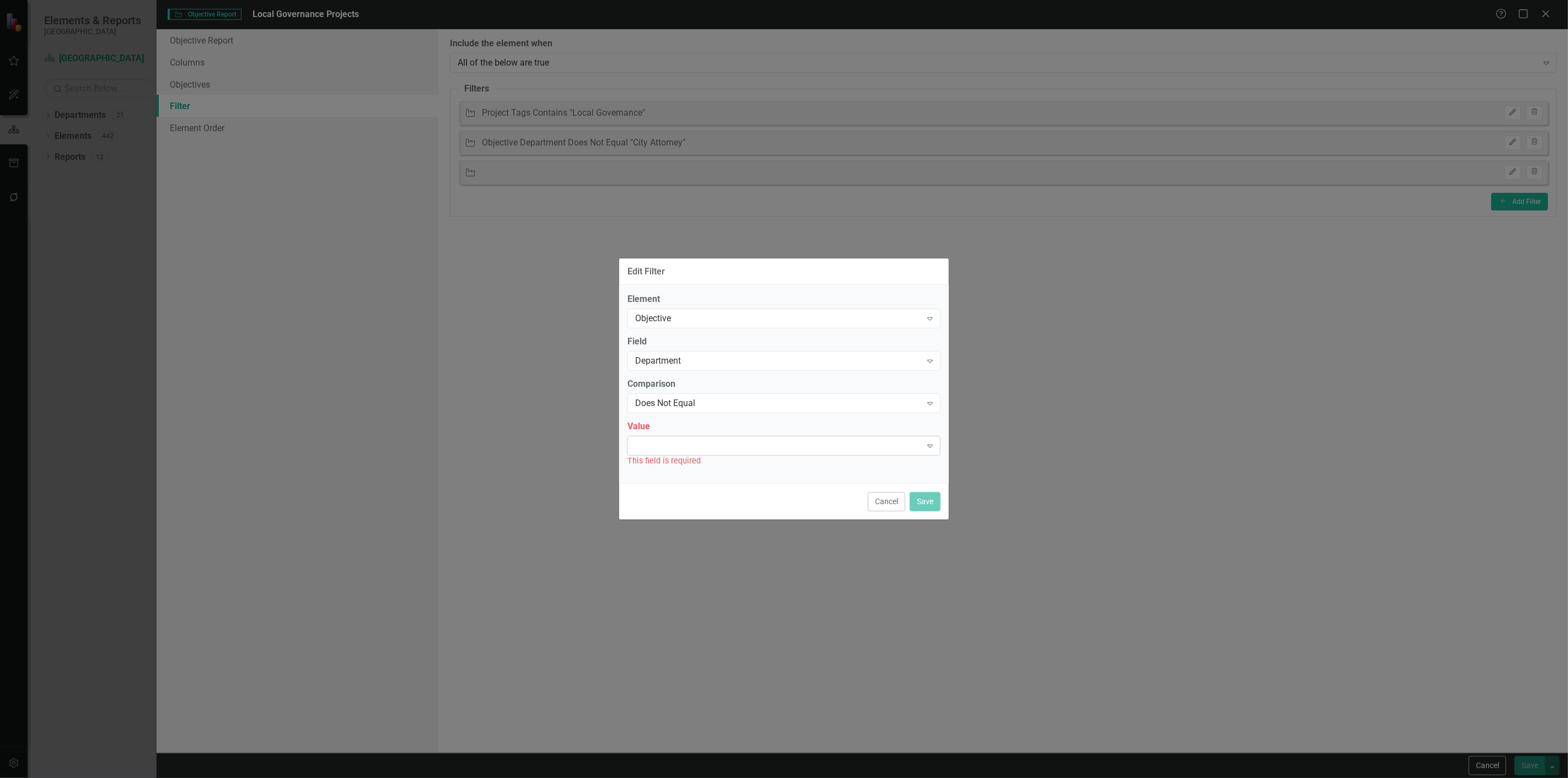
click at [642, 452] on div "Expand" at bounding box center [784, 446] width 313 height 20
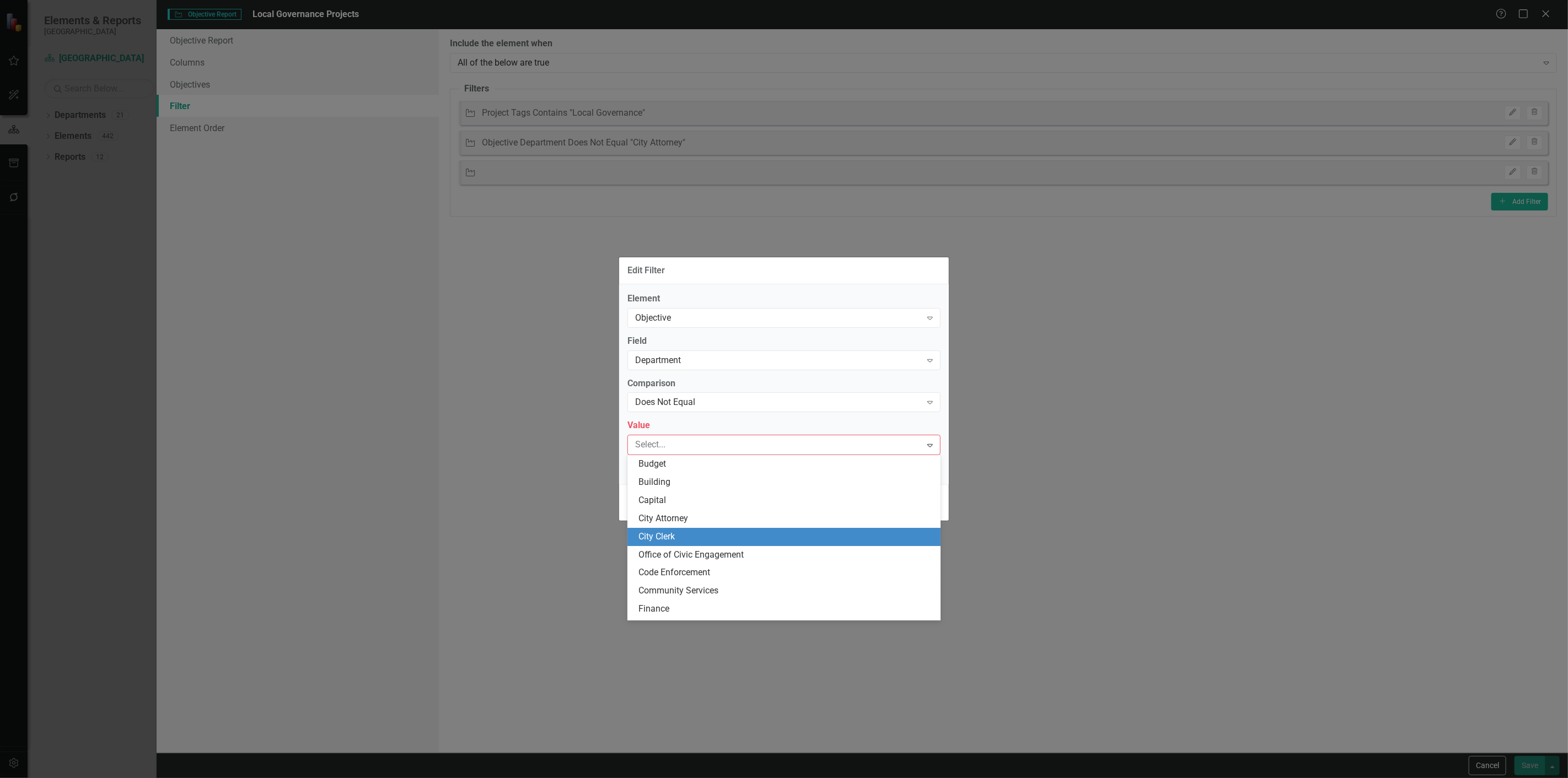
drag, startPoint x: 639, startPoint y: 532, endPoint x: 721, endPoint y: 527, distance: 82.2
click at [640, 532] on div "City Clerk" at bounding box center [786, 537] width 296 height 13
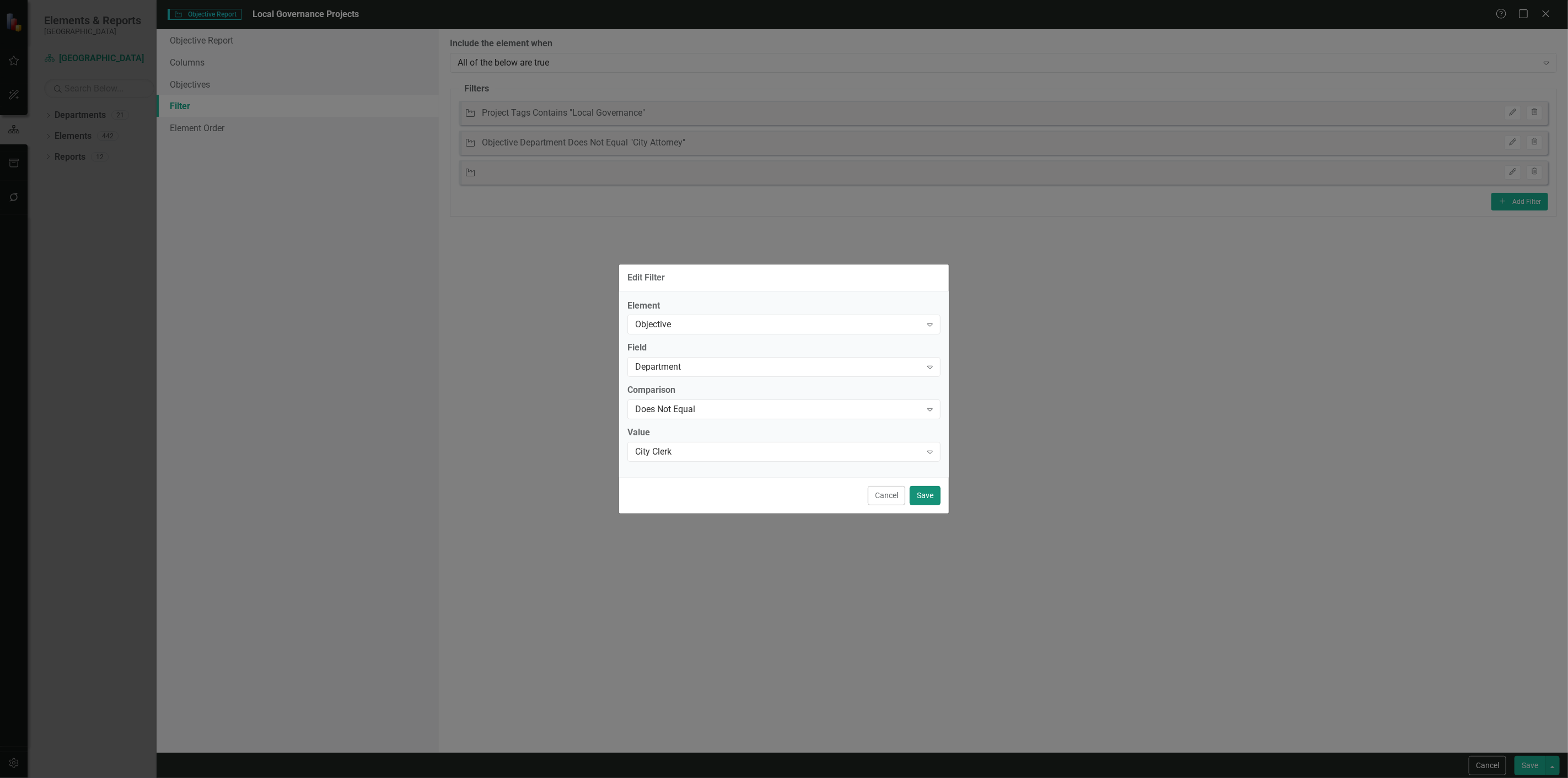
drag, startPoint x: 929, startPoint y: 496, endPoint x: 1016, endPoint y: 522, distance: 90.8
click at [930, 496] on button "Save" at bounding box center [925, 495] width 31 height 20
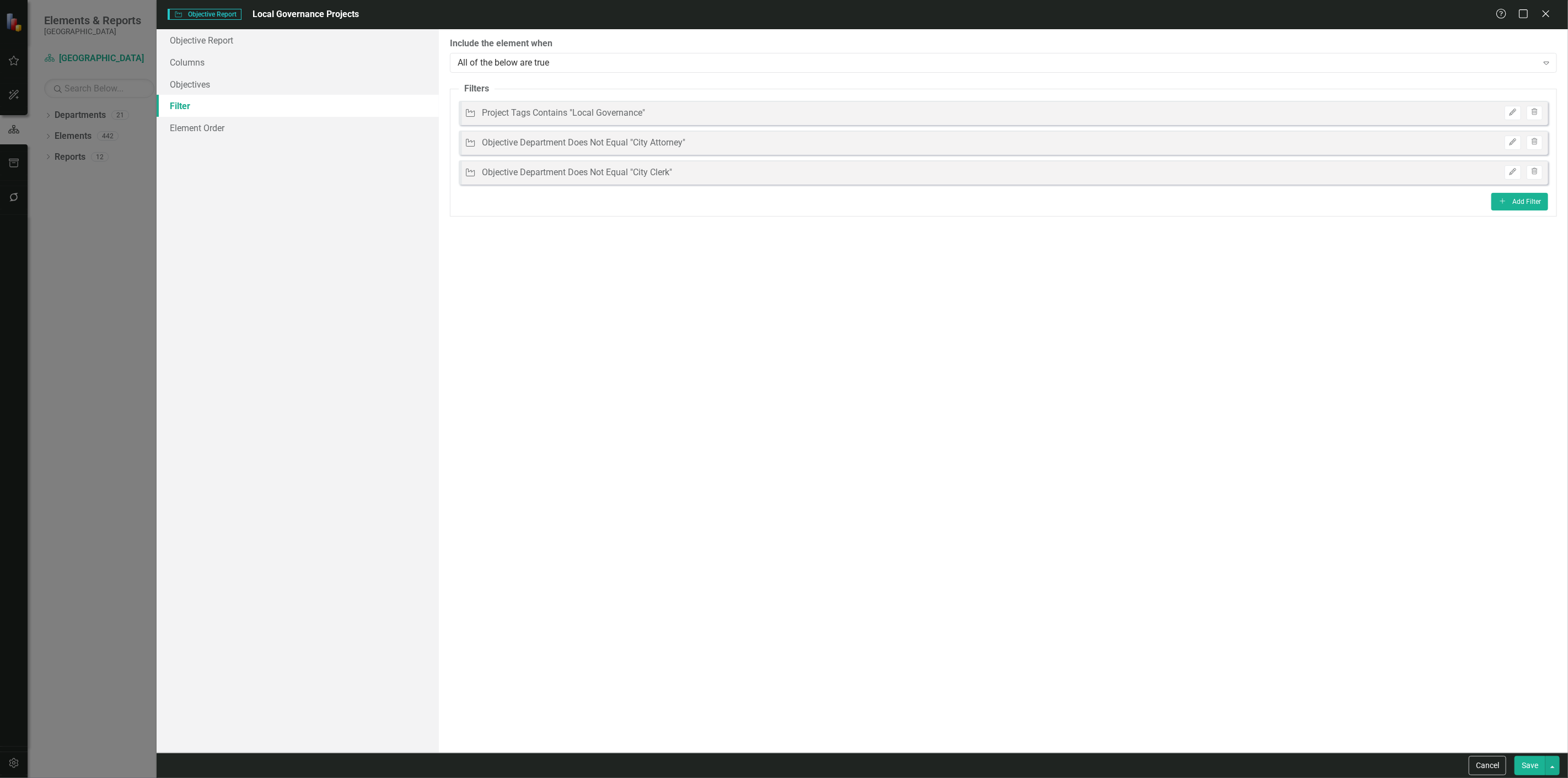
click at [1529, 766] on button "Save" at bounding box center [1529, 765] width 31 height 20
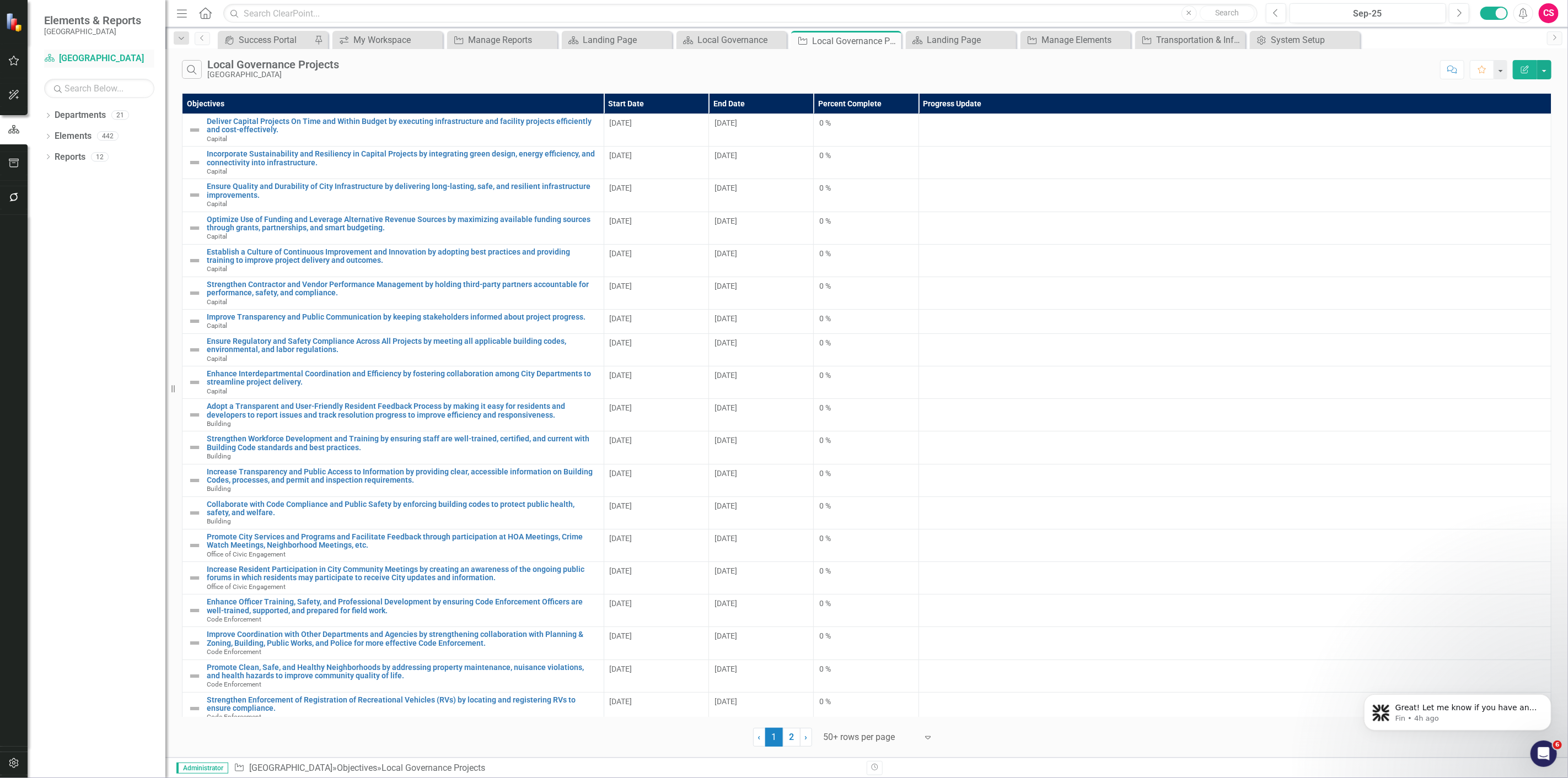
click at [84, 68] on div "Department [GEOGRAPHIC_DATA]" at bounding box center [99, 58] width 110 height 18
click at [723, 33] on div "Local Governance" at bounding box center [734, 40] width 73 height 14
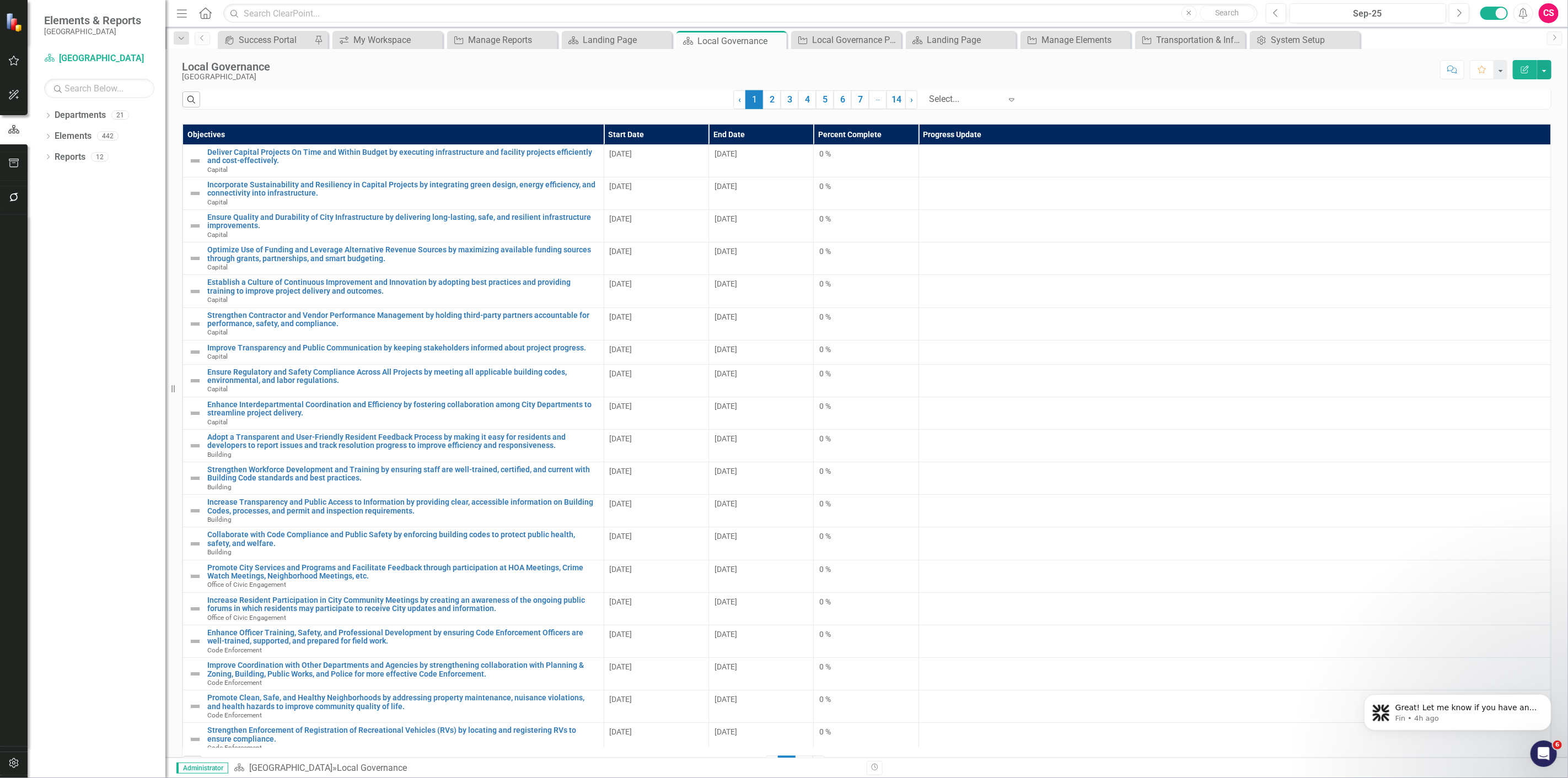
scroll to position [1164, 0]
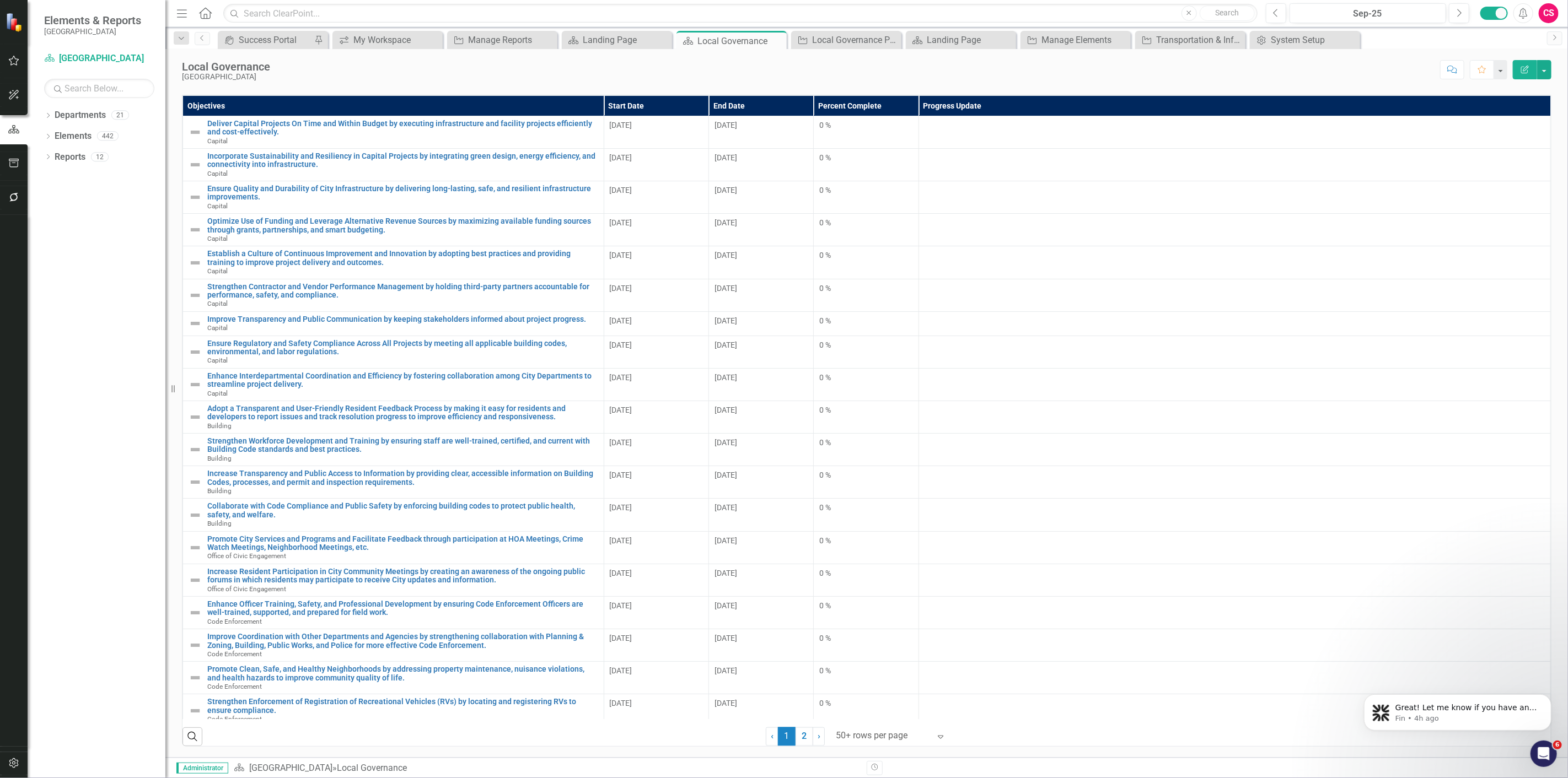
drag, startPoint x: 1564, startPoint y: 243, endPoint x: 125, endPoint y: 6, distance: 1458.4
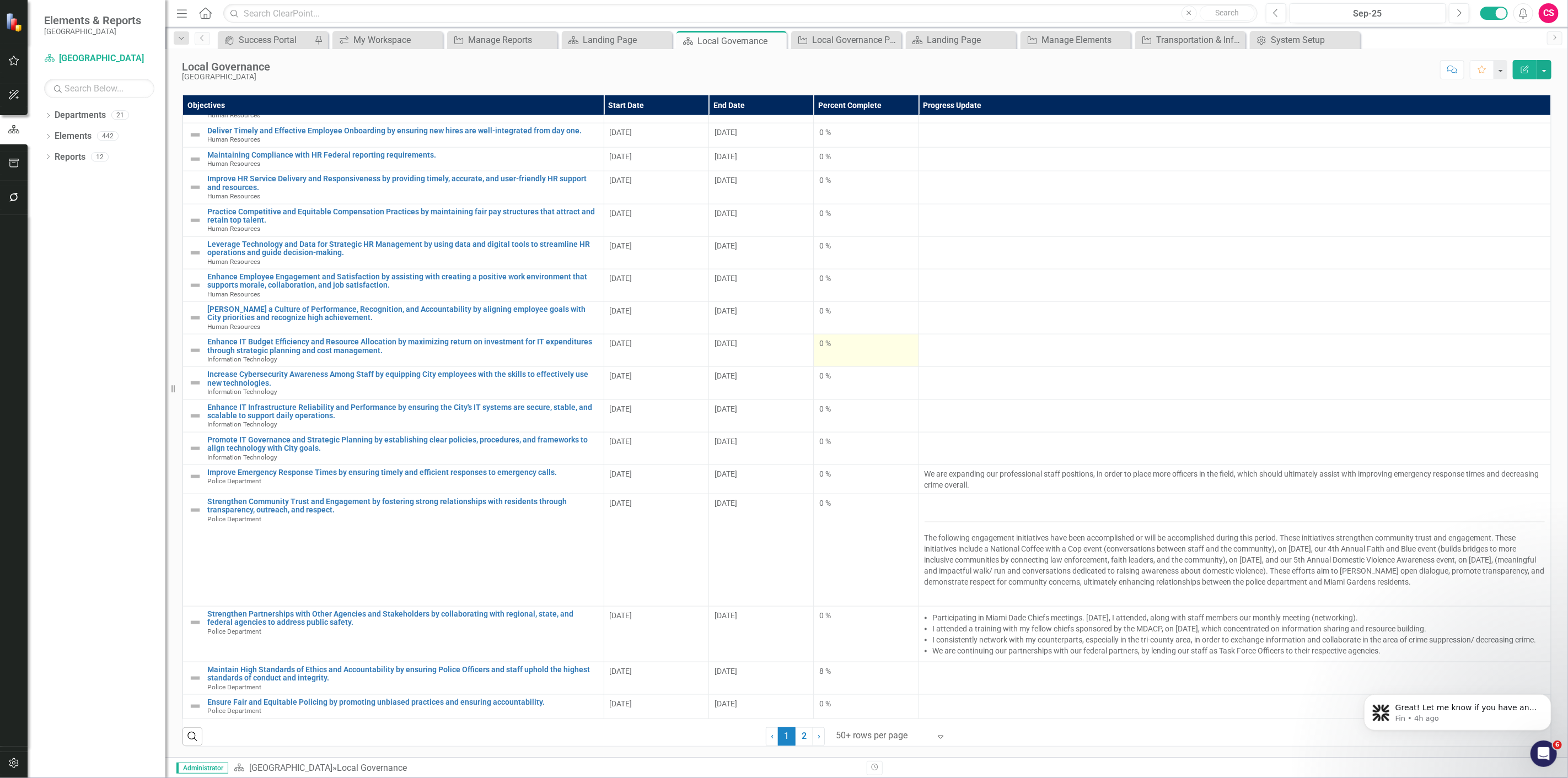
scroll to position [1097, 0]
click at [49, 119] on icon "Dropdown" at bounding box center [48, 116] width 8 height 6
click at [57, 136] on icon "Dropdown" at bounding box center [53, 135] width 9 height 6
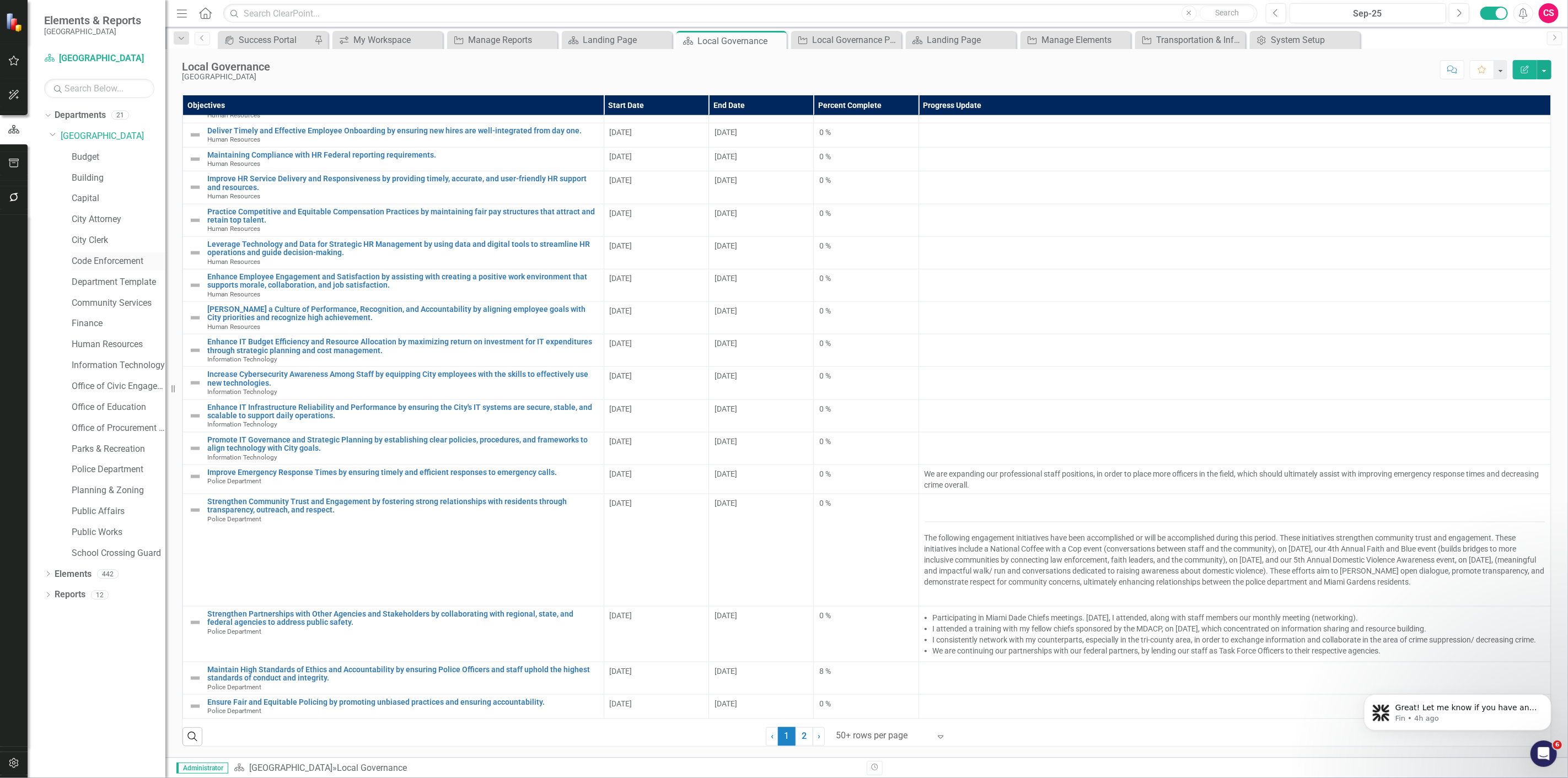
click at [94, 254] on div "Code Enforcement" at bounding box center [118, 261] width 94 height 18
click at [99, 266] on link "Code Enforcement" at bounding box center [118, 262] width 94 height 13
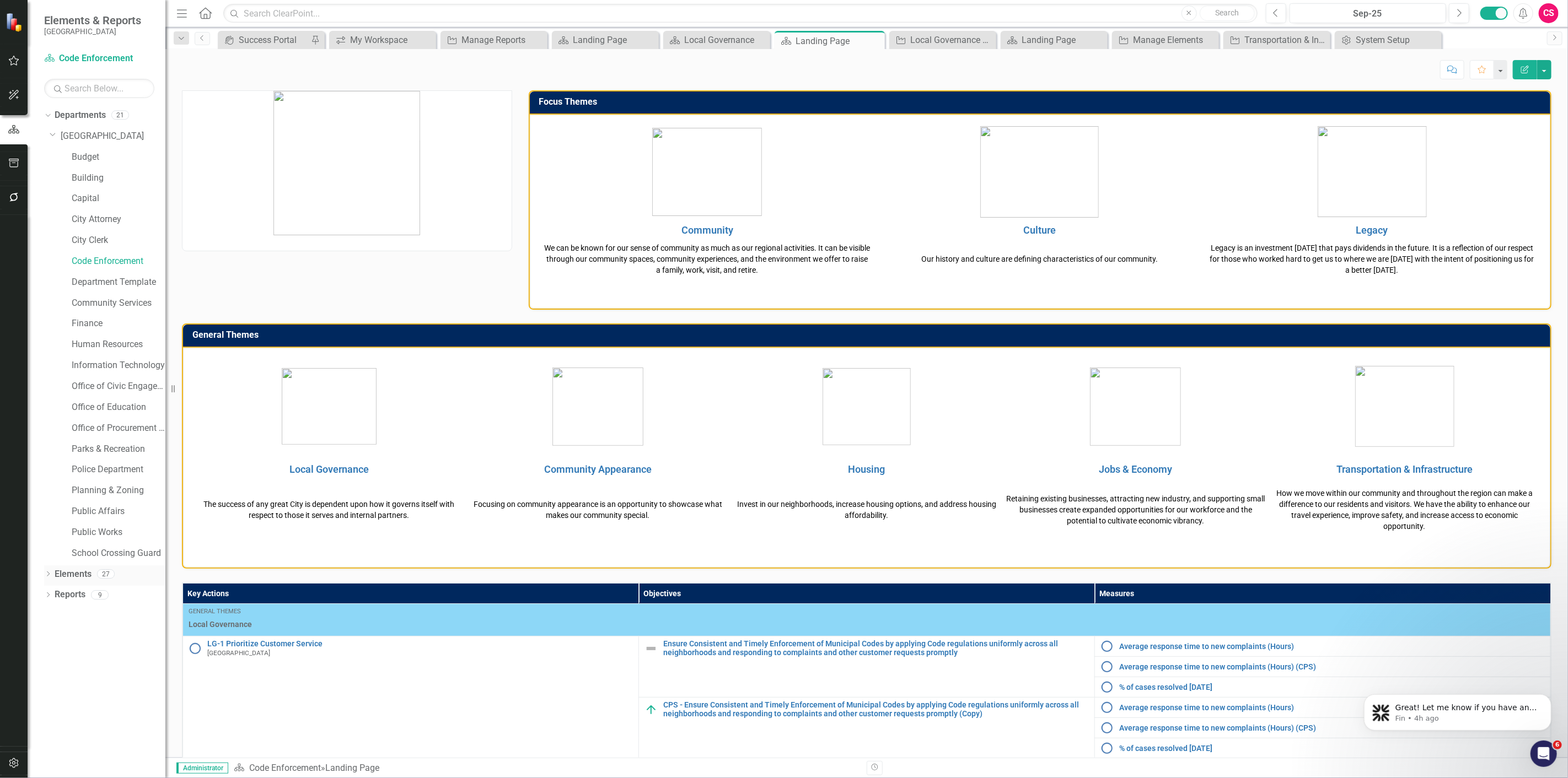
click at [50, 576] on icon "Dropdown" at bounding box center [48, 575] width 8 height 6
click at [82, 620] on link "Objective Objectives" at bounding box center [88, 616] width 57 height 13
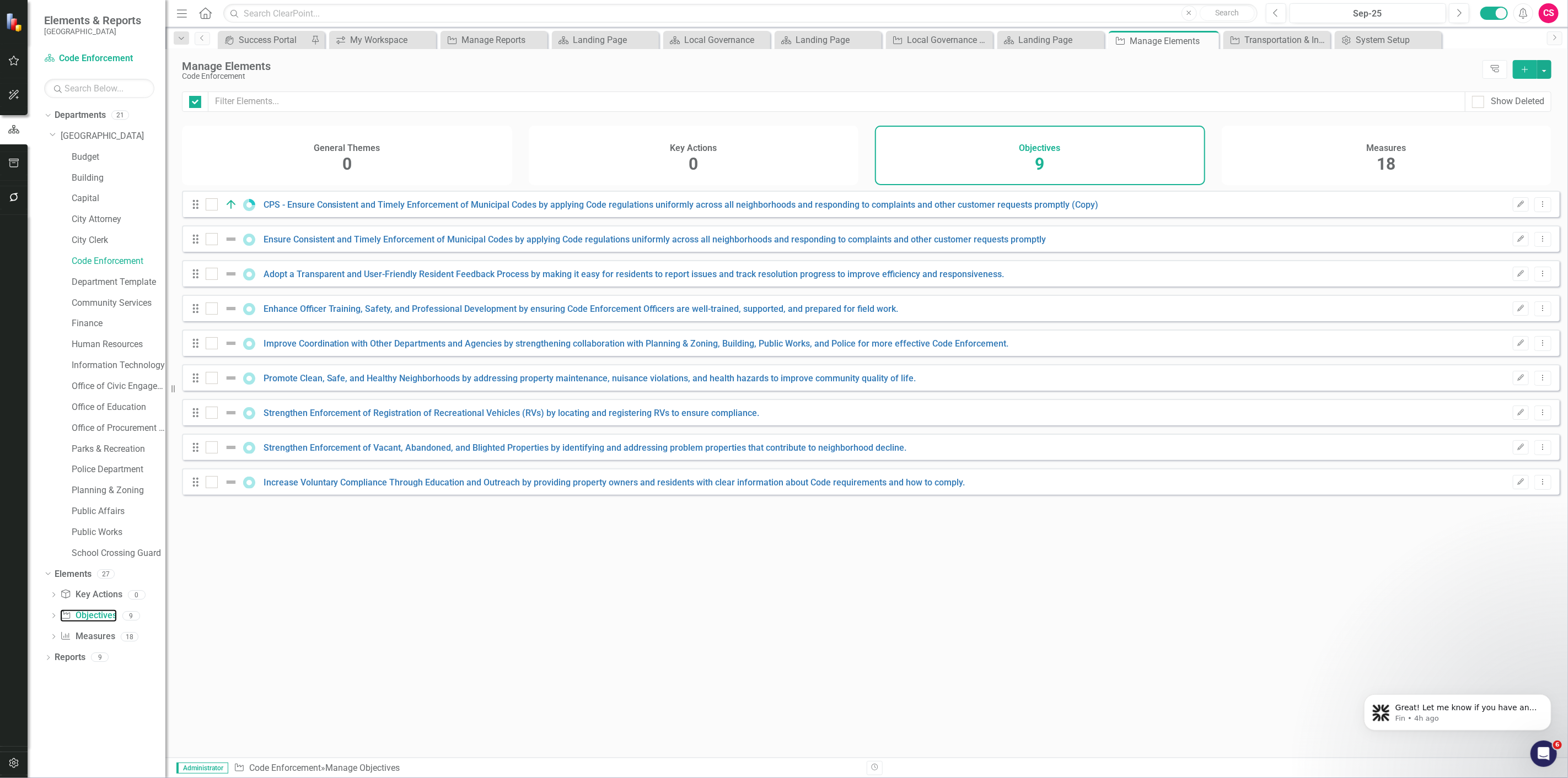
checkbox input "false"
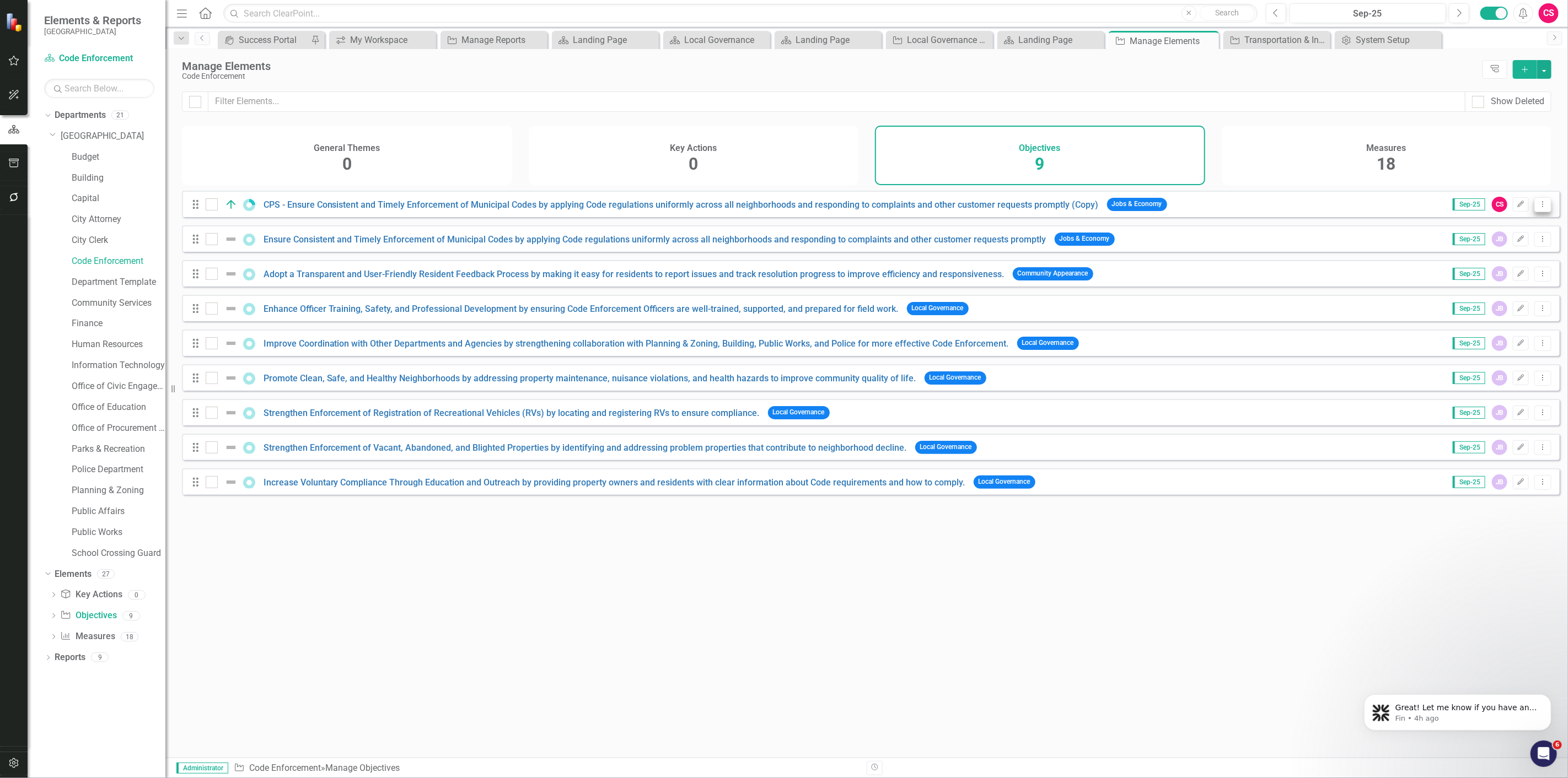
click at [1538, 207] on icon "Dropdown Menu" at bounding box center [1543, 204] width 9 height 7
click at [1469, 299] on link "Trash Delete Objective" at bounding box center [1493, 292] width 101 height 20
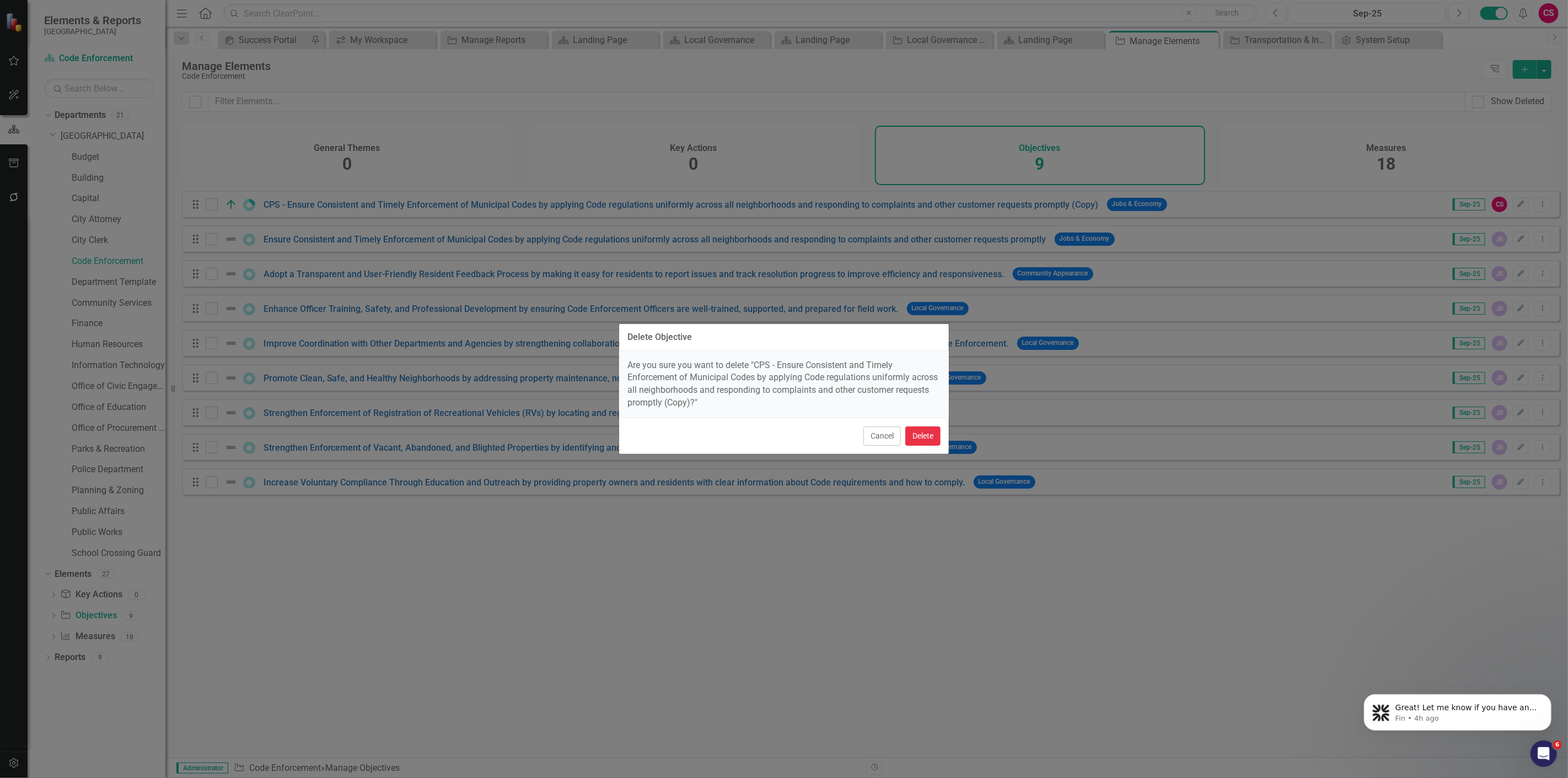
click at [928, 433] on button "Delete" at bounding box center [922, 436] width 35 height 20
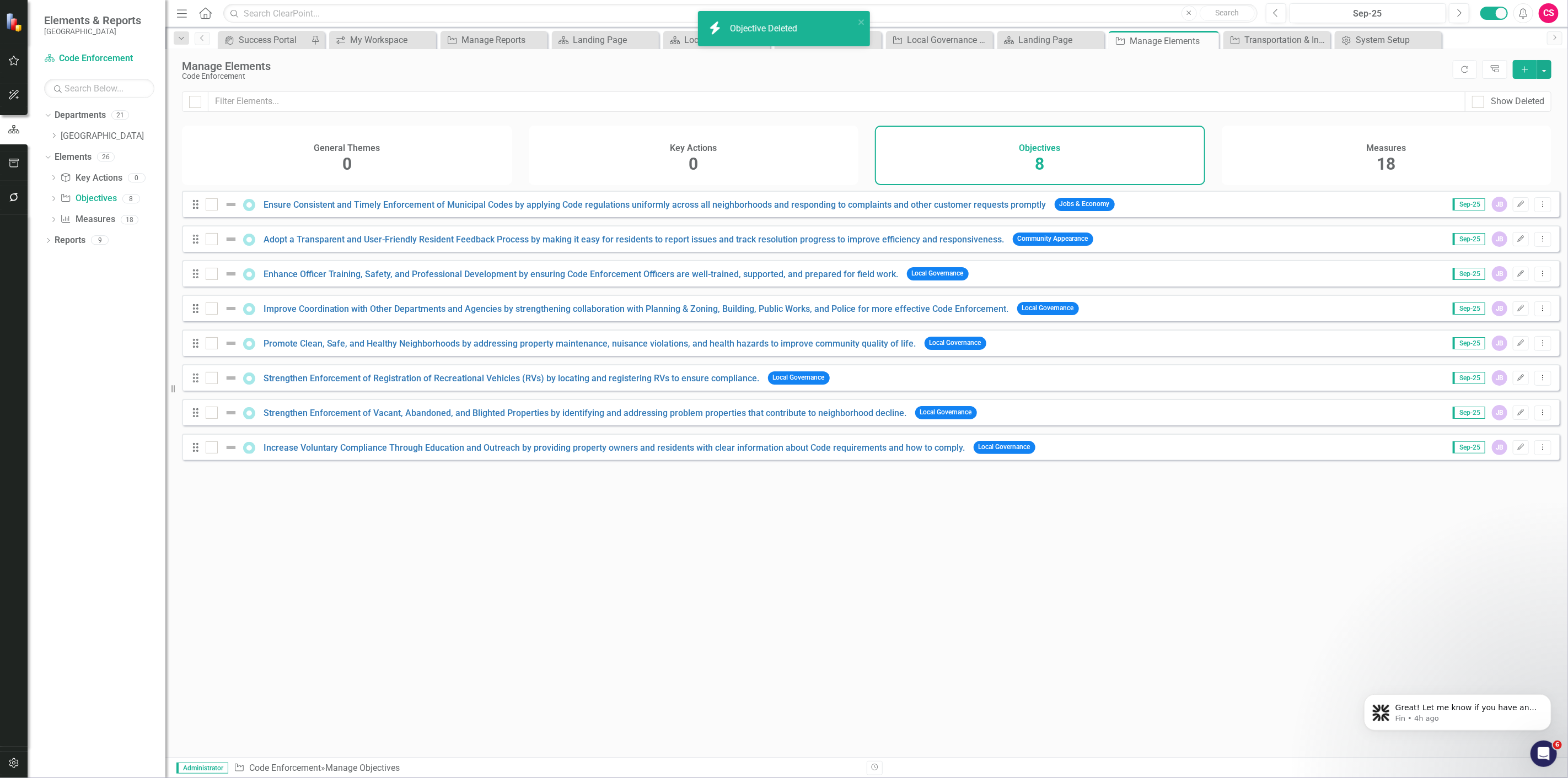
click at [1353, 152] on div "Measures 18" at bounding box center [1387, 156] width 330 height 60
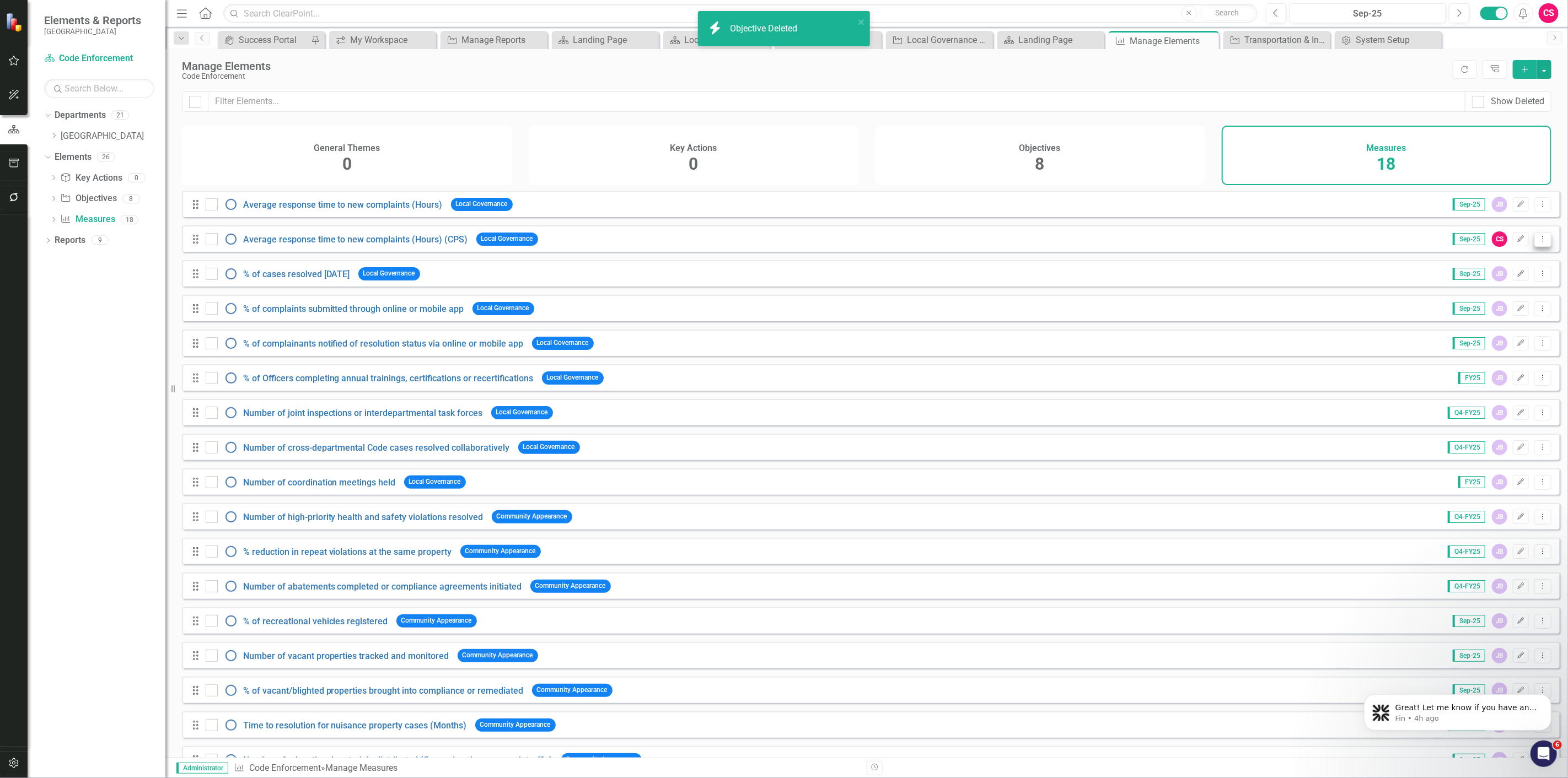
click at [1538, 243] on icon "Dropdown Menu" at bounding box center [1543, 238] width 9 height 7
click at [1482, 329] on link "Trash Delete Measure" at bounding box center [1493, 326] width 99 height 20
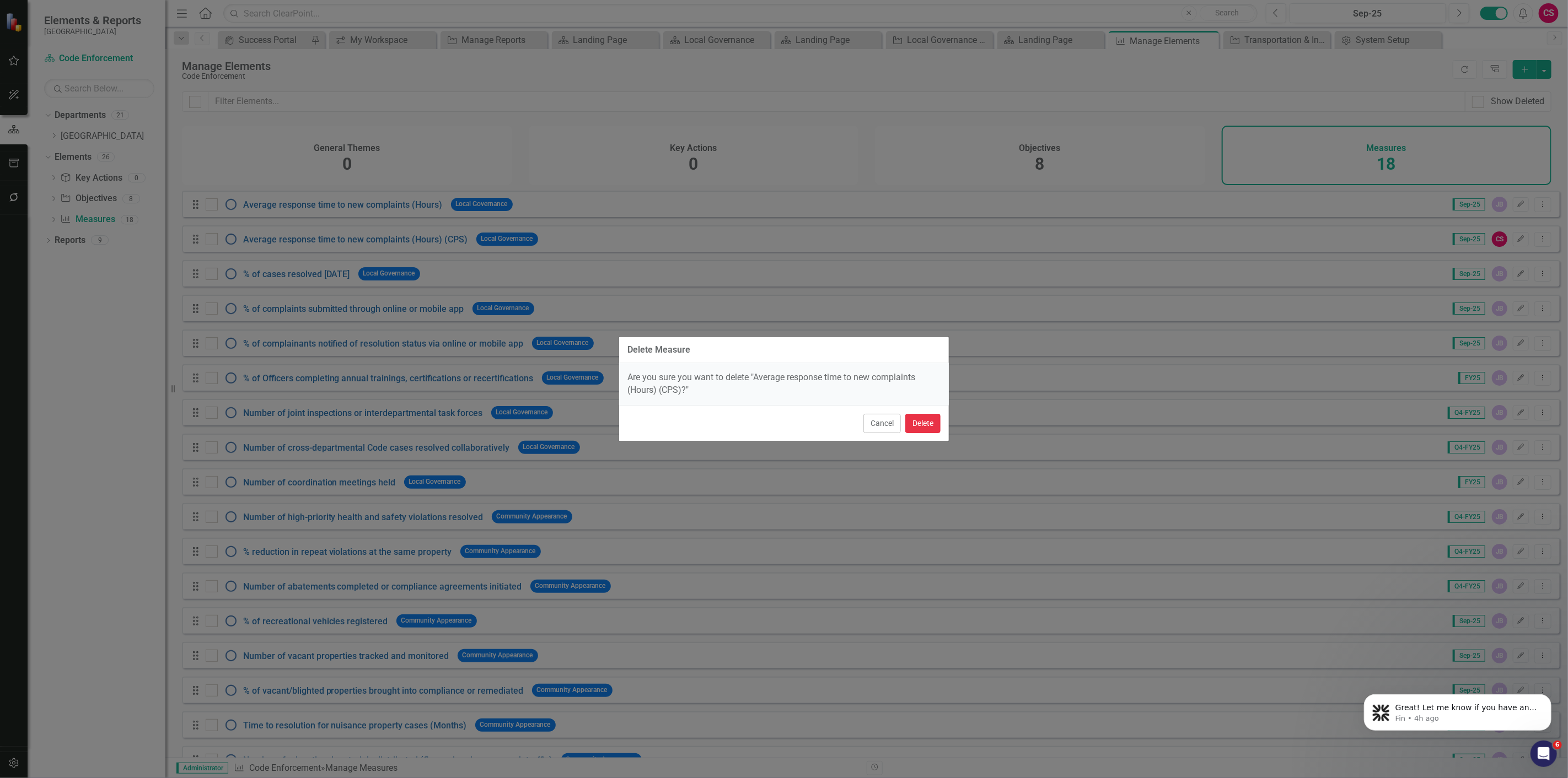
click at [931, 421] on button "Delete" at bounding box center [922, 424] width 35 height 20
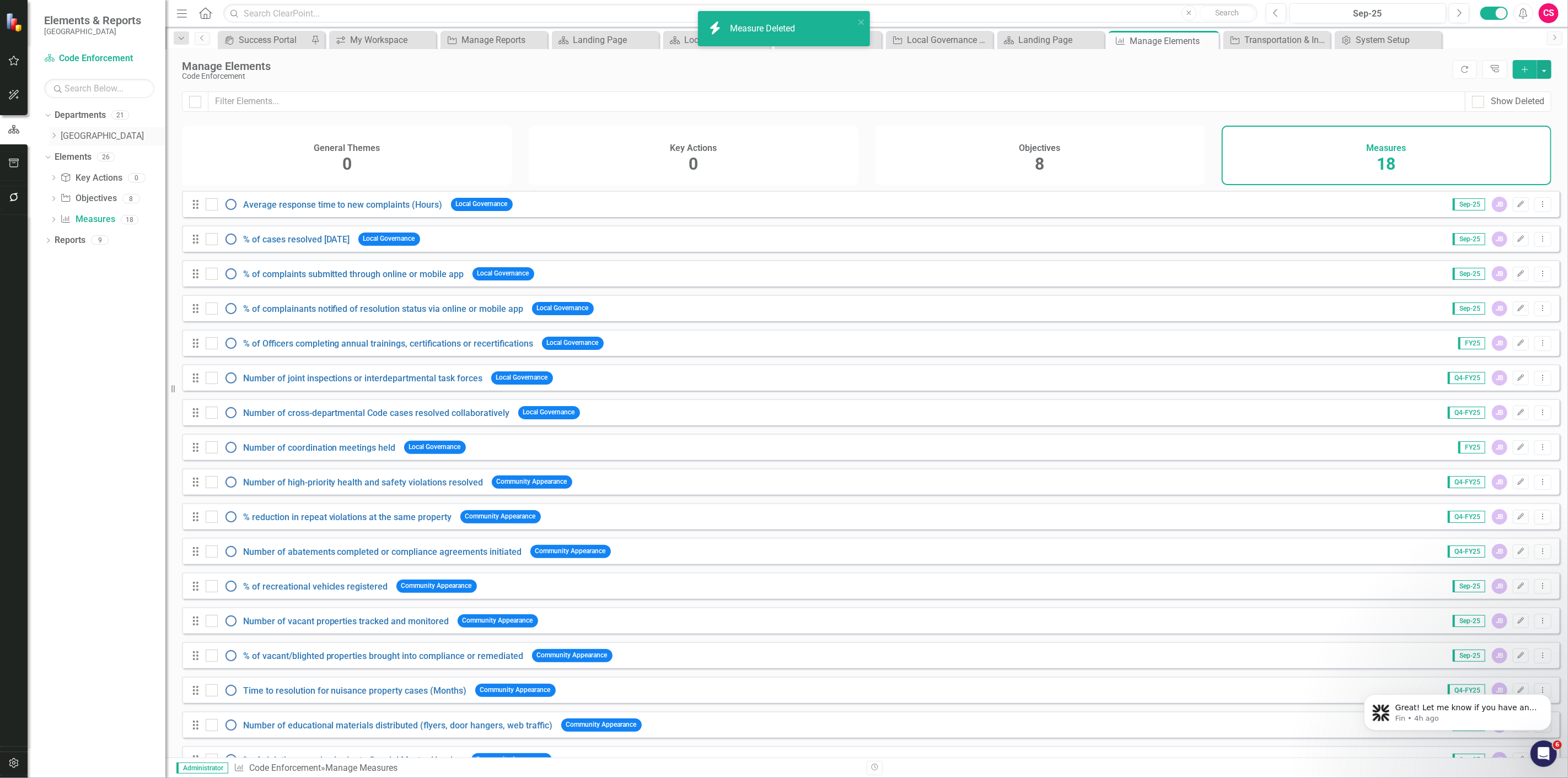
click at [69, 141] on link "[GEOGRAPHIC_DATA]" at bounding box center [112, 136] width 105 height 13
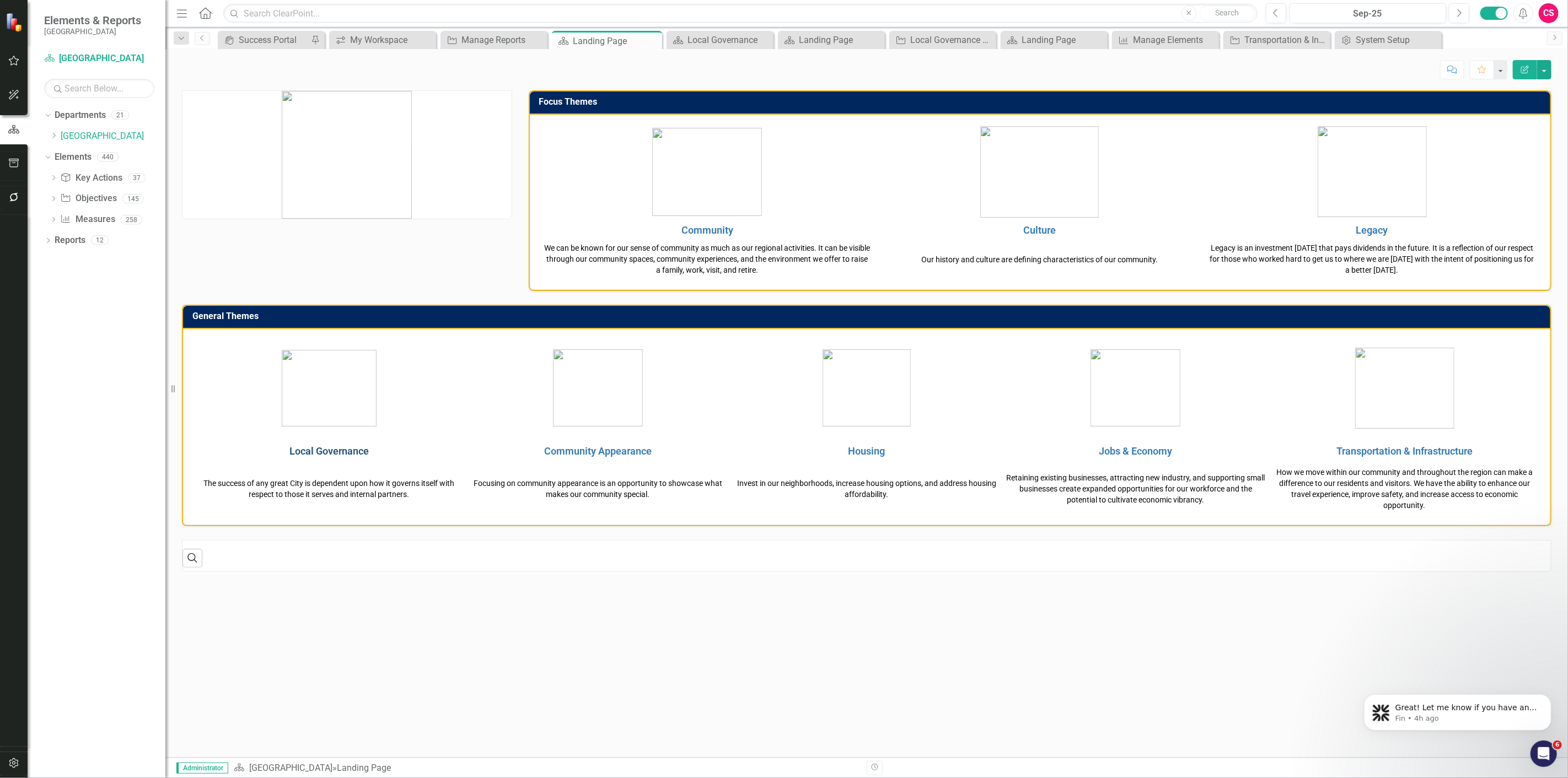
click at [355, 446] on link "Local Governance" at bounding box center [329, 451] width 79 height 12
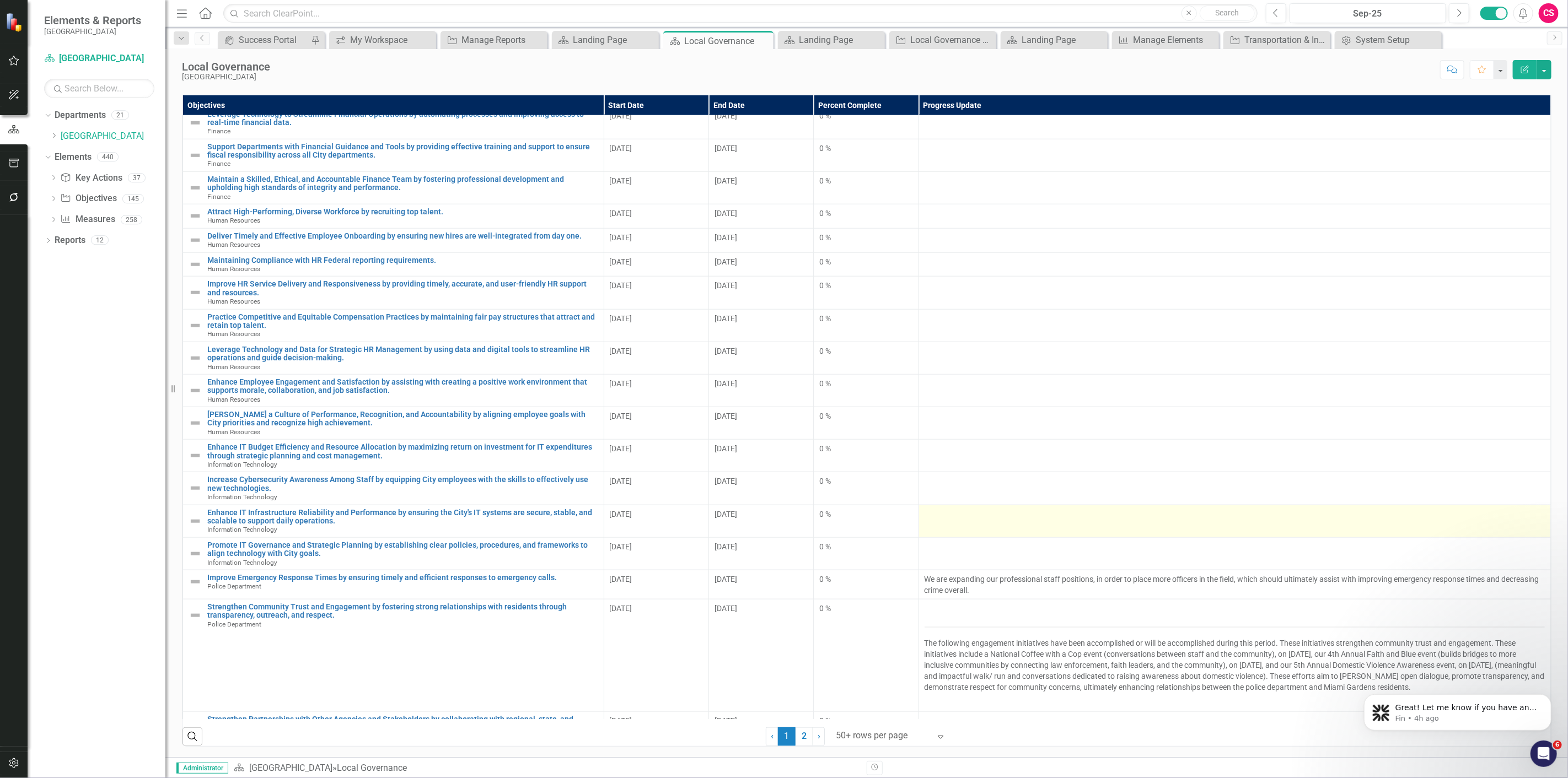
scroll to position [1097, 0]
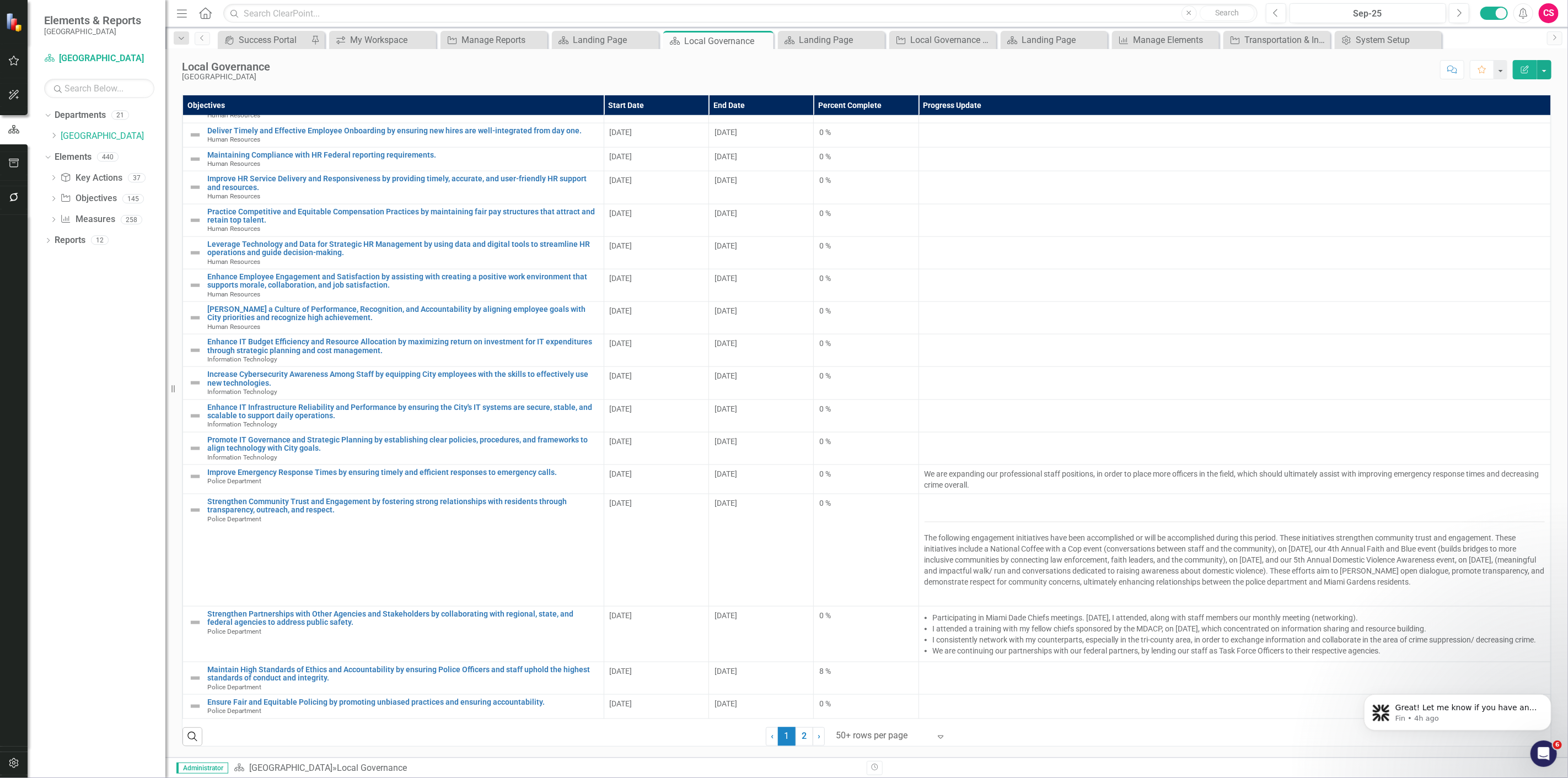
click at [499, 64] on div "Score: N/A Sep-25 Completed Comment Favorite Edit Report" at bounding box center [914, 69] width 1276 height 19
